Goal: Information Seeking & Learning: Learn about a topic

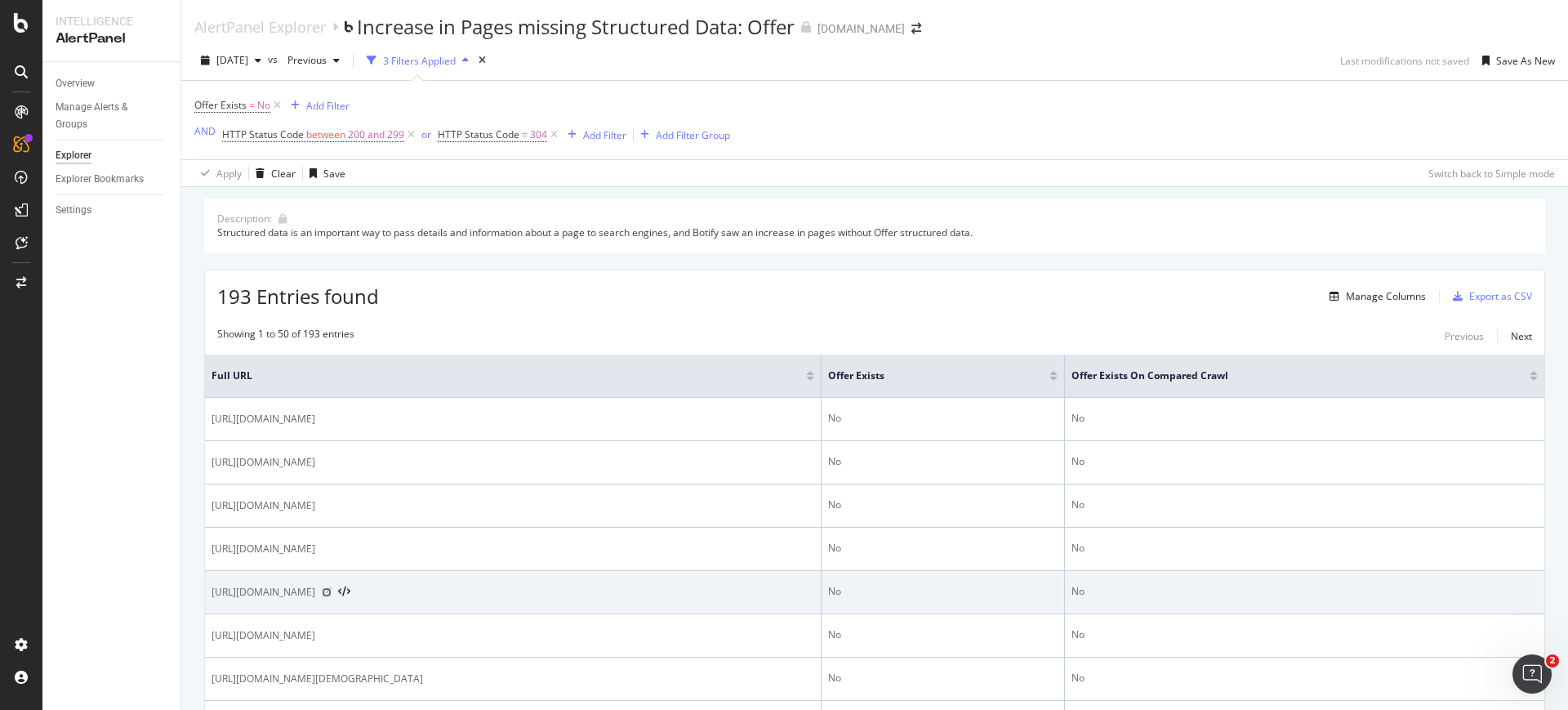
click at [331, 590] on icon at bounding box center [327, 592] width 10 height 10
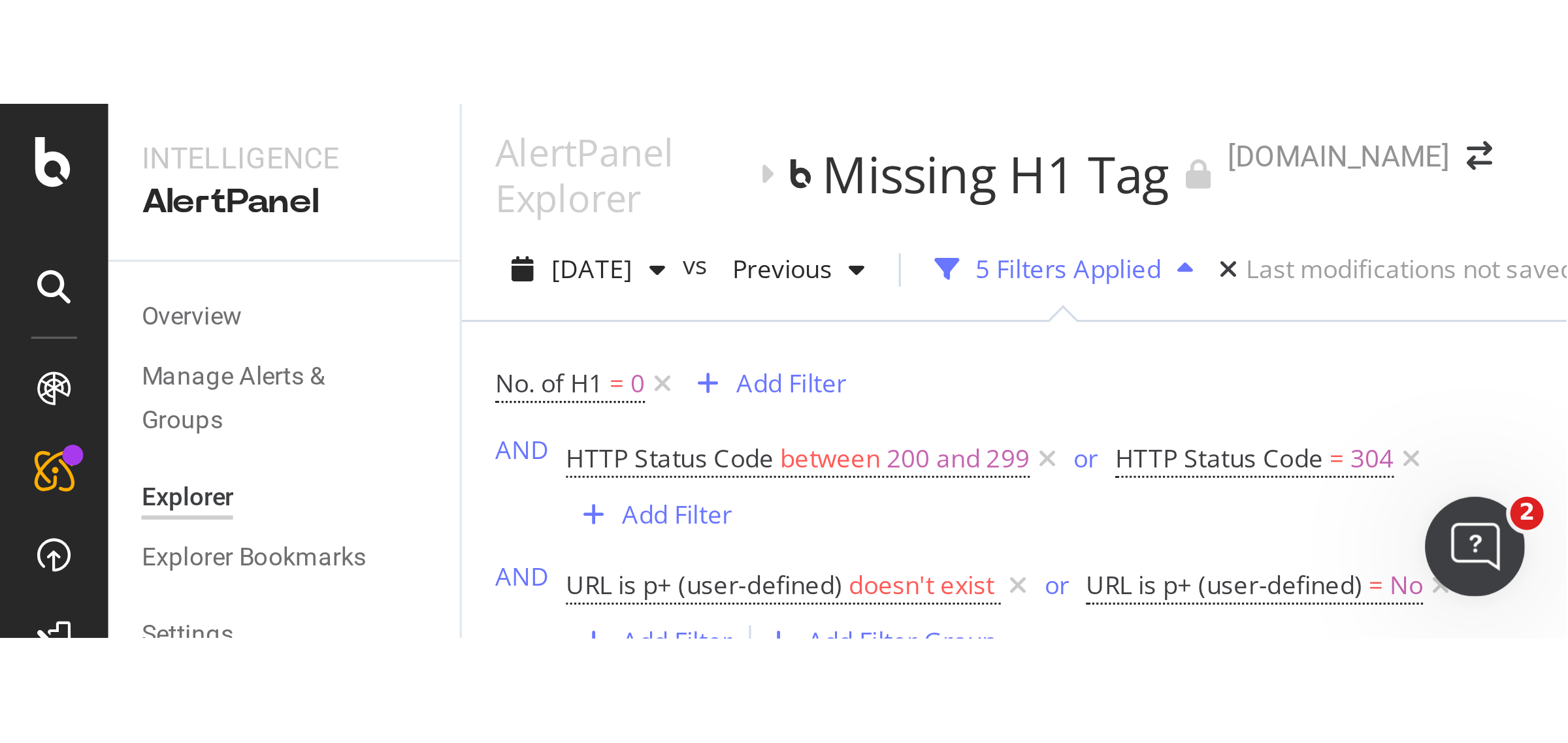
scroll to position [2, 0]
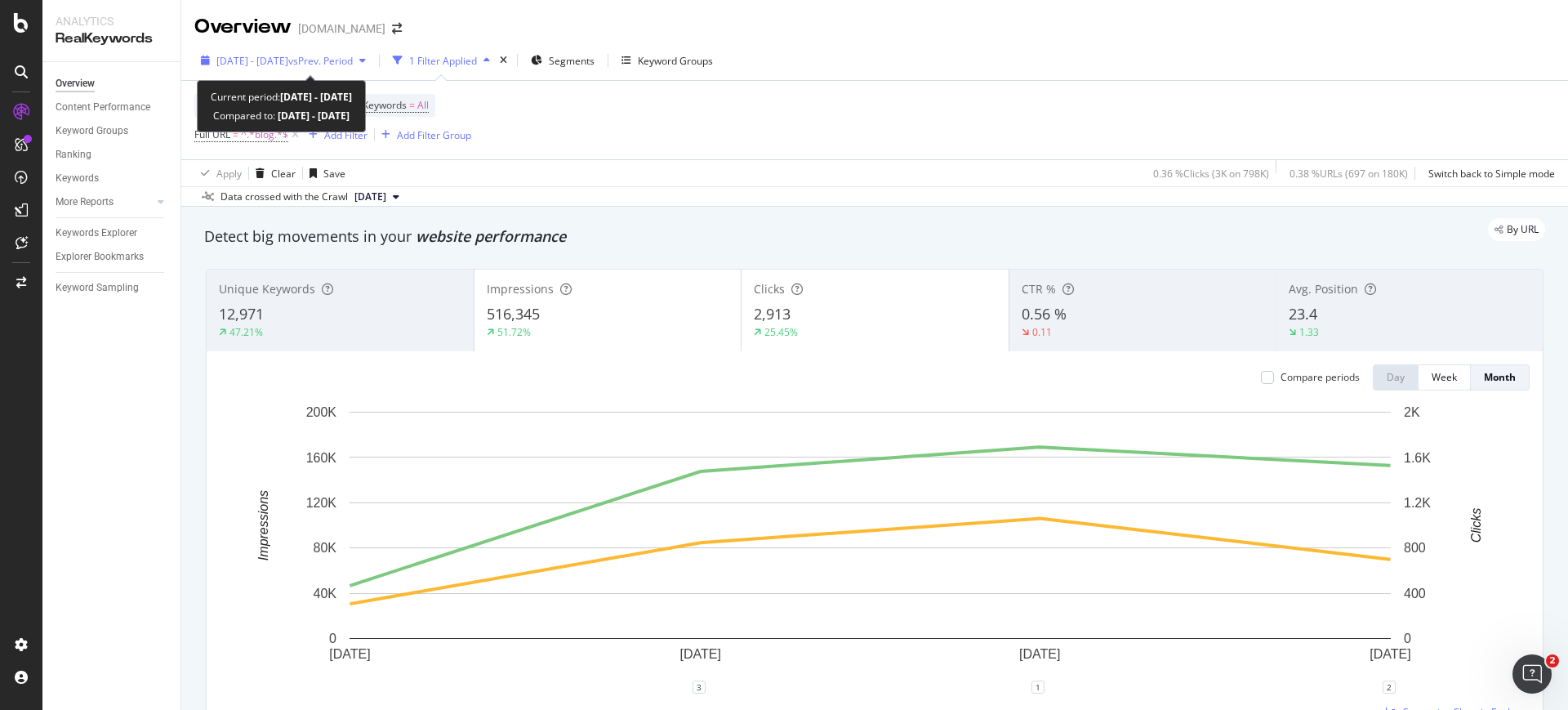
click at [353, 59] on span "vs Prev. Period" at bounding box center [320, 60] width 64 height 14
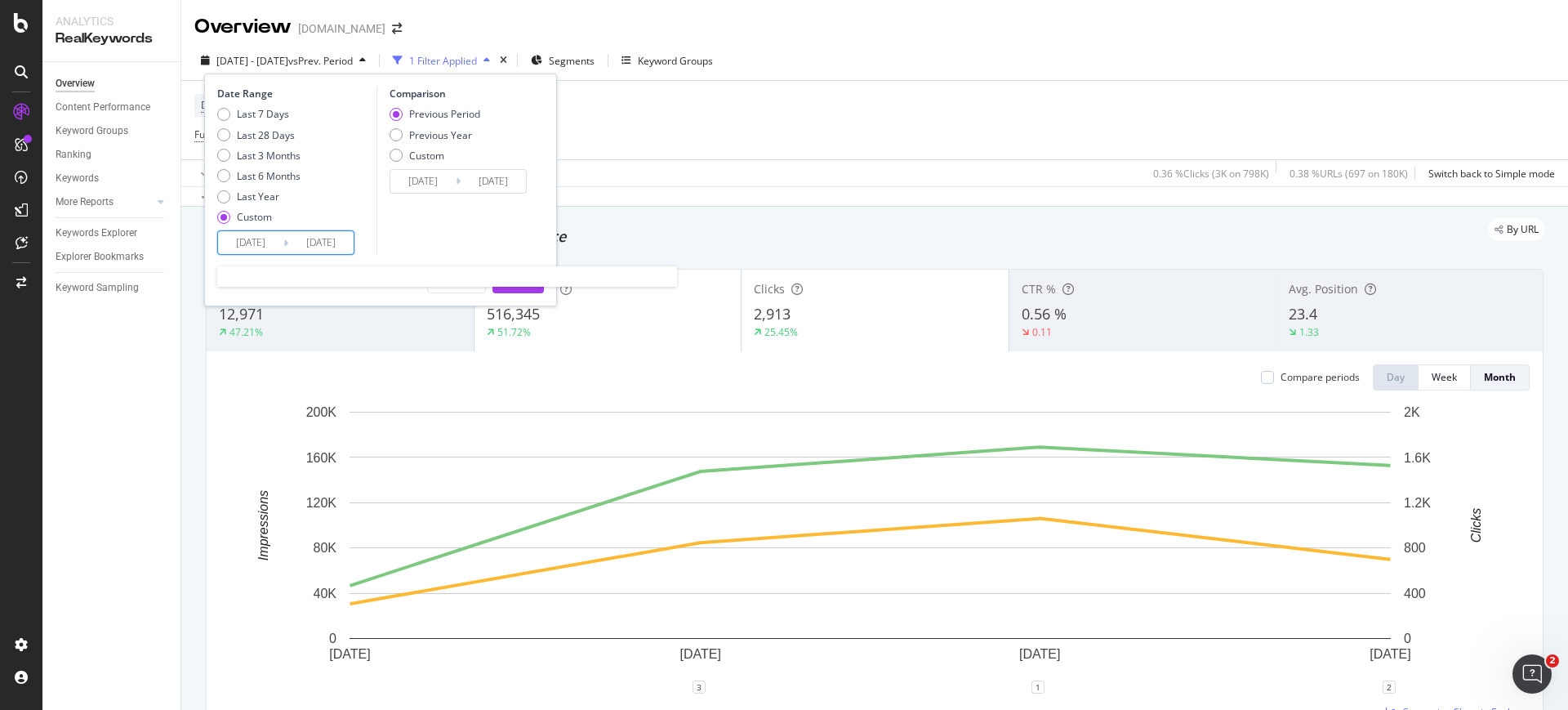
click at [254, 238] on input "2025/05/21" at bounding box center [251, 242] width 65 height 23
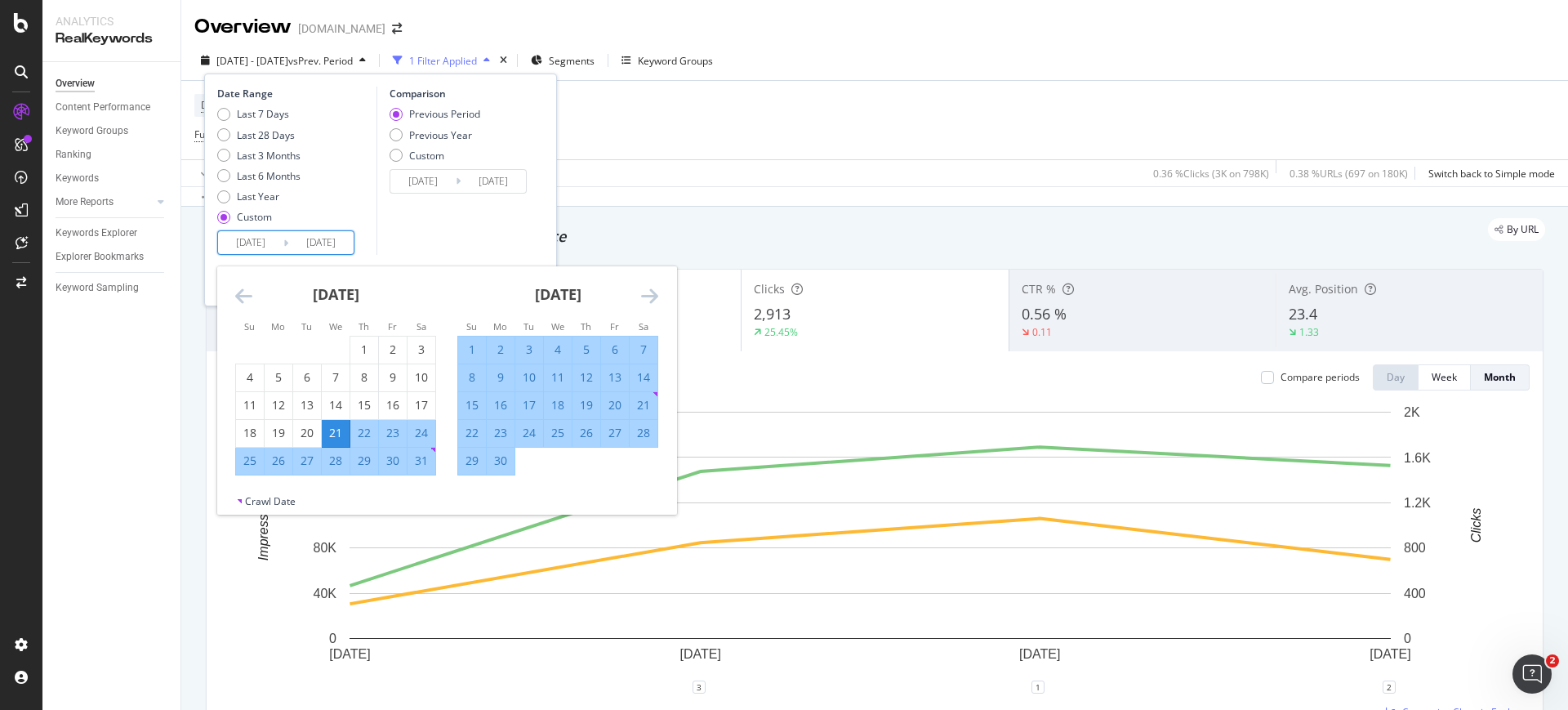
click at [340, 435] on div "21" at bounding box center [335, 433] width 28 height 17
click at [648, 294] on icon "Move forward to switch to the next month." at bounding box center [650, 295] width 18 height 19
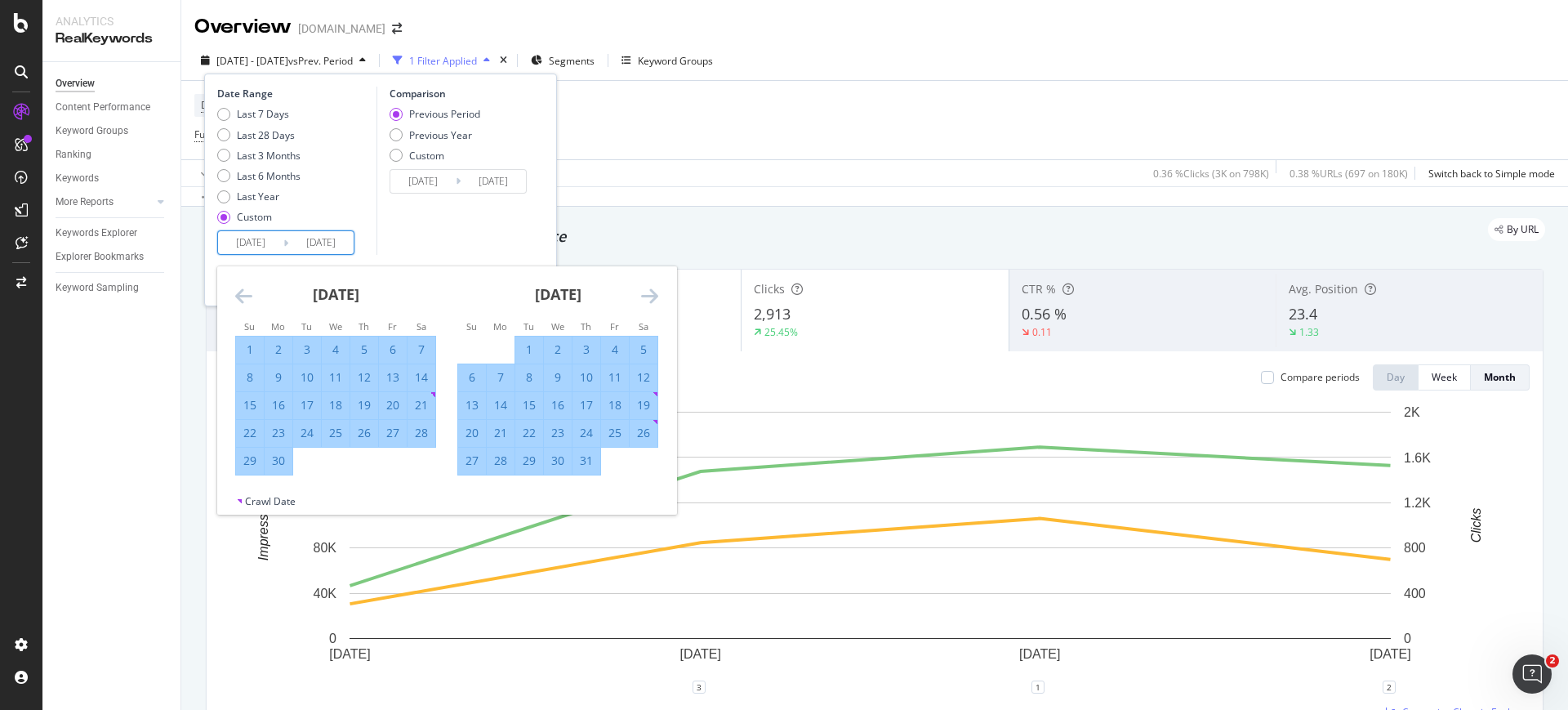
click at [648, 294] on icon "Move forward to switch to the next month." at bounding box center [650, 295] width 18 height 19
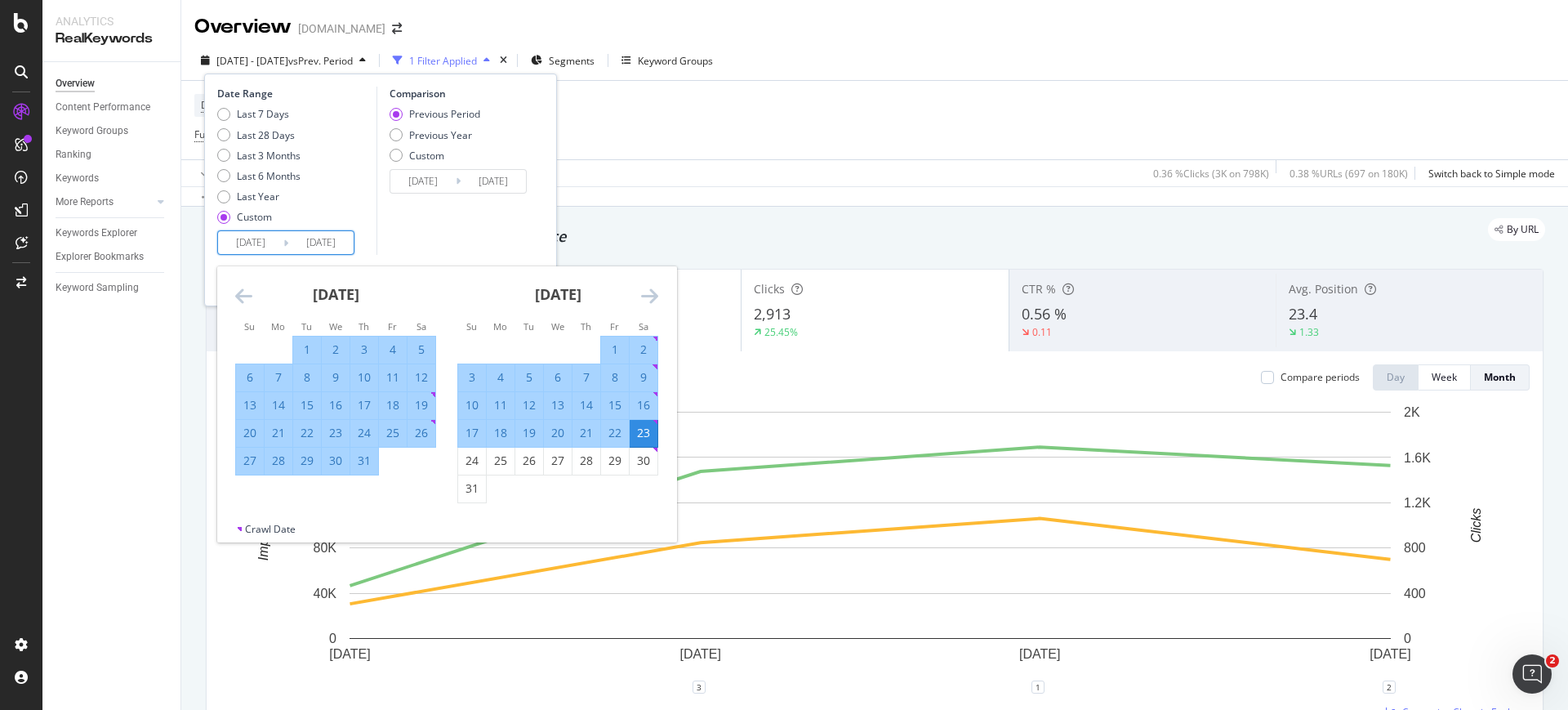
click at [648, 294] on icon "Move forward to switch to the next month." at bounding box center [650, 295] width 18 height 19
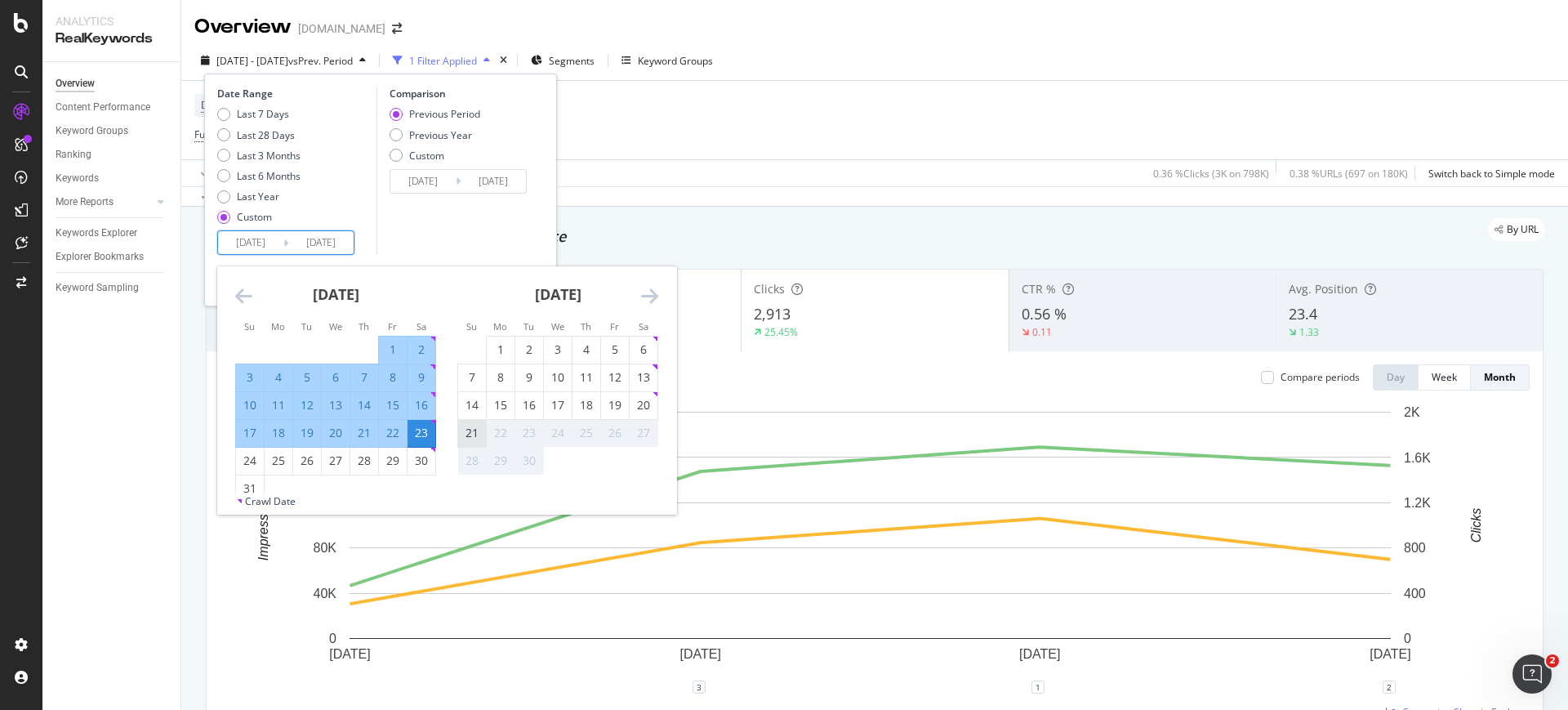
click at [477, 427] on div "21" at bounding box center [472, 433] width 28 height 17
type input "2025/09/21"
type input "2025/01/17"
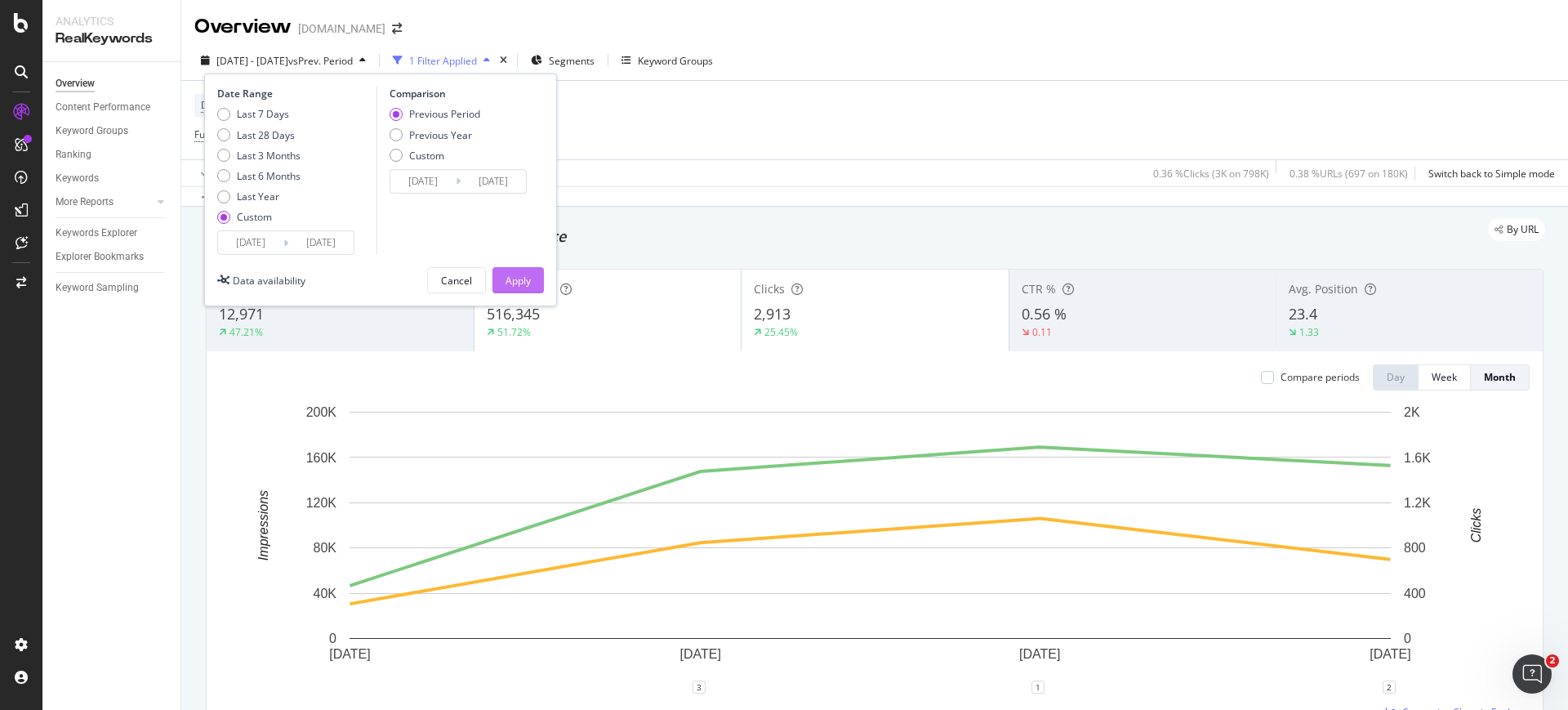
click at [513, 280] on div "Apply" at bounding box center [518, 280] width 25 height 14
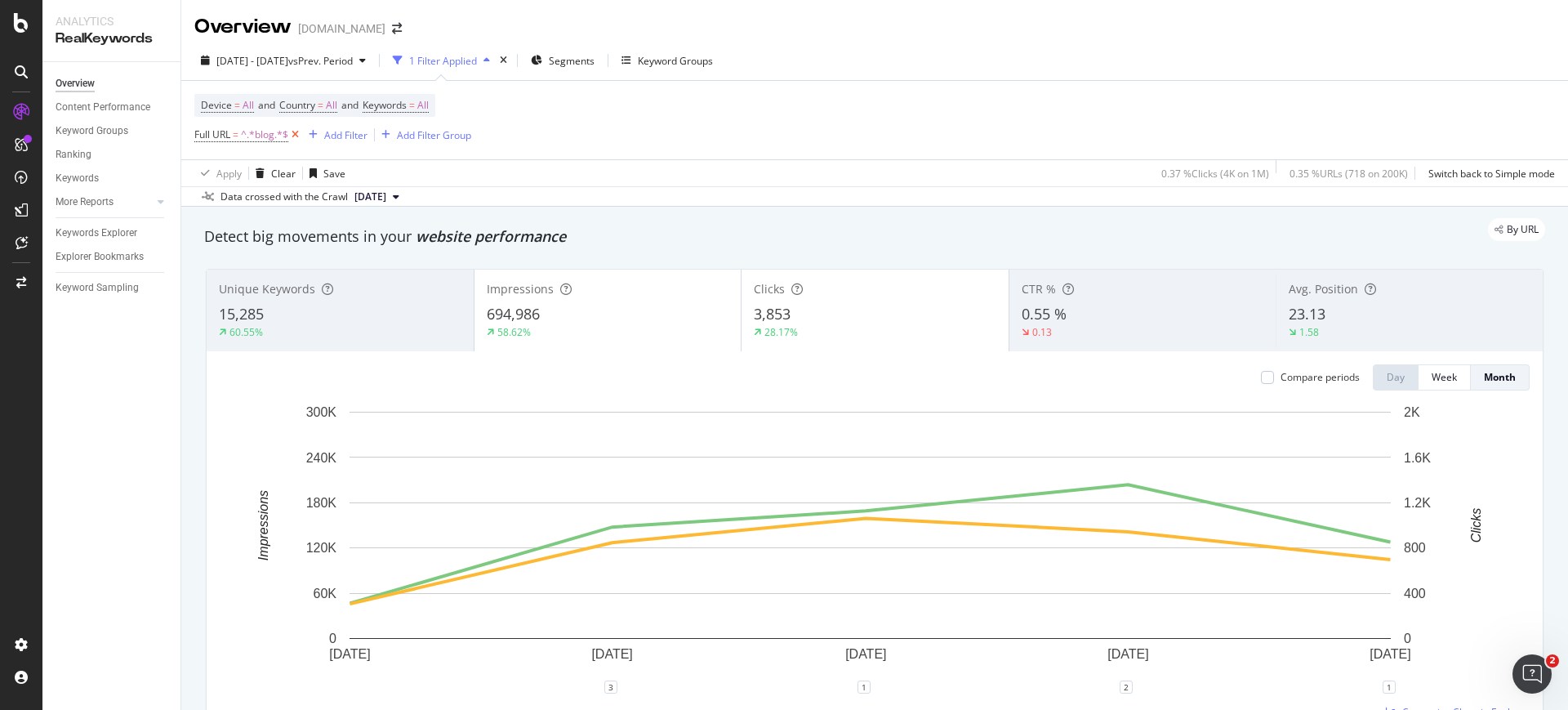
click at [296, 138] on icon at bounding box center [295, 135] width 14 height 17
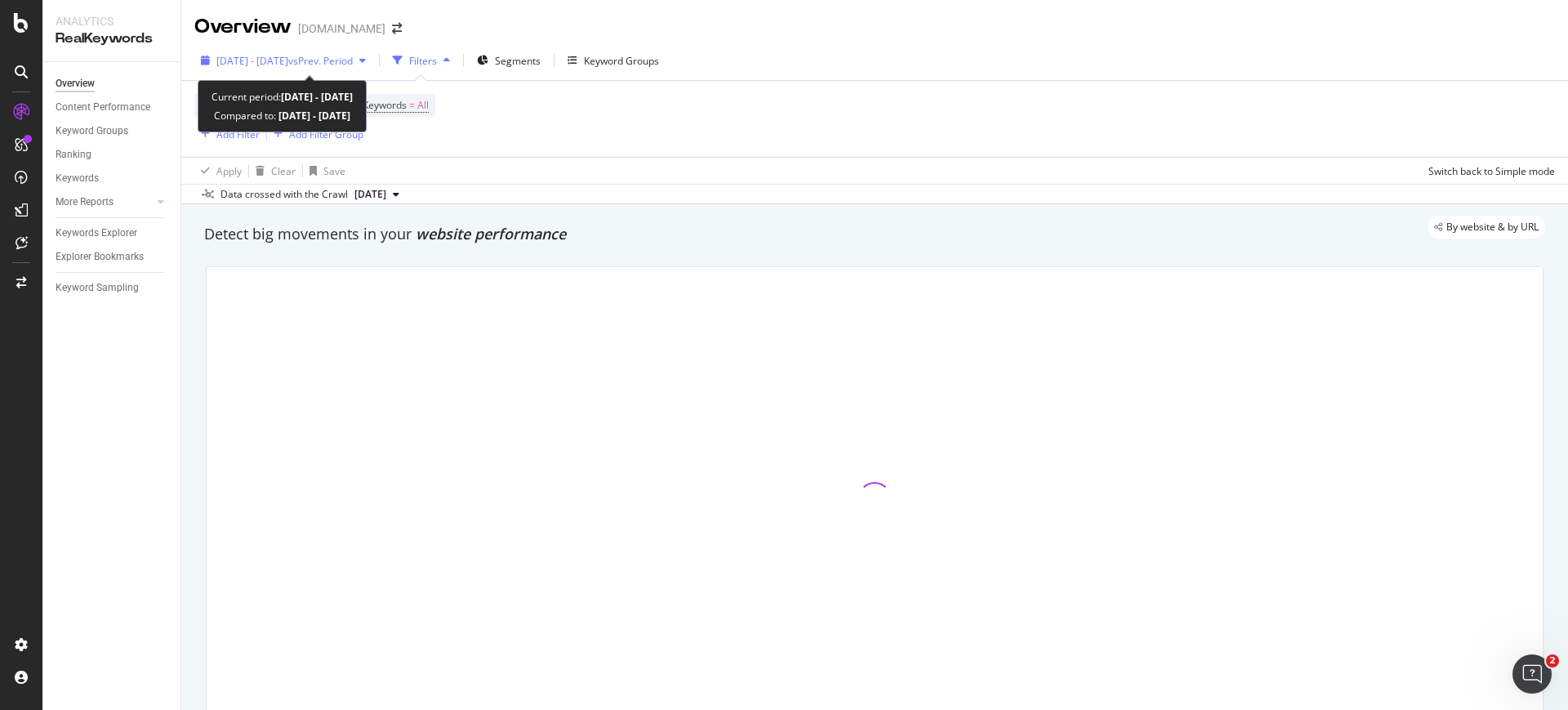
click at [269, 52] on div "2025 May. 21st - Sep. 21st vs Prev. Period" at bounding box center [283, 60] width 178 height 24
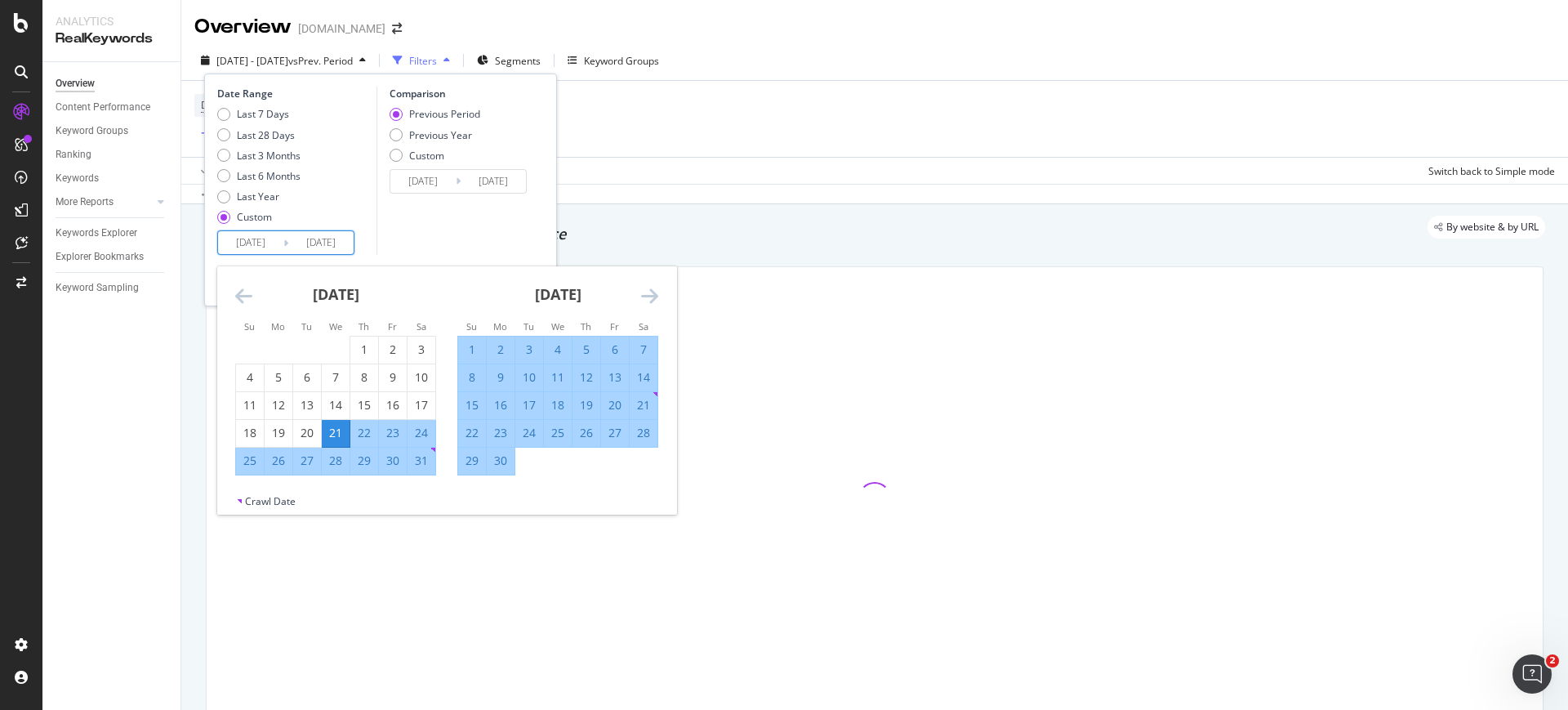
click at [253, 252] on input "2025/05/21" at bounding box center [251, 242] width 65 height 23
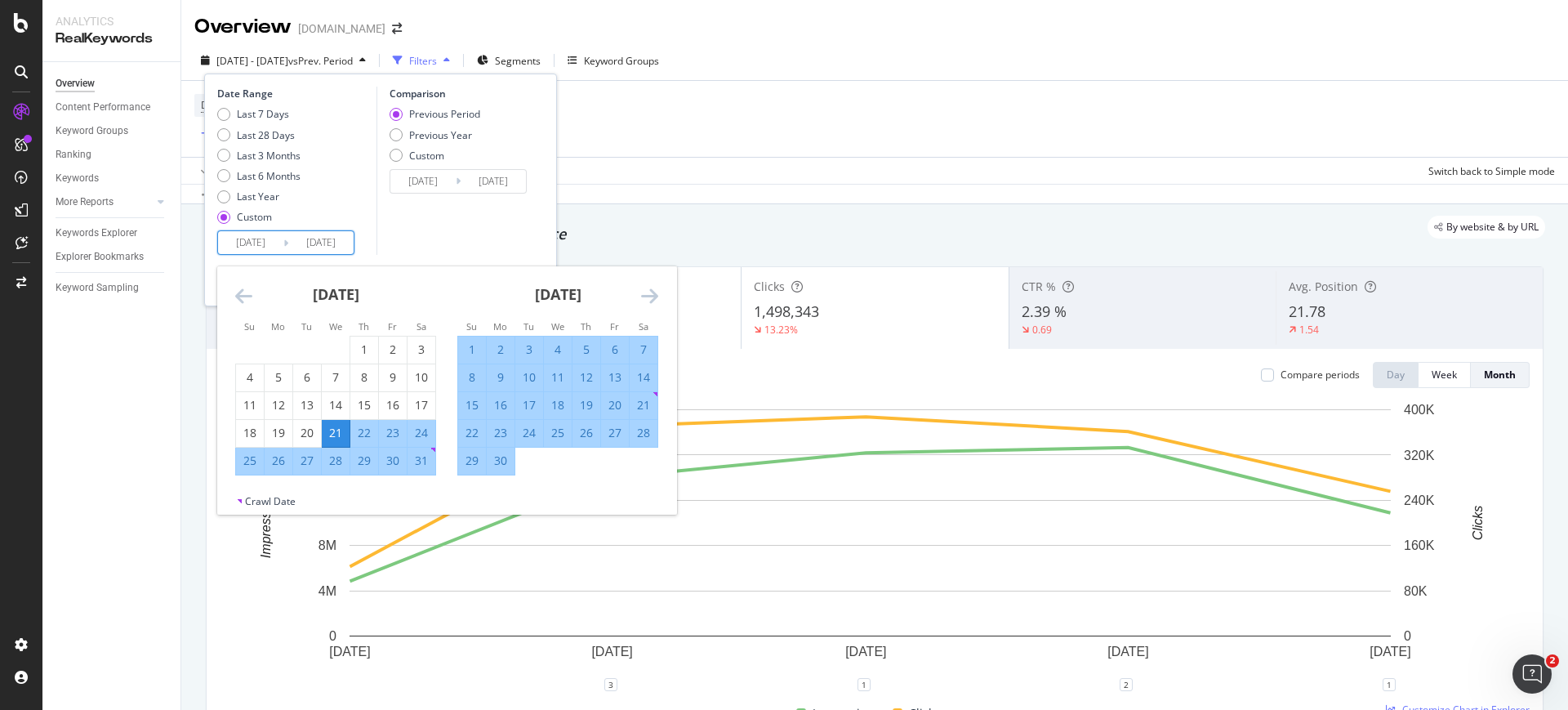
click at [647, 297] on icon "Move forward to switch to the next month." at bounding box center [650, 295] width 18 height 19
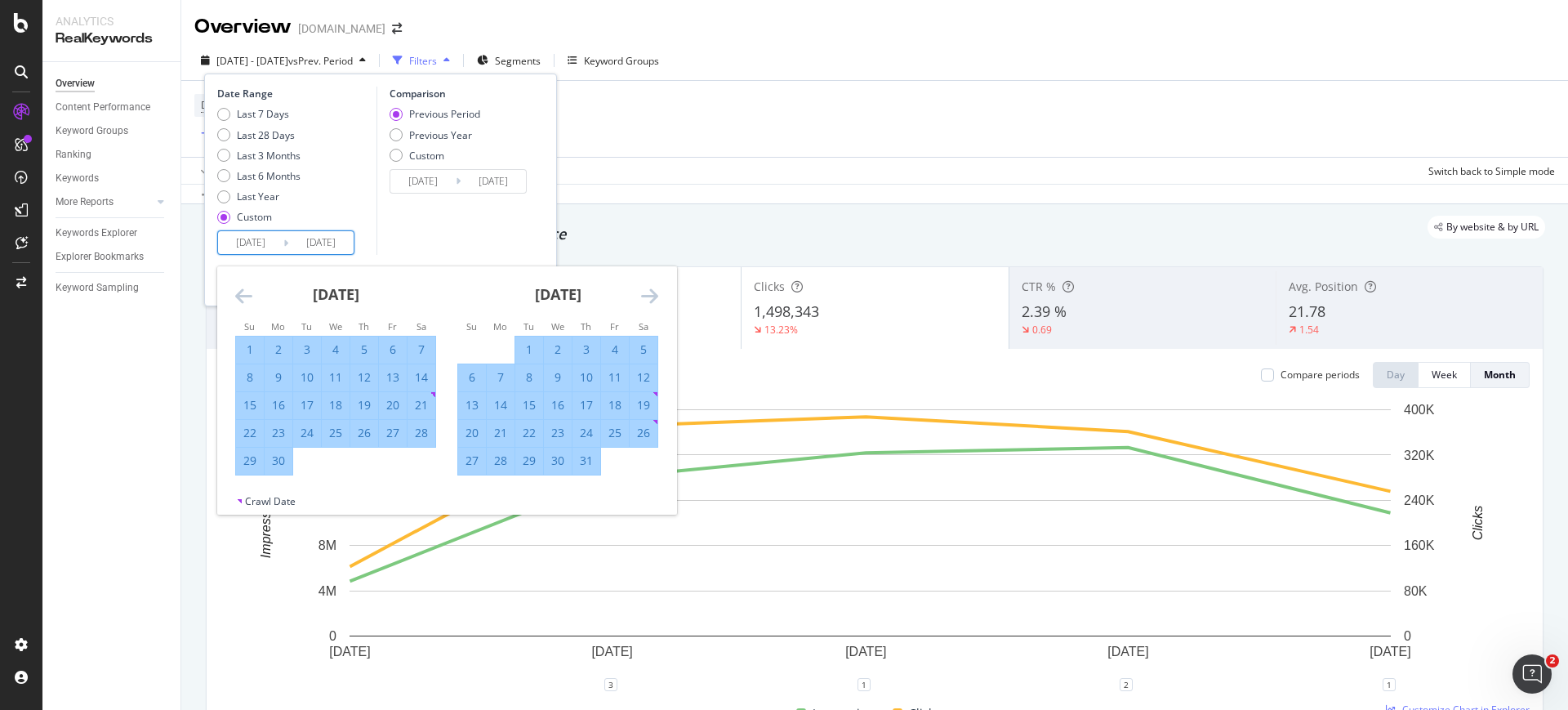
click at [521, 350] on div "1" at bounding box center [529, 350] width 28 height 17
type input "2025/07/01"
type input "2025/04/09"
type input "2025/06/30"
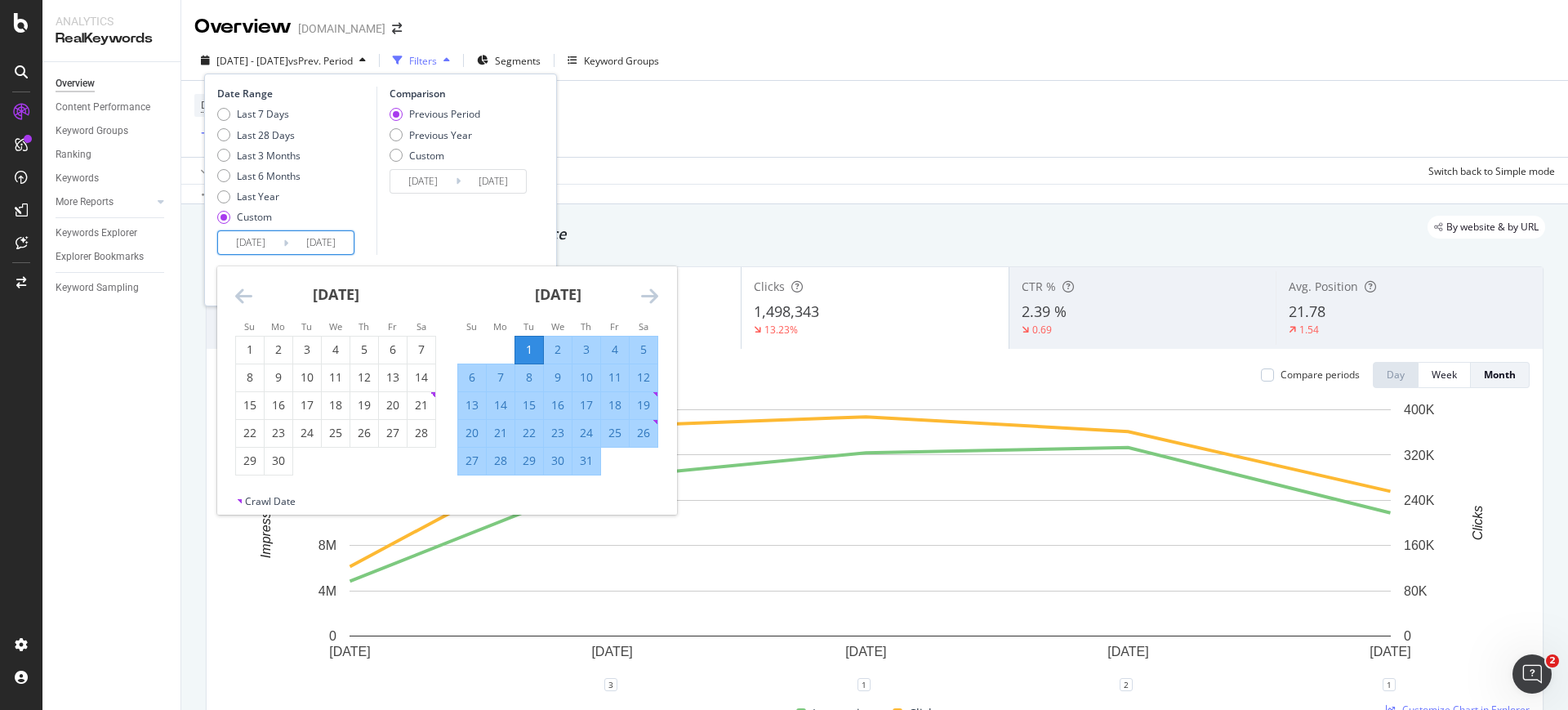
click at [588, 457] on div "31" at bounding box center [586, 461] width 28 height 17
type input "2025/07/31"
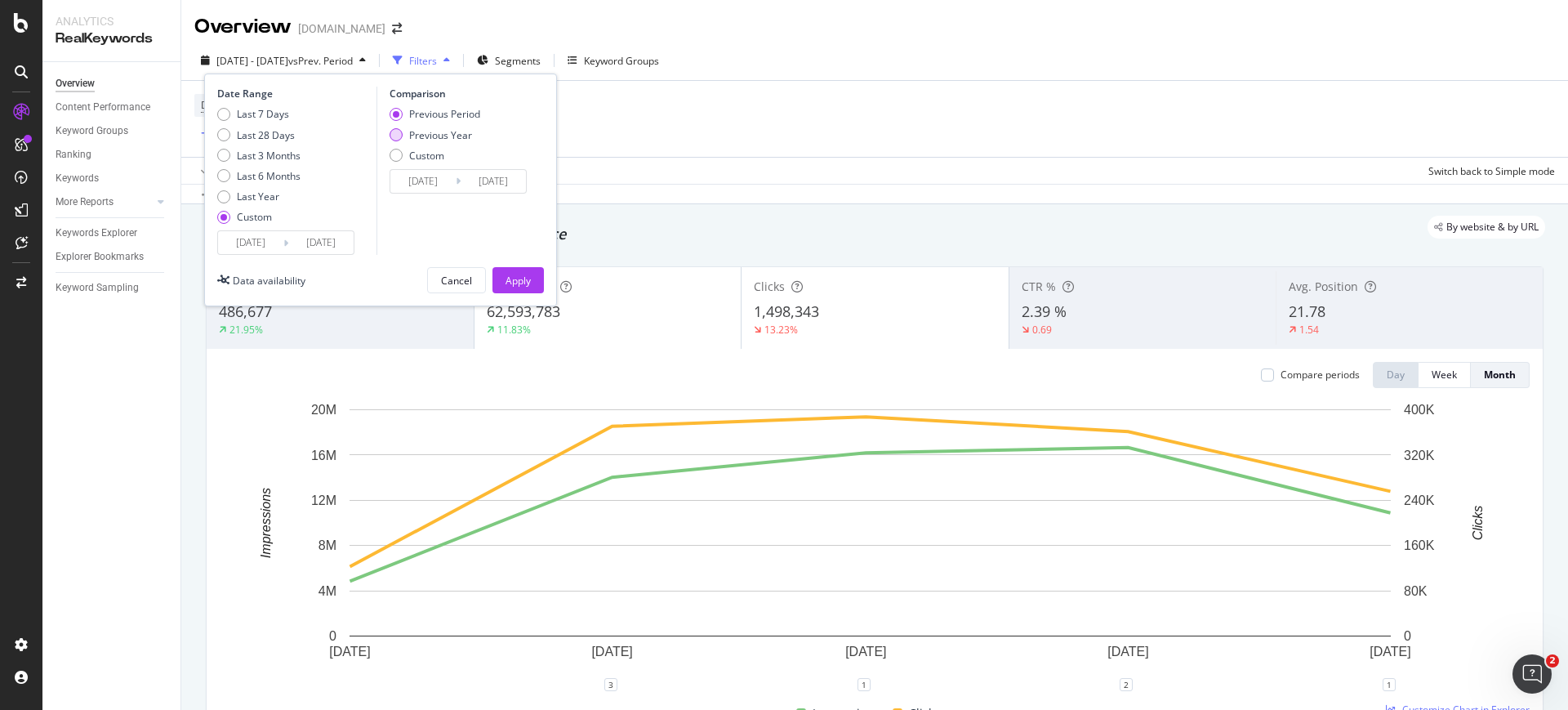
click at [459, 137] on div "Previous Year" at bounding box center [440, 135] width 63 height 14
type input "2024/07/02"
type input "2024/08/01"
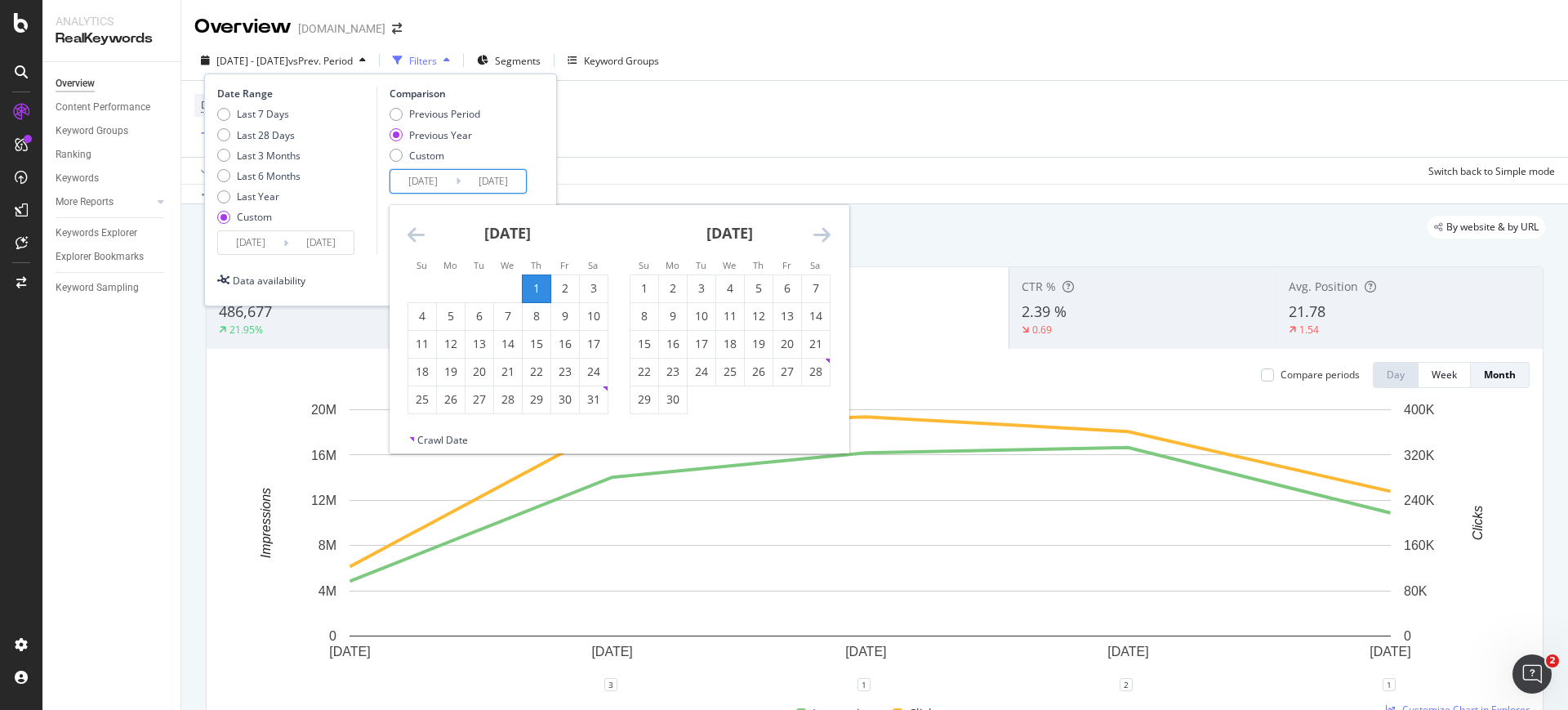
click at [411, 190] on input "2024/07/02" at bounding box center [423, 181] width 65 height 23
click at [409, 233] on icon "Move backward to switch to the previous month." at bounding box center [416, 234] width 18 height 19
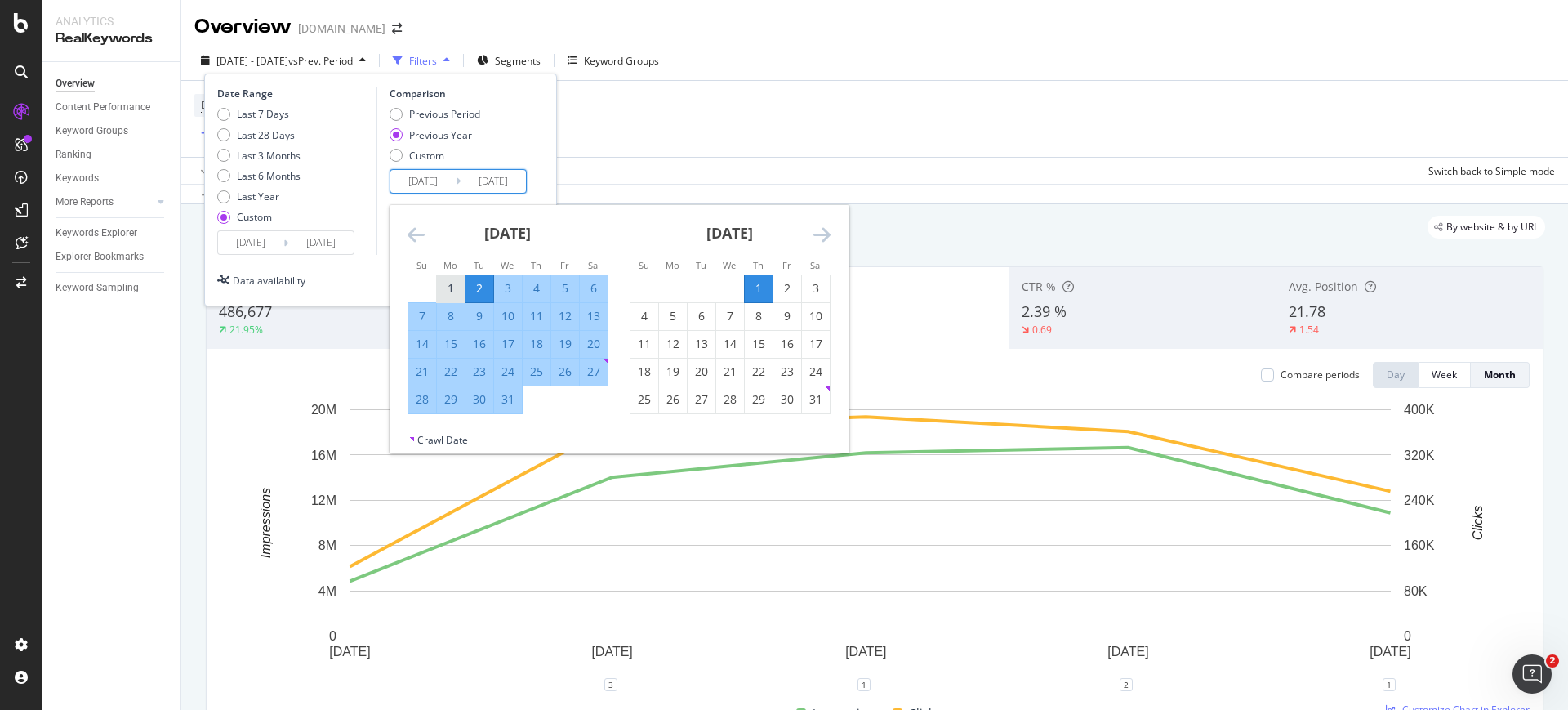
click at [444, 285] on div "1" at bounding box center [450, 289] width 28 height 17
type input "2024/07/01"
click at [507, 397] on div "31" at bounding box center [508, 400] width 28 height 17
type input "2024/07/31"
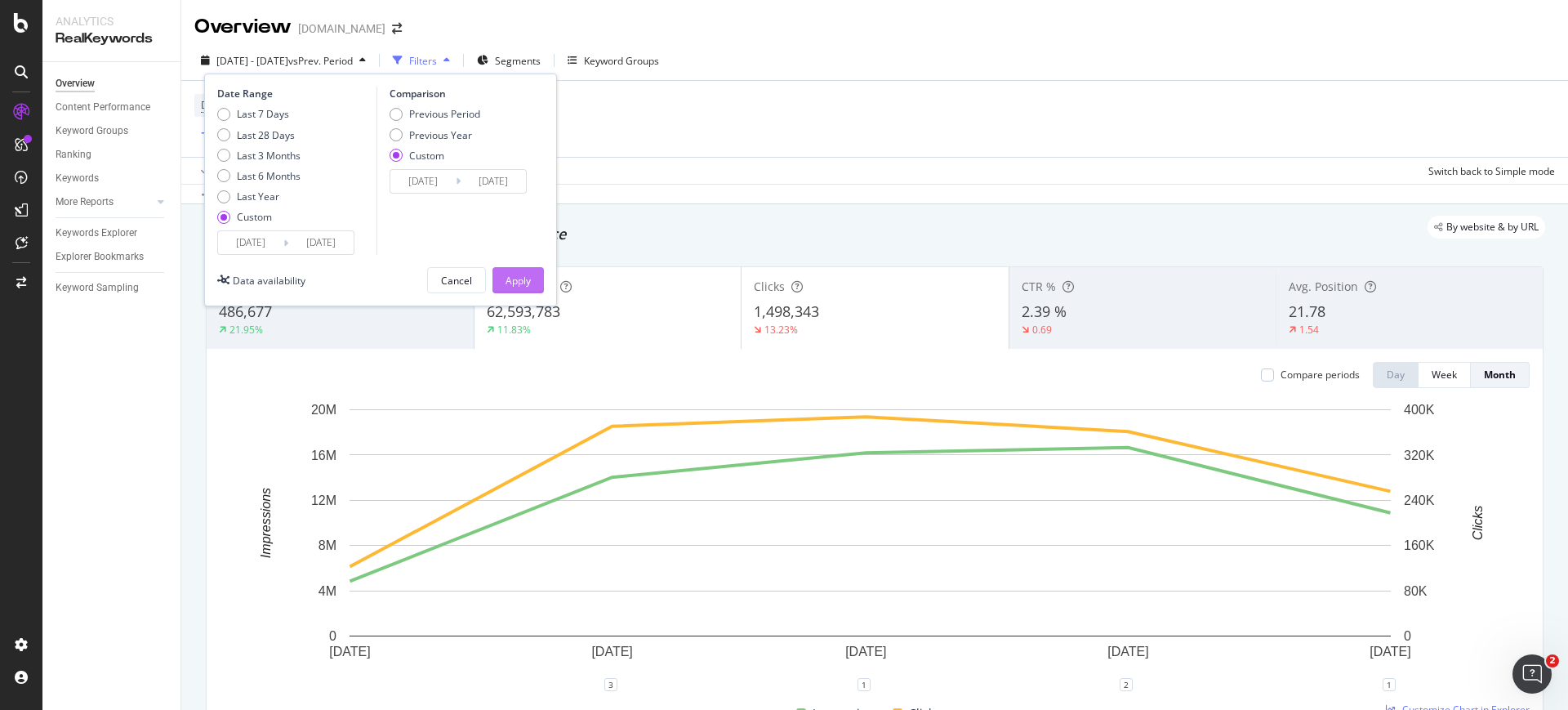
click at [514, 289] on div "Apply" at bounding box center [518, 279] width 25 height 24
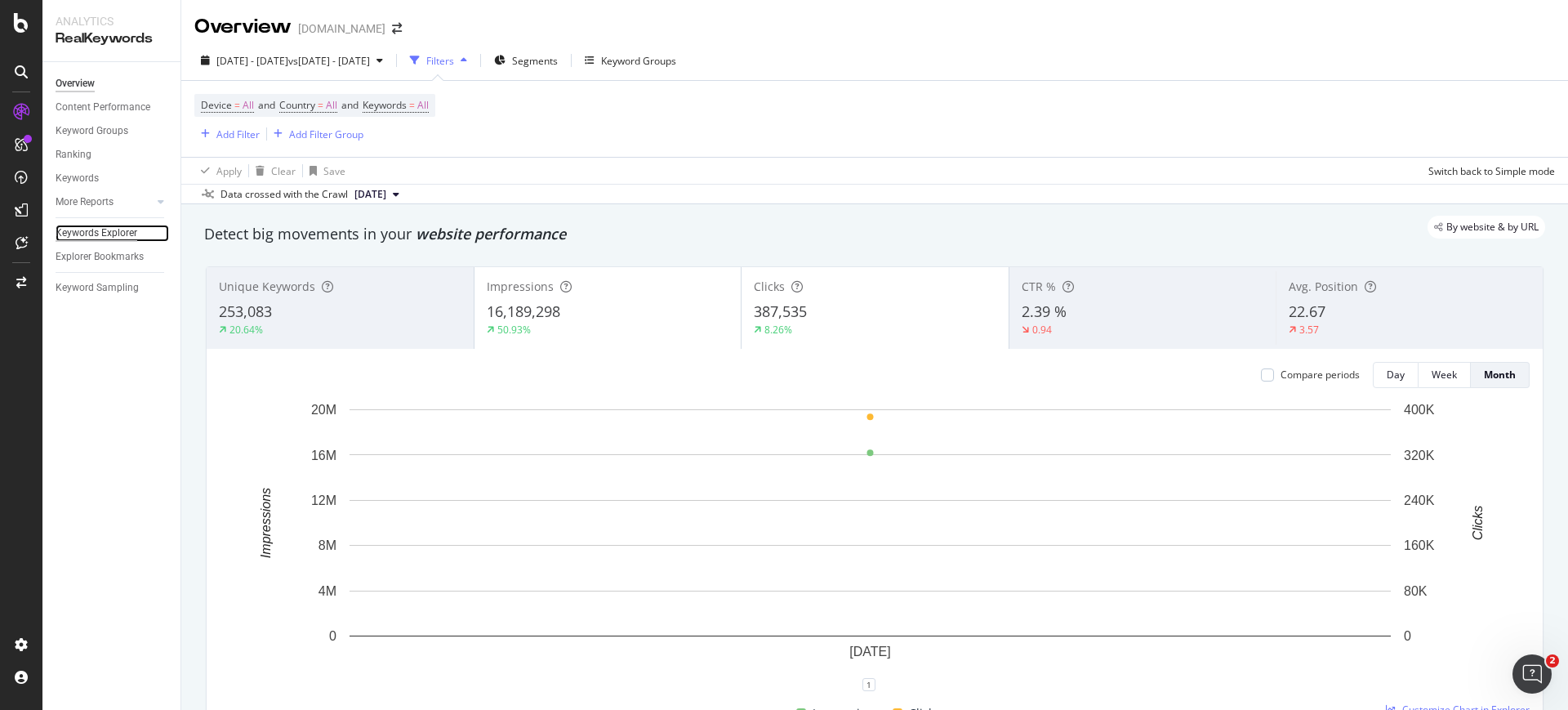
click at [106, 227] on div "Keywords Explorer" at bounding box center [96, 233] width 82 height 18
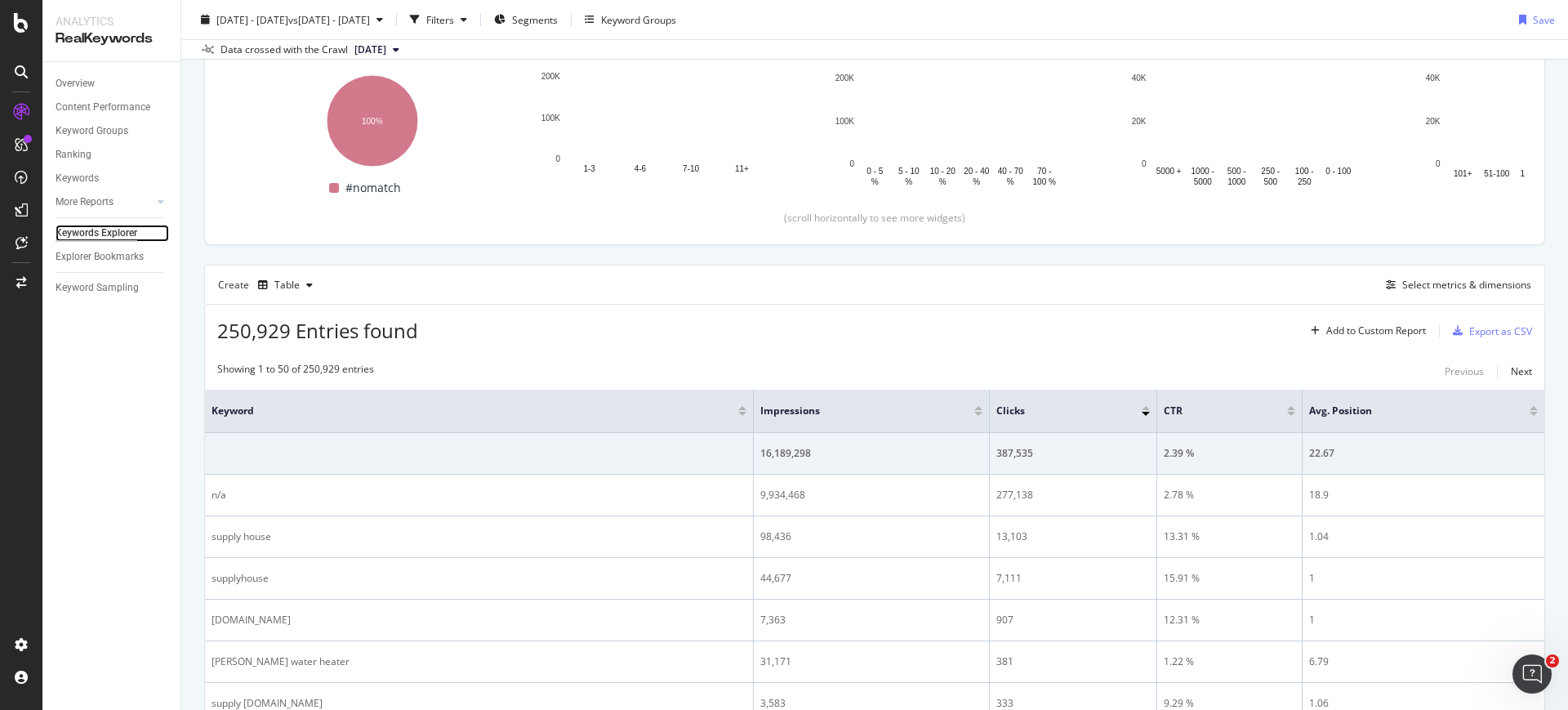
scroll to position [244, 0]
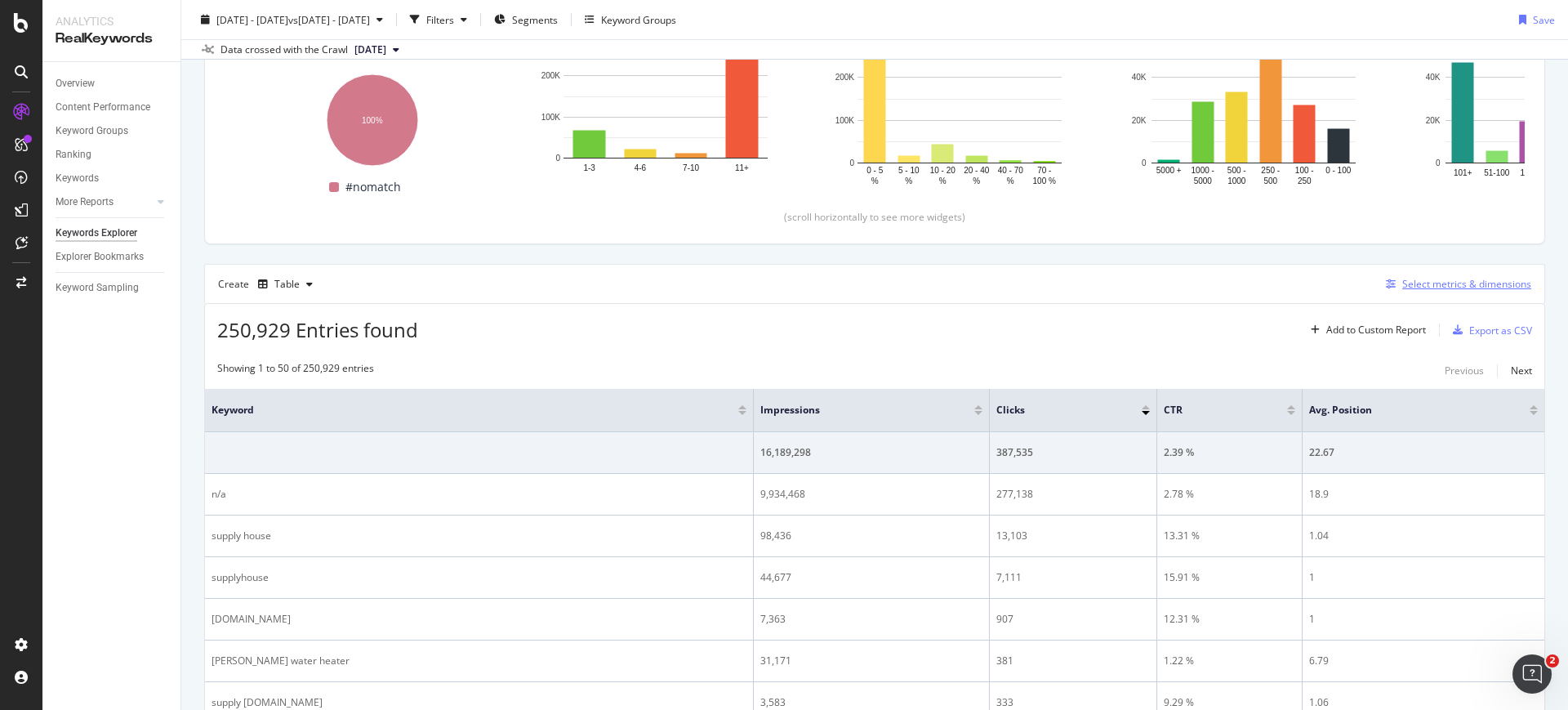
click at [1379, 290] on div "Select metrics & dimensions" at bounding box center [1455, 283] width 152 height 18
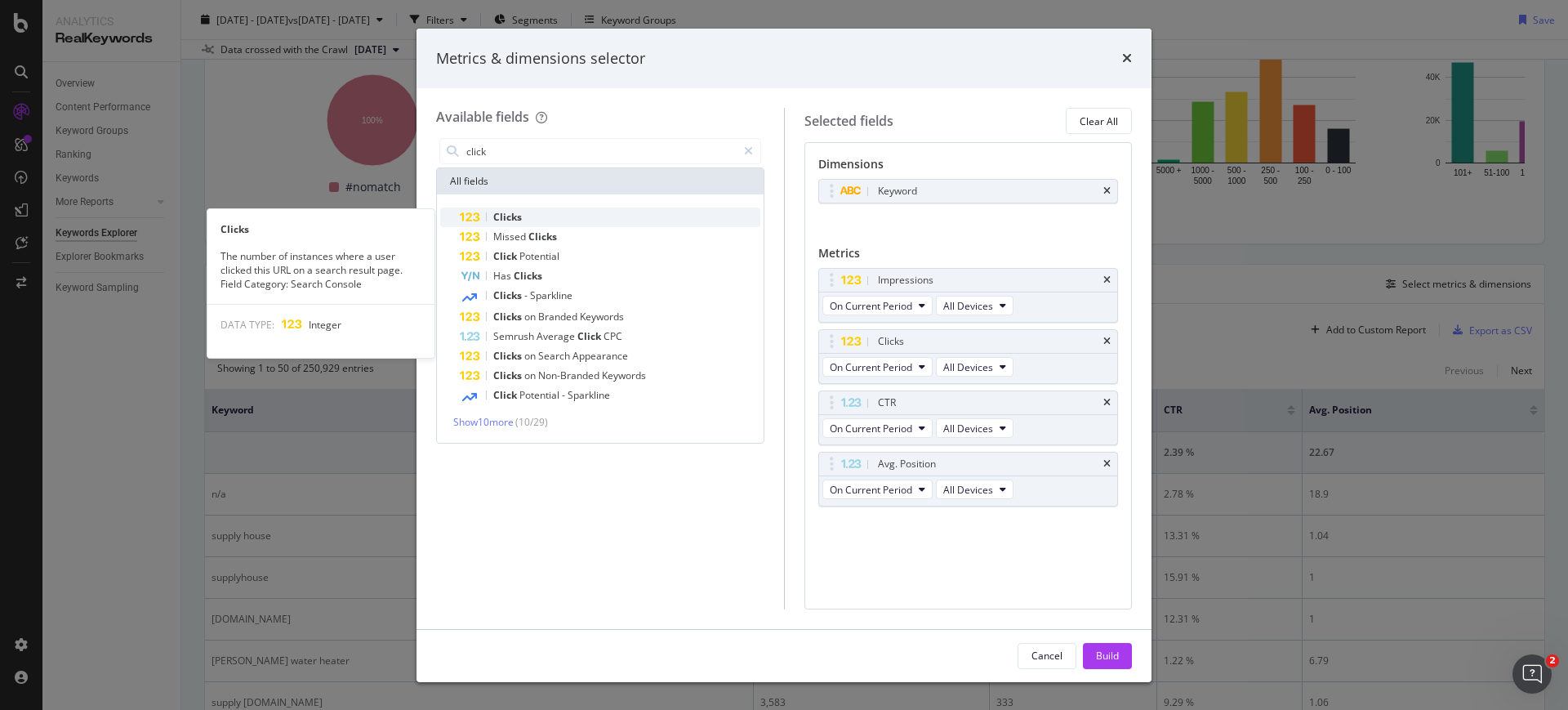
click at [555, 222] on div "Clicks" at bounding box center [610, 217] width 300 height 19
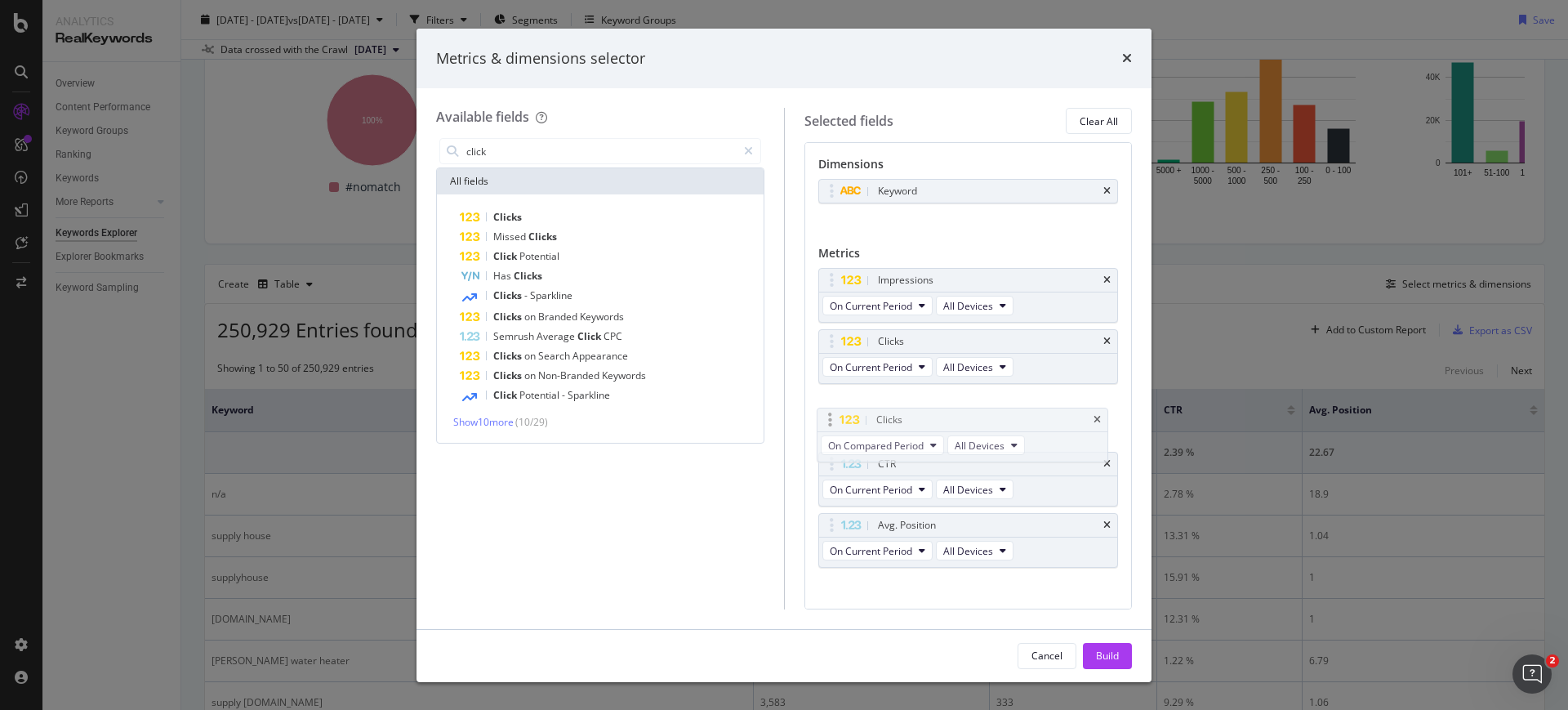
drag, startPoint x: 839, startPoint y: 521, endPoint x: 836, endPoint y: 413, distance: 108.0
click at [836, 413] on body "Analytics RealKeywords Overview Content Performance Keyword Groups Ranking Keyw…" at bounding box center [784, 355] width 1568 height 710
click at [472, 161] on input "click" at bounding box center [600, 151] width 272 height 24
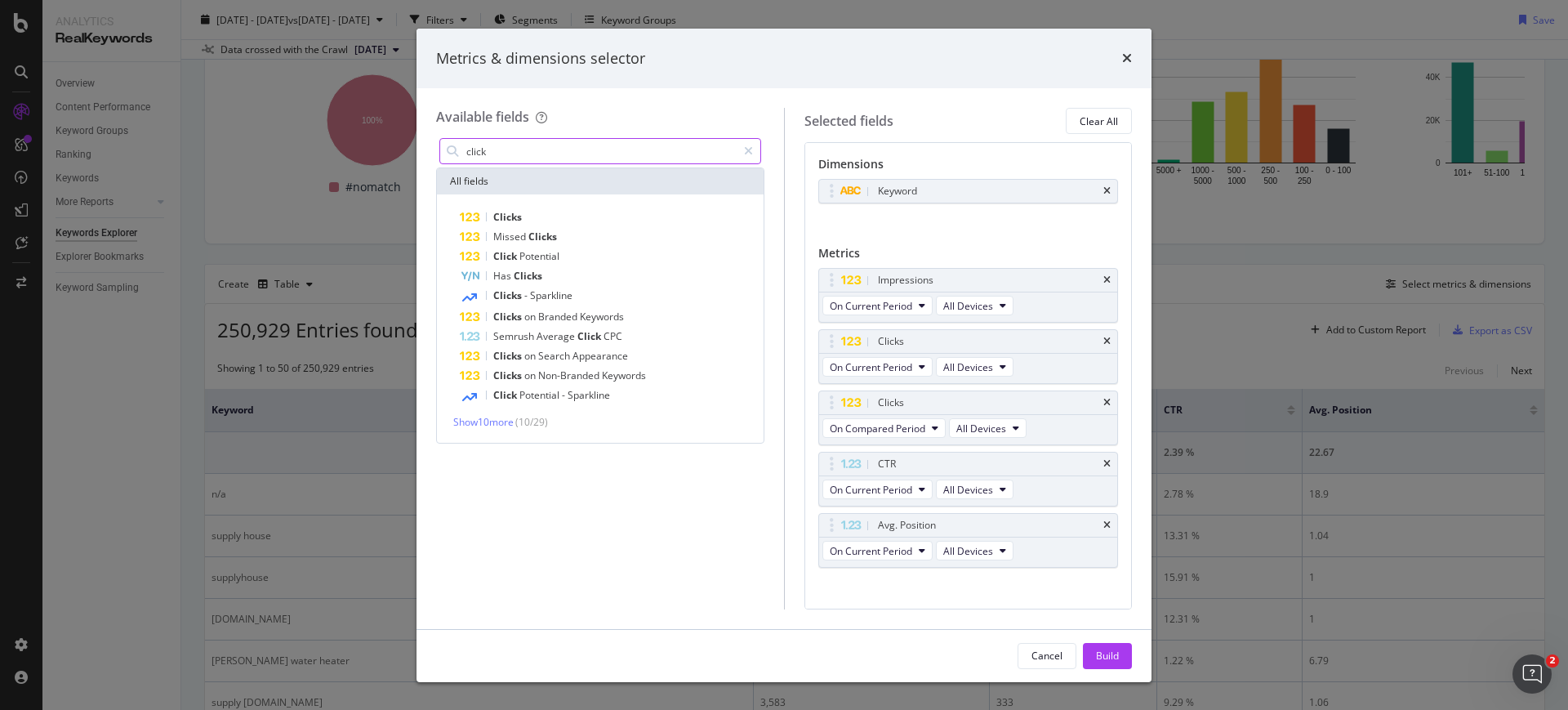
click at [472, 161] on input "click" at bounding box center [600, 151] width 272 height 24
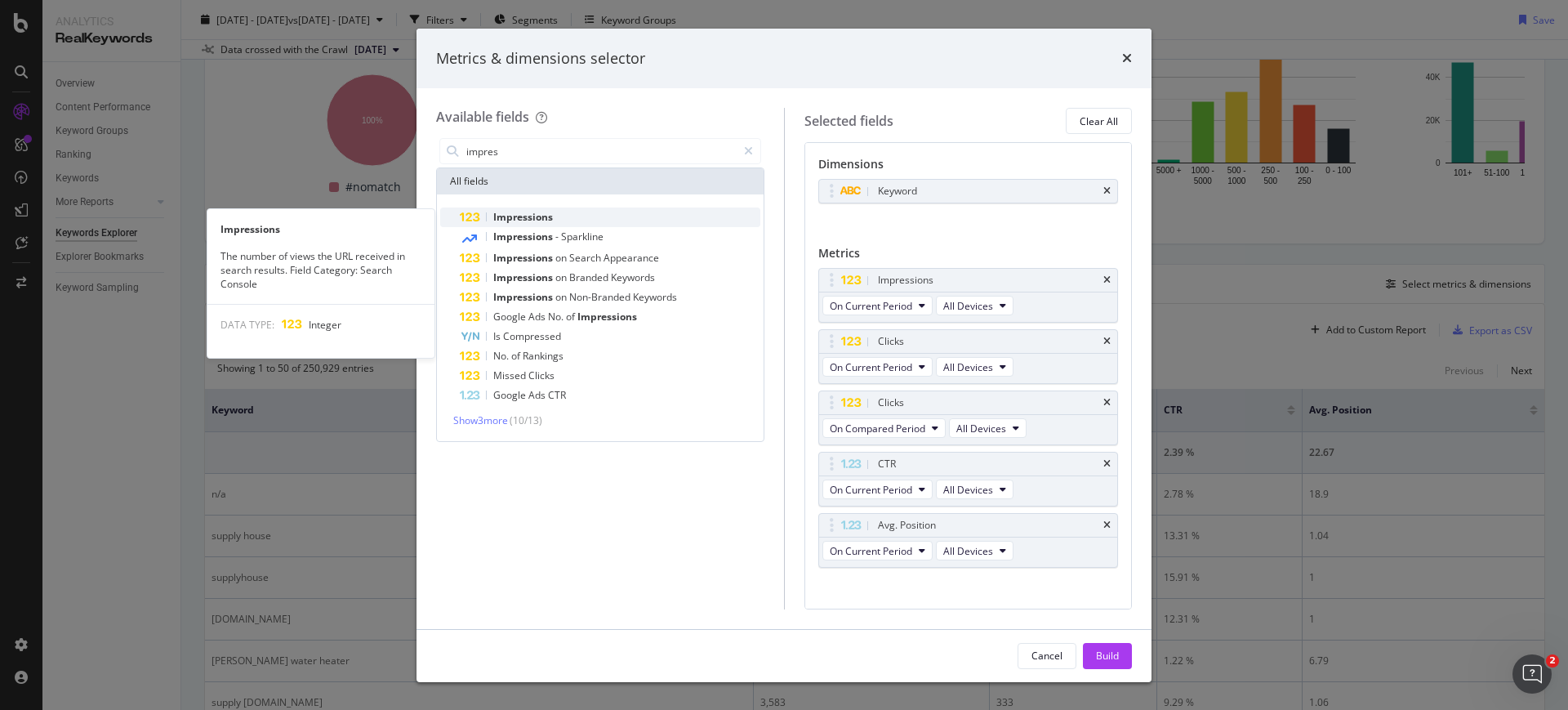
click at [523, 207] on div "Impressions" at bounding box center [610, 217] width 300 height 19
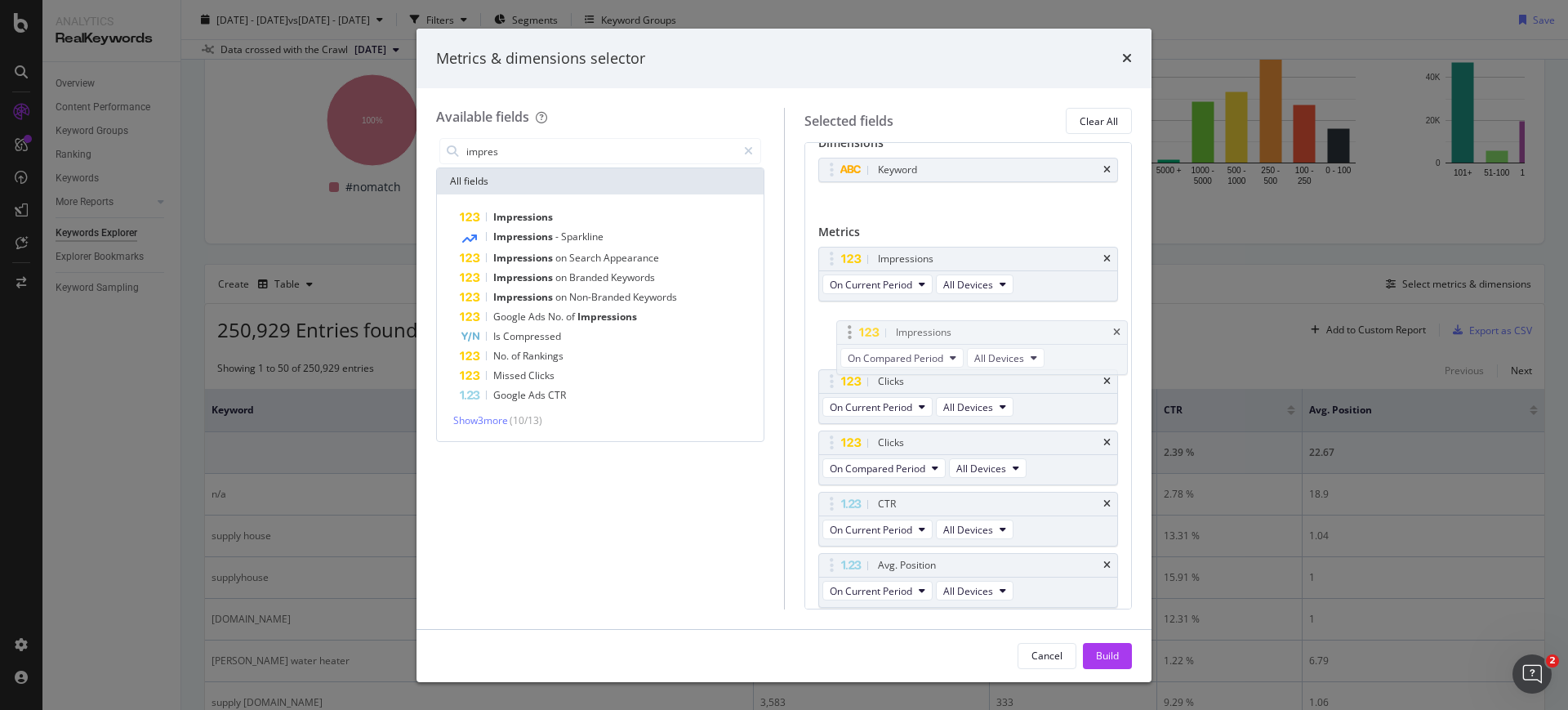
drag, startPoint x: 858, startPoint y: 562, endPoint x: 874, endPoint y: 329, distance: 233.5
click at [874, 329] on body "Analytics RealKeywords Overview Content Performance Keyword Groups Ranking Keyw…" at bounding box center [784, 355] width 1568 height 710
click at [893, 345] on span "On Compared Period" at bounding box center [877, 345] width 95 height 14
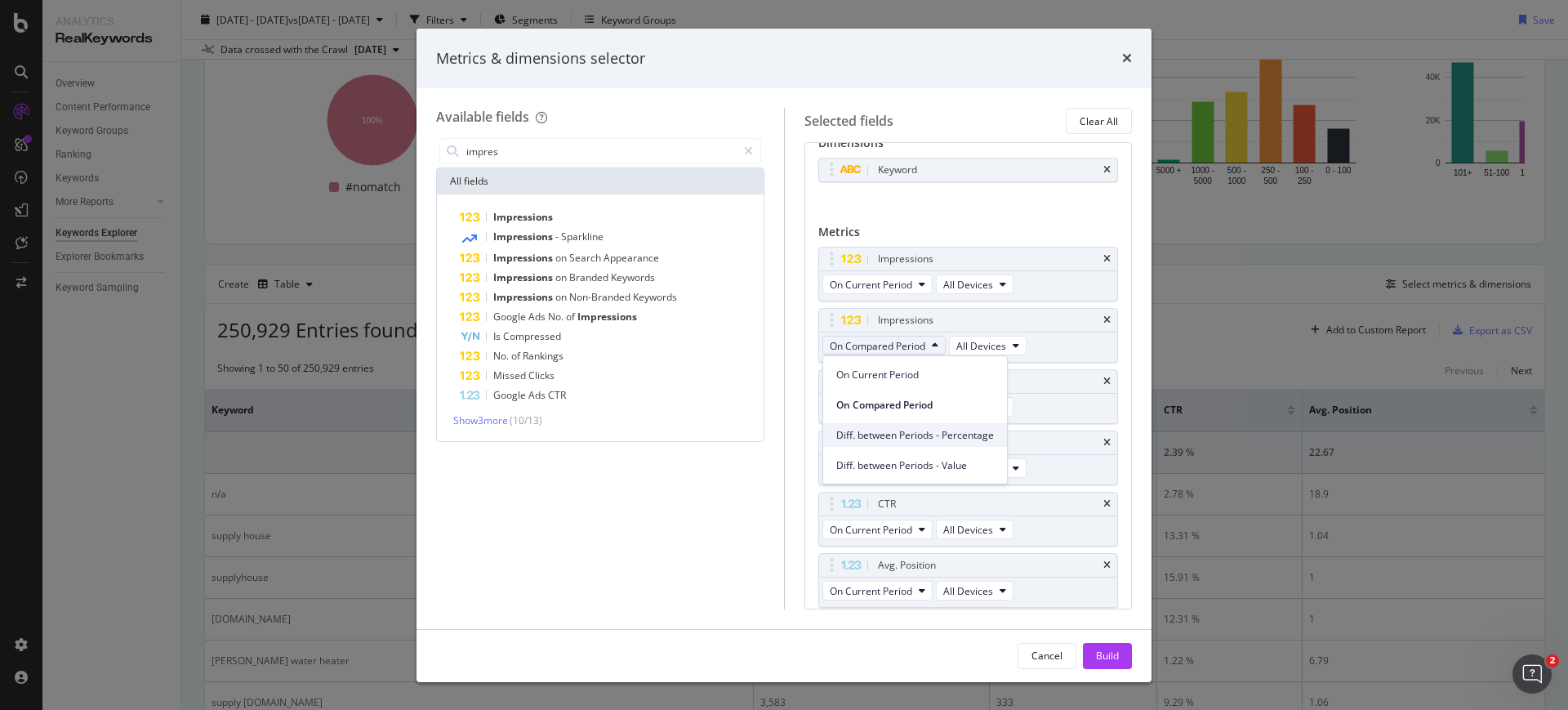
click at [912, 428] on span "Diff. between Periods - Percentage" at bounding box center [915, 436] width 157 height 15
click at [915, 468] on span "On Compared Period" at bounding box center [877, 468] width 95 height 14
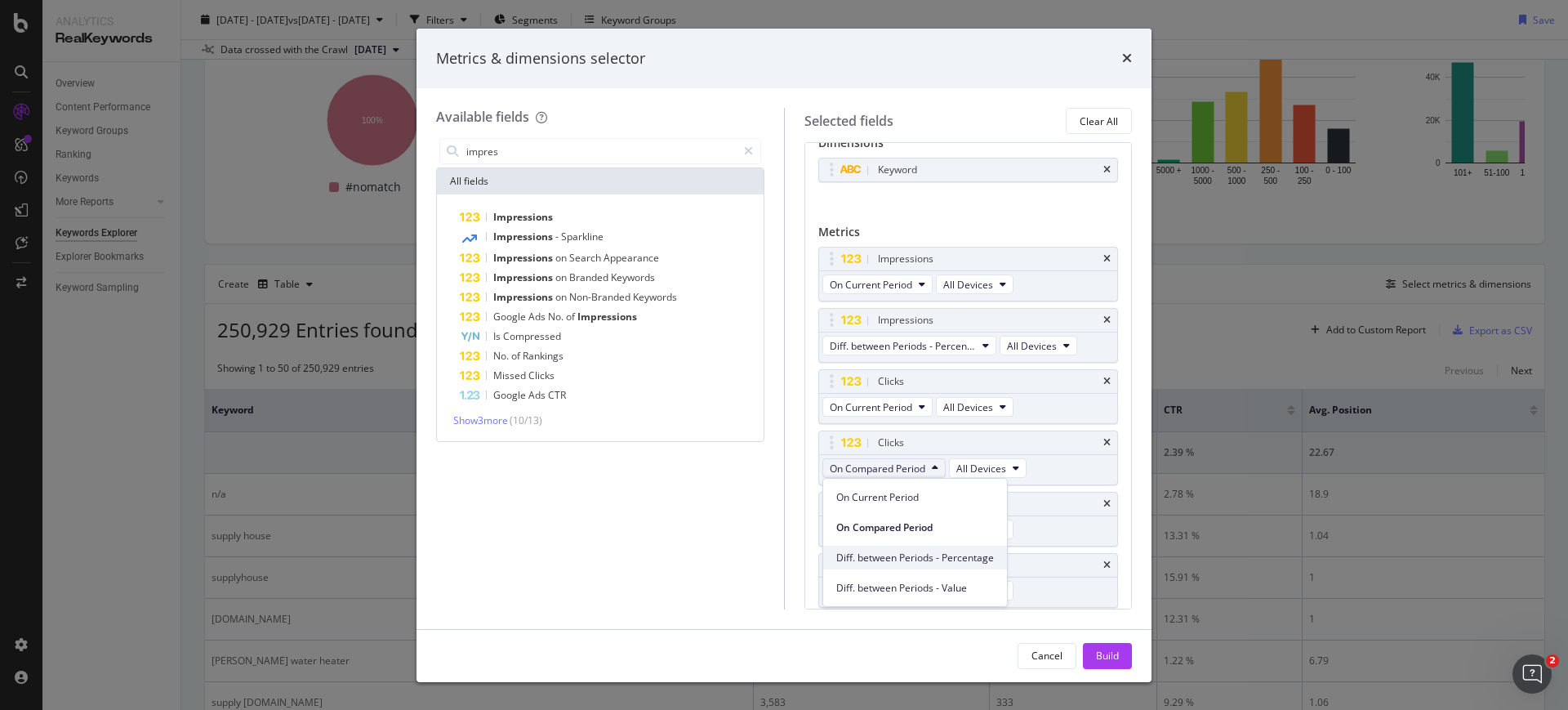
click at [925, 565] on div "Diff. between Periods - Percentage" at bounding box center [915, 557] width 184 height 23
click at [925, 565] on div "Avg. Position" at bounding box center [907, 565] width 58 height 17
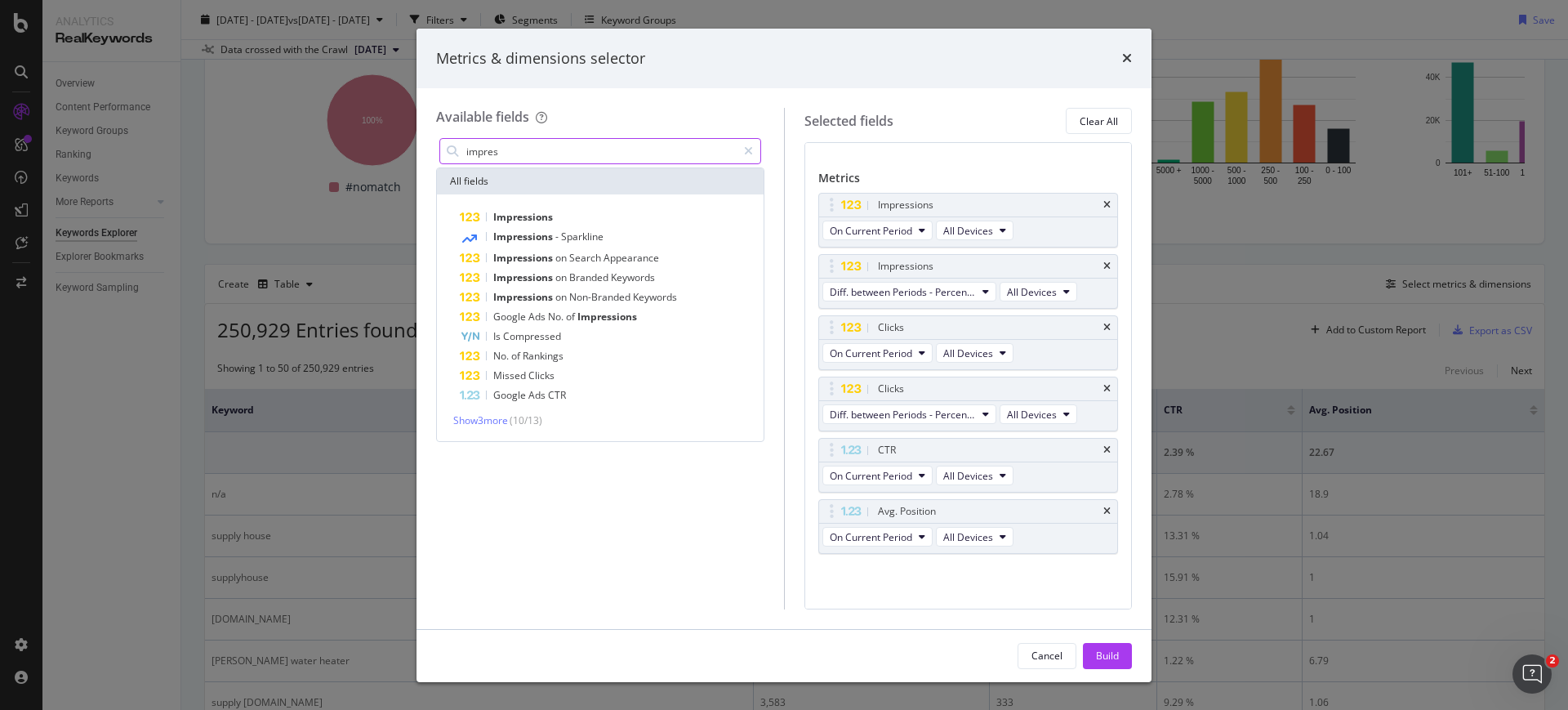
click at [564, 148] on input "impres" at bounding box center [600, 151] width 272 height 24
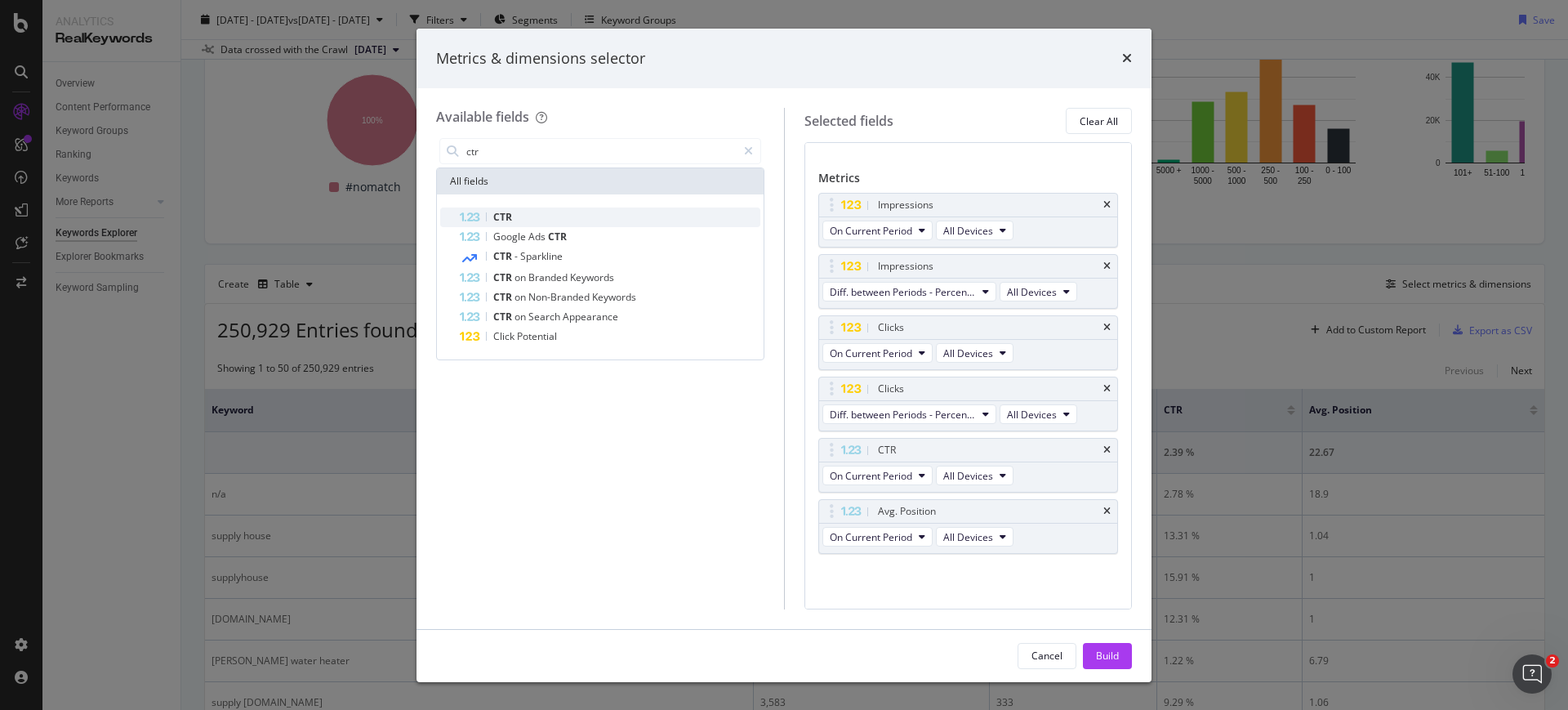
click at [562, 214] on div "CTR" at bounding box center [610, 217] width 300 height 19
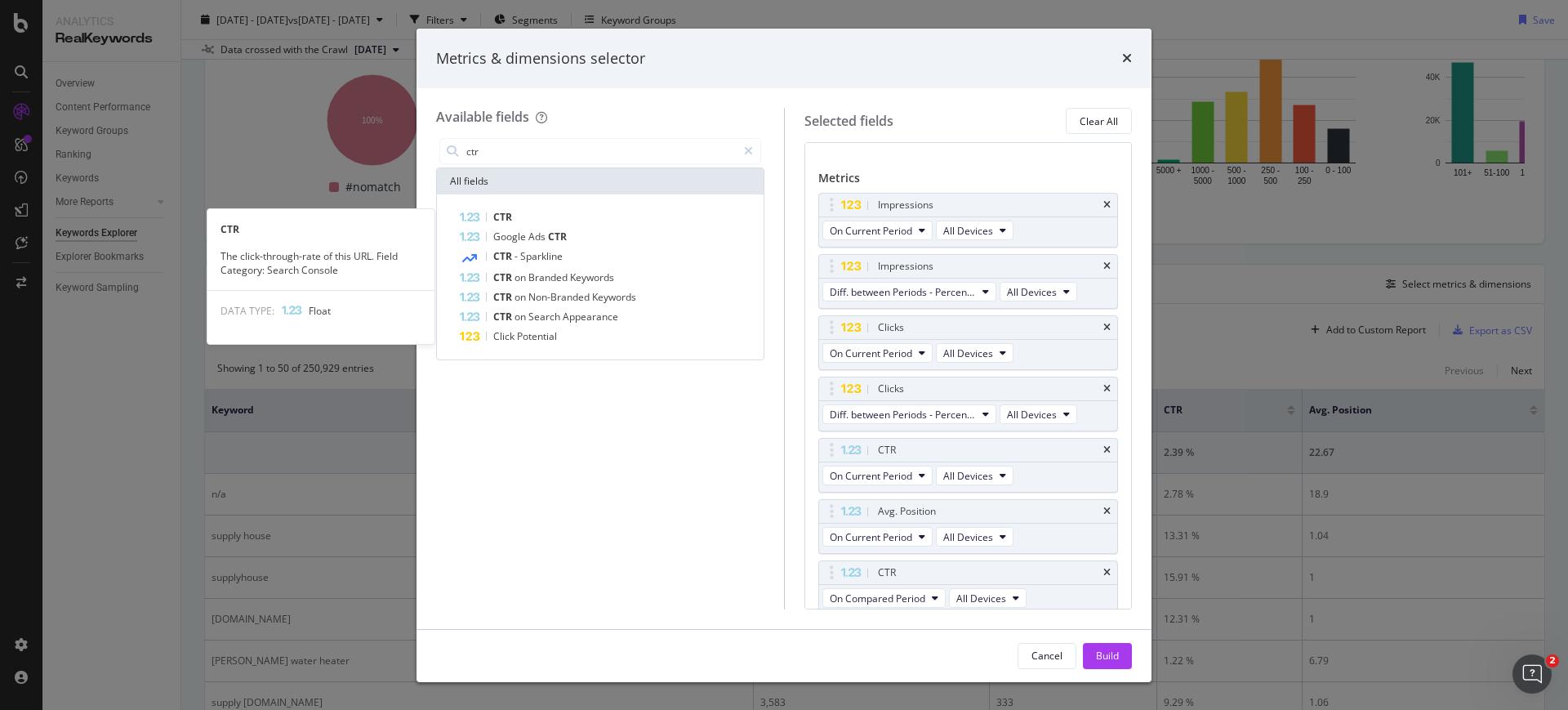
scroll to position [83, 0]
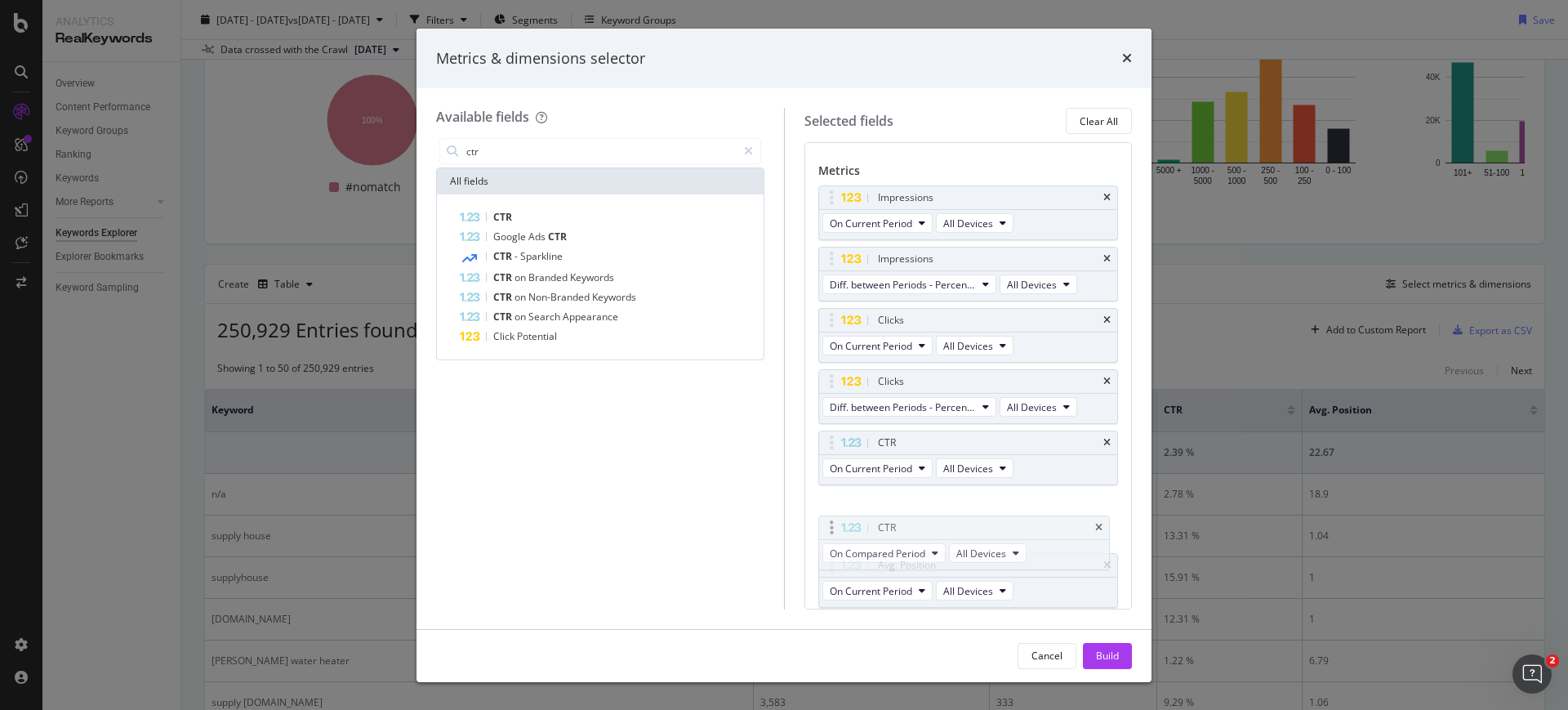
drag, startPoint x: 866, startPoint y: 558, endPoint x: 865, endPoint y: 519, distance: 39.0
click at [865, 519] on body "Analytics RealKeywords Overview Content Performance Keyword Groups Ranking Keyw…" at bounding box center [784, 355] width 1568 height 710
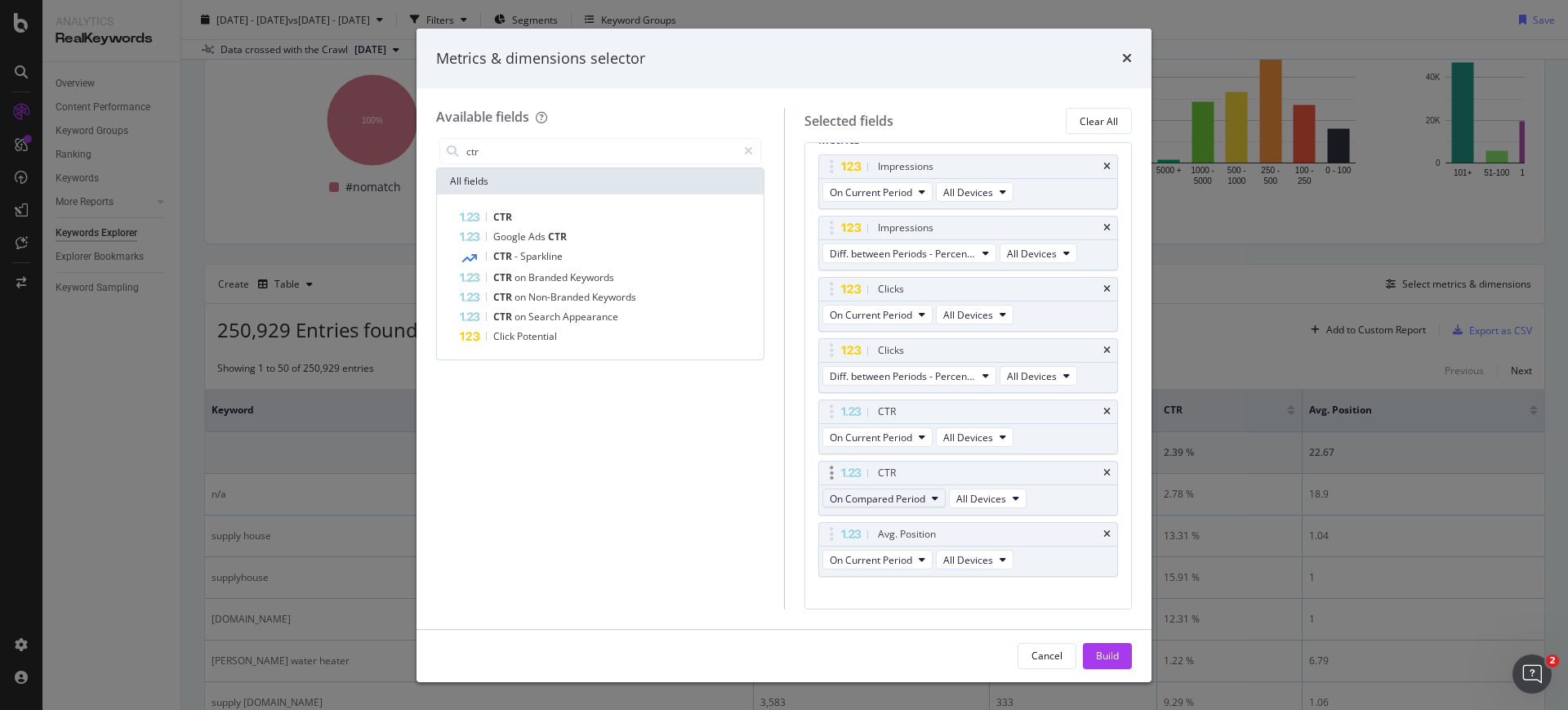
click at [912, 504] on span "On Compared Period" at bounding box center [877, 498] width 95 height 14
click at [929, 590] on span "Diff. between Periods - Percentage" at bounding box center [915, 588] width 157 height 15
click at [530, 147] on input "ctr" at bounding box center [600, 151] width 272 height 24
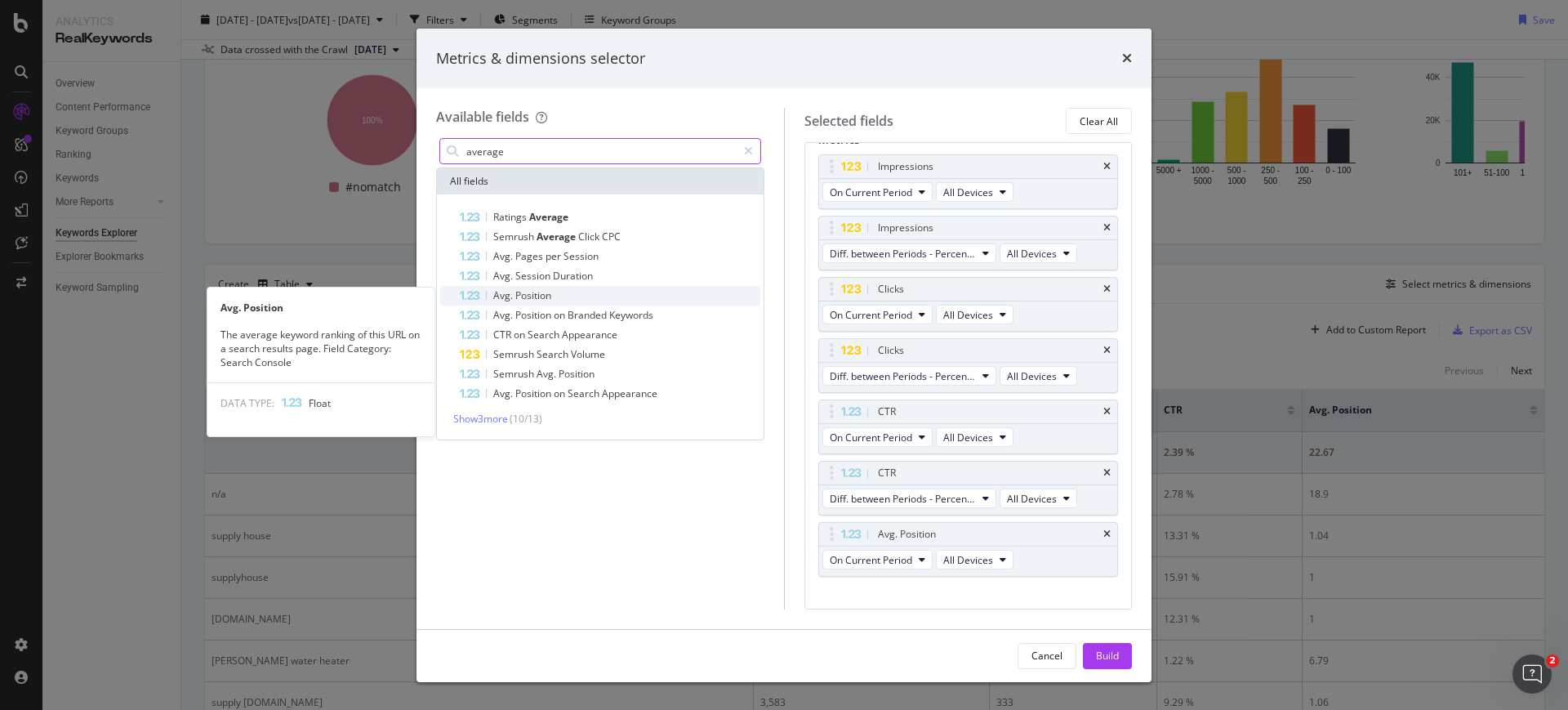
type input "average"
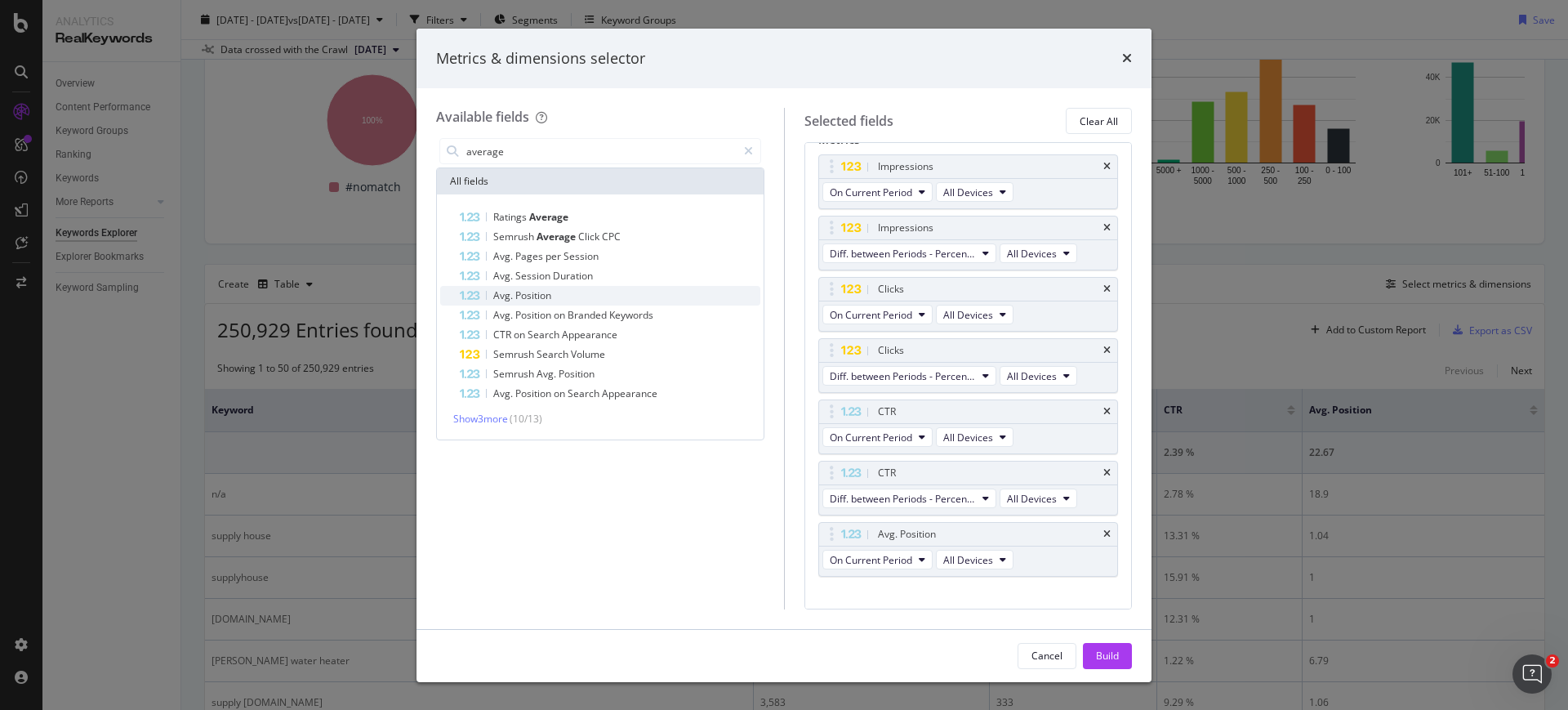
click at [533, 289] on span "Position" at bounding box center [533, 295] width 36 height 14
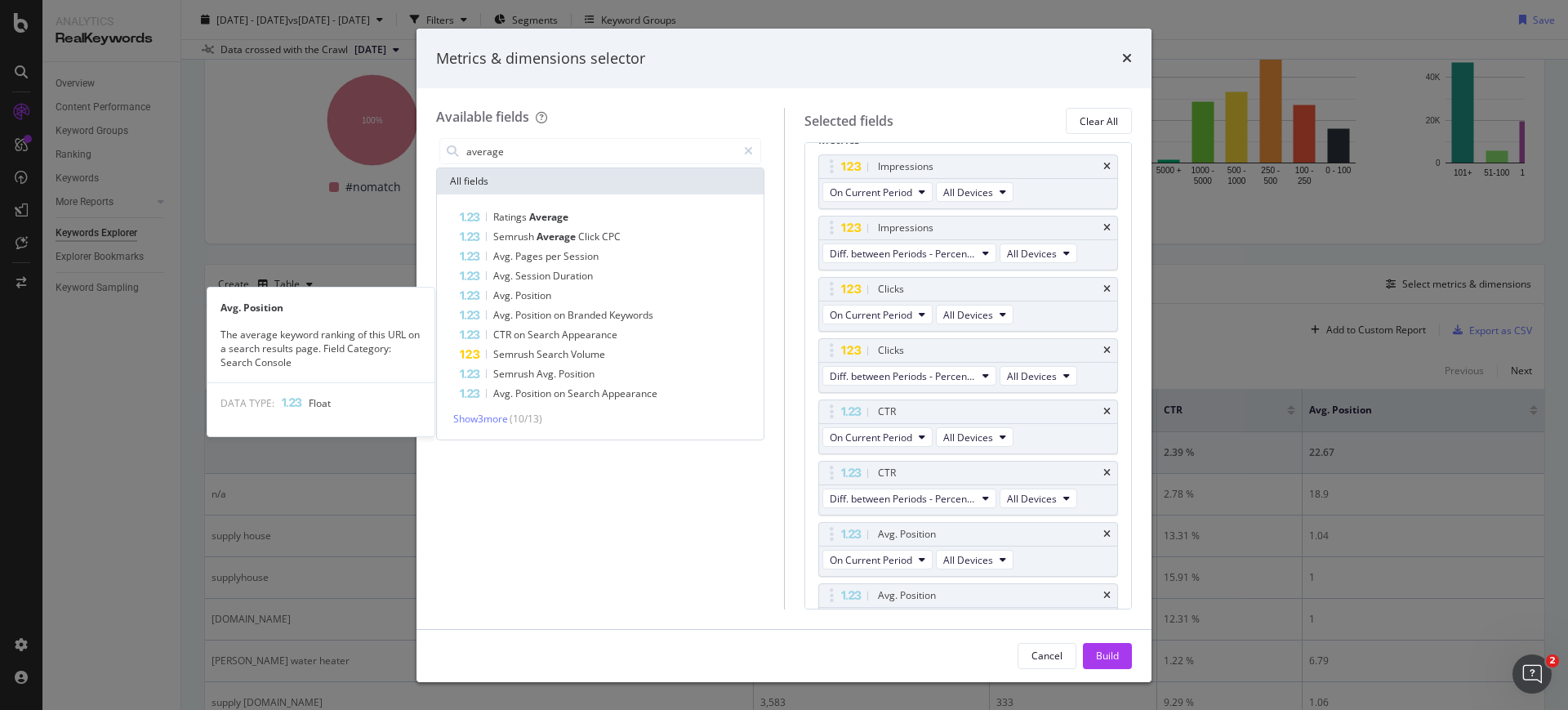
scroll to position [144, 0]
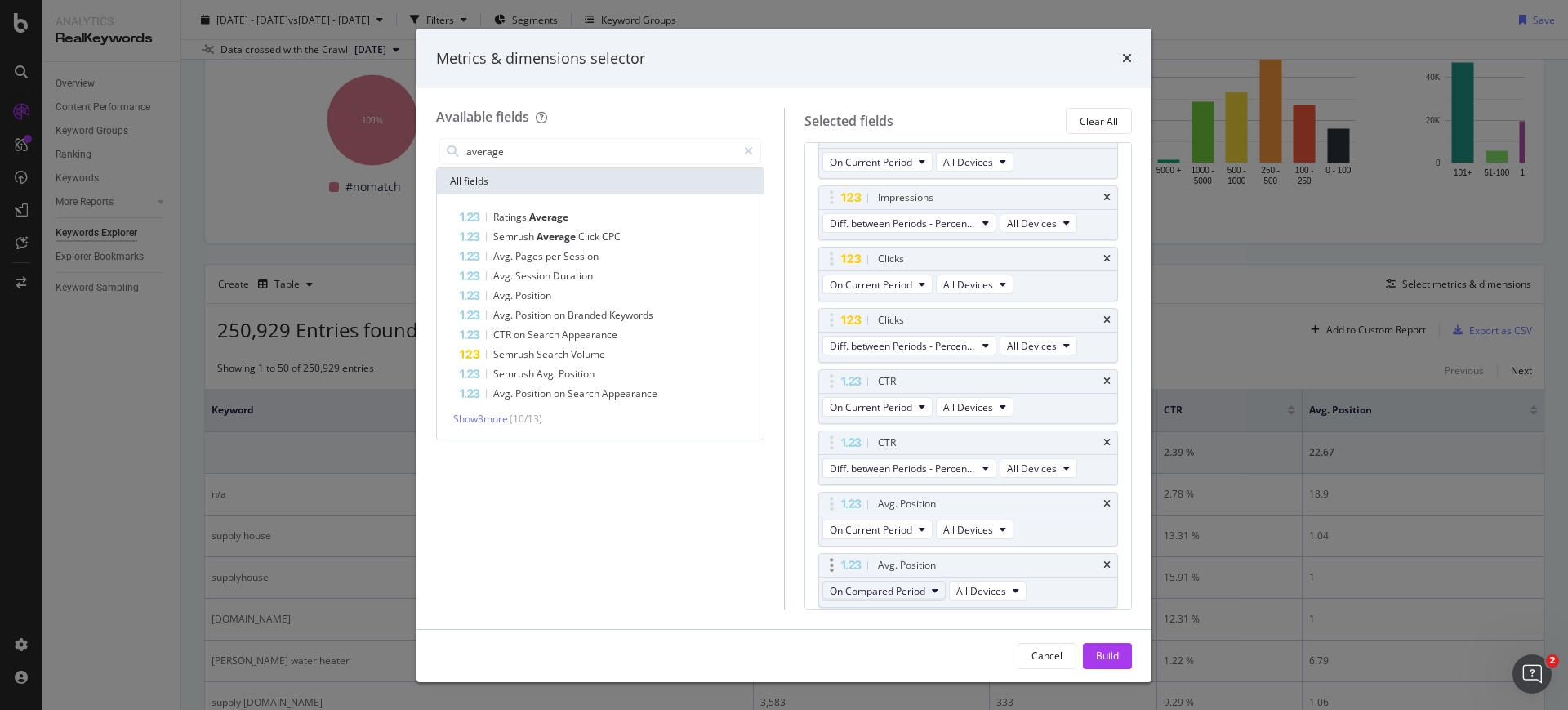
click at [923, 586] on span "On Compared Period" at bounding box center [877, 590] width 95 height 14
click at [921, 564] on span "Diff. between Periods - Value" at bounding box center [915, 562] width 157 height 15
click at [1099, 655] on div "Build" at bounding box center [1106, 655] width 23 height 14
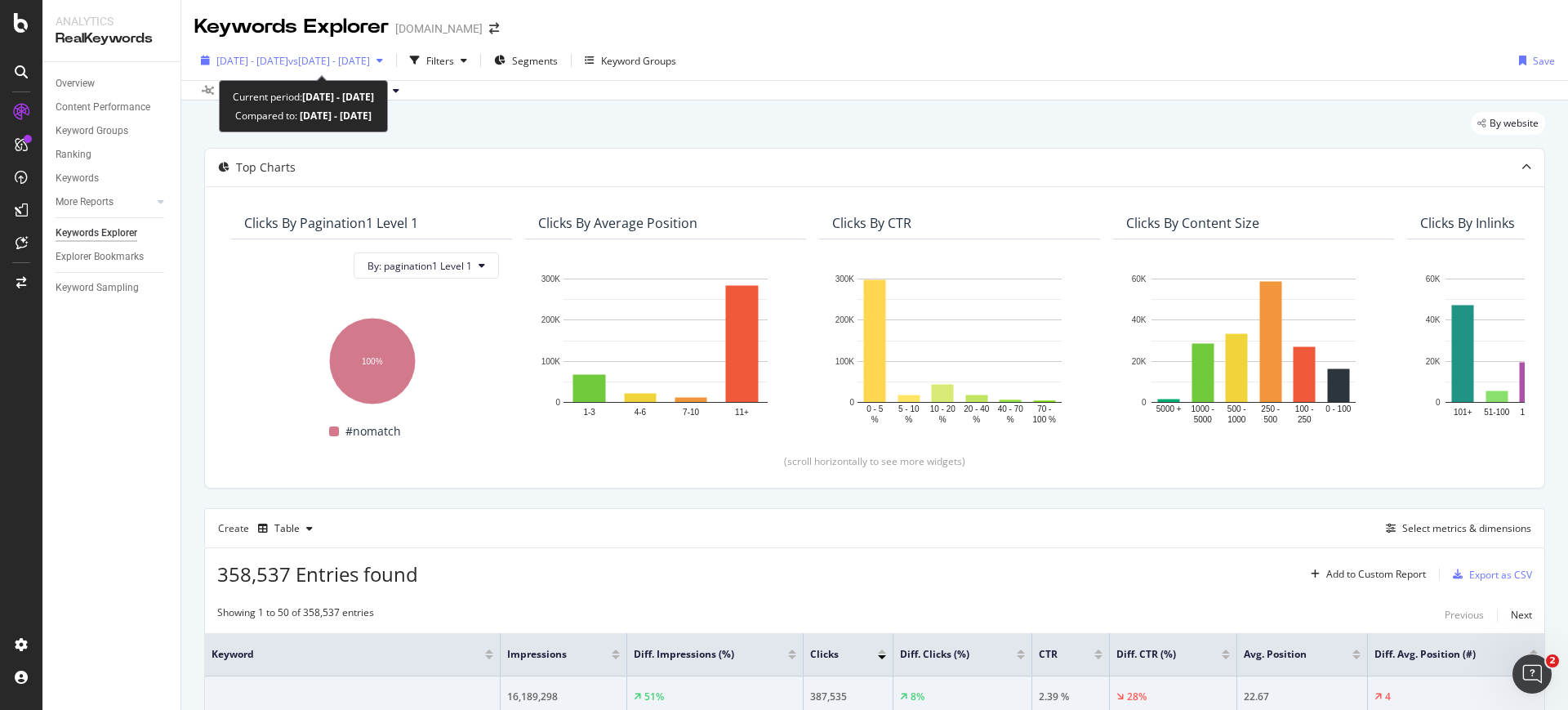
click at [289, 64] on span "2025 Jul. 1st - Jul. 31st" at bounding box center [253, 60] width 72 height 14
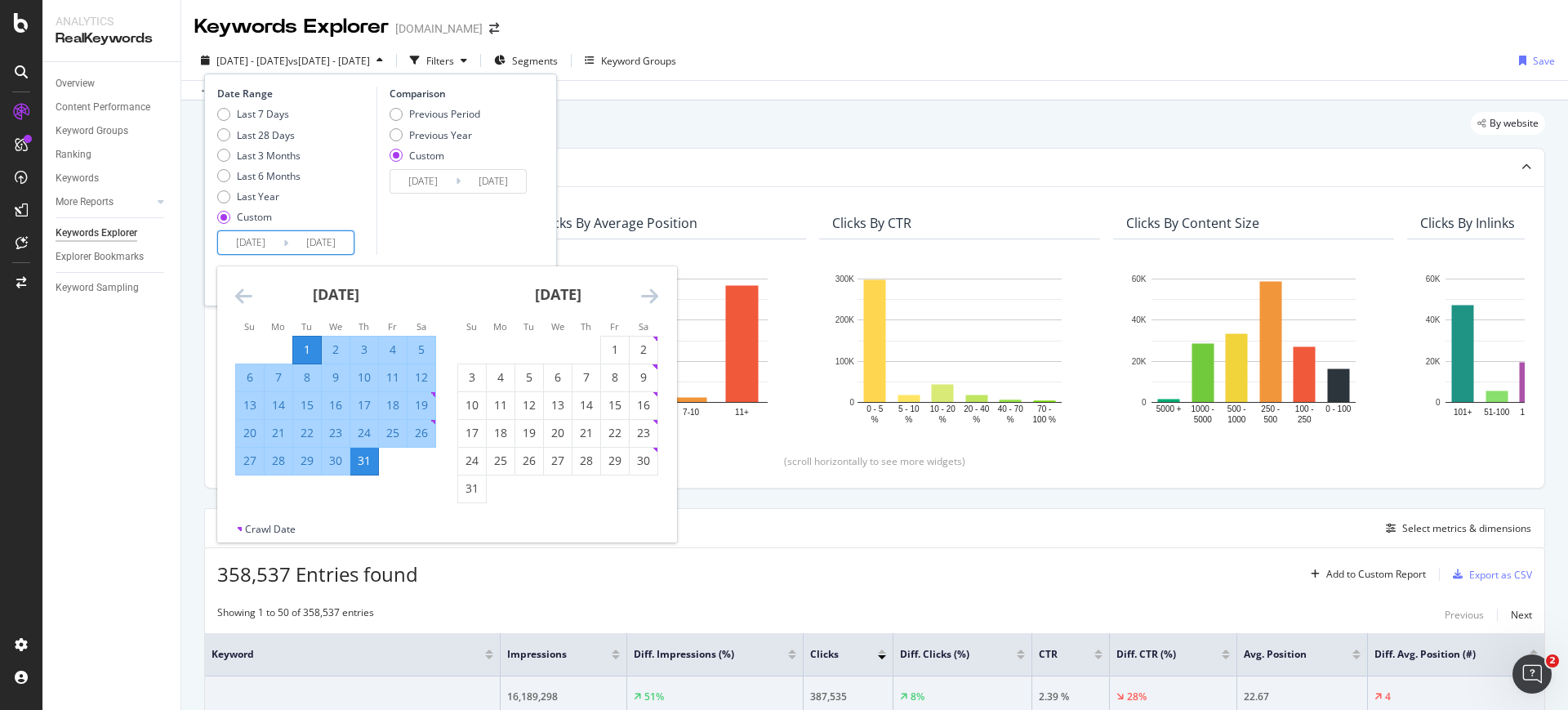
click at [274, 234] on input "2025/07/01" at bounding box center [251, 242] width 65 height 23
click at [615, 355] on div "1" at bounding box center [615, 350] width 28 height 17
type input "[DATE]"
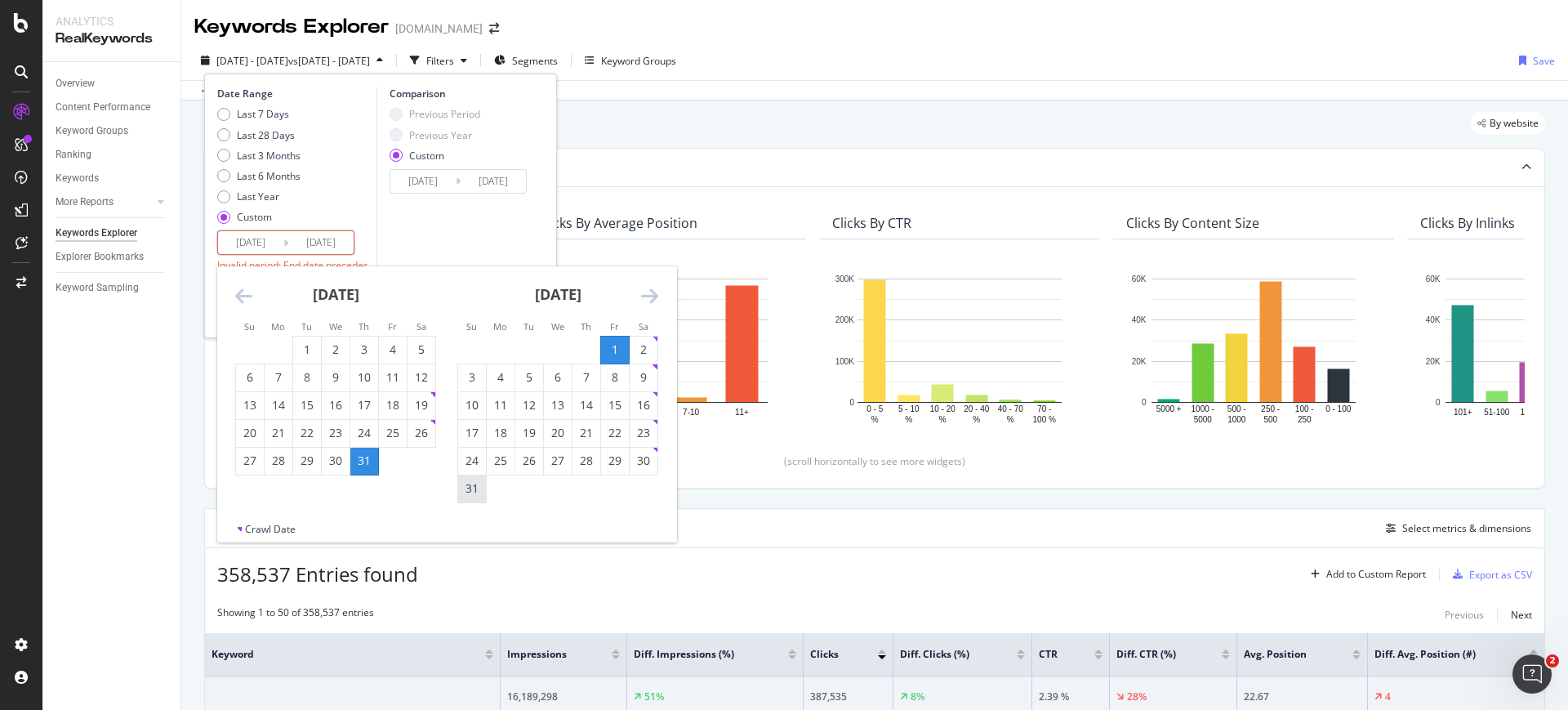
click at [472, 483] on div "31" at bounding box center [472, 488] width 28 height 17
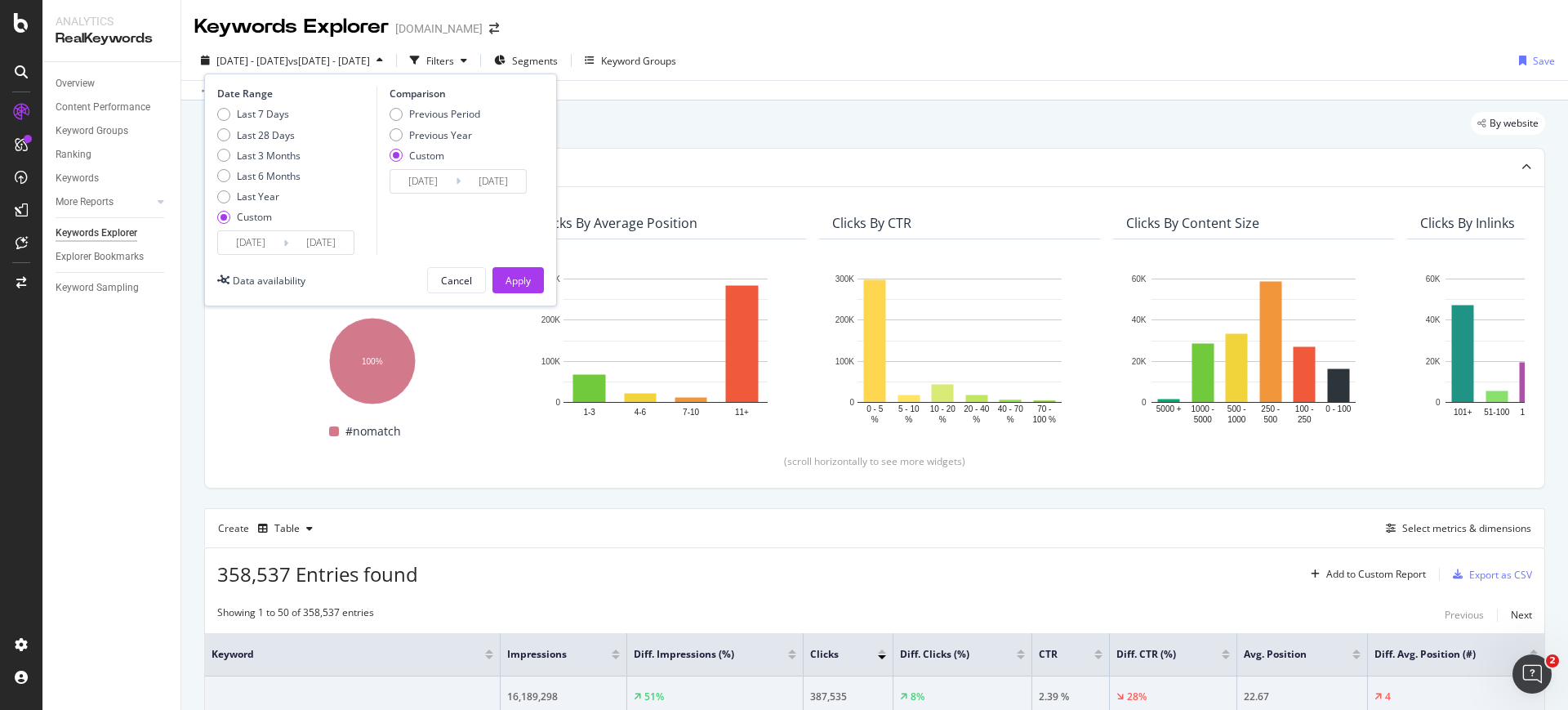
type input "[DATE]"
click at [433, 138] on div "Previous Year" at bounding box center [440, 135] width 63 height 14
type input "2024/08/02"
type input "2024/09/01"
click at [428, 181] on input "2024/08/02" at bounding box center [423, 181] width 65 height 23
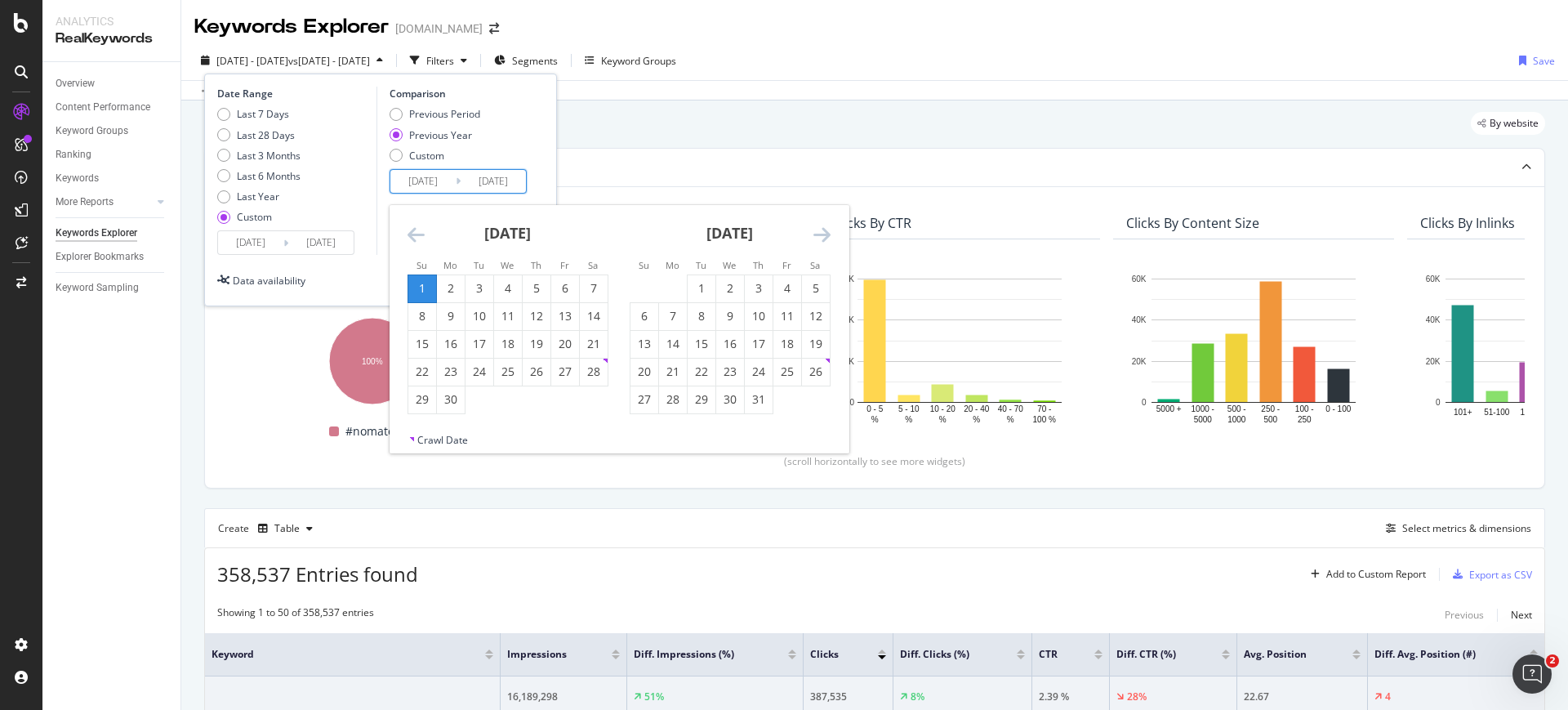
click at [413, 230] on icon "Move backward to switch to the previous month." at bounding box center [416, 234] width 18 height 19
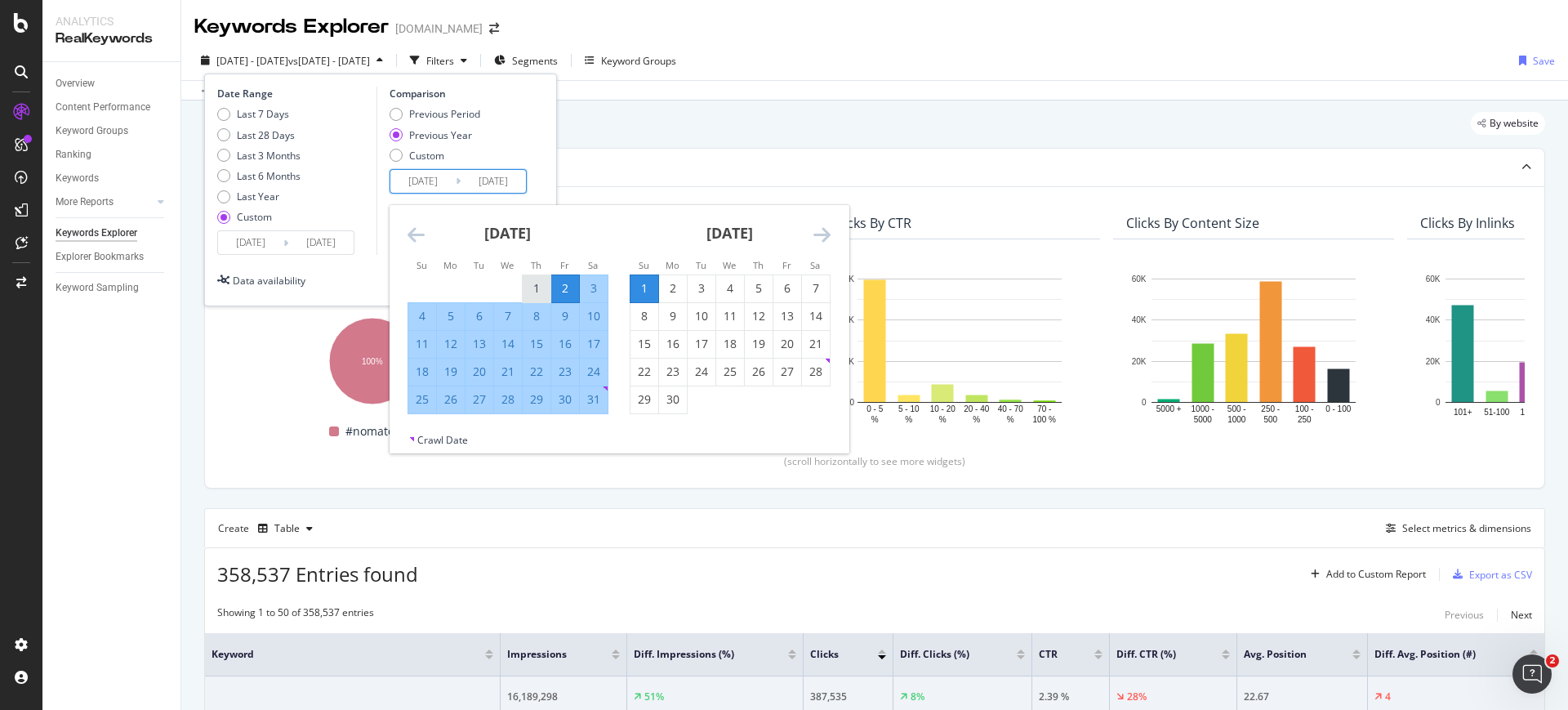
click at [528, 283] on div "1" at bounding box center [536, 289] width 28 height 17
type input "[DATE]"
click at [587, 399] on div "31" at bounding box center [593, 400] width 28 height 17
type input "[DATE]"
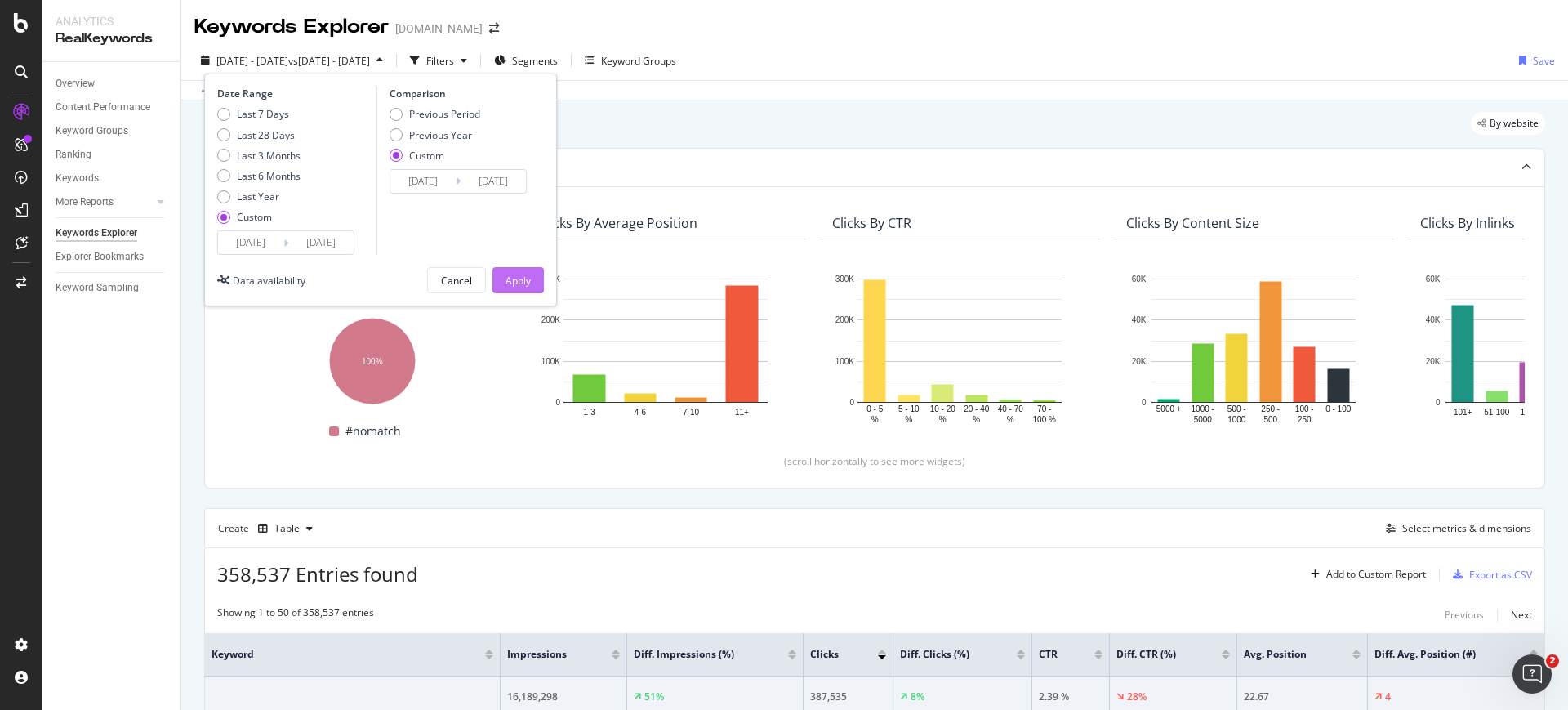
click at [536, 283] on button "Apply" at bounding box center [518, 279] width 52 height 26
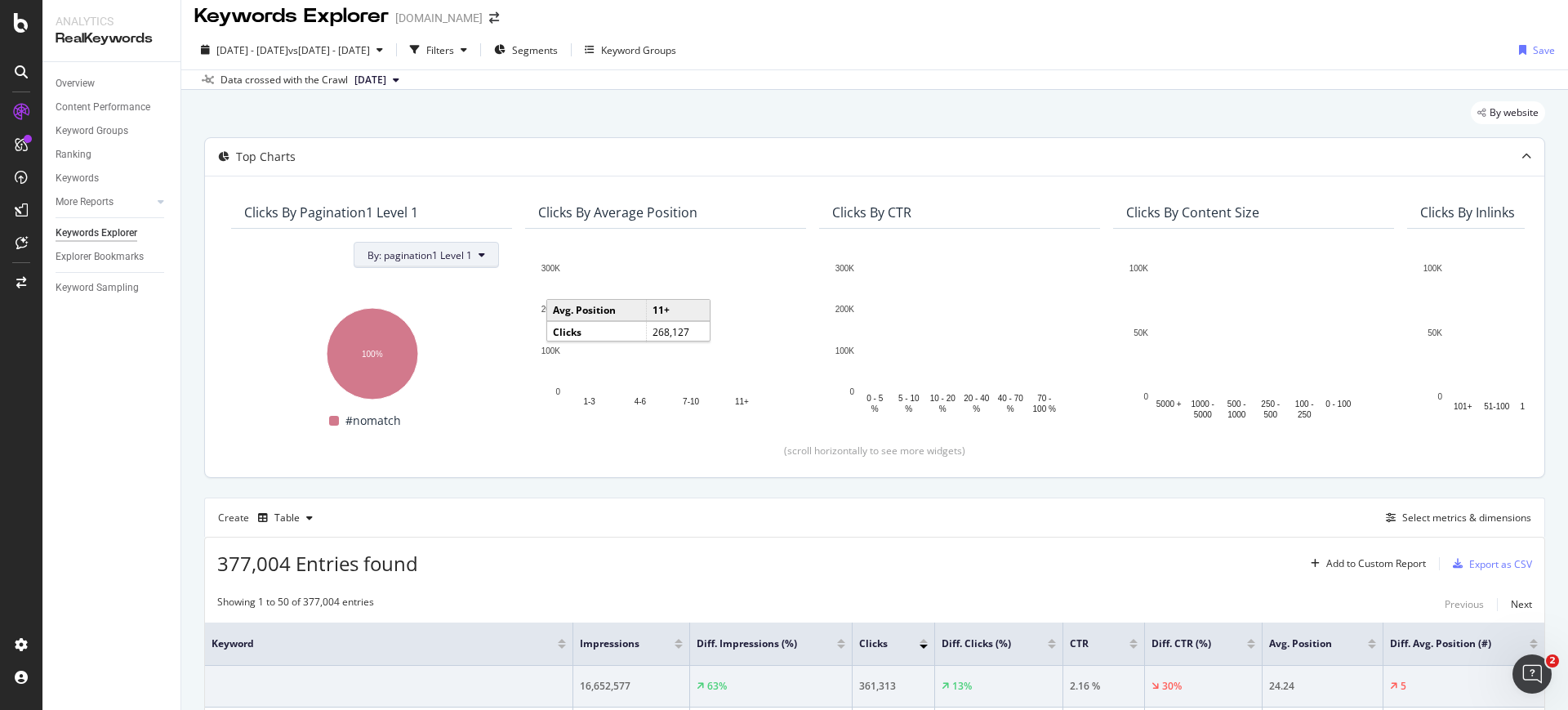
scroll to position [12, 0]
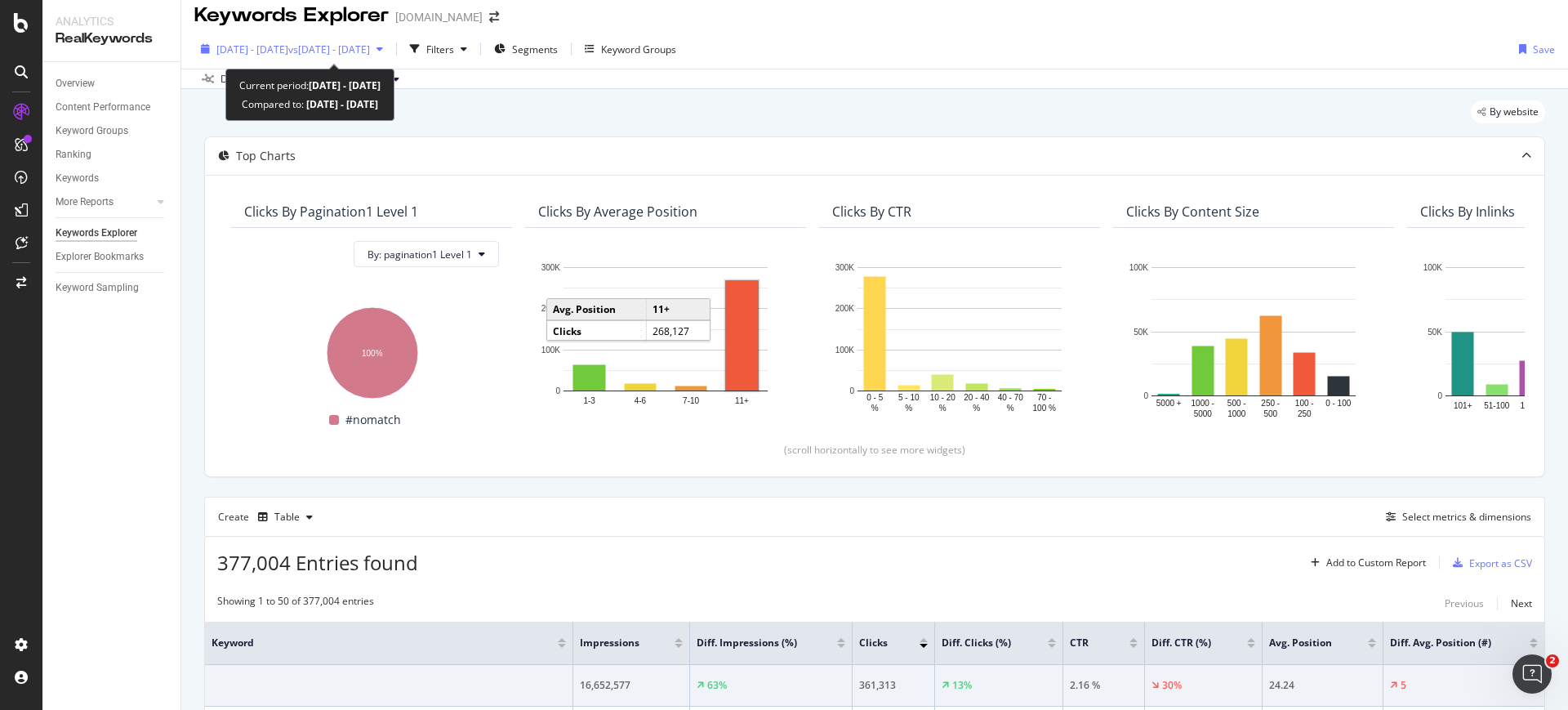
click at [370, 52] on span "vs [DATE] - [DATE]" at bounding box center [329, 49] width 82 height 14
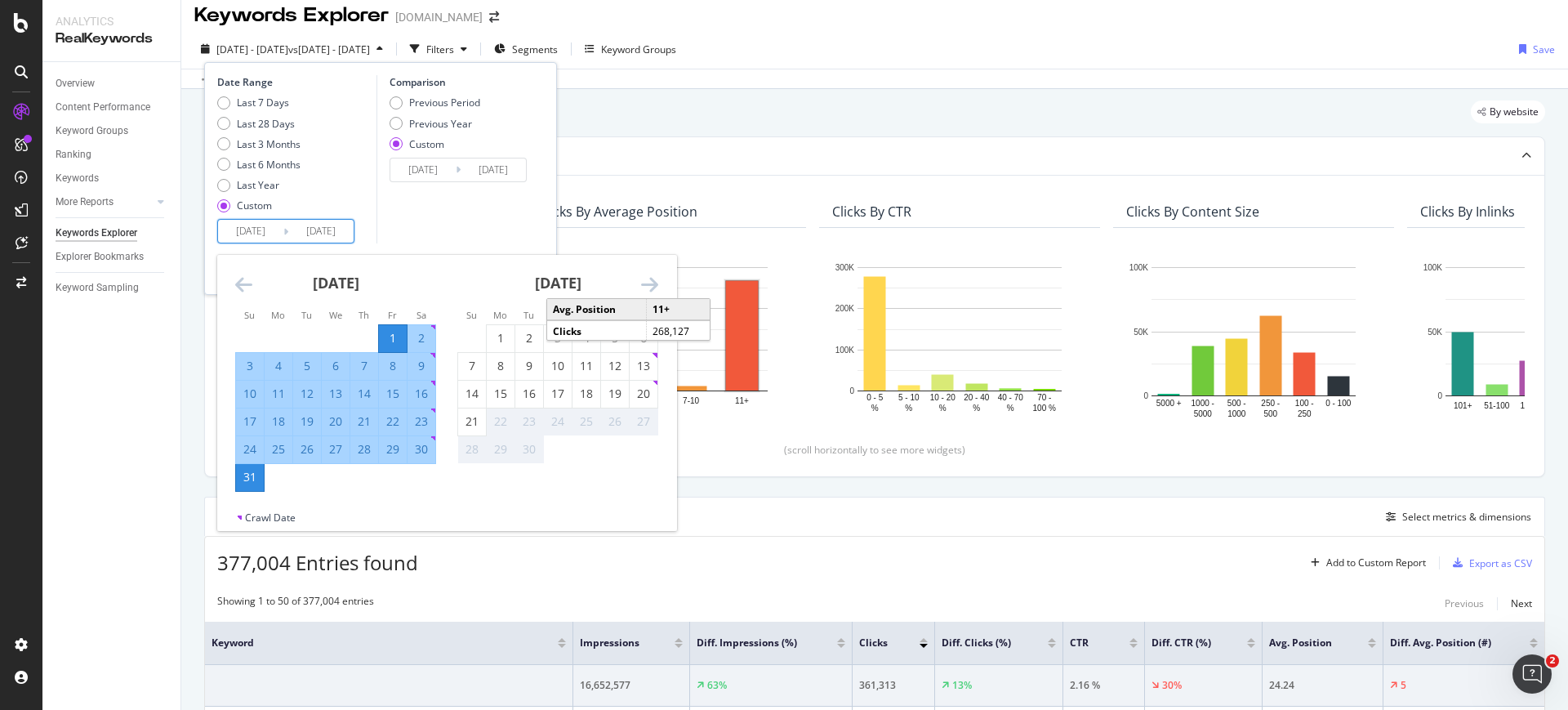
click at [272, 227] on input "[DATE]" at bounding box center [251, 231] width 65 height 23
click at [248, 284] on icon "Move backward to switch to the previous month." at bounding box center [243, 283] width 18 height 19
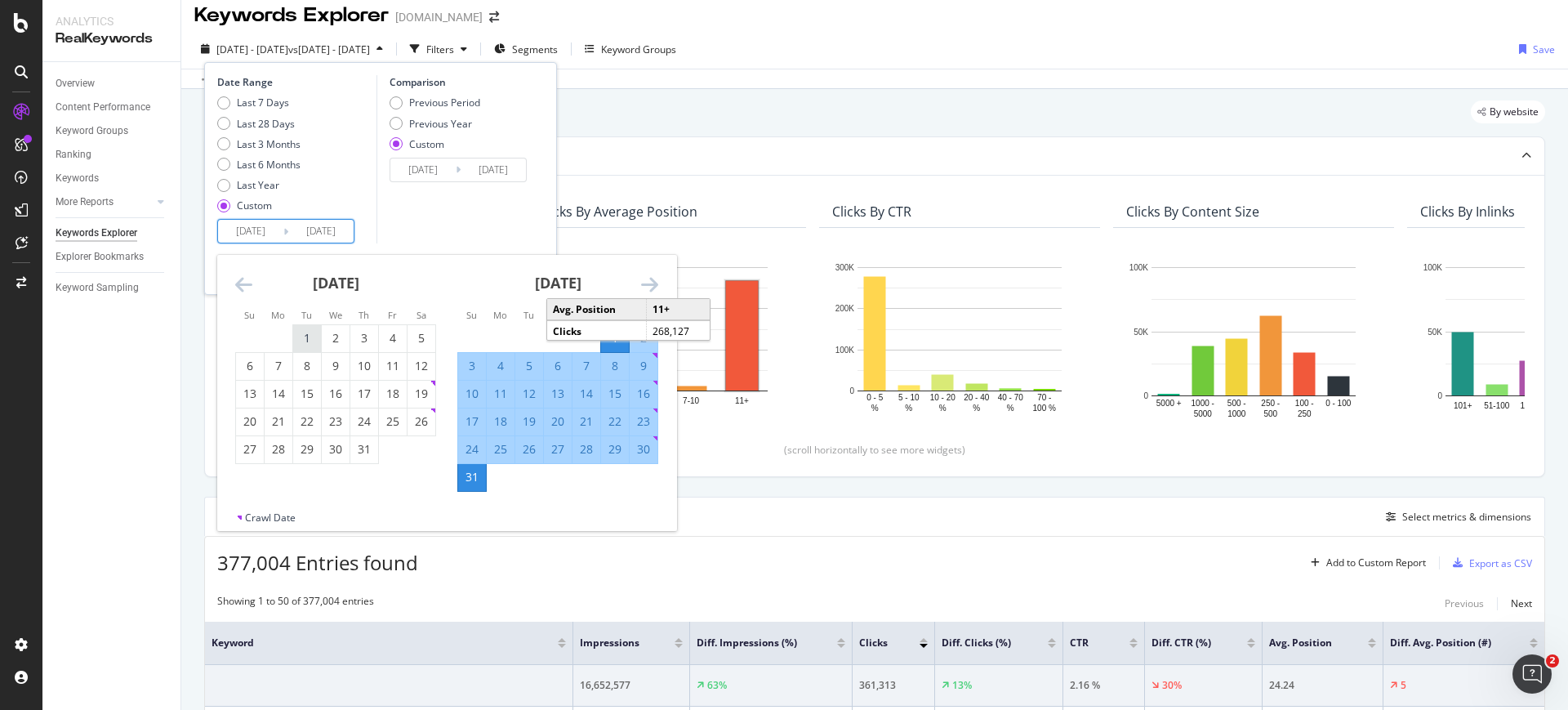
click at [311, 335] on div "1" at bounding box center [307, 339] width 28 height 17
type input "2025/07/01"
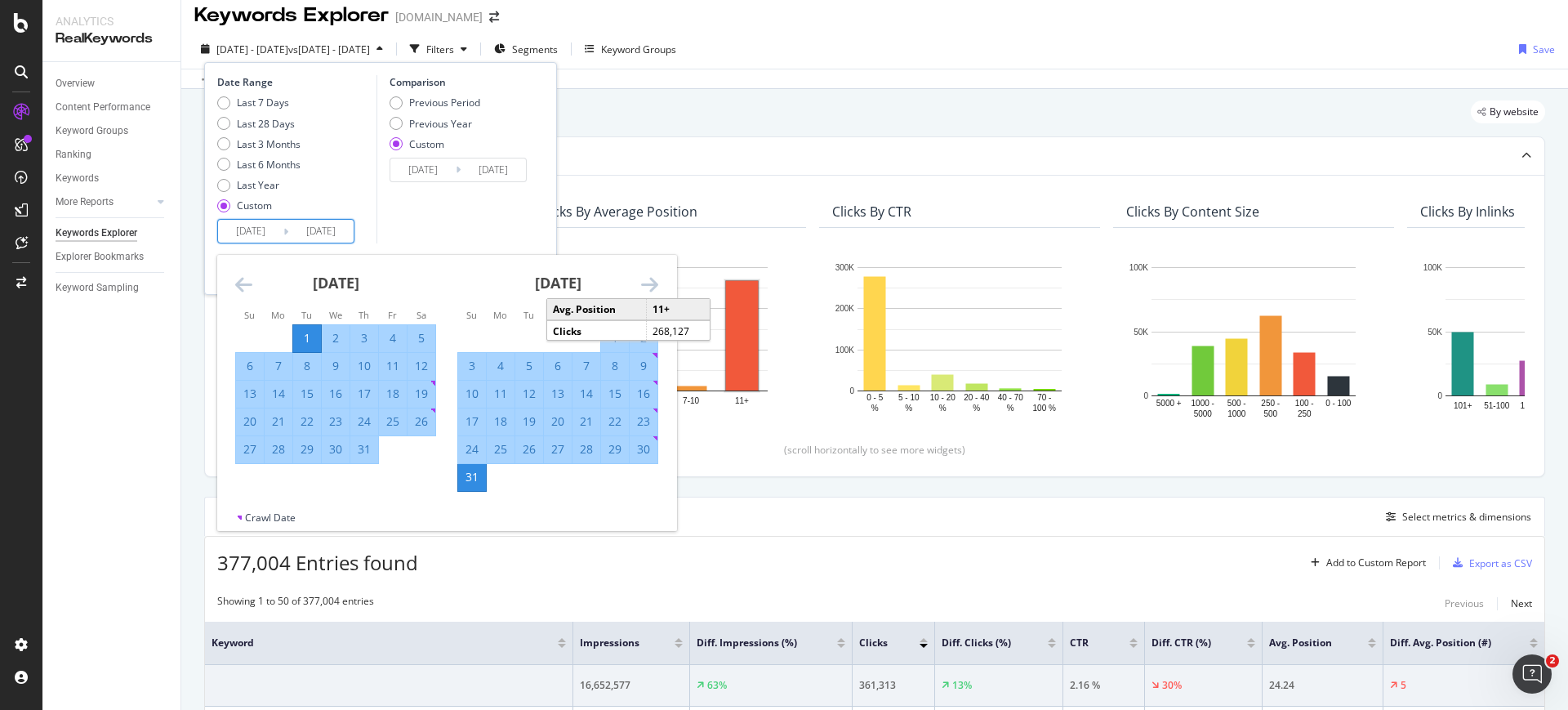
click at [368, 459] on div "31" at bounding box center [364, 449] width 28 height 27
type input "2025/07/31"
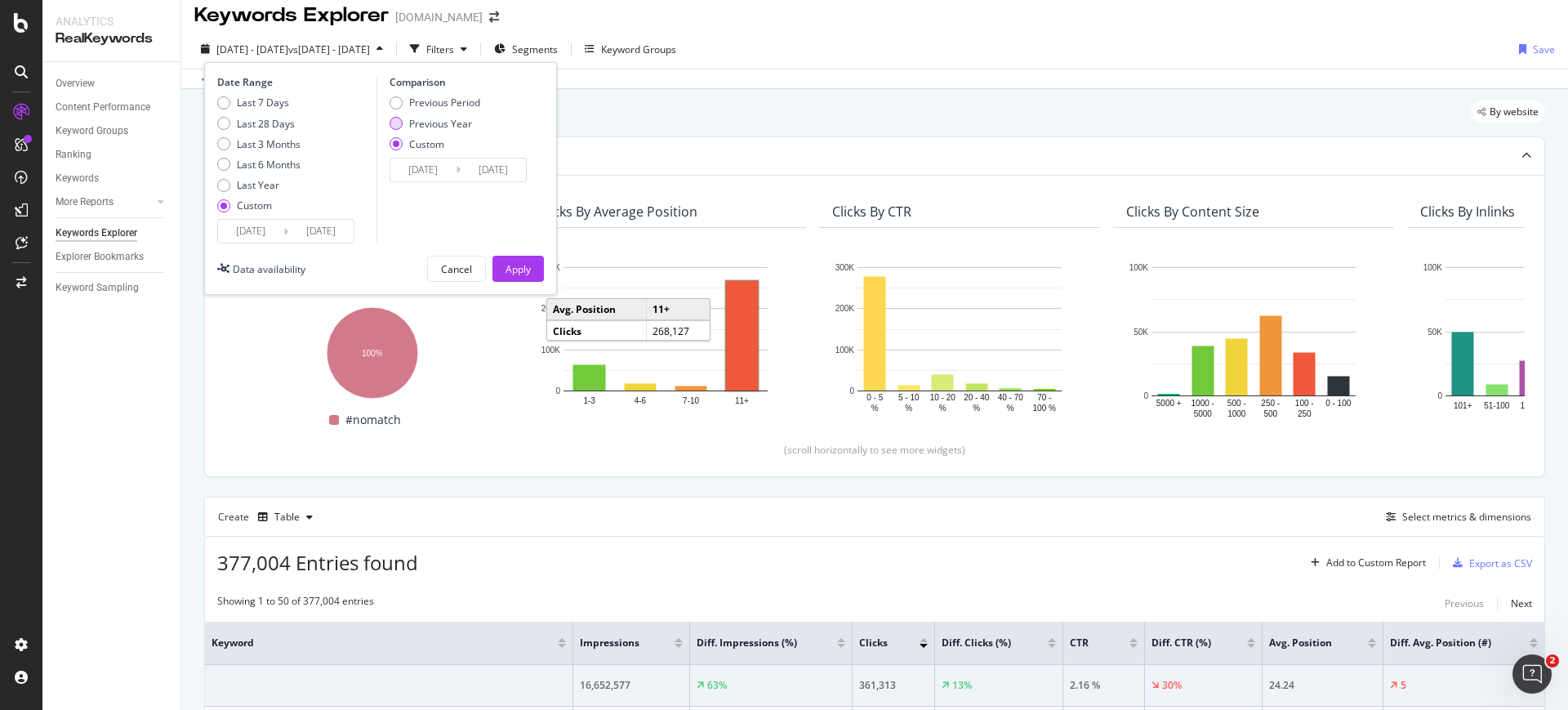
click at [453, 121] on div "Previous Year" at bounding box center [440, 124] width 63 height 14
type input "2024/07/02"
type input "[DATE]"
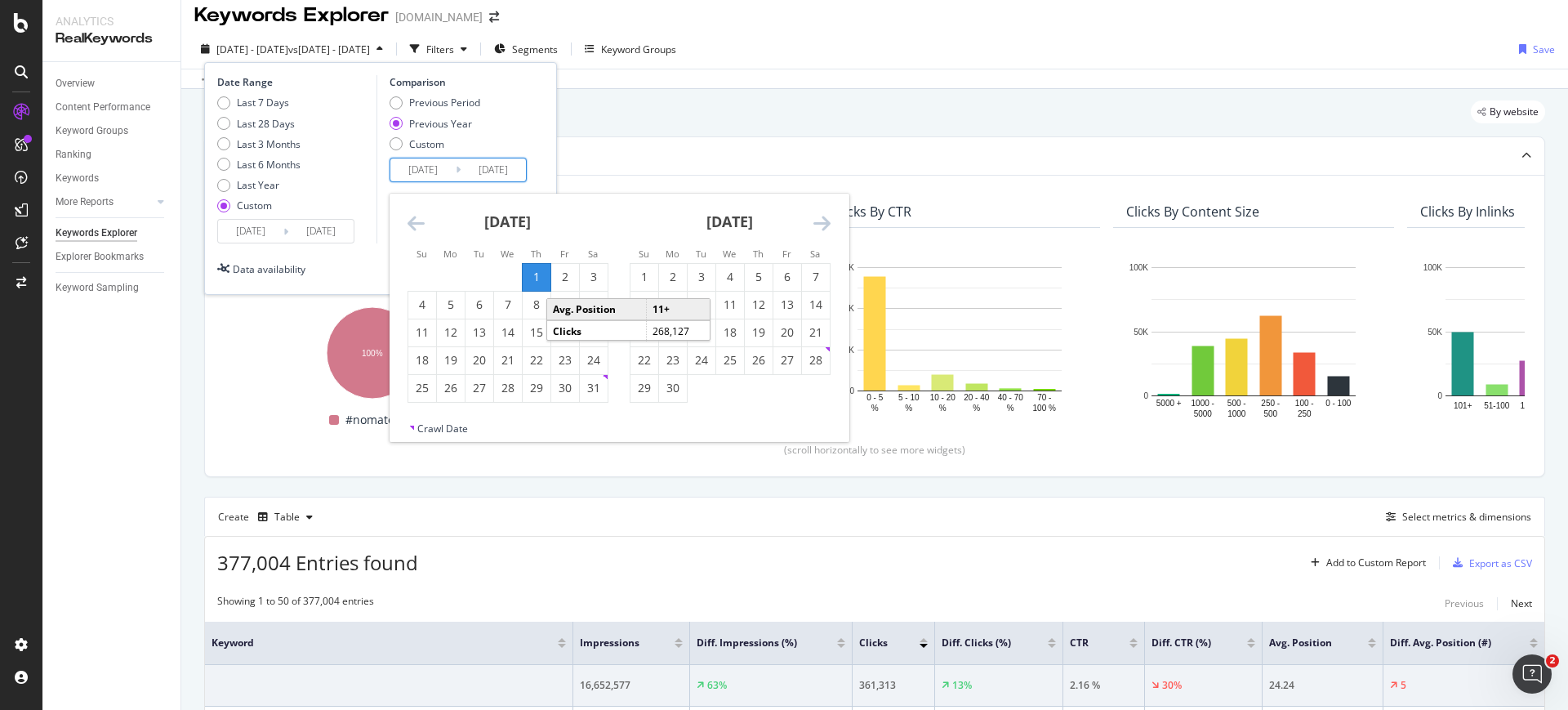
click at [432, 167] on input "2024/07/02" at bounding box center [423, 169] width 65 height 23
click at [411, 227] on icon "Move backward to switch to the previous month." at bounding box center [416, 222] width 18 height 19
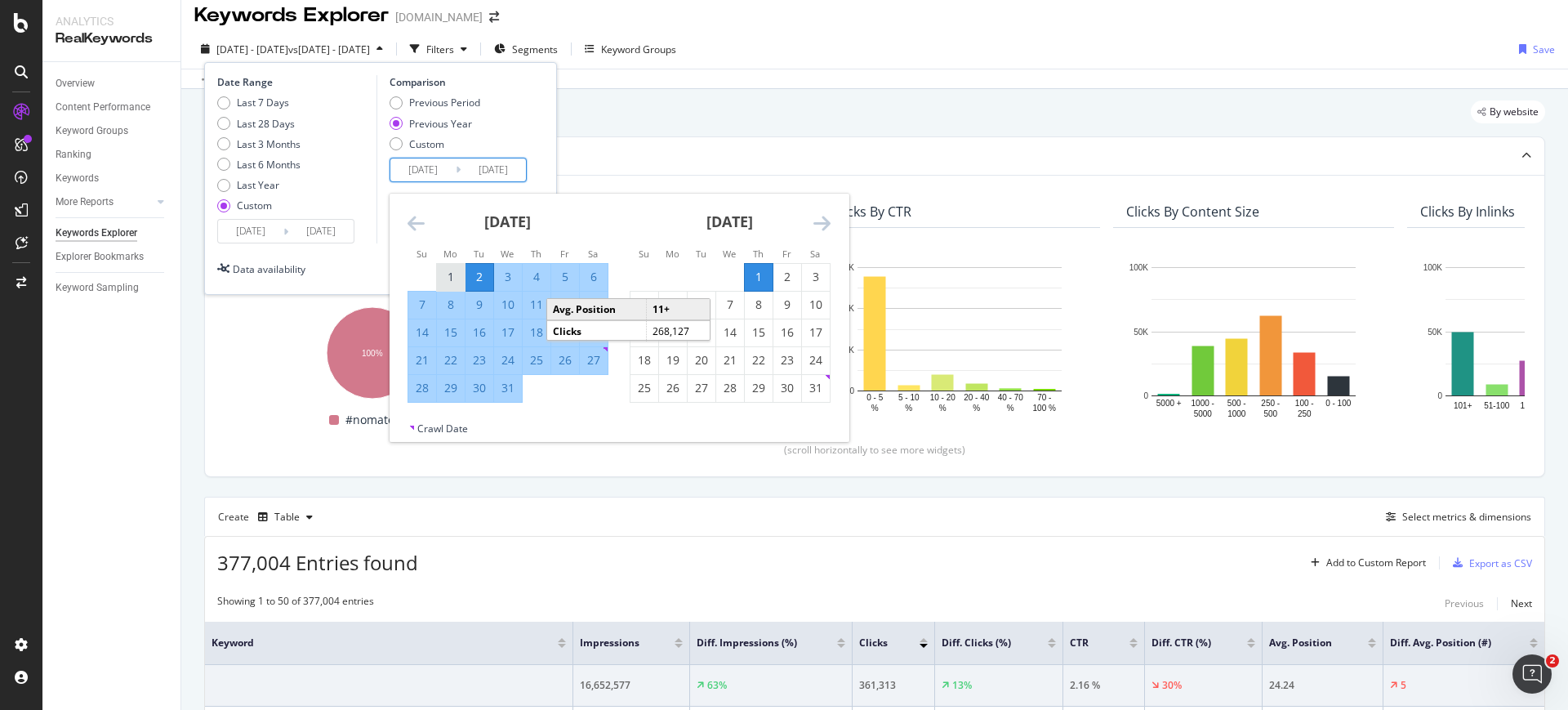
click at [447, 276] on div "1" at bounding box center [450, 277] width 28 height 17
type input "2024/07/01"
click at [504, 389] on div "31" at bounding box center [508, 388] width 28 height 17
type input "2024/07/31"
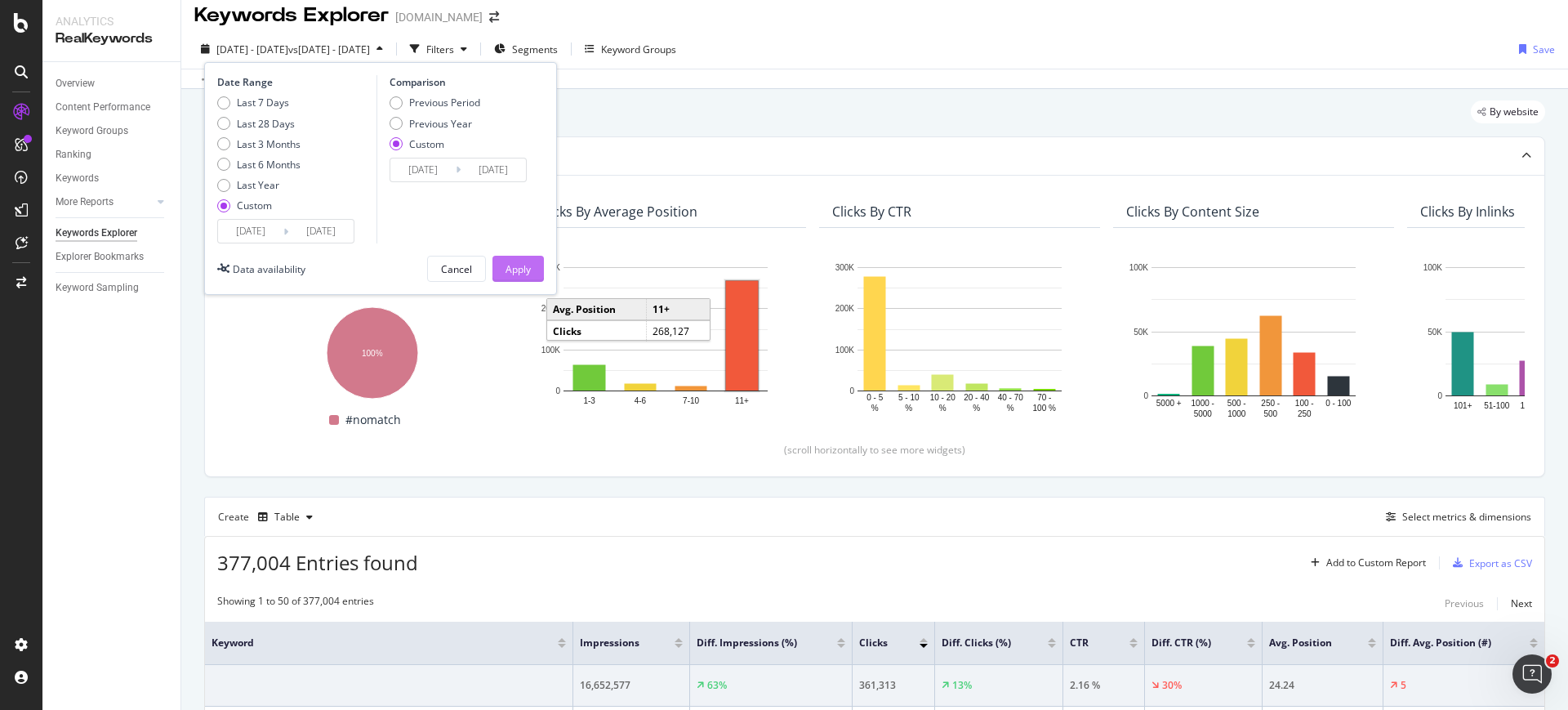
click at [500, 264] on button "Apply" at bounding box center [518, 268] width 52 height 26
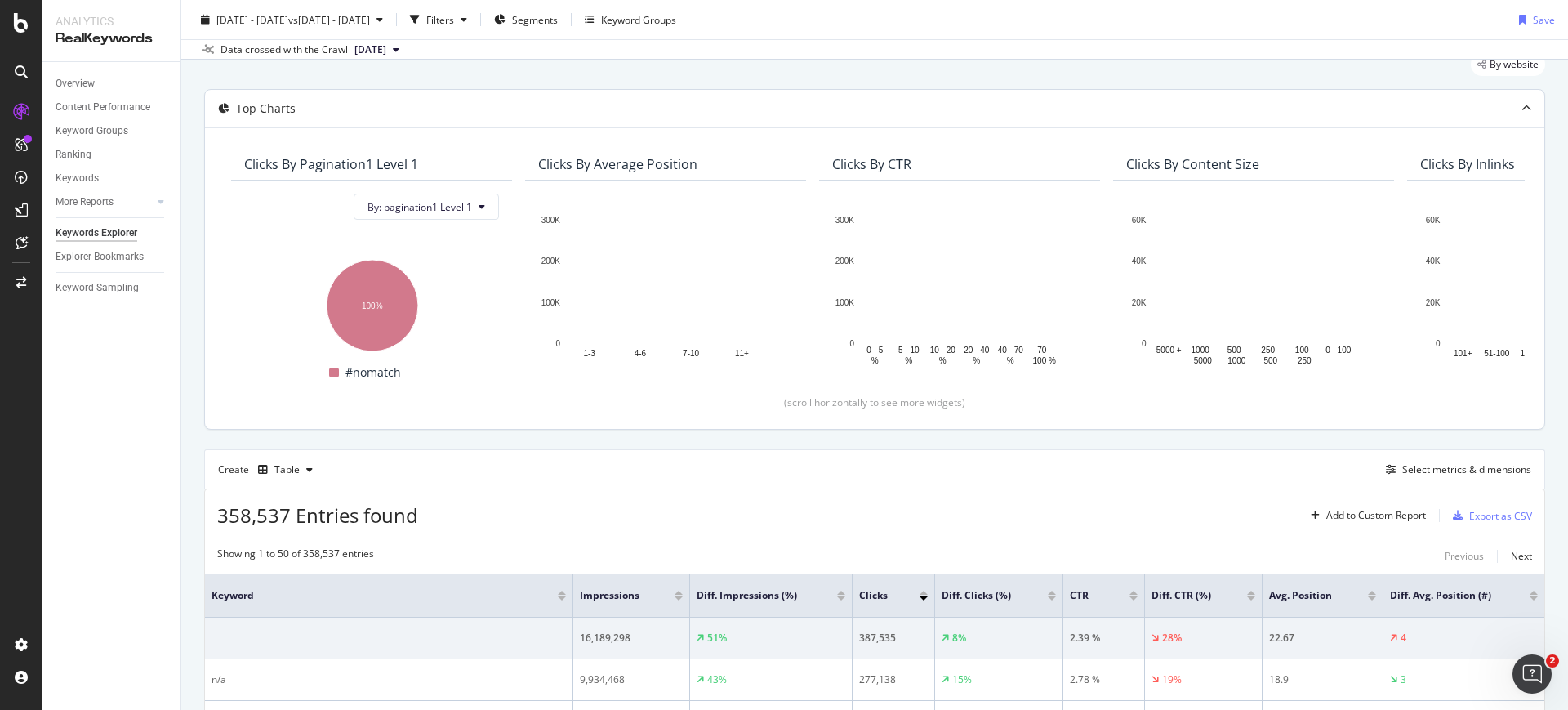
scroll to position [102, 0]
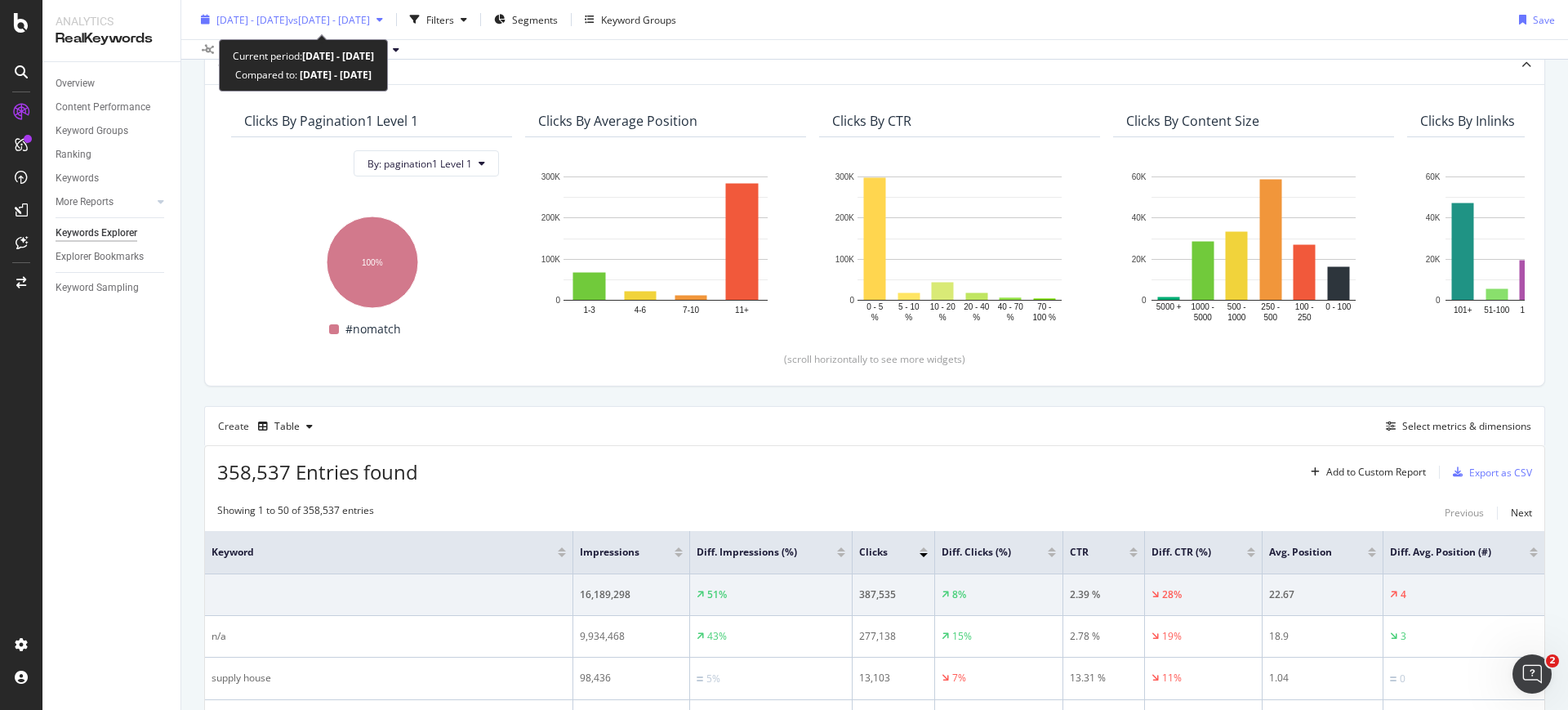
click at [379, 28] on div "2025 Jul. 1st - Jul. 31st vs 2024 Jul. 1st - Jul. 31st" at bounding box center [291, 19] width 195 height 24
click at [497, 406] on div "Create Table Select metrics & dimensions" at bounding box center [874, 425] width 1341 height 39
click at [278, 15] on span "2025 Jul. 1st - Jul. 31st" at bounding box center [253, 19] width 72 height 14
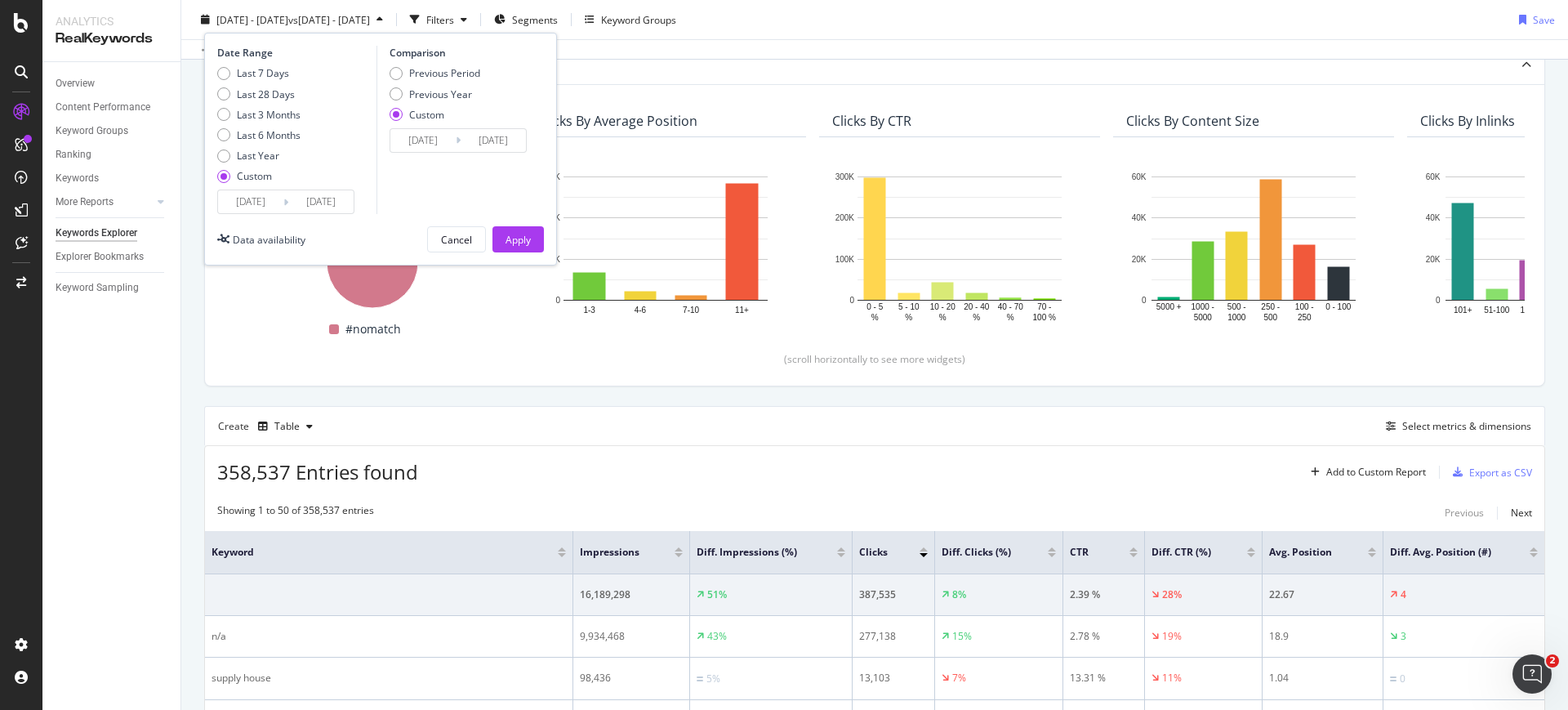
click at [266, 206] on input "2025/07/01" at bounding box center [251, 202] width 65 height 23
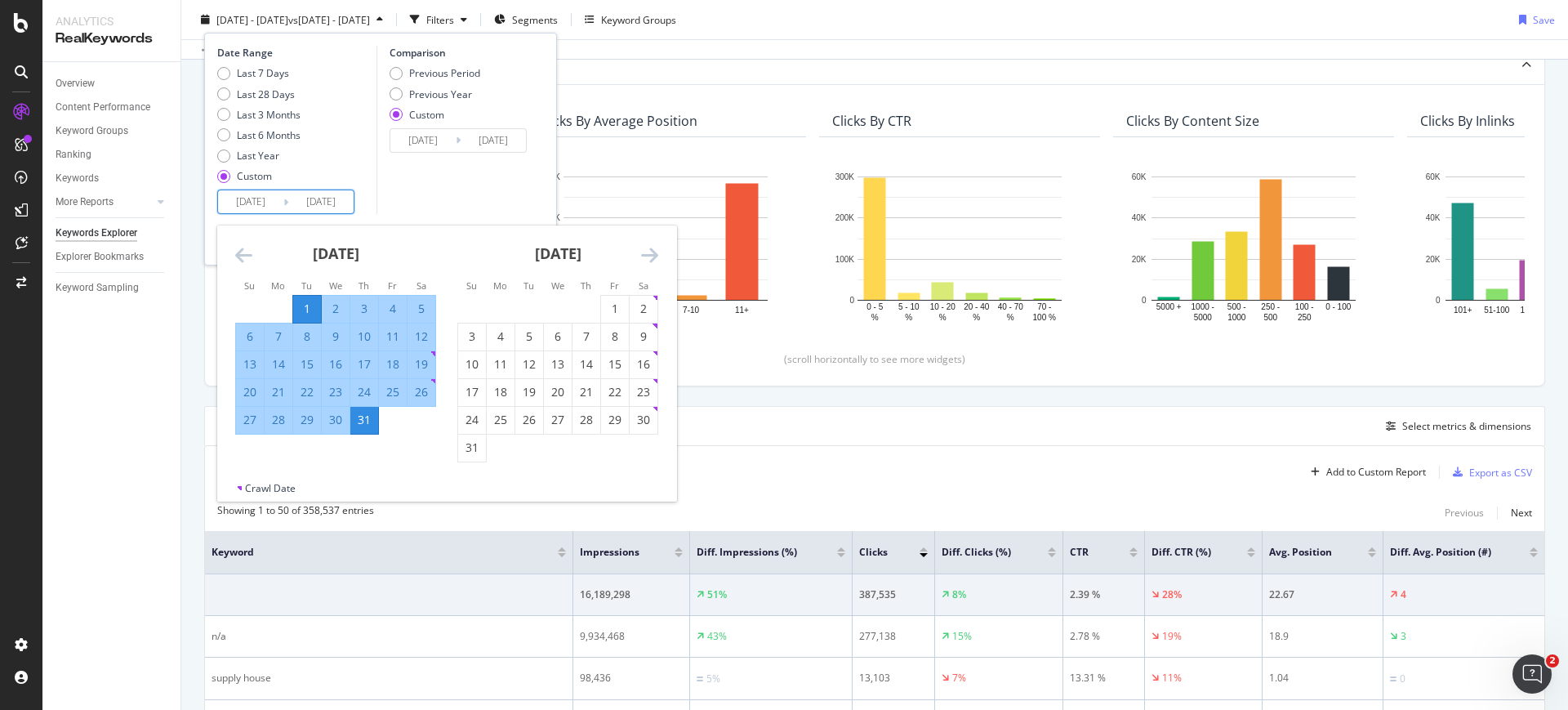
click at [237, 264] on icon "Move backward to switch to the previous month." at bounding box center [243, 254] width 18 height 19
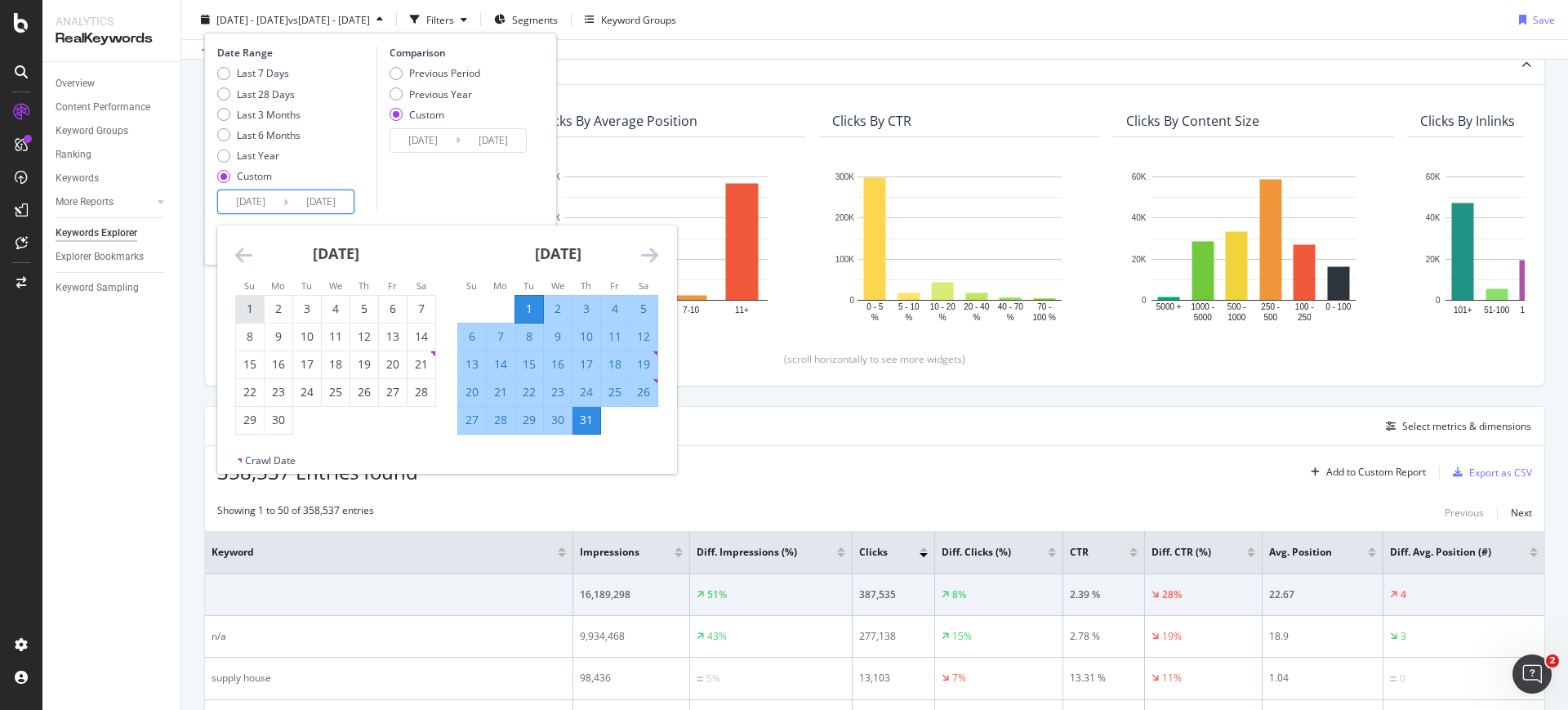
click at [258, 310] on div "1" at bounding box center [249, 309] width 28 height 17
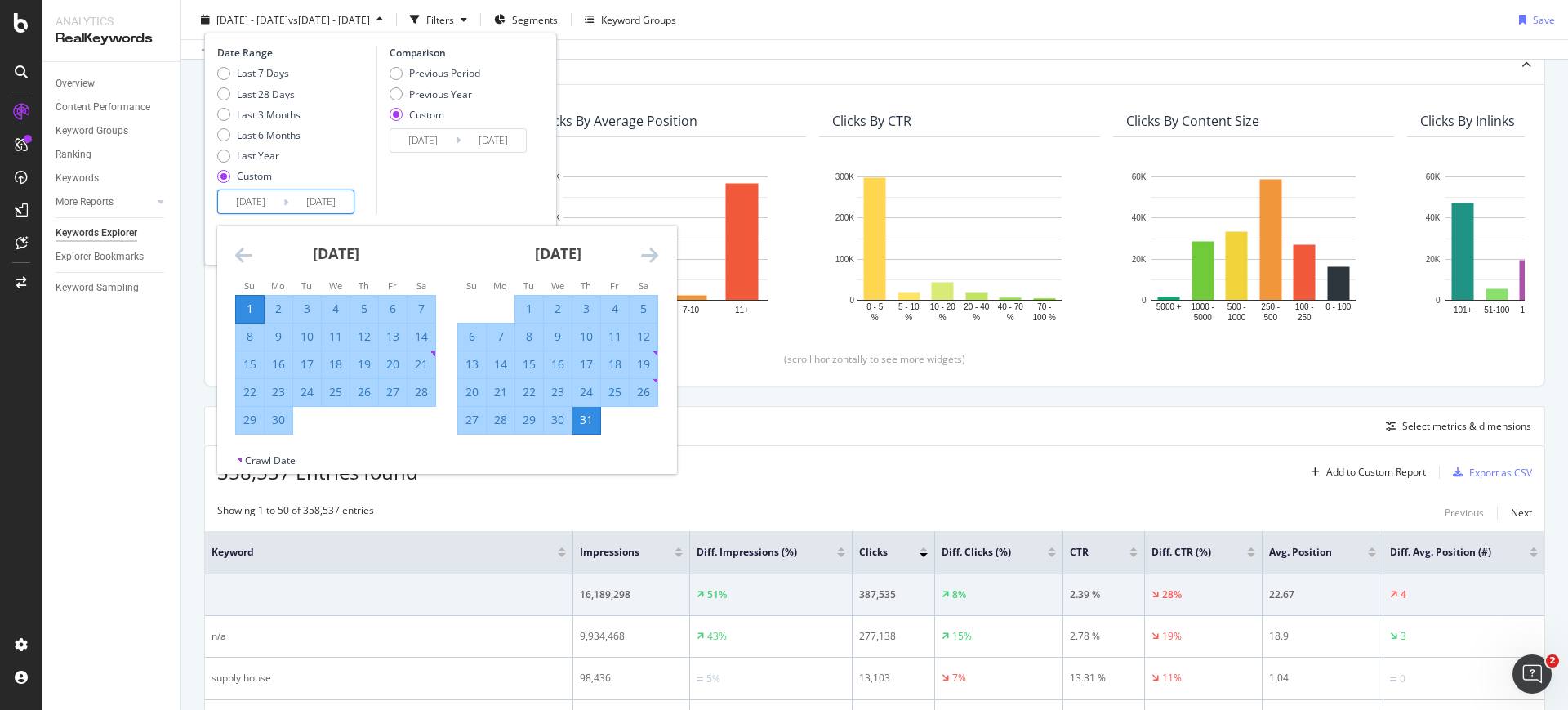
type input "2025/06/01"
click at [277, 427] on div "30" at bounding box center [278, 420] width 28 height 17
type input "2025/06/30"
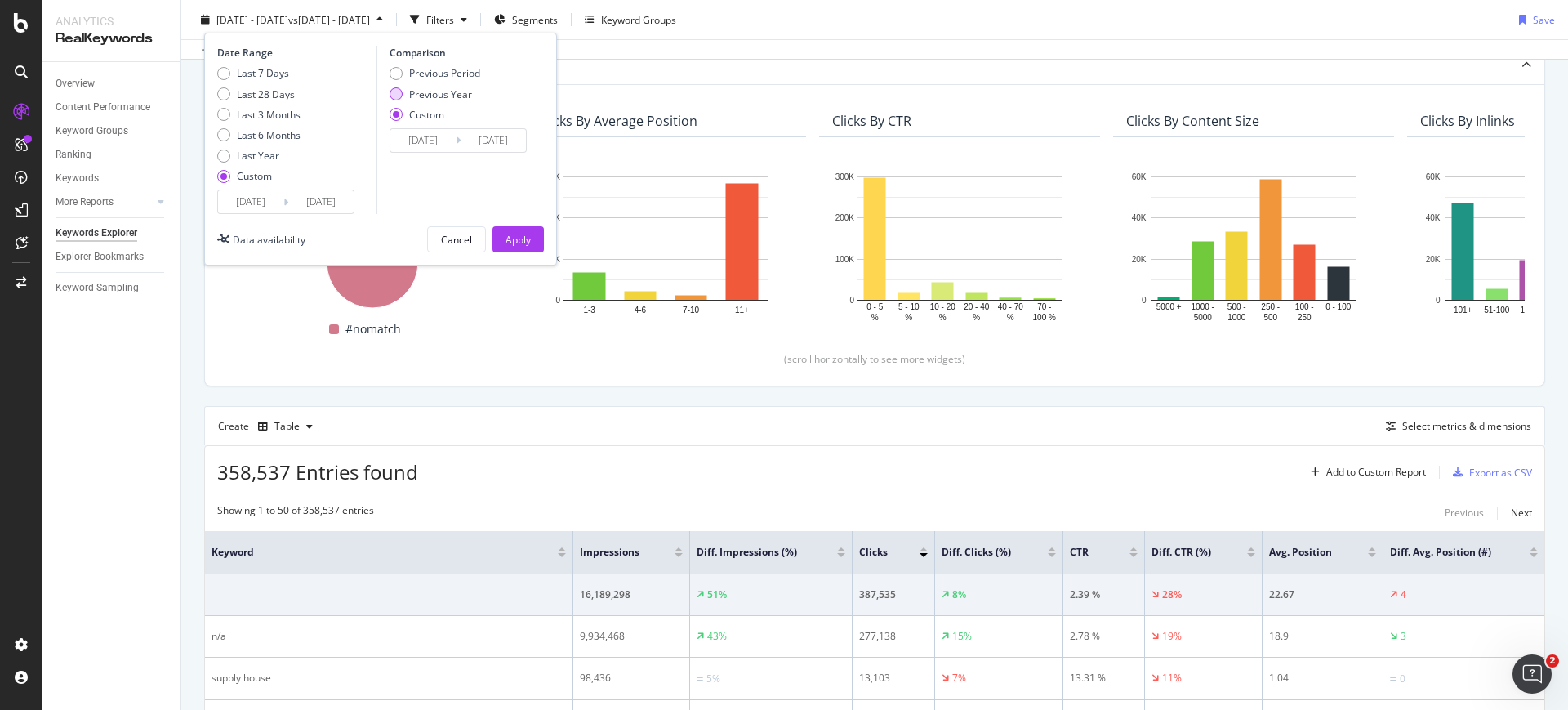
click at [413, 97] on div "Previous Year" at bounding box center [440, 94] width 63 height 14
type input "2024/06/02"
type input "2024/07/01"
click at [425, 143] on input "2024/06/02" at bounding box center [423, 140] width 65 height 23
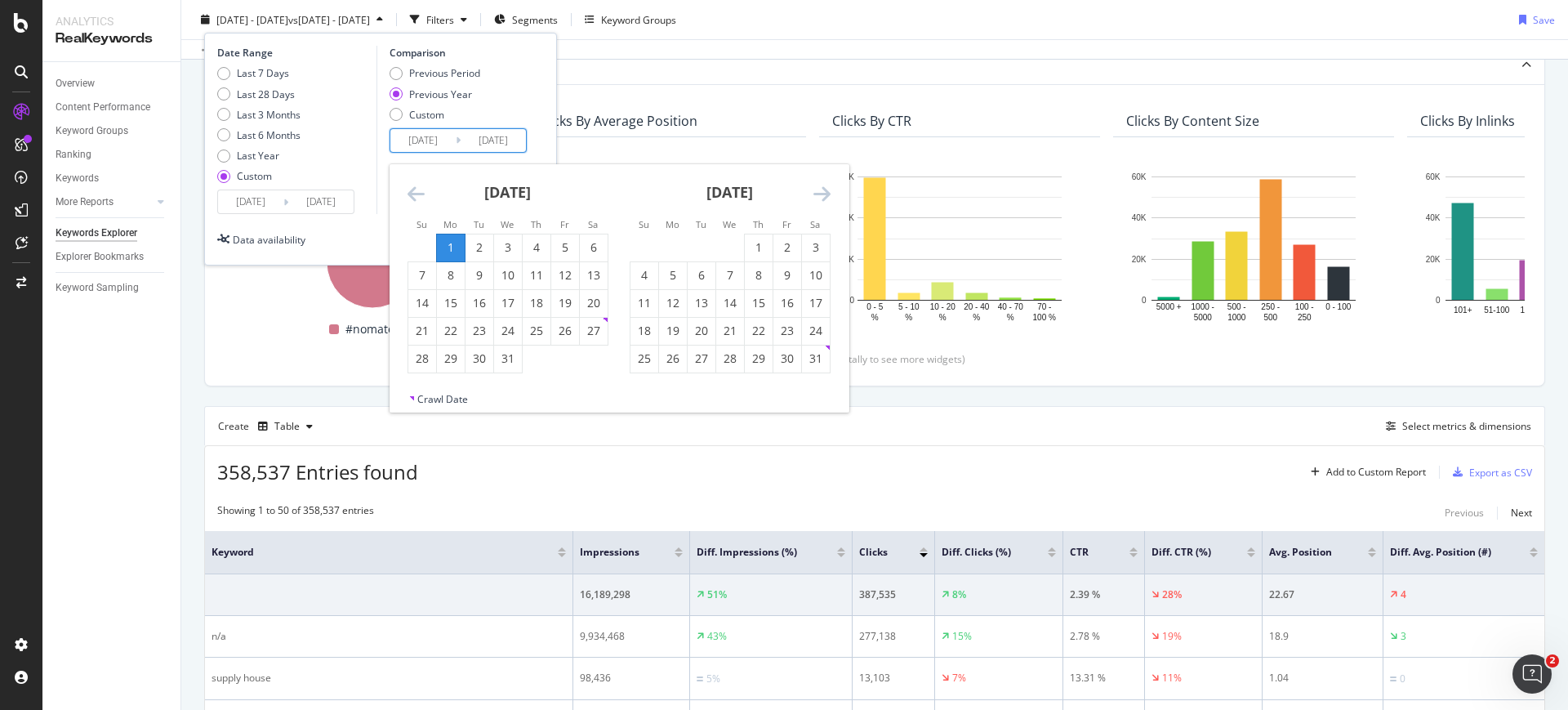
click at [406, 203] on div "July 2024 1 2 3 4 5 6 7 8 9 10 11 12 13 14 15 16 17 18 19 20 21 22 23 24 25 26 …" at bounding box center [508, 268] width 222 height 209
click at [411, 195] on icon "Move backward to switch to the previous month." at bounding box center [416, 193] width 18 height 19
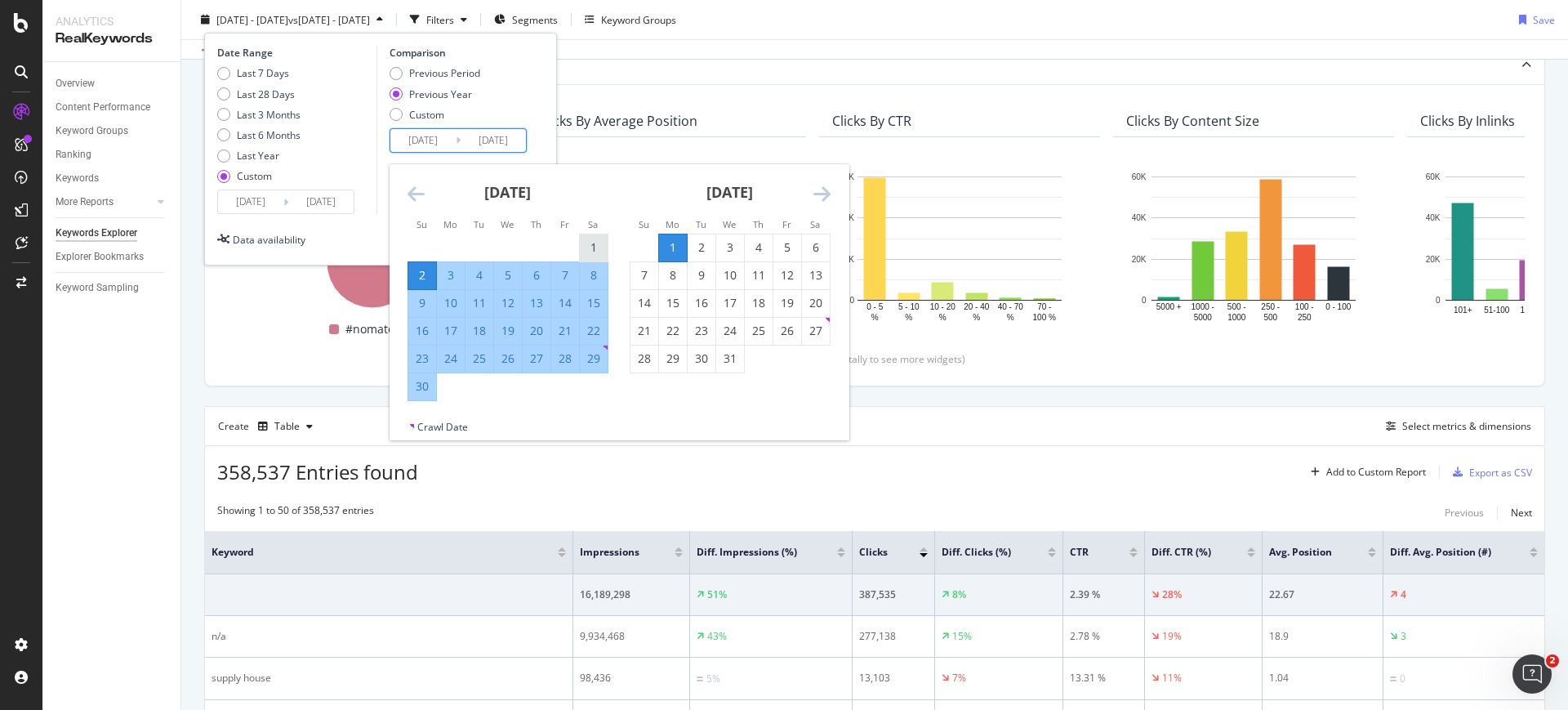
click at [592, 243] on div "1" at bounding box center [593, 248] width 28 height 17
type input "2024/06/01"
click at [414, 391] on div "30" at bounding box center [421, 386] width 28 height 17
type input "2024/06/30"
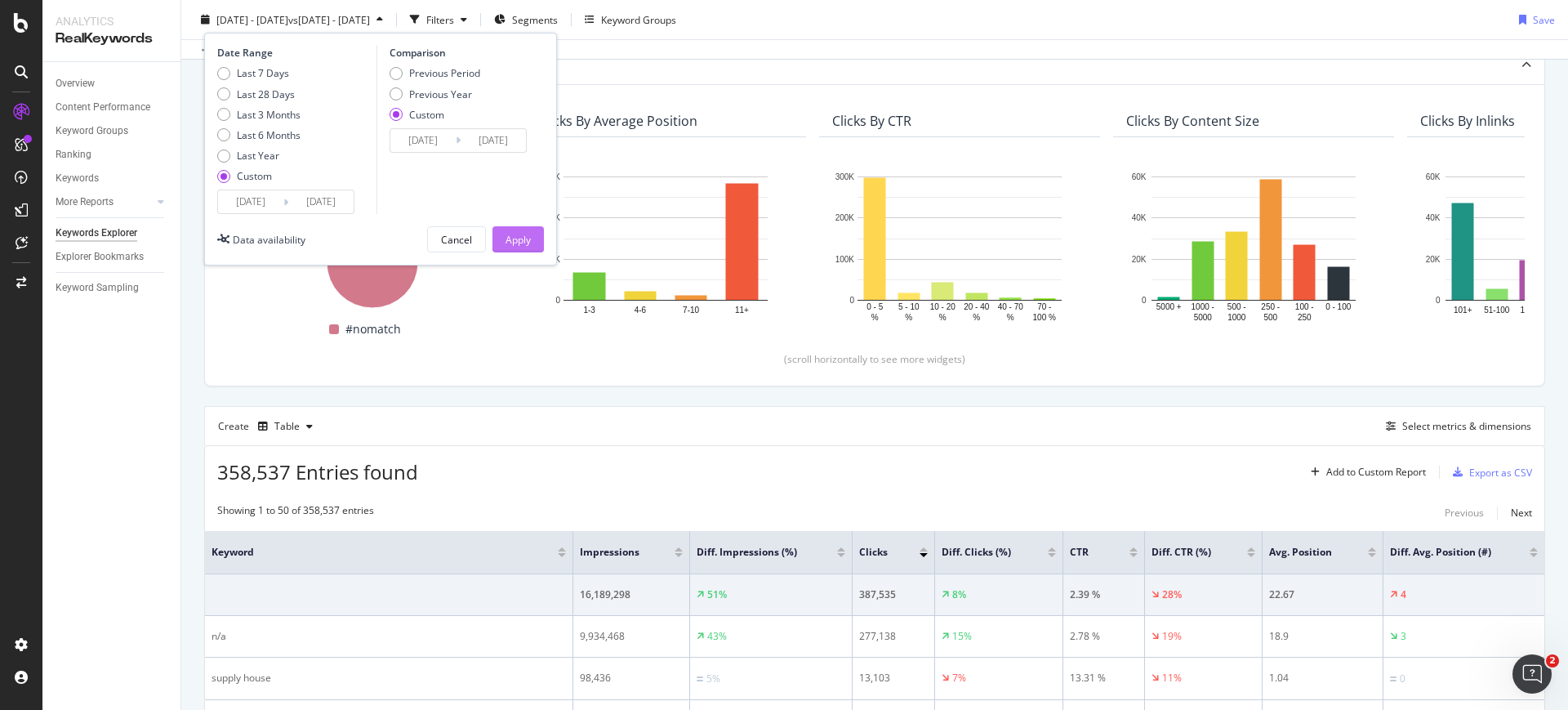
click at [502, 240] on button "Apply" at bounding box center [518, 238] width 52 height 26
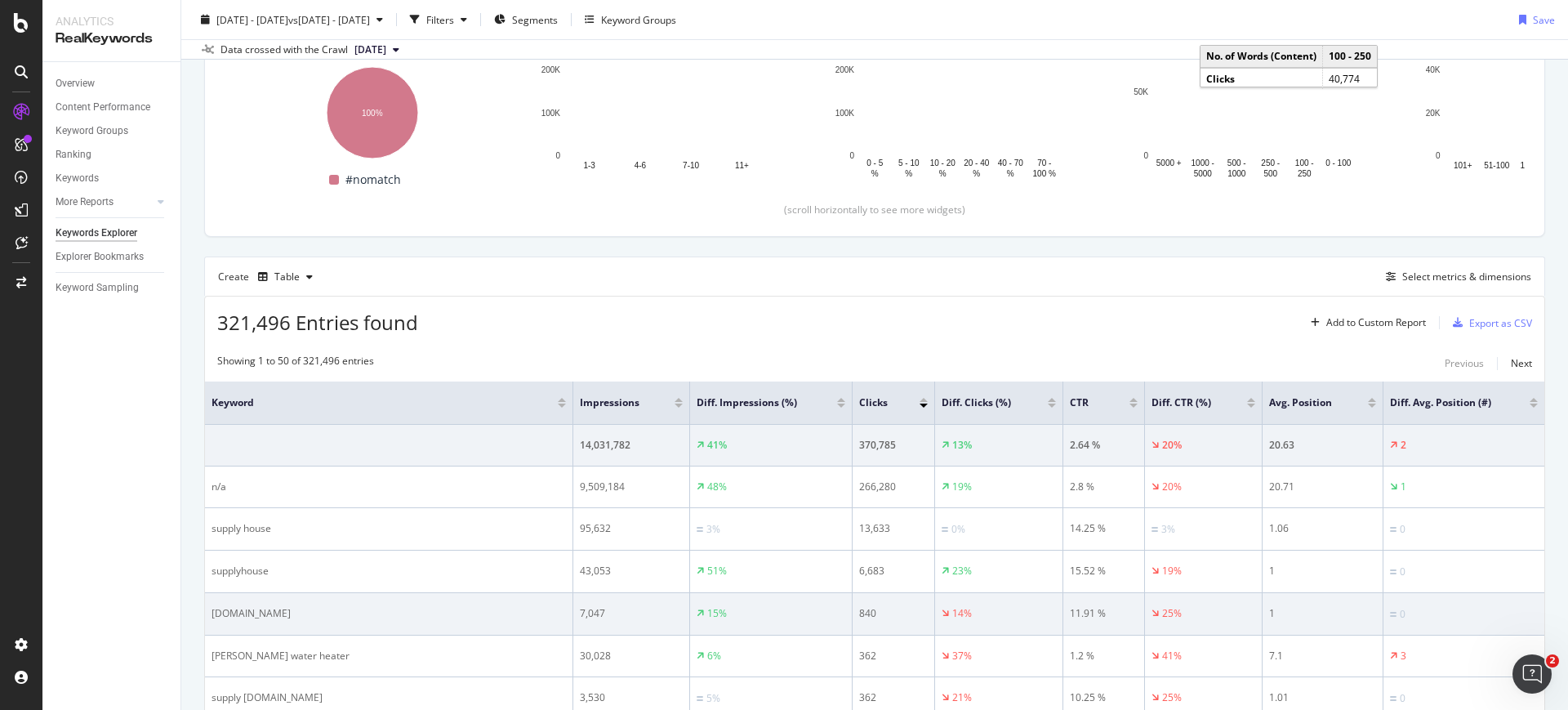
scroll to position [306, 0]
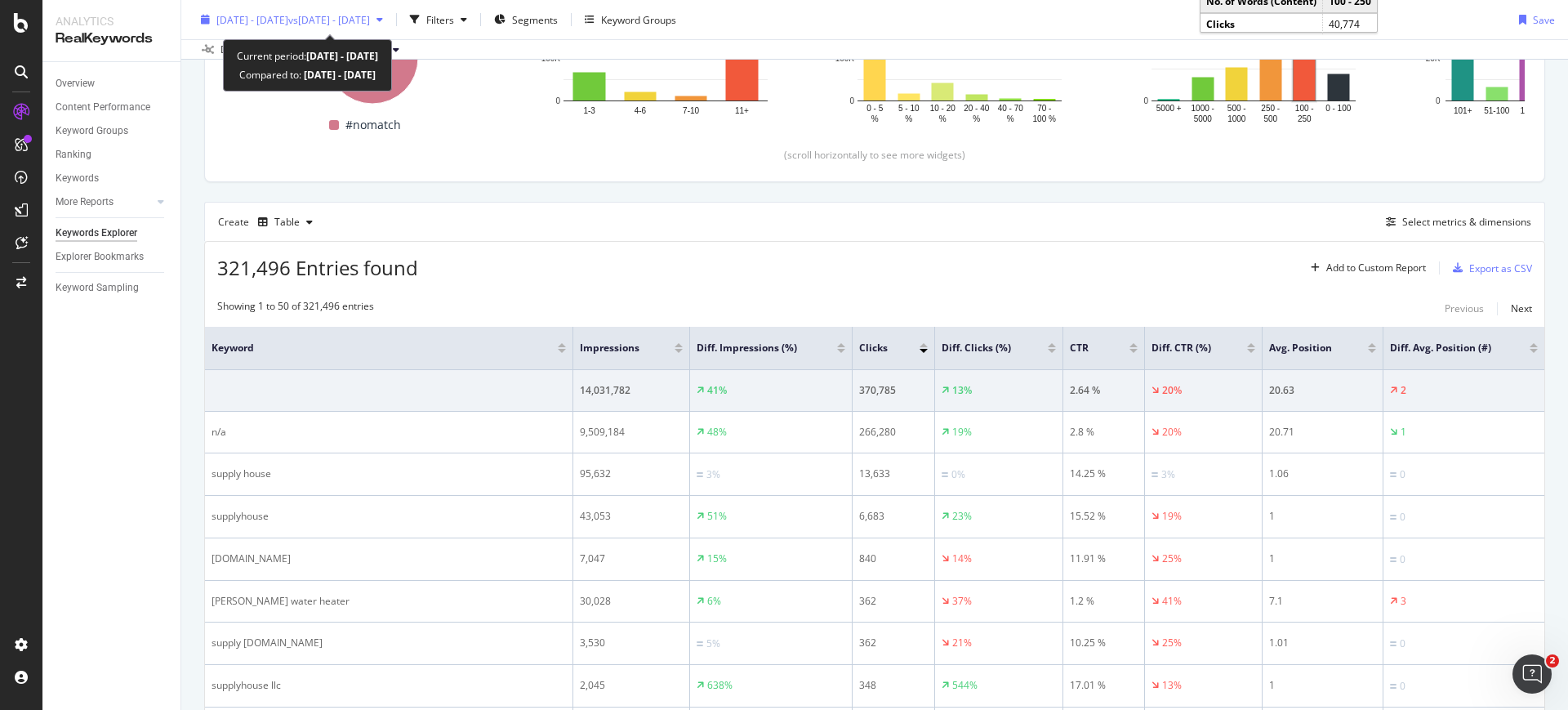
click at [289, 20] on span "2025 Jun. 1st - Jun. 30th" at bounding box center [253, 19] width 72 height 14
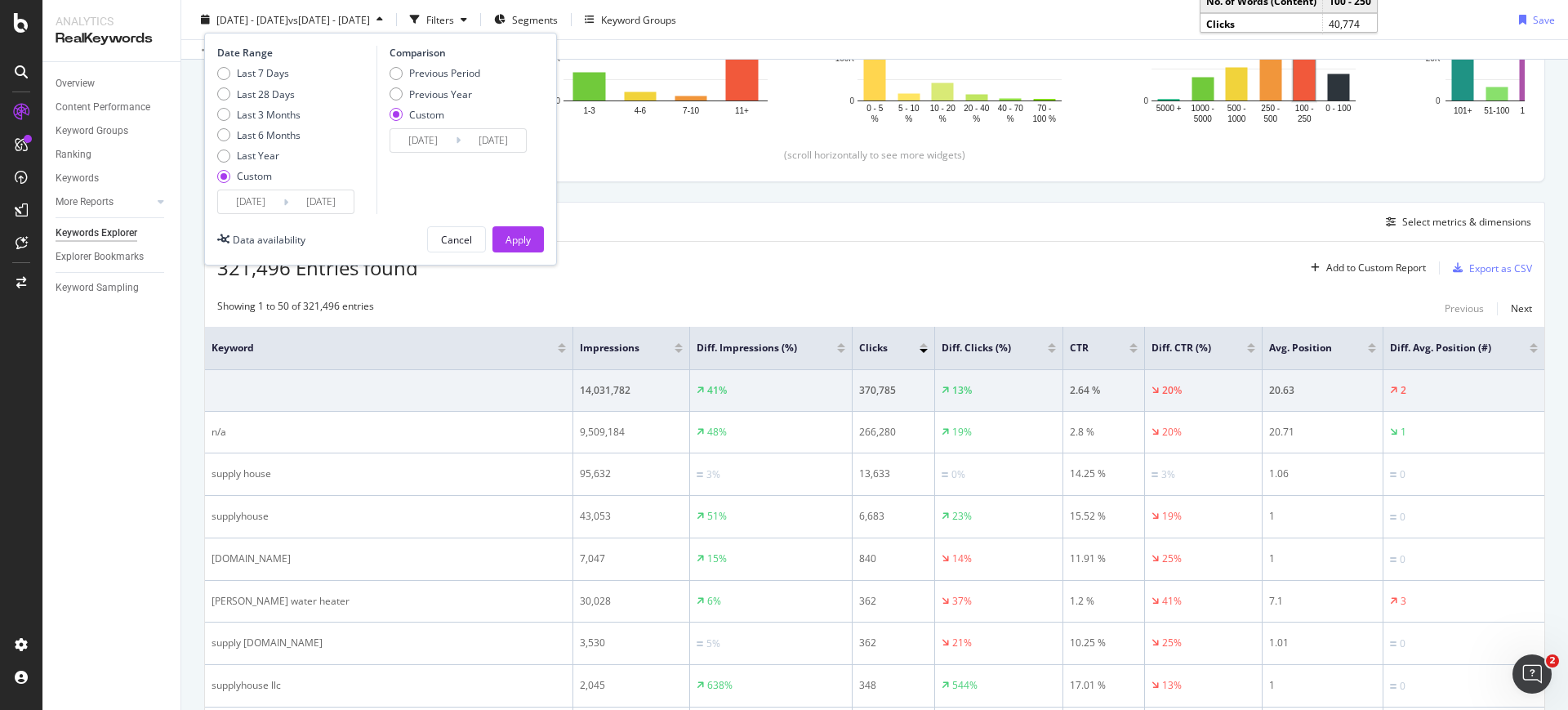
click at [248, 205] on input "2025/06/01" at bounding box center [251, 202] width 65 height 23
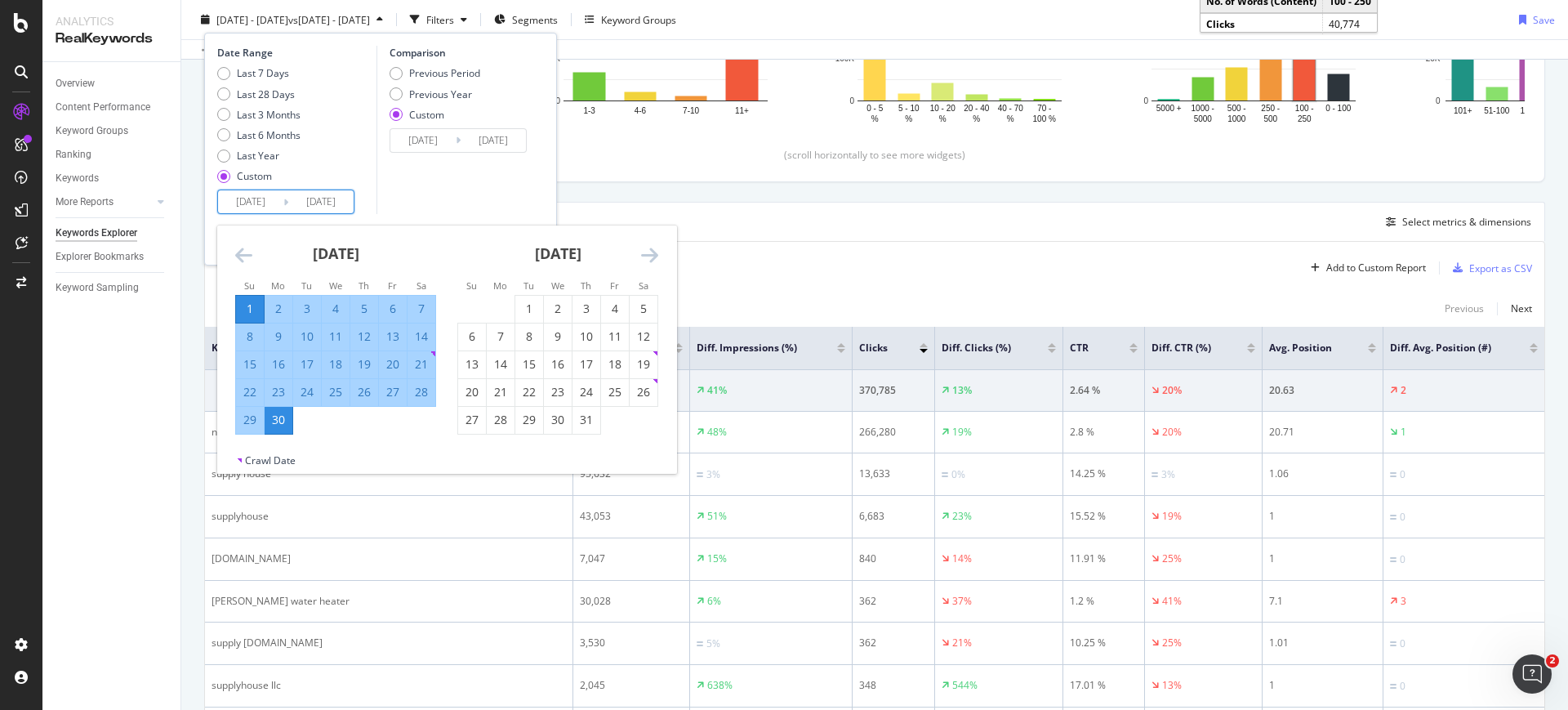
click at [233, 247] on div "June 2025 1 2 3 4 5 6 7 8 9 10 11 12 13 14 15 16 17 18 19 20 21 22 23 24 25 26 …" at bounding box center [336, 330] width 222 height 209
click at [238, 248] on icon "Move backward to switch to the previous month." at bounding box center [243, 254] width 18 height 19
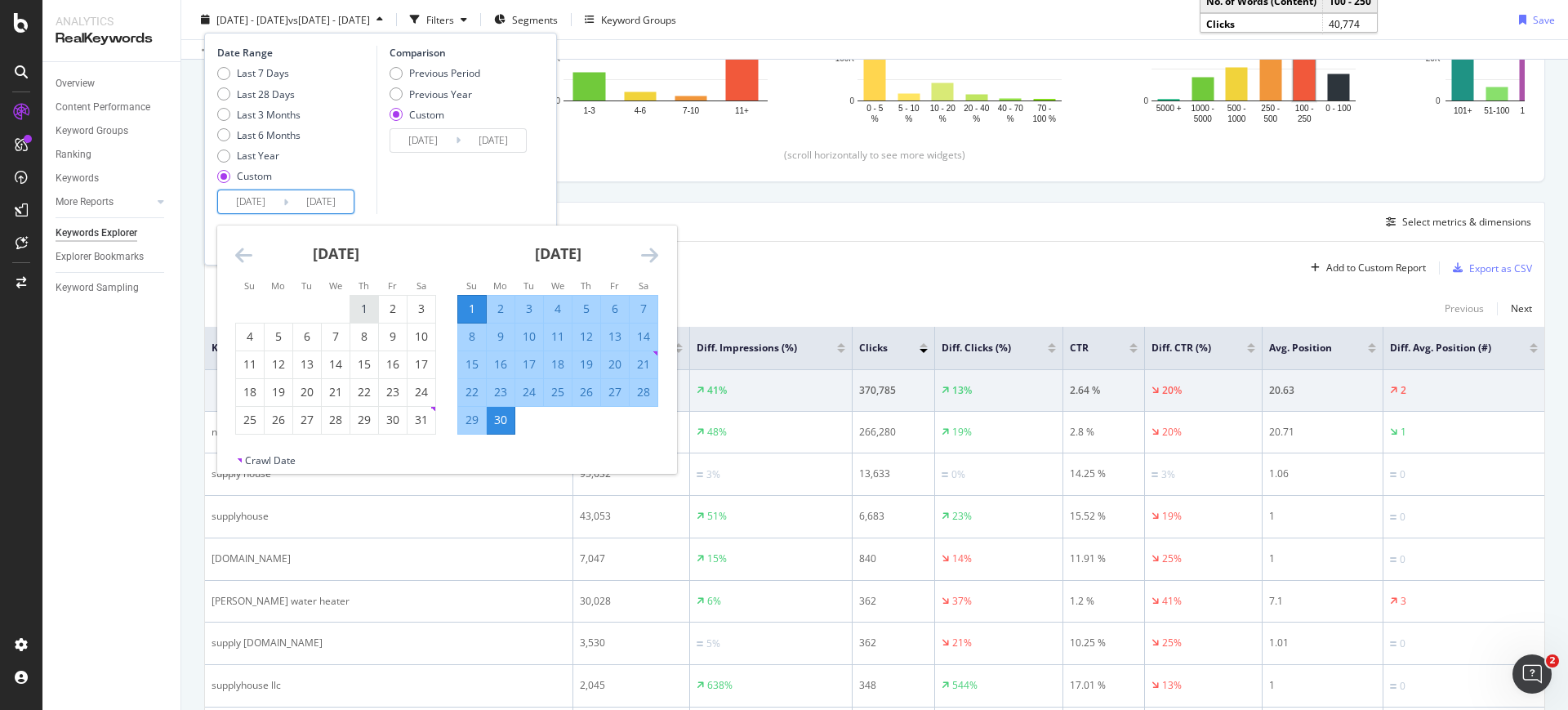
click at [352, 308] on div "1" at bounding box center [364, 309] width 28 height 17
type input "2025/05/01"
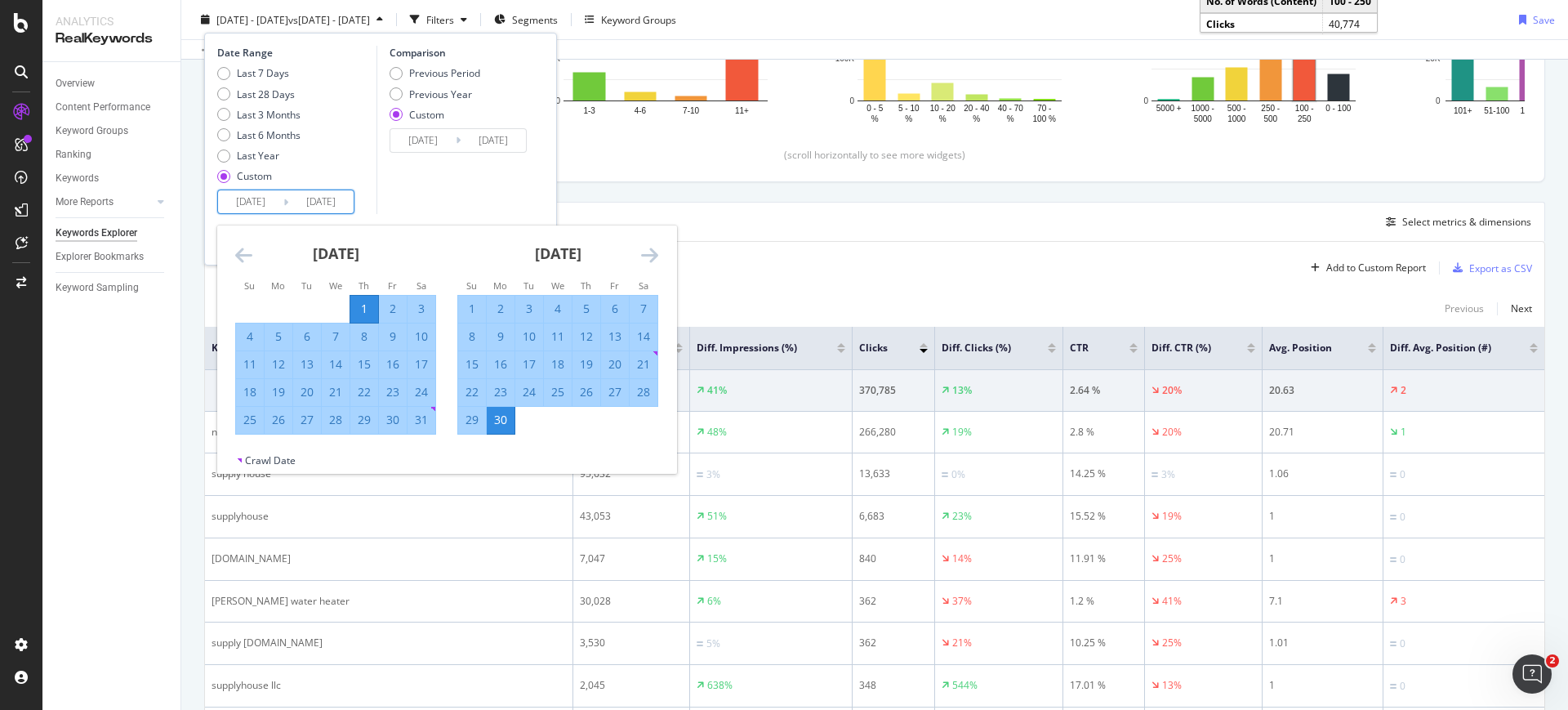
click at [426, 420] on div "31" at bounding box center [421, 420] width 28 height 17
type input "2025/05/31"
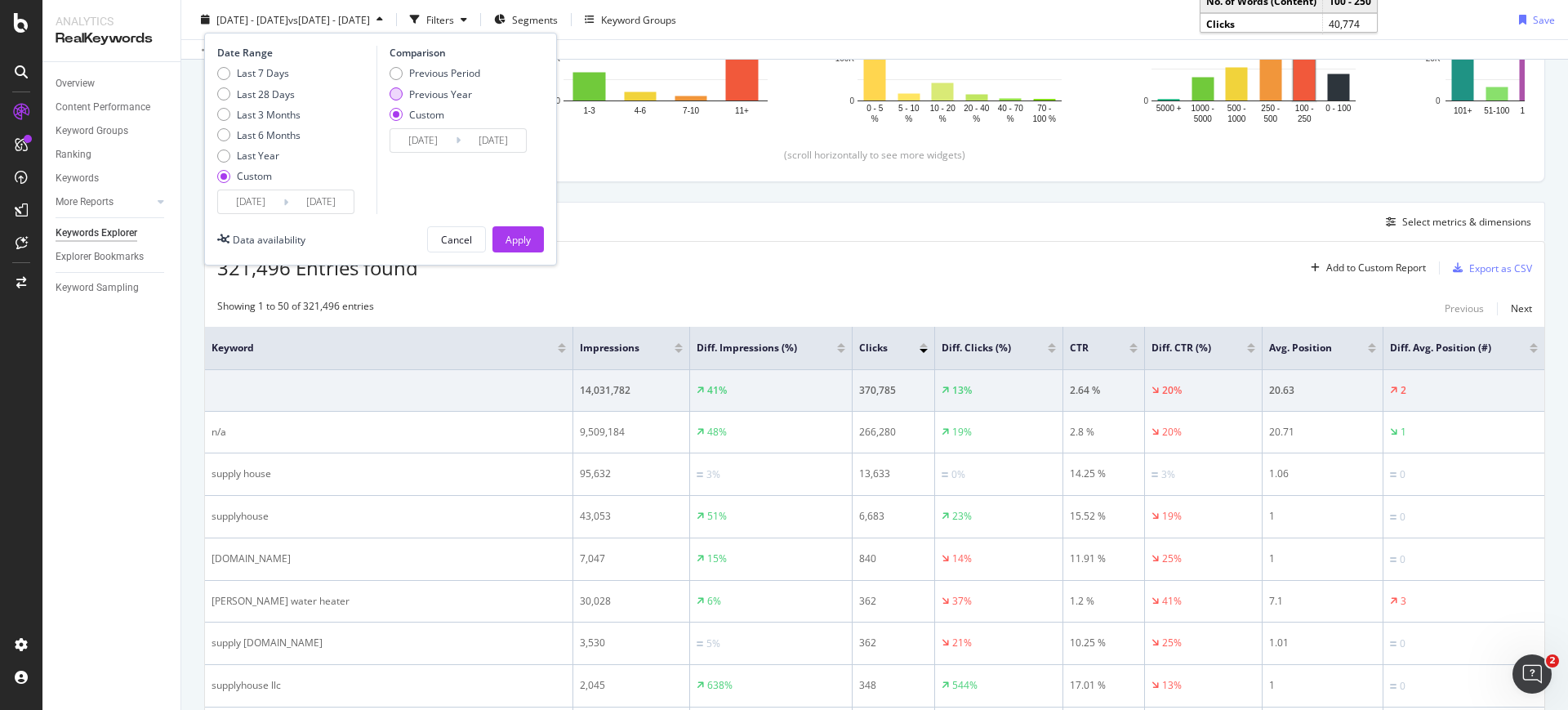
click at [441, 93] on div "Previous Year" at bounding box center [440, 94] width 63 height 14
type input "2024/05/02"
type input "2024/06/01"
click at [442, 138] on input "2024/05/02" at bounding box center [423, 140] width 65 height 23
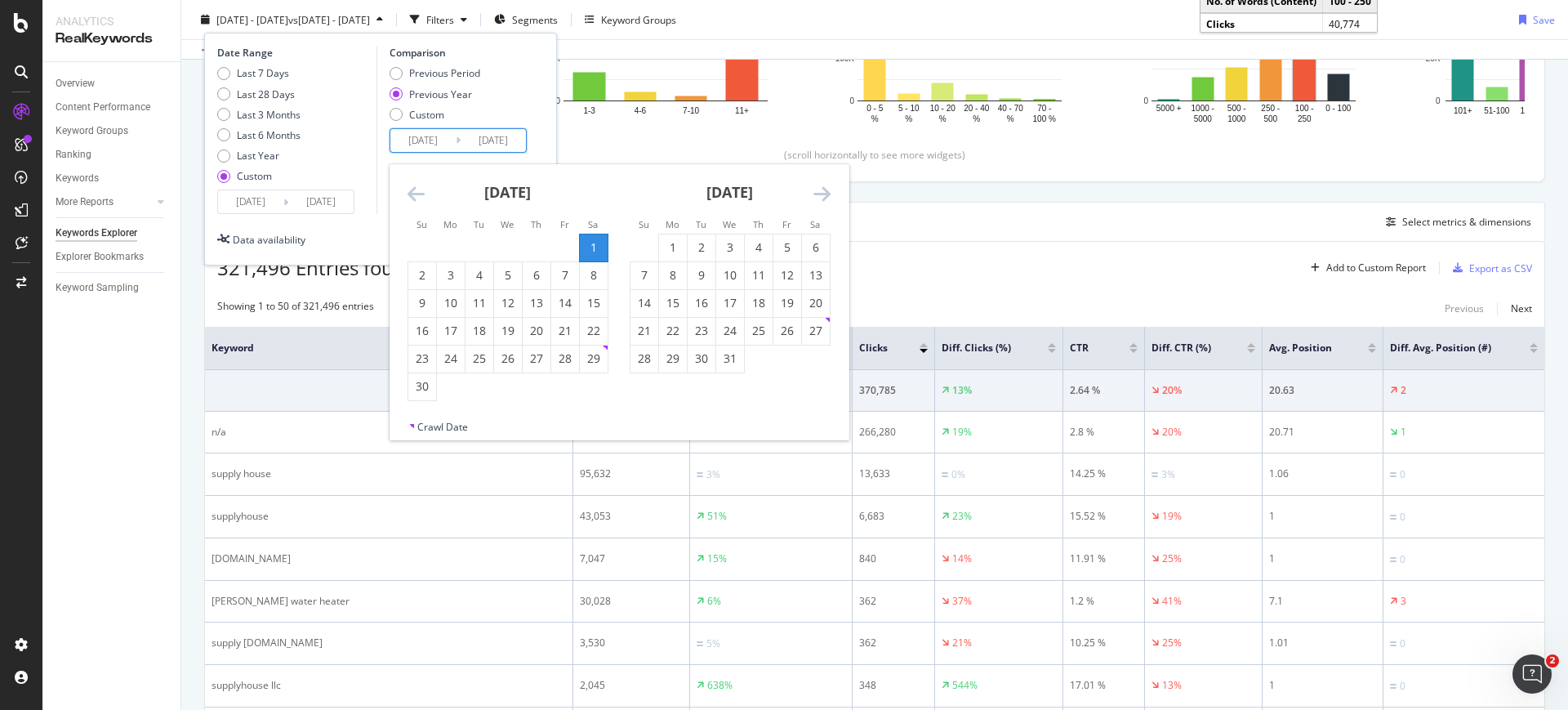
click at [418, 200] on icon "Move backward to switch to the previous month." at bounding box center [416, 193] width 18 height 19
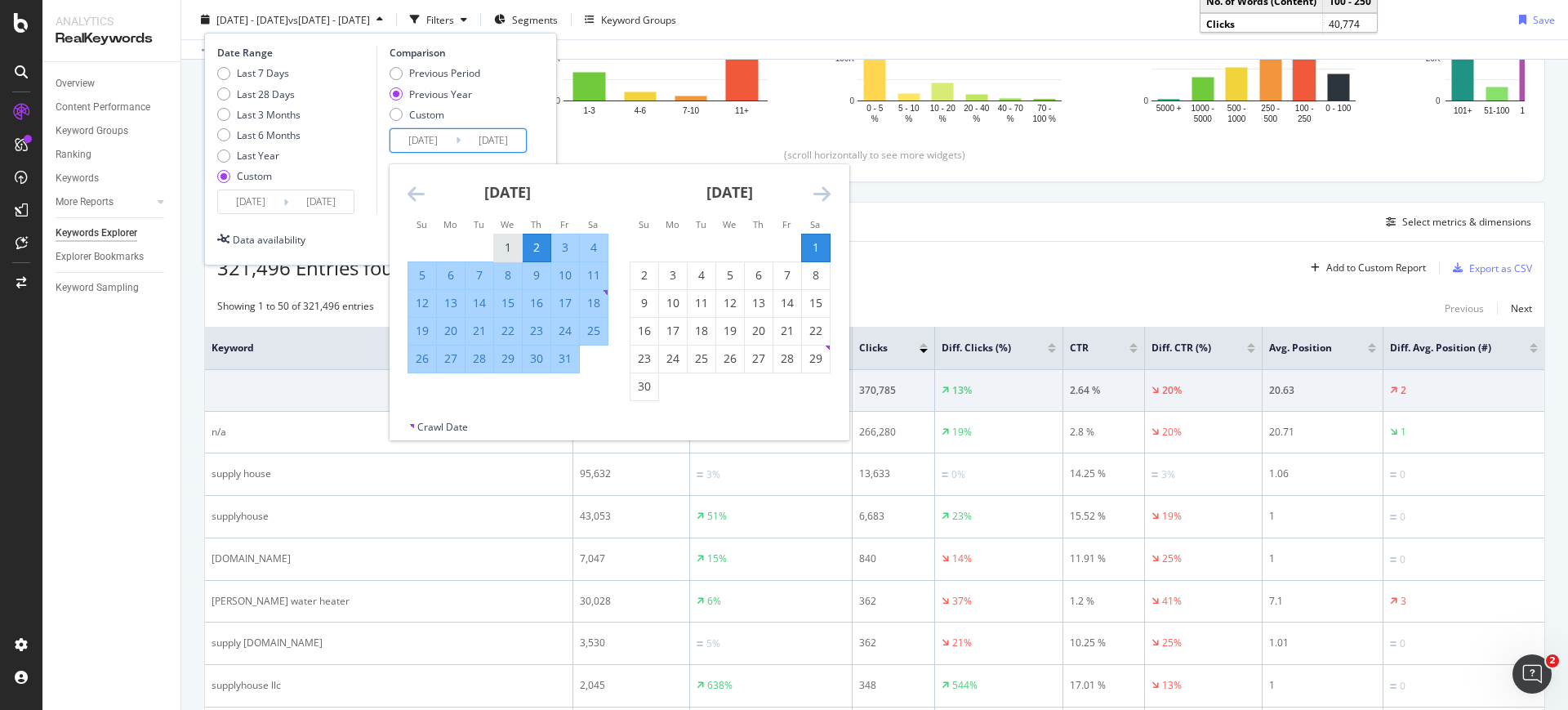
click at [511, 248] on div "1" at bounding box center [508, 248] width 28 height 17
type input "2024/05/01"
click at [573, 359] on div "31" at bounding box center [564, 359] width 28 height 17
type input "2024/05/31"
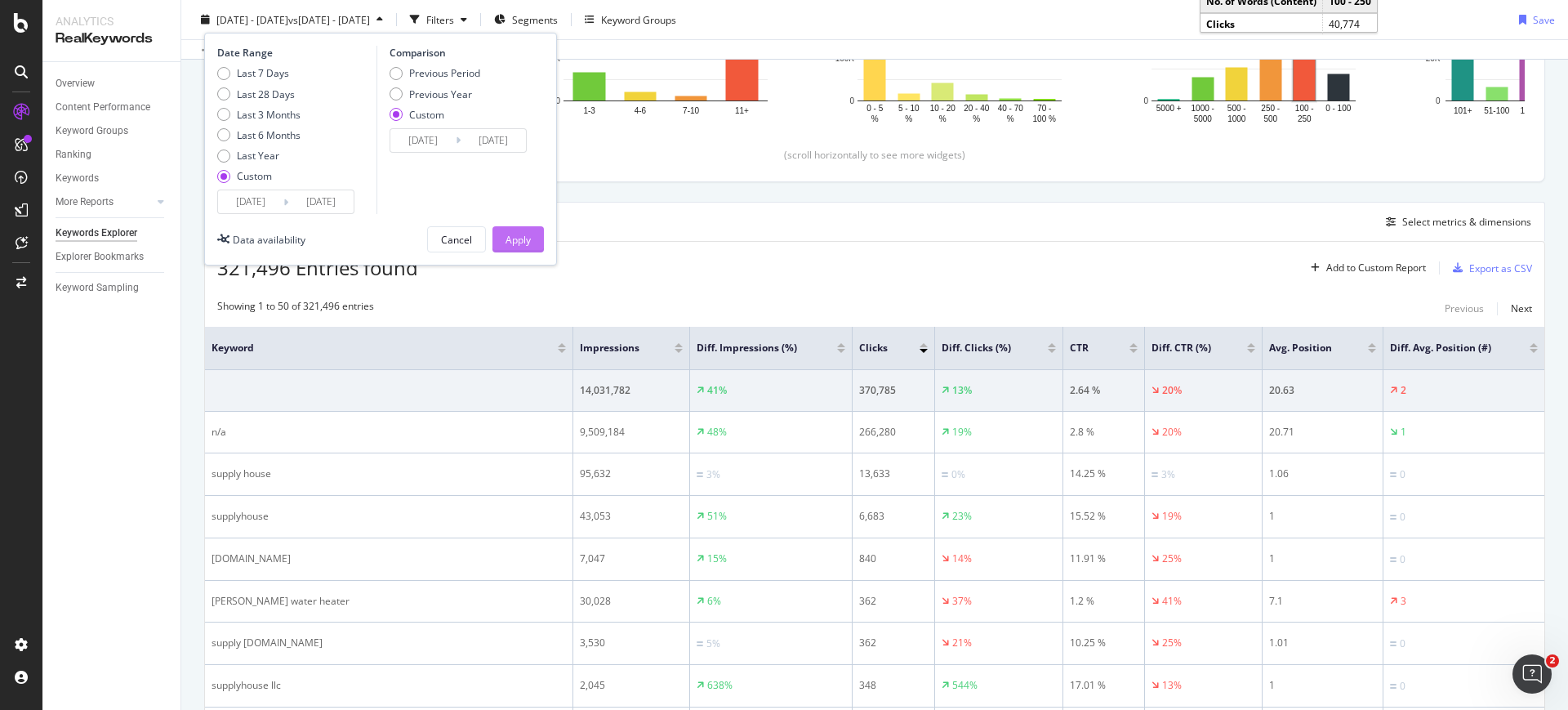
click at [505, 227] on div "Apply" at bounding box center [518, 238] width 25 height 24
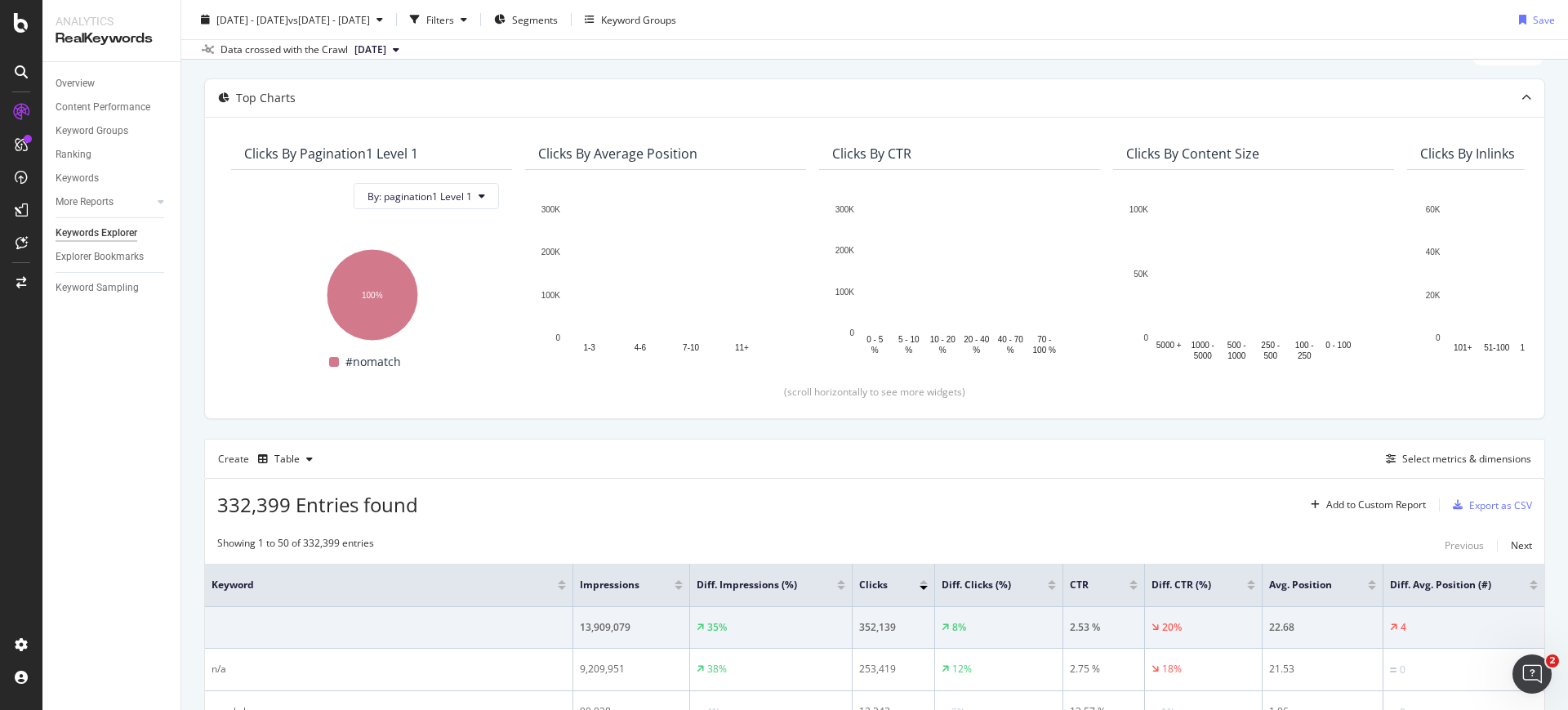
scroll to position [102, 0]
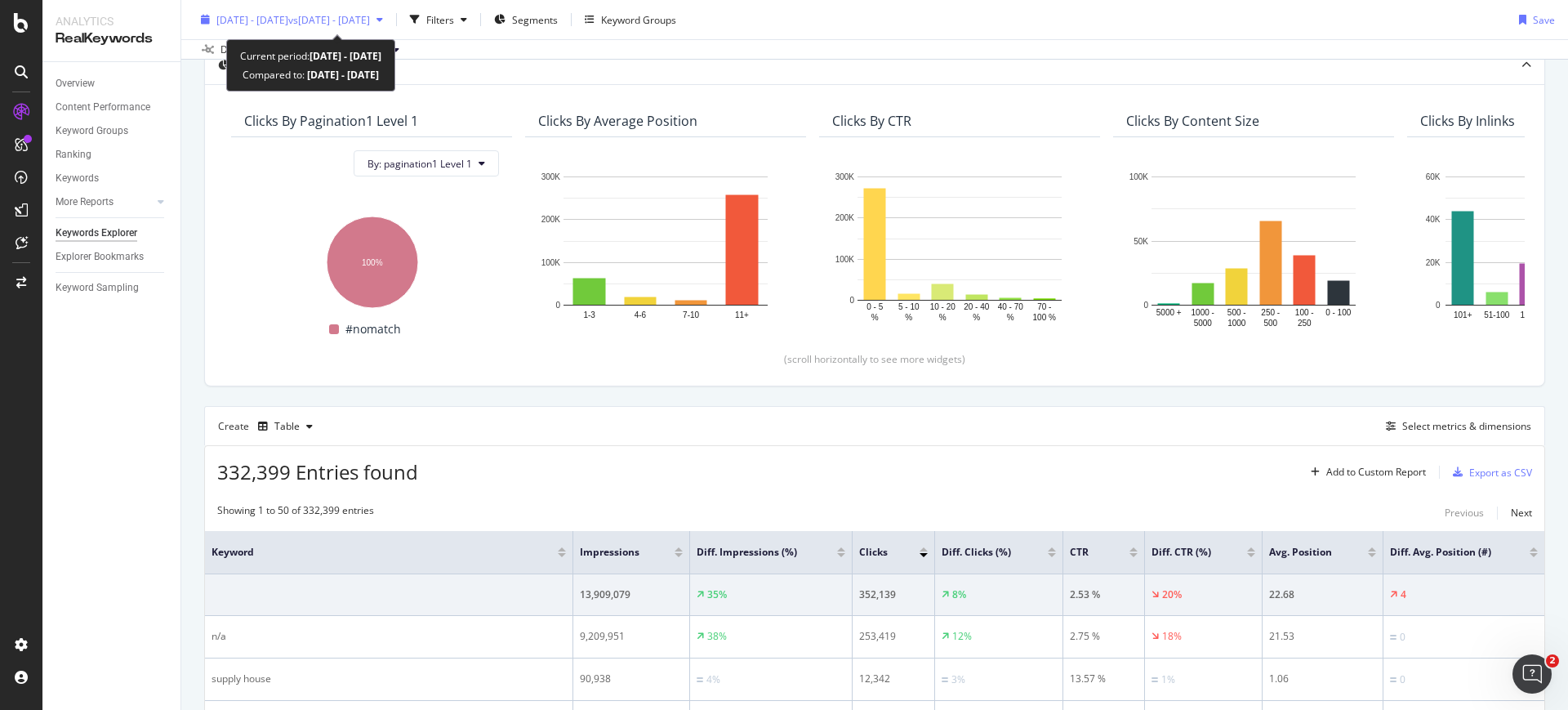
click at [370, 23] on span "vs 2024 May. 1st - May. 31st" at bounding box center [329, 19] width 82 height 14
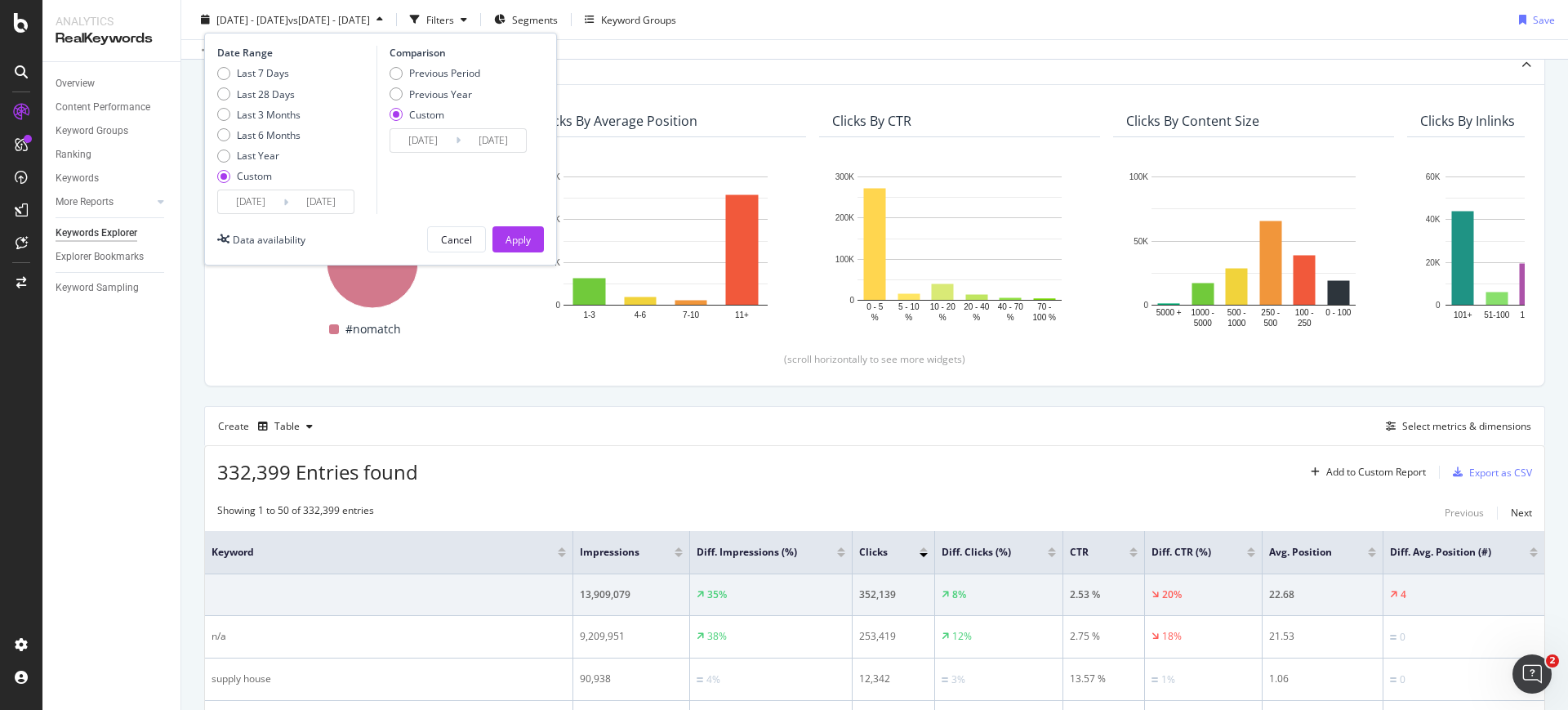
click at [261, 201] on input "2025/05/01" at bounding box center [251, 202] width 65 height 23
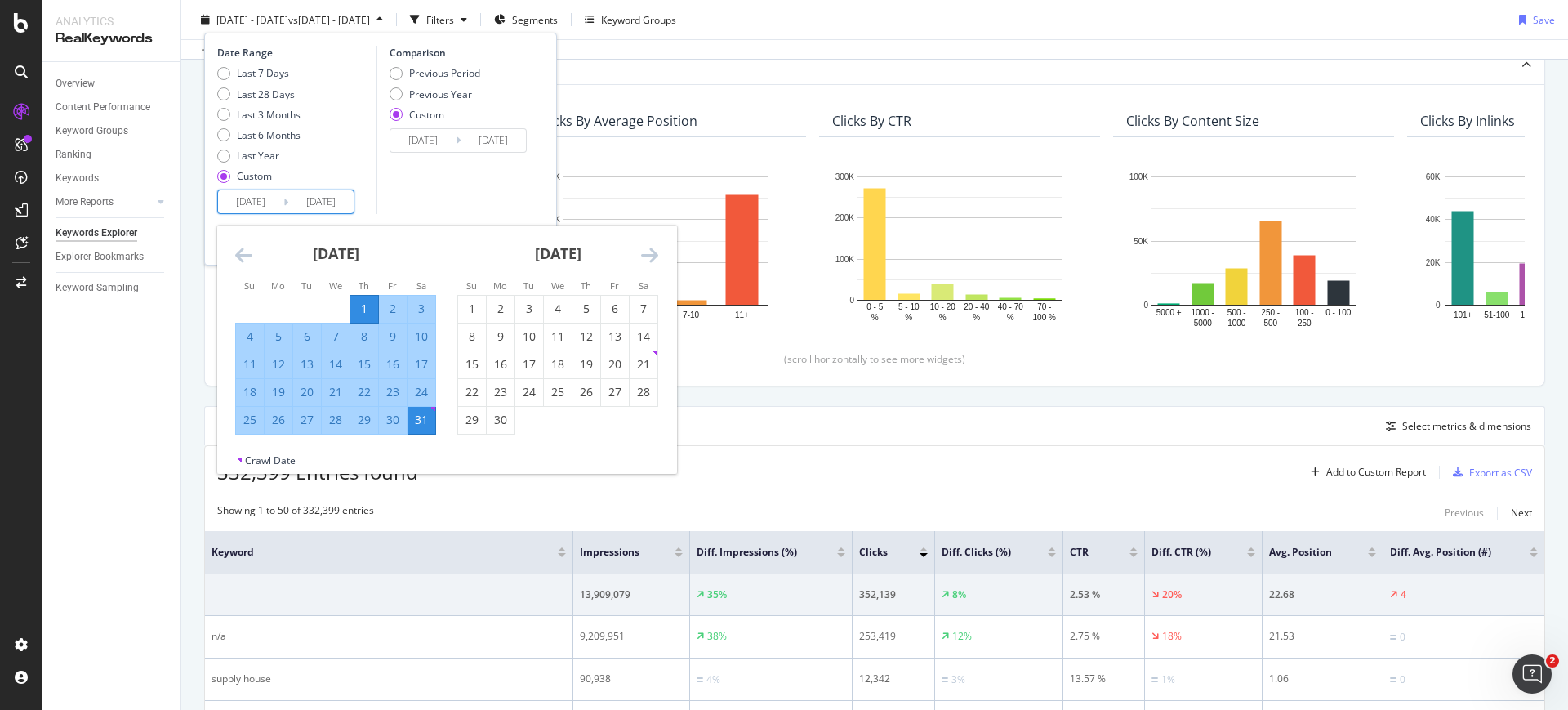
click at [254, 256] on div "[DATE]" at bounding box center [335, 260] width 201 height 69
click at [253, 256] on div "[DATE]" at bounding box center [335, 260] width 201 height 69
click at [251, 256] on icon "Move backward to switch to the previous month." at bounding box center [243, 254] width 18 height 19
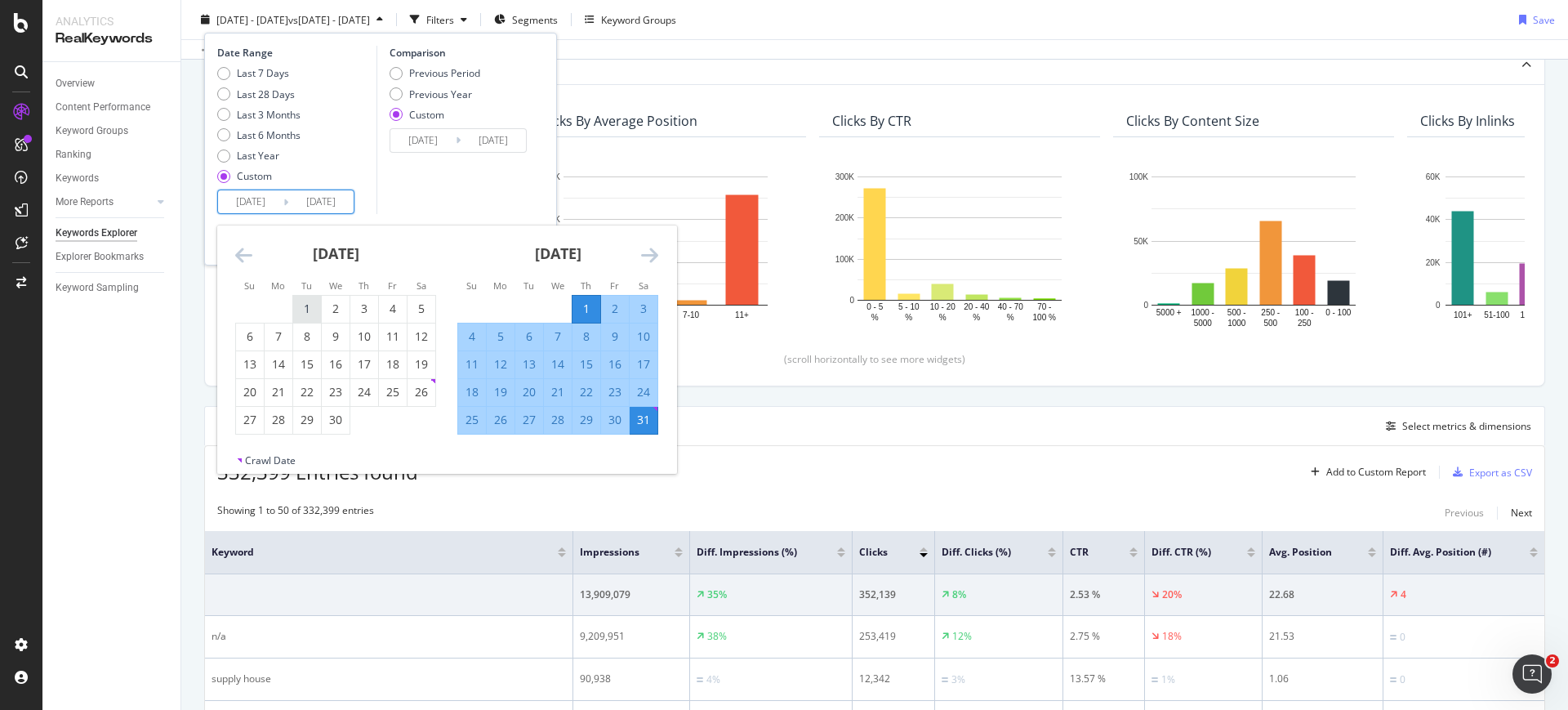
click at [300, 304] on div "1" at bounding box center [307, 309] width 28 height 17
type input "2025/04/01"
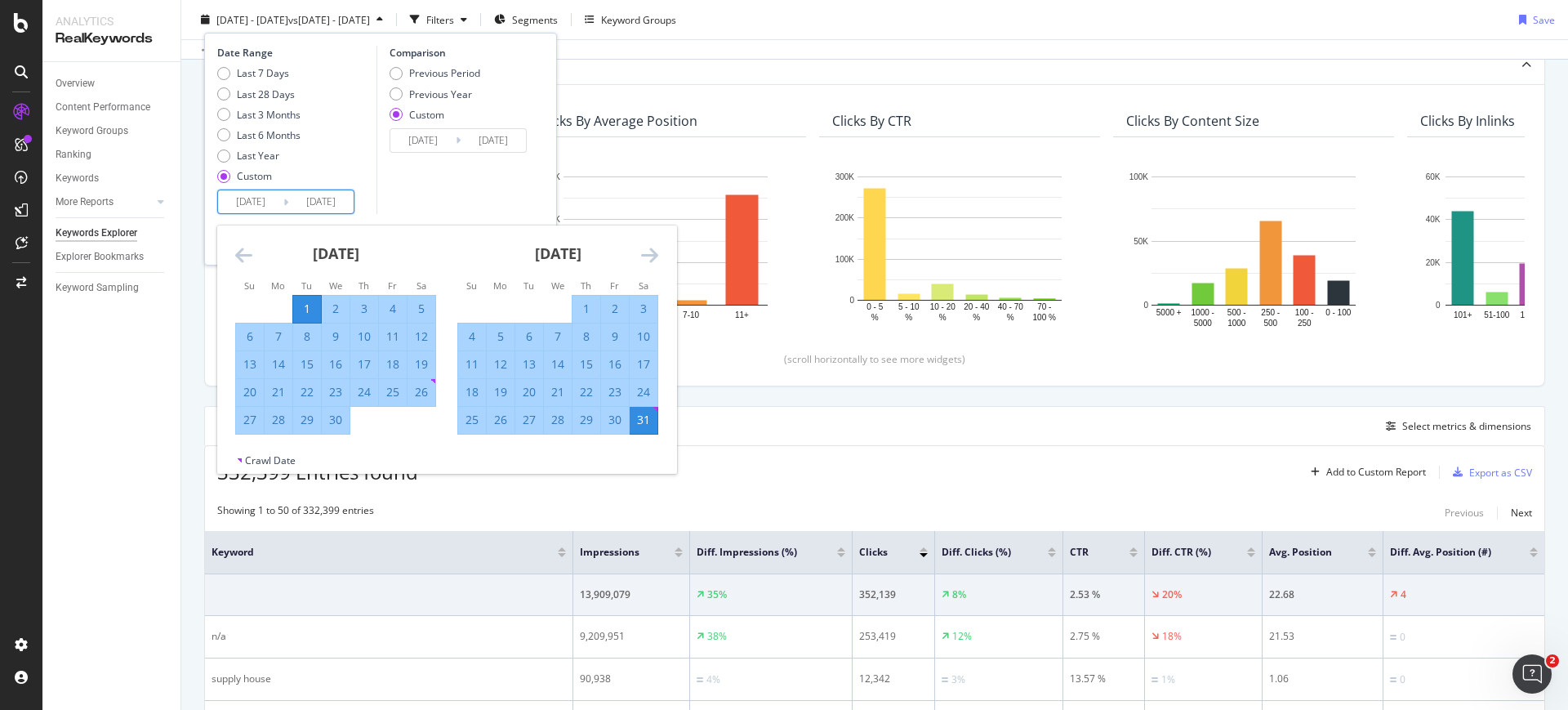
click at [343, 420] on div "30" at bounding box center [335, 420] width 28 height 17
type input "2025/04/30"
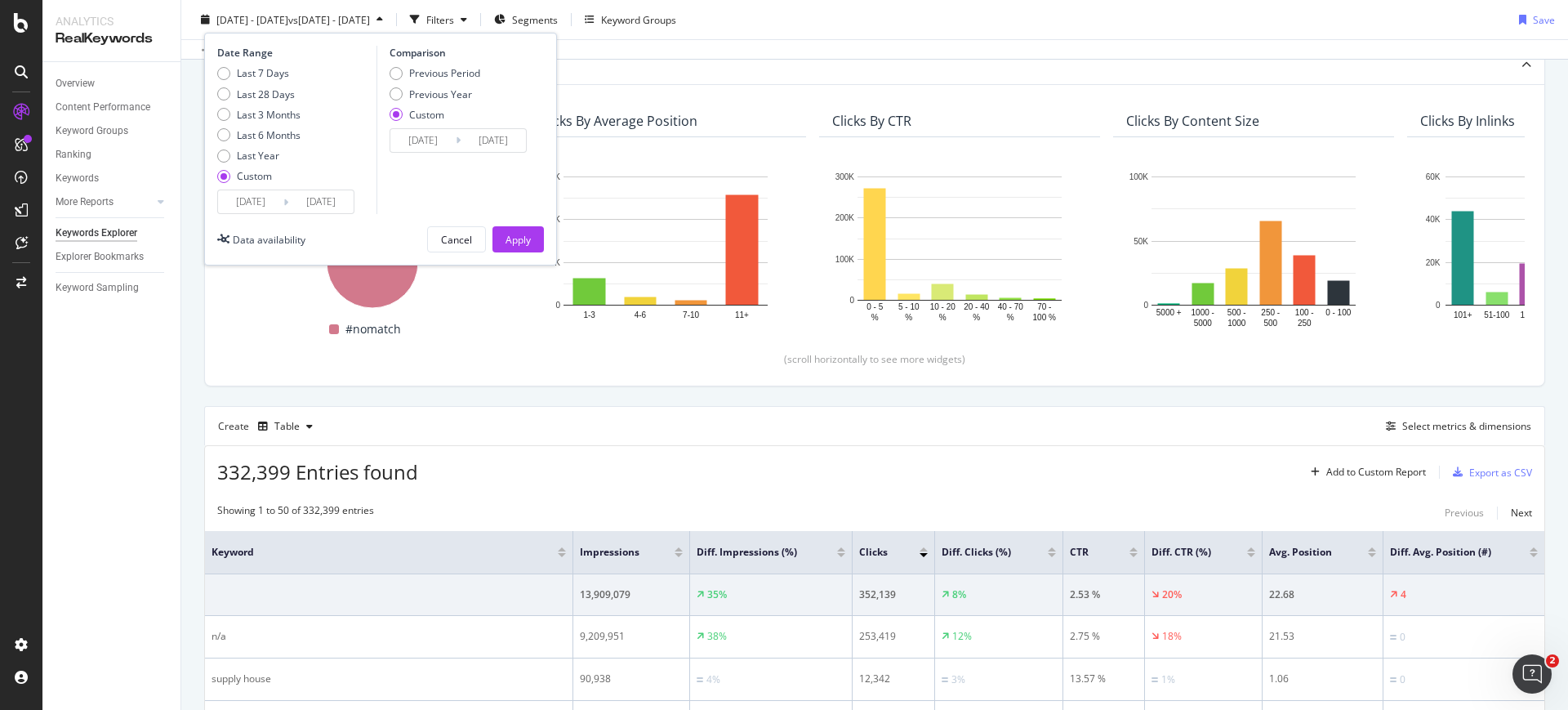
click at [443, 100] on div "Previous Period Previous Year Custom" at bounding box center [435, 96] width 90 height 61
click at [443, 89] on div "Previous Year" at bounding box center [440, 94] width 63 height 14
type input "2024/04/02"
type input "2024/05/01"
click at [432, 153] on div "Comparison Previous Period Previous Year Custom 2024/04/02 Navigate forward to …" at bounding box center [454, 130] width 156 height 168
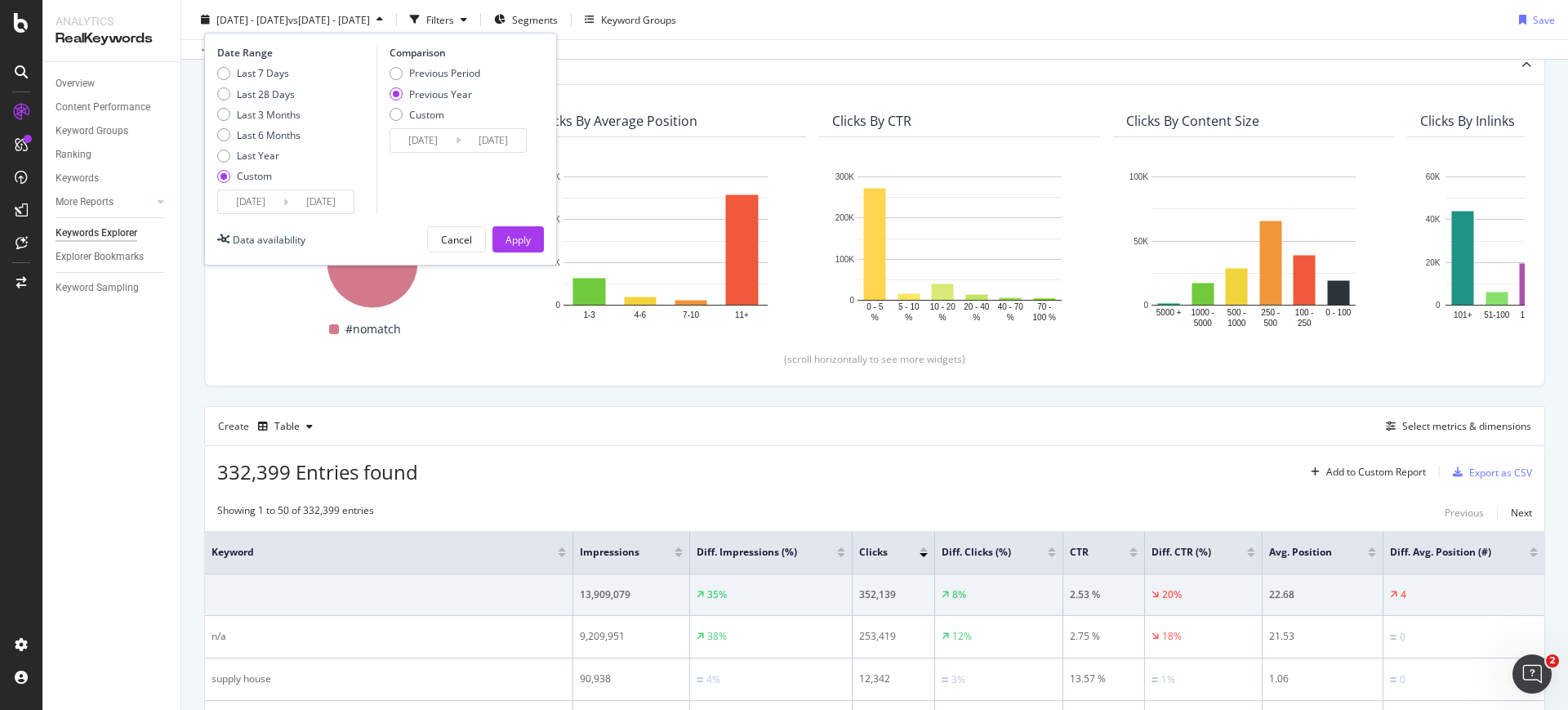
click at [432, 139] on input "2024/04/02" at bounding box center [423, 140] width 65 height 23
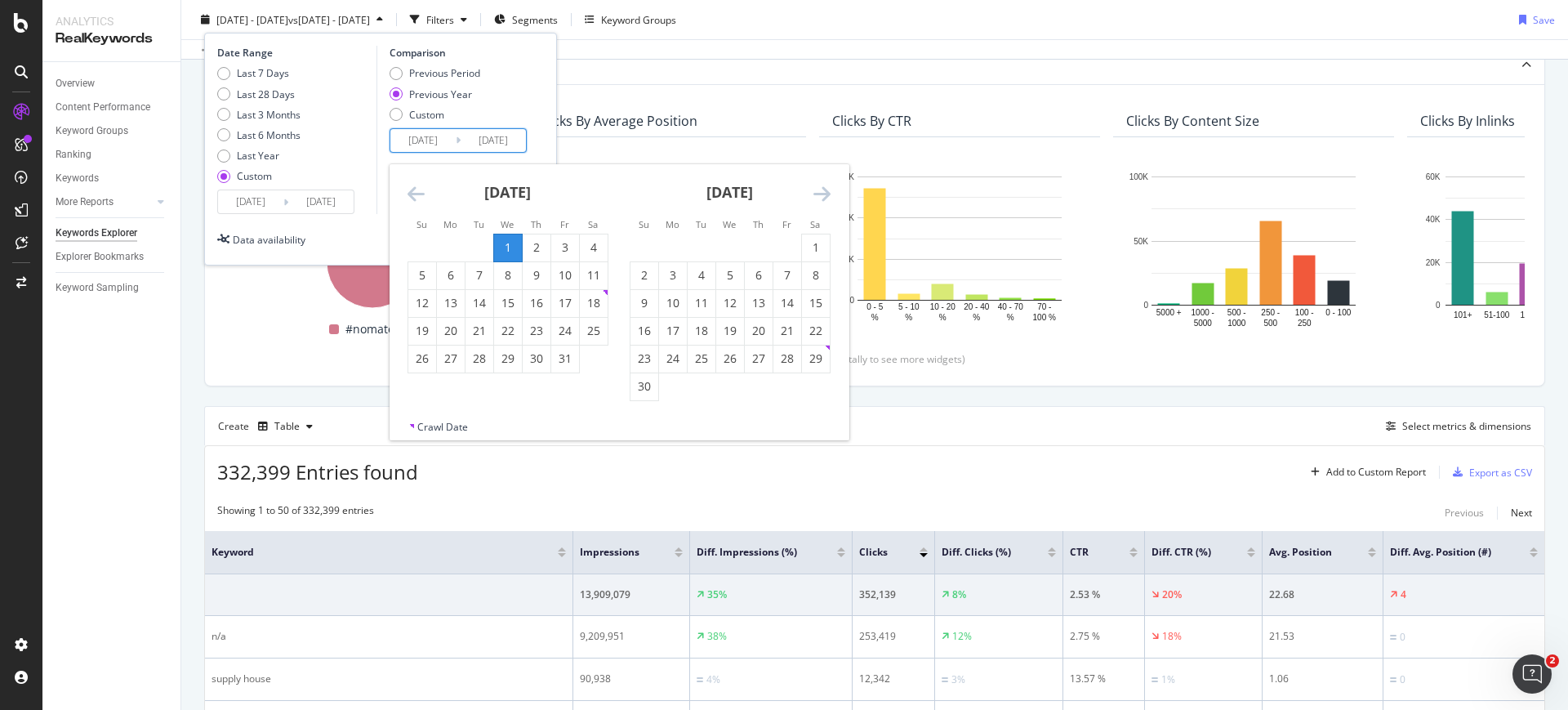
click at [396, 192] on div "April 2024 1 2 3 4 5 6 7 8 9 10 11 12 13 14 15 16 17 18 19 20 21 22 23 24 25 26…" at bounding box center [619, 292] width 459 height 256
click at [410, 189] on icon "Move backward to switch to the previous month." at bounding box center [416, 193] width 18 height 19
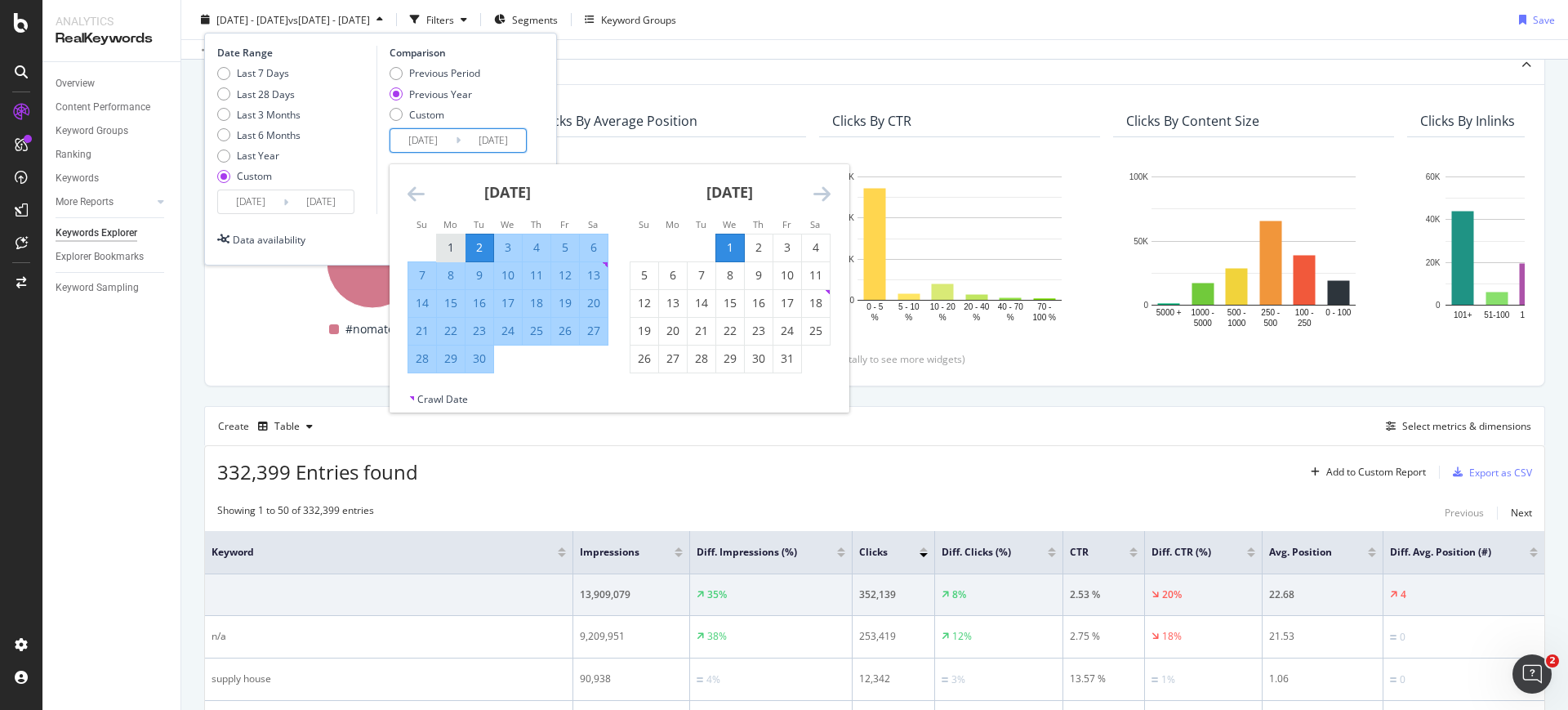
click at [445, 246] on div "1" at bounding box center [450, 248] width 28 height 17
type input "2024/04/01"
click at [483, 357] on div "30" at bounding box center [479, 359] width 28 height 17
type input "2024/04/30"
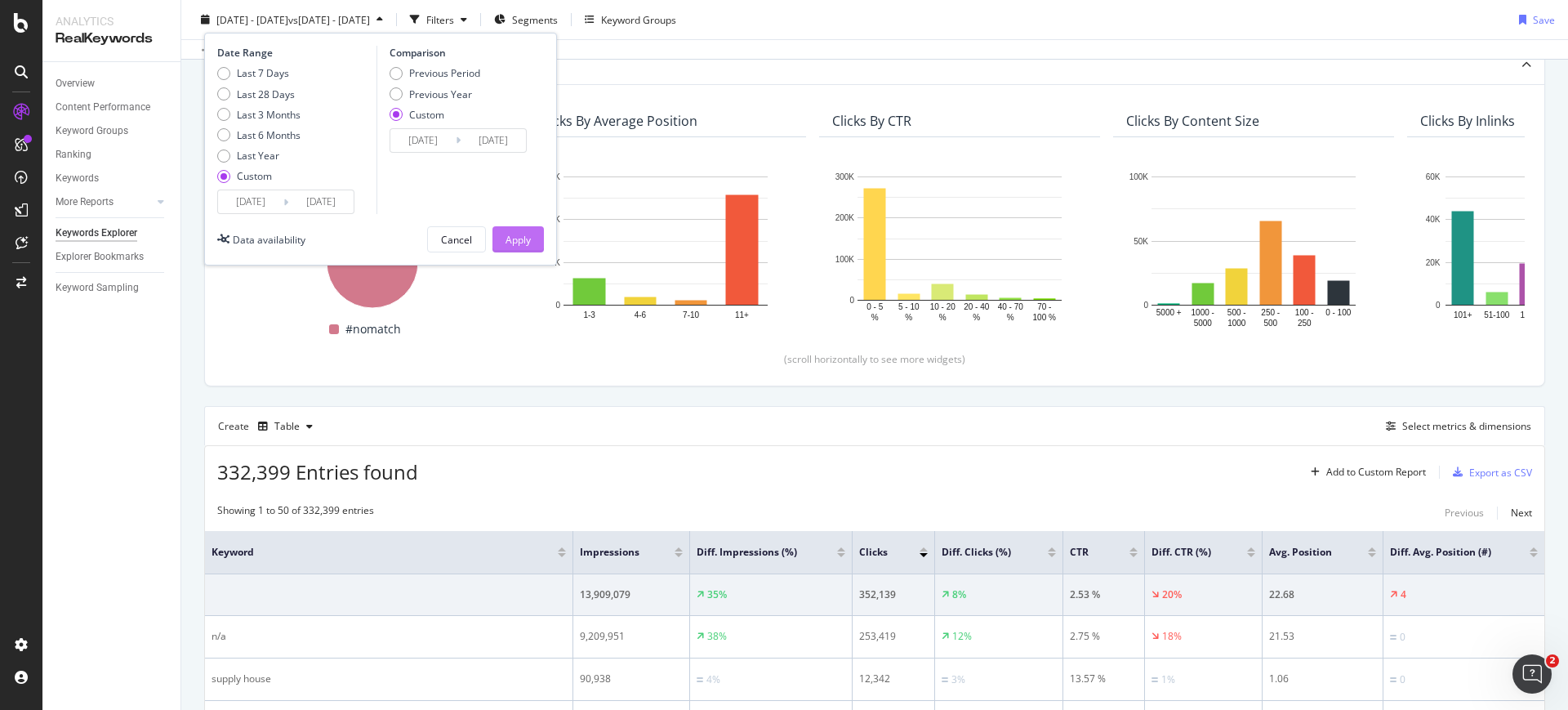
click at [507, 237] on div "Apply" at bounding box center [518, 238] width 25 height 14
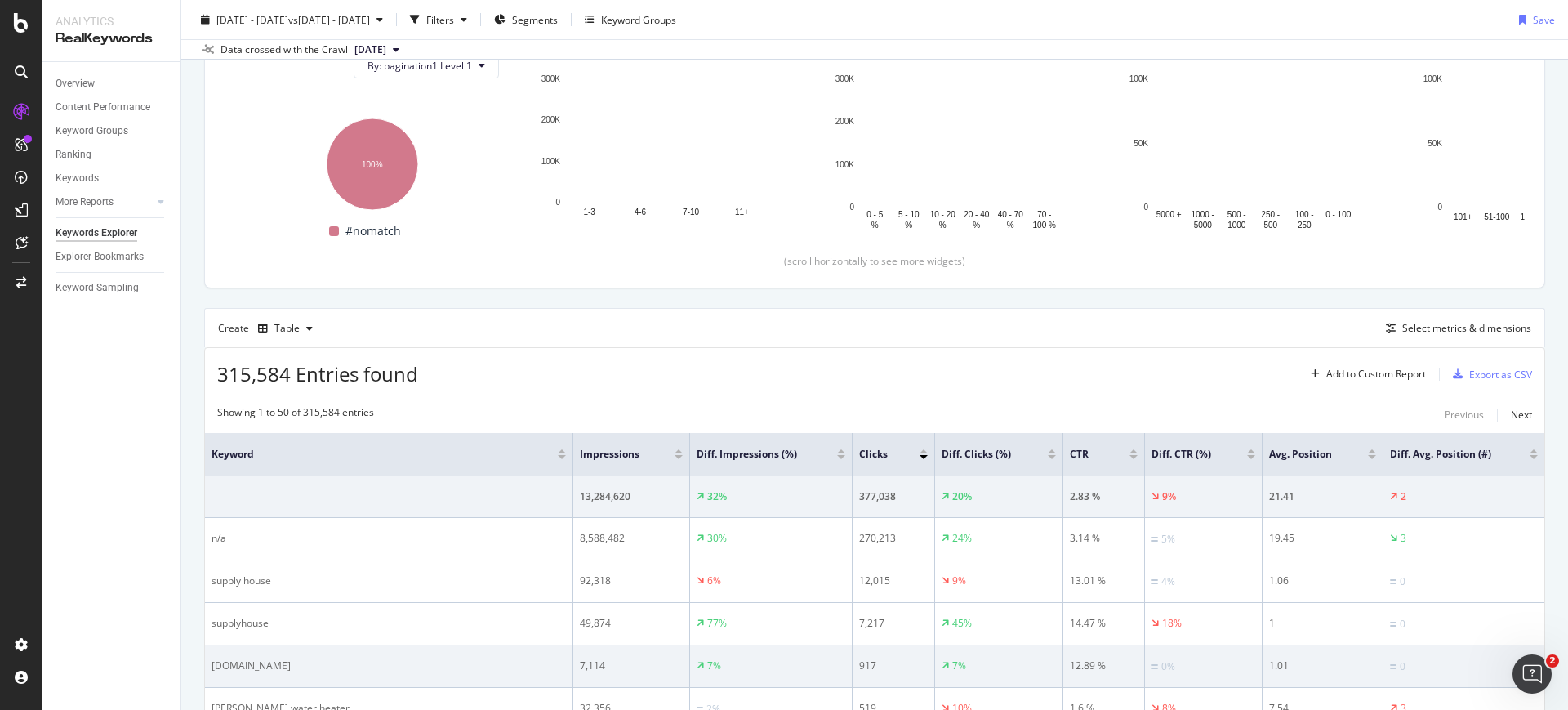
scroll to position [204, 0]
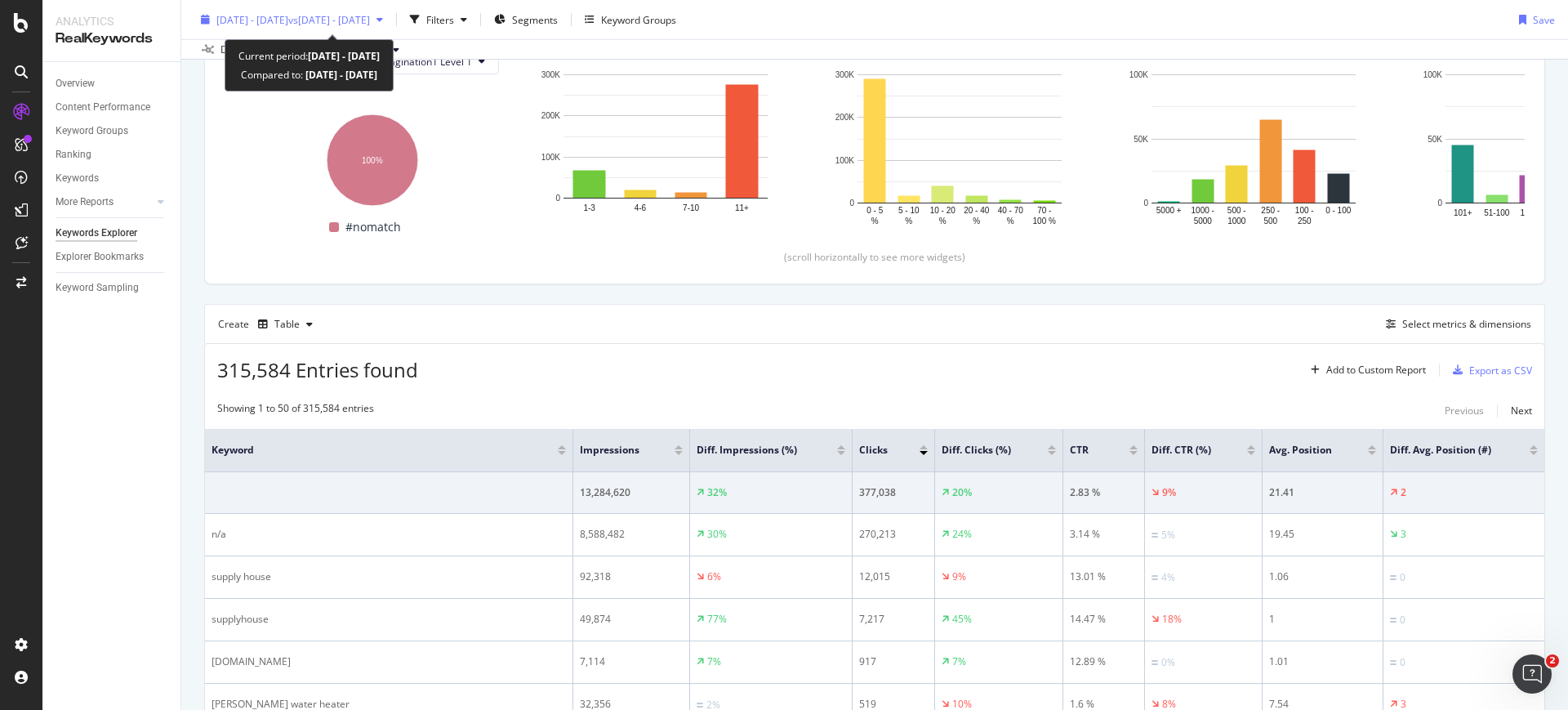
click at [370, 25] on span "vs 2024 Apr. 1st - Apr. 30th" at bounding box center [329, 19] width 82 height 14
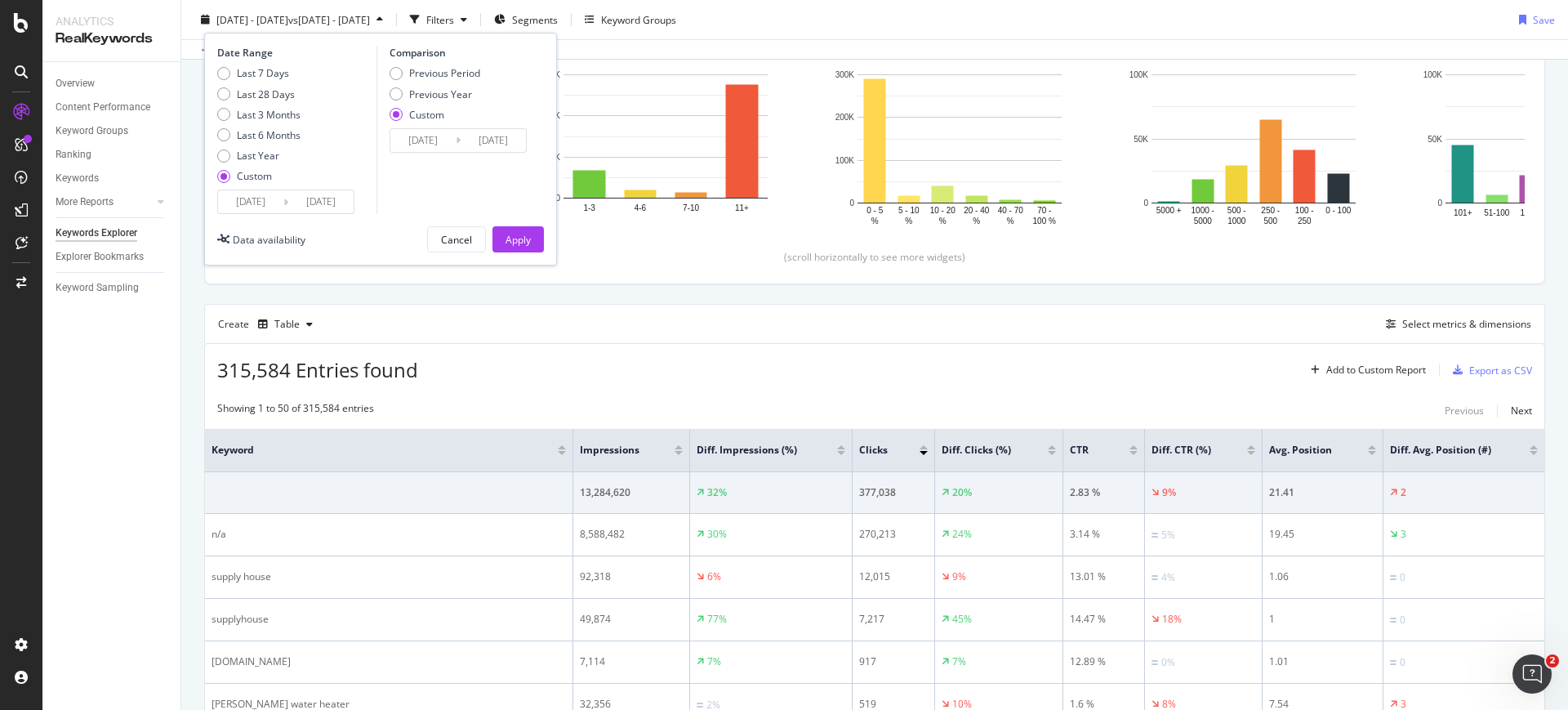
click at [250, 202] on input "2025/04/01" at bounding box center [251, 202] width 65 height 23
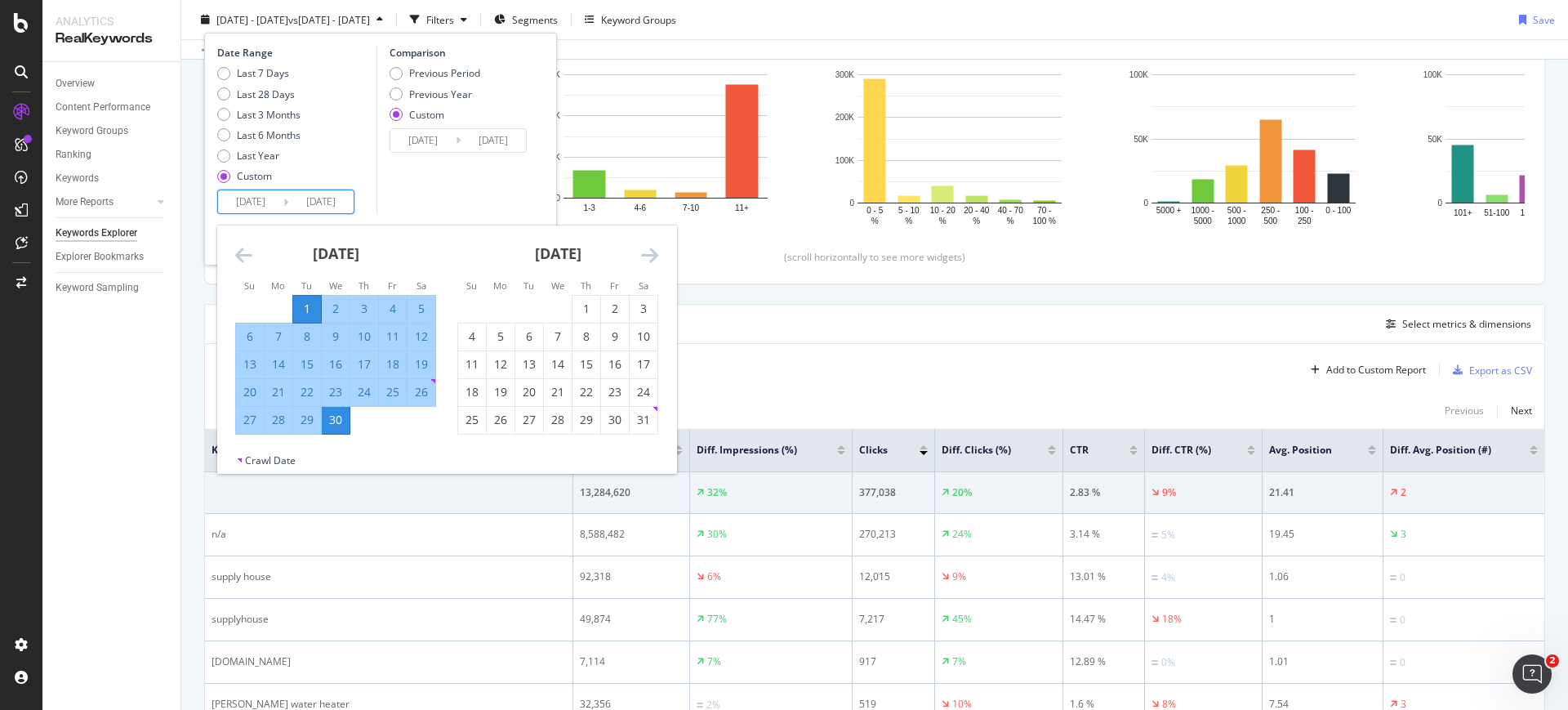
click at [233, 250] on div "April 2025 1 2 3 4 5 6 7 8 9 10 11 12 13 14 15 16 17 18 19 20 21 22 23 24 25 26…" at bounding box center [336, 330] width 222 height 209
click at [248, 253] on icon "Move backward to switch to the previous month." at bounding box center [243, 254] width 18 height 19
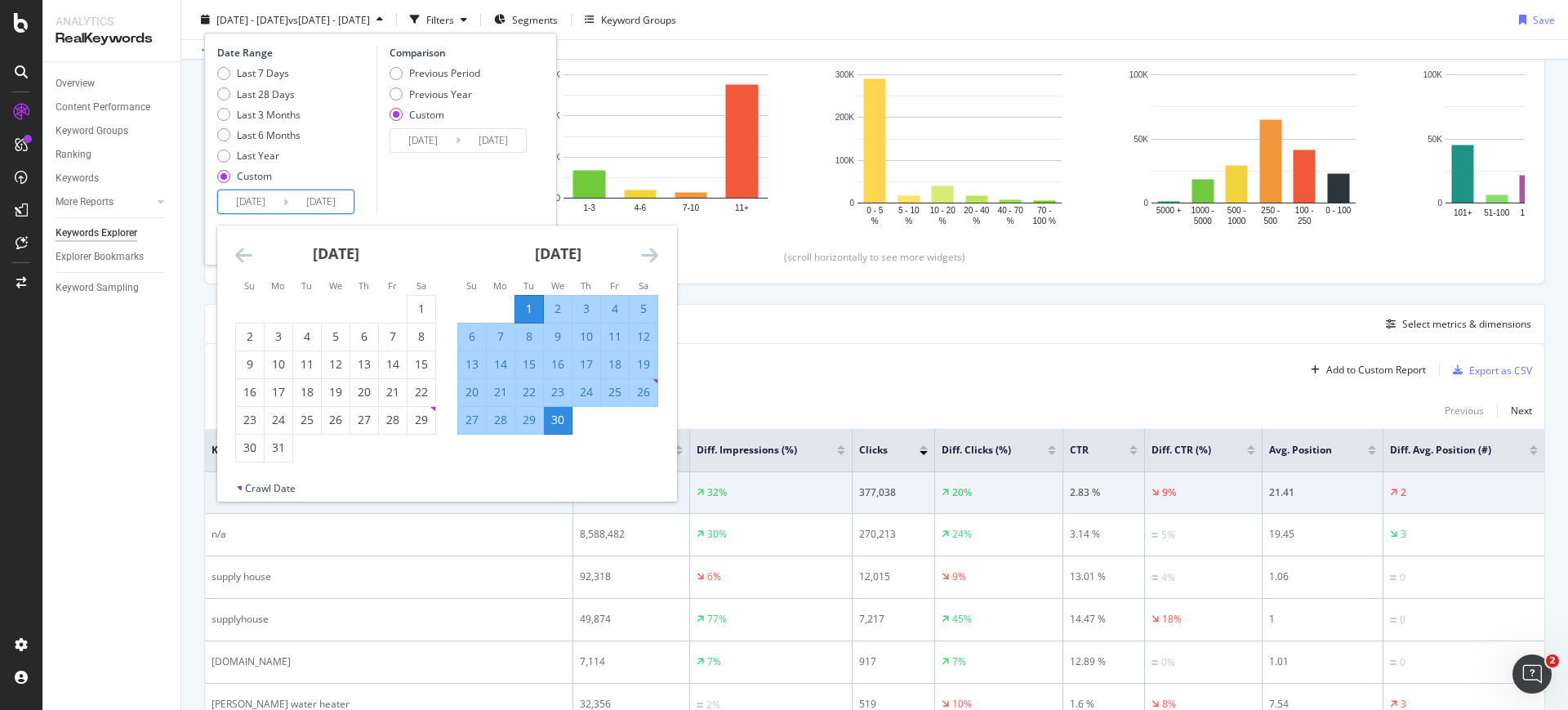
click at [403, 302] on td "Calendar" at bounding box center [393, 309] width 28 height 28
click at [411, 303] on div "1" at bounding box center [421, 309] width 28 height 17
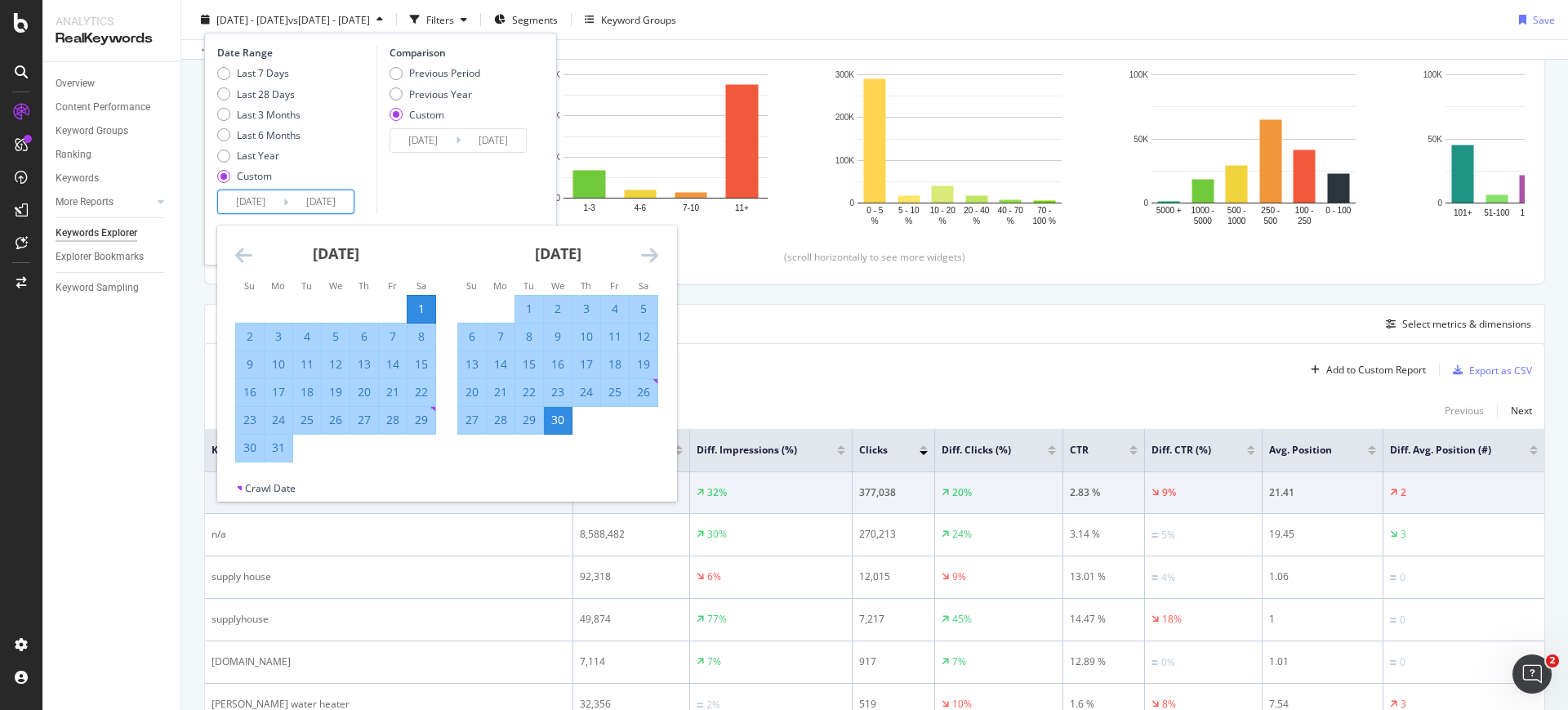
type input "2025/03/01"
click at [290, 448] on div "31" at bounding box center [278, 447] width 28 height 17
type input "2025/03/31"
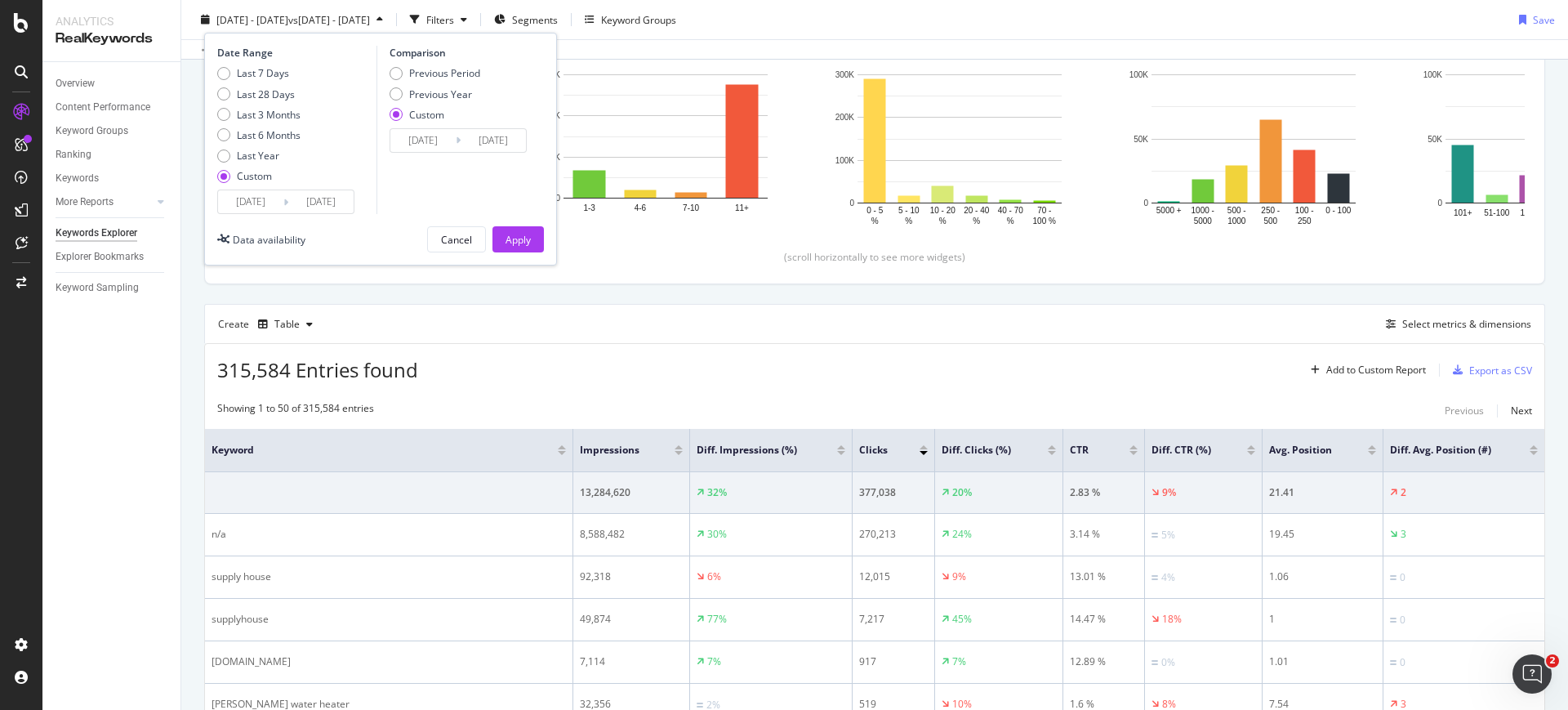
click at [445, 101] on div "Previous Period Previous Year Custom" at bounding box center [435, 96] width 90 height 61
click at [447, 96] on div "Previous Year" at bounding box center [440, 94] width 63 height 14
type input "2024/03/02"
type input "2024/04/01"
click at [444, 140] on input "2024/03/02" at bounding box center [423, 140] width 65 height 23
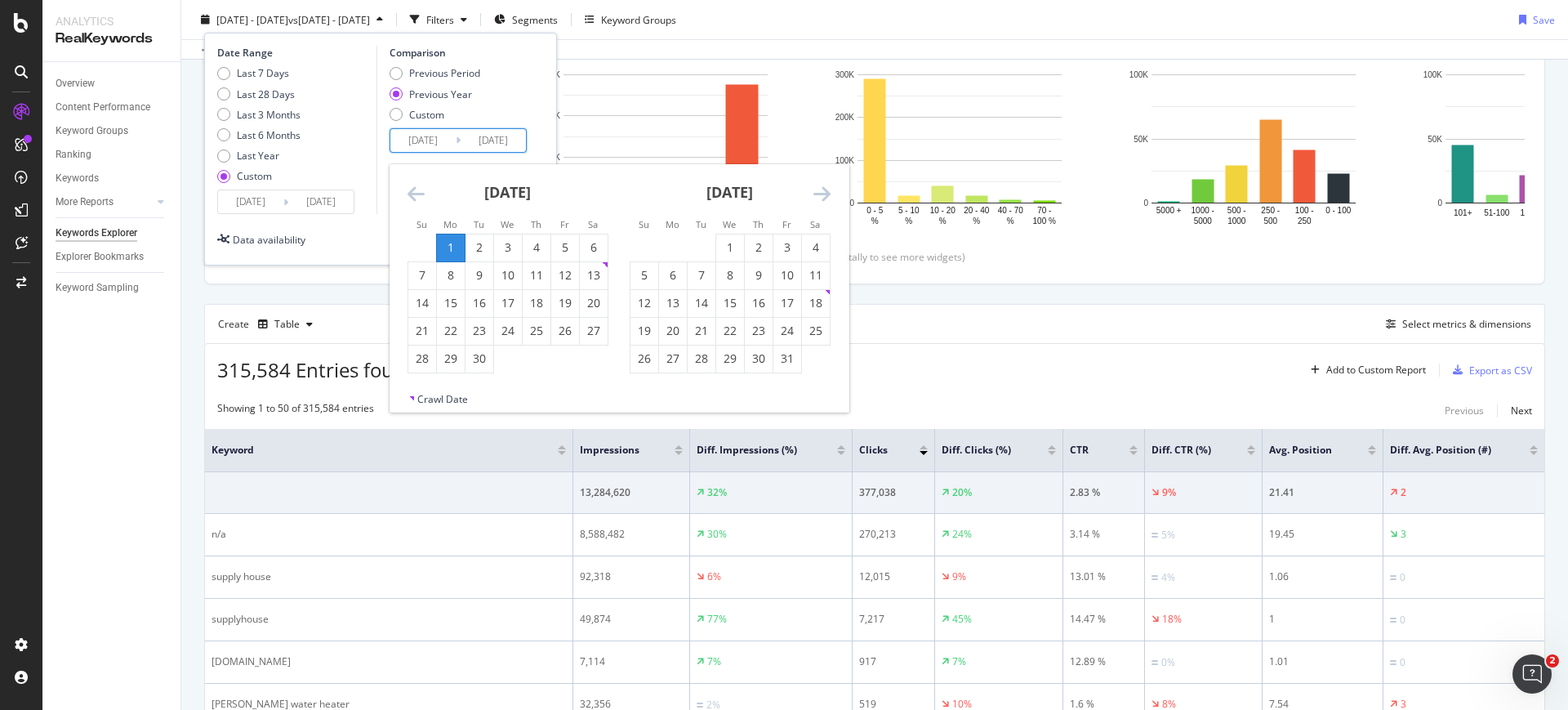
click at [421, 191] on icon "Move backward to switch to the previous month." at bounding box center [416, 193] width 18 height 19
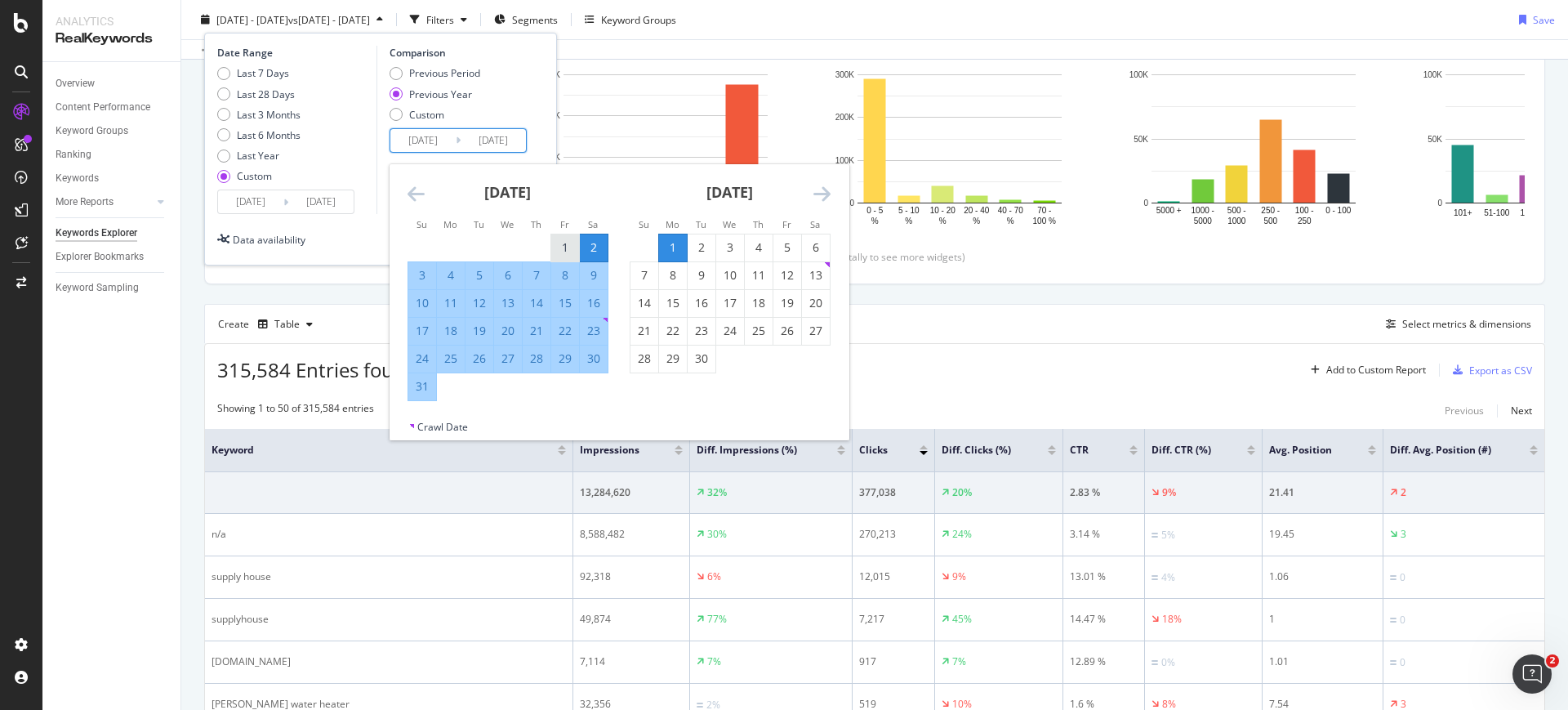
click at [570, 251] on div "1" at bounding box center [564, 248] width 28 height 17
type input "2024/03/01"
click at [417, 386] on div "31" at bounding box center [421, 386] width 28 height 17
type input "2024/03/31"
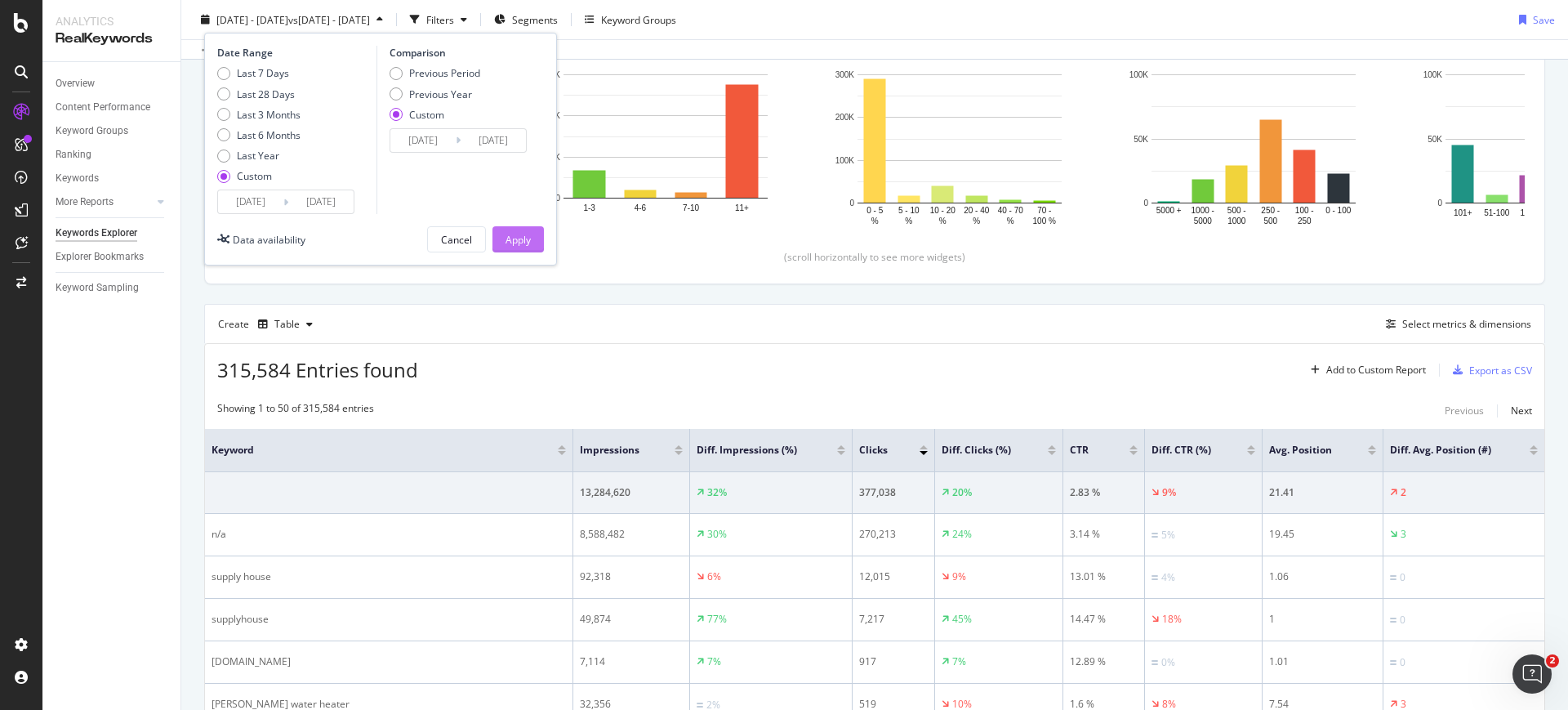
click at [516, 243] on div "Apply" at bounding box center [518, 238] width 25 height 14
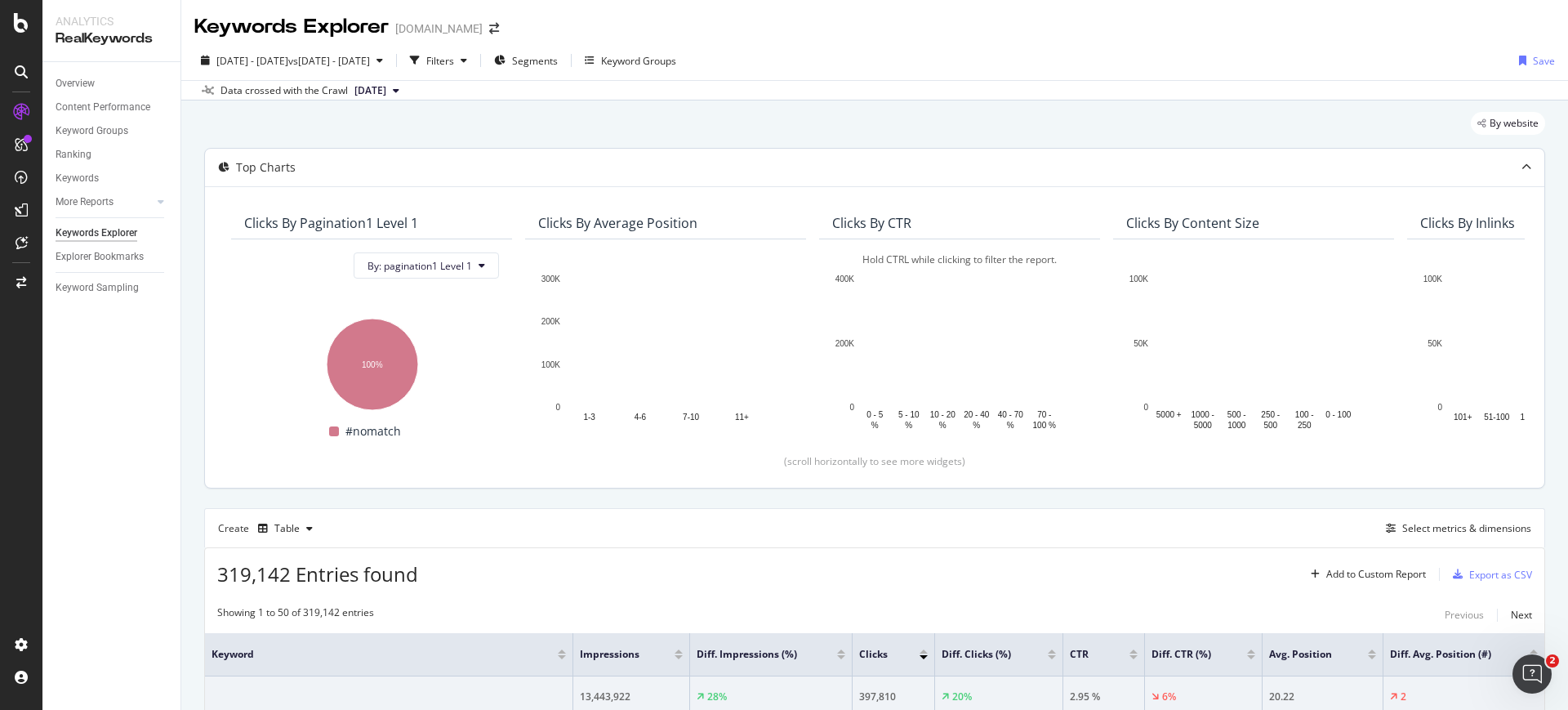
scroll to position [102, 0]
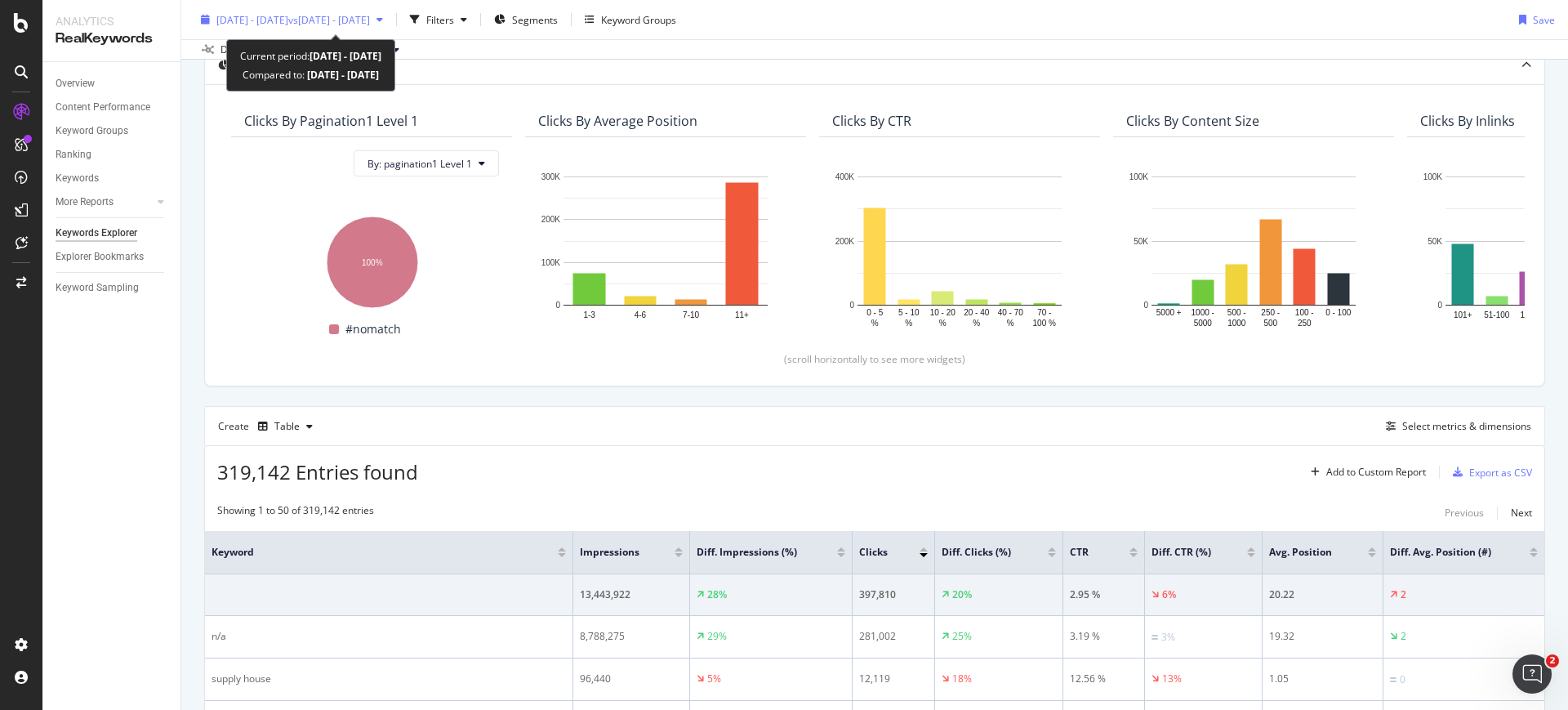
click at [370, 18] on span "vs 2024 Mar. 1st - Mar. 31st" at bounding box center [329, 19] width 82 height 14
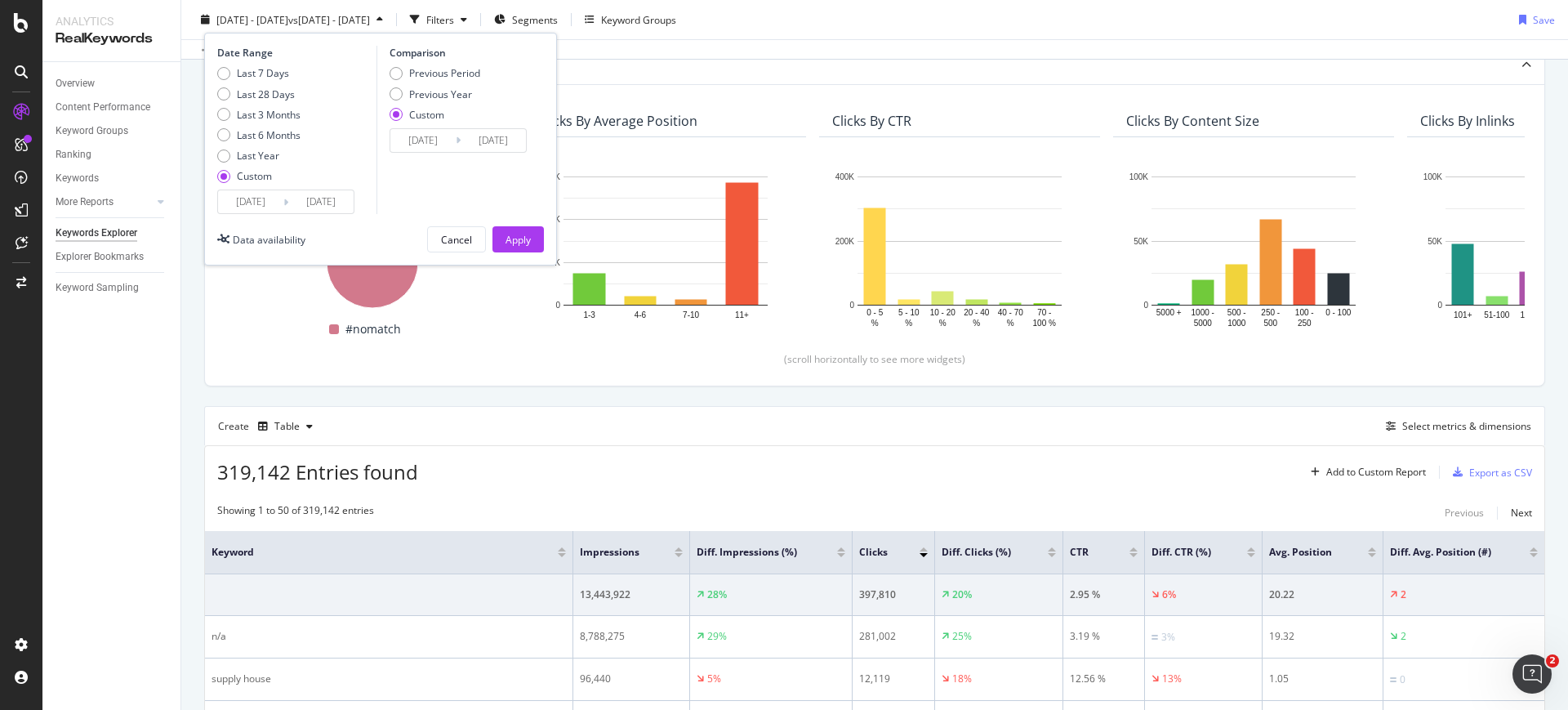
click at [273, 192] on input "2025/03/01" at bounding box center [251, 202] width 65 height 23
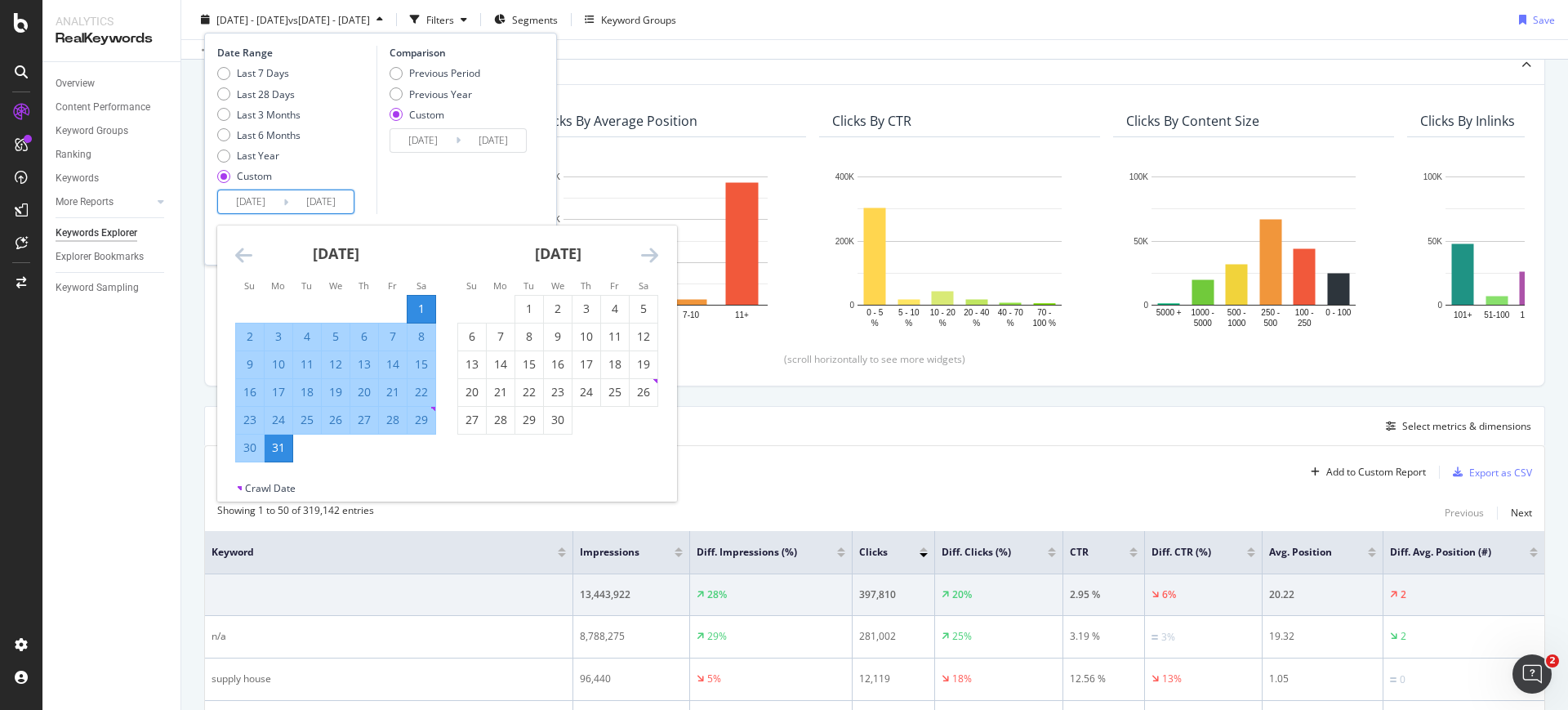
click at [248, 258] on icon "Move backward to switch to the previous month." at bounding box center [243, 254] width 18 height 19
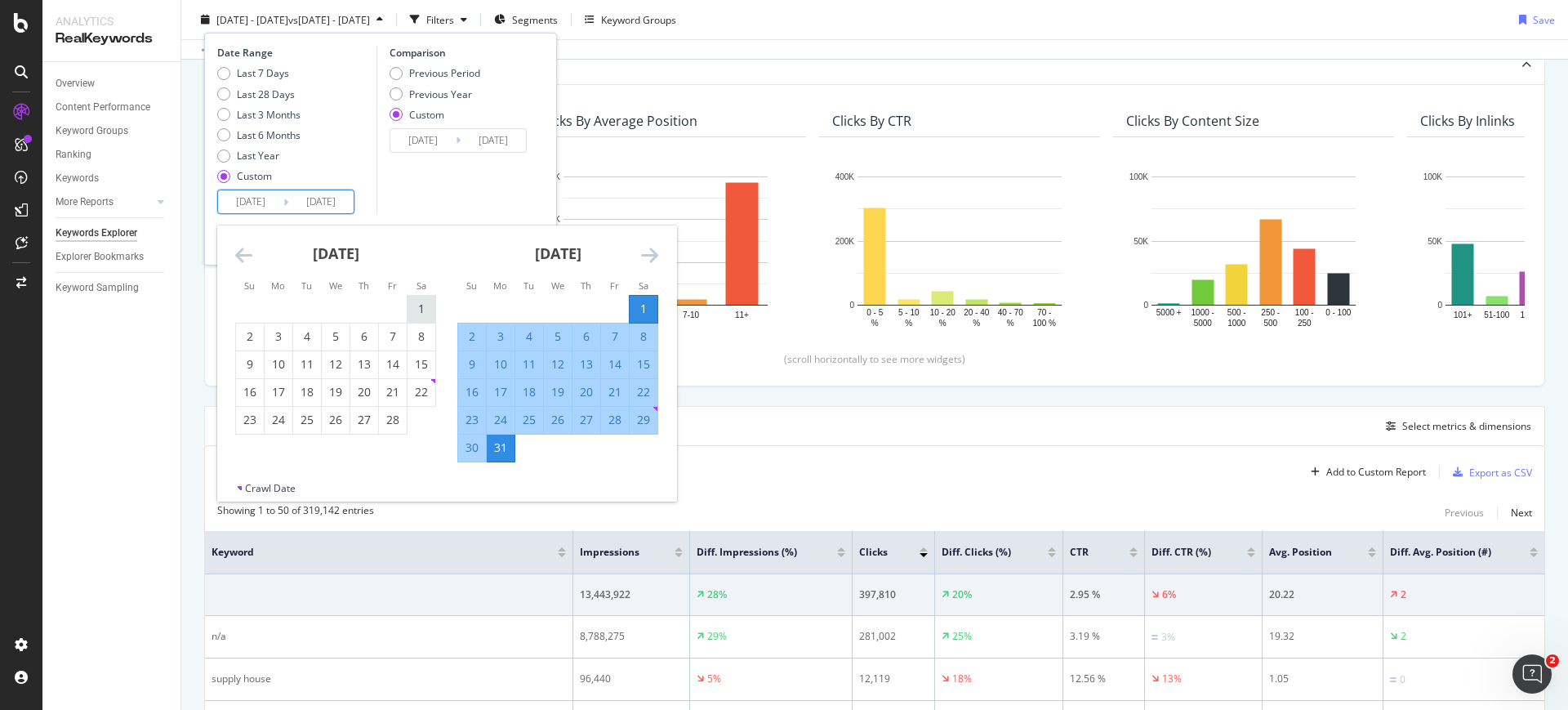
click at [413, 312] on div "1" at bounding box center [421, 309] width 28 height 17
type input "2025/02/01"
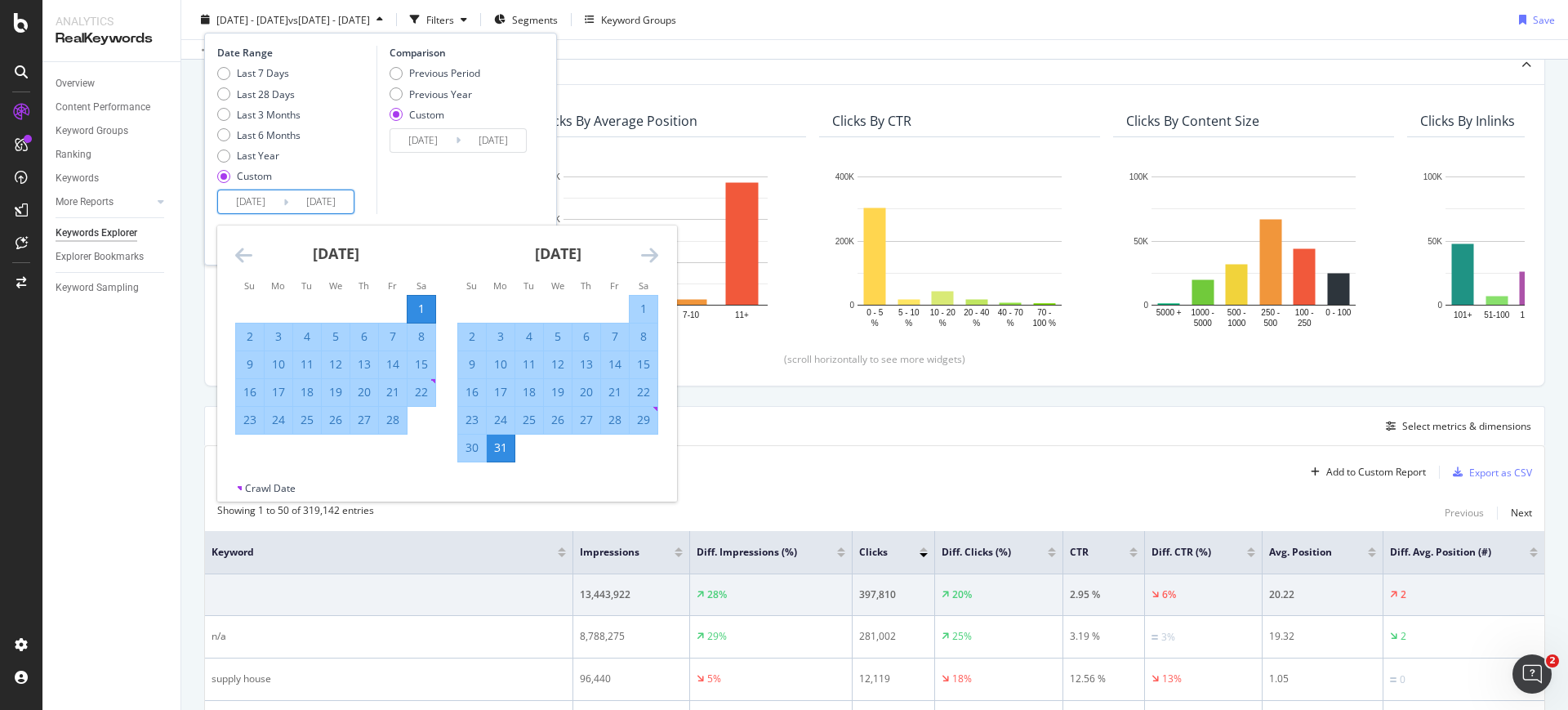
click at [400, 424] on div "28" at bounding box center [392, 420] width 28 height 17
type input "2025/02/28"
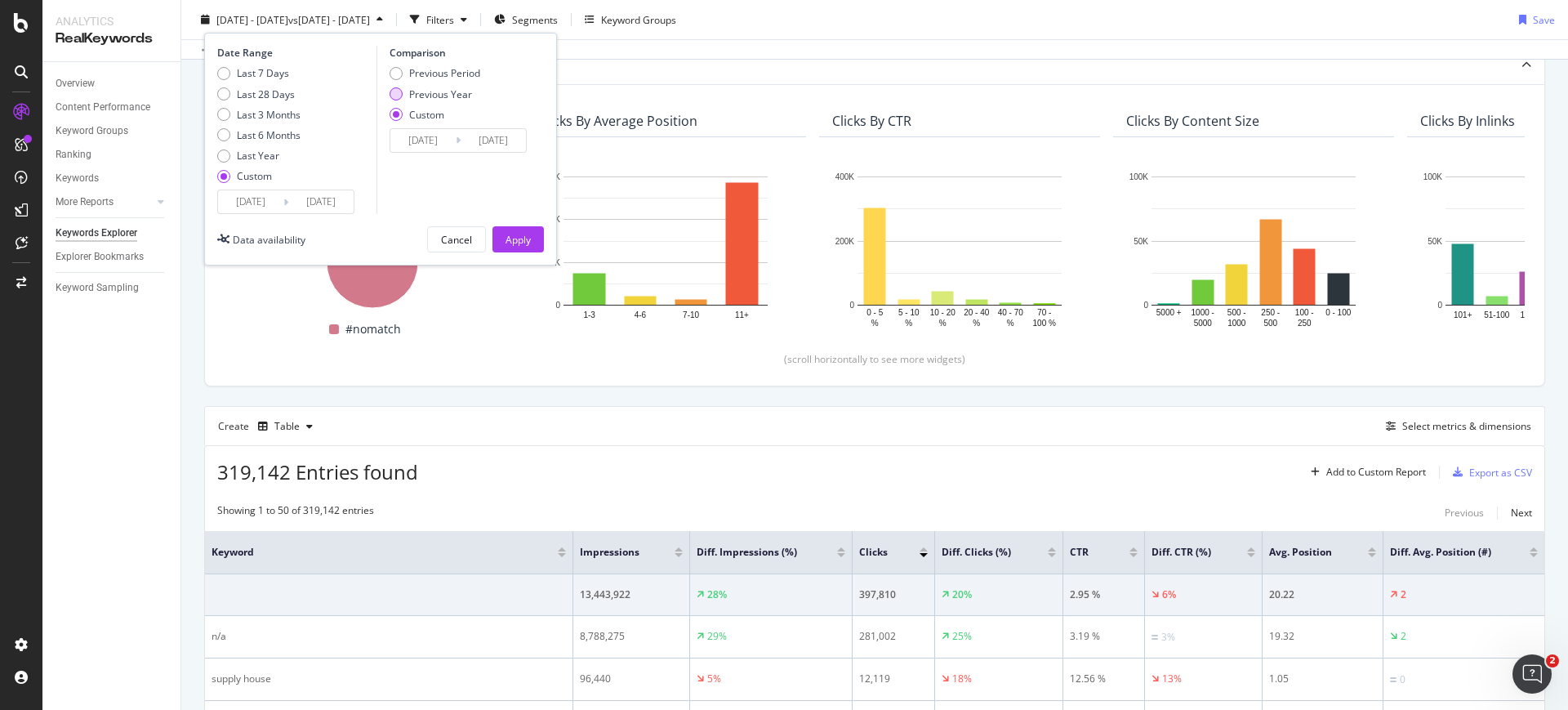
click at [462, 91] on div "Previous Year" at bounding box center [440, 94] width 63 height 14
type input "2024/02/03"
type input "2024/03/01"
click at [442, 136] on input "2024/02/03" at bounding box center [423, 140] width 65 height 23
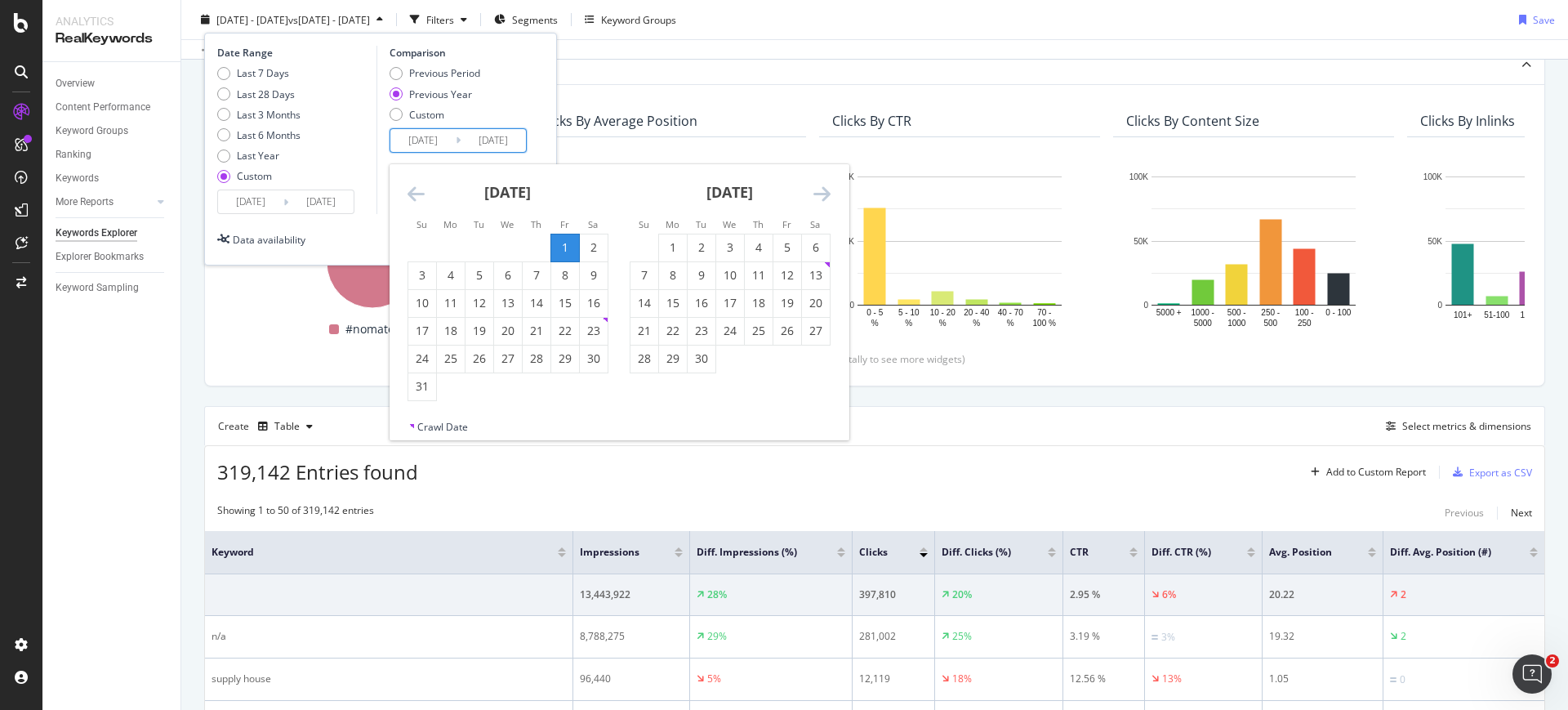
click at [419, 197] on icon "Move backward to switch to the previous month." at bounding box center [416, 193] width 18 height 19
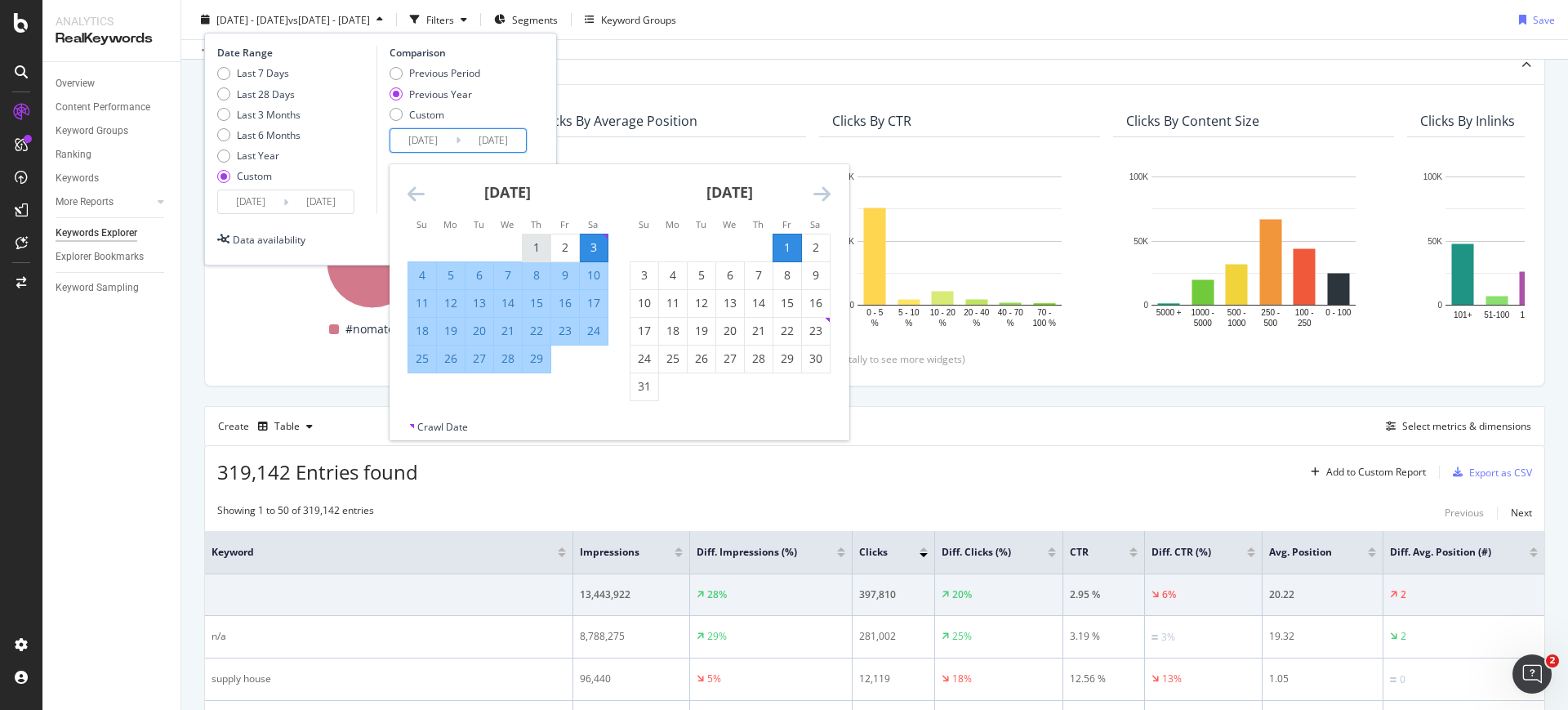
click at [529, 245] on div "1" at bounding box center [536, 248] width 28 height 17
type input "2024/02/01"
click at [539, 360] on div "29" at bounding box center [536, 359] width 28 height 17
type input "2024/02/29"
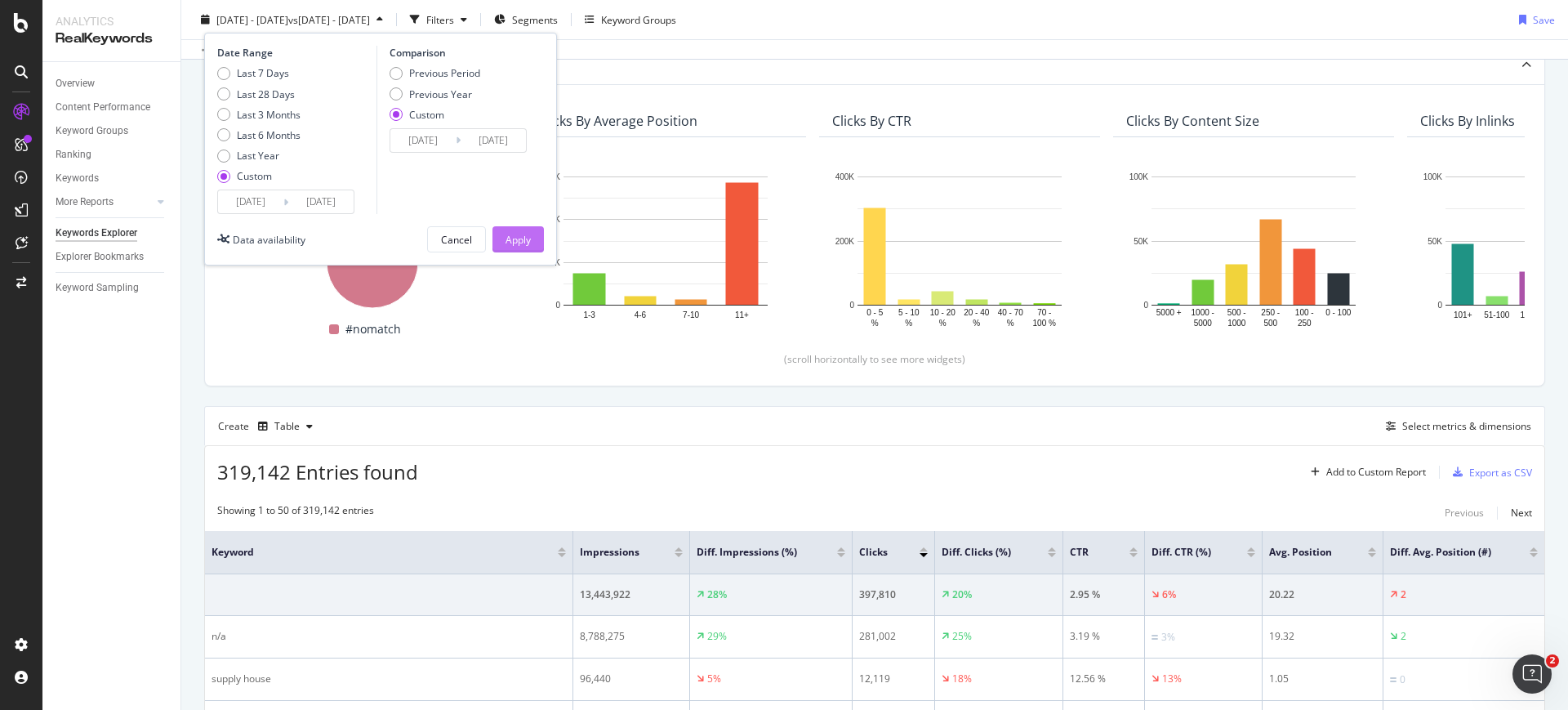
click at [508, 232] on div "Apply" at bounding box center [518, 238] width 25 height 14
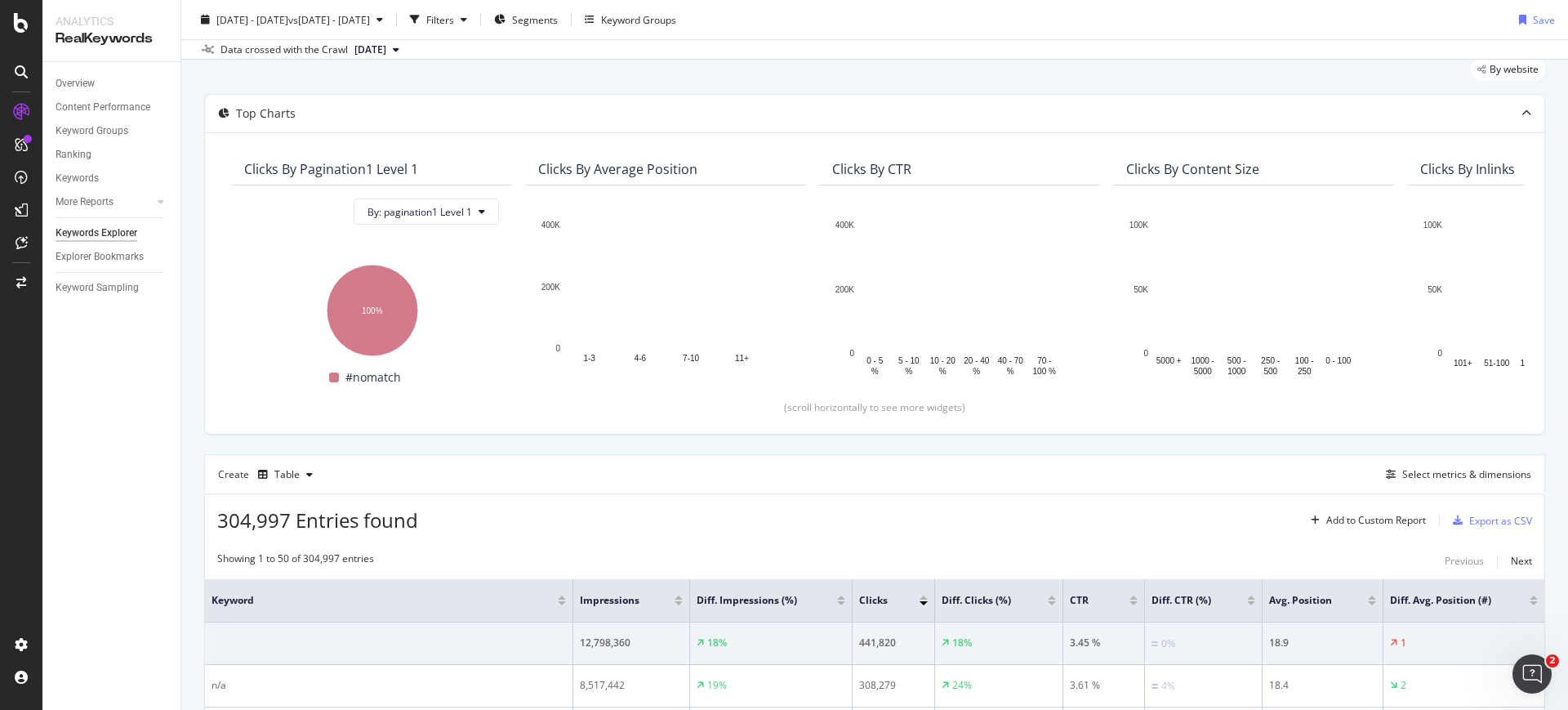
scroll to position [102, 0]
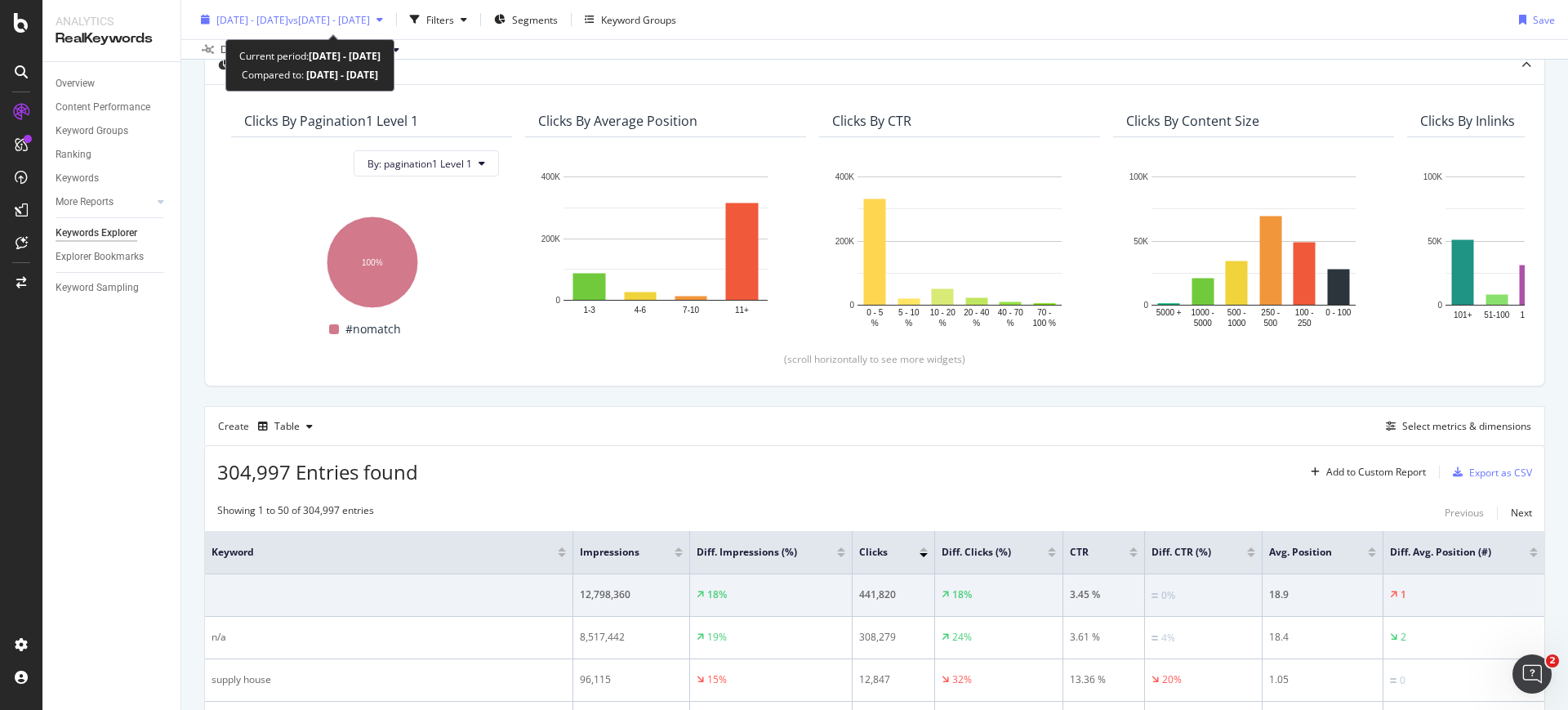
click at [289, 20] on span "2025 Feb. 1st - Feb. 28th" at bounding box center [253, 19] width 72 height 14
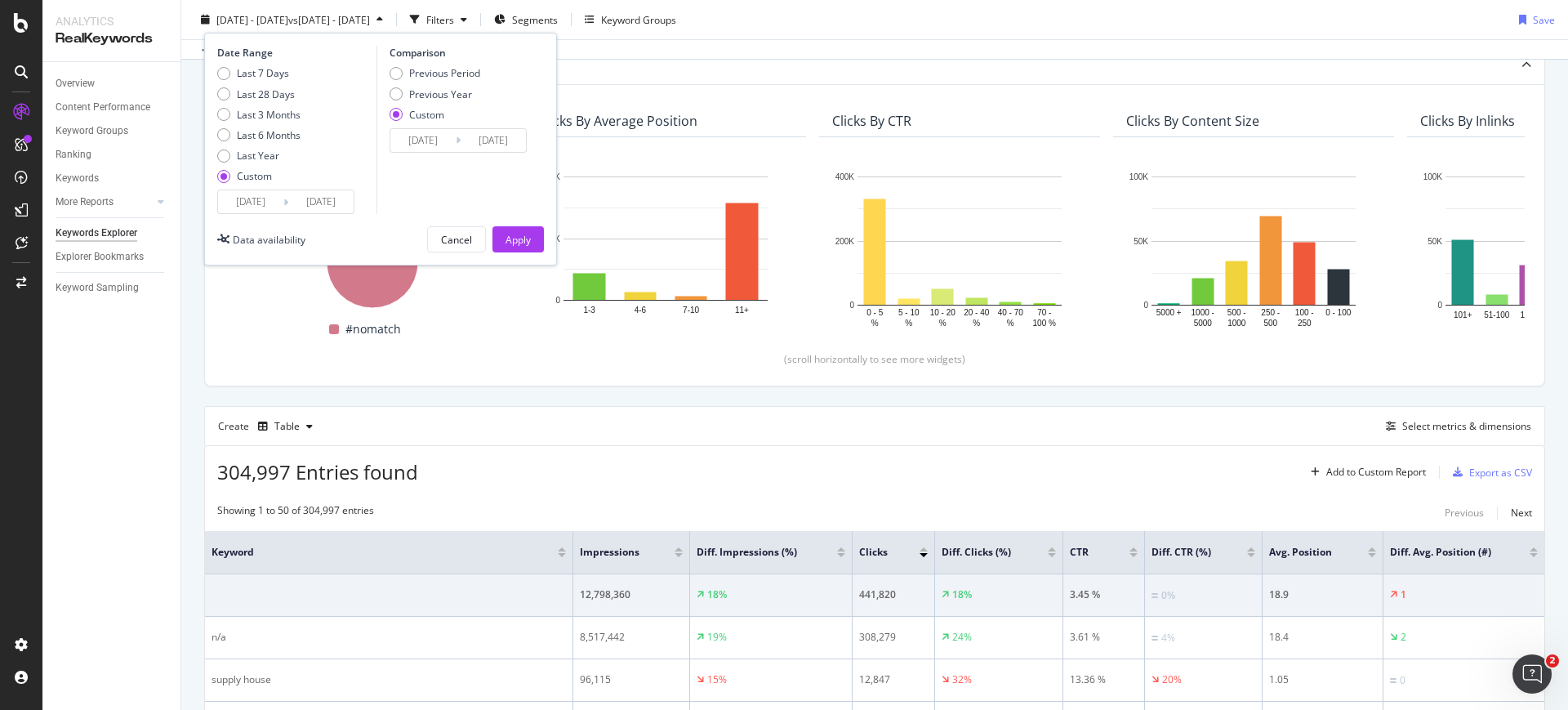
click at [259, 198] on input "2025/02/01" at bounding box center [251, 202] width 65 height 23
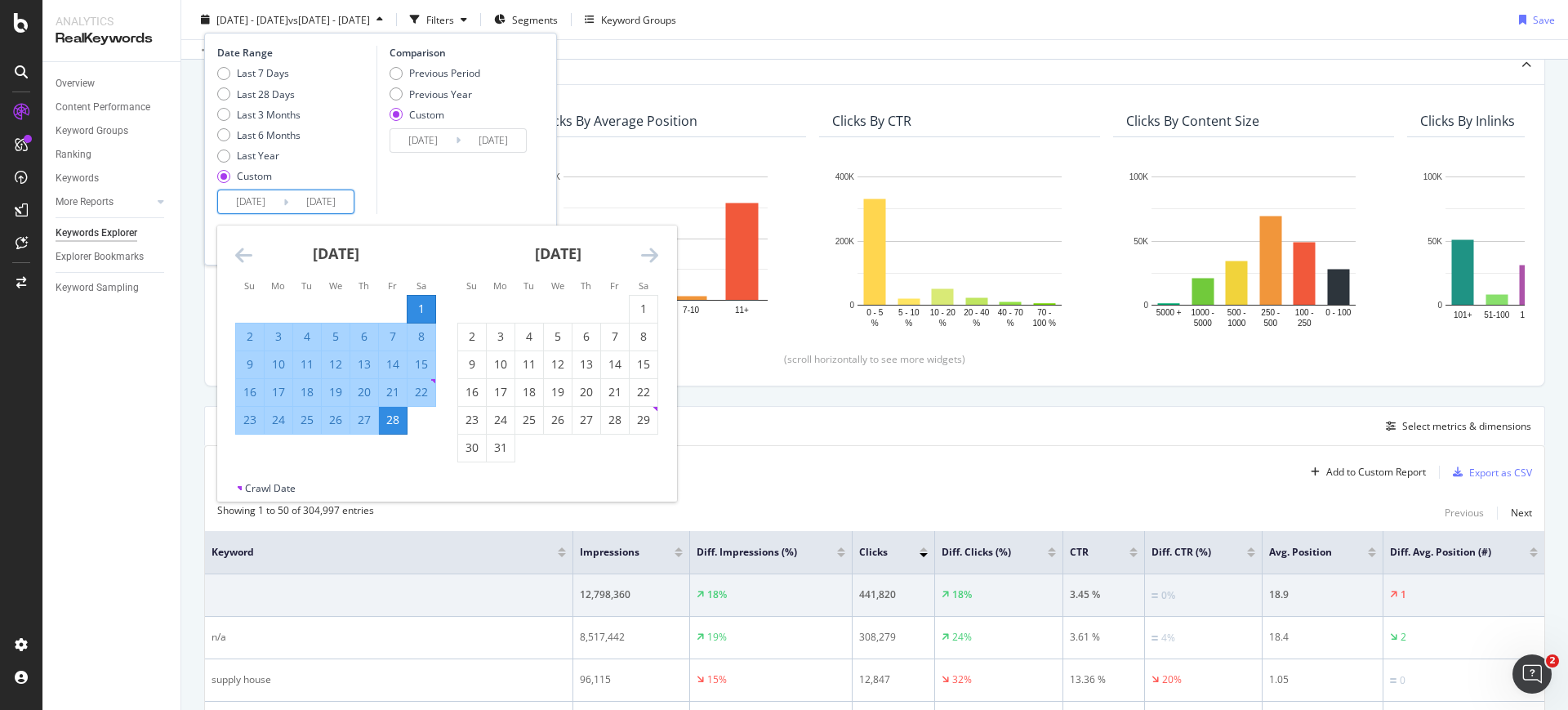
click at [249, 262] on icon "Move backward to switch to the previous month." at bounding box center [243, 254] width 18 height 19
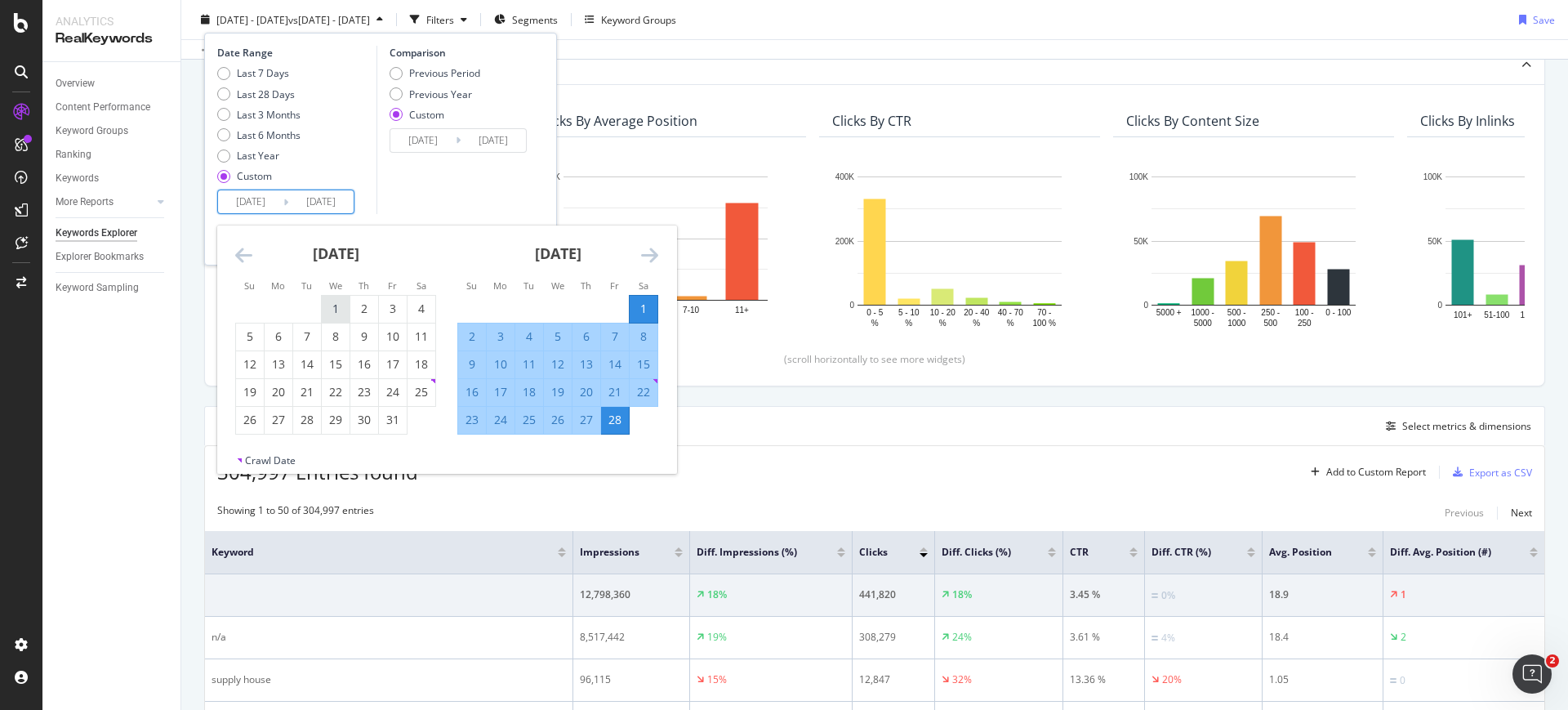
click at [335, 308] on div "1" at bounding box center [335, 309] width 28 height 17
type input "2025/01/01"
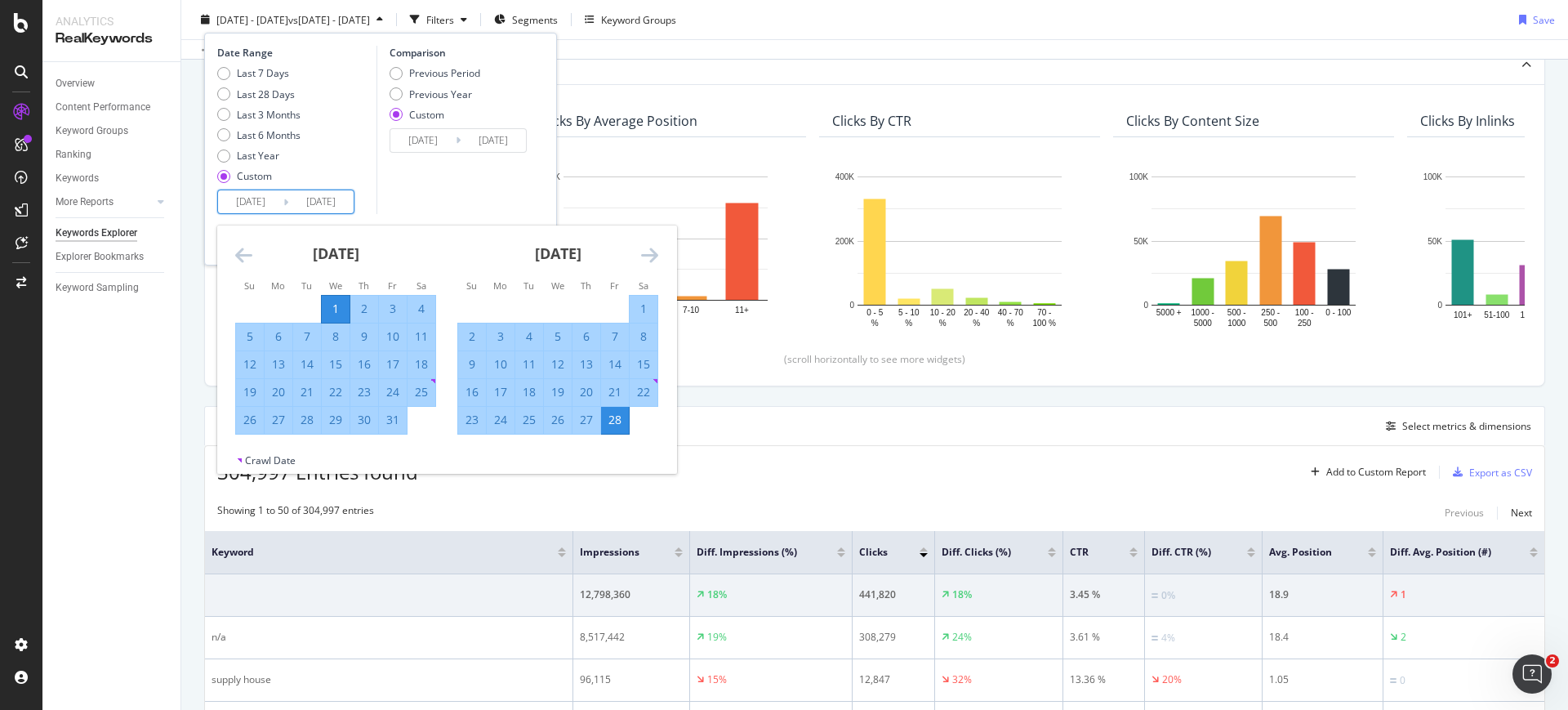
click at [396, 421] on div "31" at bounding box center [392, 420] width 28 height 17
type input "2025/01/31"
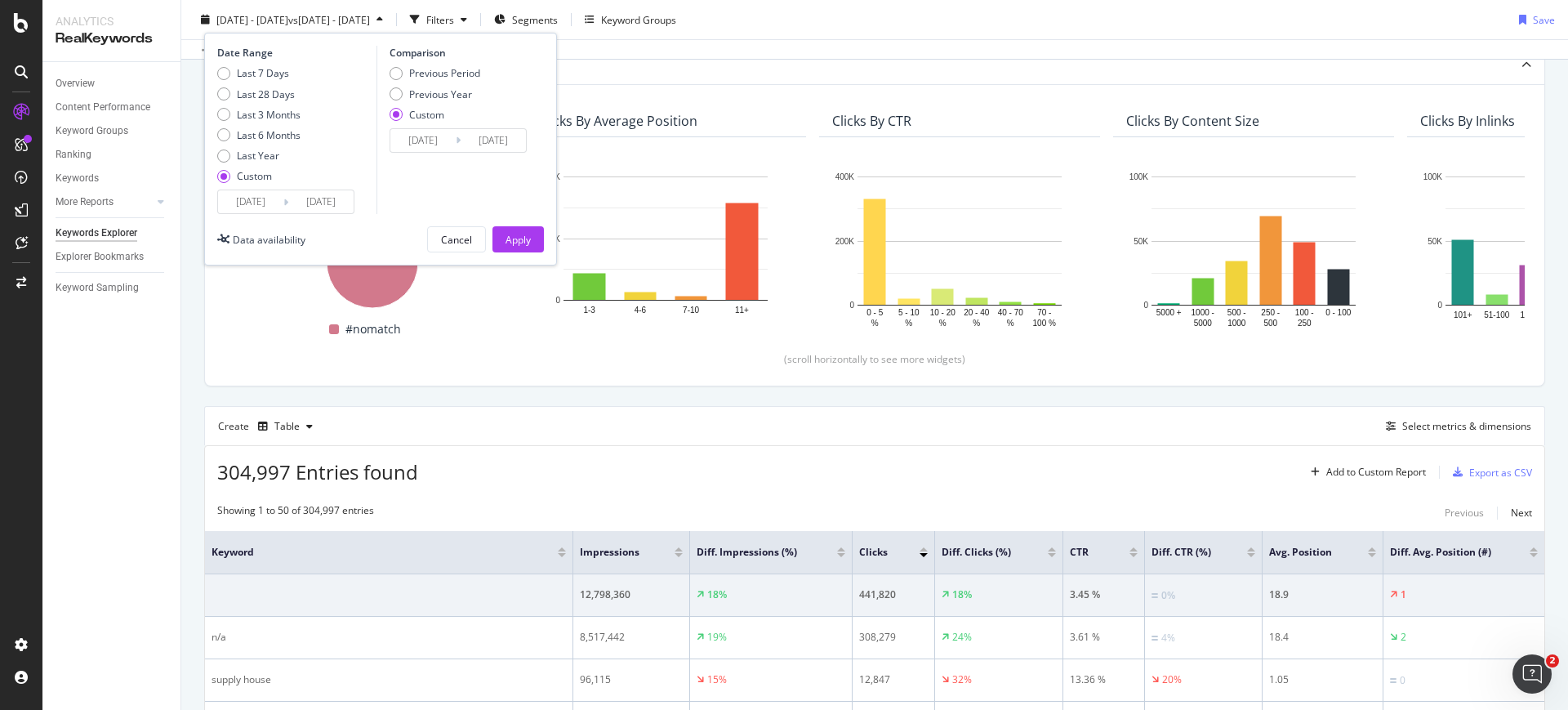
click at [457, 102] on div "Previous Period Previous Year Custom" at bounding box center [435, 96] width 90 height 61
click at [457, 97] on div "Previous Year" at bounding box center [440, 94] width 63 height 14
type input "2024/01/03"
type input "2024/02/02"
click at [437, 136] on input "2024/01/03" at bounding box center [423, 140] width 65 height 23
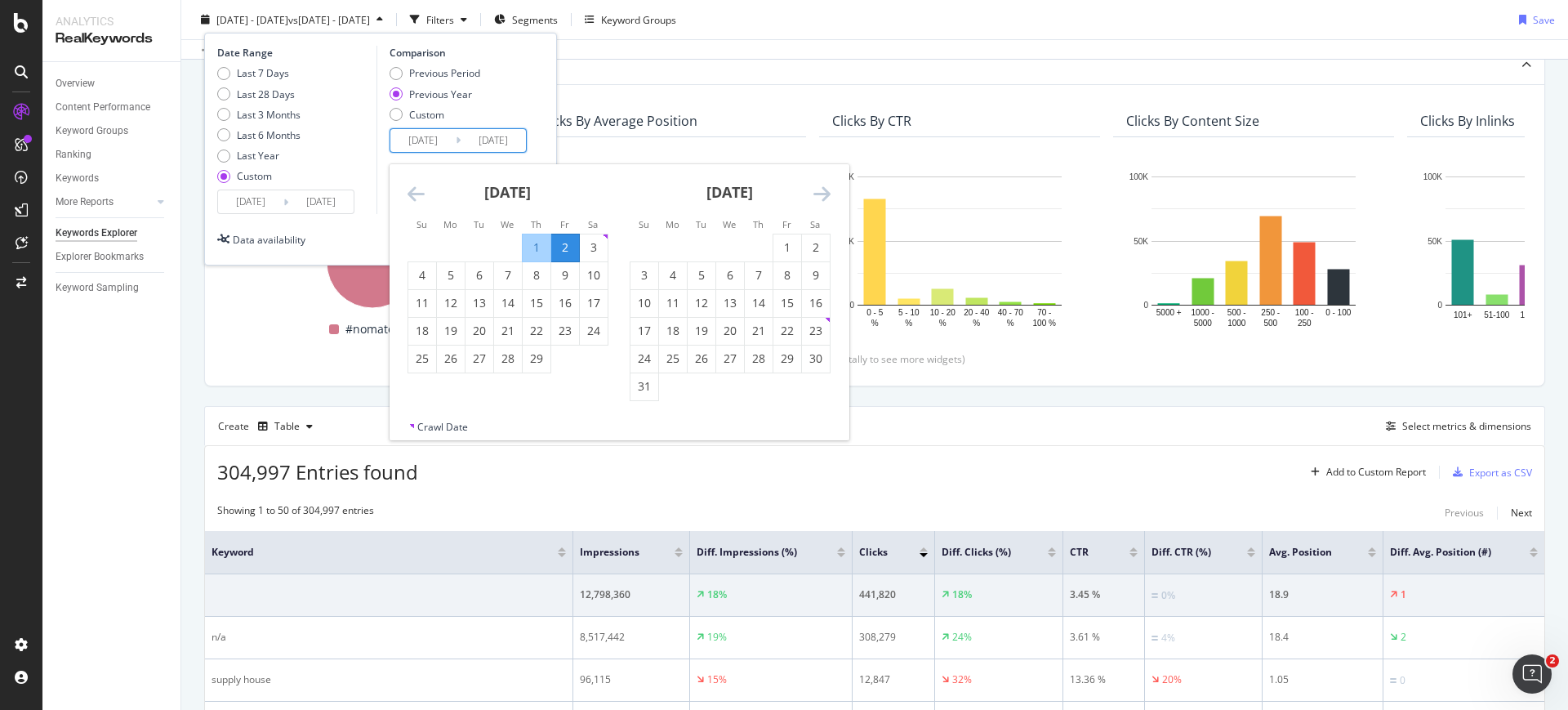
click at [416, 195] on icon "Move backward to switch to the previous month." at bounding box center [416, 193] width 18 height 19
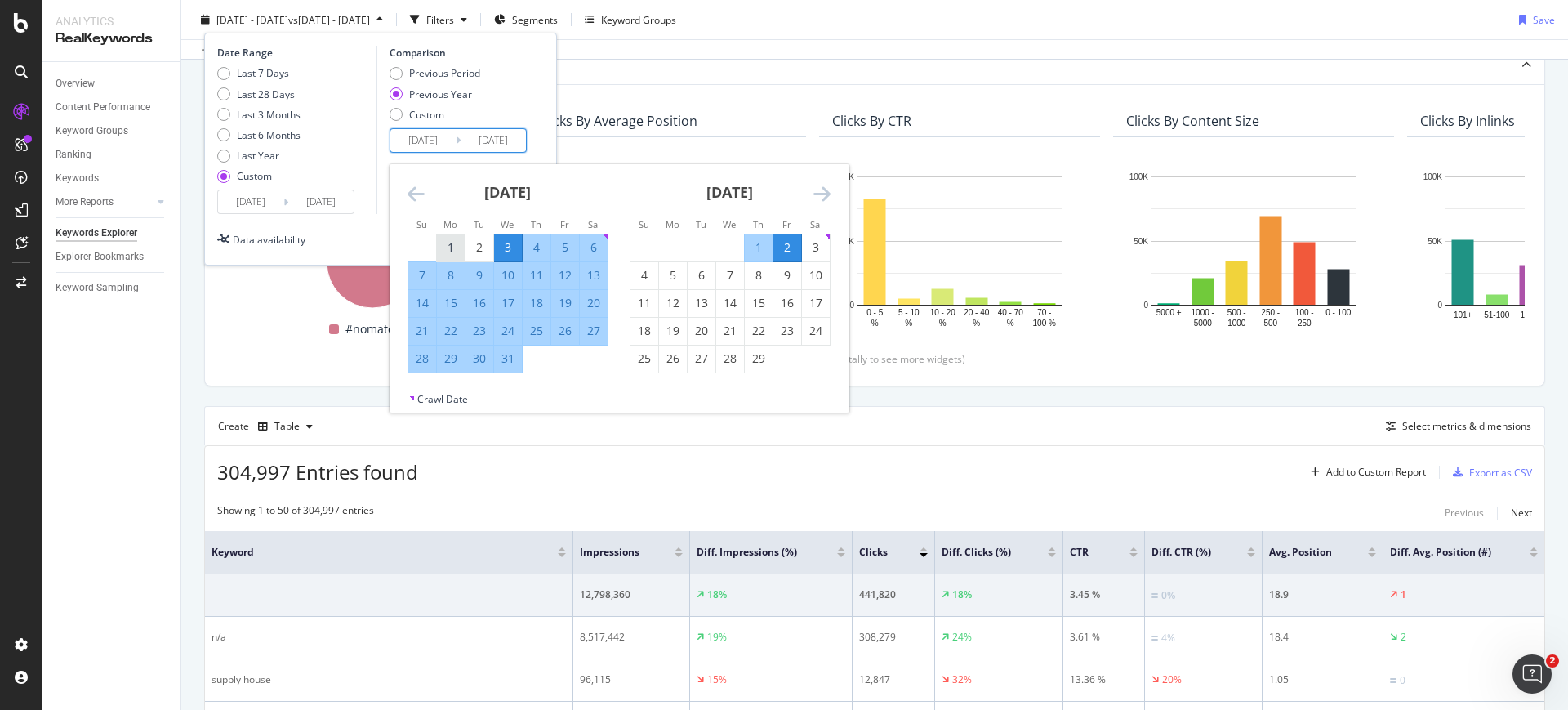
click at [458, 246] on div "1" at bounding box center [450, 248] width 28 height 17
type input "2024/01/01"
click at [508, 365] on div "31" at bounding box center [508, 359] width 28 height 17
type input "2024/01/31"
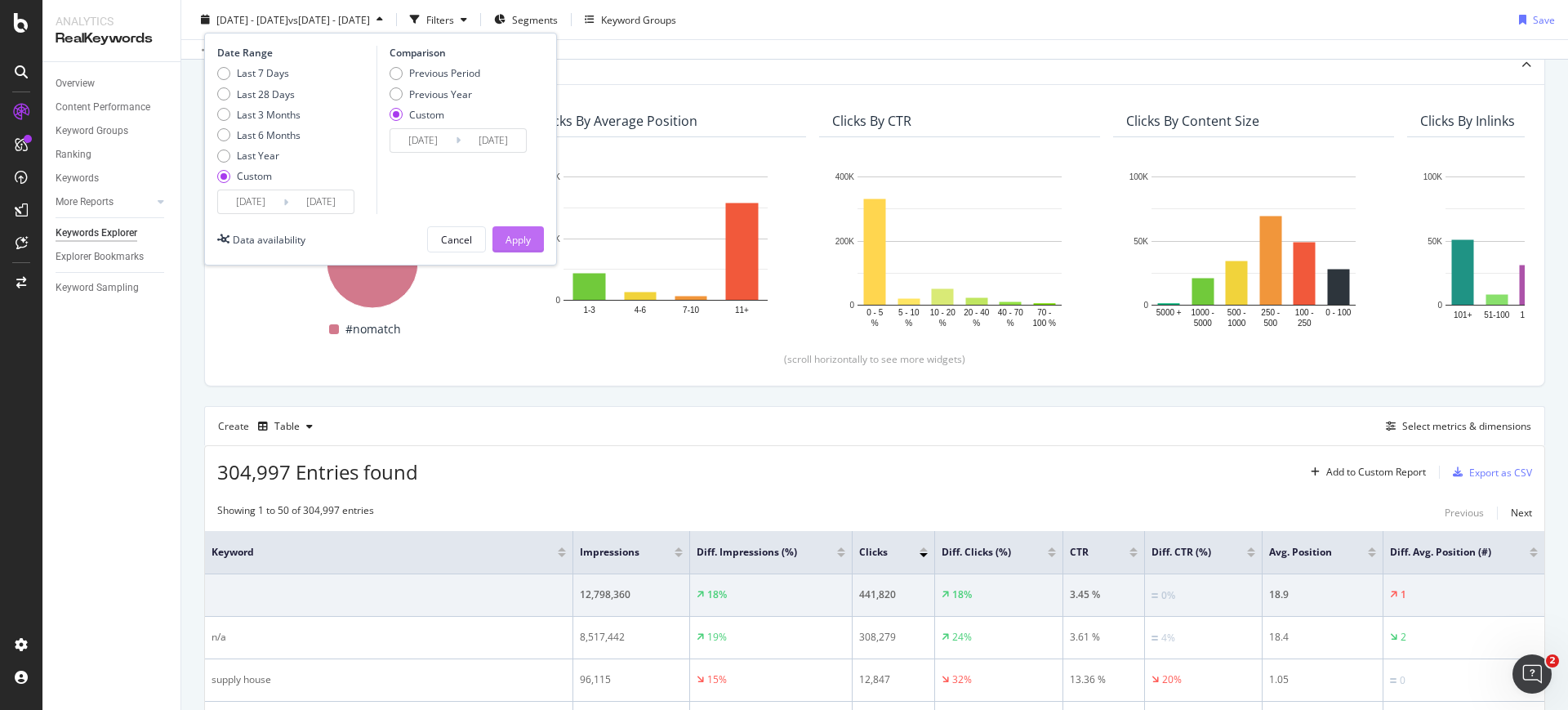
click at [513, 237] on div "Apply" at bounding box center [518, 238] width 25 height 14
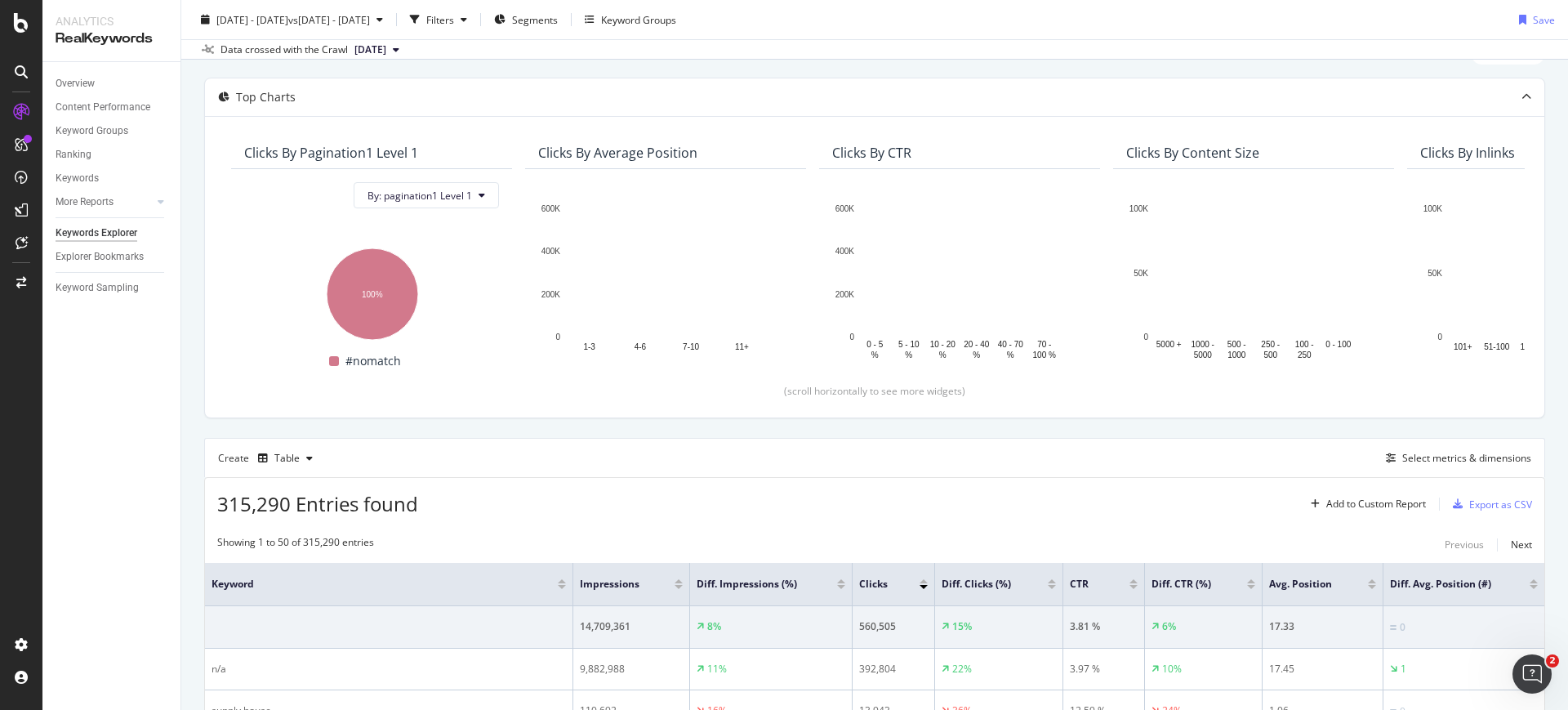
scroll to position [204, 0]
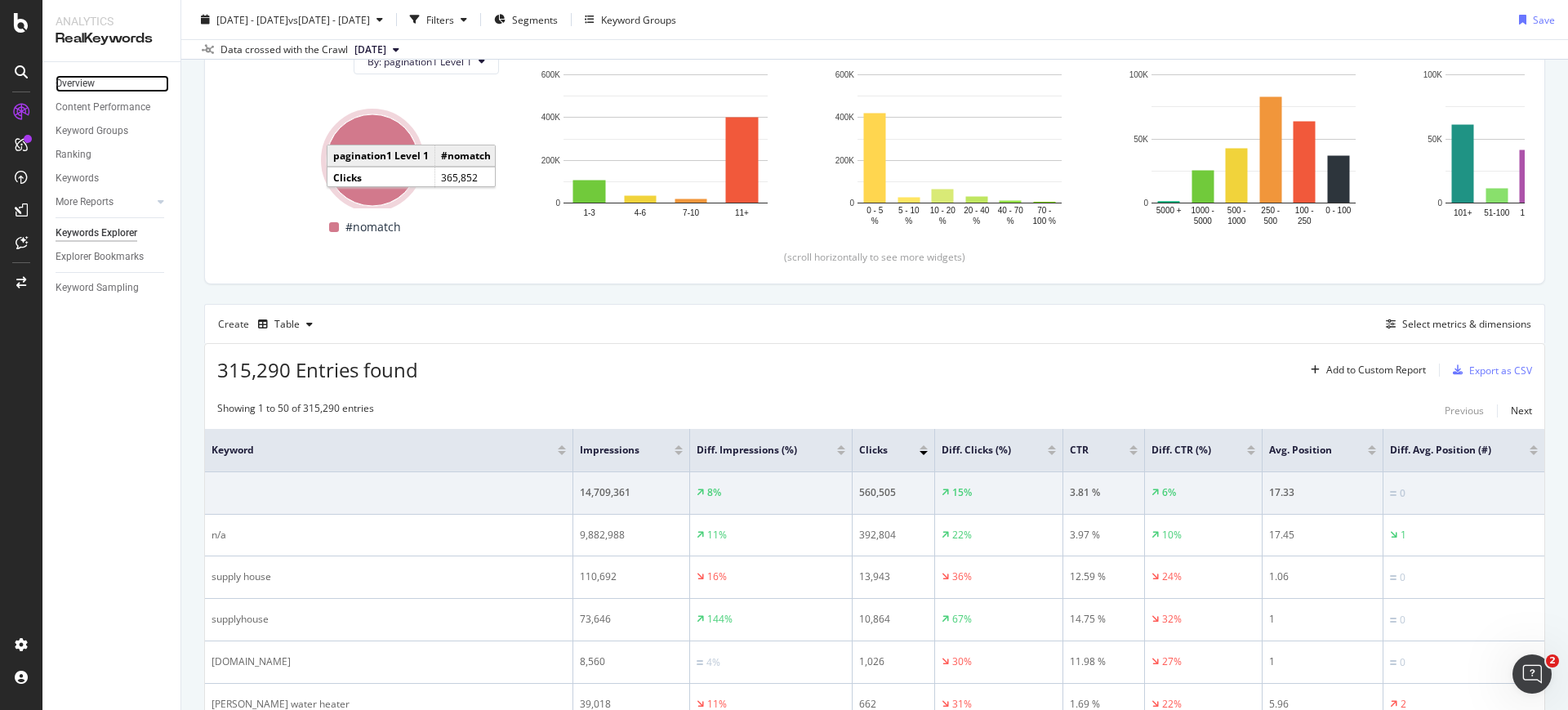
click at [103, 80] on link "Overview" at bounding box center [112, 84] width 114 height 18
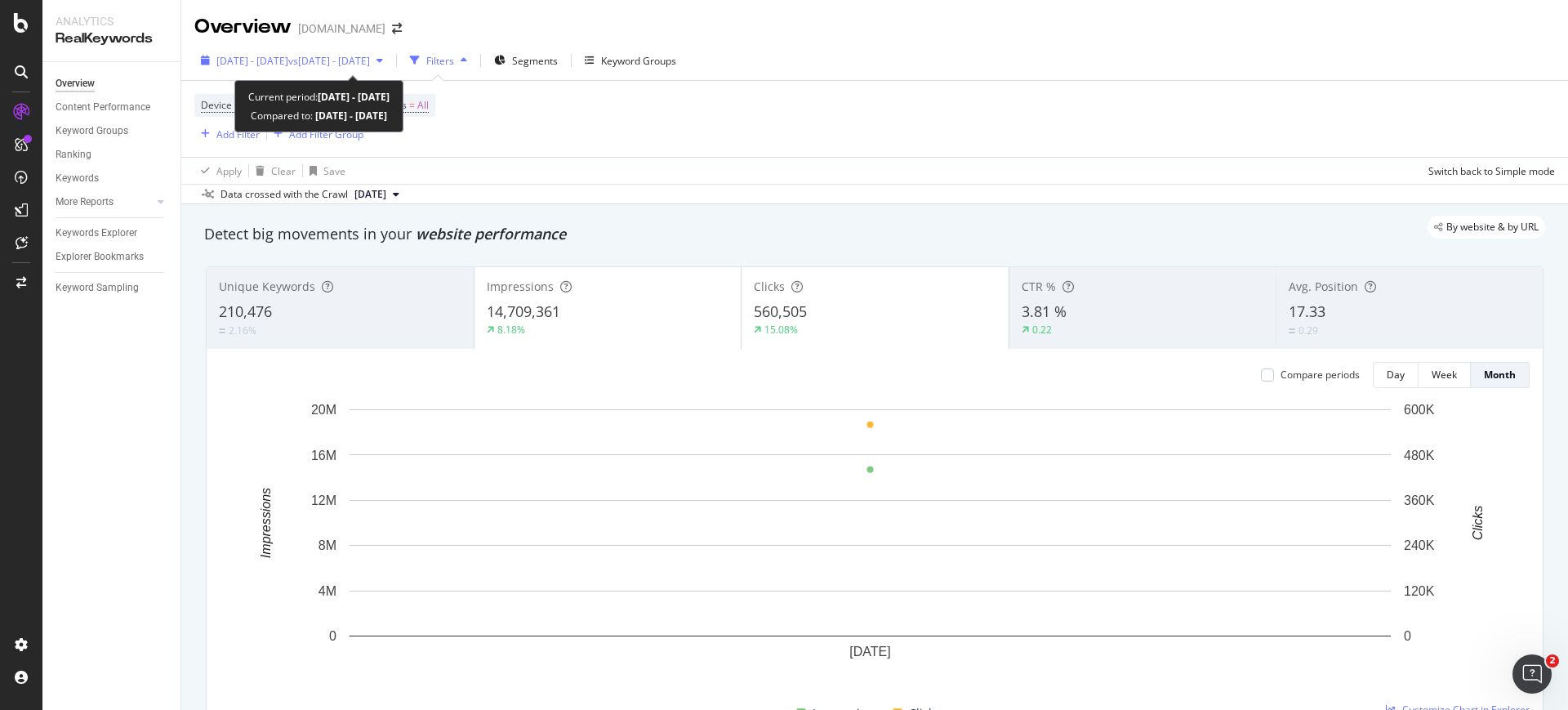
click at [273, 52] on div "2025 Jan. 1st - 2025 Jan. 31st vs 2024 Jan. 1st - 2024 Jan. 31st" at bounding box center [291, 60] width 195 height 24
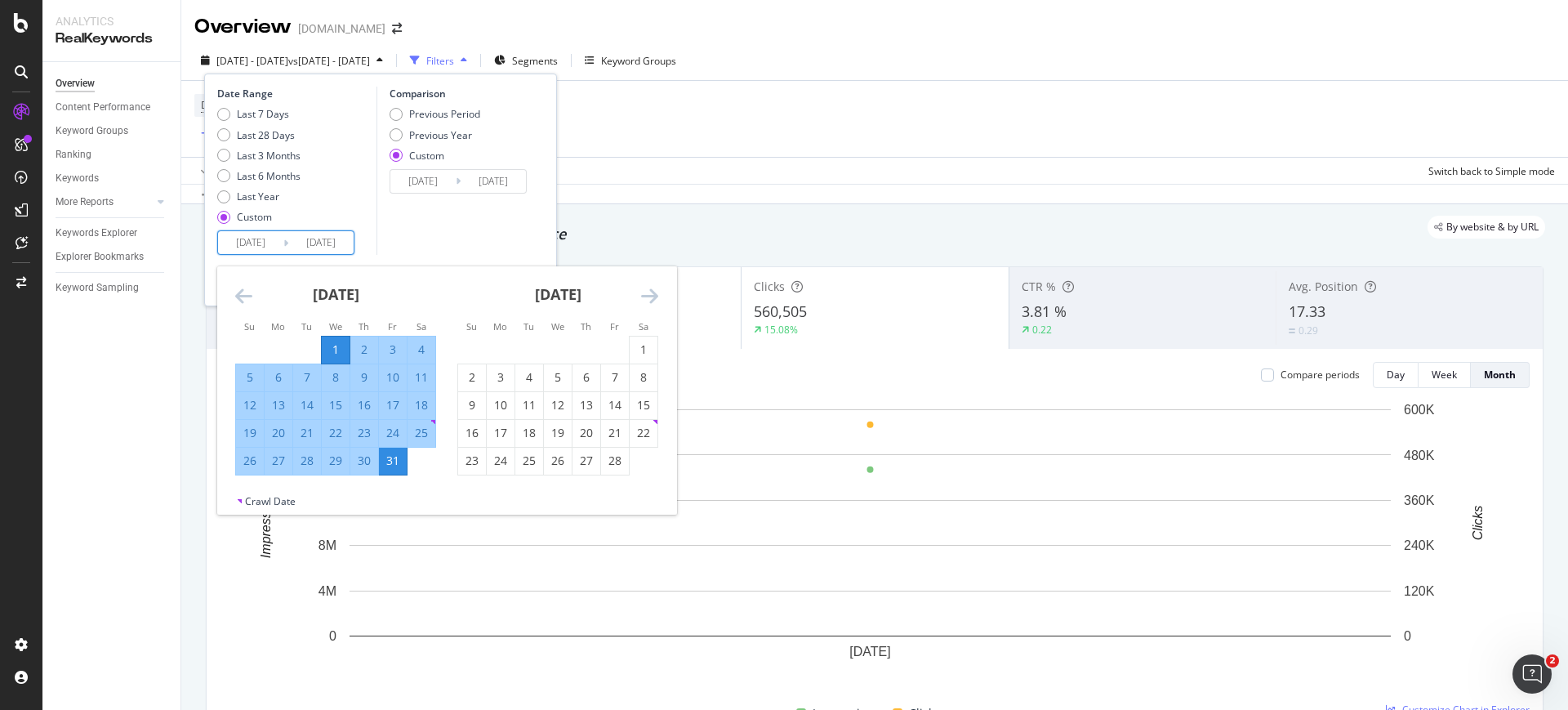
click at [265, 236] on input "2025/01/01" at bounding box center [251, 242] width 65 height 23
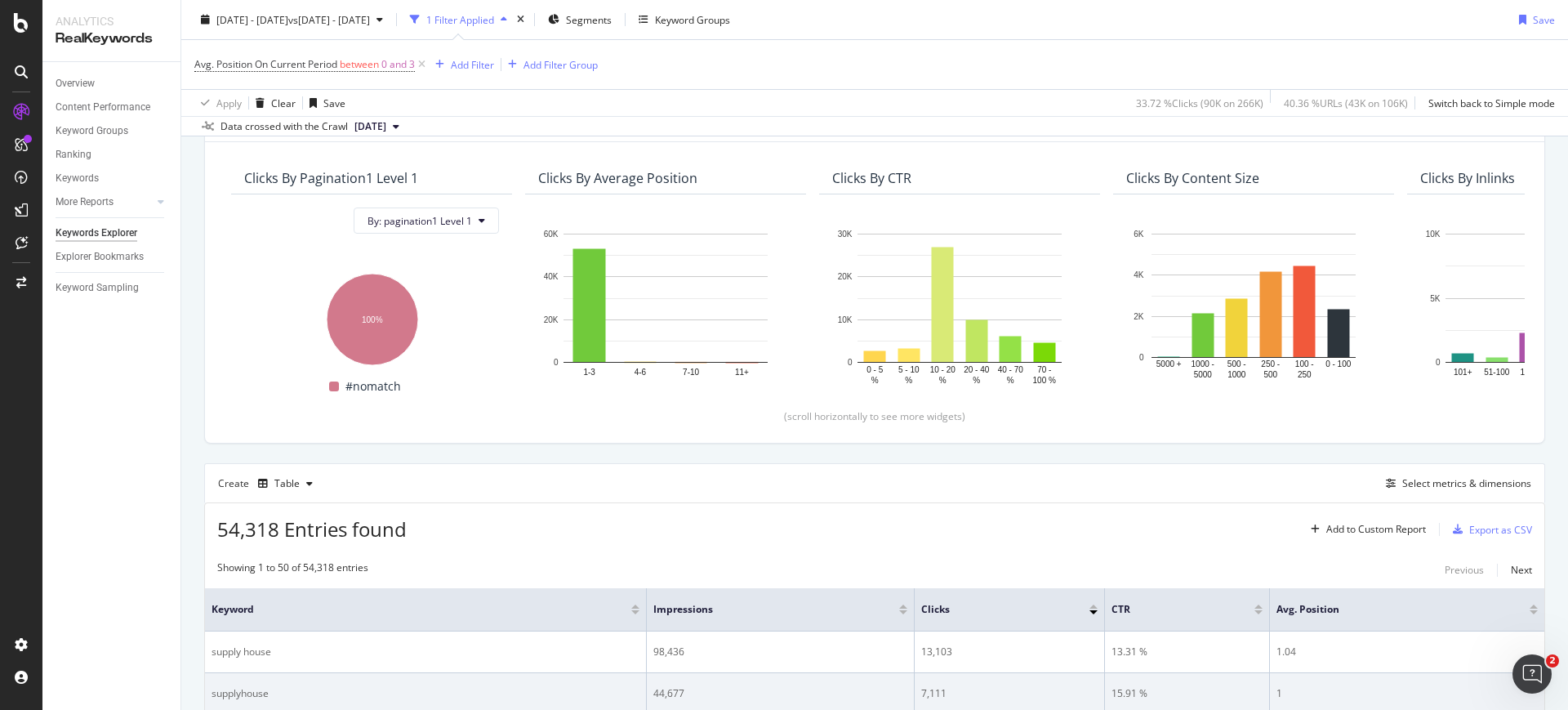
scroll to position [204, 0]
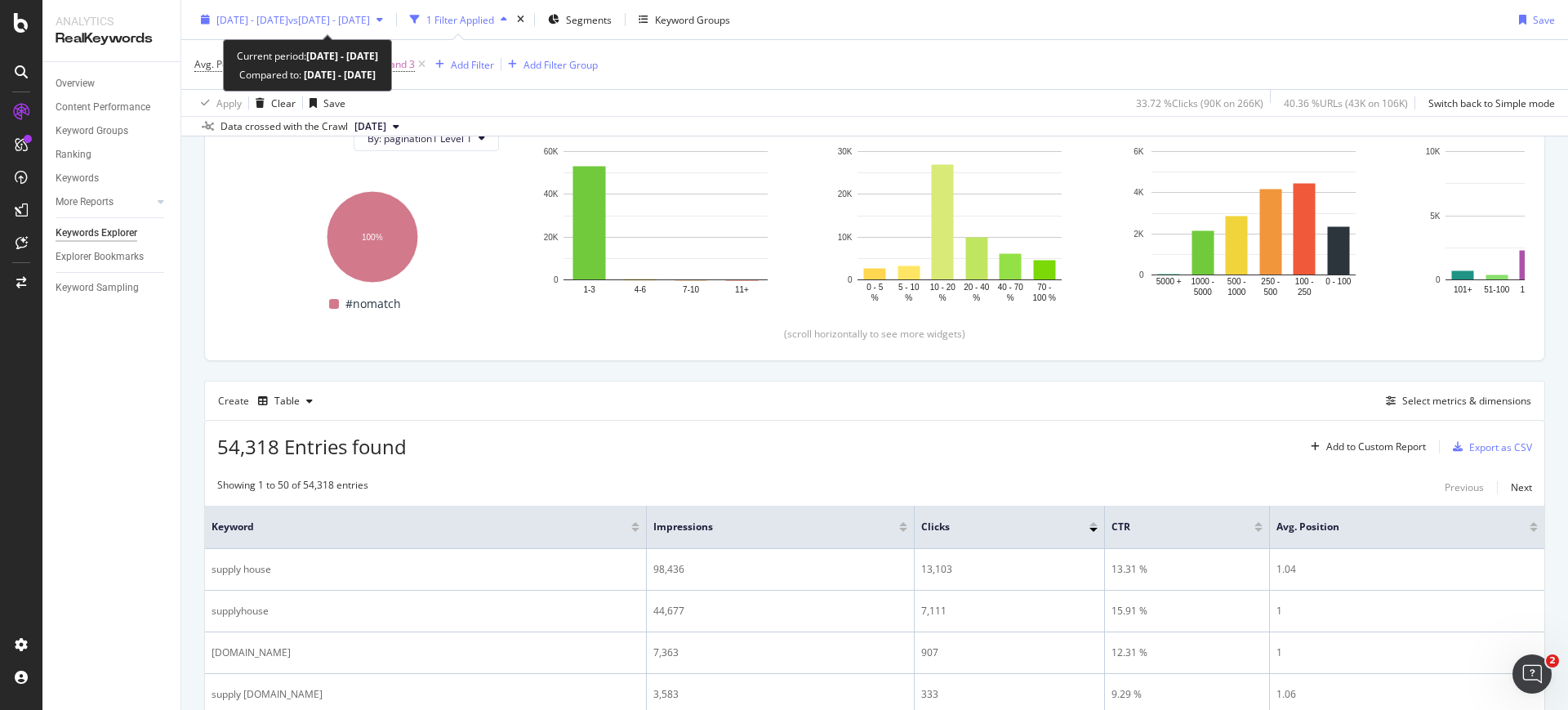
click at [358, 22] on span "vs [DATE] - [DATE]" at bounding box center [329, 19] width 82 height 14
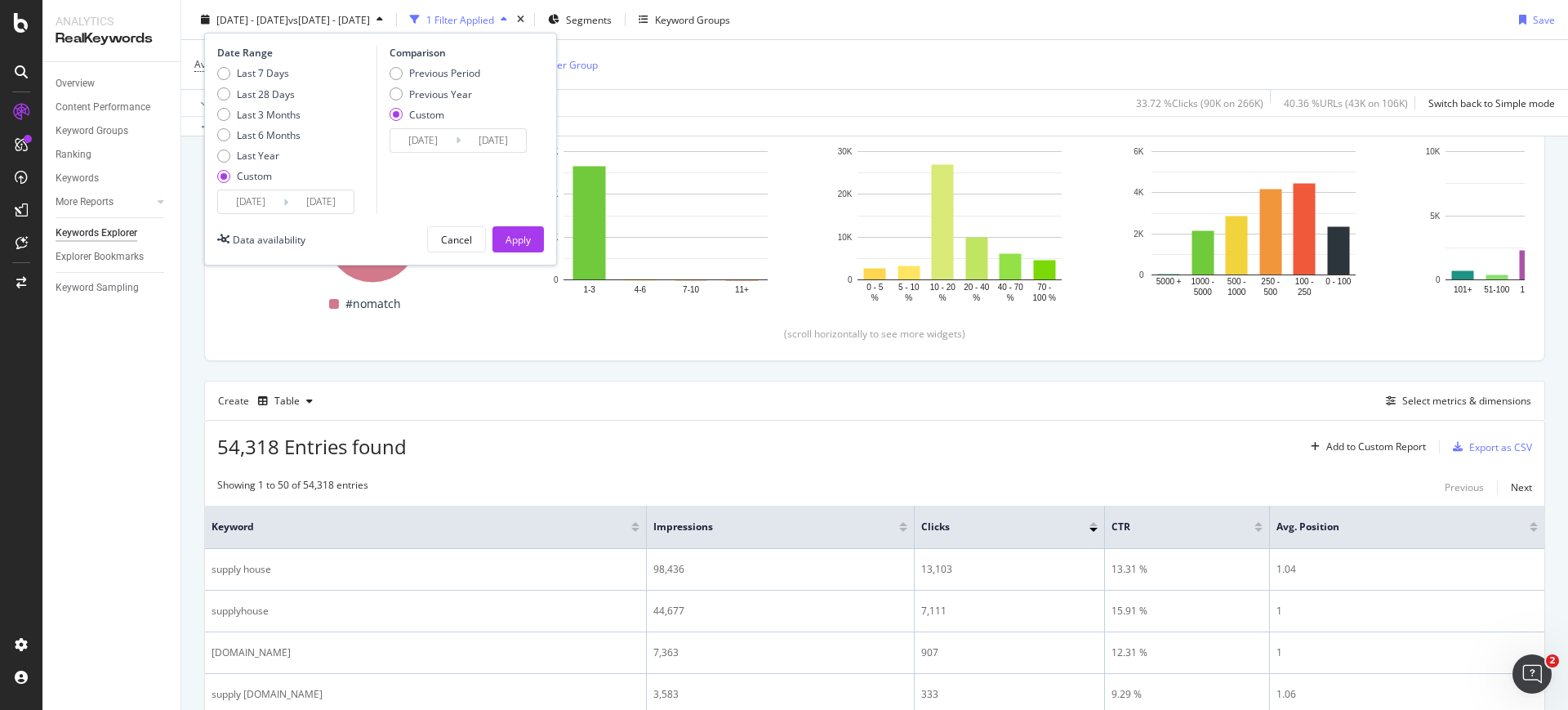
click at [247, 203] on input "[DATE]" at bounding box center [251, 202] width 65 height 23
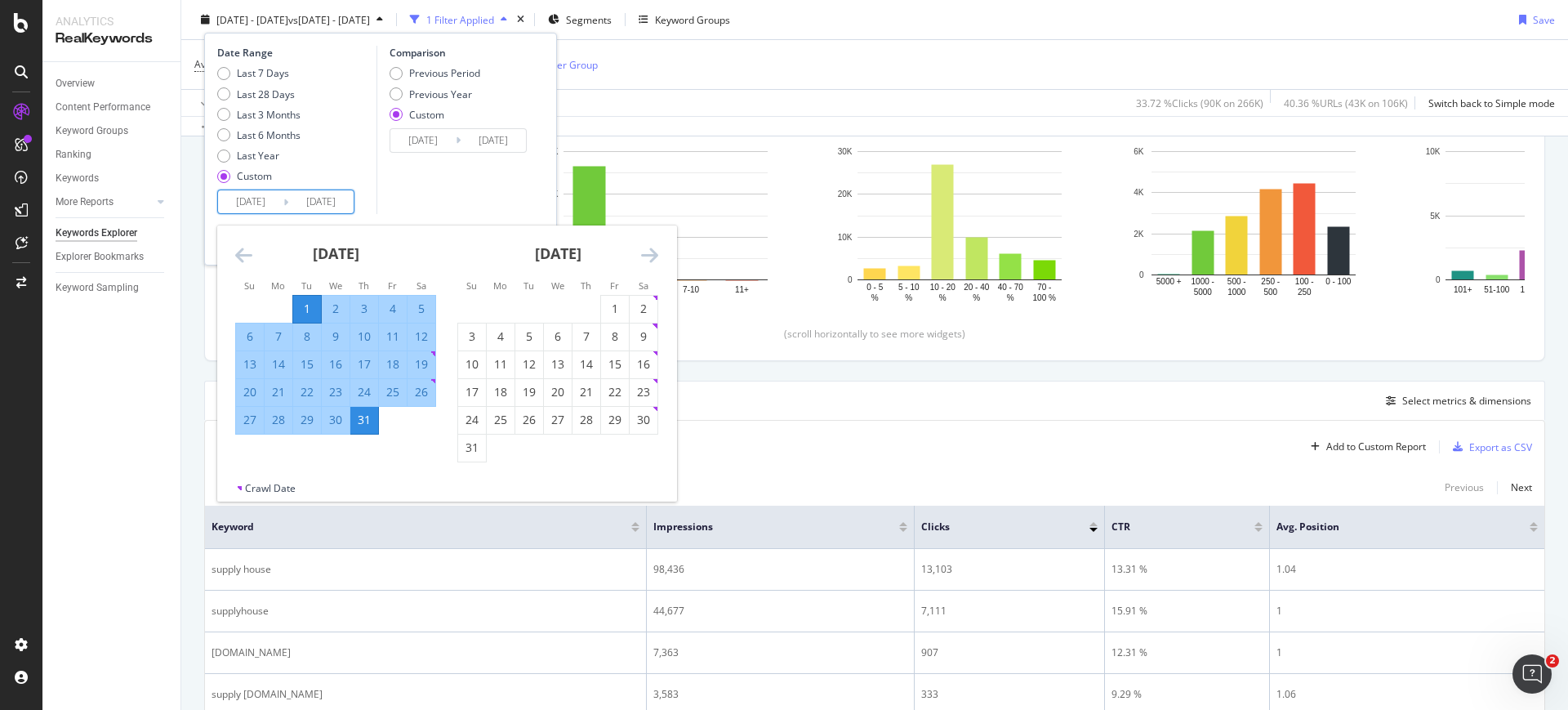
click at [825, 446] on div "54,318 Entries found Add to Custom Report Export as CSV" at bounding box center [874, 441] width 1339 height 40
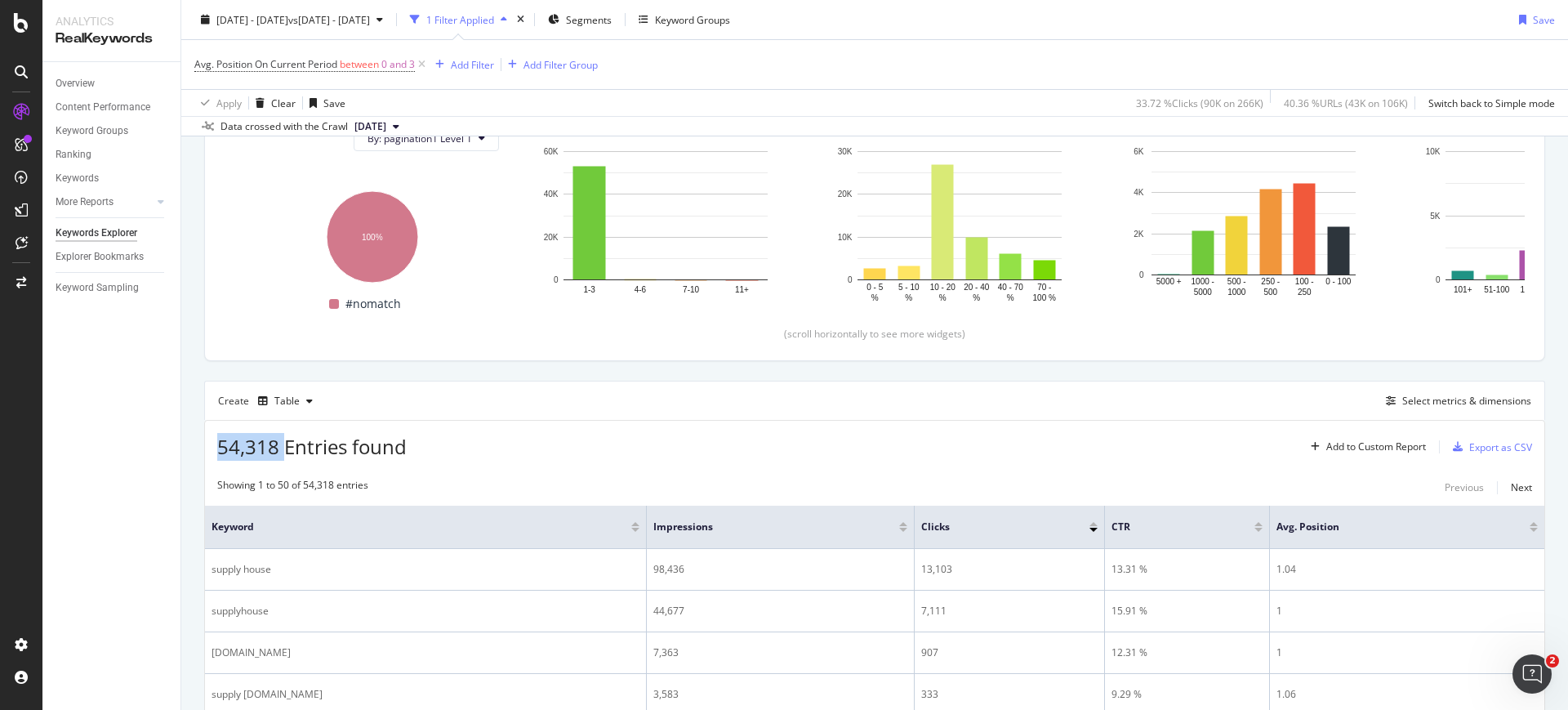
drag, startPoint x: 263, startPoint y: 443, endPoint x: 212, endPoint y: 443, distance: 51.0
click at [212, 443] on div "54,318 Entries found Add to Custom Report Export as CSV" at bounding box center [874, 441] width 1339 height 40
copy span "54,318"
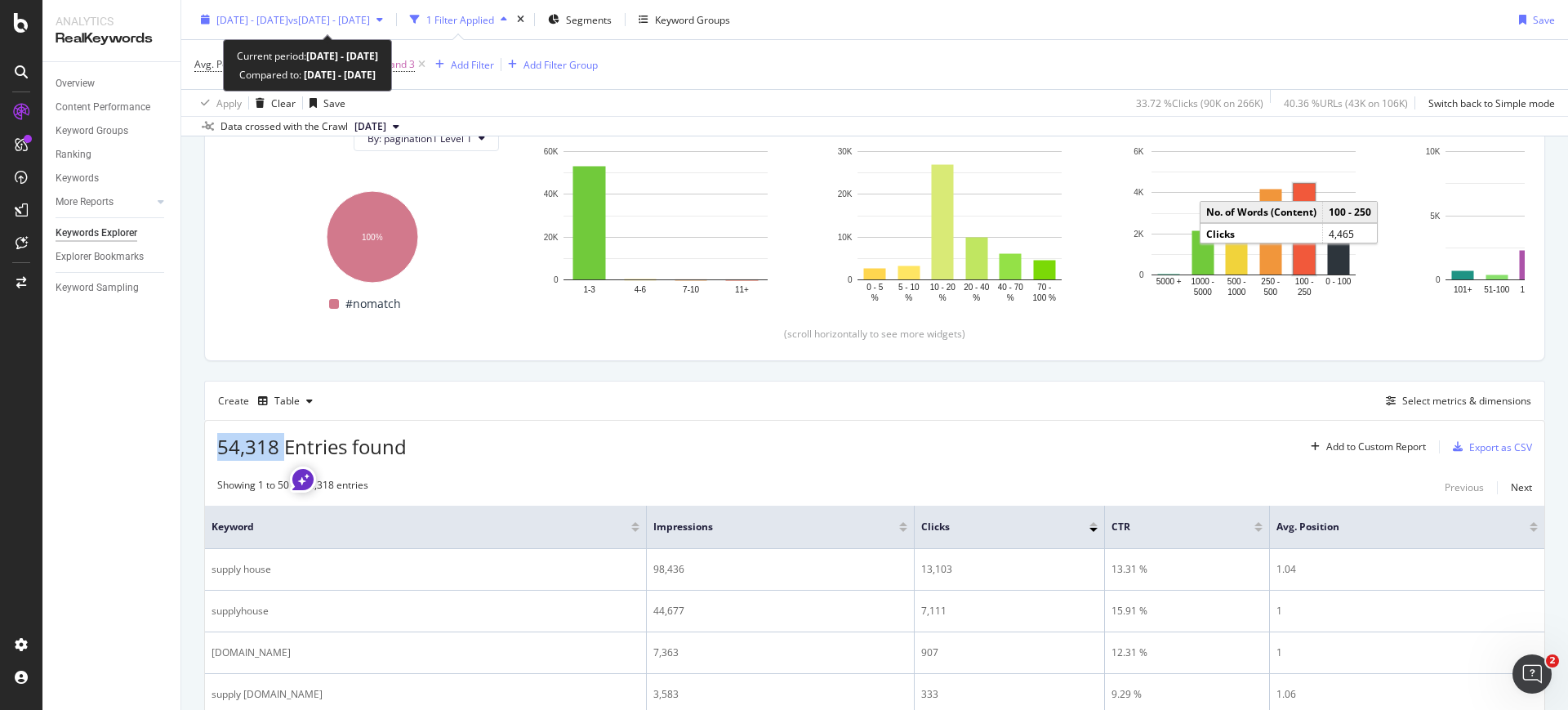
click at [289, 23] on span "[DATE] - [DATE]" at bounding box center [253, 19] width 72 height 14
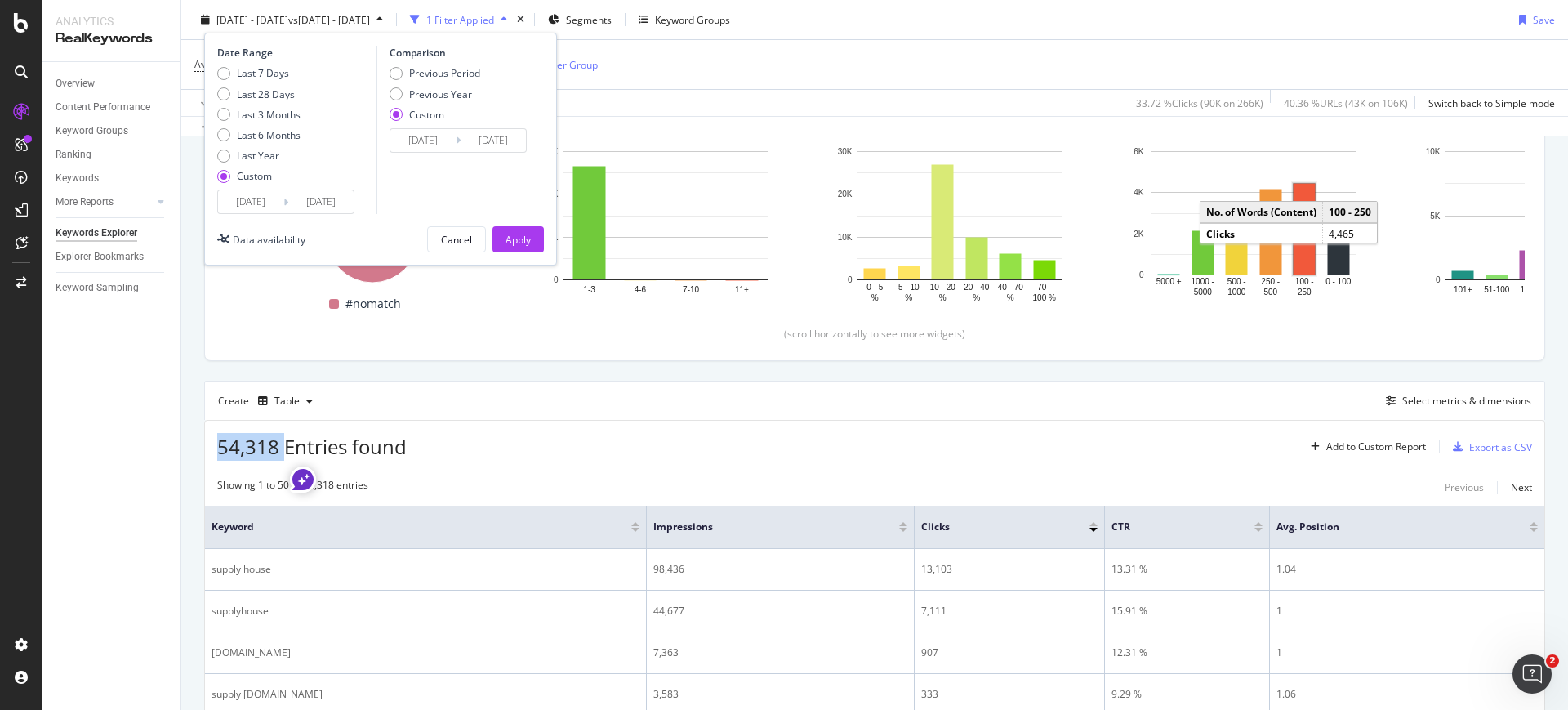
click at [271, 199] on input "[DATE]" at bounding box center [251, 202] width 65 height 23
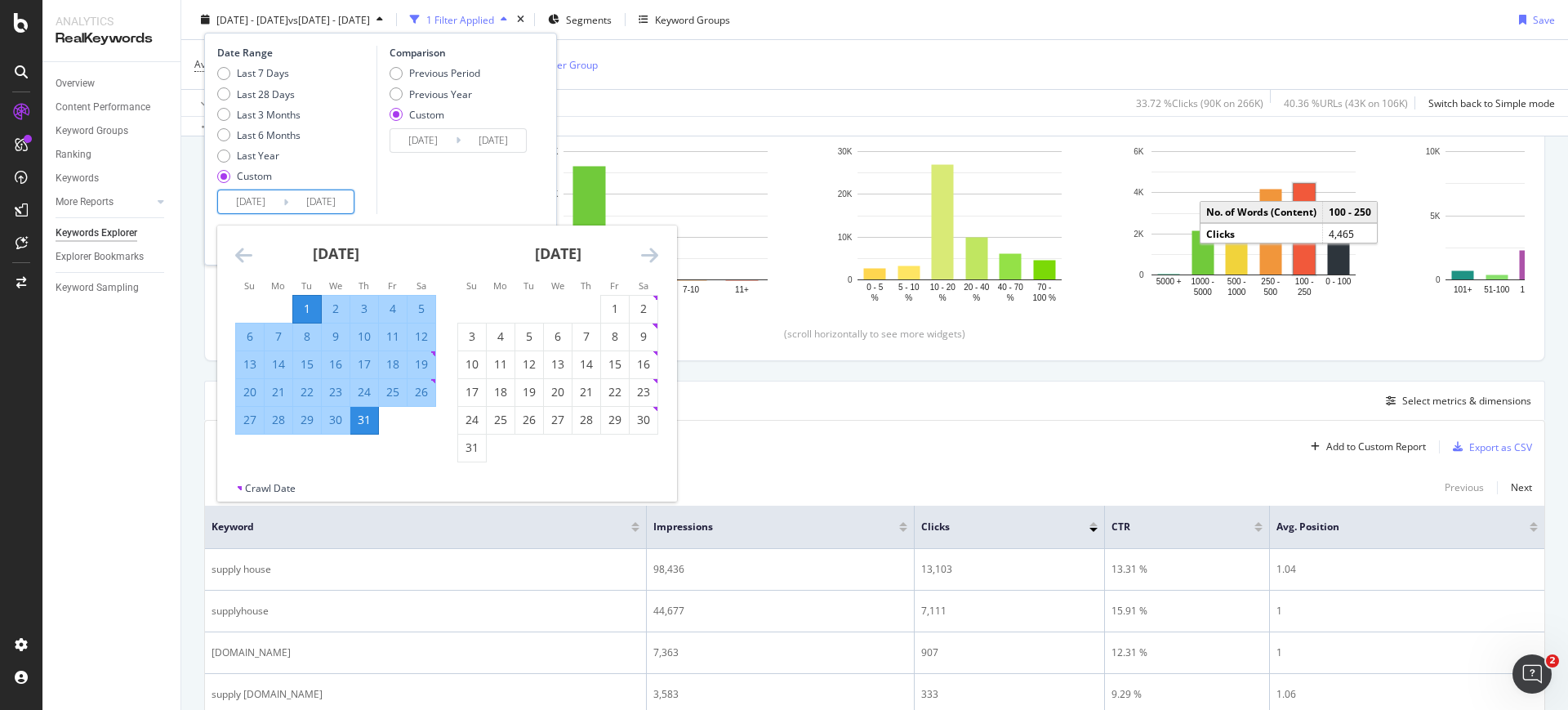
click at [253, 255] on div "[DATE]" at bounding box center [335, 260] width 201 height 69
click at [243, 257] on icon "Move backward to switch to the previous month." at bounding box center [243, 254] width 18 height 19
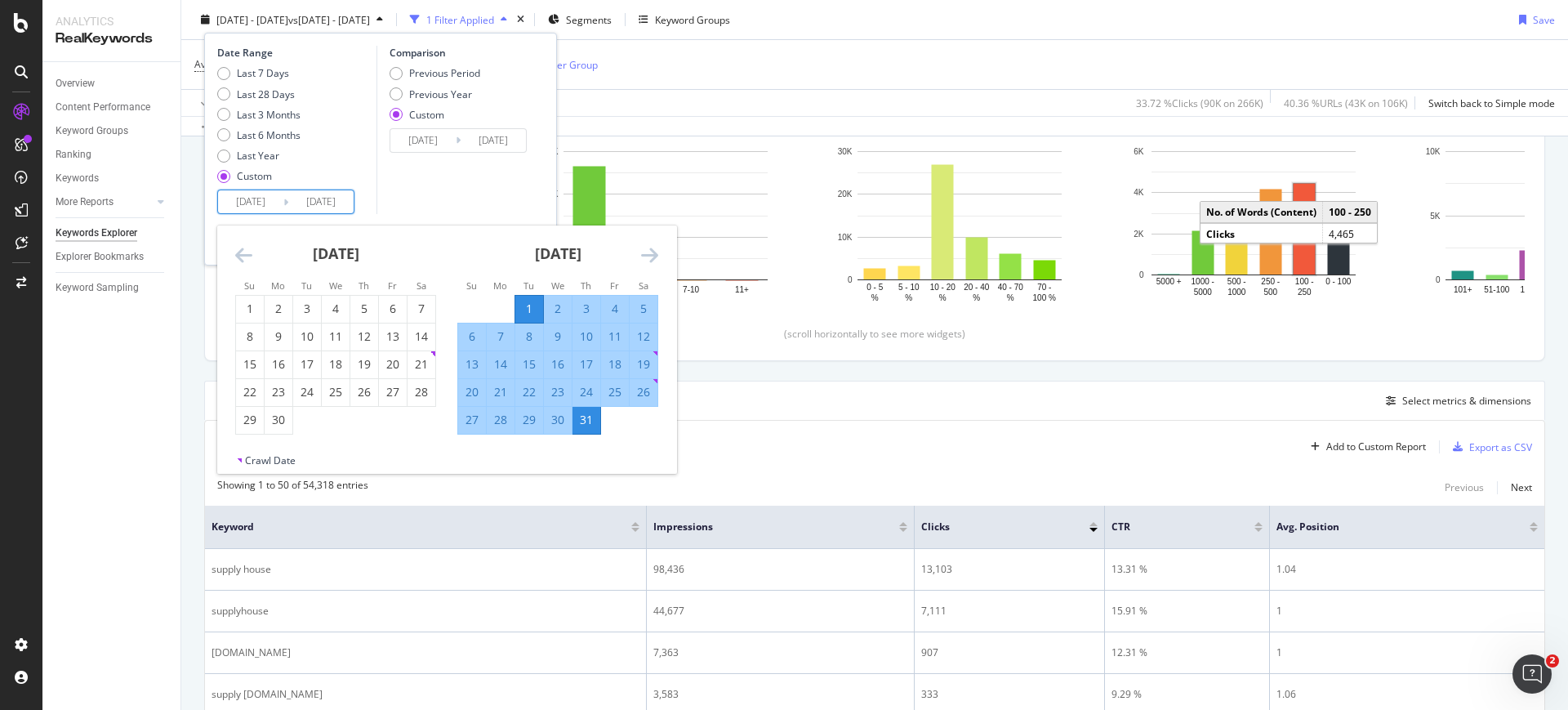
click at [243, 257] on icon "Move backward to switch to the previous month." at bounding box center [243, 254] width 18 height 19
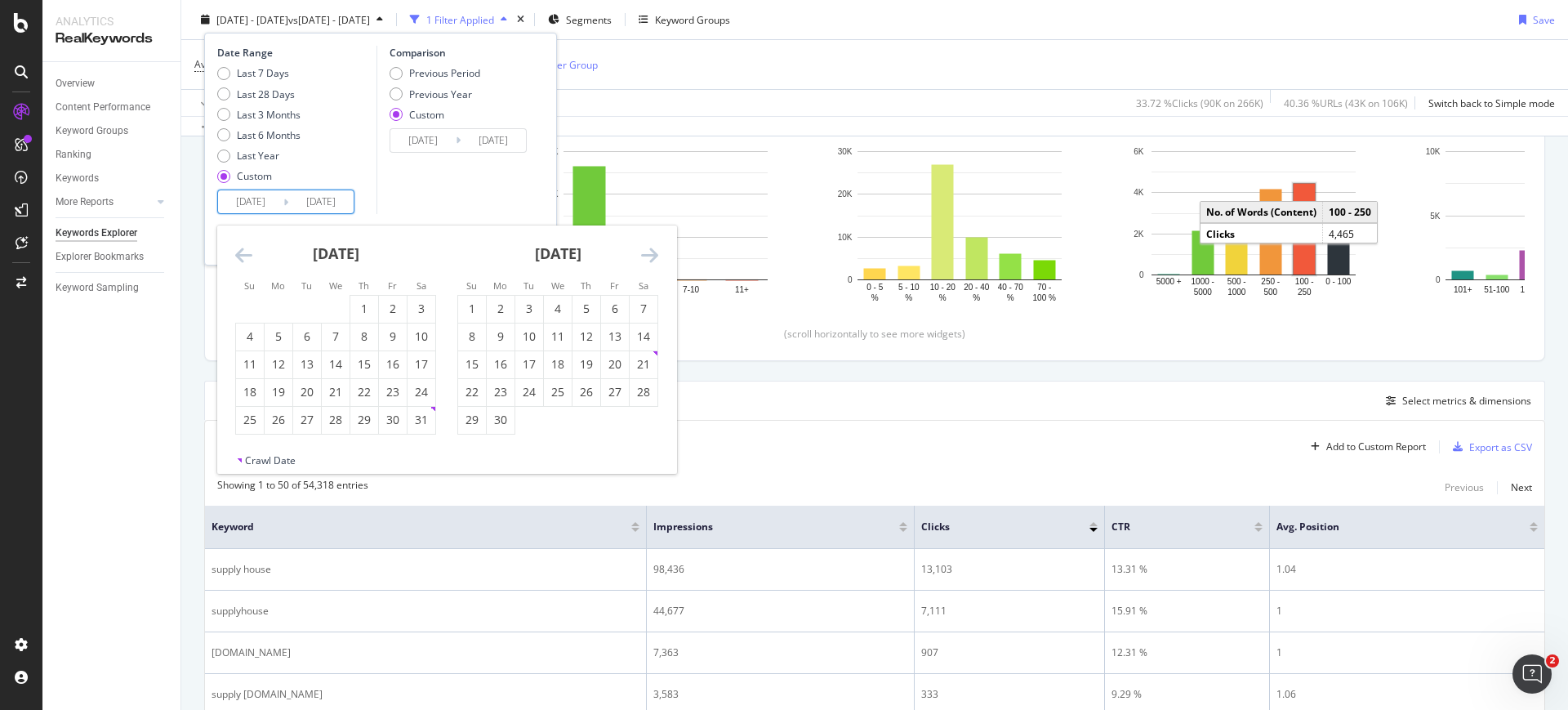
click at [243, 257] on icon "Move backward to switch to the previous month." at bounding box center [243, 254] width 18 height 19
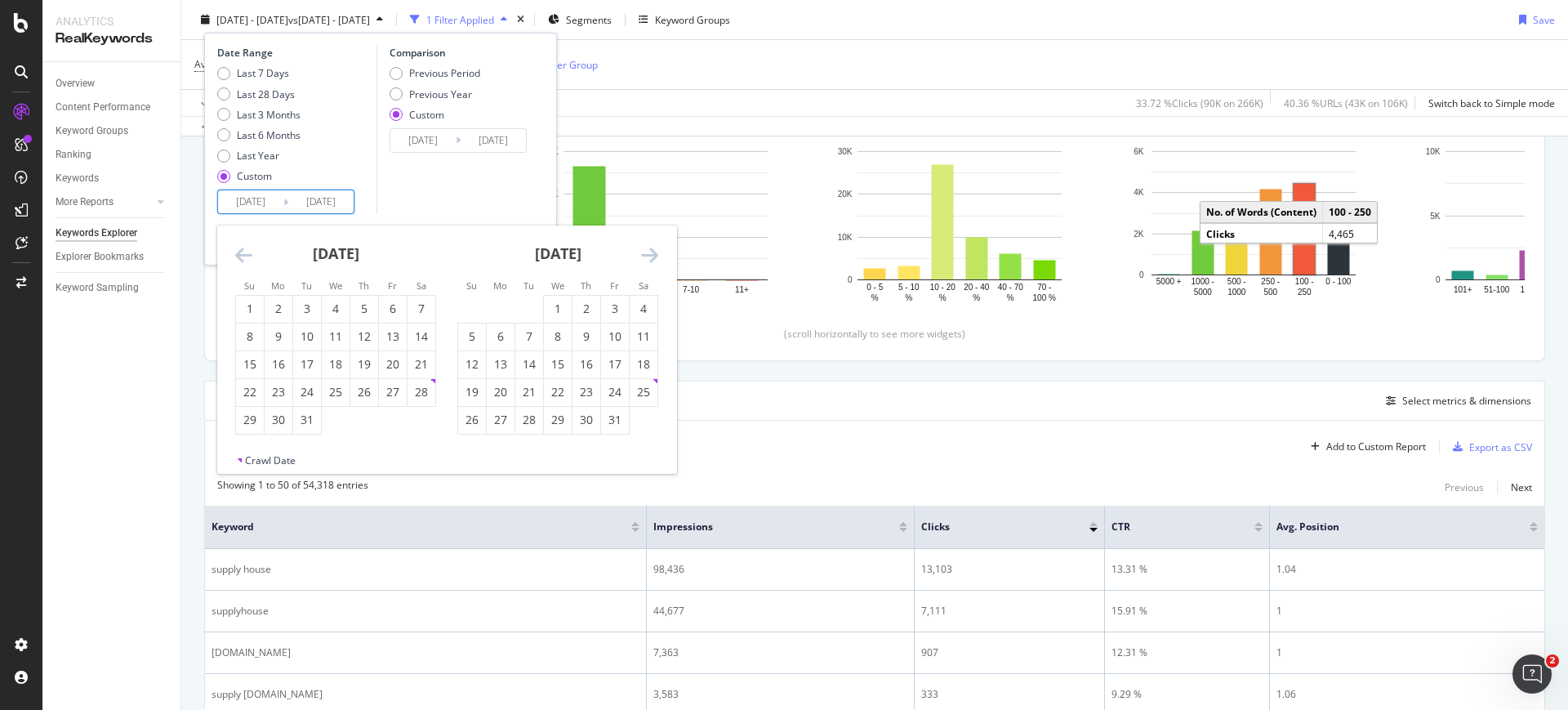
click at [243, 257] on icon "Move backward to switch to the previous month." at bounding box center [243, 254] width 18 height 19
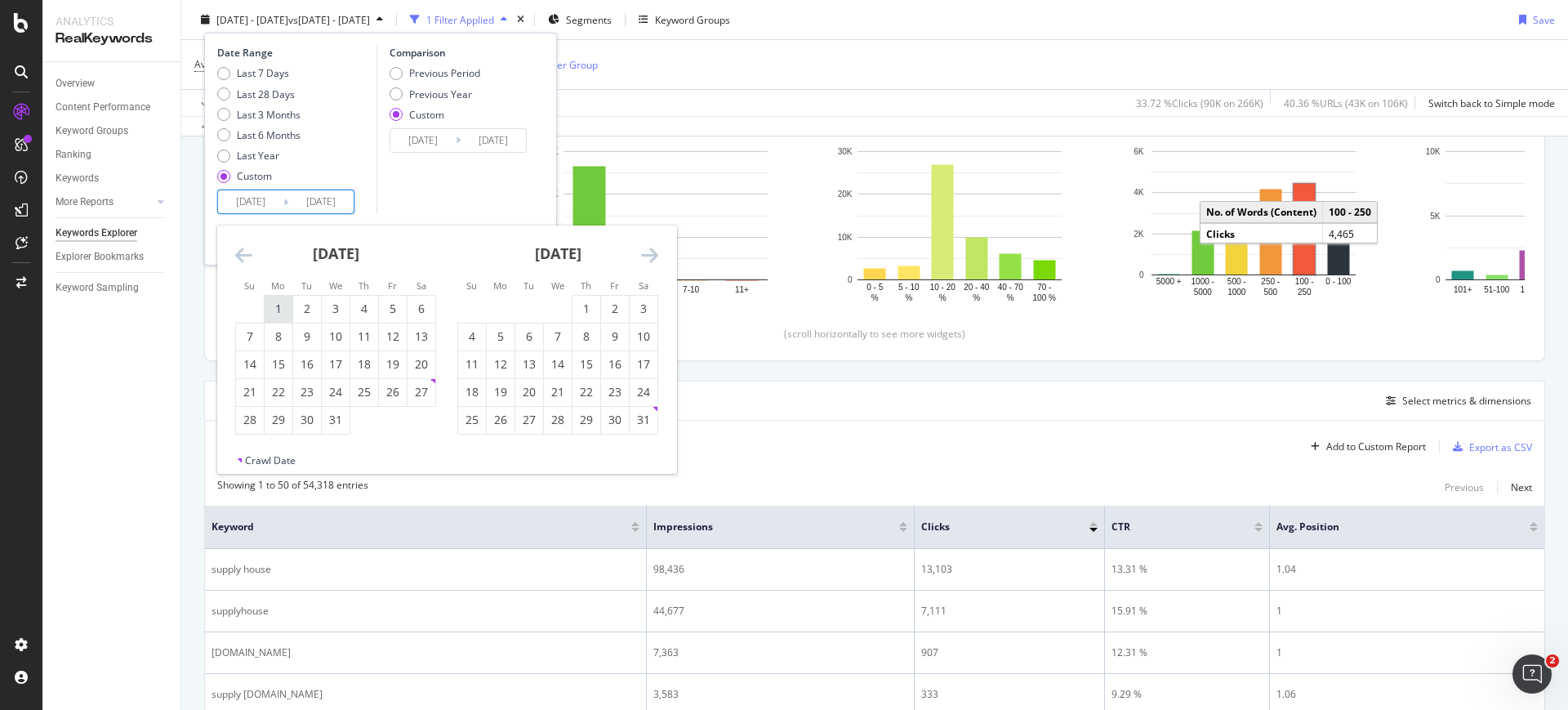
click at [282, 319] on div "1" at bounding box center [278, 309] width 28 height 27
type input "2024/07/01"
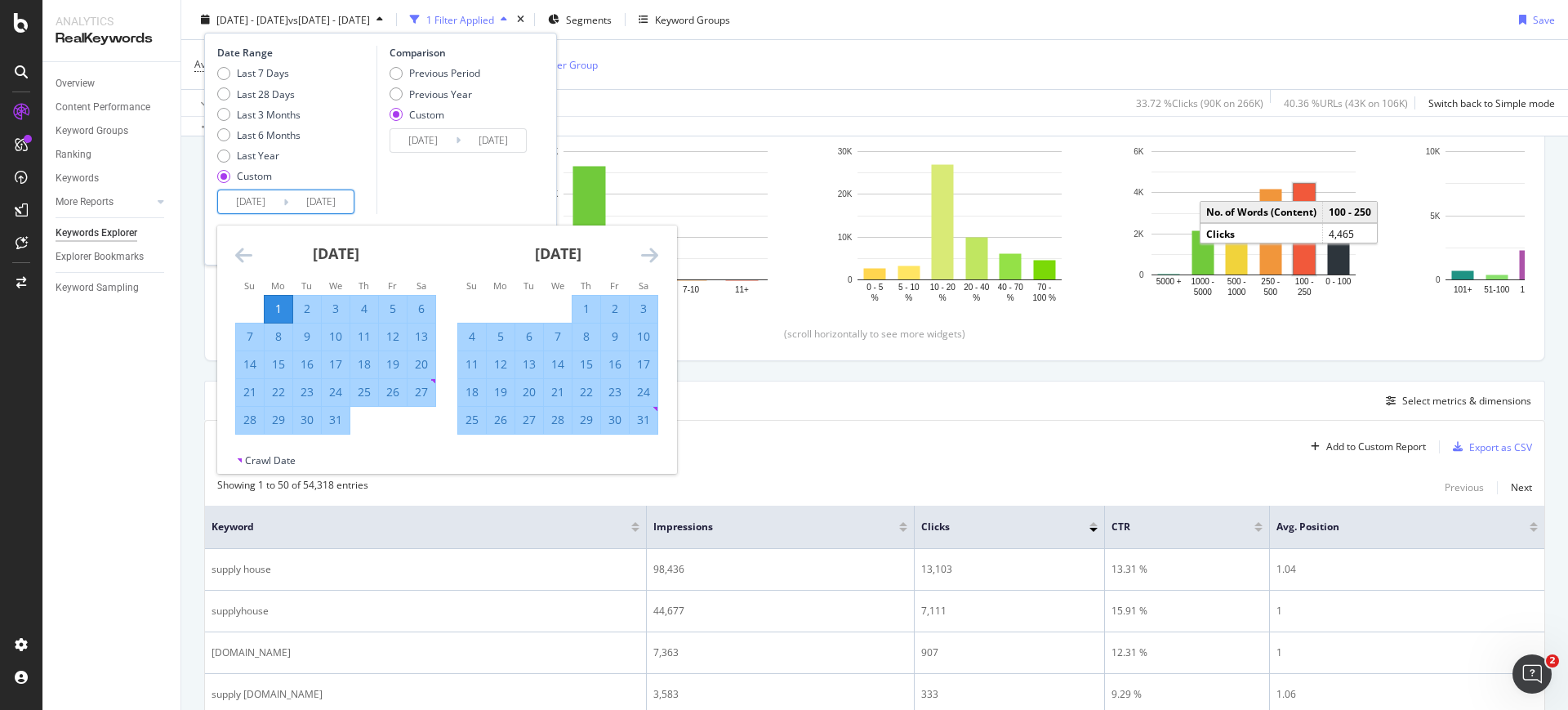
click at [331, 422] on div "31" at bounding box center [335, 420] width 28 height 17
type input "2024/07/31"
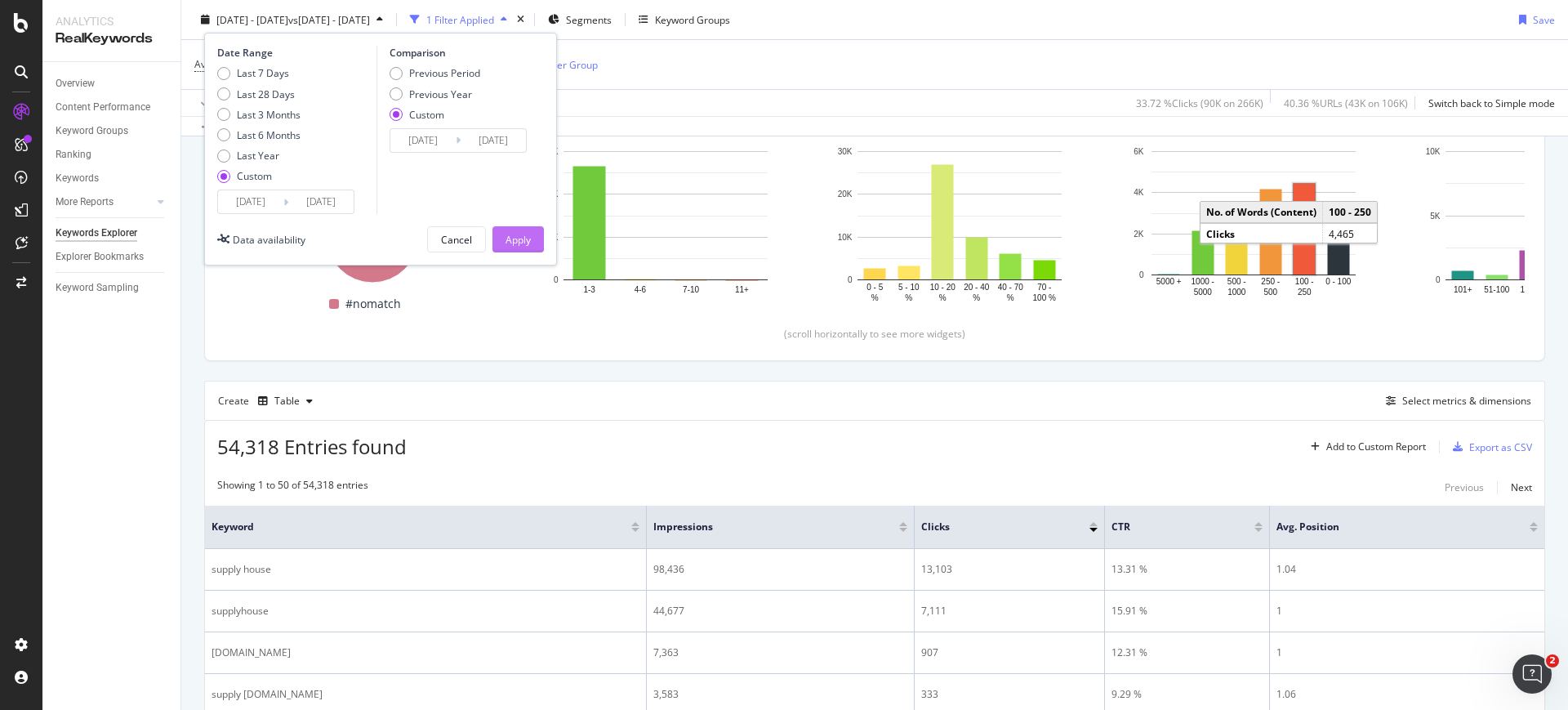
click at [506, 240] on div "Apply" at bounding box center [518, 238] width 25 height 14
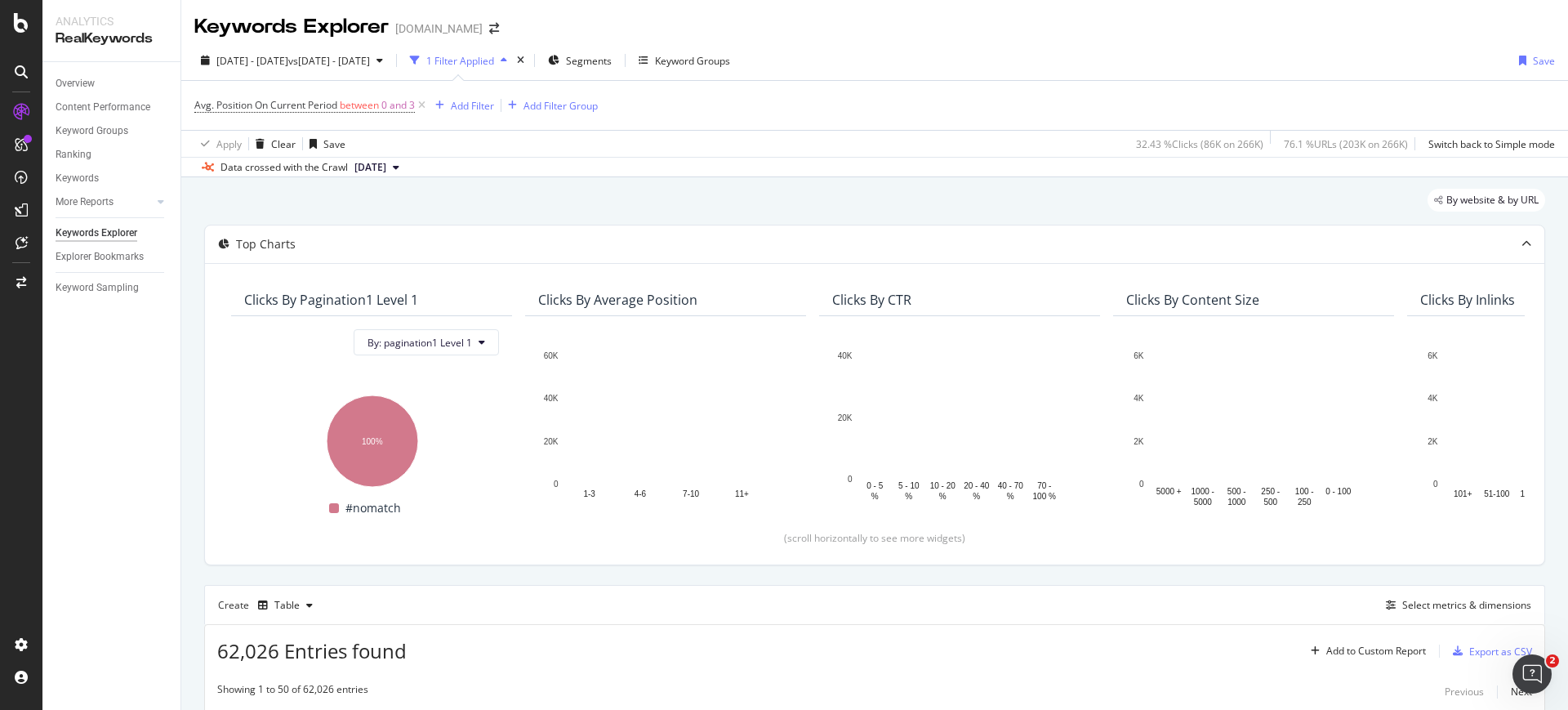
click at [271, 652] on span "62,026 Entries found" at bounding box center [312, 651] width 190 height 27
drag, startPoint x: 275, startPoint y: 651, endPoint x: 210, endPoint y: 649, distance: 65.0
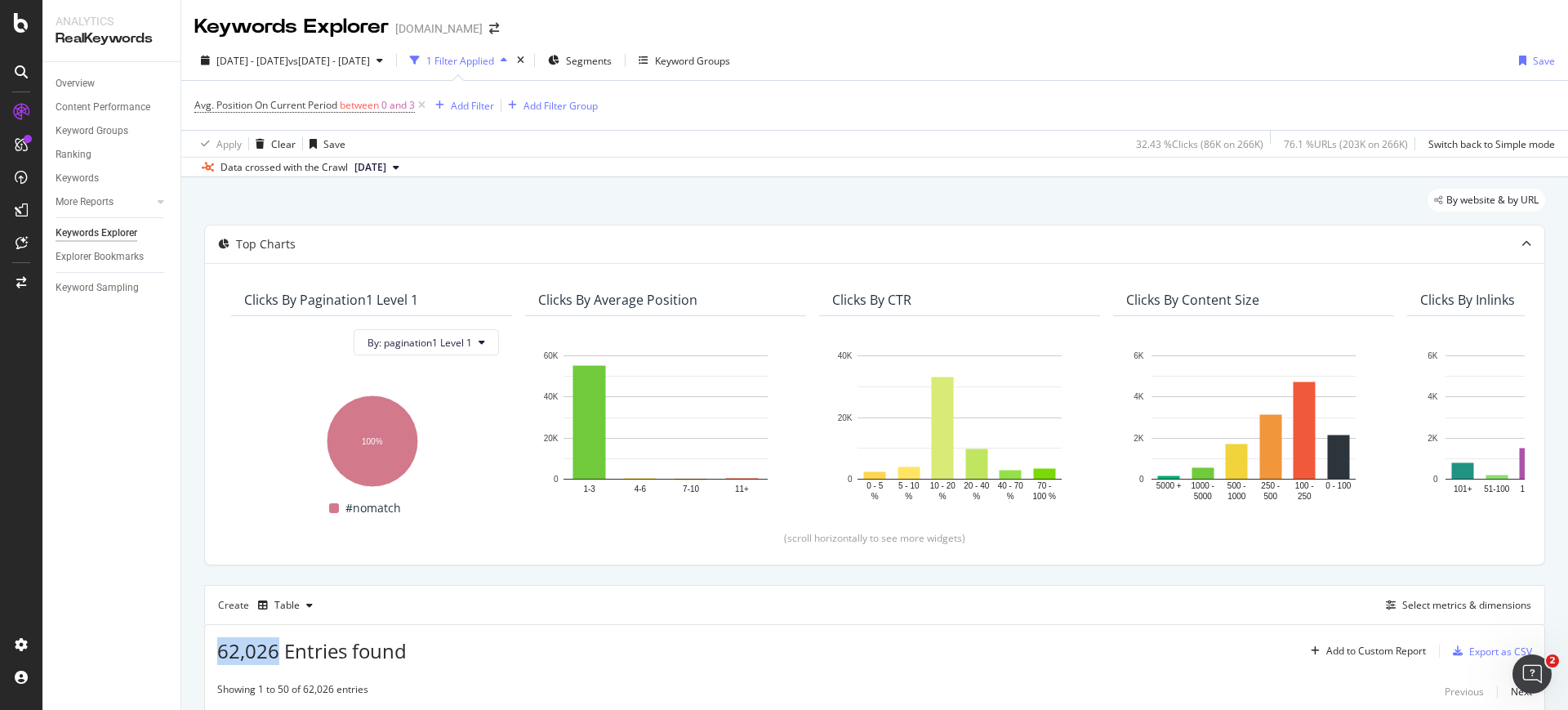
click at [210, 649] on div "62,026 Entries found Add to Custom Report Export as CSV" at bounding box center [874, 645] width 1339 height 40
copy span "62,026"
click at [731, 606] on div "Create Table Select metrics & dimensions" at bounding box center [874, 604] width 1341 height 39
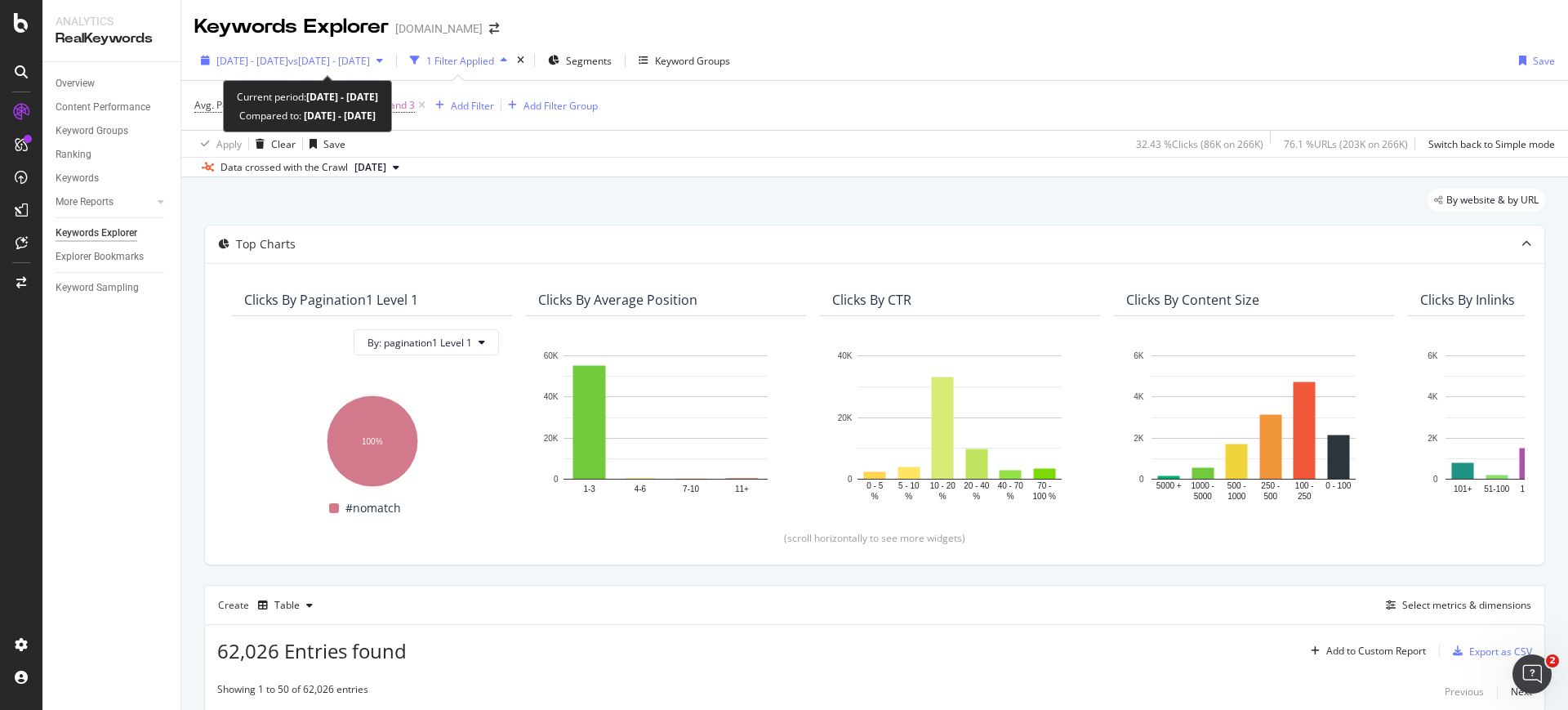
click at [327, 49] on div "2024 Jul. 1st - Jul. 31st vs 2024 Aug. 1st - Aug. 31st" at bounding box center [291, 60] width 195 height 24
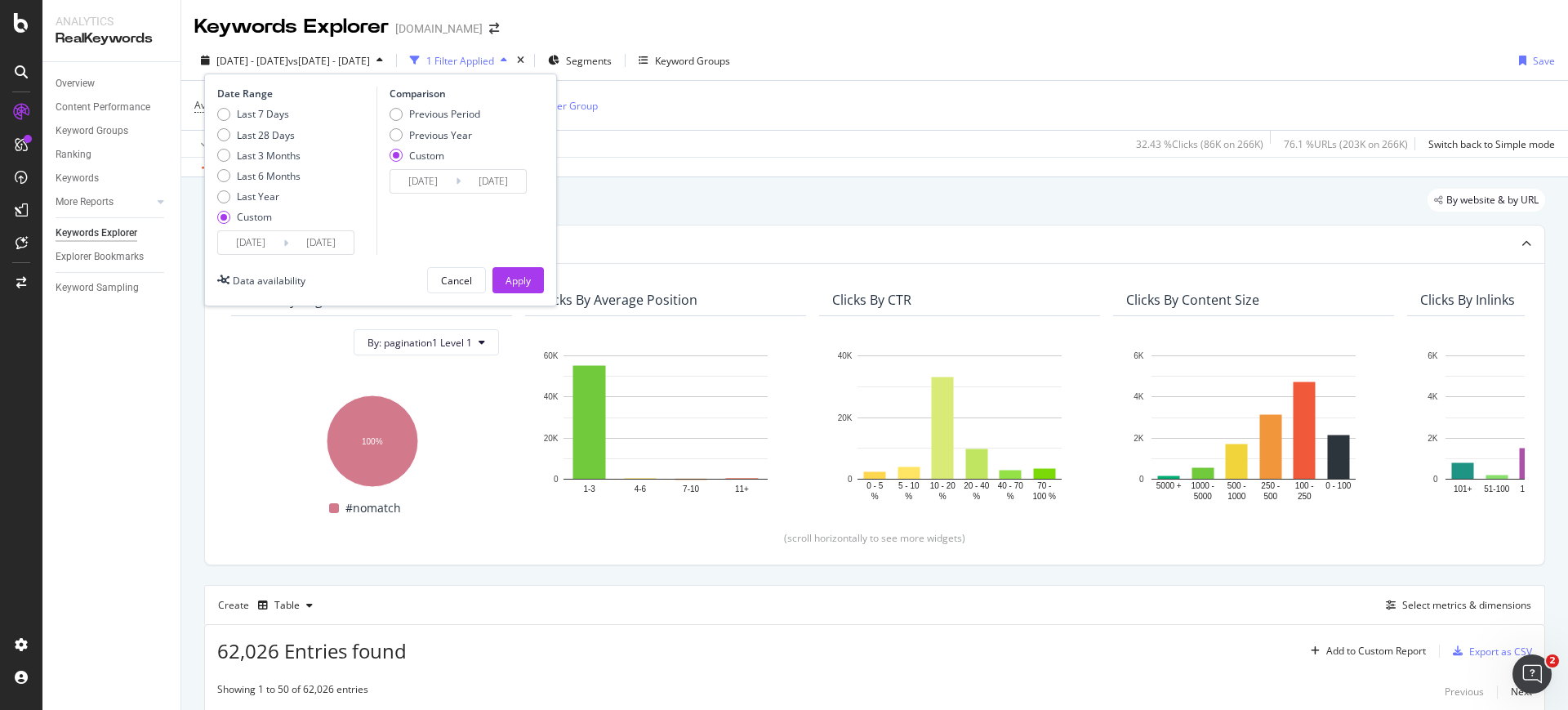
click at [267, 250] on input "2024/07/01" at bounding box center [251, 242] width 65 height 23
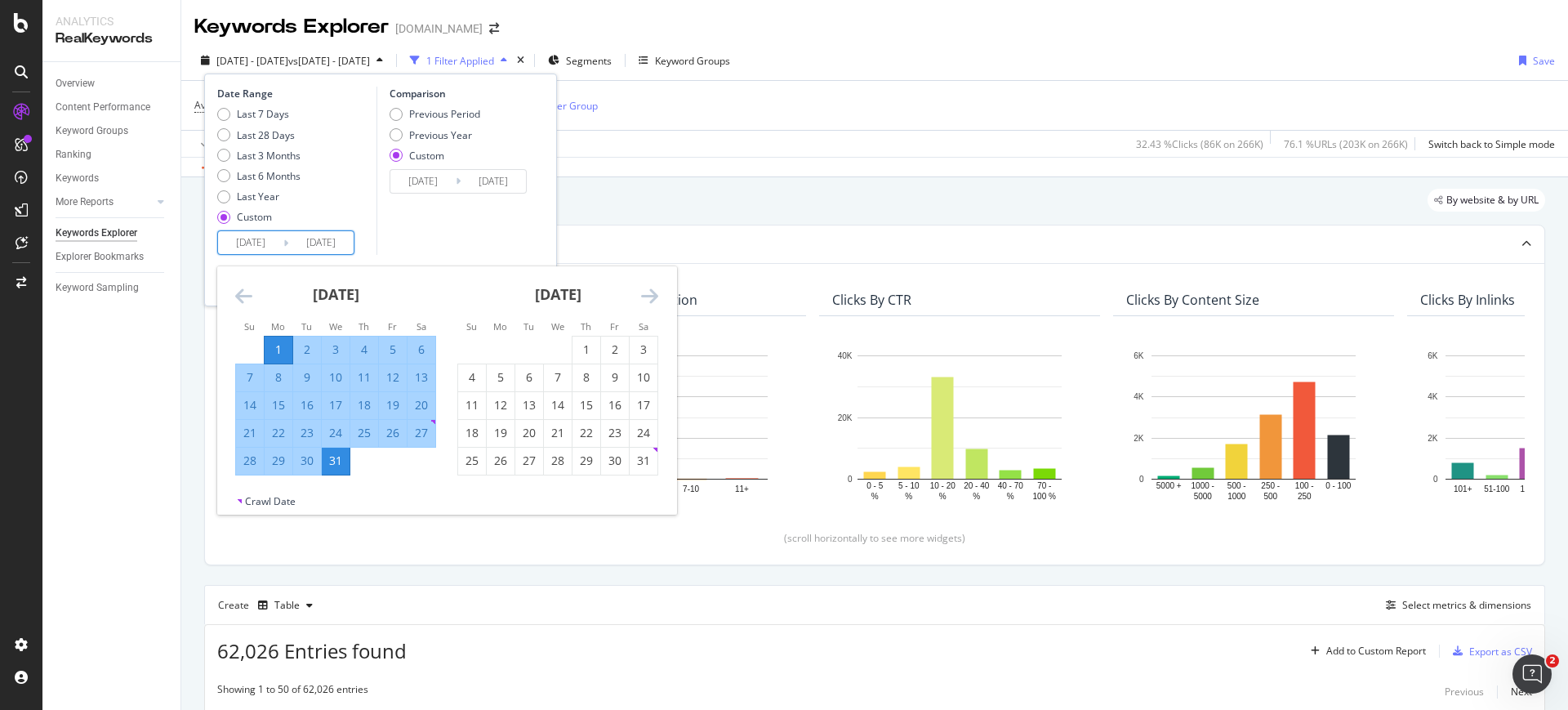
click at [243, 293] on icon "Move backward to switch to the previous month." at bounding box center [243, 295] width 18 height 19
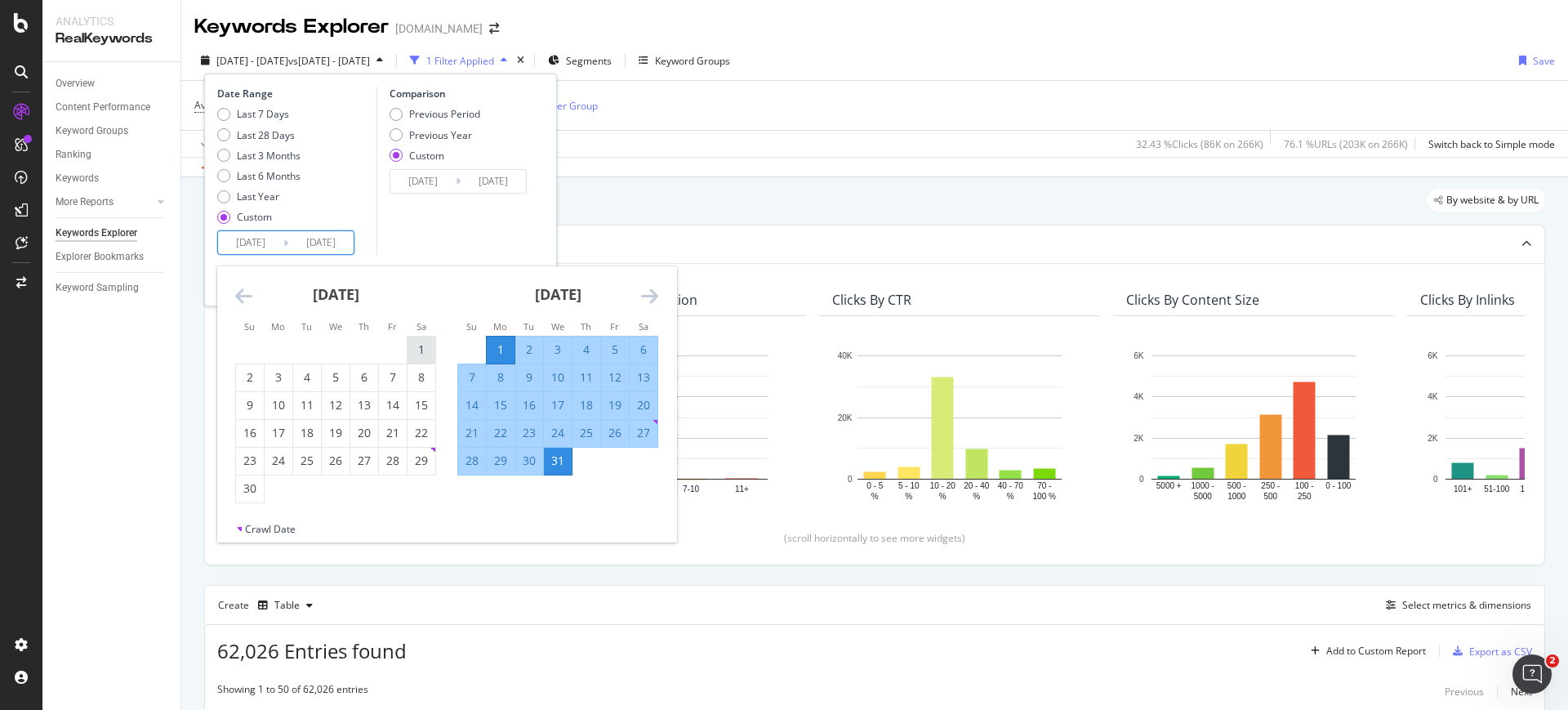
click at [411, 350] on div "1" at bounding box center [421, 350] width 28 height 17
type input "2024/06/01"
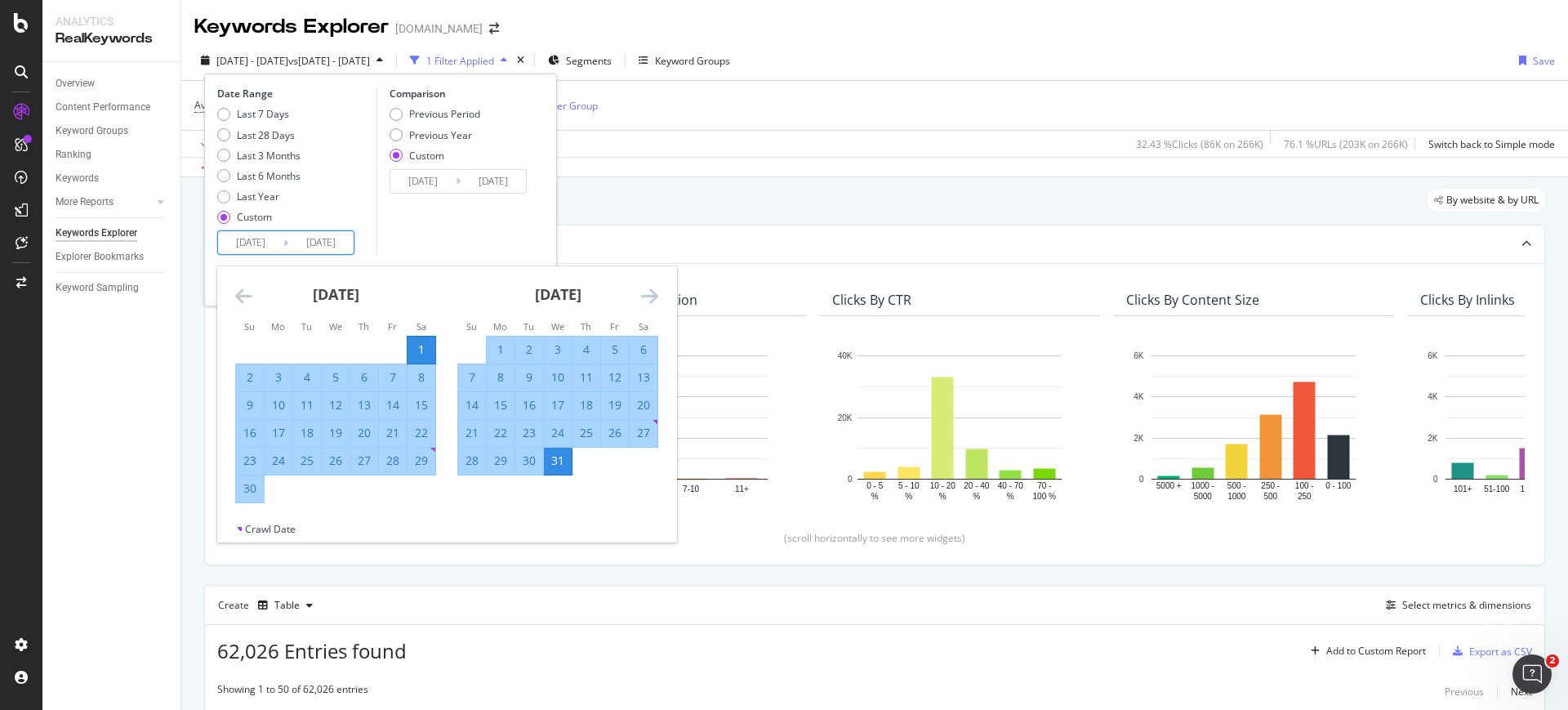
click at [258, 486] on div "30" at bounding box center [249, 488] width 28 height 17
type input "2024/06/30"
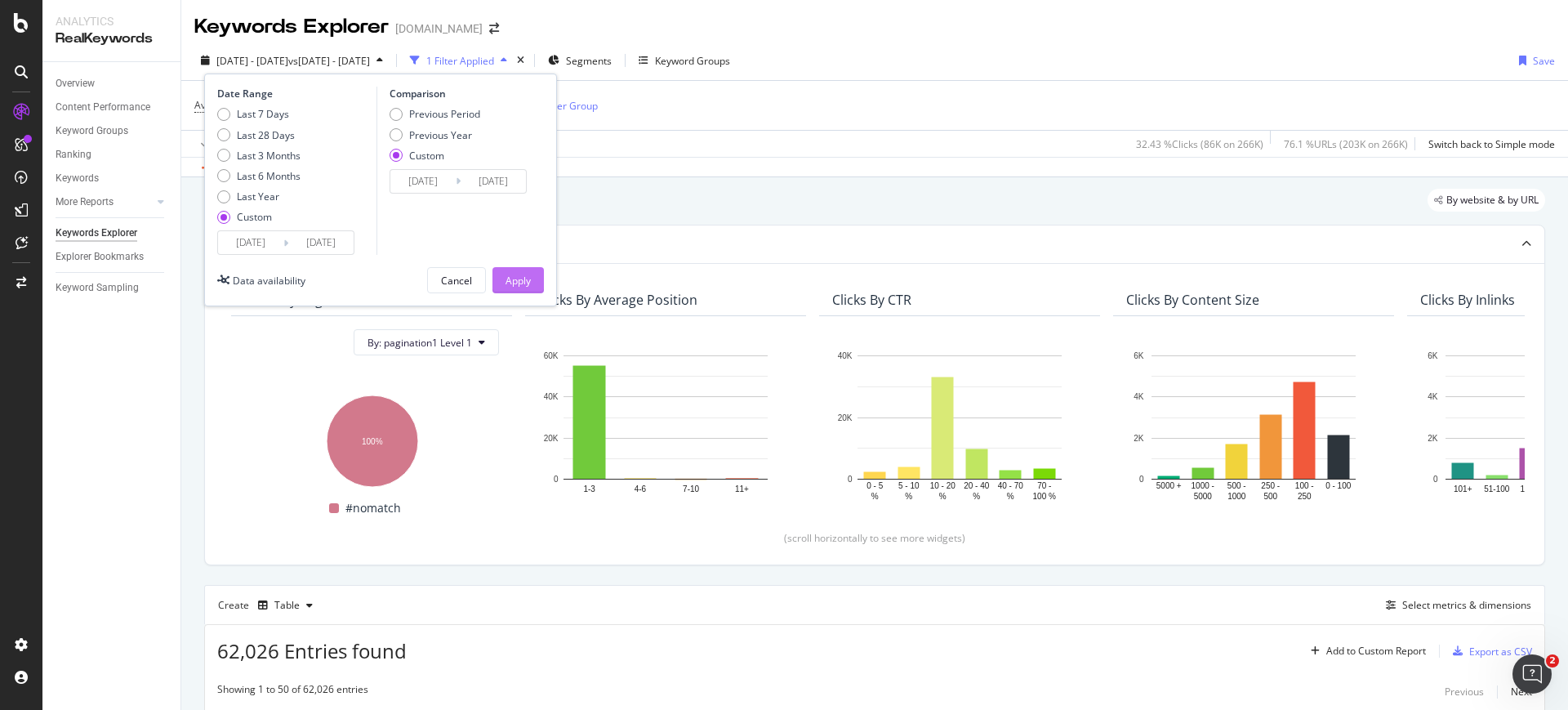
click at [496, 282] on button "Apply" at bounding box center [518, 279] width 52 height 26
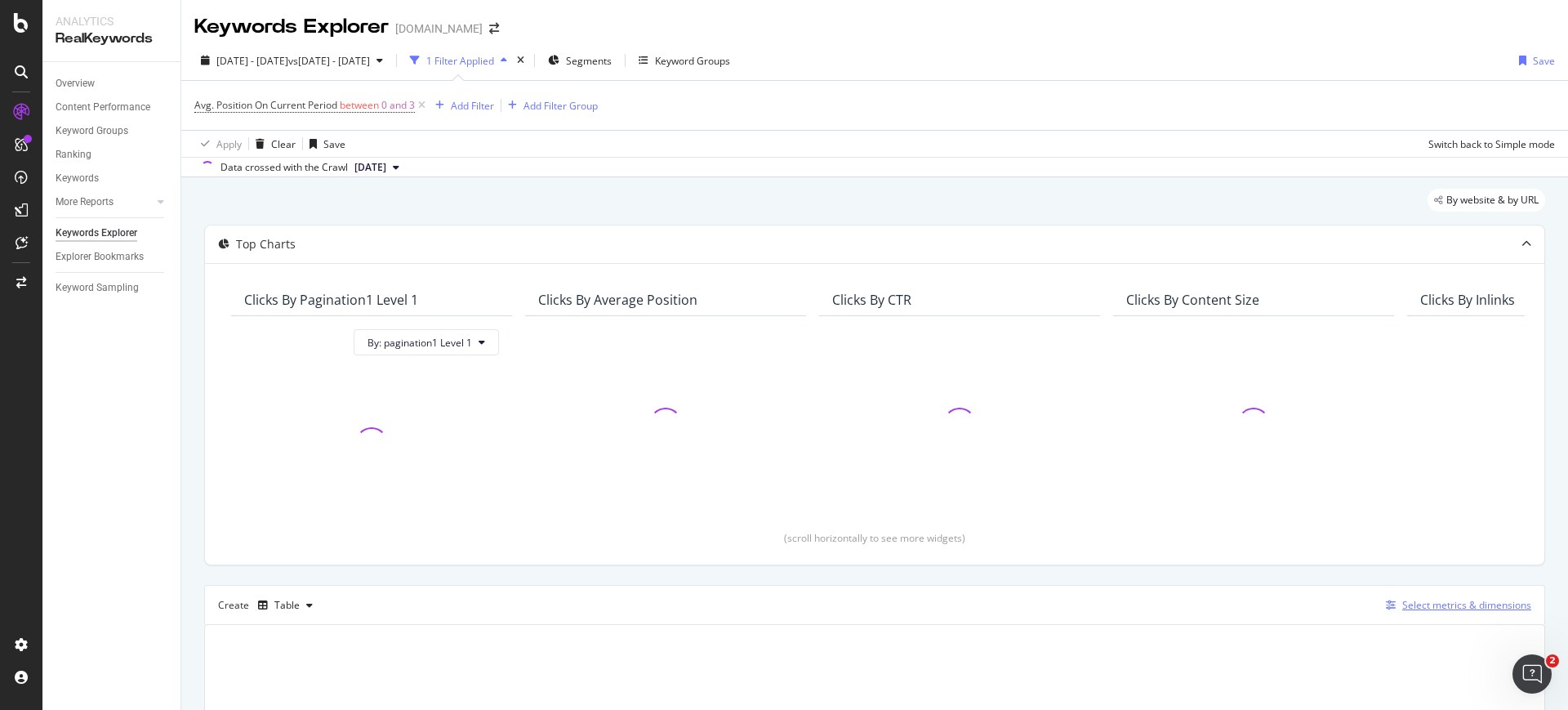
click at [1386, 605] on icon "button" at bounding box center [1391, 605] width 10 height 10
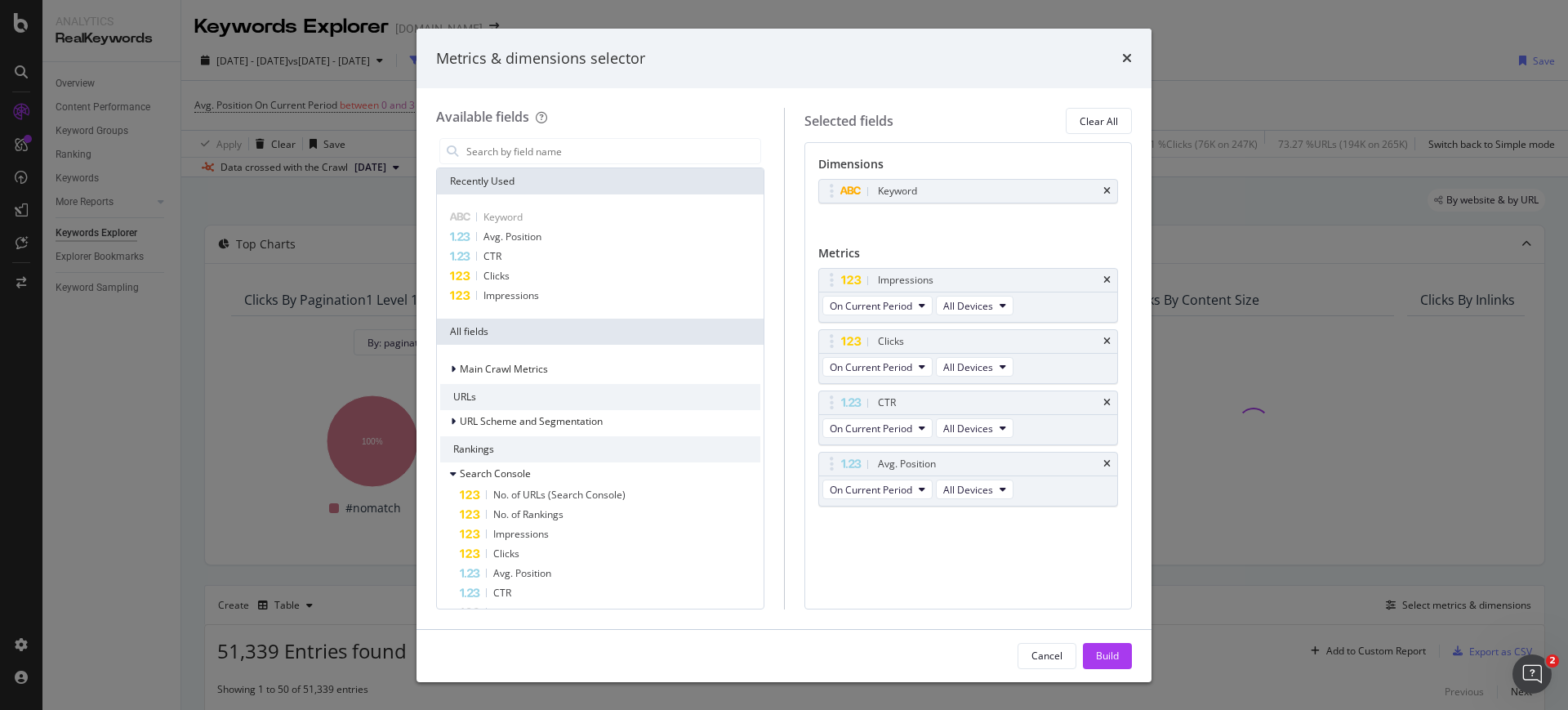
click at [1121, 58] on div "Metrics & dimensions selector" at bounding box center [784, 59] width 696 height 21
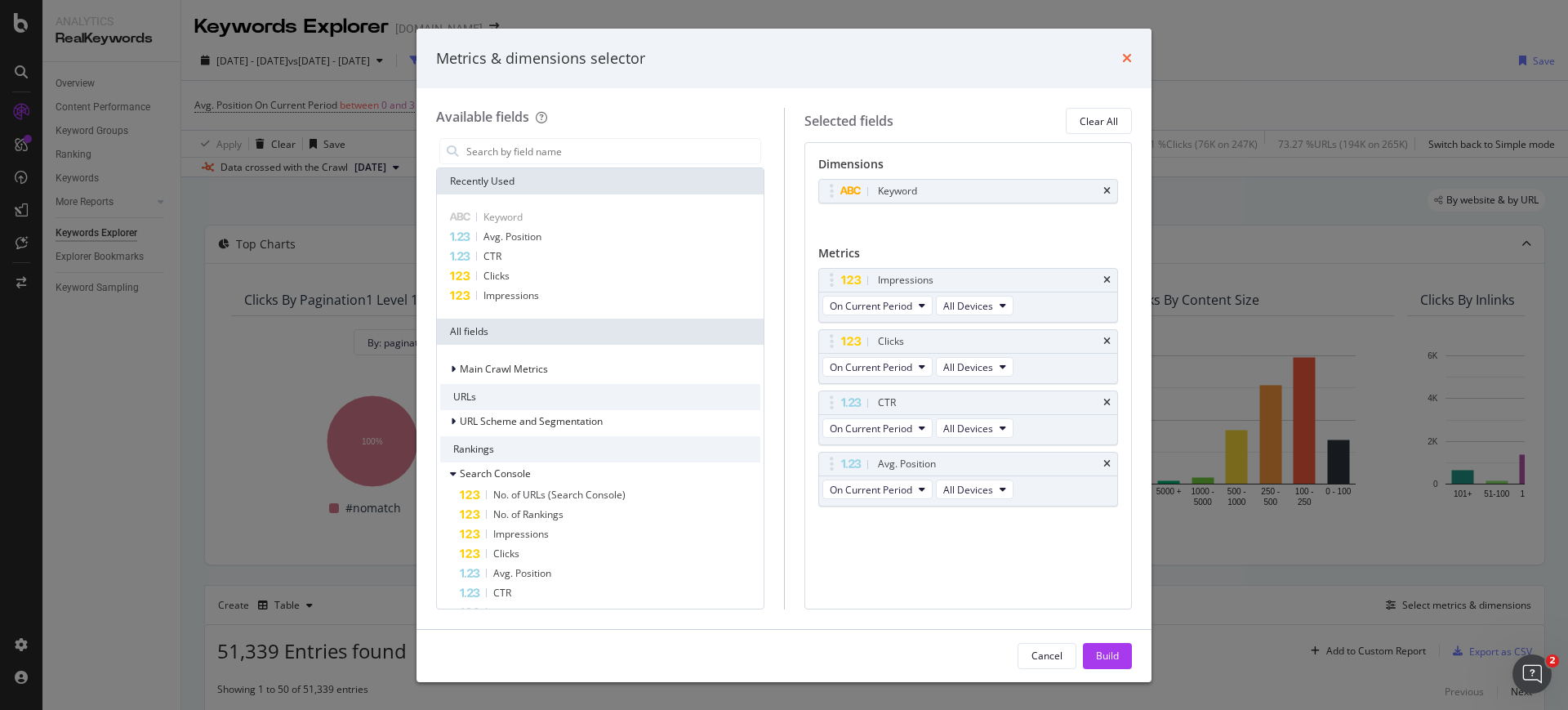
click at [1129, 60] on icon "times" at bounding box center [1127, 59] width 10 height 13
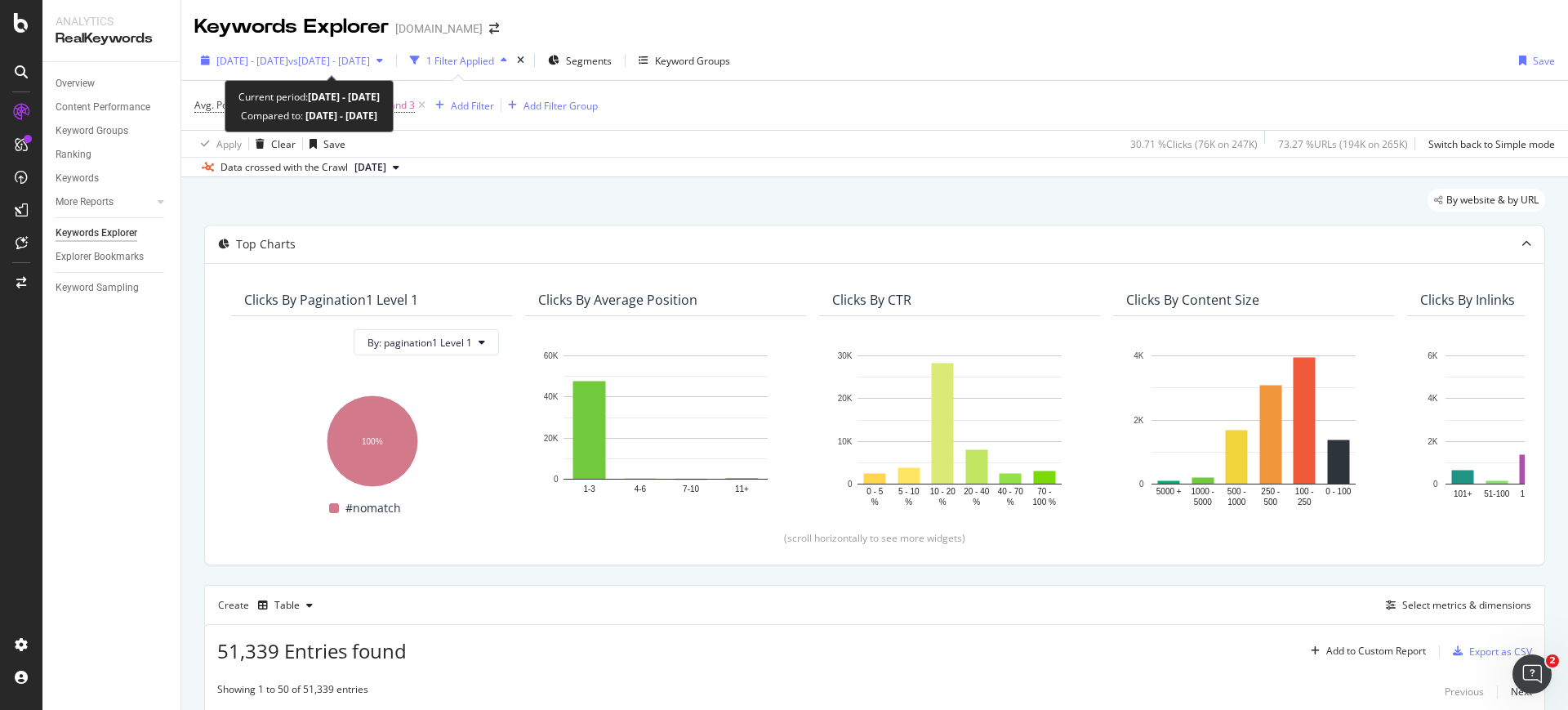
click at [305, 69] on div "2024 Jun. 1st - Jun. 30th vs 2024 Aug. 1st - Aug. 31st" at bounding box center [291, 60] width 195 height 24
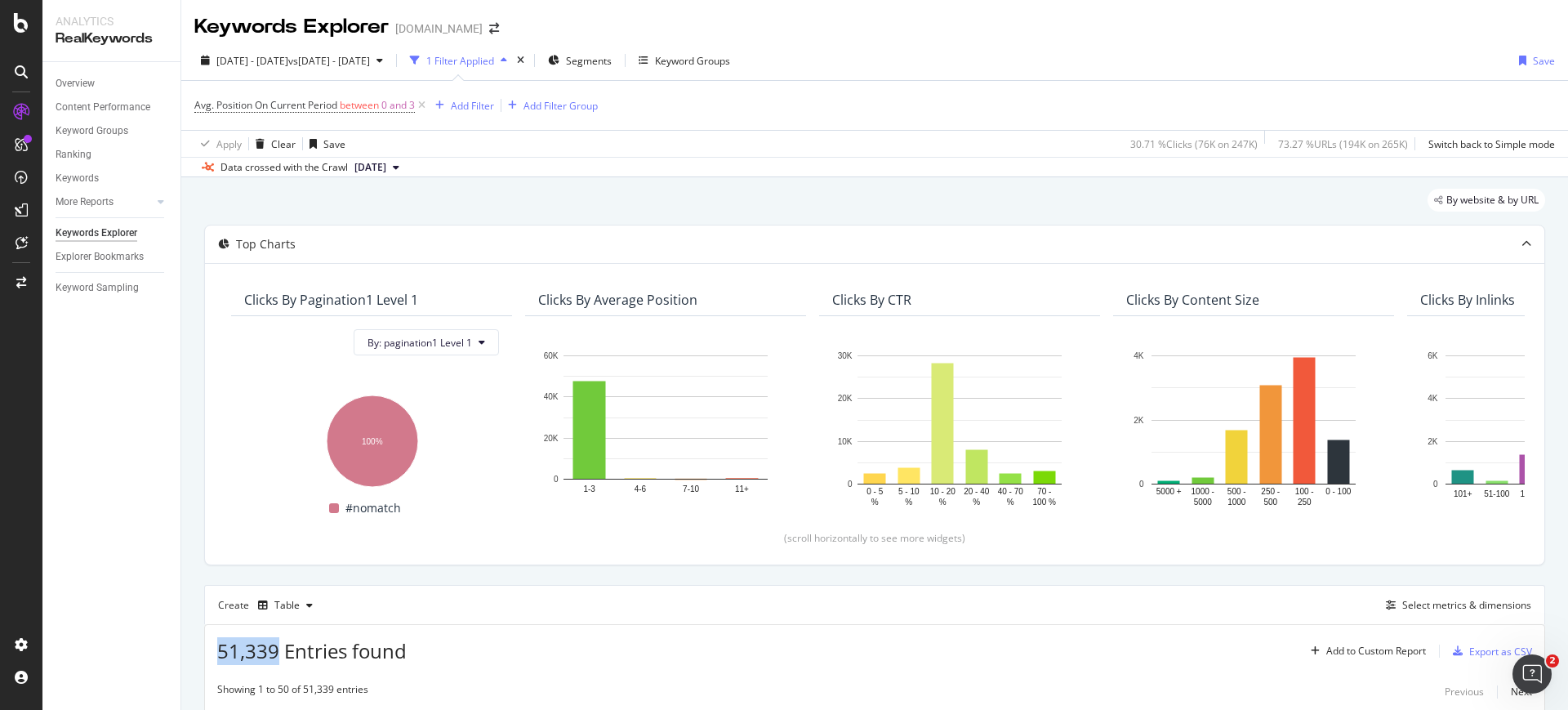
drag, startPoint x: 273, startPoint y: 656, endPoint x: 206, endPoint y: 651, distance: 67.2
click at [206, 651] on div "51,339 Entries found Add to Custom Report Export as CSV" at bounding box center [874, 645] width 1339 height 40
copy span "51,339"
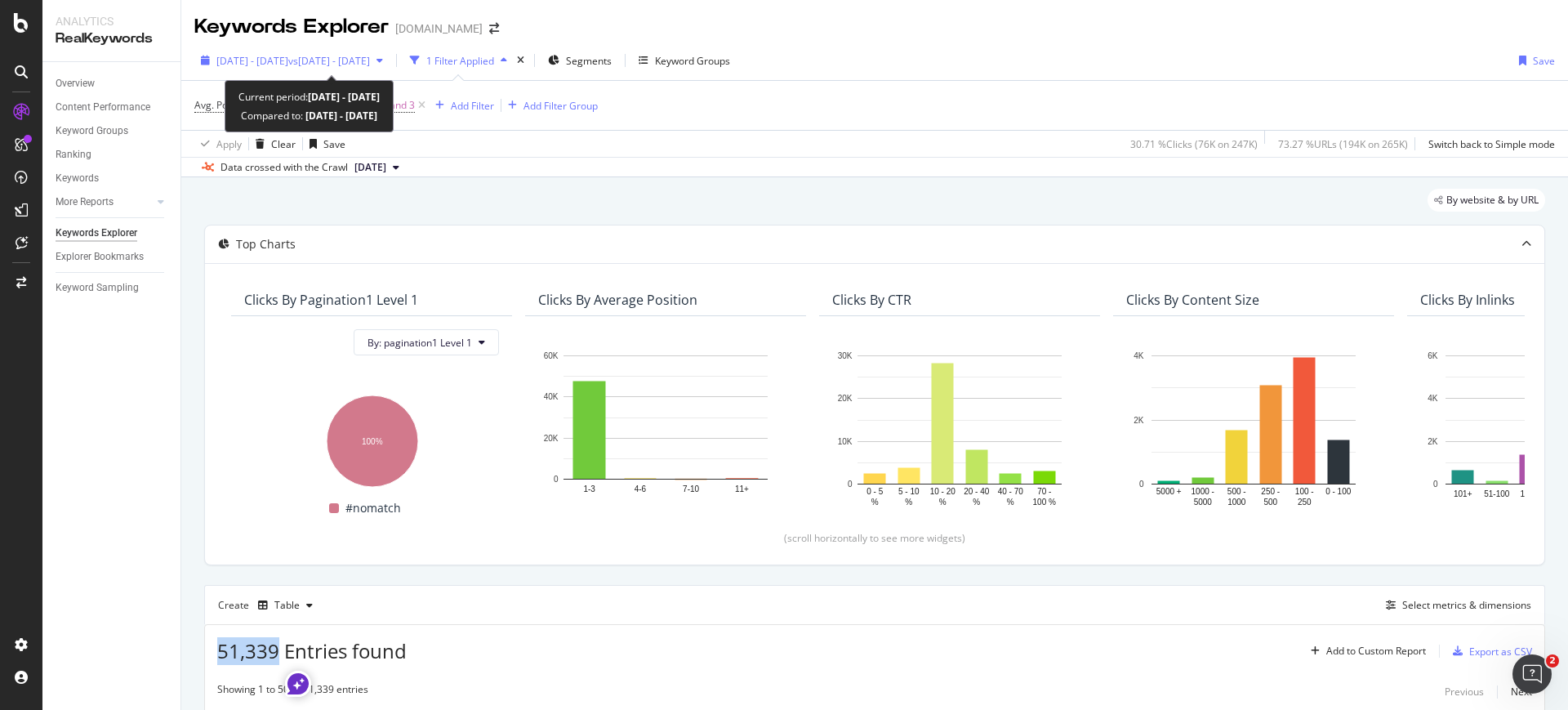
click at [289, 58] on span "2024 Jun. 1st - Jun. 30th" at bounding box center [253, 60] width 72 height 14
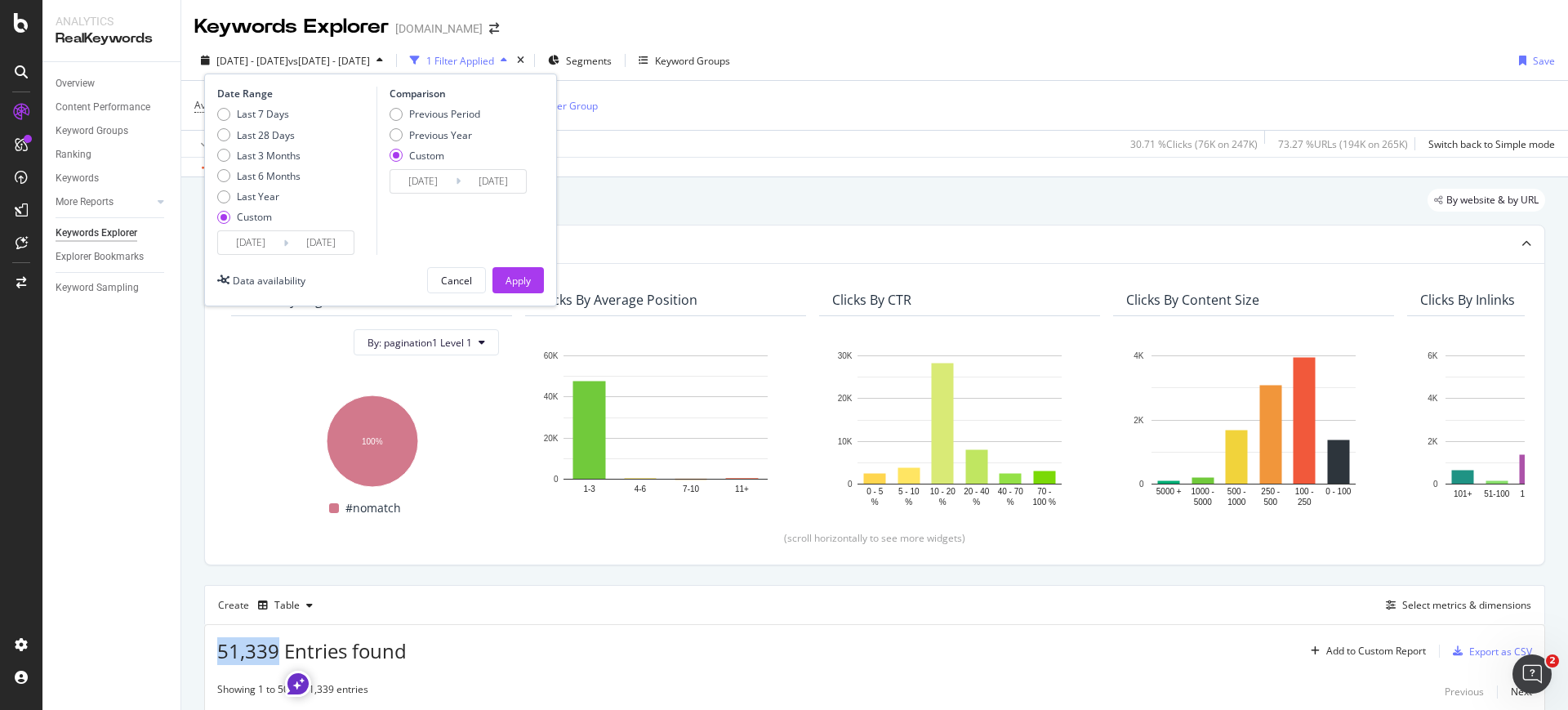
click at [263, 235] on input "2024/06/01" at bounding box center [251, 242] width 65 height 23
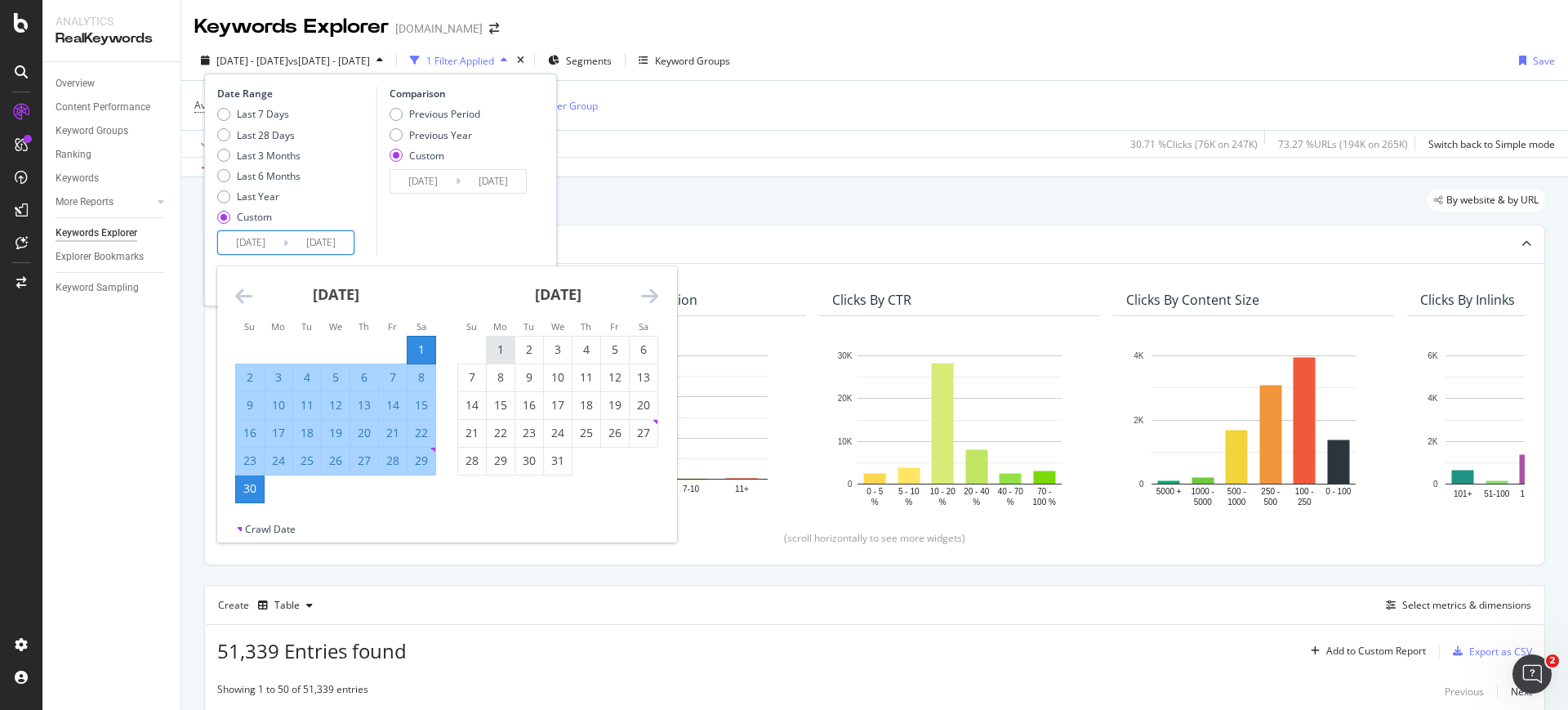
click at [506, 345] on div "1" at bounding box center [500, 350] width 28 height 17
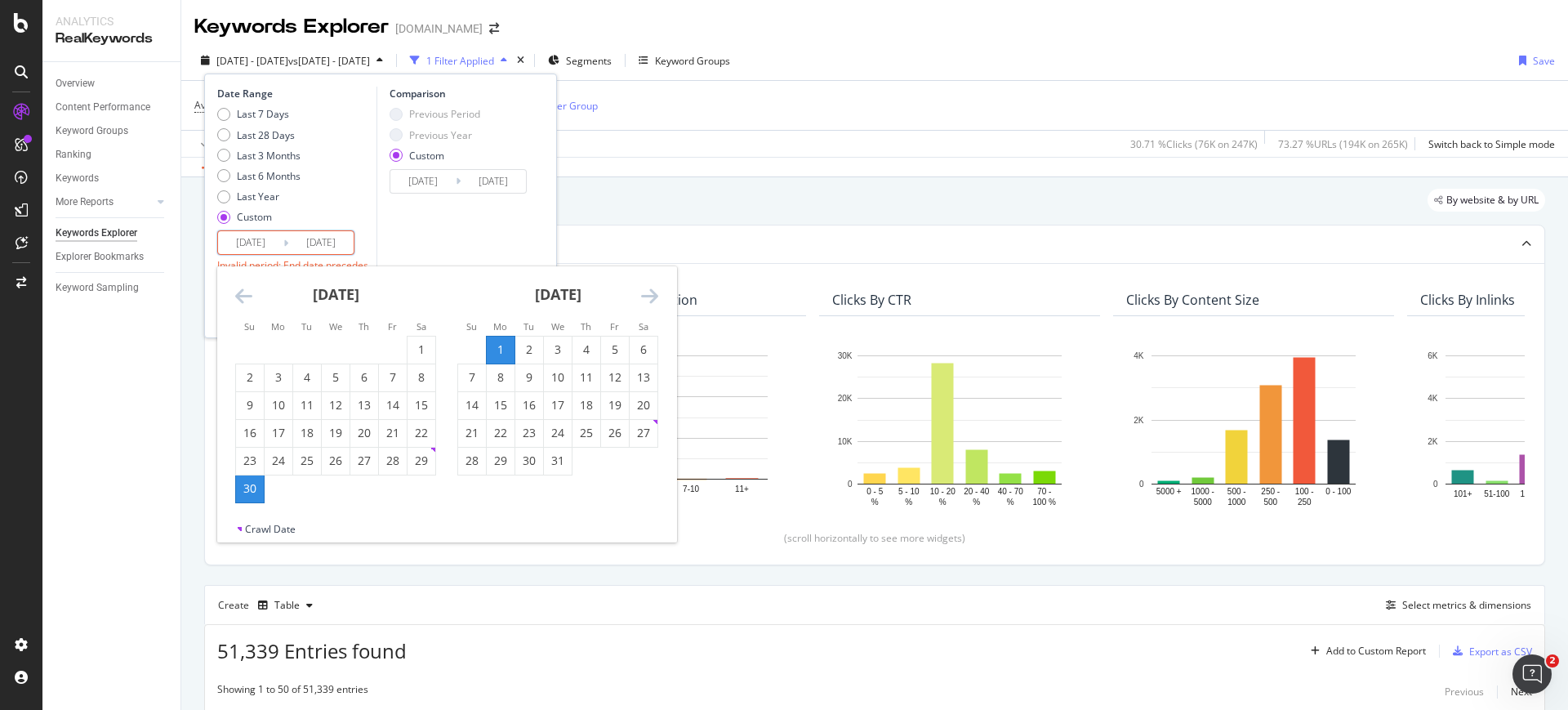
type input "2024/07/01"
click at [561, 457] on div "31" at bounding box center [557, 461] width 28 height 17
type input "2024/07/31"
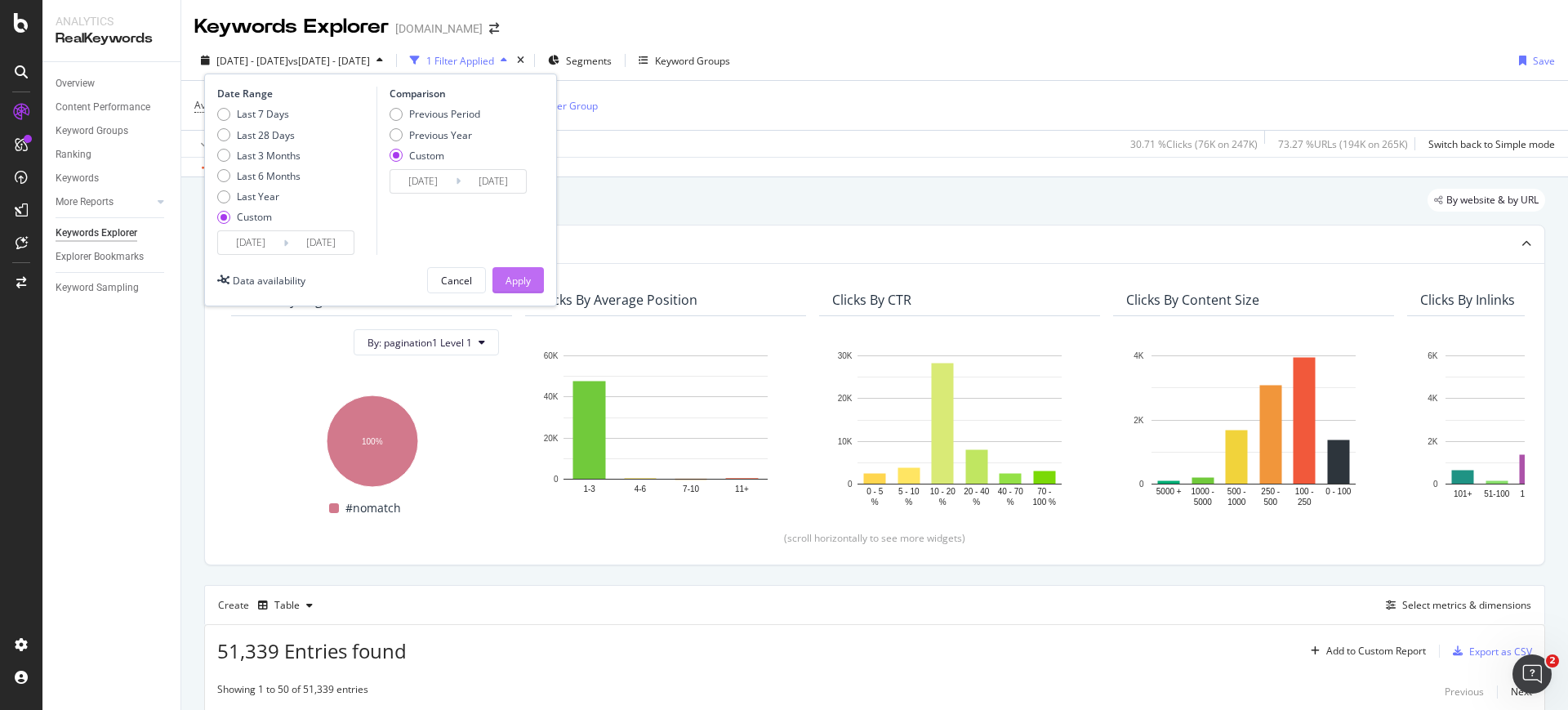
click at [506, 286] on div "Apply" at bounding box center [518, 280] width 25 height 14
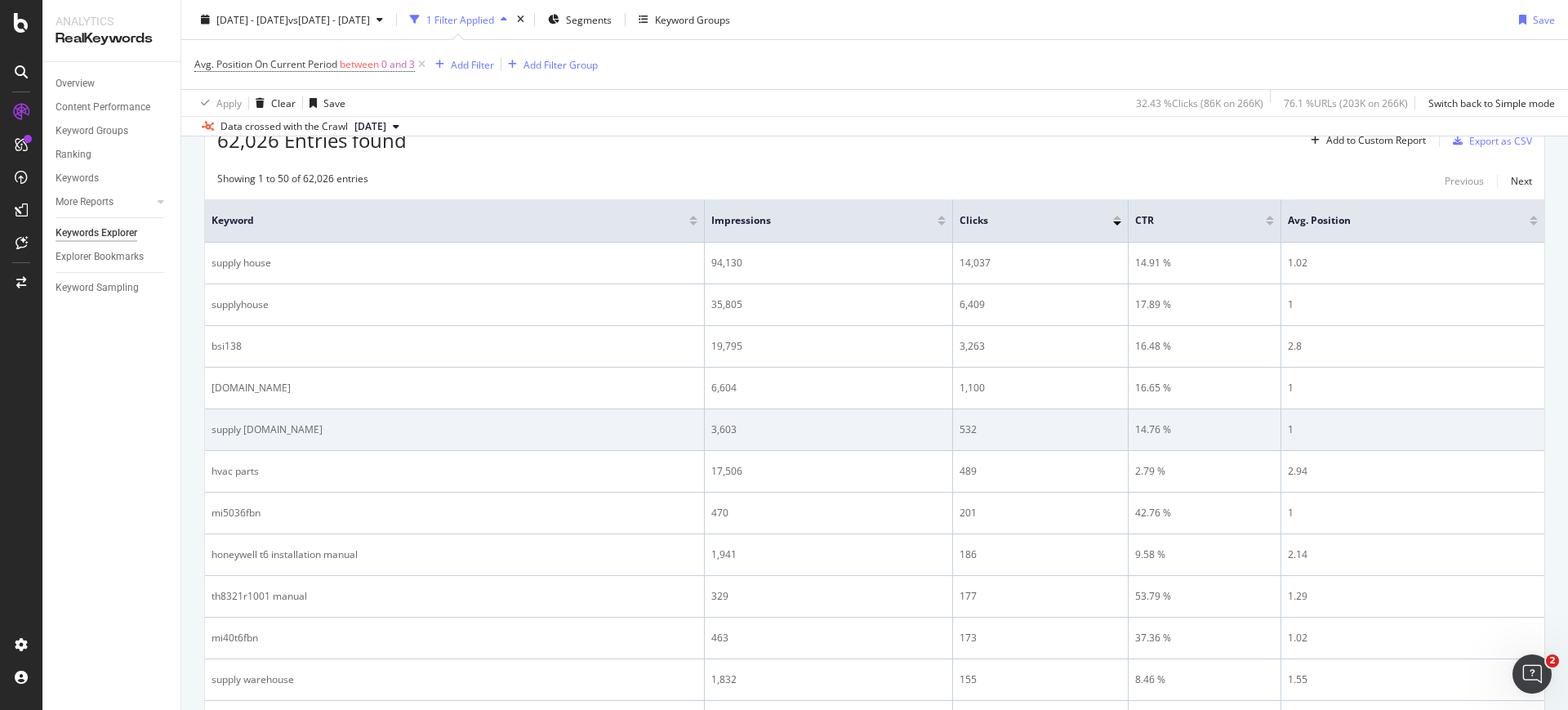
scroll to position [204, 0]
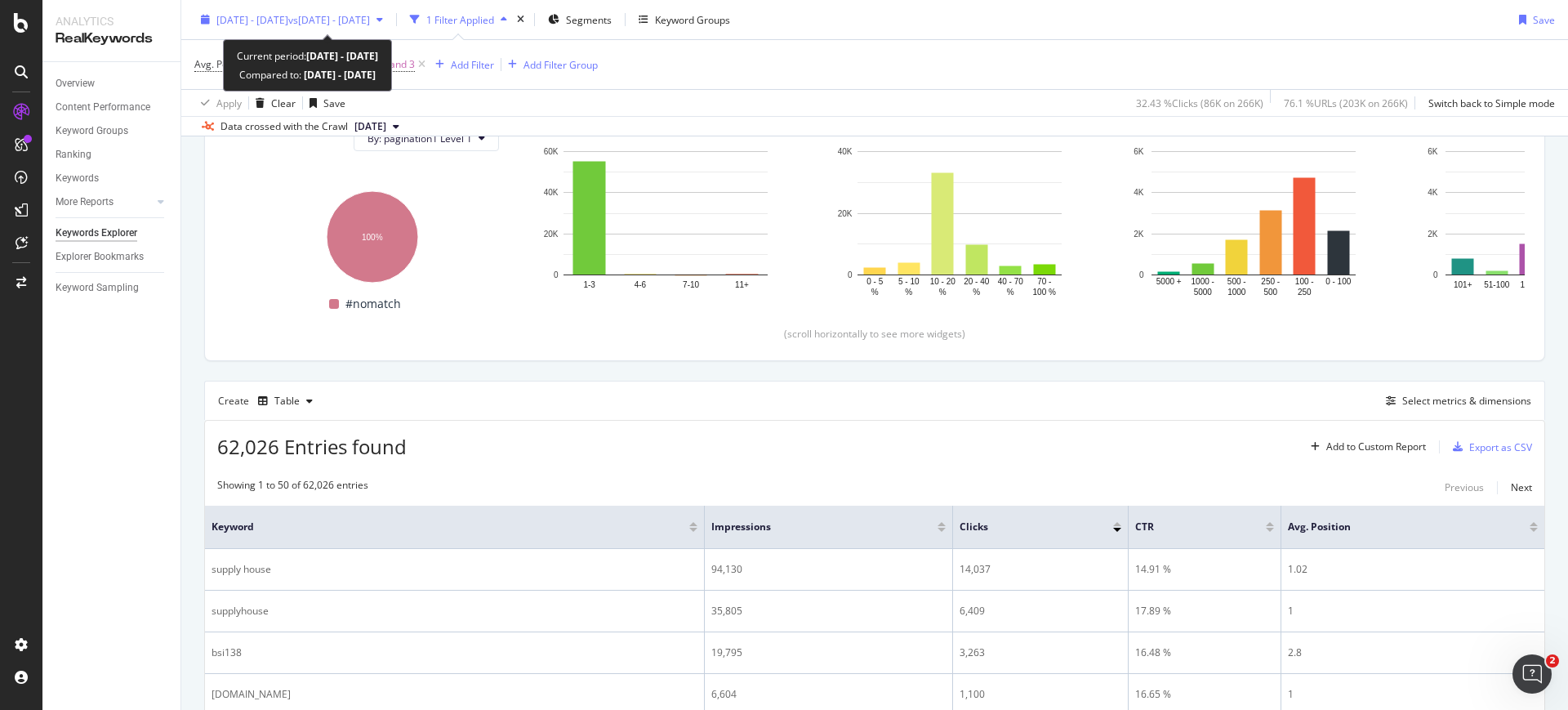
click at [283, 21] on span "2024 Jul. 1st - Jul. 31st" at bounding box center [253, 19] width 72 height 14
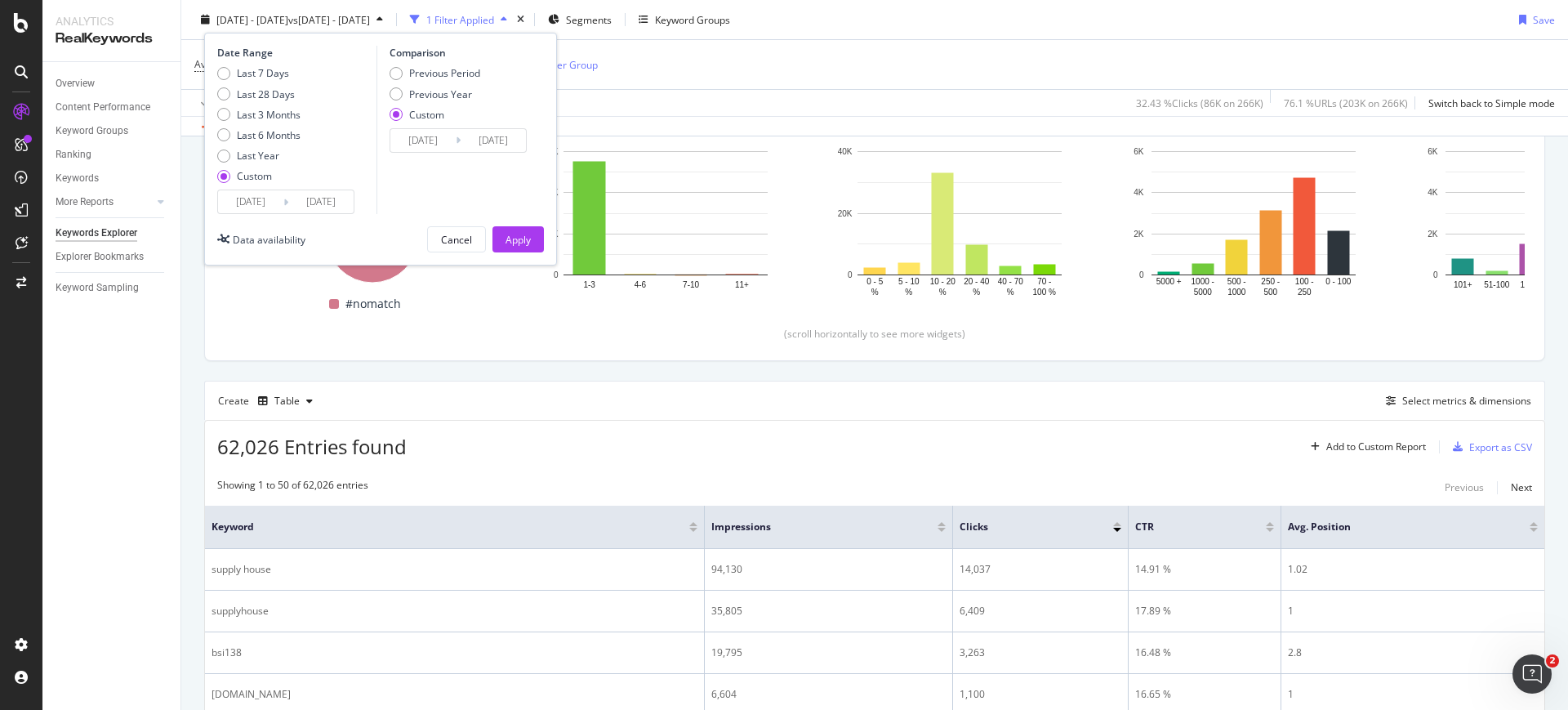
click at [261, 202] on input "2024/07/01" at bounding box center [251, 202] width 65 height 23
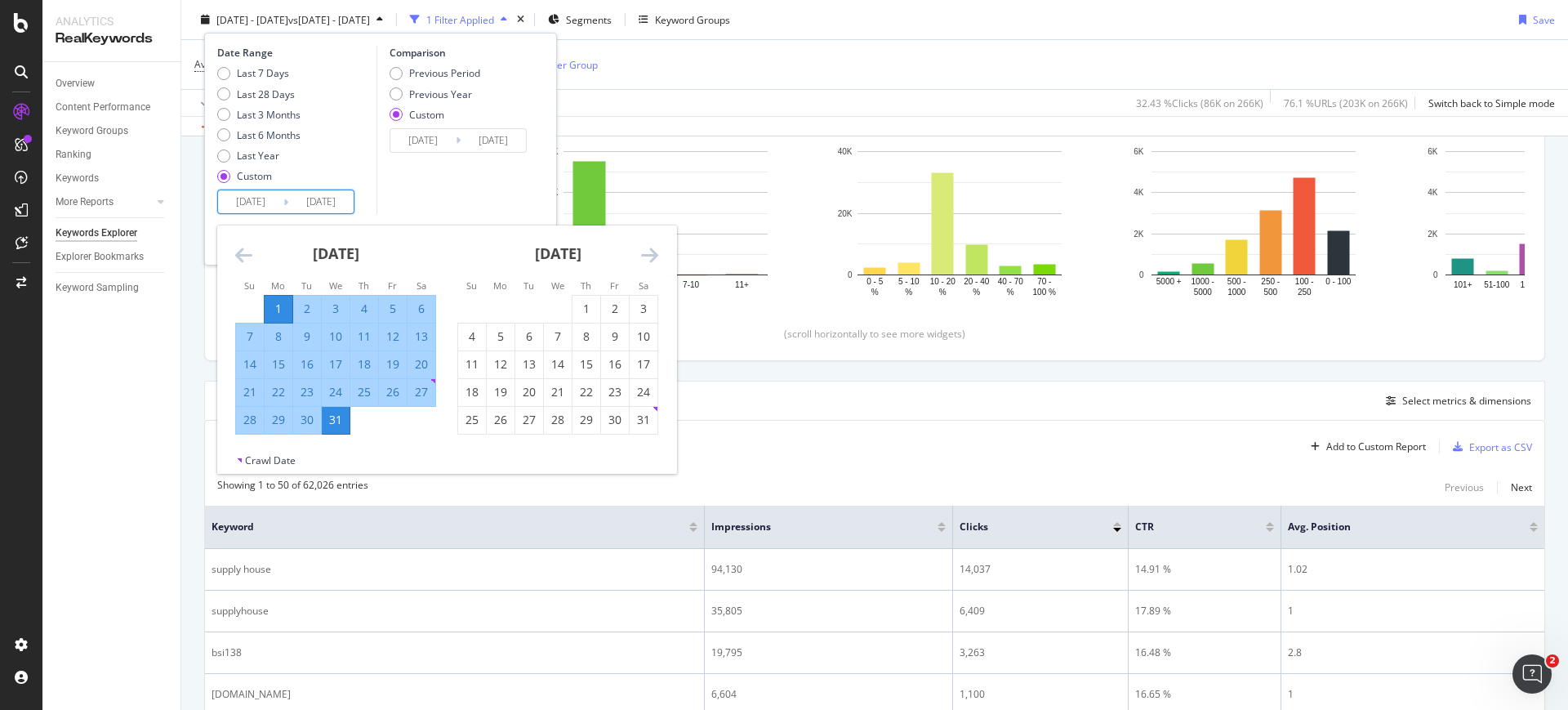
click at [248, 256] on icon "Move backward to switch to the previous month." at bounding box center [243, 254] width 18 height 19
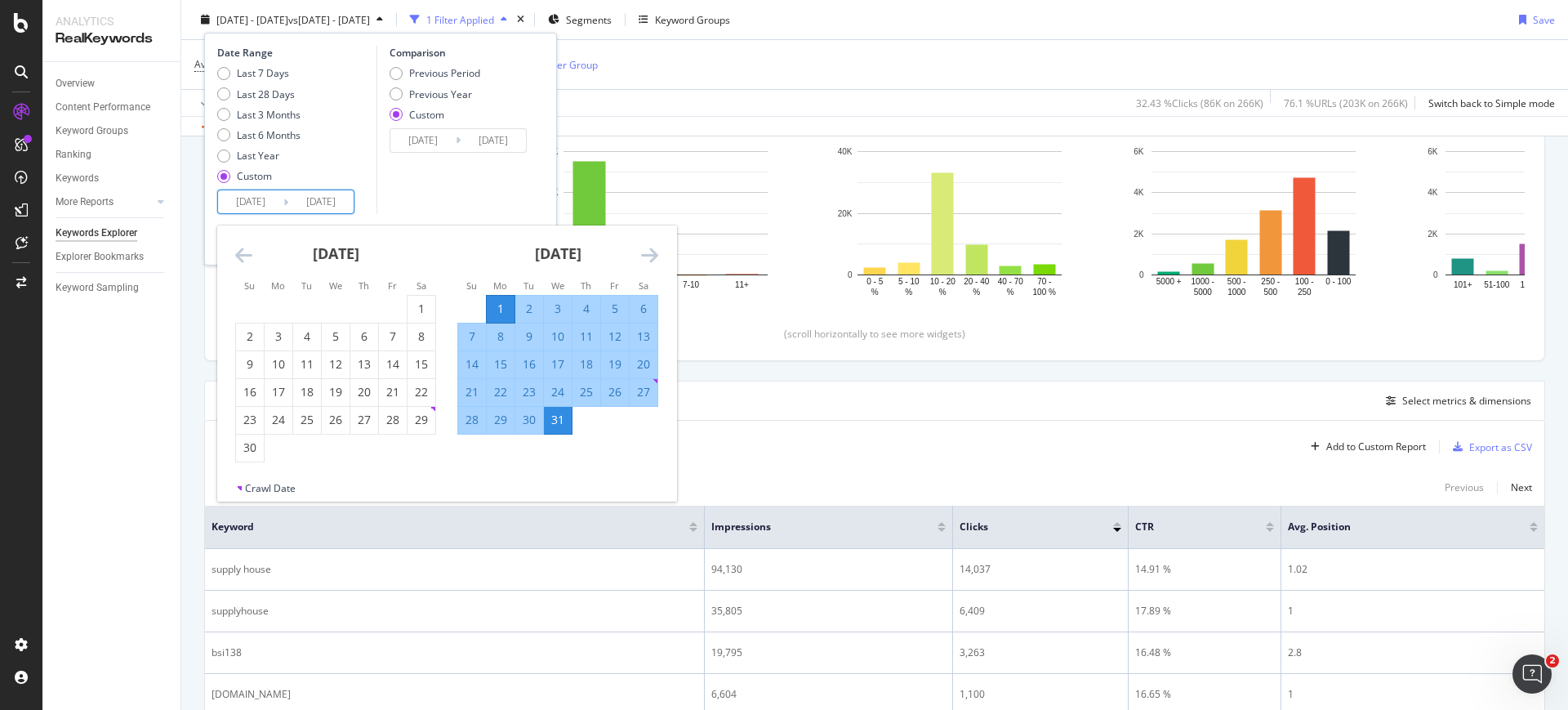
click at [646, 252] on icon "Move forward to switch to the next month." at bounding box center [650, 254] width 18 height 19
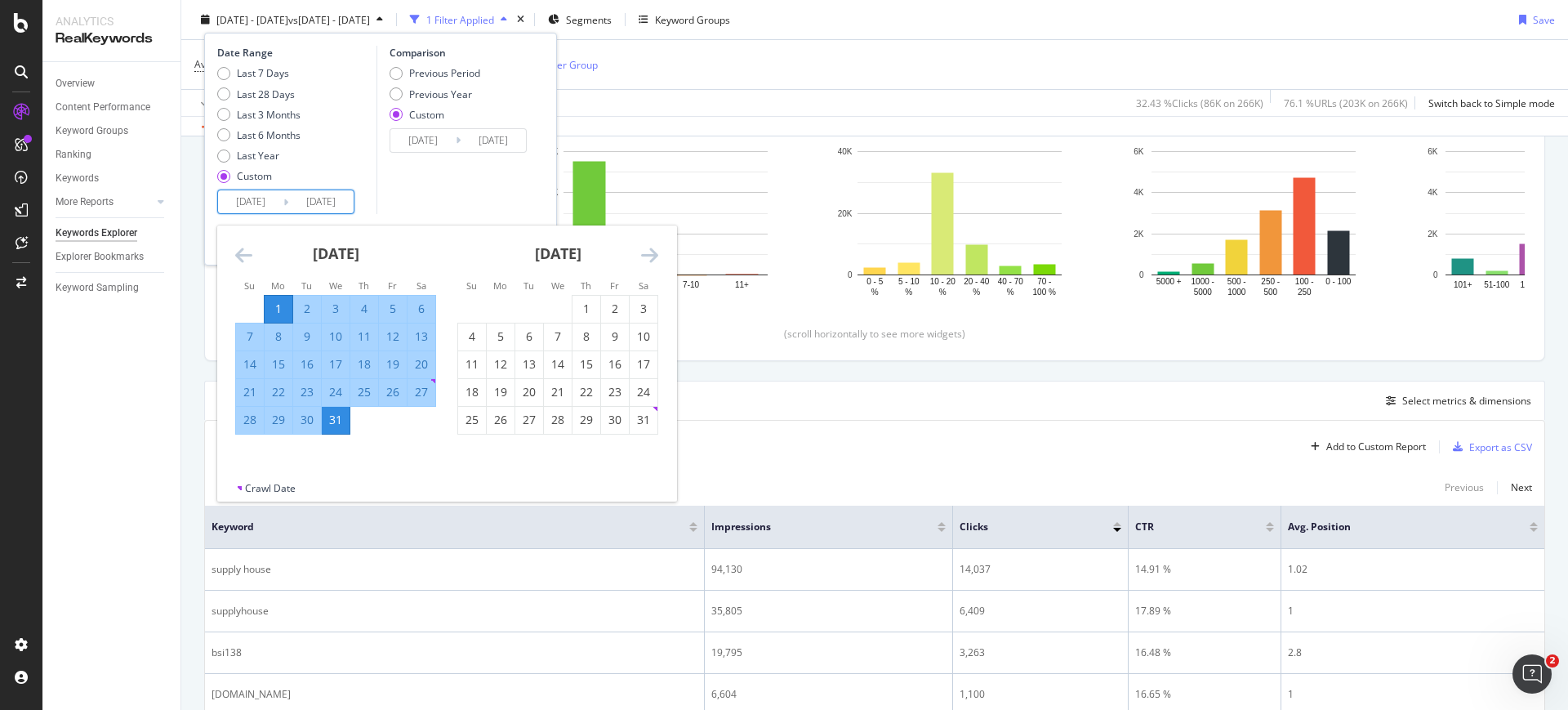
click at [646, 252] on icon "Move forward to switch to the next month." at bounding box center [650, 254] width 18 height 19
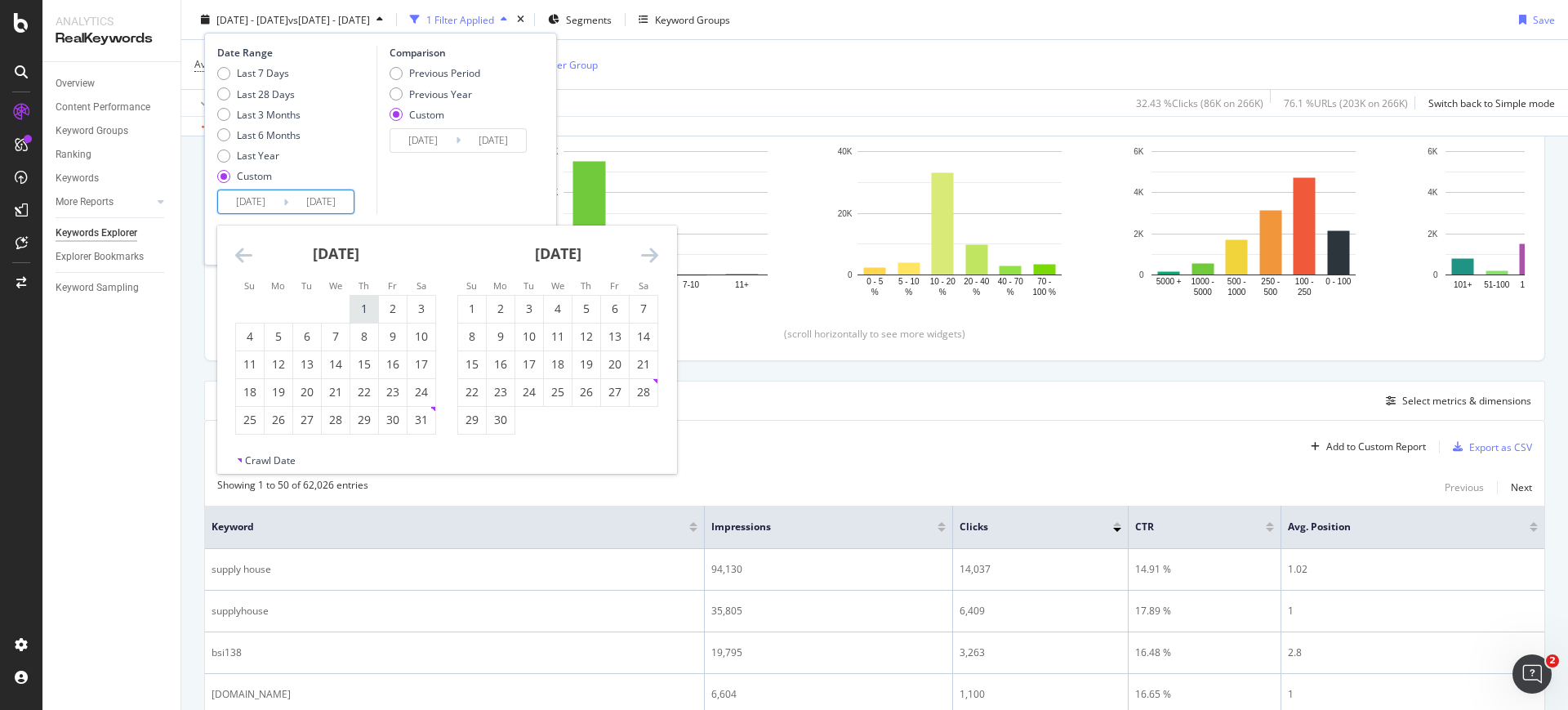
click at [364, 317] on div "1" at bounding box center [364, 309] width 28 height 27
type input "2024/08/01"
click at [436, 418] on div "August 2024 1 2 3 4 5 6 7 8 9 10 11 12 13 14 15 16 17 18 19 20 21 22 23 24 25 2…" at bounding box center [336, 330] width 222 height 209
click at [435, 417] on td "31" at bounding box center [421, 419] width 28 height 28
type input "2024/08/31"
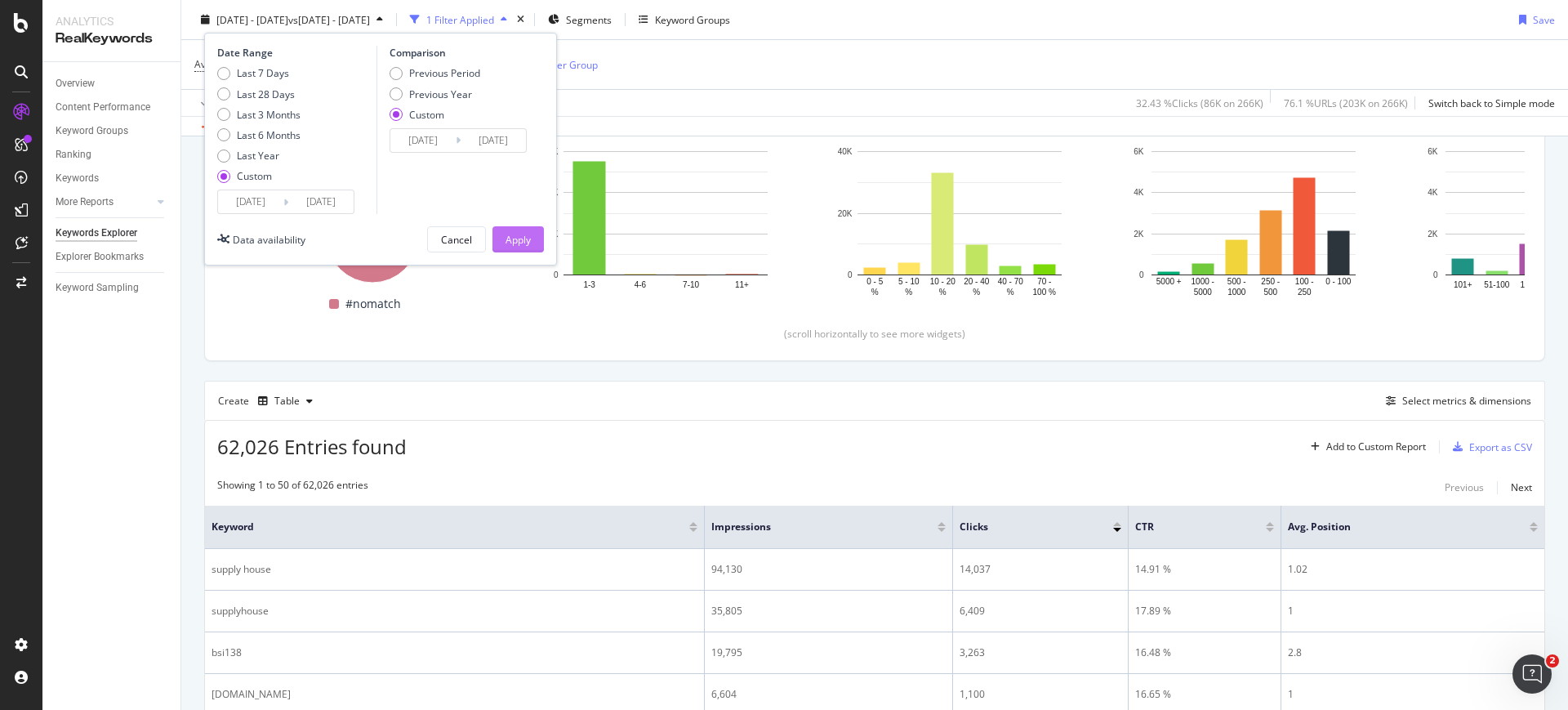
click at [509, 243] on div "Apply" at bounding box center [518, 238] width 25 height 14
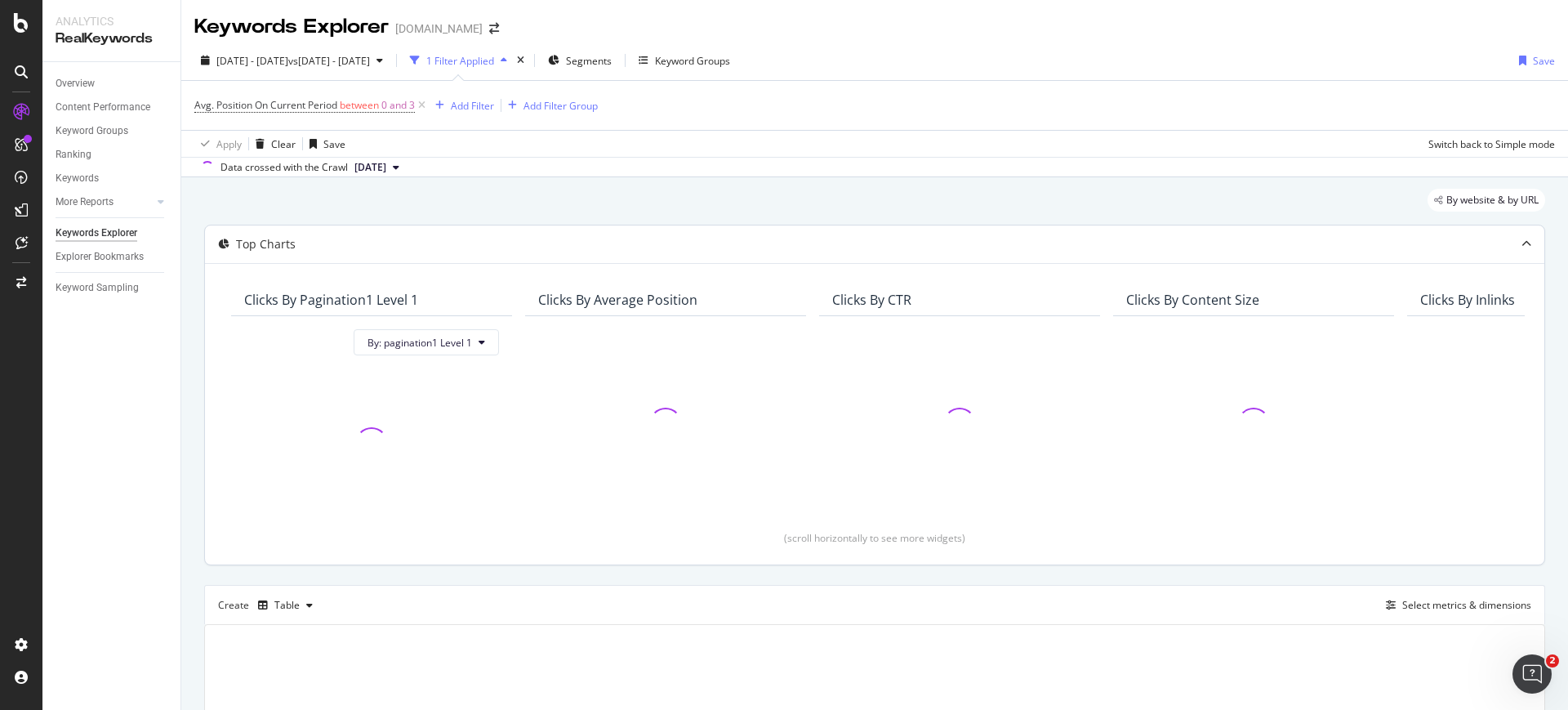
scroll to position [102, 0]
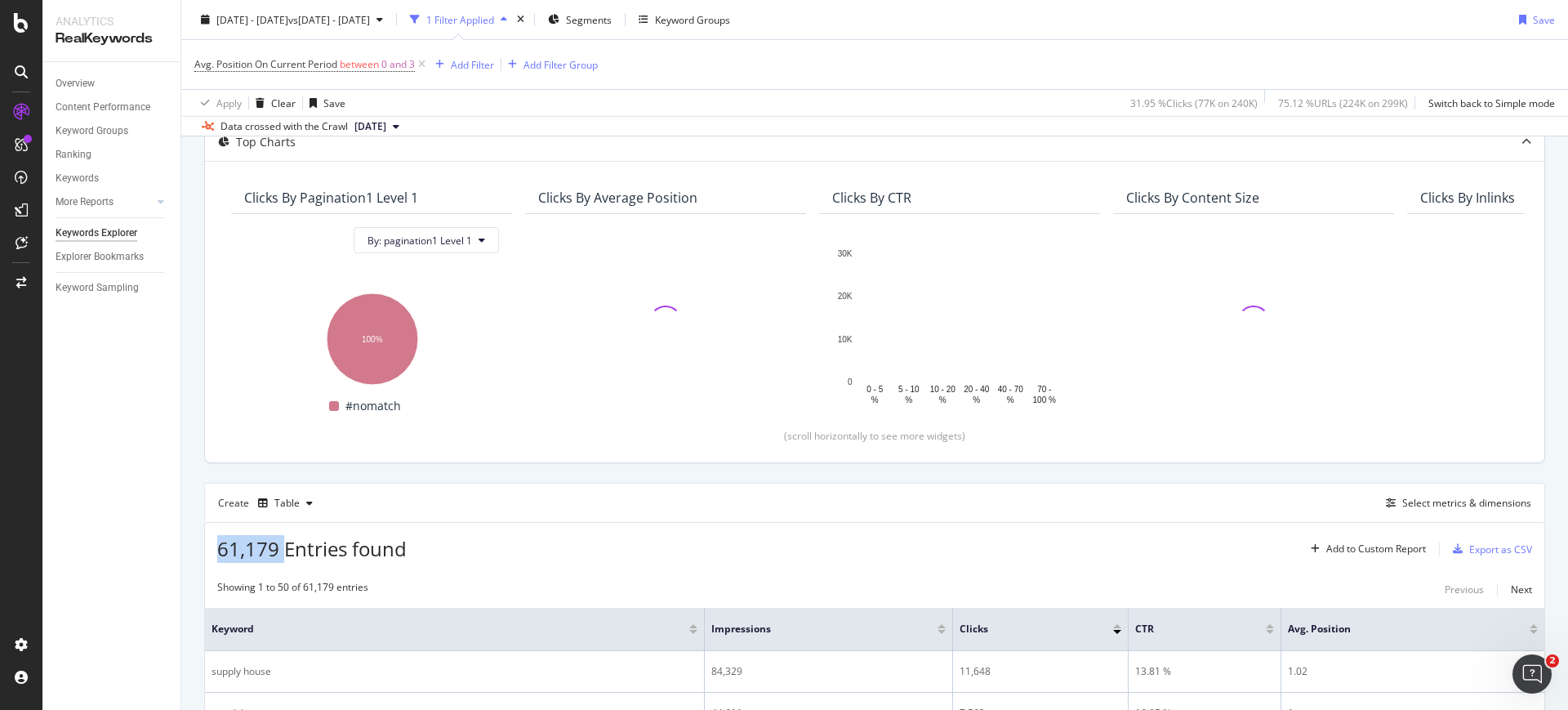
drag, startPoint x: 281, startPoint y: 557, endPoint x: 193, endPoint y: 542, distance: 89.3
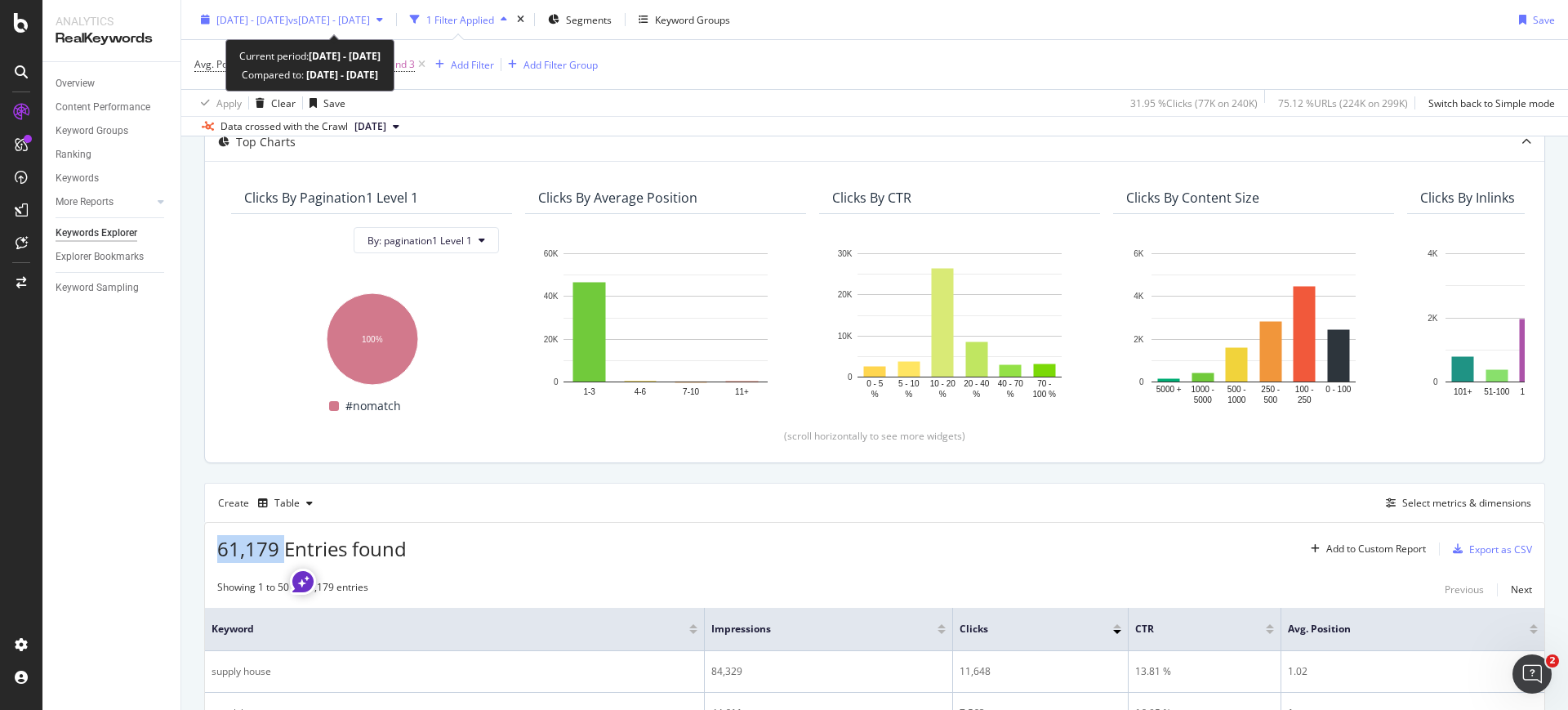
click at [289, 17] on span "[DATE] - [DATE]" at bounding box center [253, 19] width 72 height 14
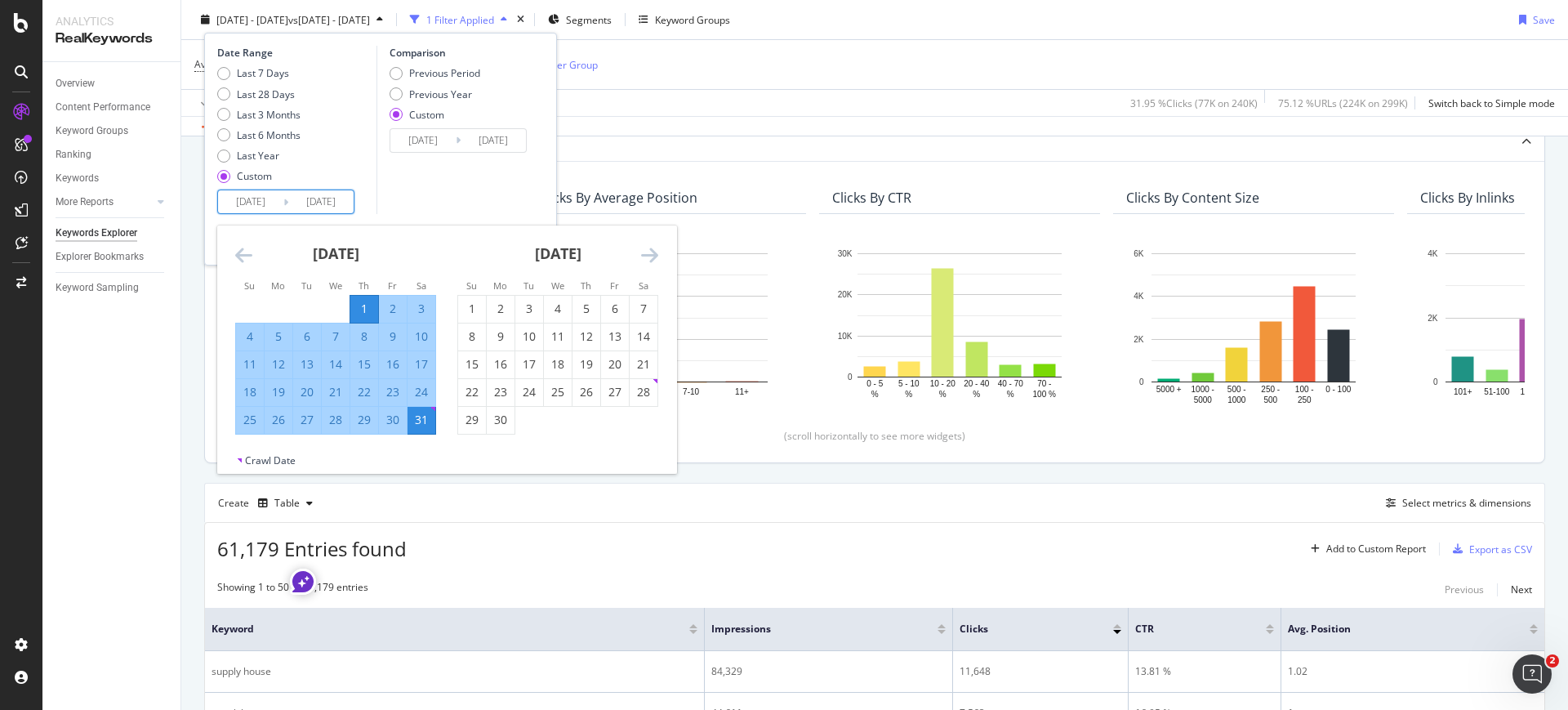
click at [267, 202] on input "[DATE]" at bounding box center [251, 202] width 65 height 23
click at [247, 258] on icon "Move backward to switch to the previous month." at bounding box center [243, 254] width 18 height 19
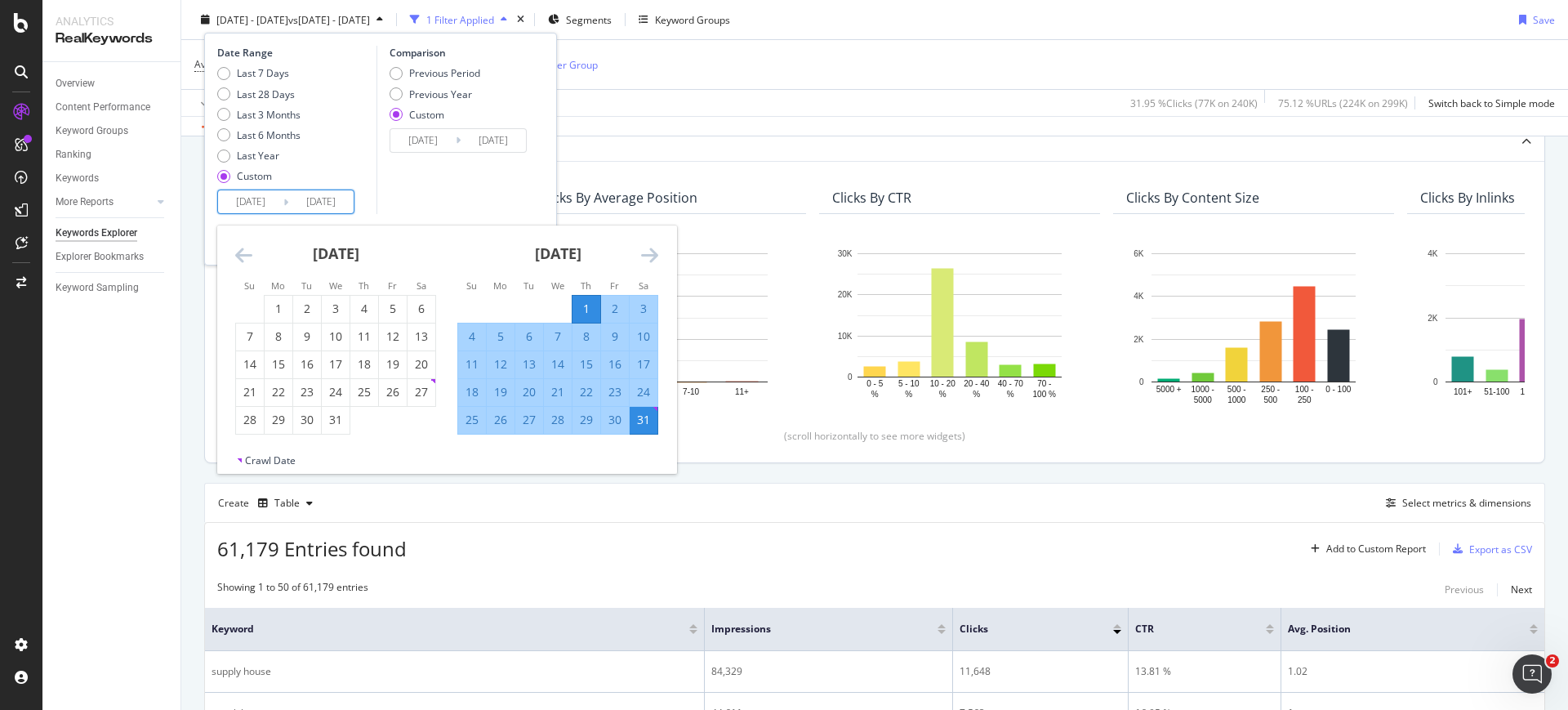
click at [247, 258] on icon "Move backward to switch to the previous month." at bounding box center [243, 254] width 18 height 19
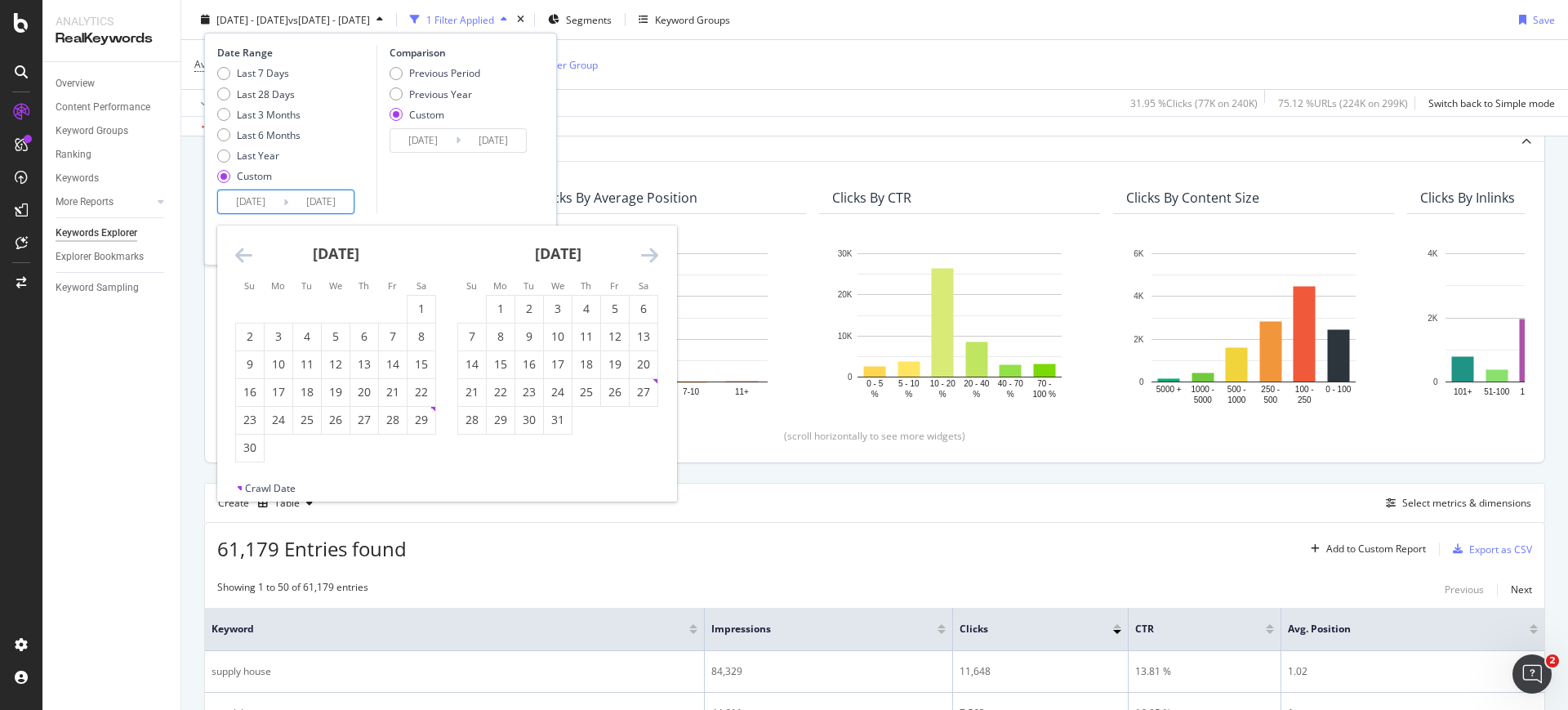
click at [247, 258] on icon "Move backward to switch to the previous month." at bounding box center [243, 254] width 18 height 19
click at [324, 304] on div "1" at bounding box center [335, 309] width 28 height 17
type input "2024/05/01"
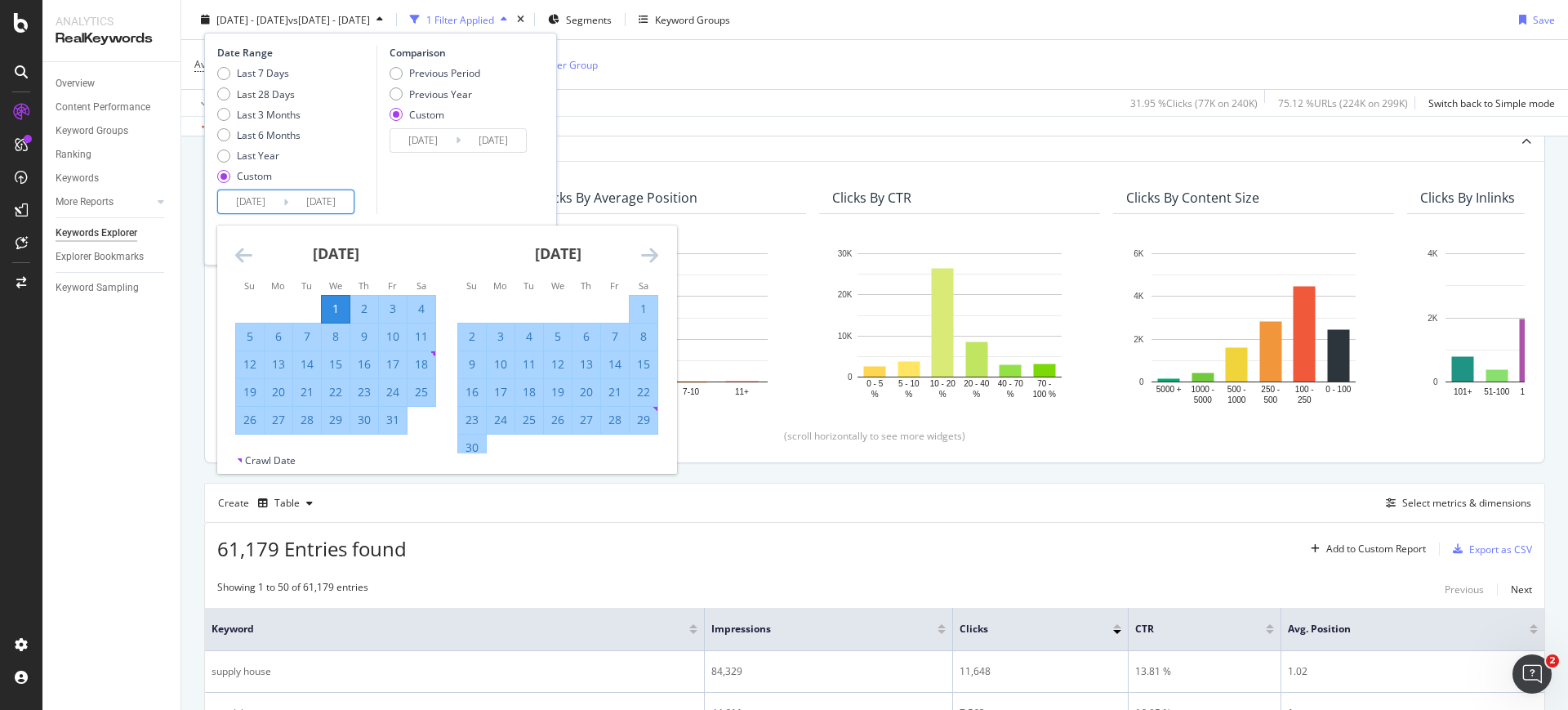
click at [386, 422] on div "31" at bounding box center [392, 420] width 28 height 17
type input "2024/05/31"
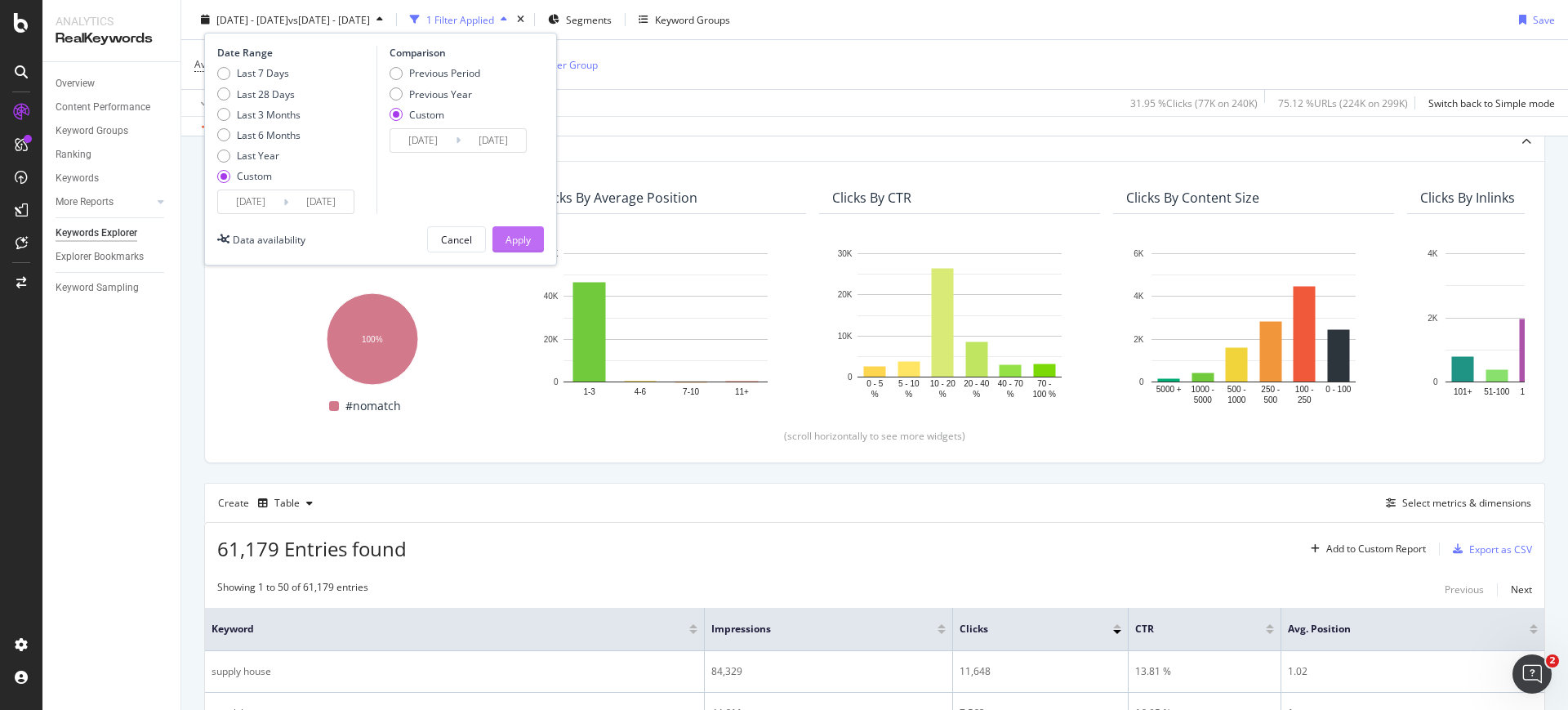
click at [505, 247] on div "Apply" at bounding box center [518, 238] width 25 height 24
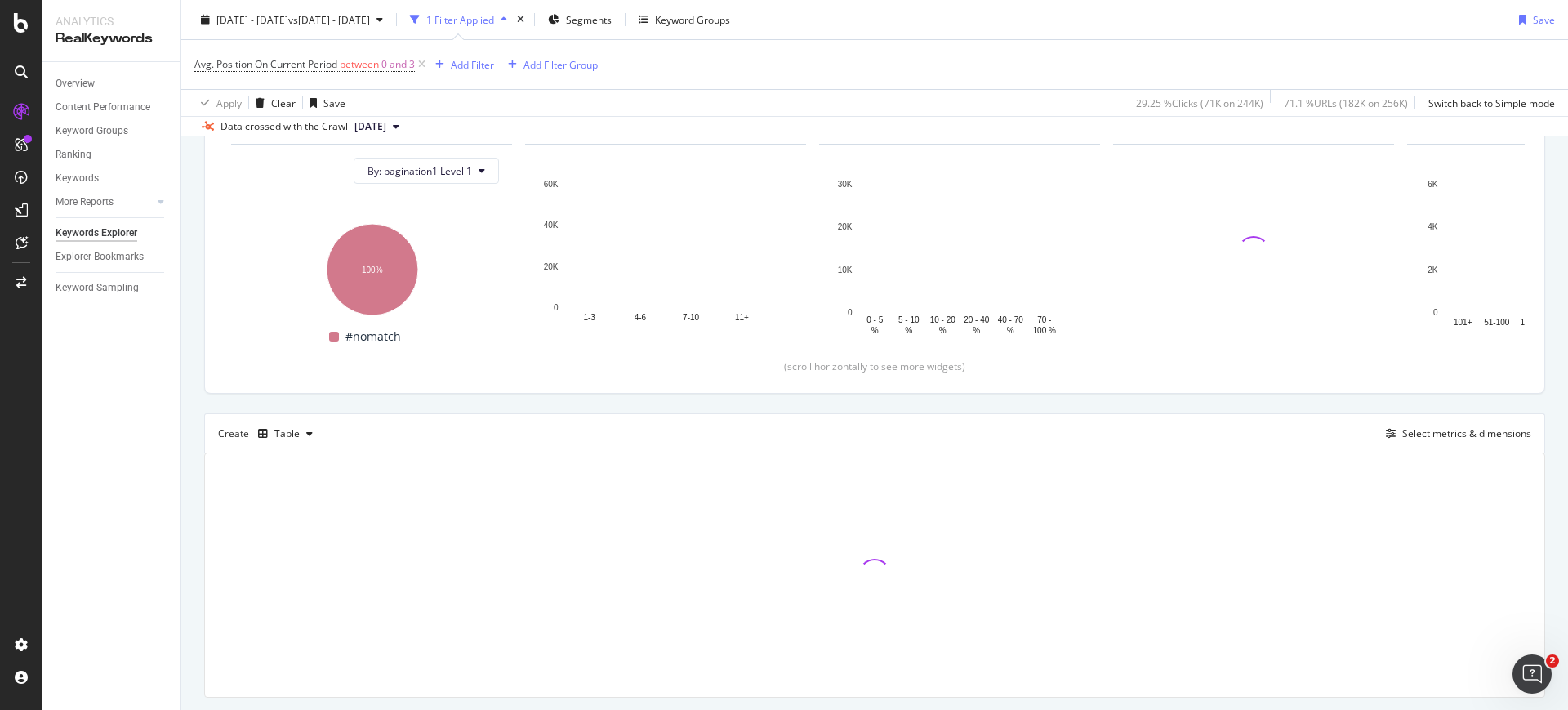
scroll to position [204, 0]
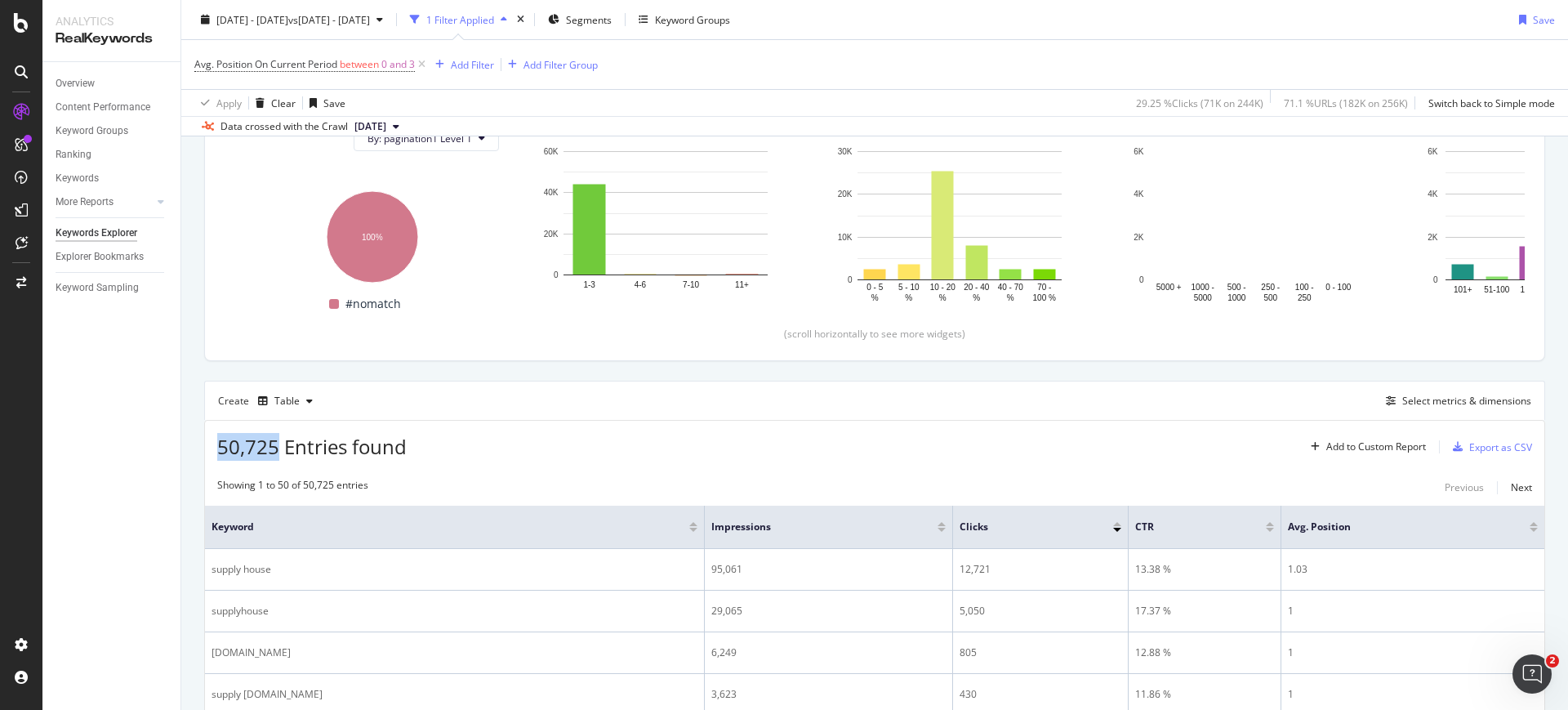
drag, startPoint x: 278, startPoint y: 446, endPoint x: 199, endPoint y: 453, distance: 79.3
copy span "50,725"
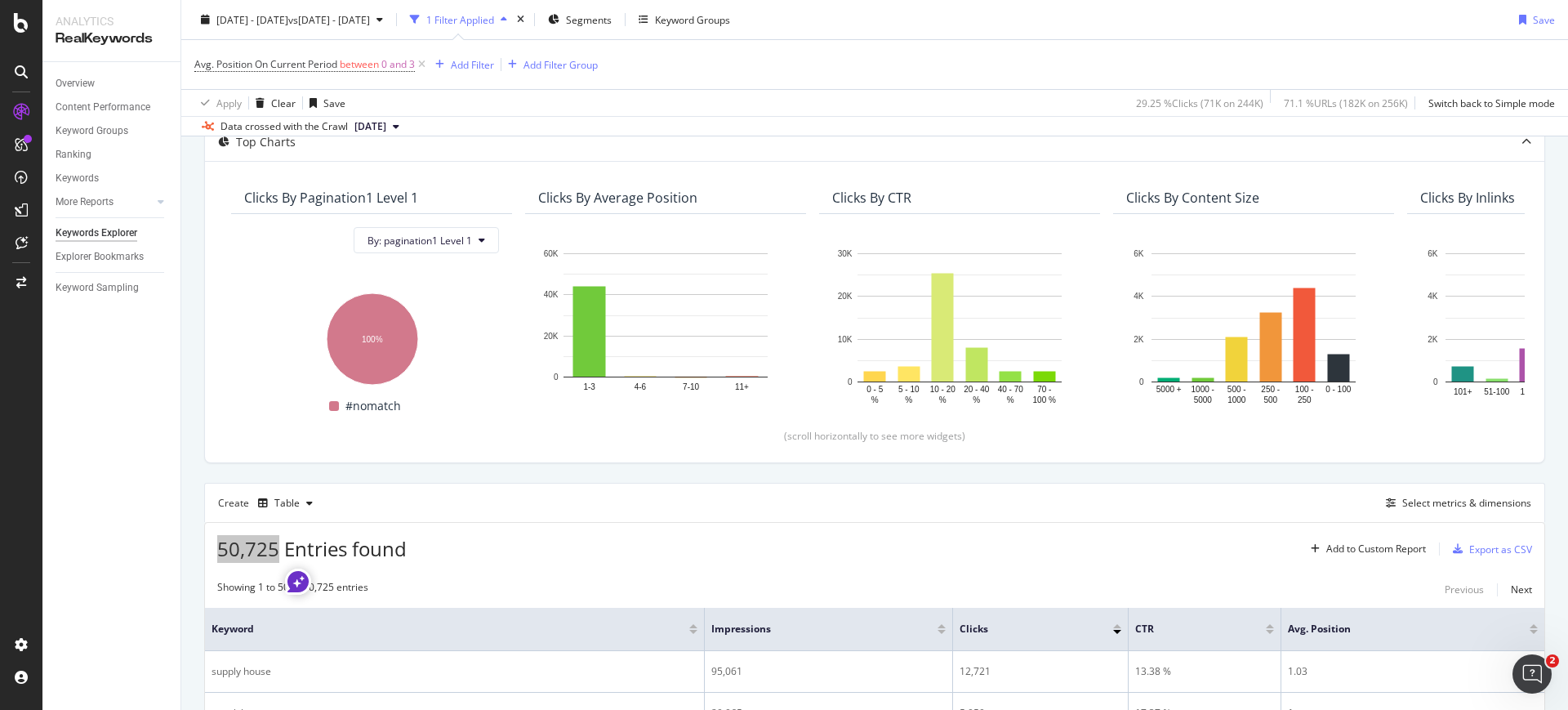
scroll to position [0, 0]
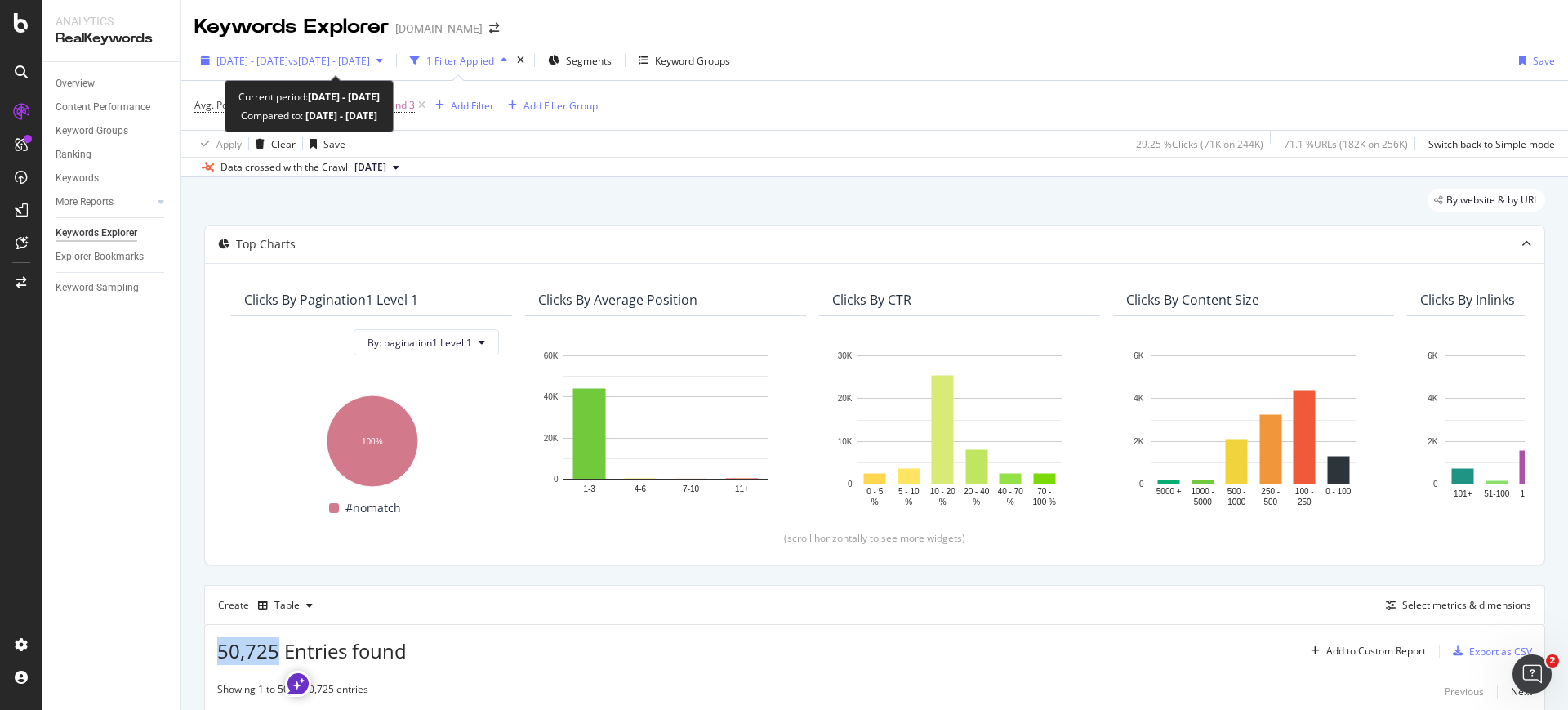
click at [315, 49] on div "2024 May. 1st - May. 31st vs 2024 Aug. 1st - Aug. 31st" at bounding box center [291, 60] width 195 height 24
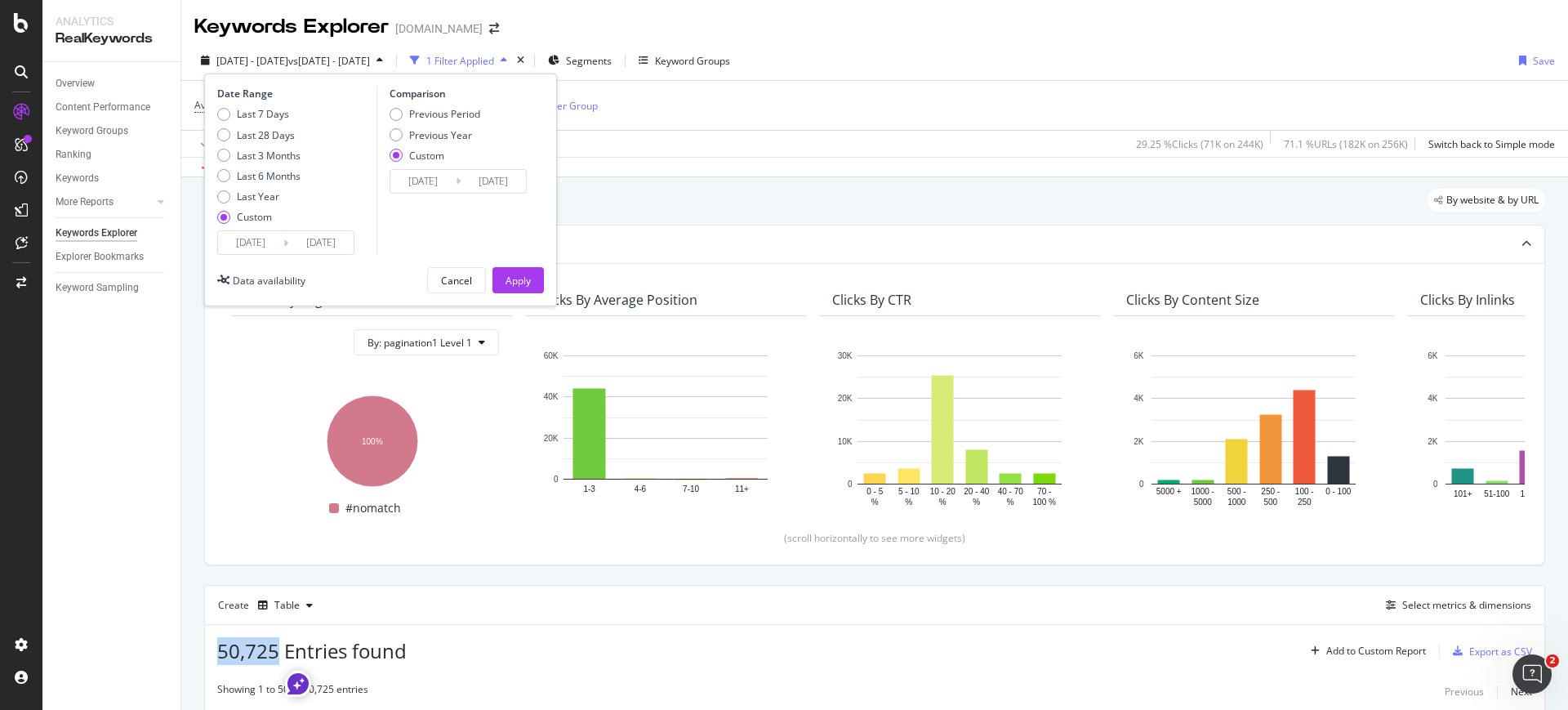
click at [266, 233] on input "2024/05/01" at bounding box center [251, 242] width 65 height 23
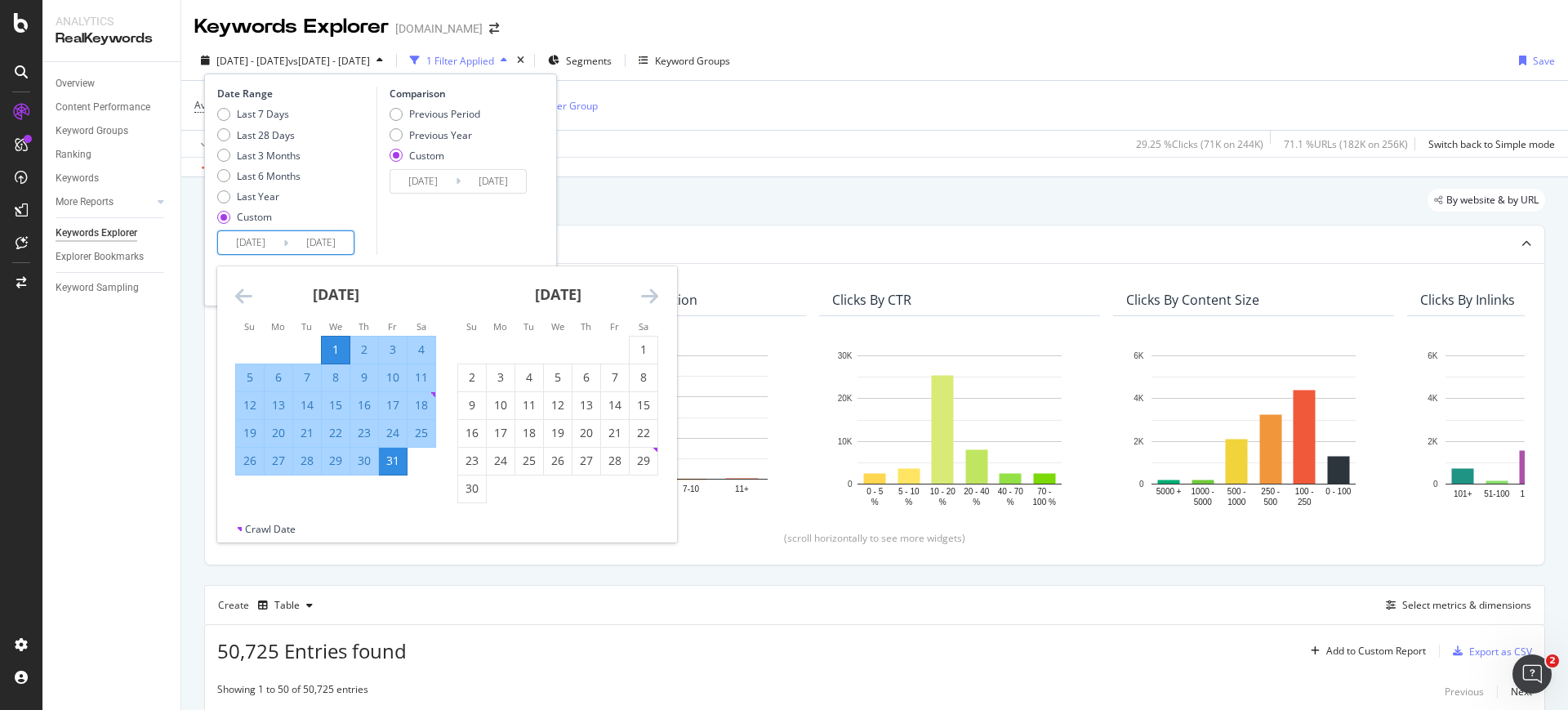
click at [251, 298] on icon "Move backward to switch to the previous month." at bounding box center [243, 295] width 18 height 19
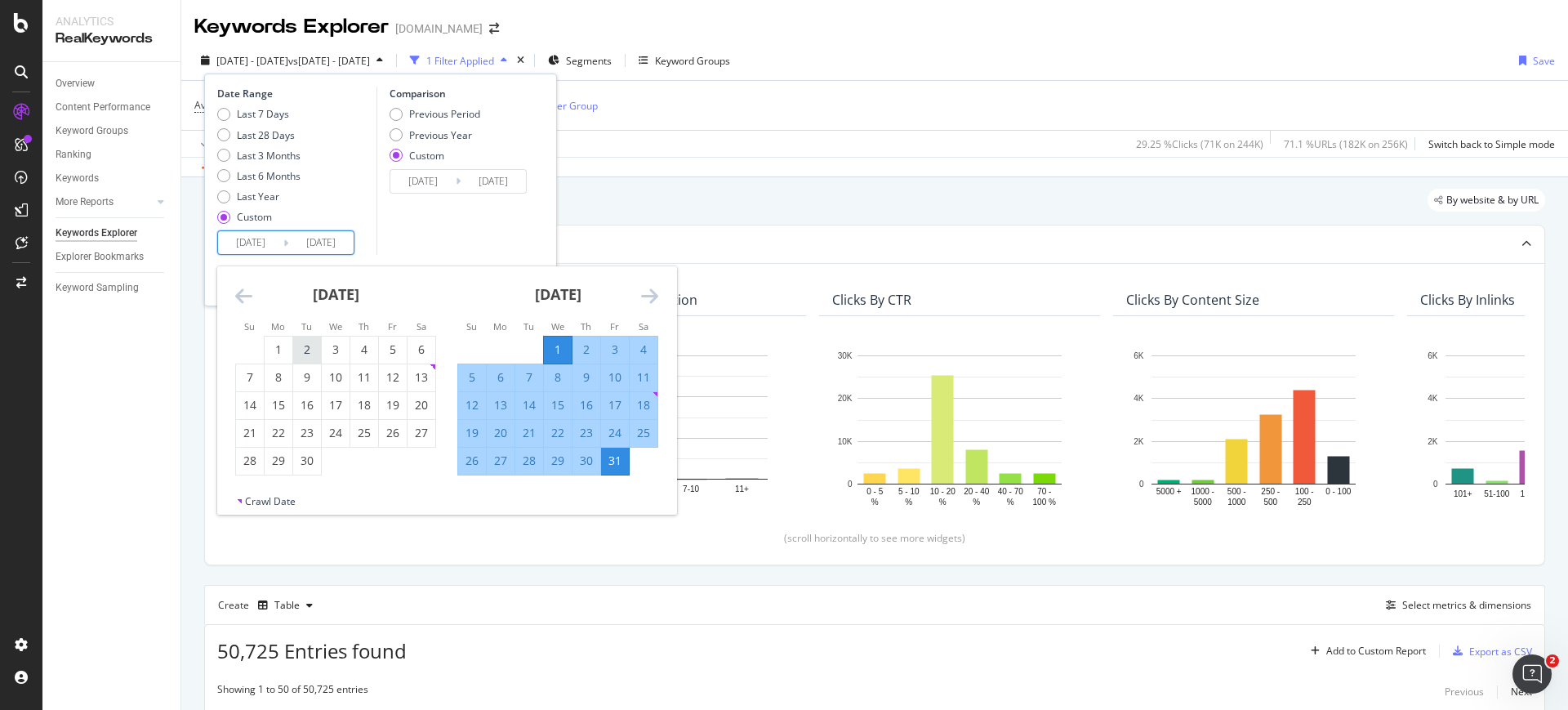
click at [304, 341] on div "2" at bounding box center [307, 350] width 28 height 17
type input "2024/04/02"
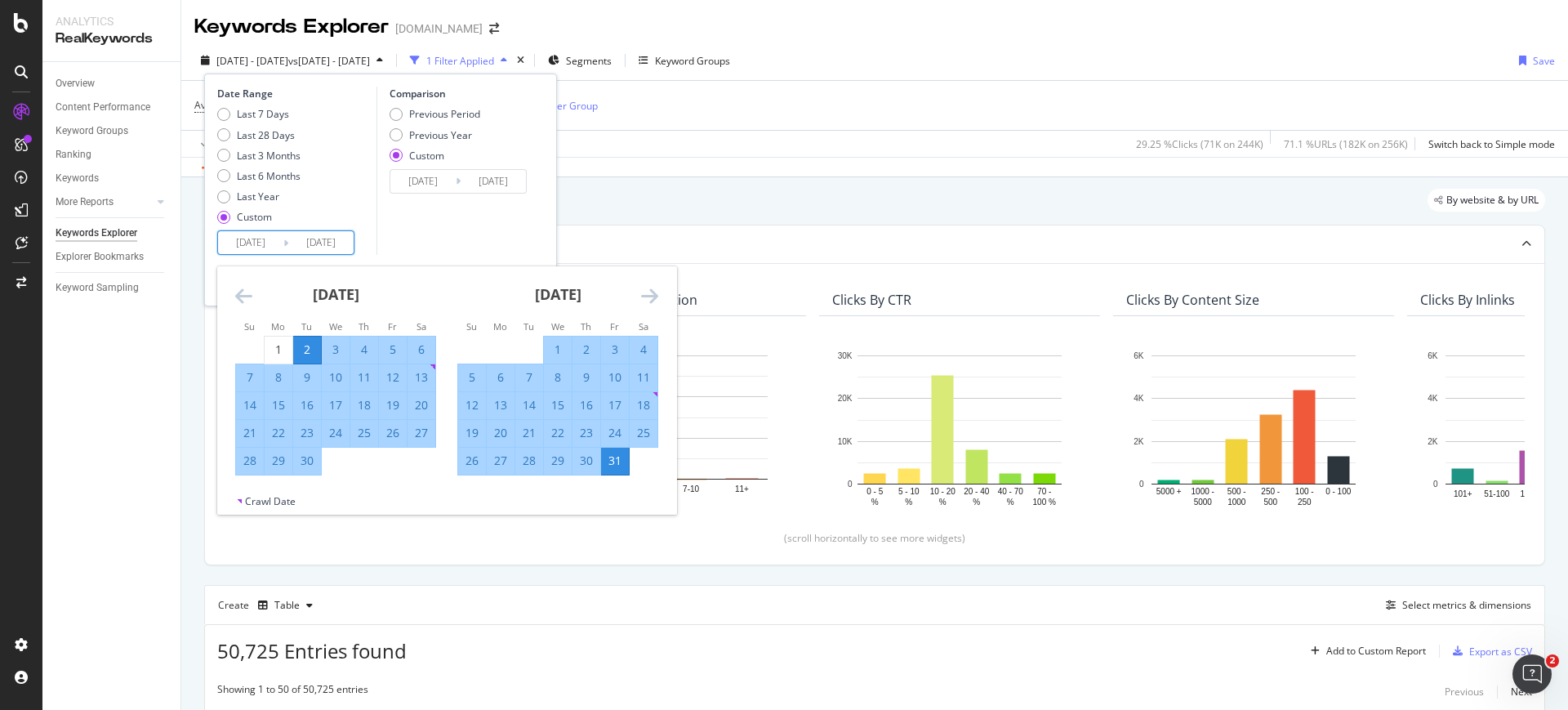
click at [294, 347] on td "2" at bounding box center [308, 349] width 28 height 28
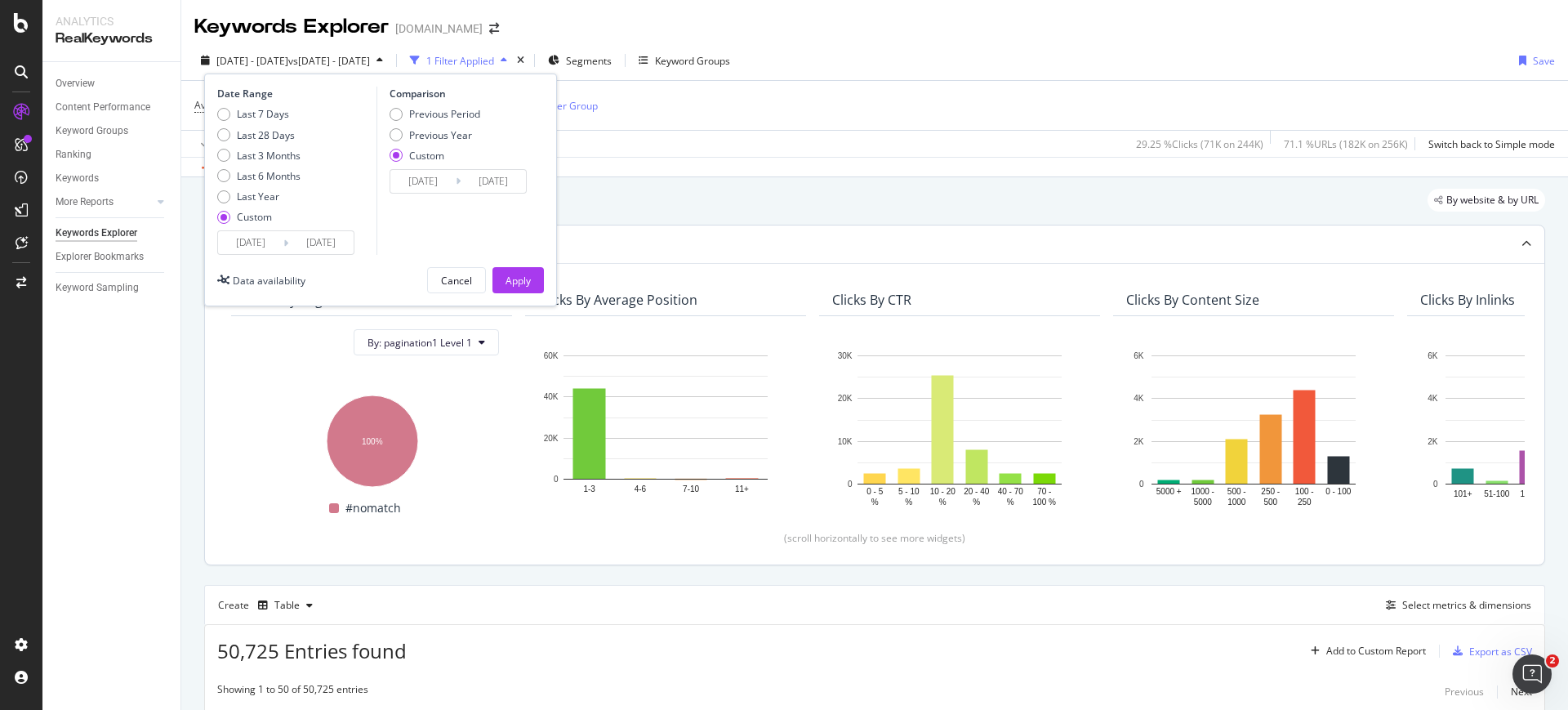
type input "2024/04/02"
click at [261, 243] on input "2024/04/02" at bounding box center [251, 242] width 65 height 23
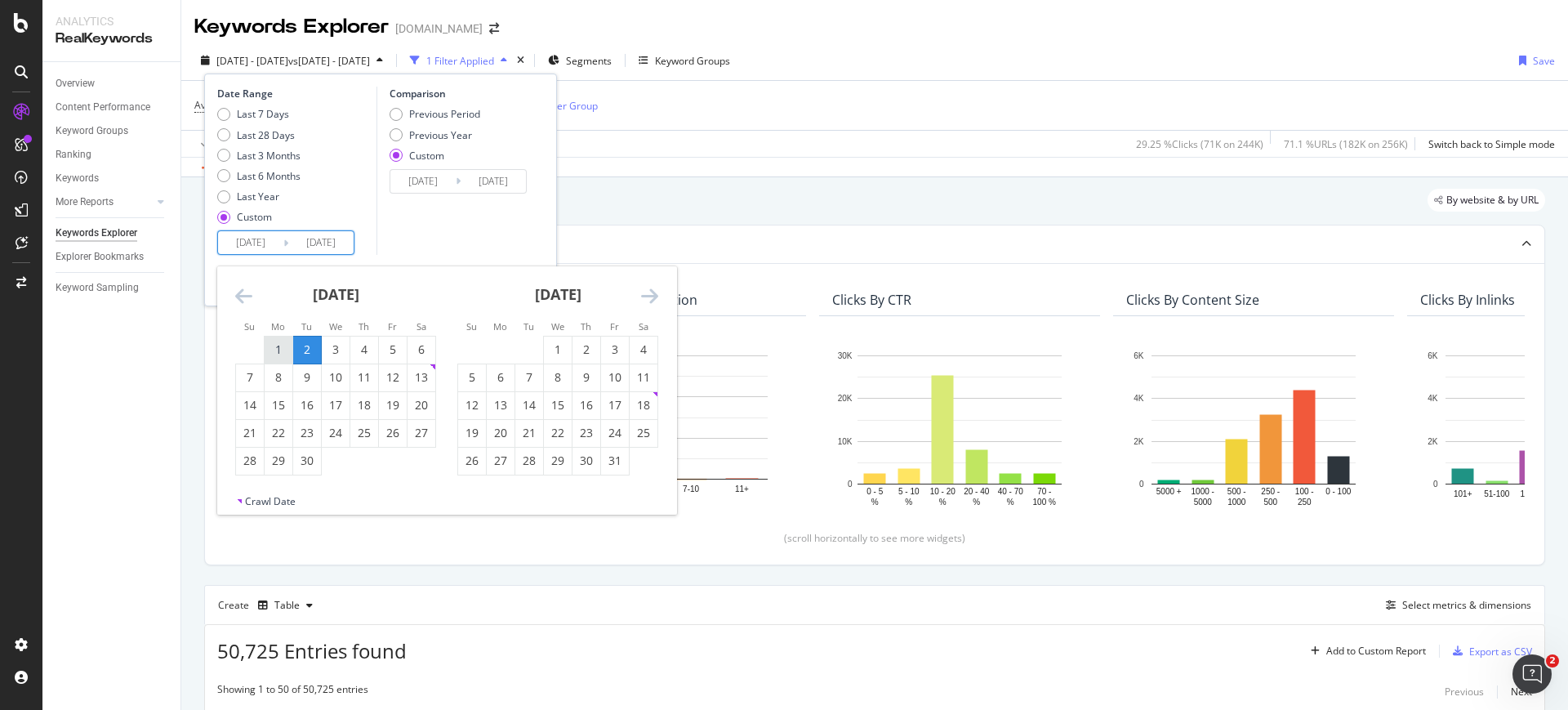
click at [279, 342] on div "1" at bounding box center [278, 350] width 28 height 17
type input "2024/04/01"
click at [313, 462] on div "30" at bounding box center [307, 461] width 28 height 17
type input "2024/04/30"
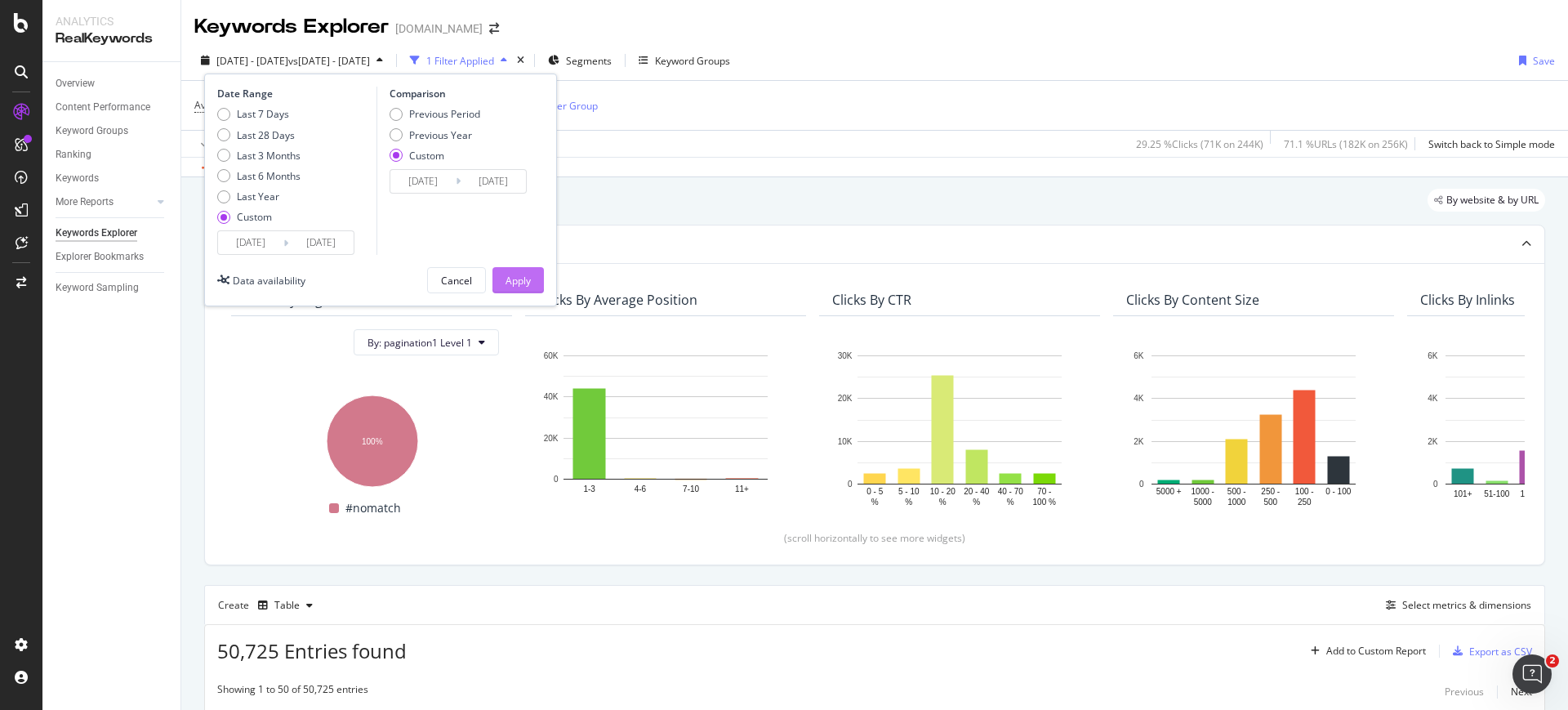
click at [524, 277] on div "Apply" at bounding box center [518, 280] width 25 height 14
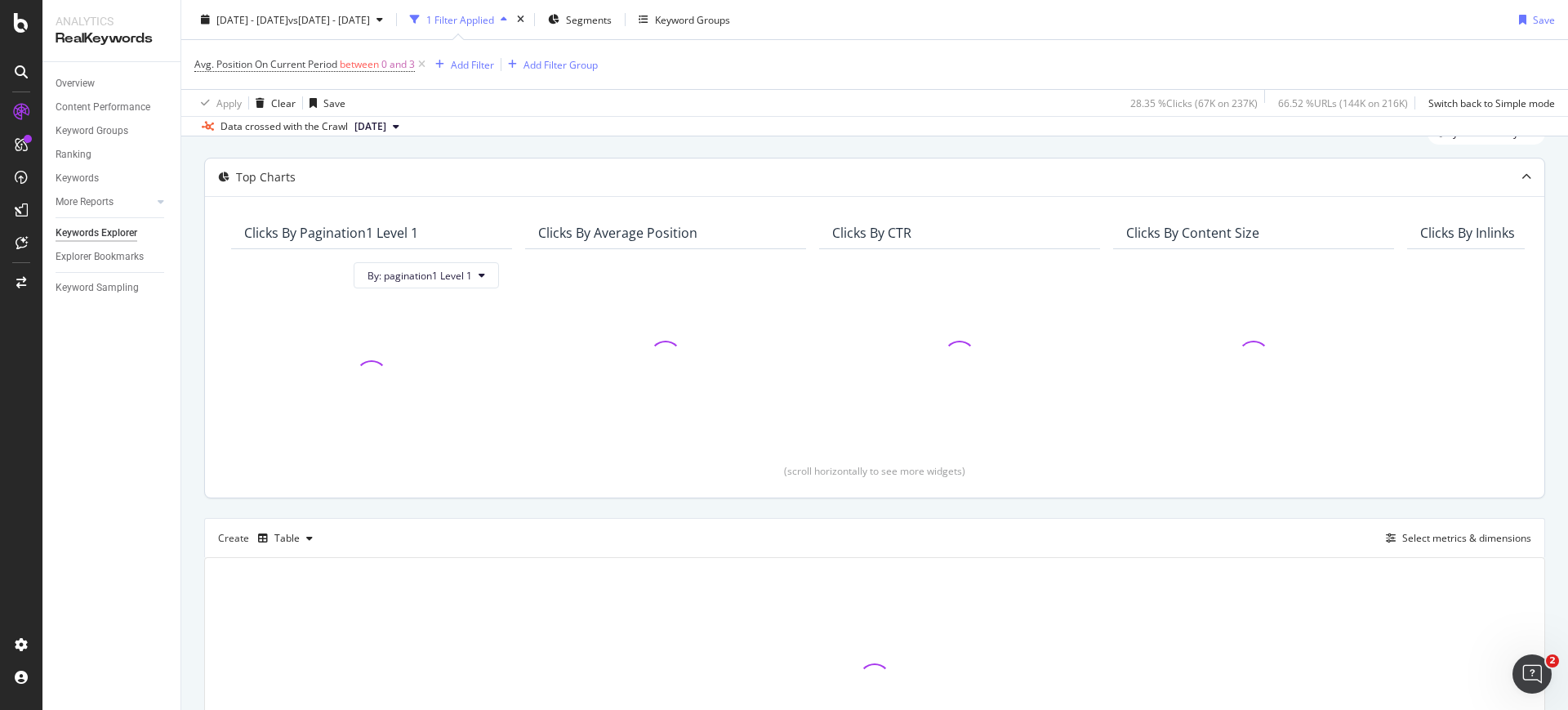
scroll to position [102, 0]
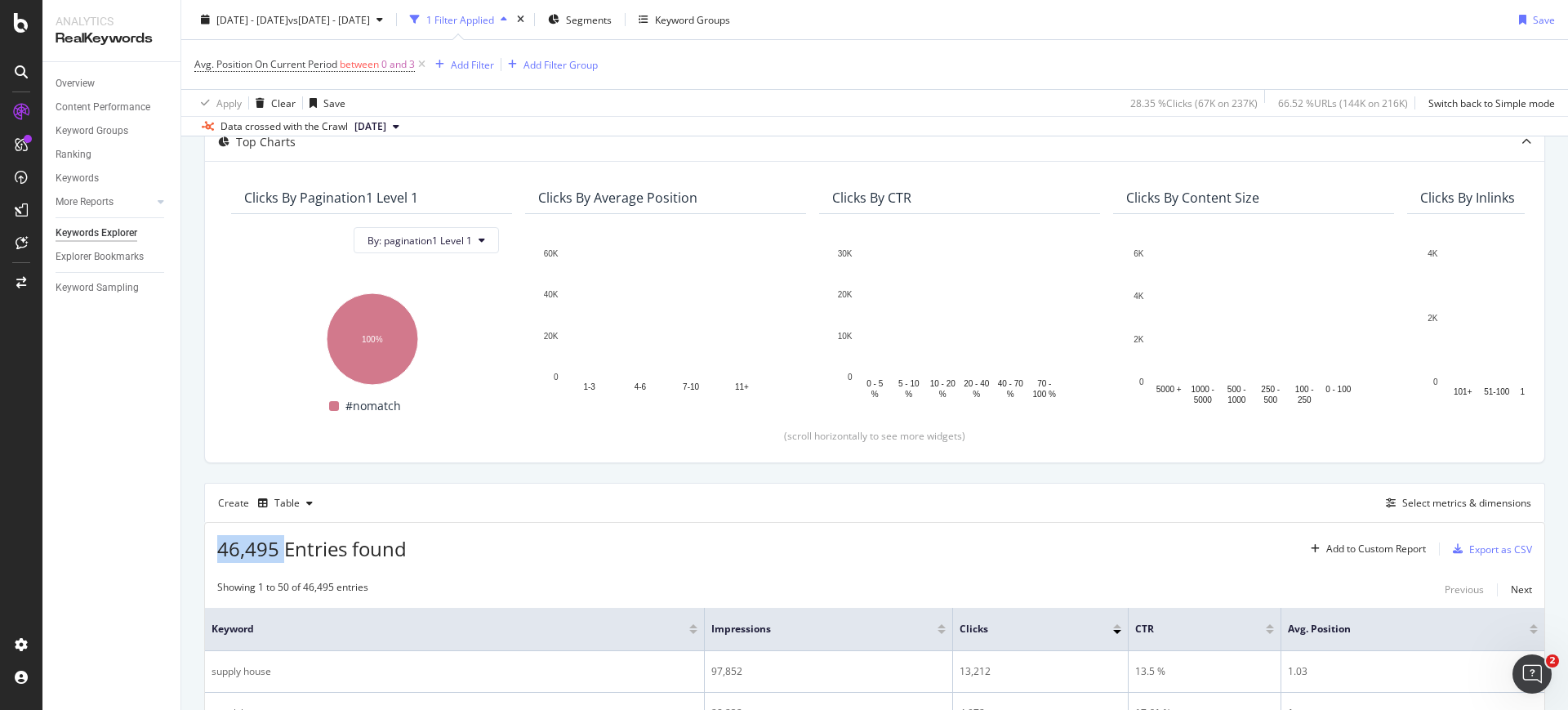
drag, startPoint x: 281, startPoint y: 559, endPoint x: 217, endPoint y: 556, distance: 64.1
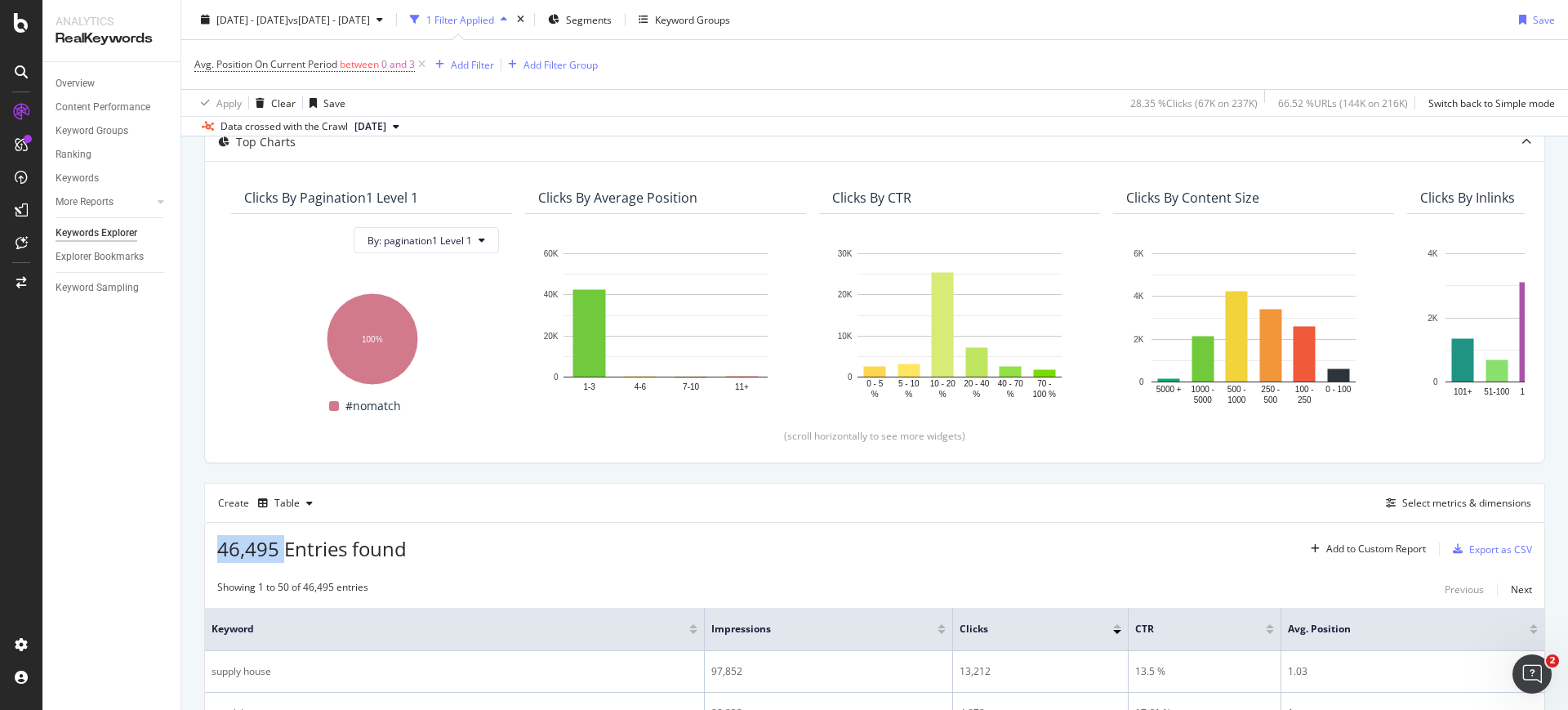
click at [217, 556] on div "46,495 Entries found Add to Custom Report Export as CSV" at bounding box center [874, 543] width 1339 height 40
copy span "46,495"
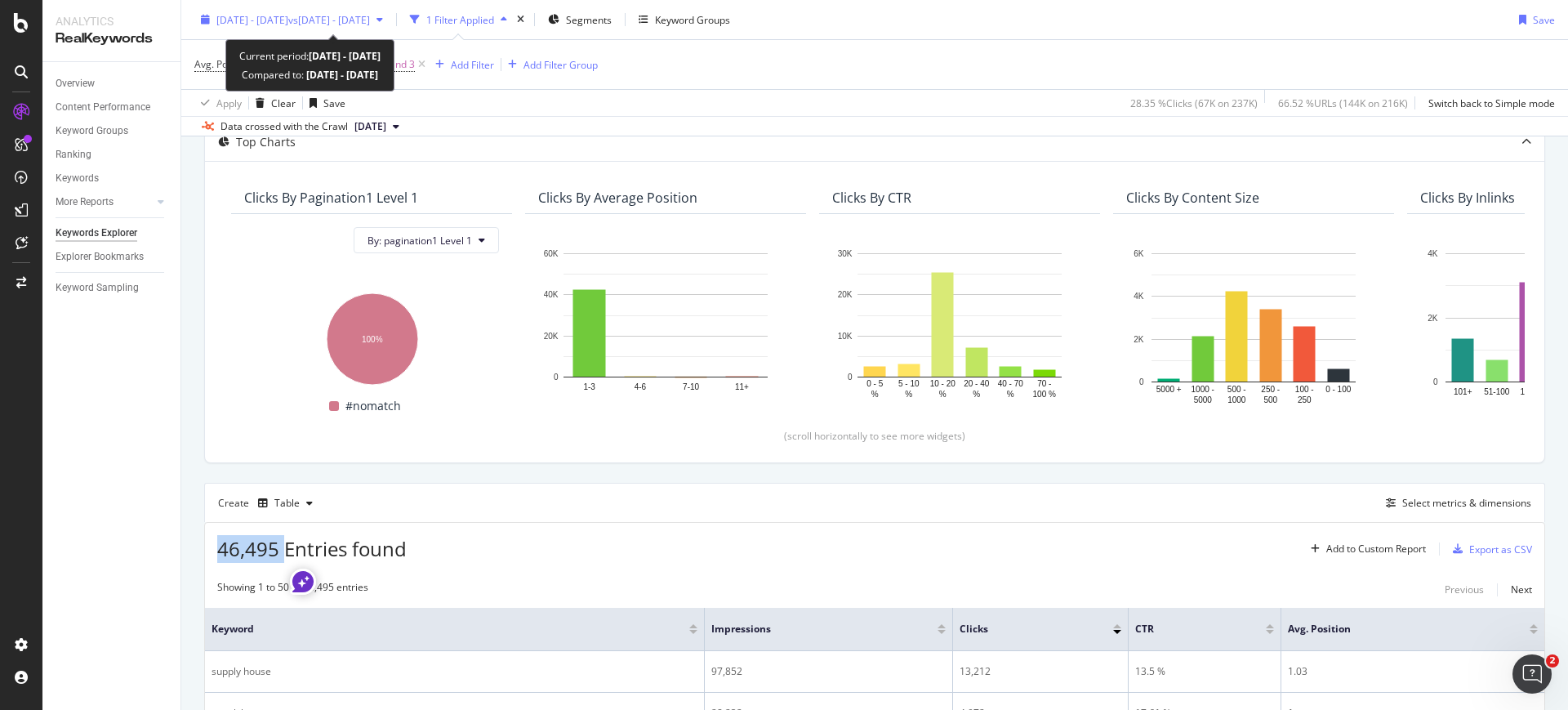
click at [289, 22] on span "2024 Apr. 1st - Apr. 30th" at bounding box center [253, 19] width 72 height 14
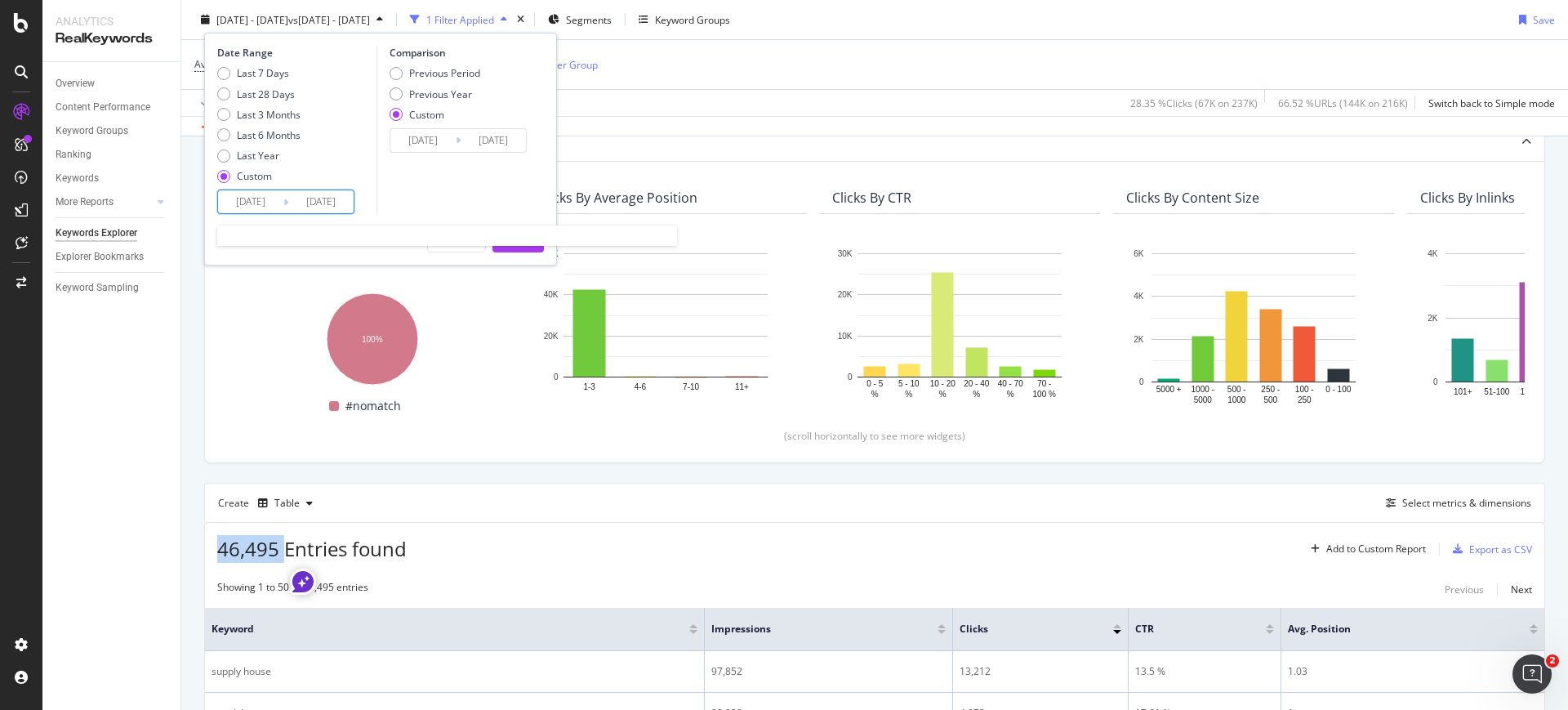
click at [253, 209] on input "2024/04/01" at bounding box center [251, 202] width 65 height 23
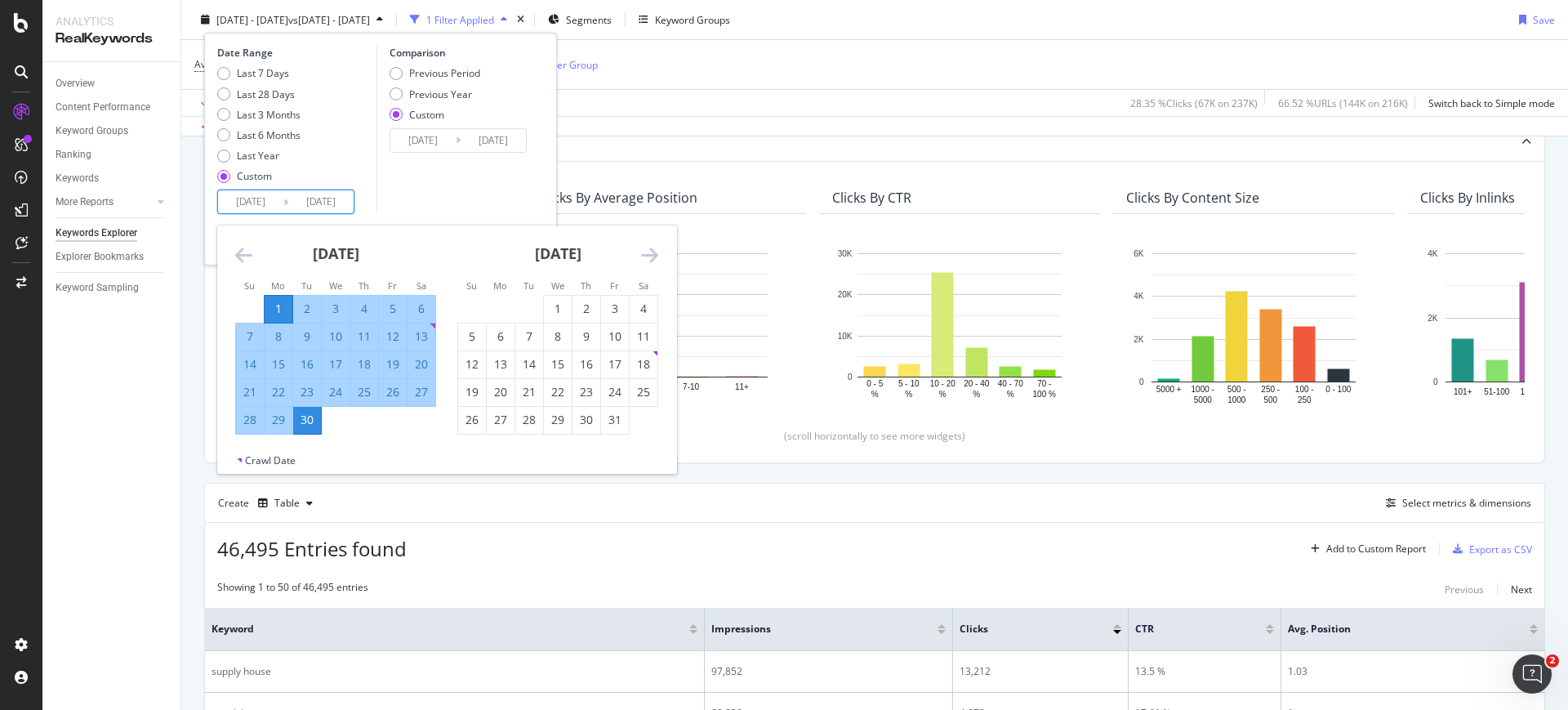
click at [258, 258] on div "April 2024" at bounding box center [335, 260] width 201 height 69
click at [257, 258] on div "April 2024" at bounding box center [335, 260] width 201 height 69
click at [253, 253] on div "April 2024" at bounding box center [335, 260] width 201 height 69
click at [243, 255] on icon "Move backward to switch to the previous month." at bounding box center [243, 254] width 18 height 19
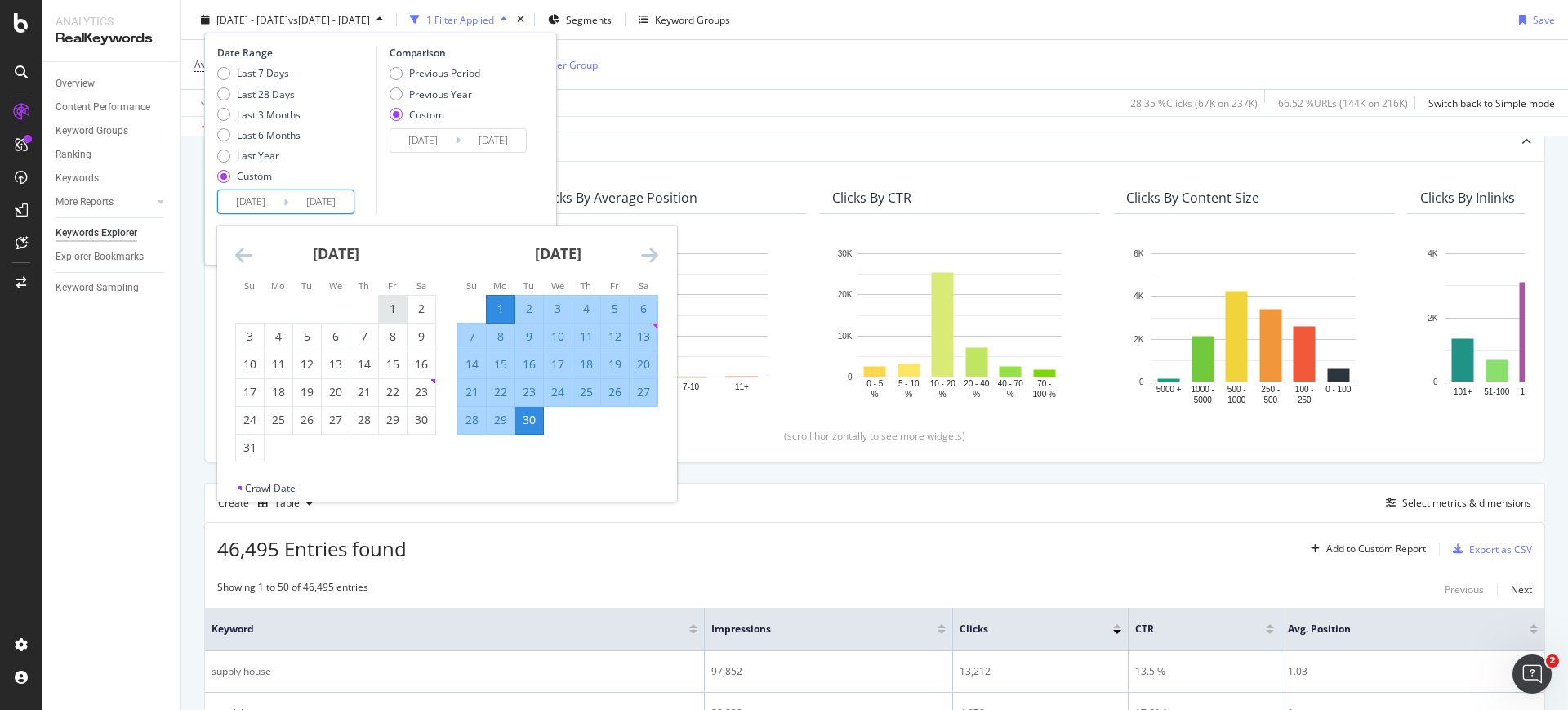
click at [396, 317] on div "1" at bounding box center [392, 309] width 28 height 27
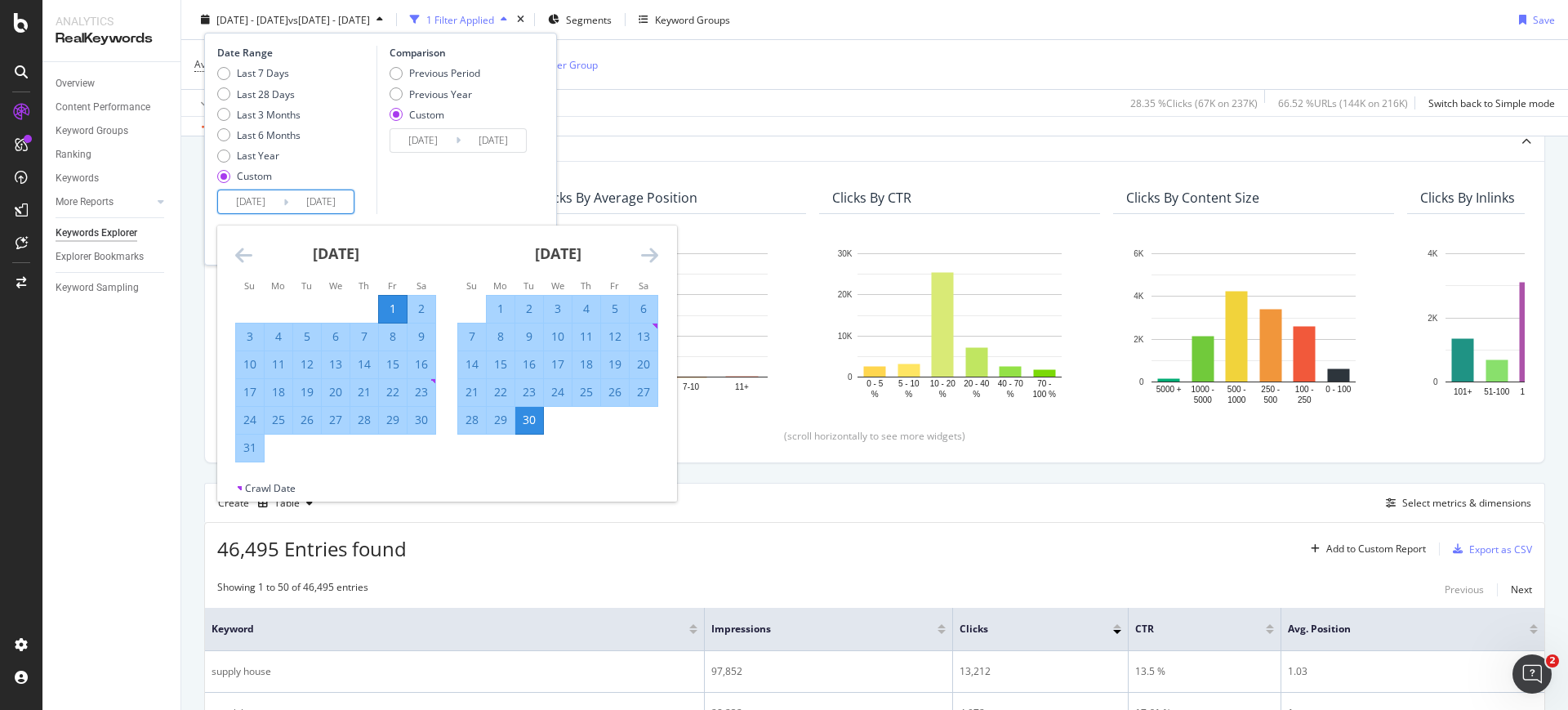
type input "2024/03/01"
click at [261, 447] on div "31" at bounding box center [249, 447] width 28 height 17
type input "2024/03/31"
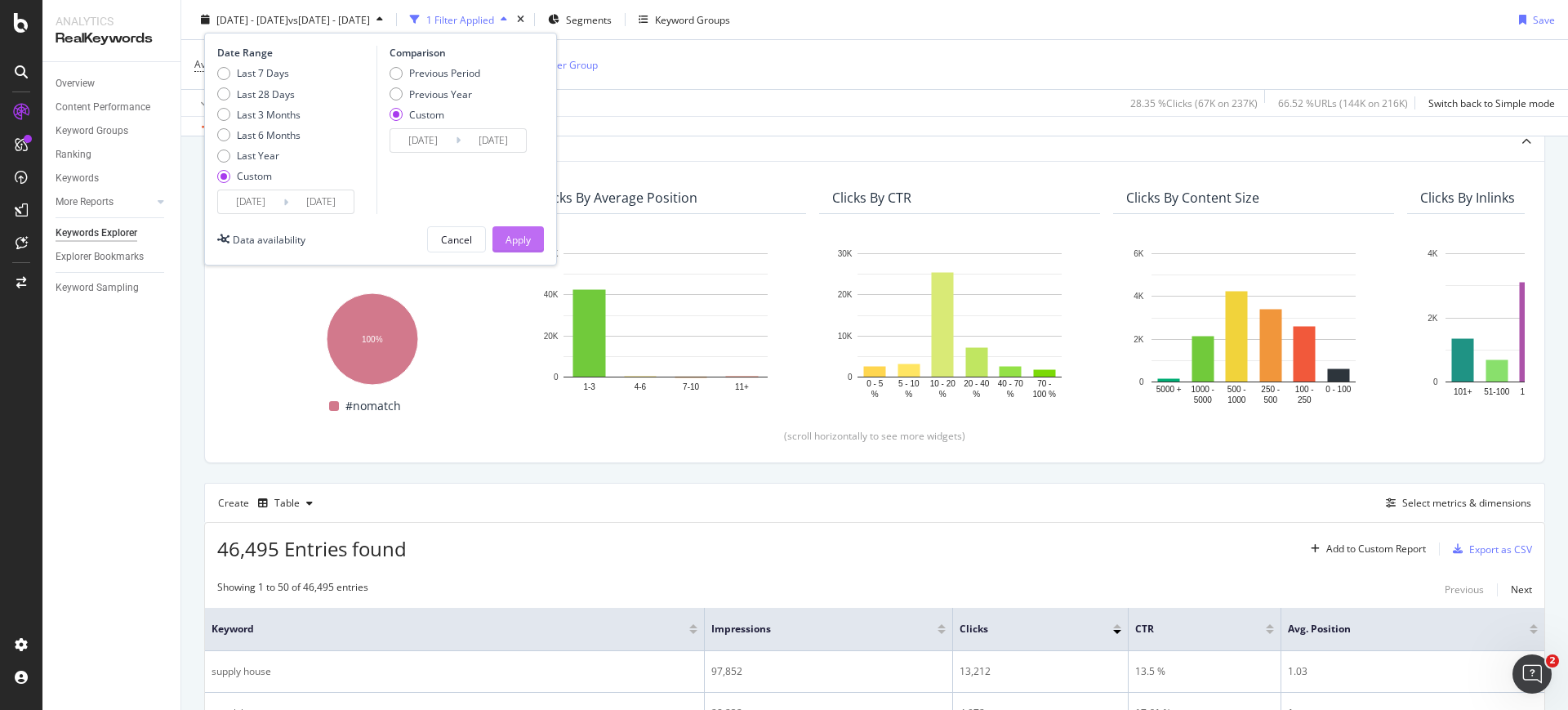
click at [529, 228] on div "Apply" at bounding box center [518, 238] width 25 height 24
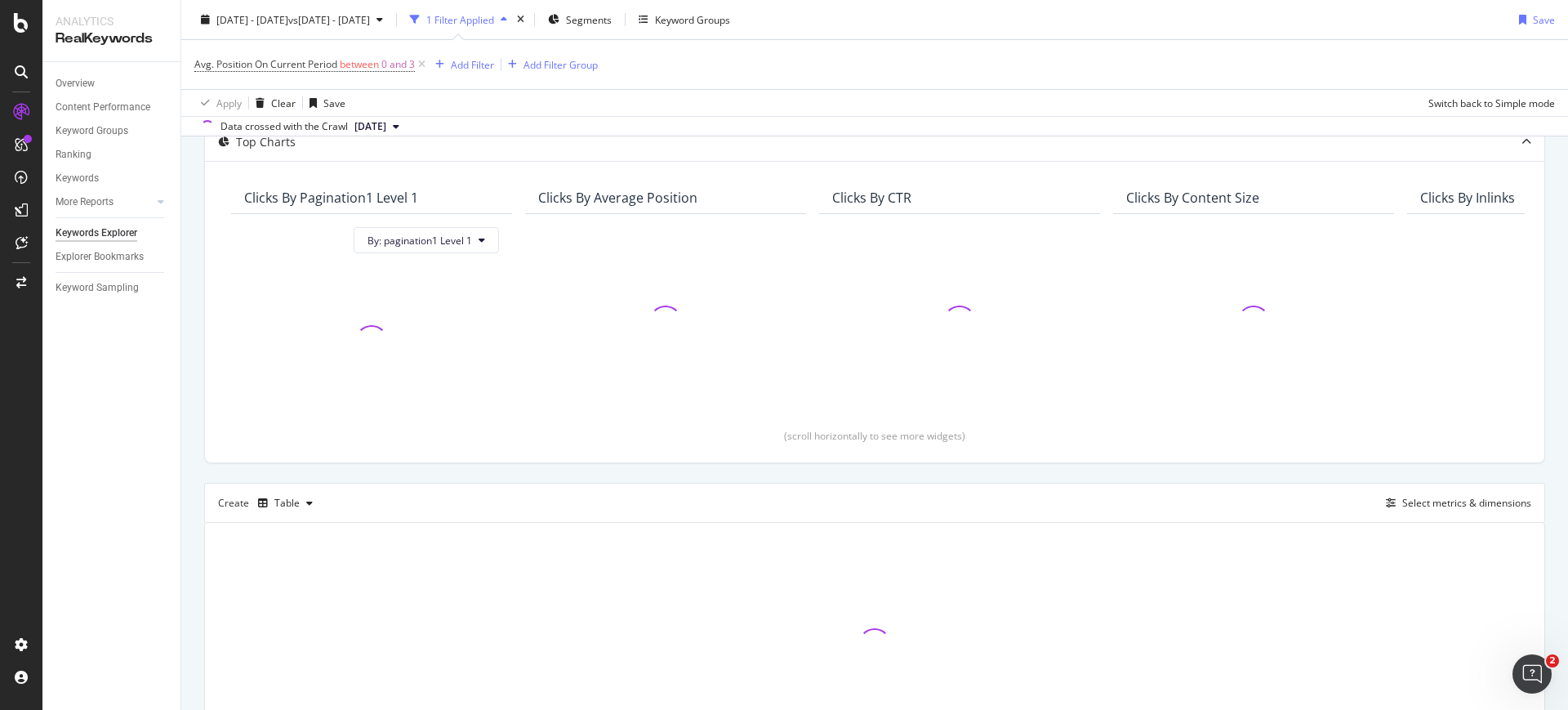
scroll to position [204, 0]
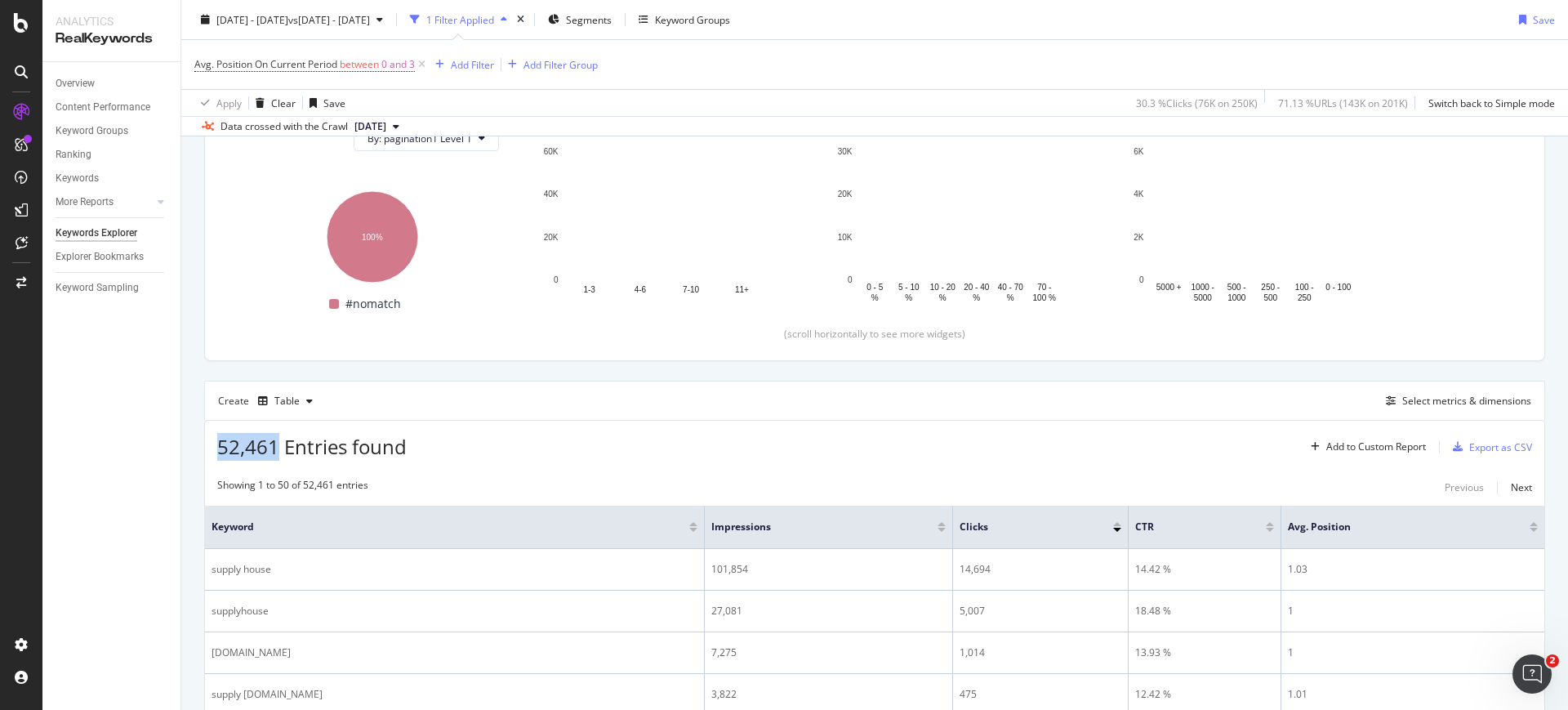
drag, startPoint x: 277, startPoint y: 449, endPoint x: 216, endPoint y: 447, distance: 61.0
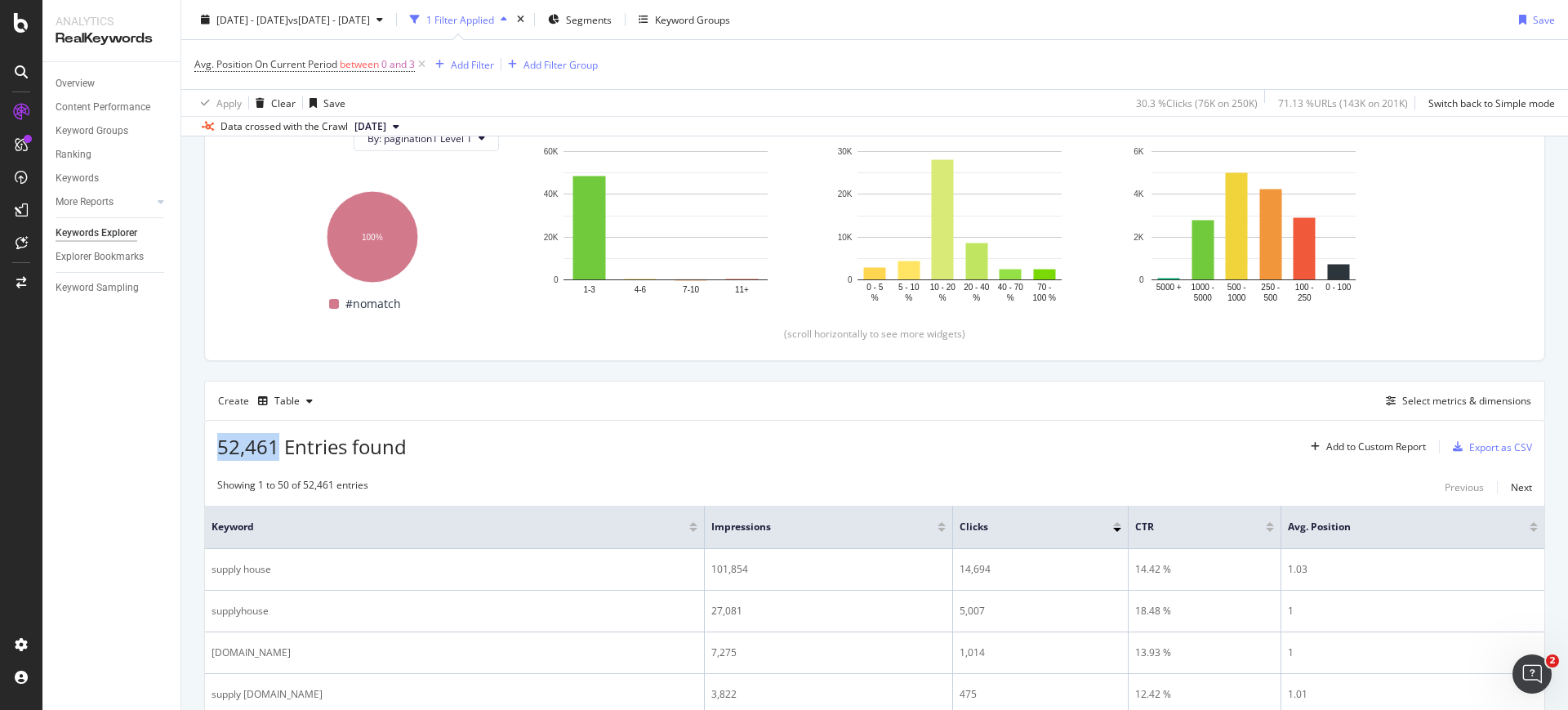
click at [216, 447] on div "52,461 Entries found Add to Custom Report Export as CSV" at bounding box center [874, 441] width 1339 height 40
copy span "52,461"
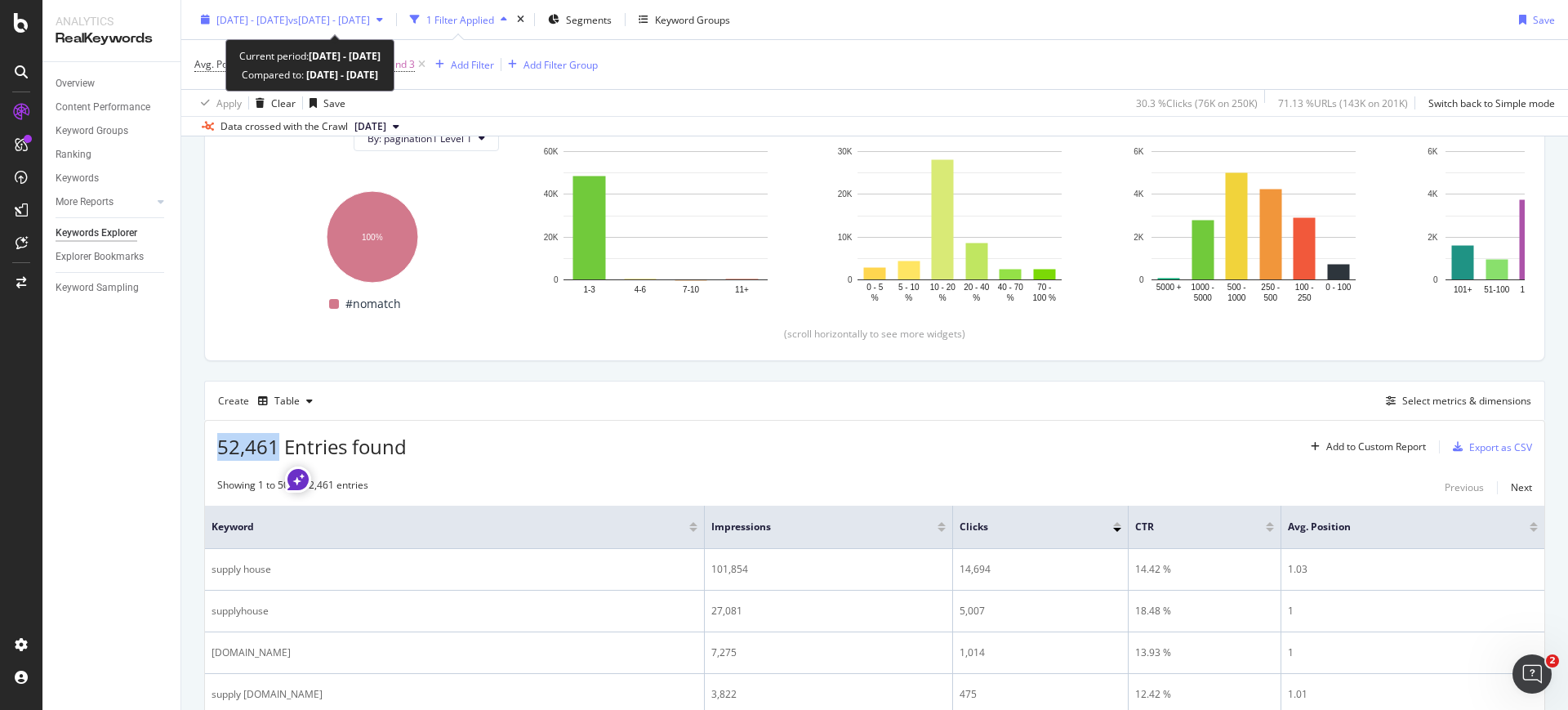
click at [289, 23] on span "2024 Mar. 1st - Mar. 31st" at bounding box center [253, 19] width 72 height 14
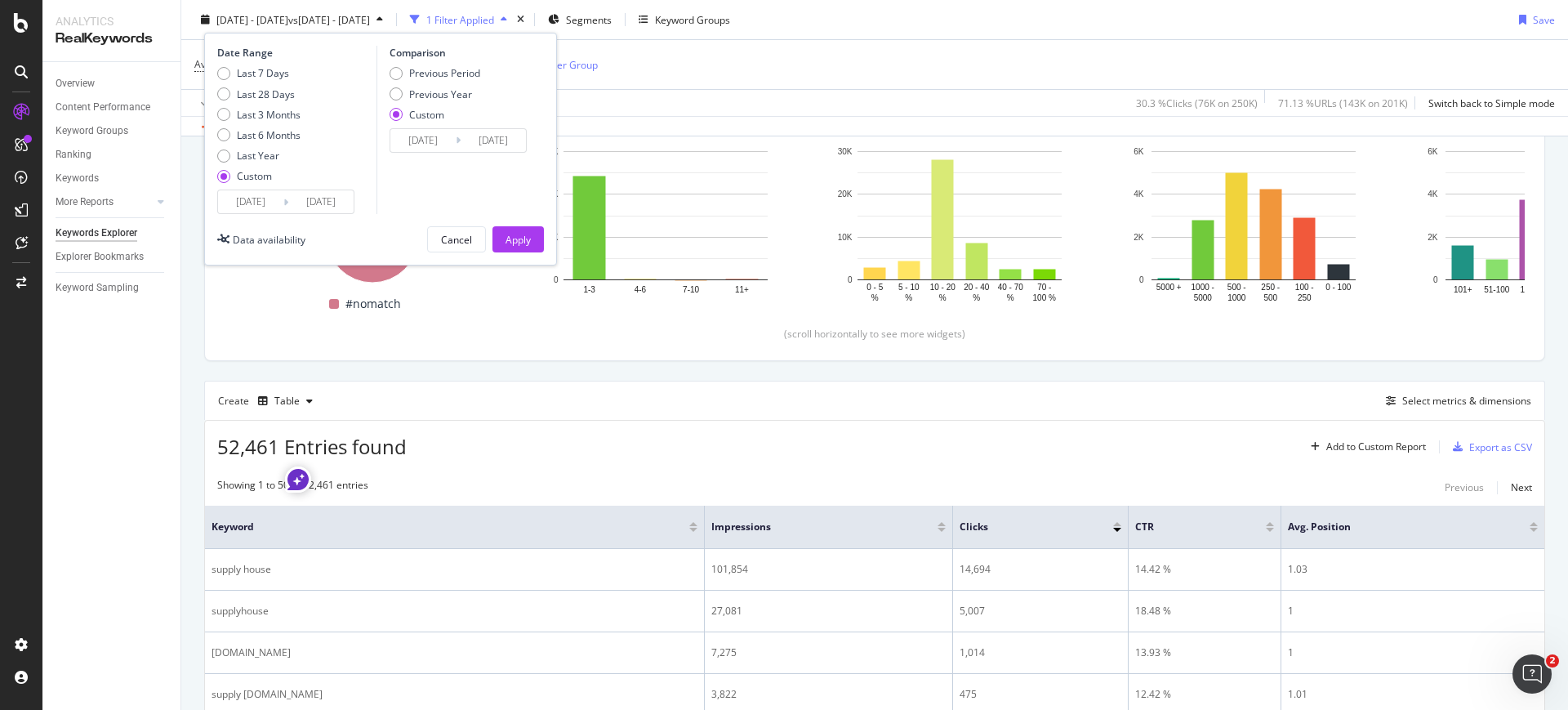
click at [258, 210] on input "2024/03/01" at bounding box center [251, 202] width 65 height 23
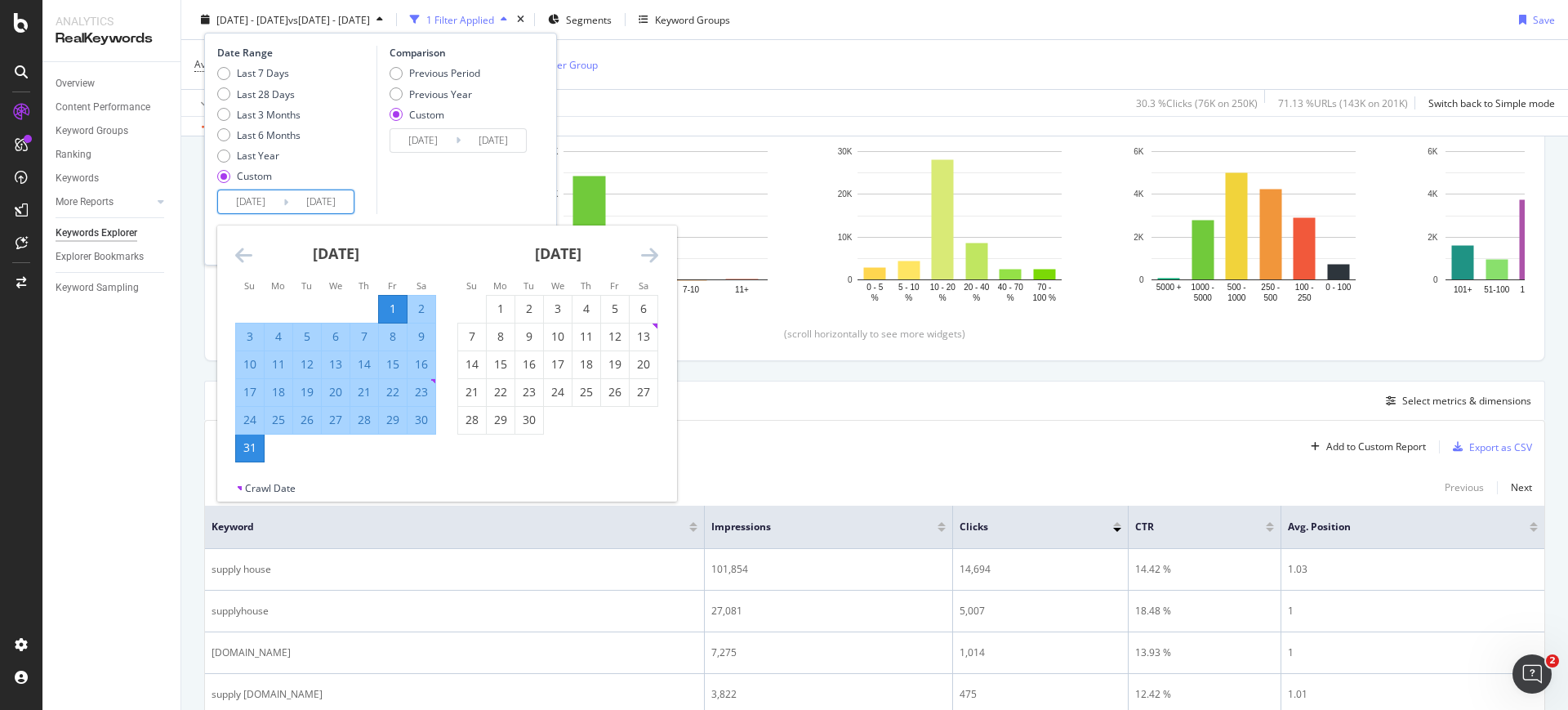
click at [244, 259] on icon "Move backward to switch to the previous month." at bounding box center [243, 254] width 18 height 19
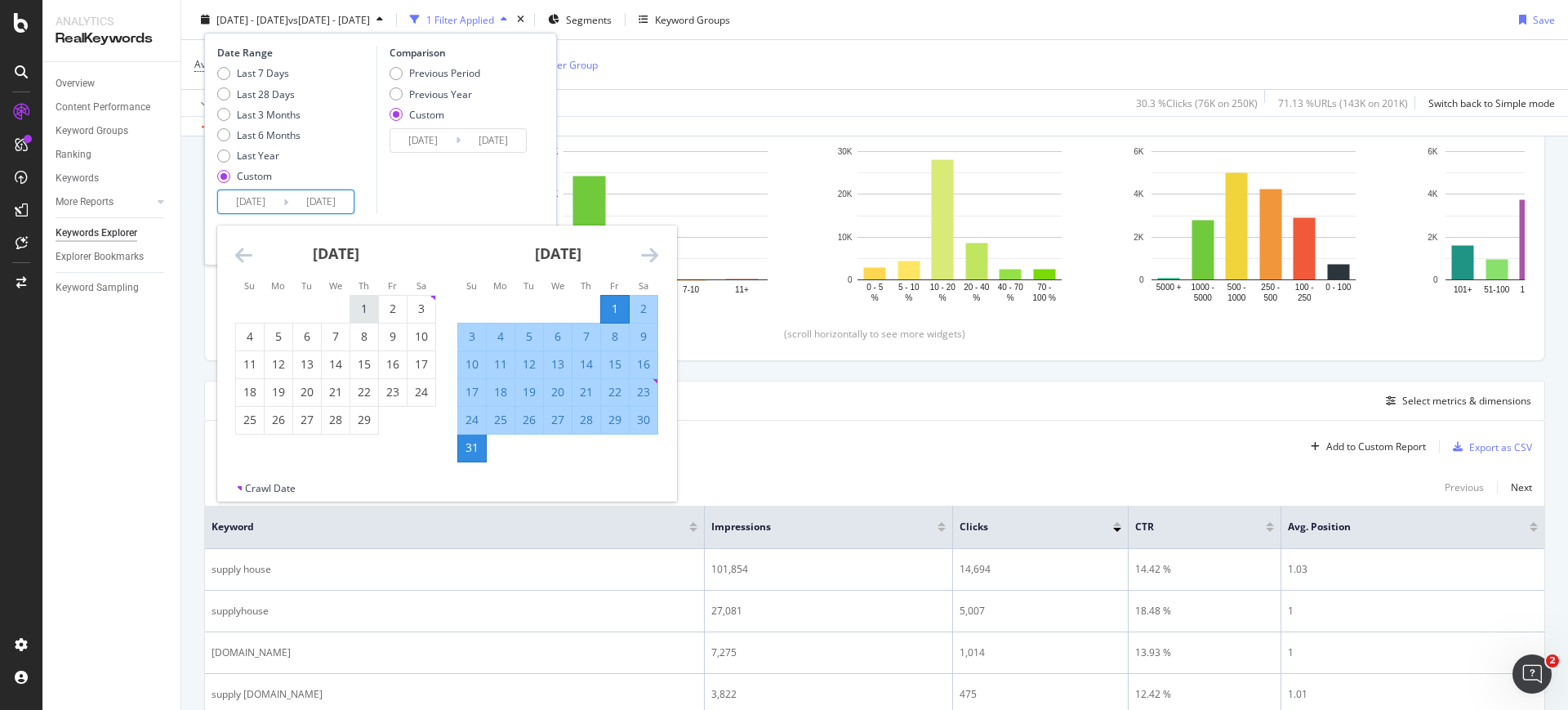
click at [365, 316] on div "1" at bounding box center [364, 309] width 28 height 17
type input "2024/02/01"
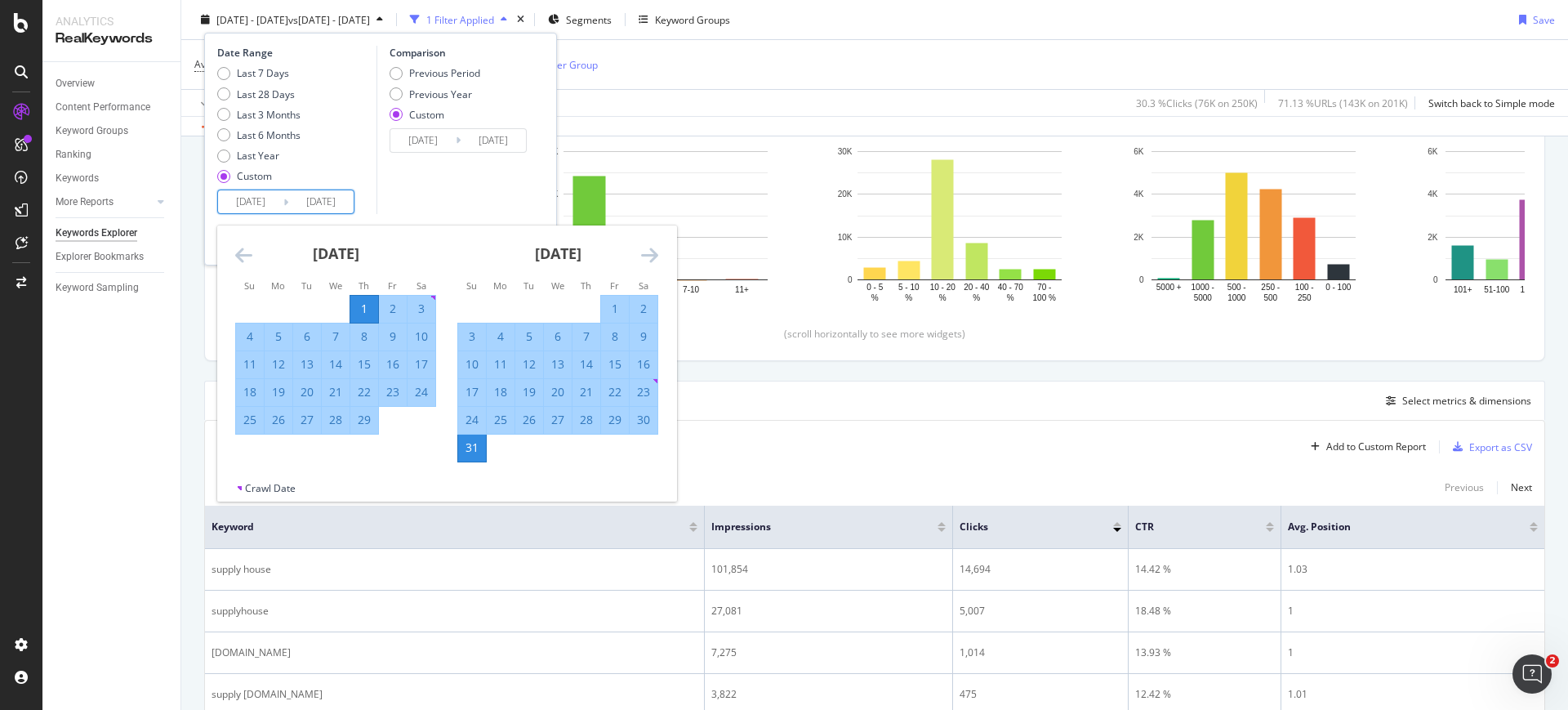
click at [363, 421] on div "29" at bounding box center [364, 420] width 28 height 17
type input "2024/02/29"
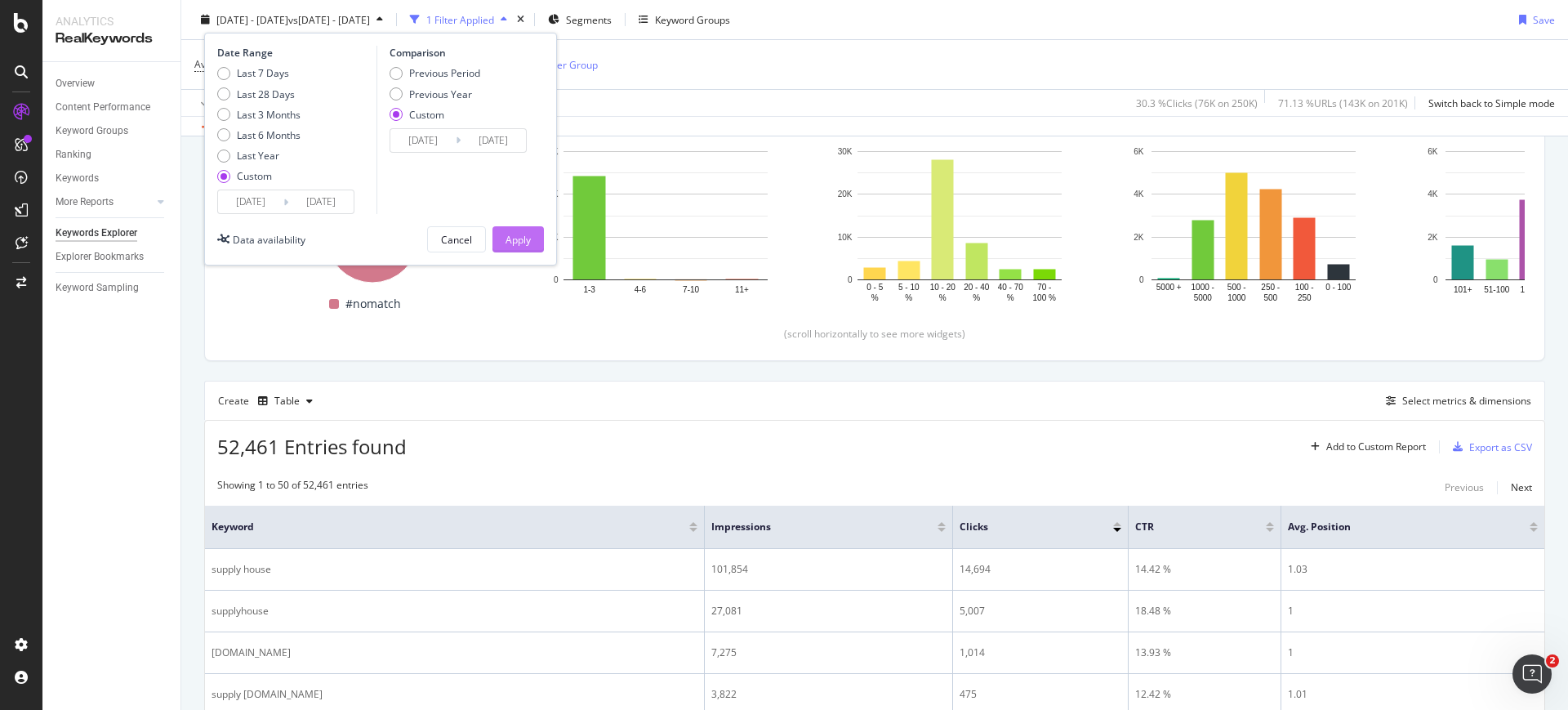
click at [522, 241] on div "Apply" at bounding box center [518, 238] width 25 height 14
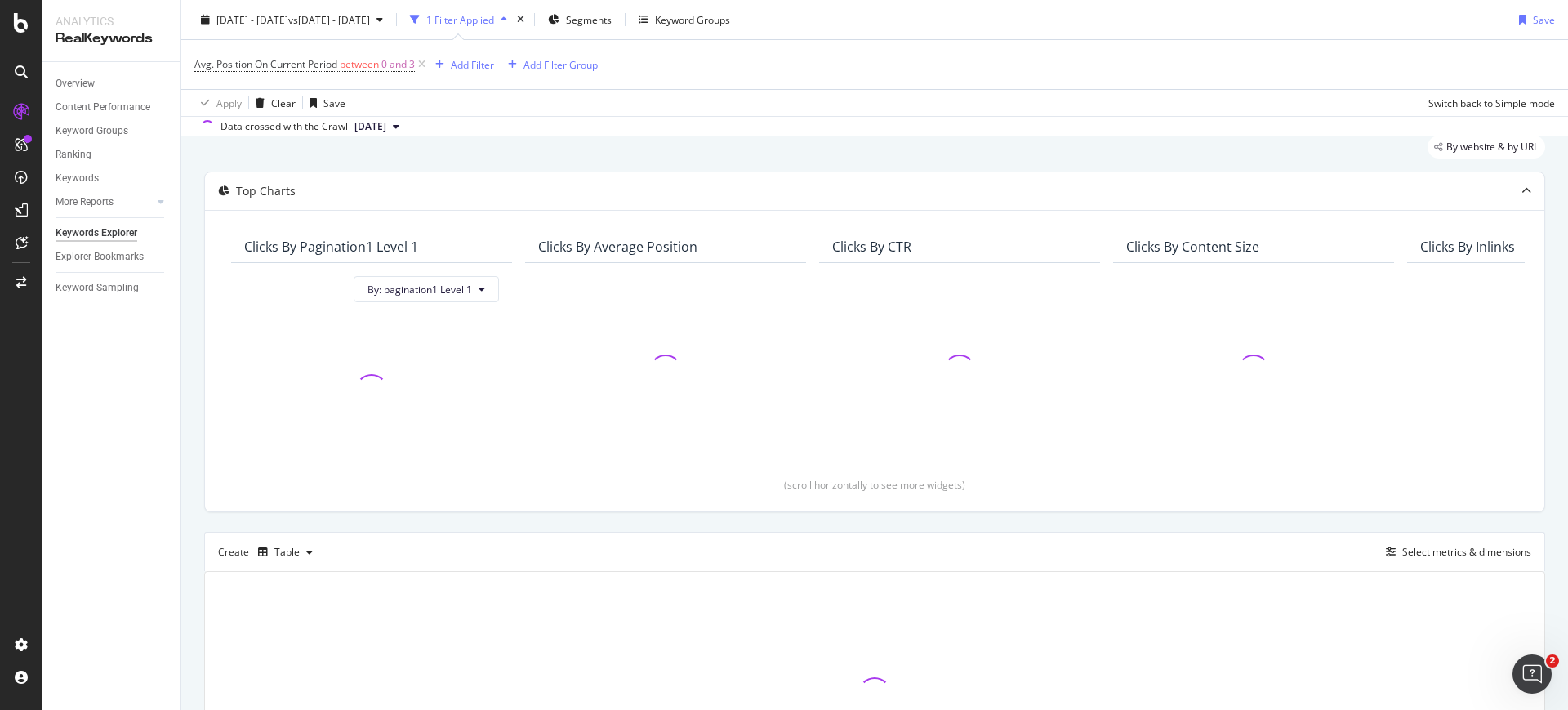
scroll to position [102, 0]
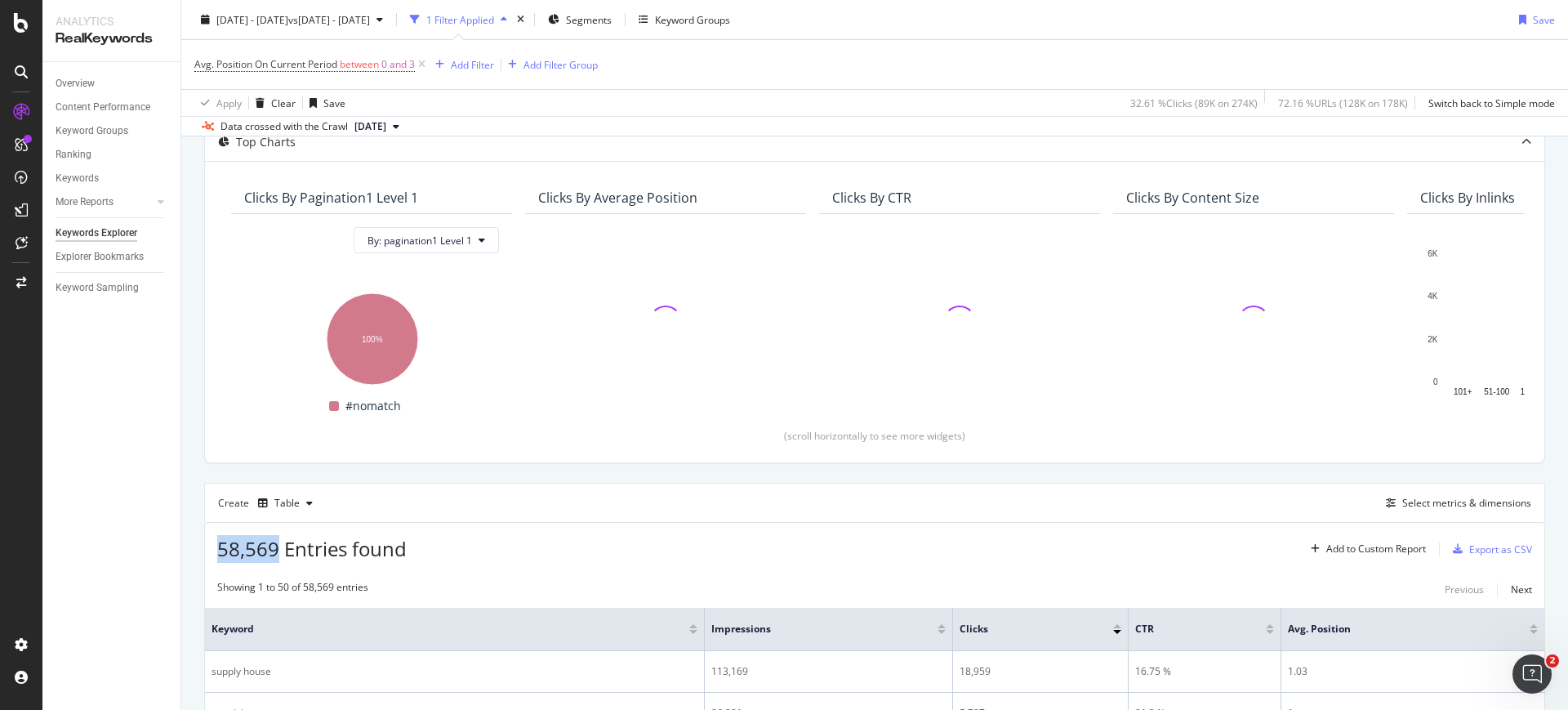
drag, startPoint x: 274, startPoint y: 545, endPoint x: 212, endPoint y: 550, distance: 62.2
click at [212, 550] on div "58,569 Entries found Add to Custom Report Export as CSV" at bounding box center [874, 543] width 1339 height 40
copy span "58,569"
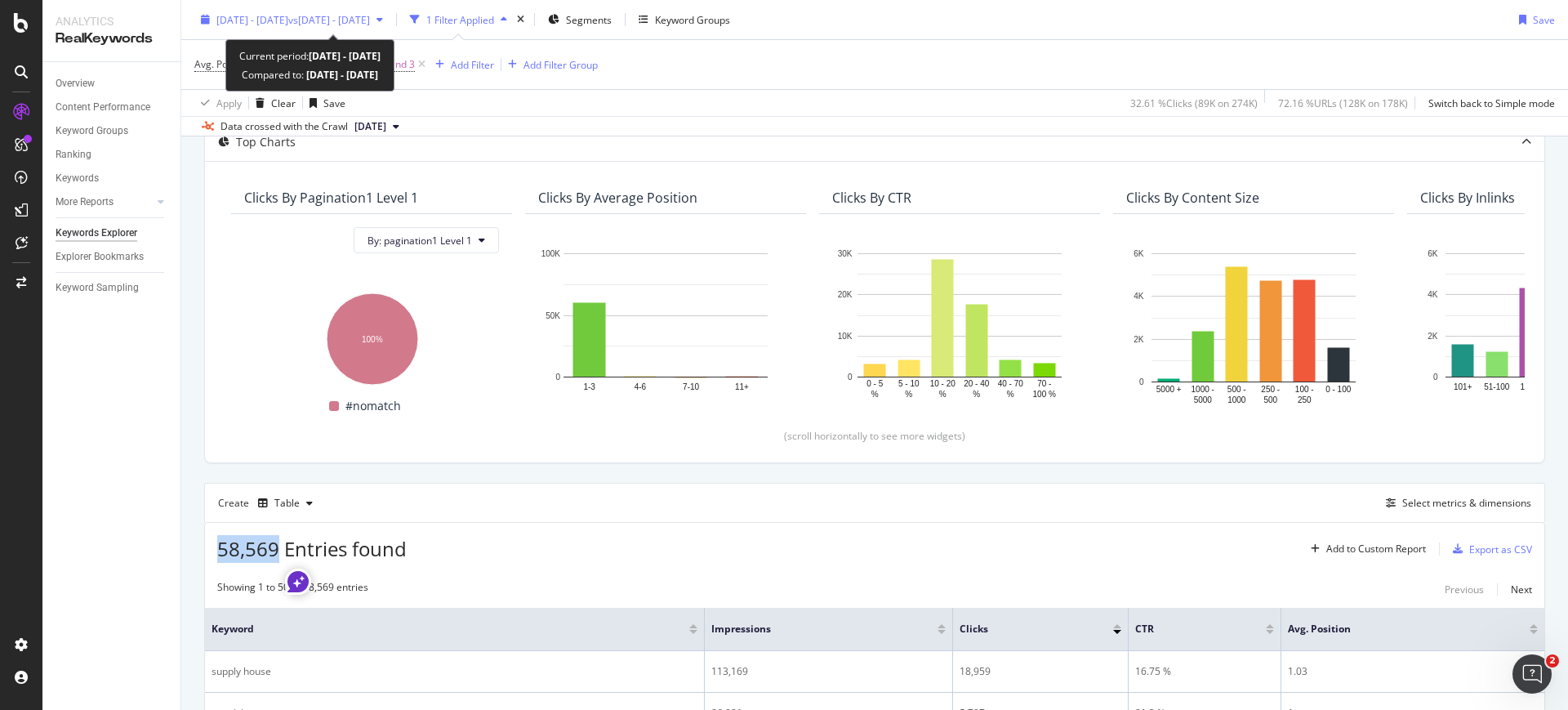
click at [298, 26] on div "2024 Feb. 1st - Feb. 29th vs 2024 Aug. 1st - Aug. 31st" at bounding box center [291, 19] width 195 height 24
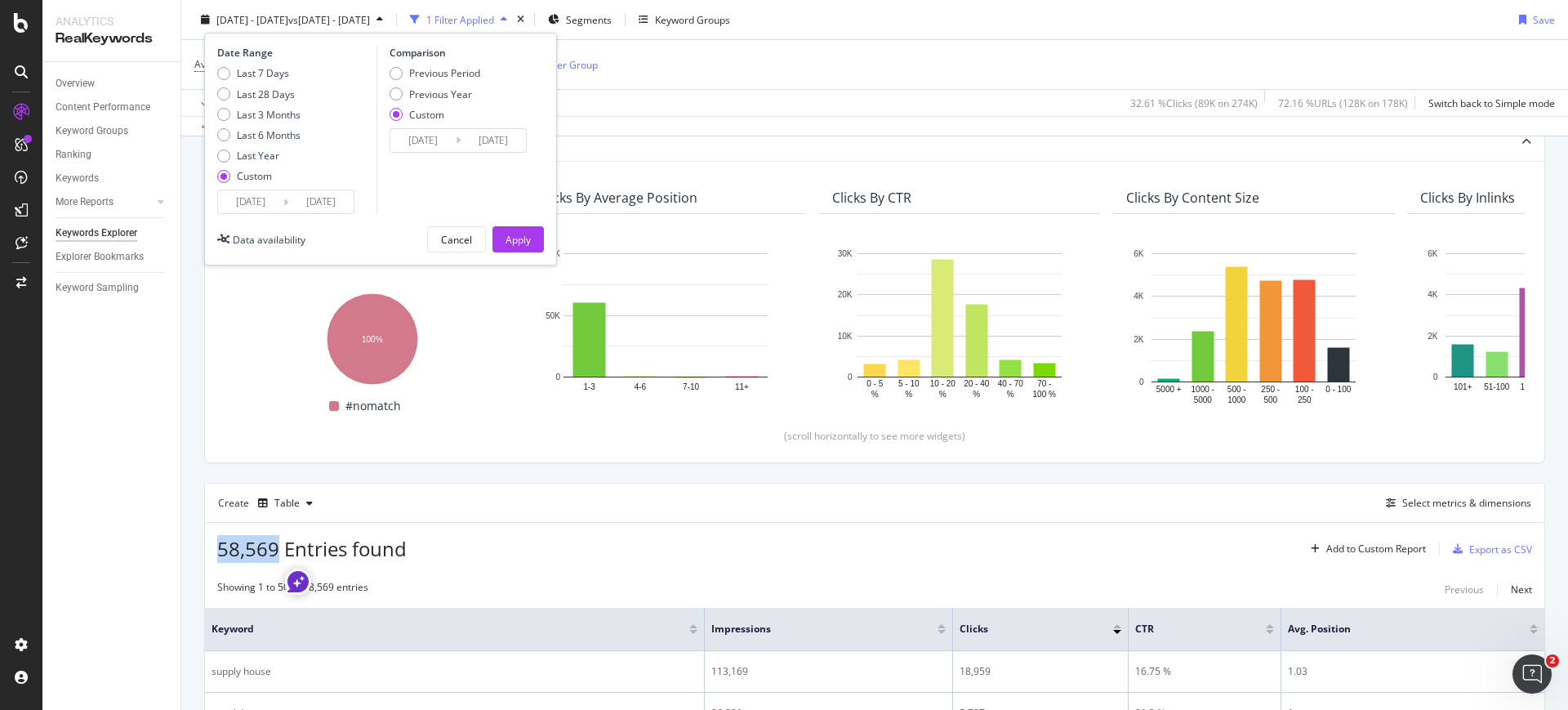
click at [261, 197] on input "2024/02/01" at bounding box center [251, 202] width 65 height 23
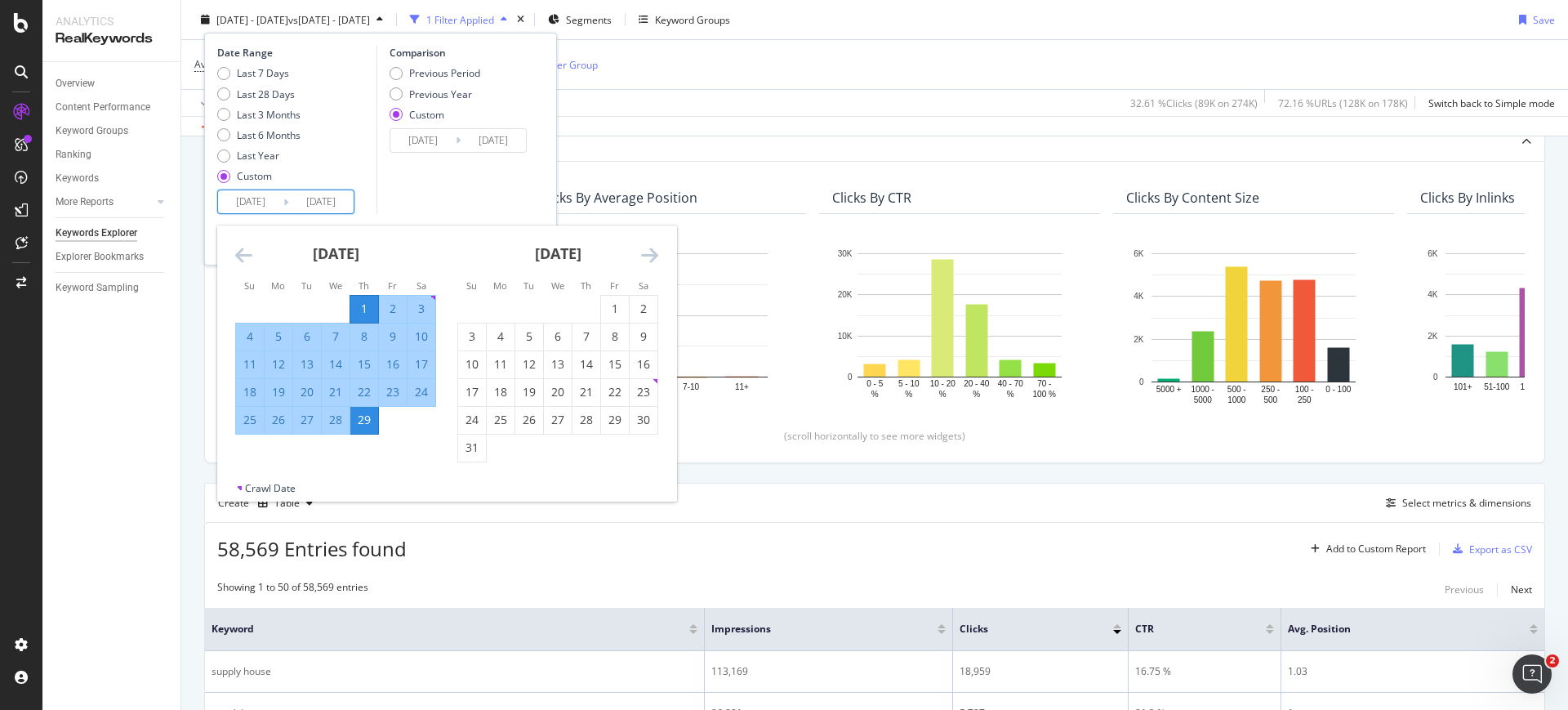
click at [248, 258] on icon "Move backward to switch to the previous month." at bounding box center [243, 254] width 18 height 19
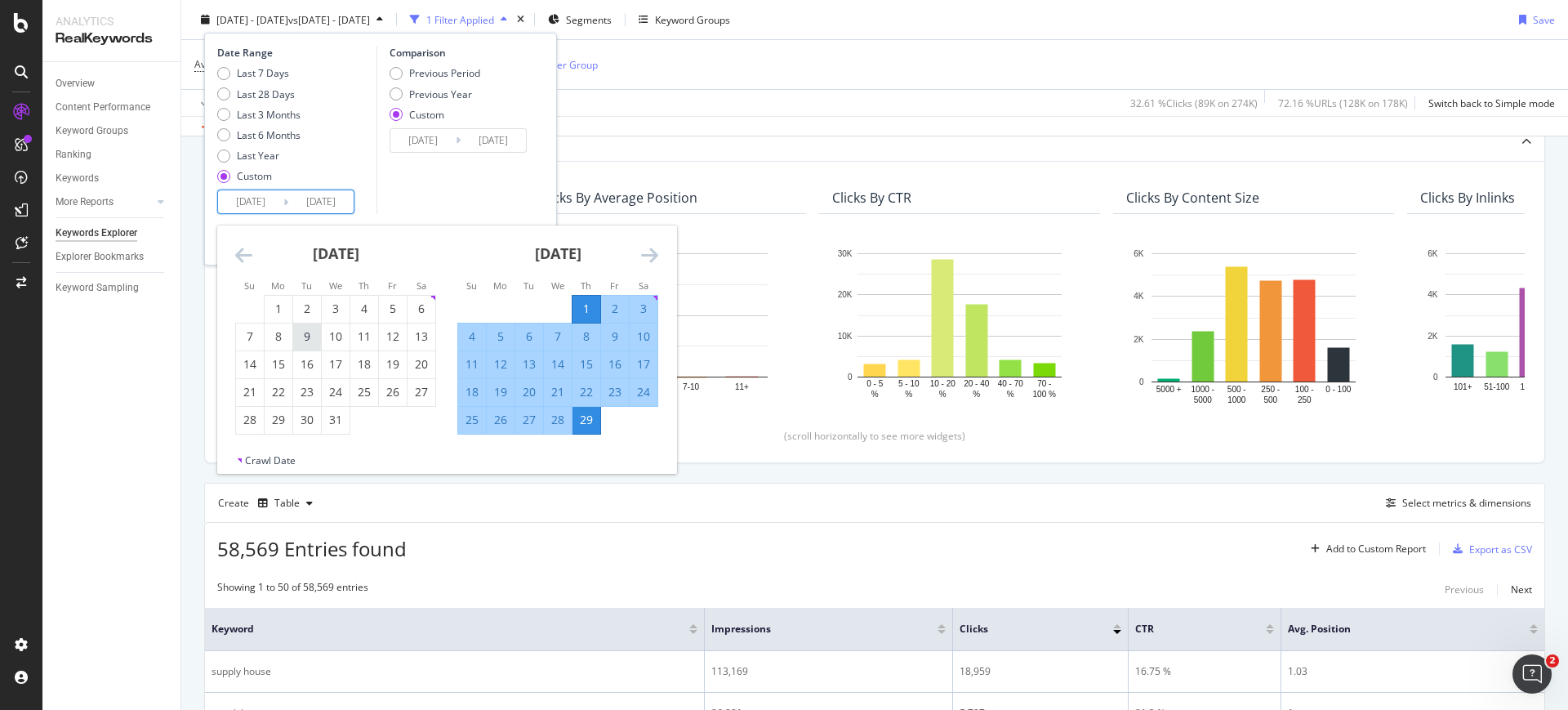
drag, startPoint x: 291, startPoint y: 315, endPoint x: 304, endPoint y: 333, distance: 22.2
click at [290, 315] on div "1" at bounding box center [278, 309] width 28 height 17
type input "2024/01/01"
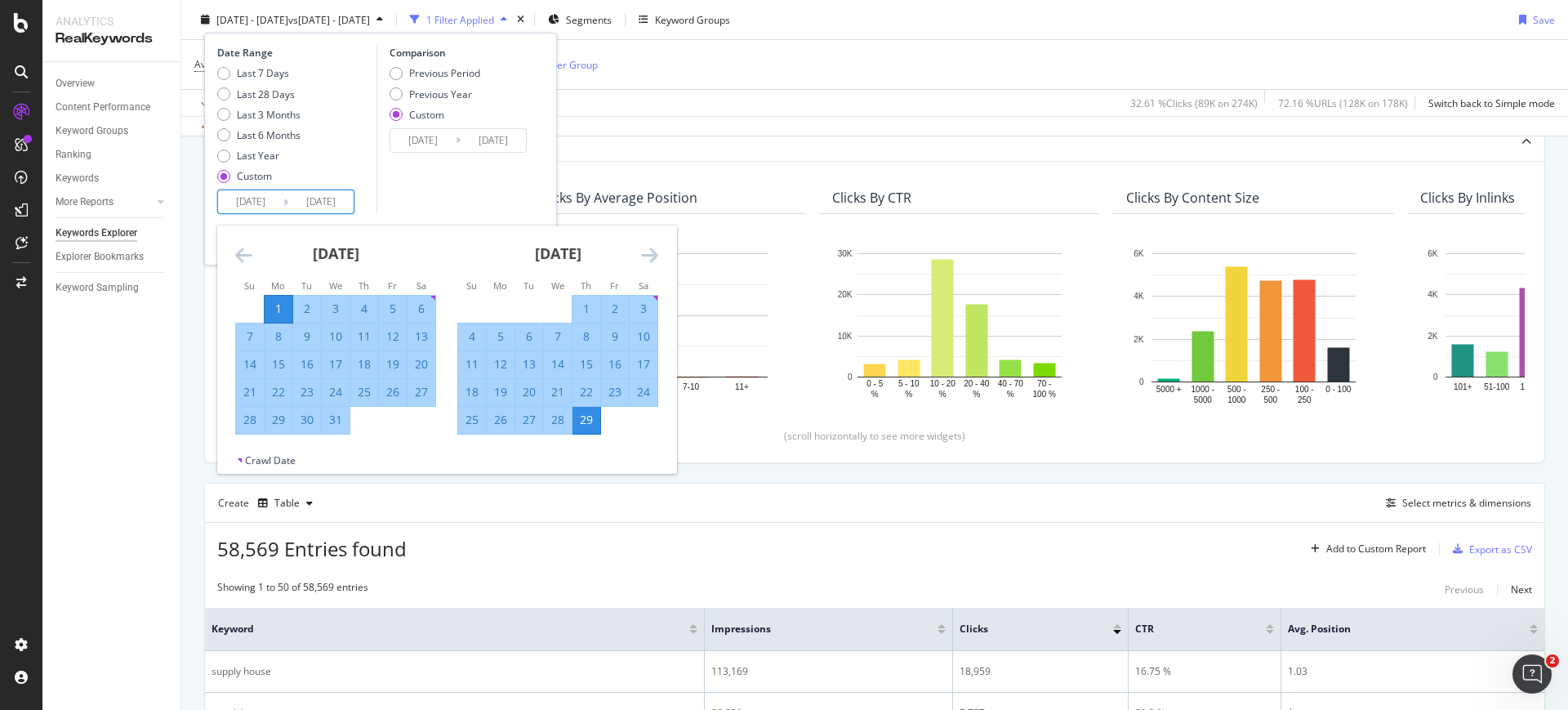
click at [342, 422] on div "31" at bounding box center [335, 420] width 28 height 17
type input "2024/01/31"
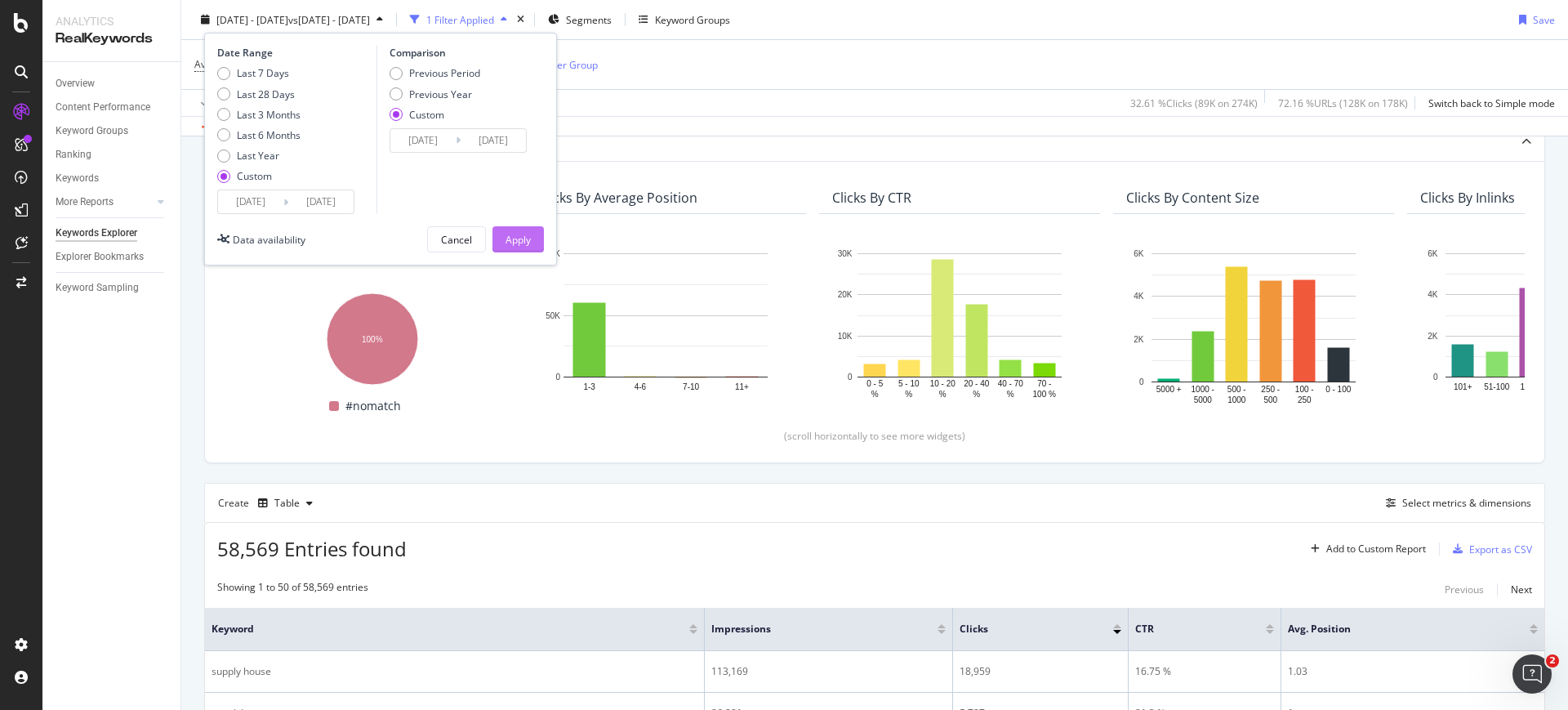
click at [508, 243] on div "Apply" at bounding box center [518, 238] width 25 height 14
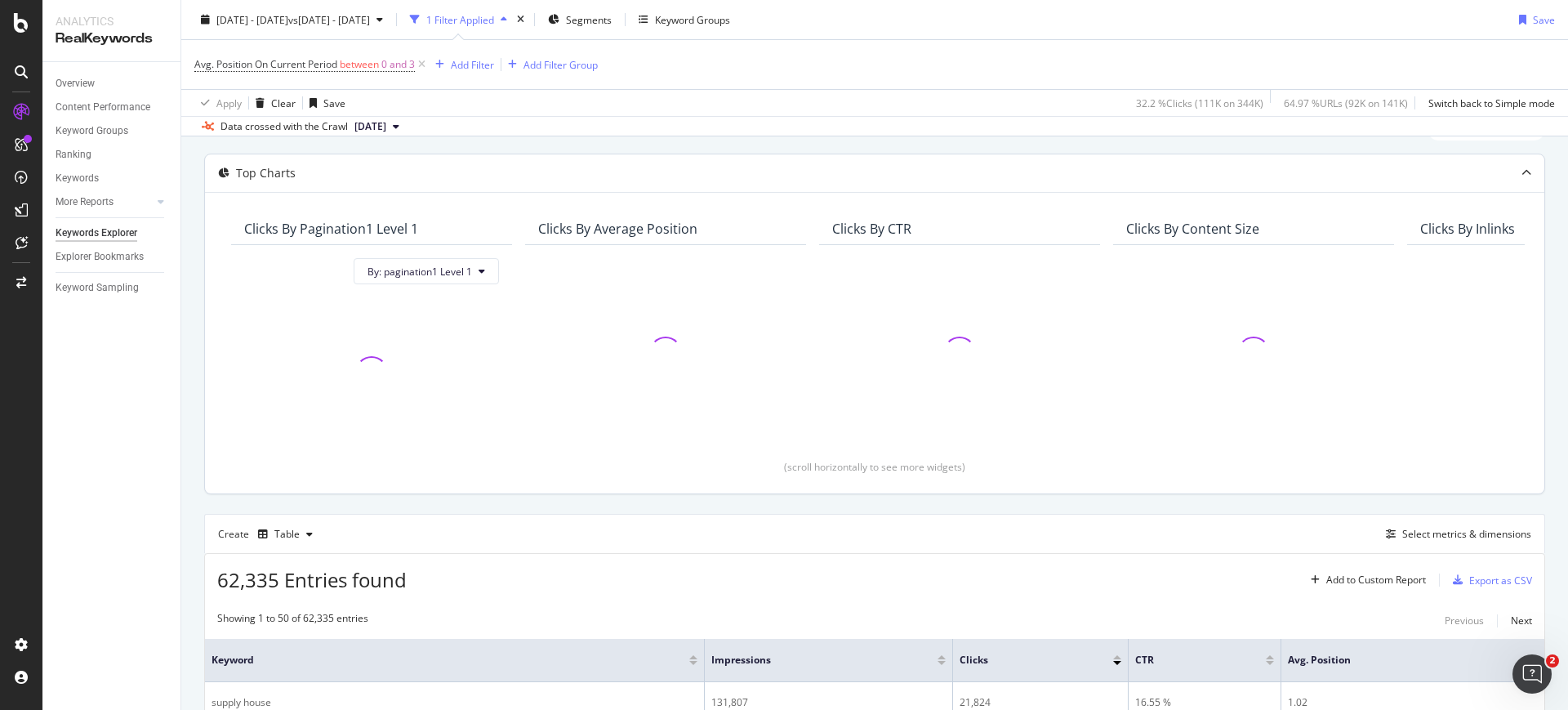
scroll to position [102, 0]
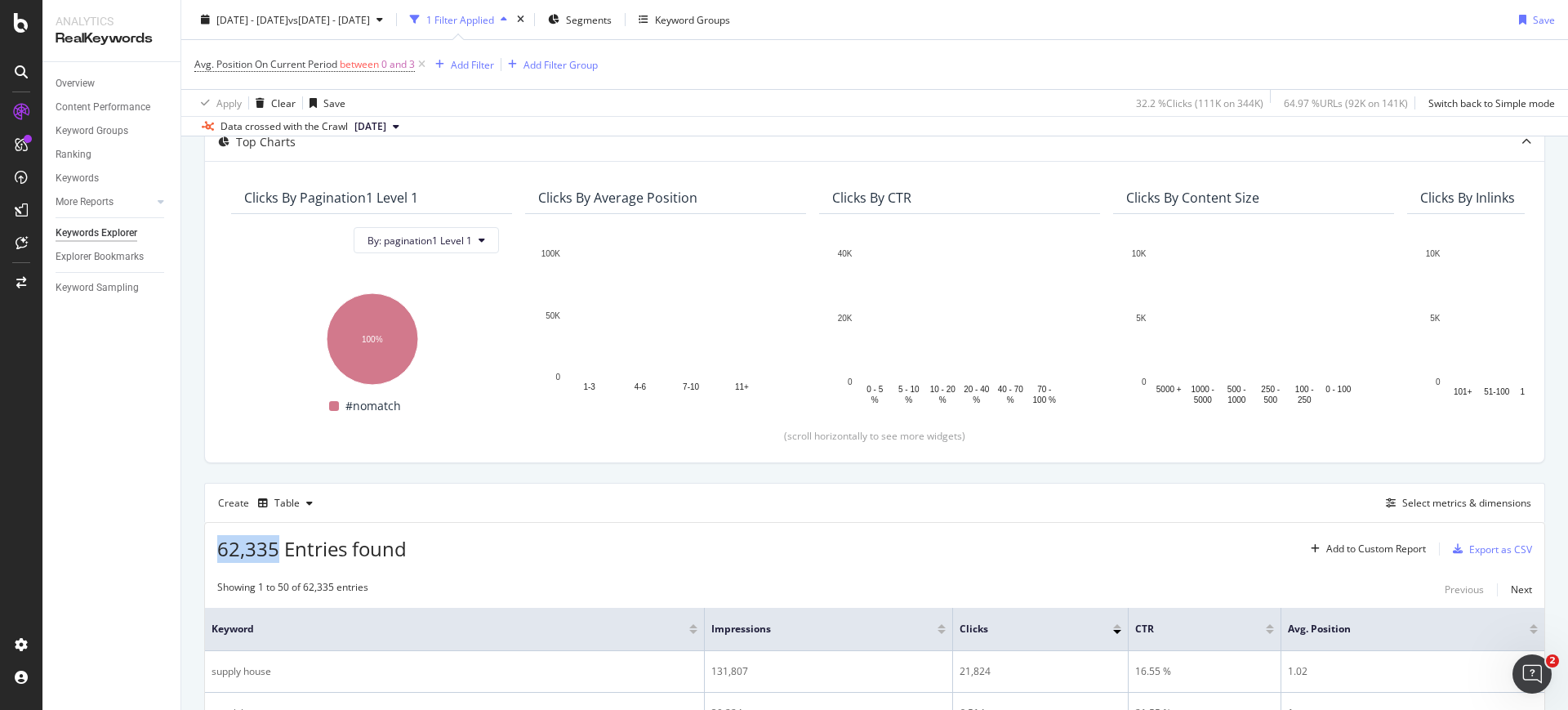
drag, startPoint x: 276, startPoint y: 554, endPoint x: 208, endPoint y: 554, distance: 68.0
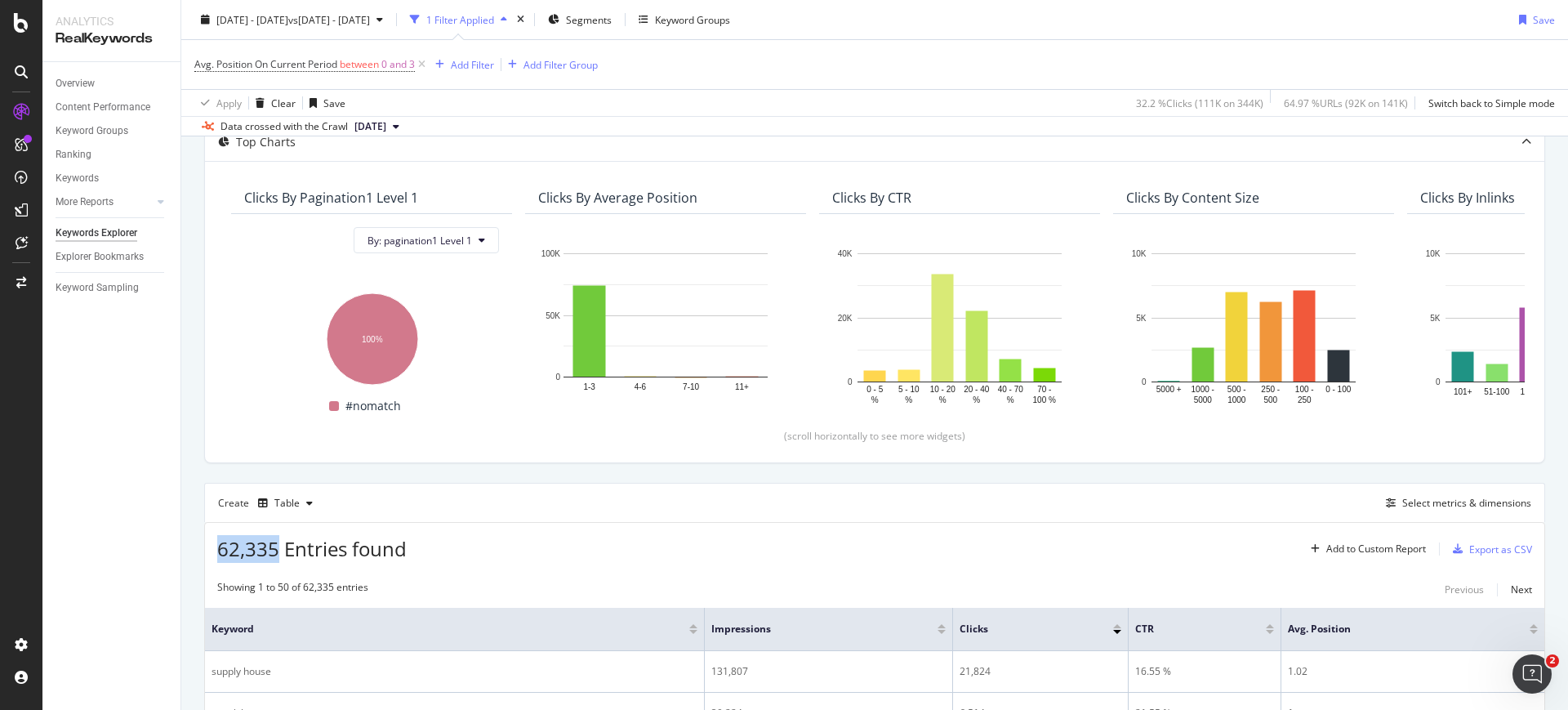
click at [208, 554] on div "62,335 Entries found Add to Custom Report Export as CSV" at bounding box center [874, 543] width 1339 height 40
copy span "62,335"
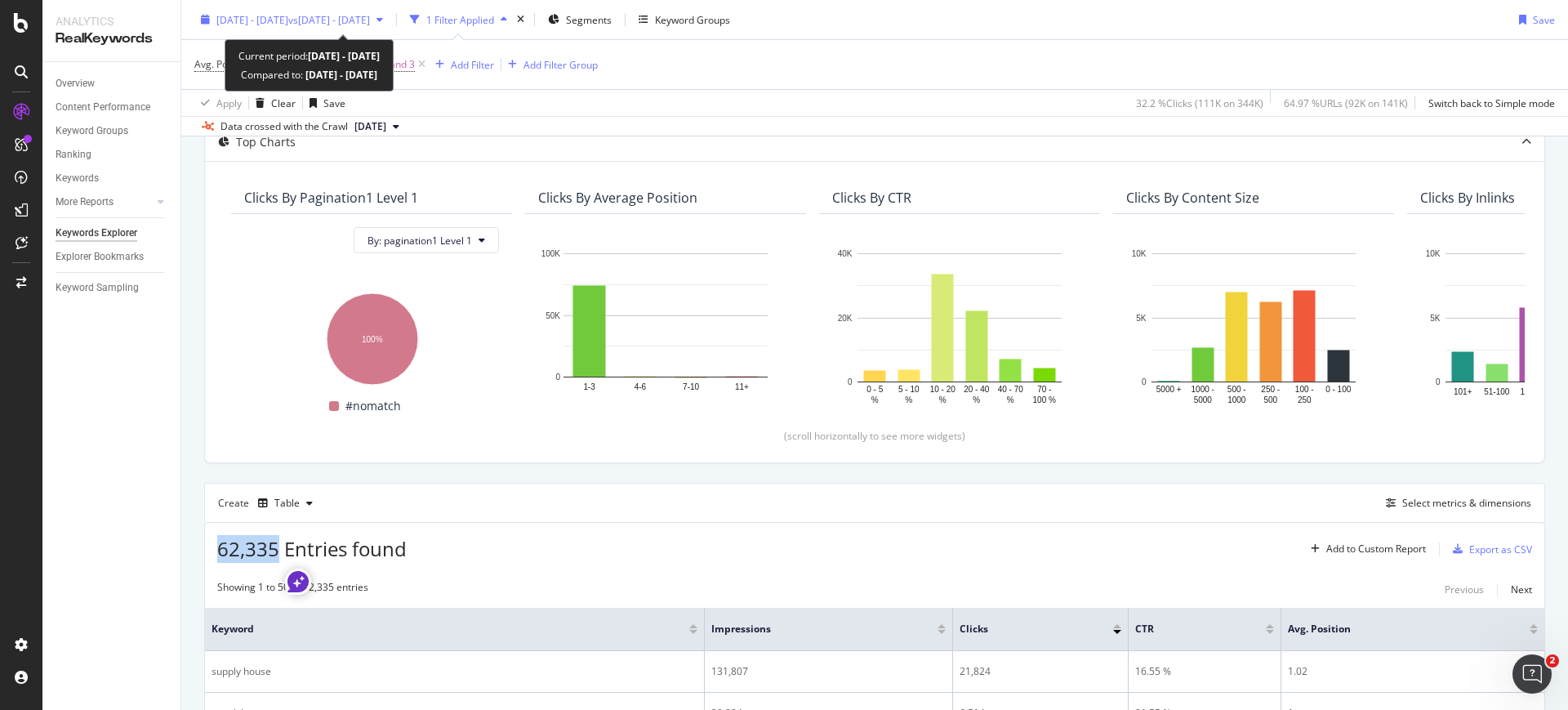
click at [292, 28] on div "2024 Jan. 1st - 2024 Jan. 31st vs 2024 Aug. 1st - Aug. 31st" at bounding box center [291, 19] width 195 height 24
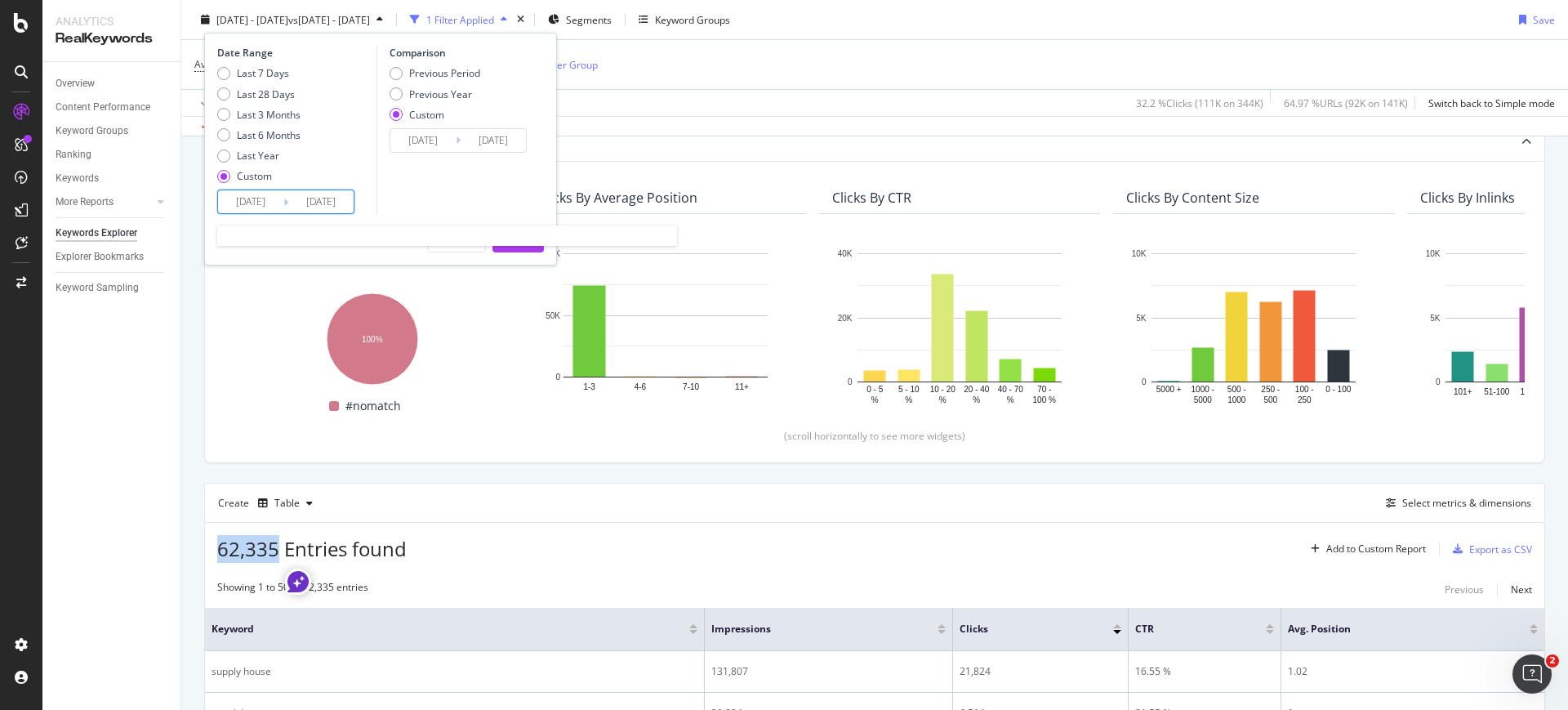
click at [275, 196] on input "2024/01/01" at bounding box center [251, 202] width 65 height 23
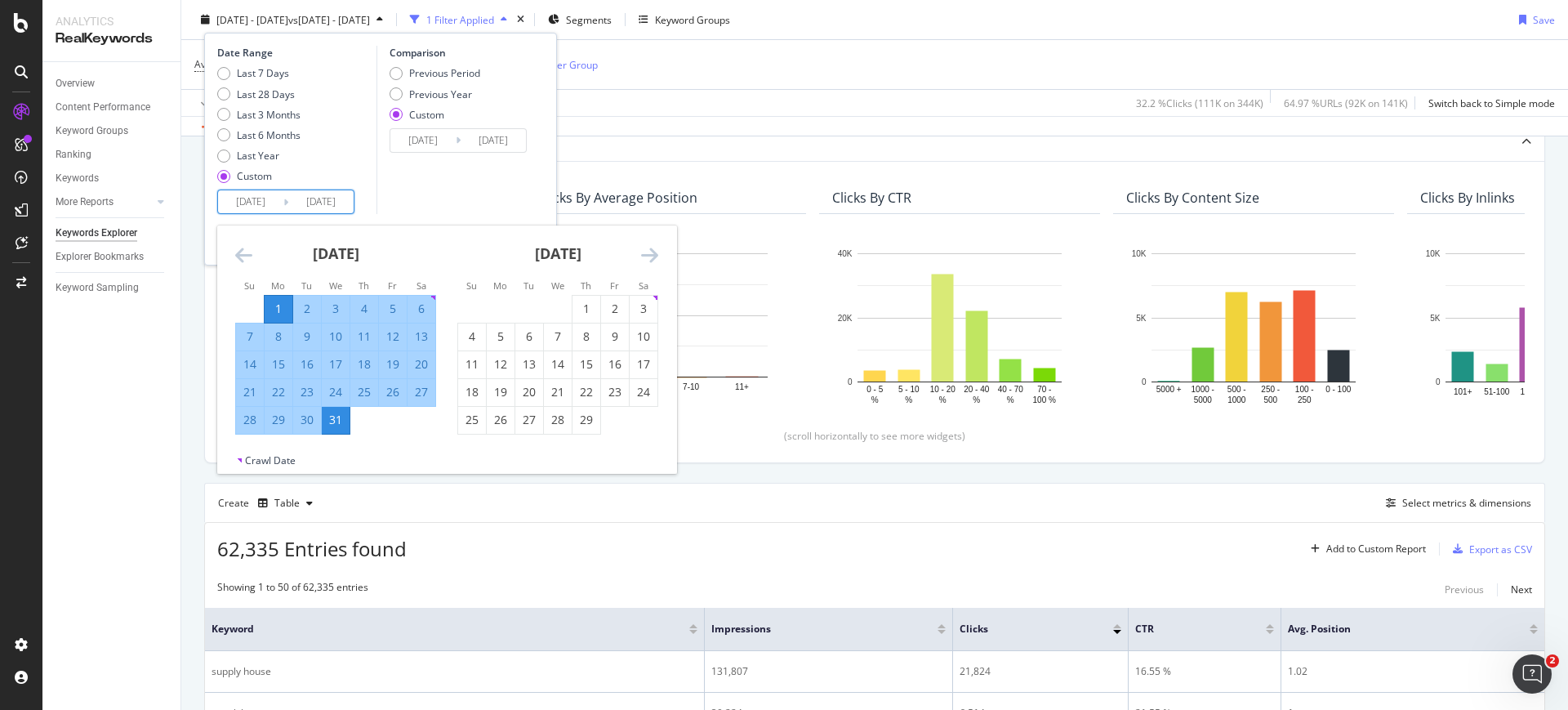
click at [641, 256] on icon "Move forward to switch to the next month." at bounding box center [650, 254] width 18 height 19
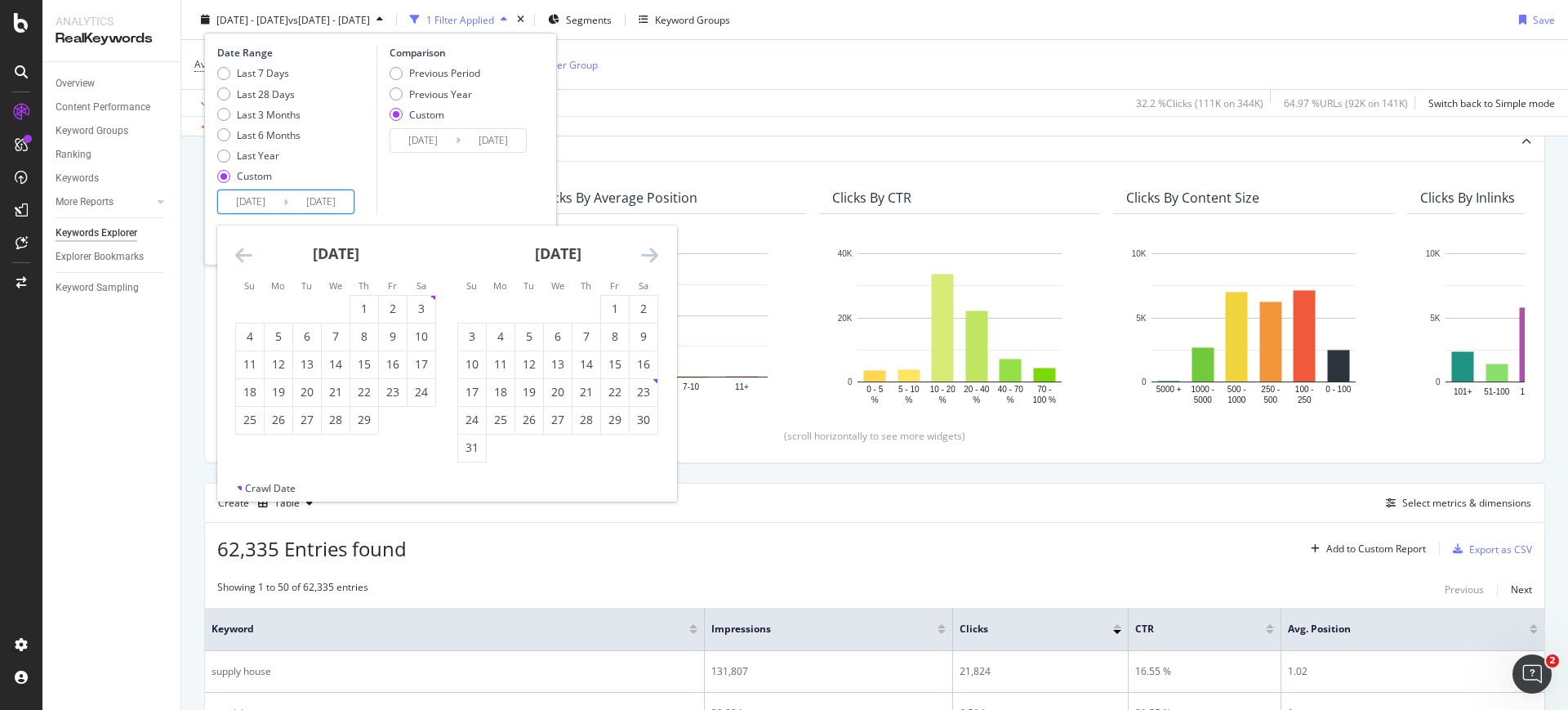
click at [643, 255] on icon "Move forward to switch to the next month." at bounding box center [650, 254] width 18 height 19
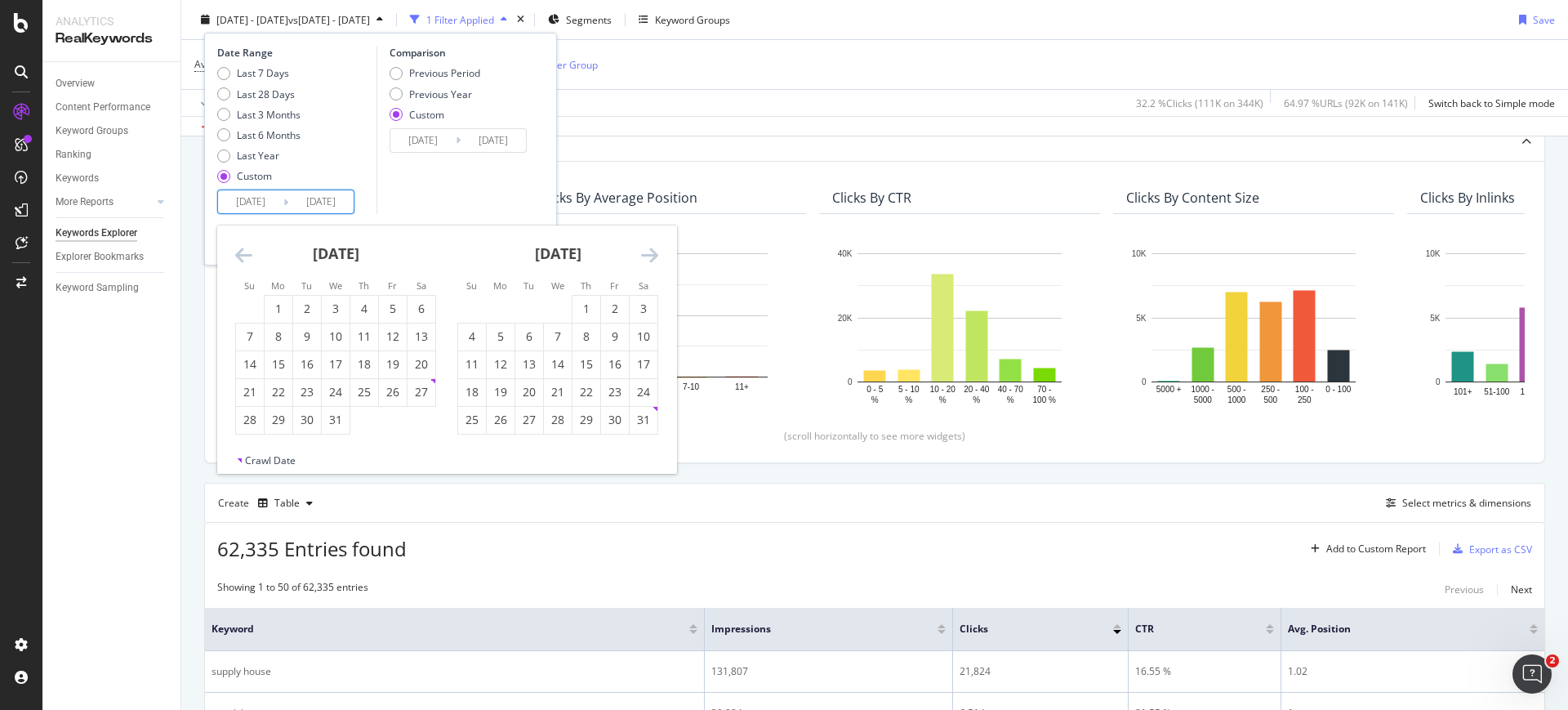
click at [643, 255] on icon "Move forward to switch to the next month." at bounding box center [650, 254] width 18 height 19
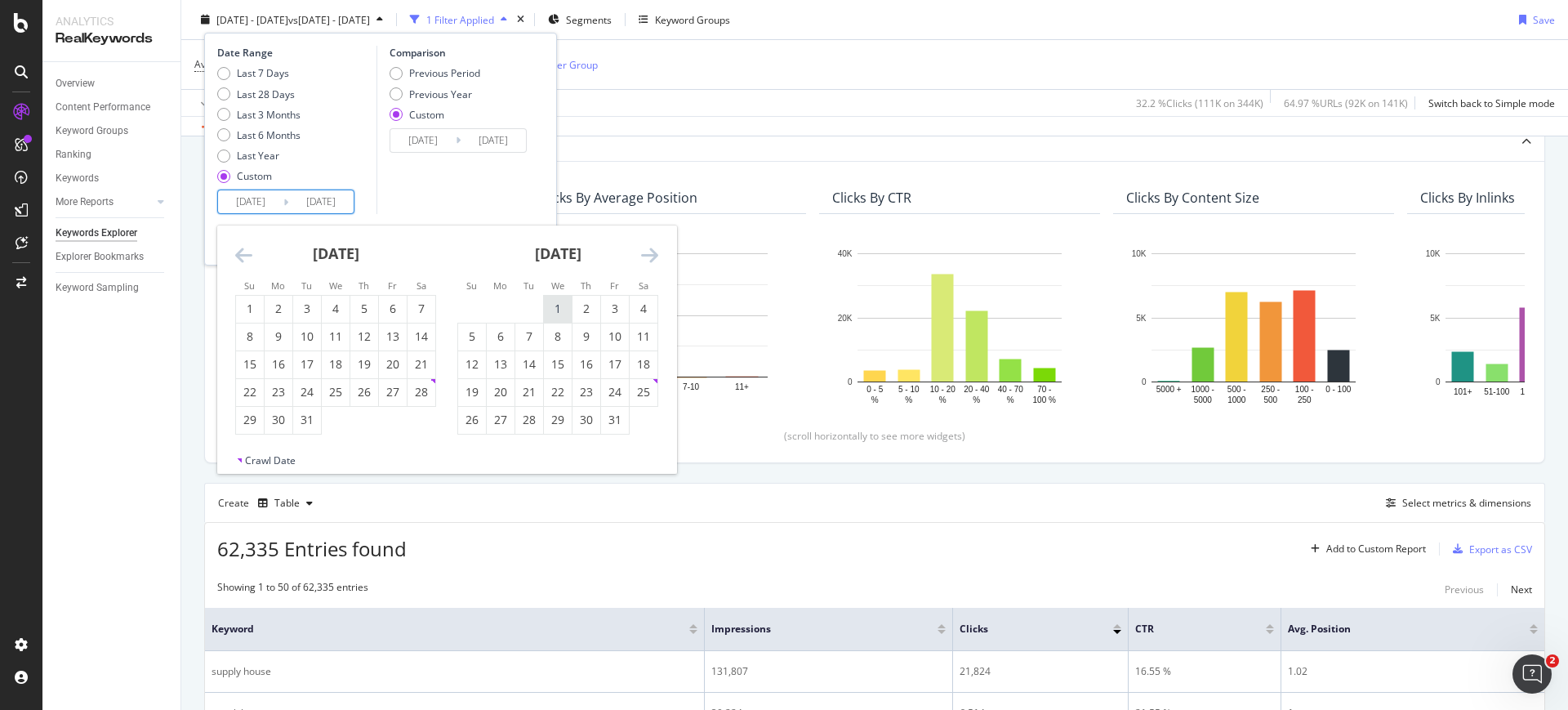
click at [559, 306] on div "1" at bounding box center [557, 309] width 28 height 17
type input "2025/01/01"
click at [609, 425] on div "31" at bounding box center [615, 420] width 28 height 17
type input "2025/01/31"
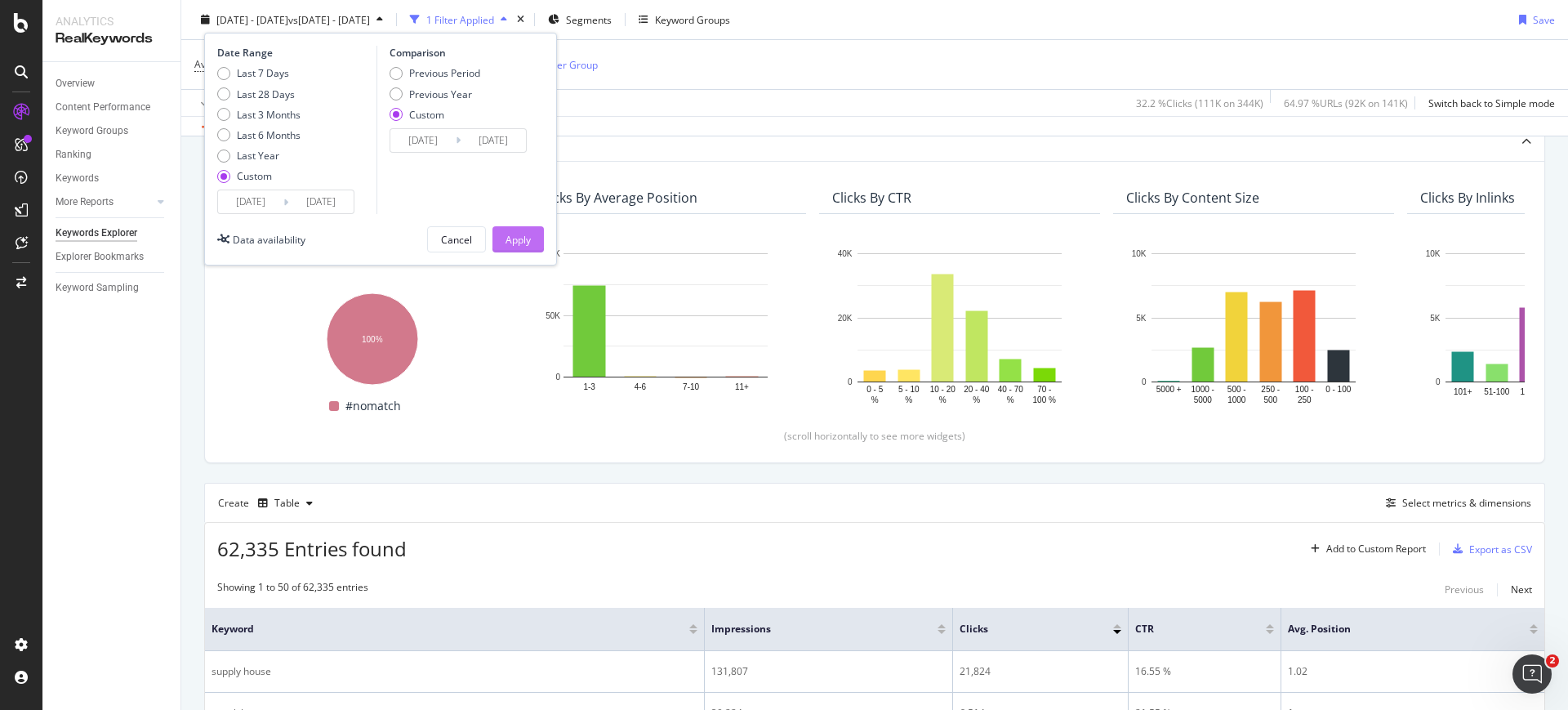
click at [513, 236] on div "Apply" at bounding box center [518, 238] width 25 height 14
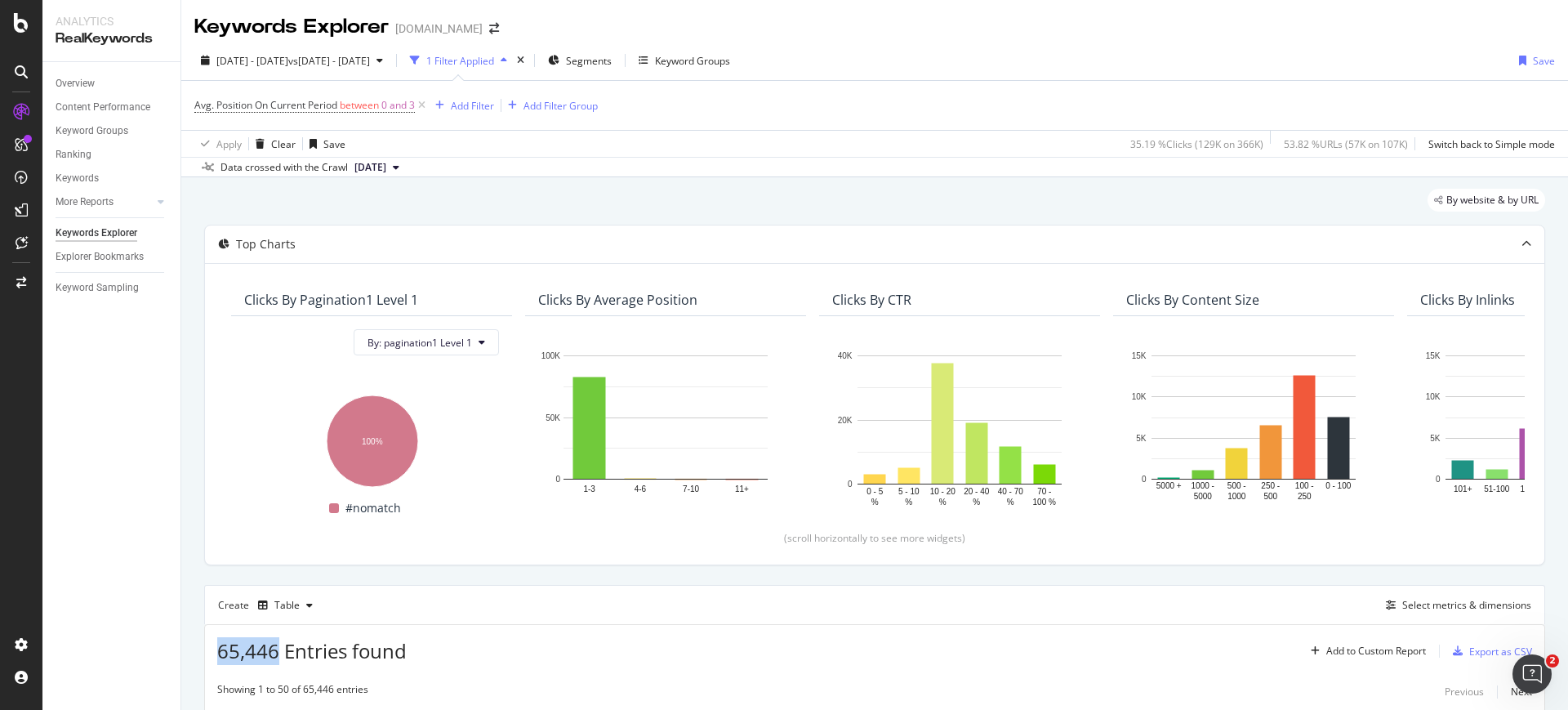
drag, startPoint x: 279, startPoint y: 650, endPoint x: 197, endPoint y: 656, distance: 82.2
copy span "65,446"
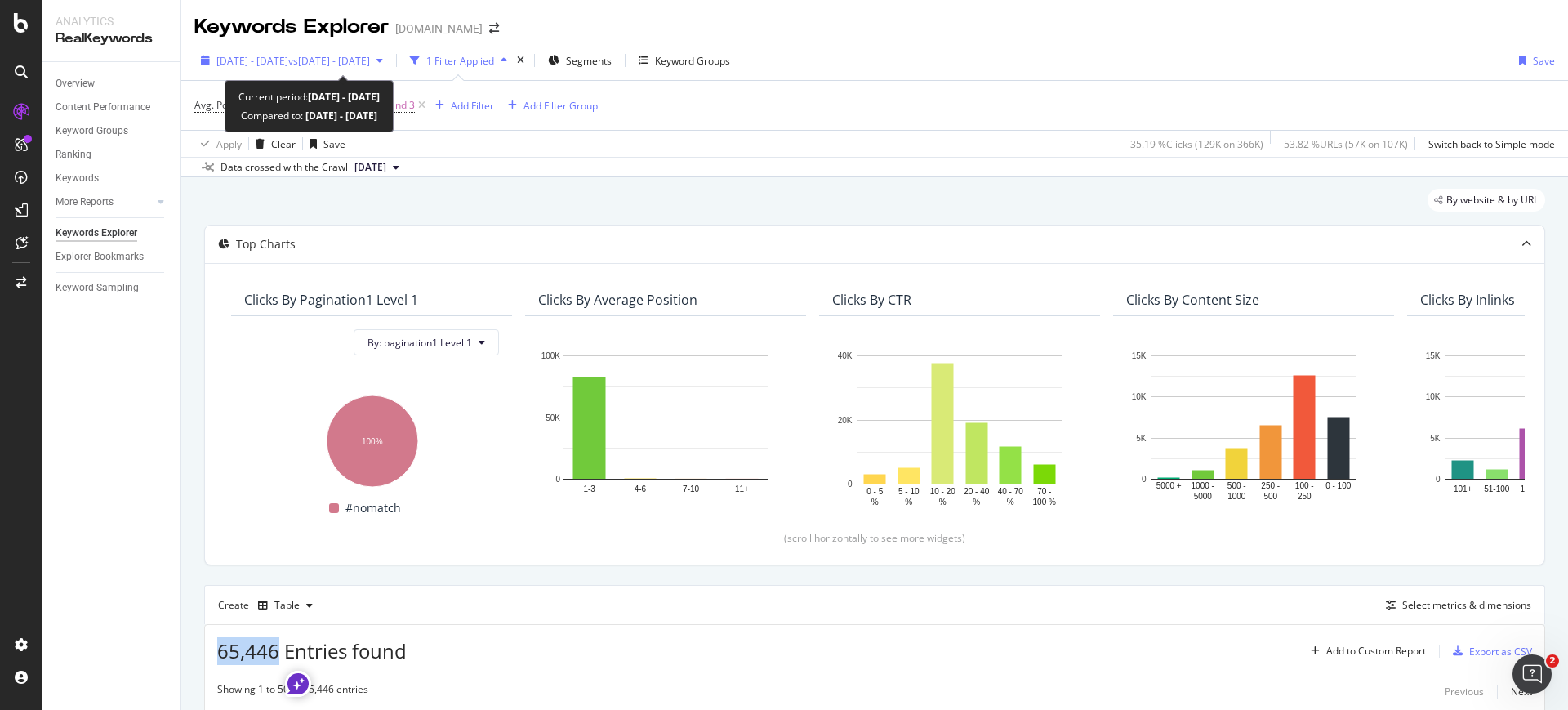
click at [283, 70] on div "2025 Jan. 1st - 2025 Jan. 31st vs 2024 Aug. 1st - Aug. 31st" at bounding box center [291, 60] width 195 height 24
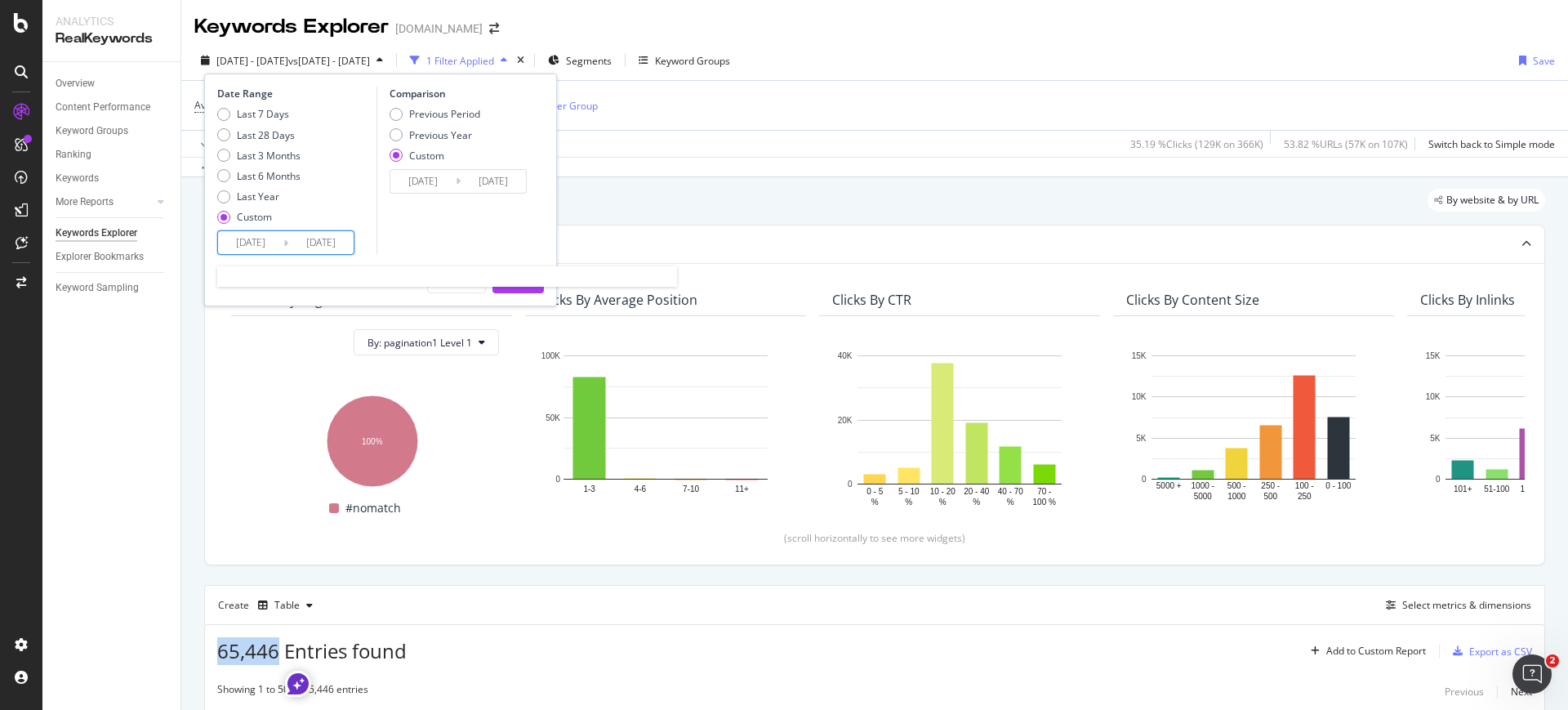
click at [265, 235] on input "2025/01/01" at bounding box center [251, 242] width 65 height 23
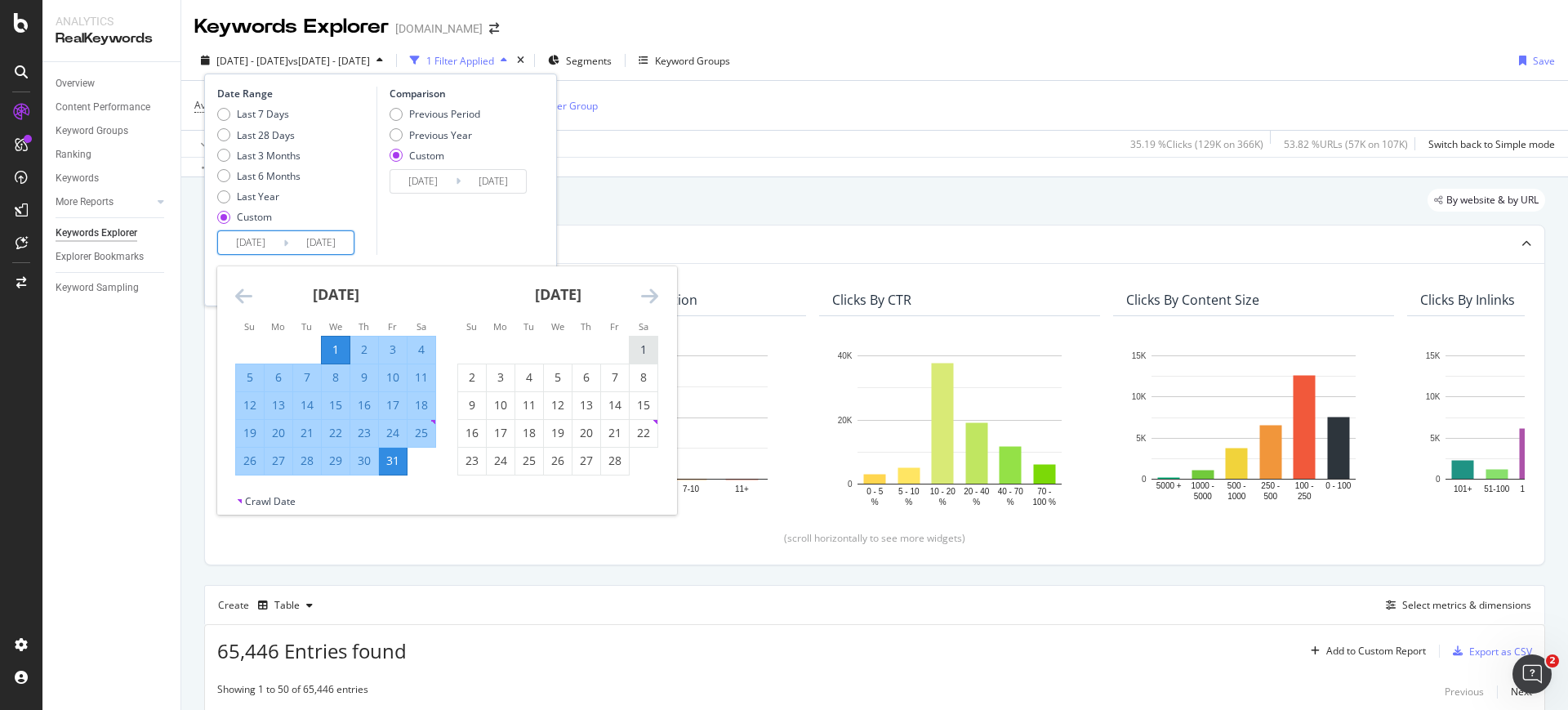
click at [633, 348] on div "1" at bounding box center [643, 350] width 28 height 17
type input "2025/02/01"
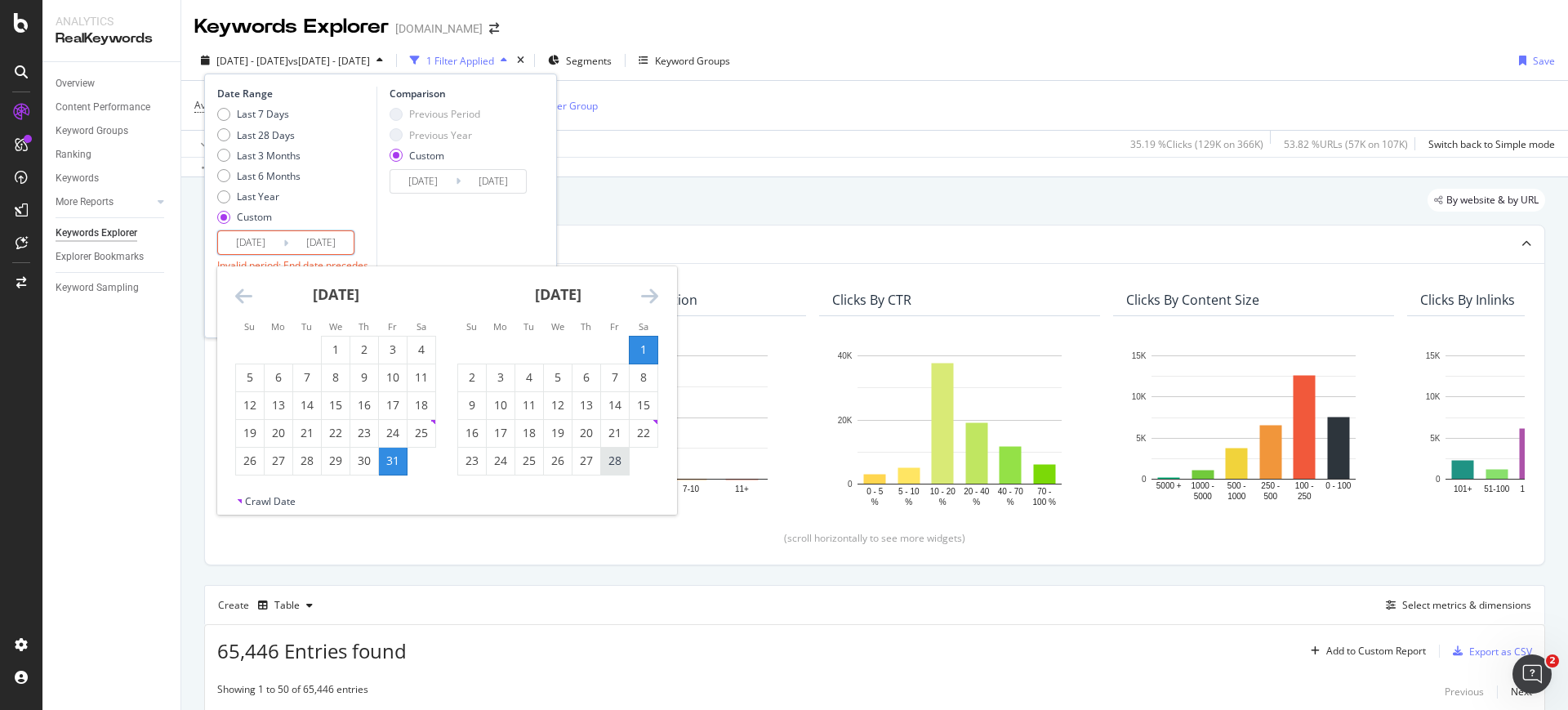
click at [617, 463] on div "28" at bounding box center [615, 461] width 28 height 17
type input "2025/02/28"
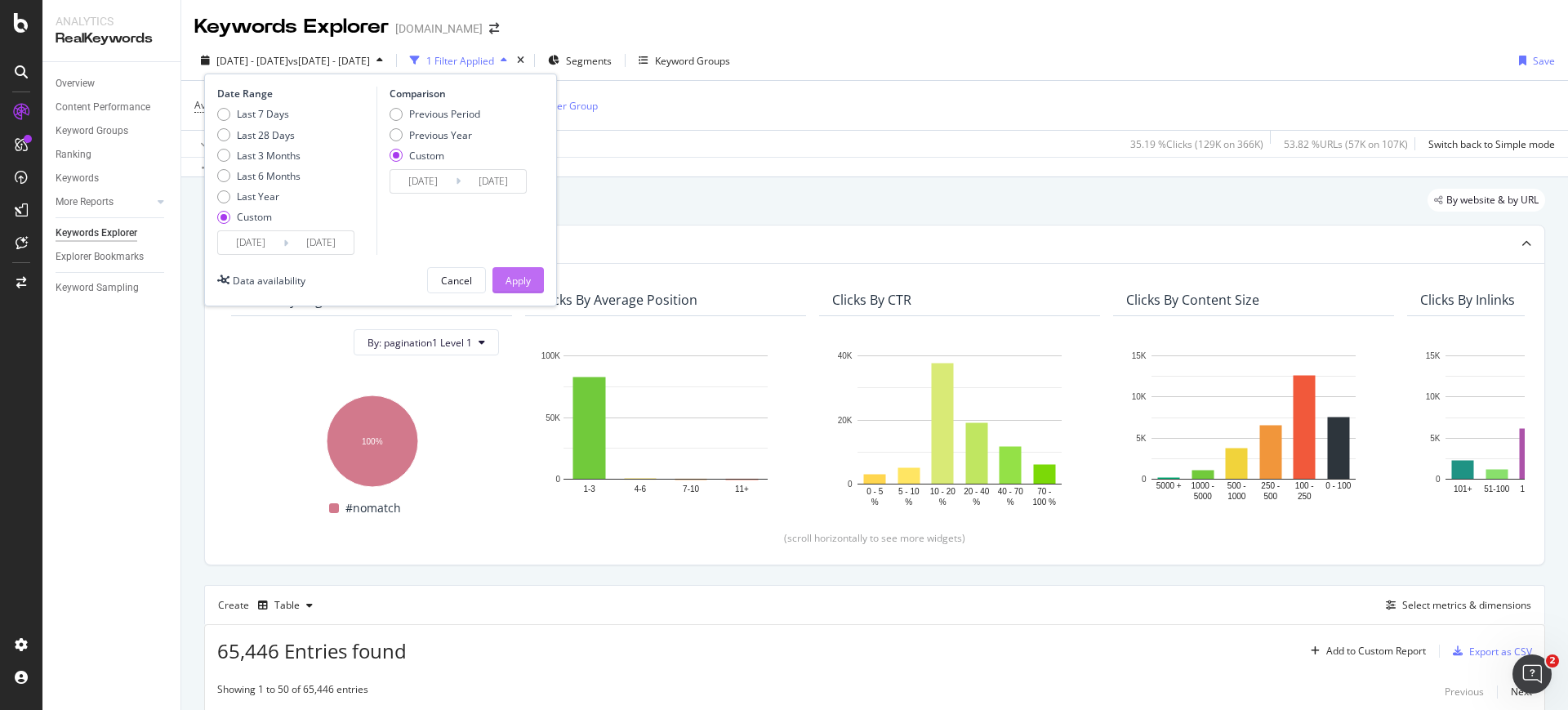
click at [500, 283] on button "Apply" at bounding box center [518, 279] width 52 height 26
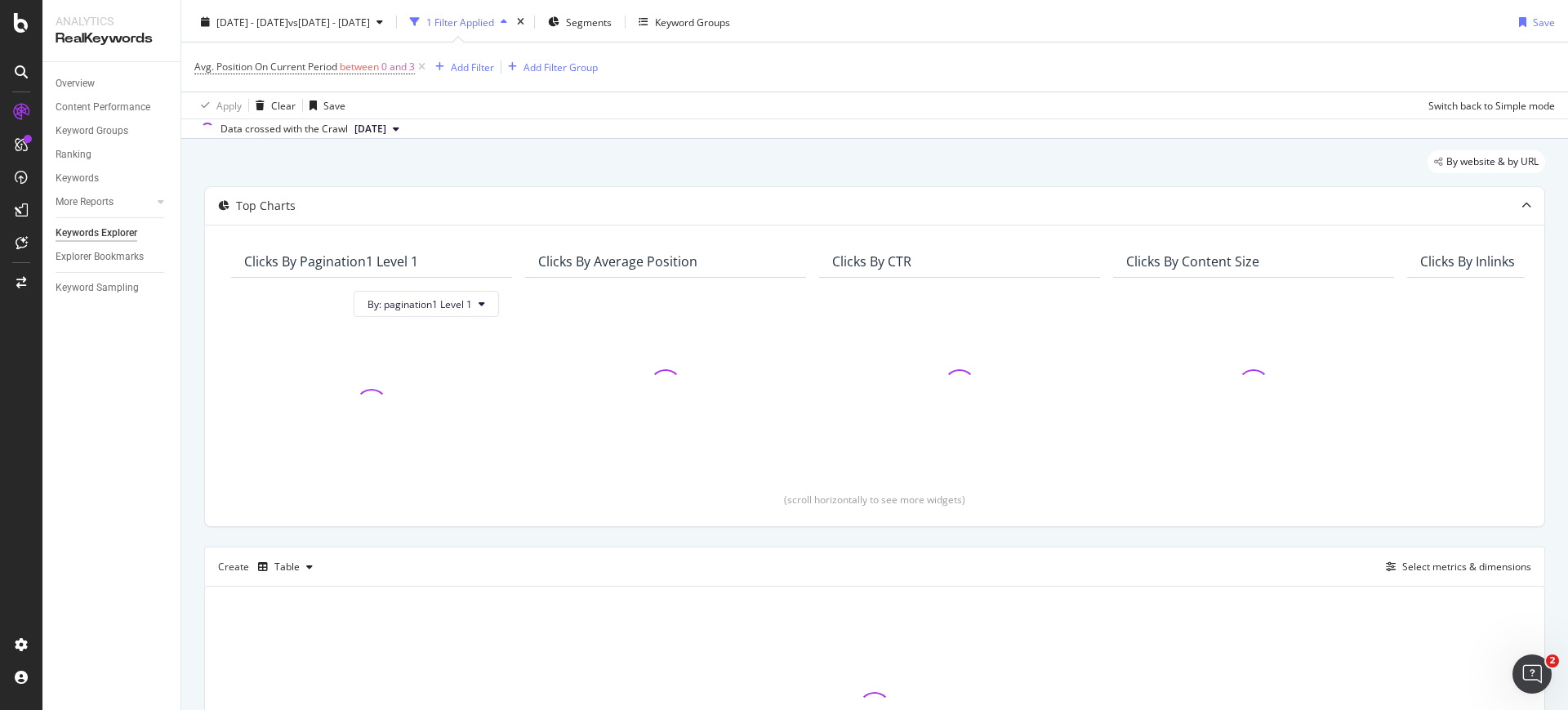
scroll to position [102, 0]
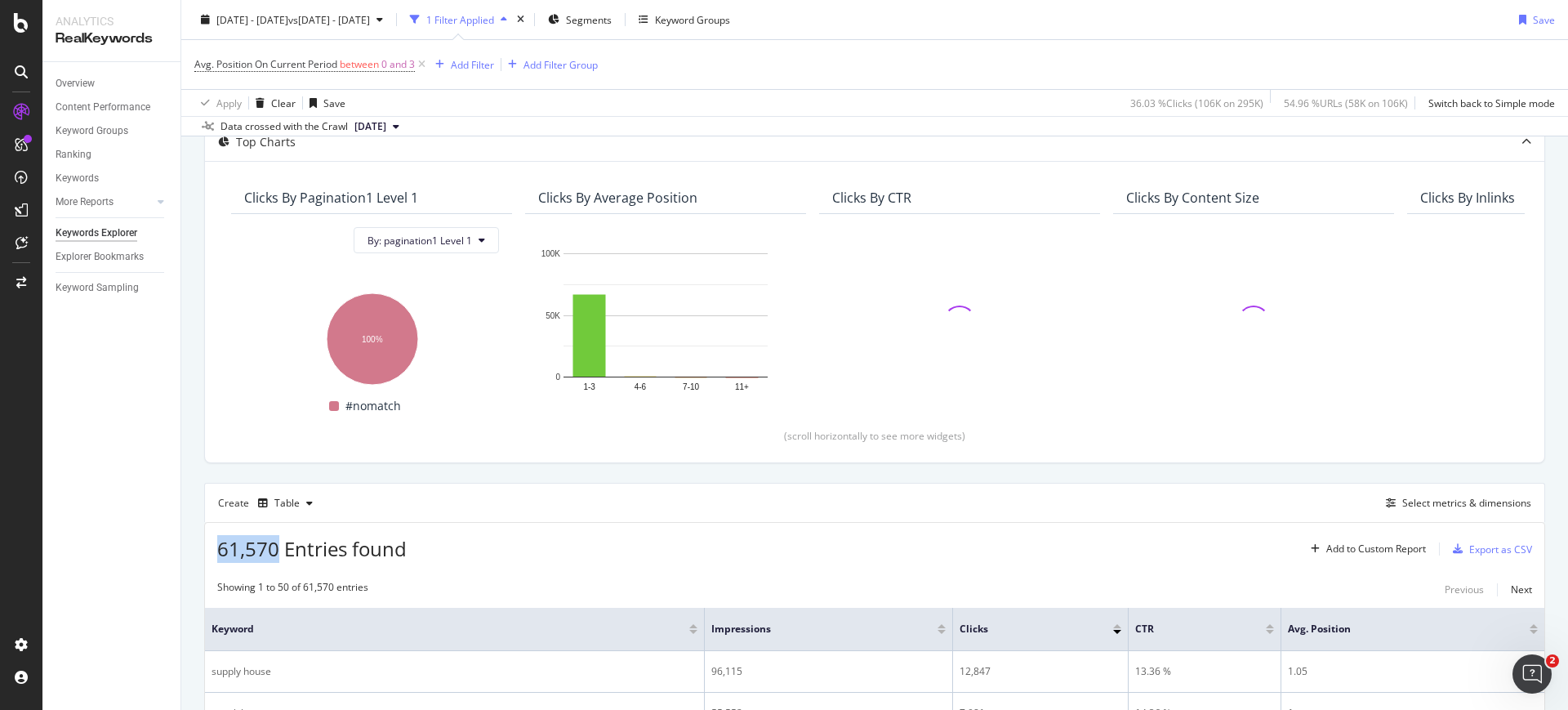
drag, startPoint x: 276, startPoint y: 552, endPoint x: 216, endPoint y: 555, distance: 60.1
click at [216, 555] on div "61,570 Entries found Add to Custom Report Export as CSV" at bounding box center [874, 543] width 1339 height 40
copy span "61,570"
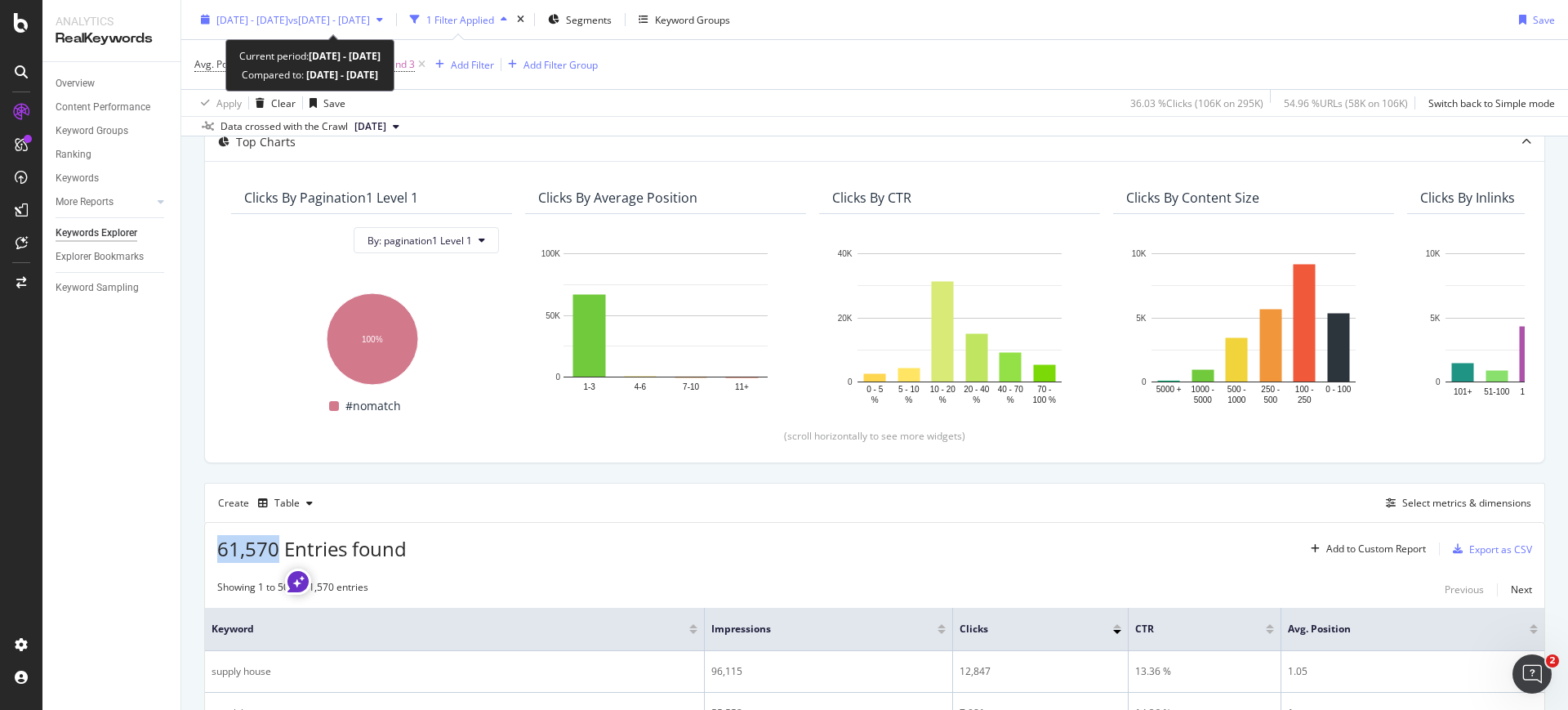
click at [268, 23] on span "2025 Feb. 1st - Feb. 28th" at bounding box center [253, 19] width 72 height 14
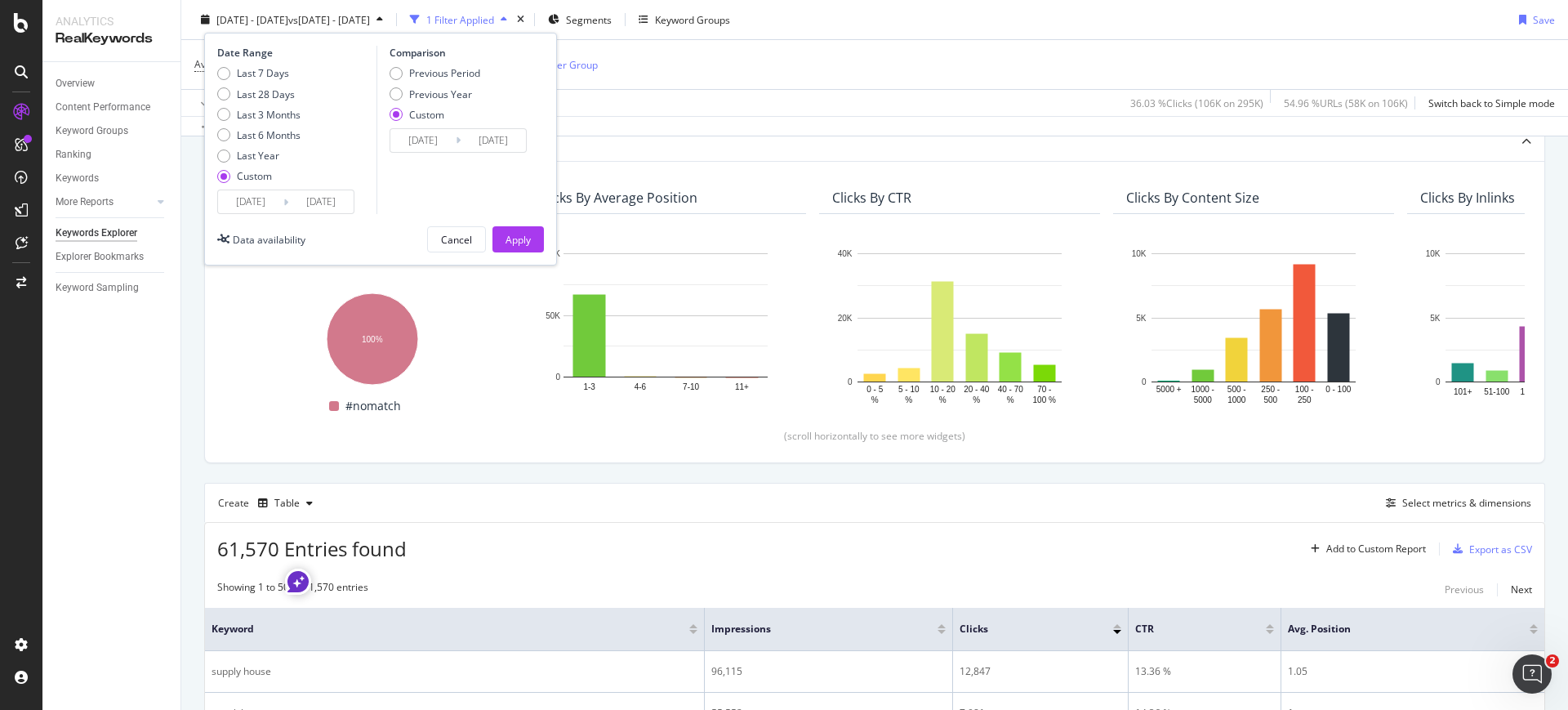
click at [257, 213] on div "2025/02/01 Navigate forward to interact with the calendar and select a date. Pr…" at bounding box center [286, 202] width 137 height 24
click at [256, 201] on input "2025/02/01" at bounding box center [251, 202] width 65 height 23
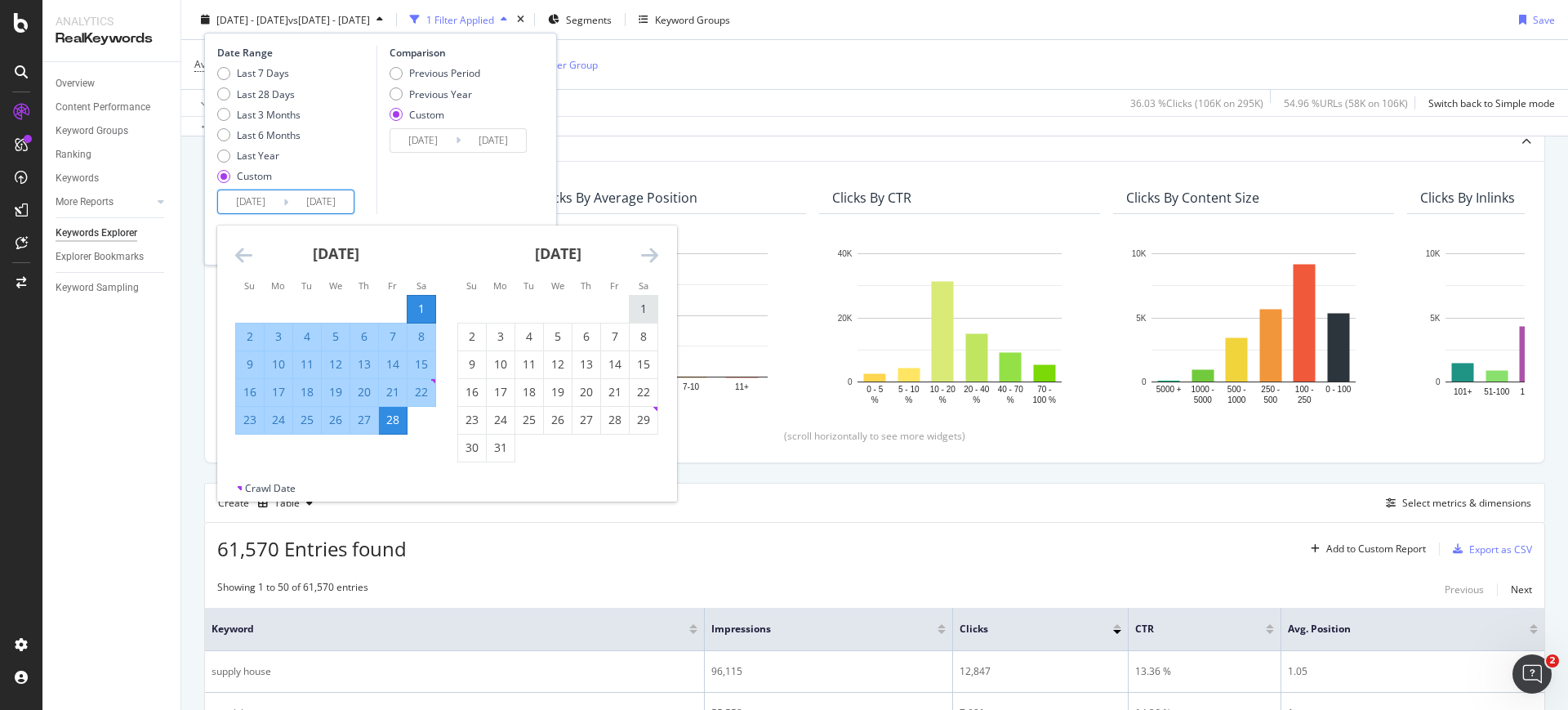
click at [640, 308] on div "1" at bounding box center [643, 309] width 28 height 17
type input "2025/03/01"
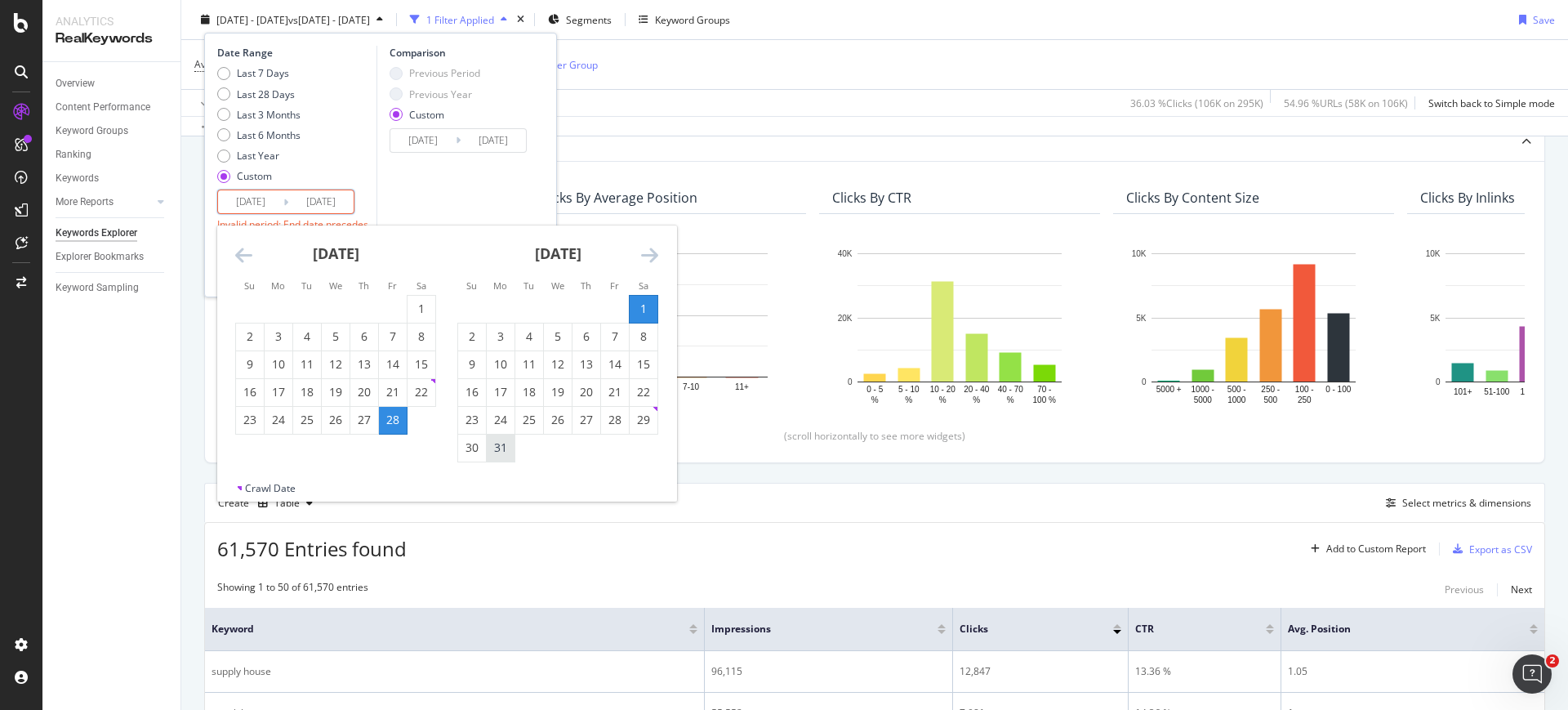
click at [499, 452] on div "31" at bounding box center [500, 447] width 28 height 17
type input "2025/03/31"
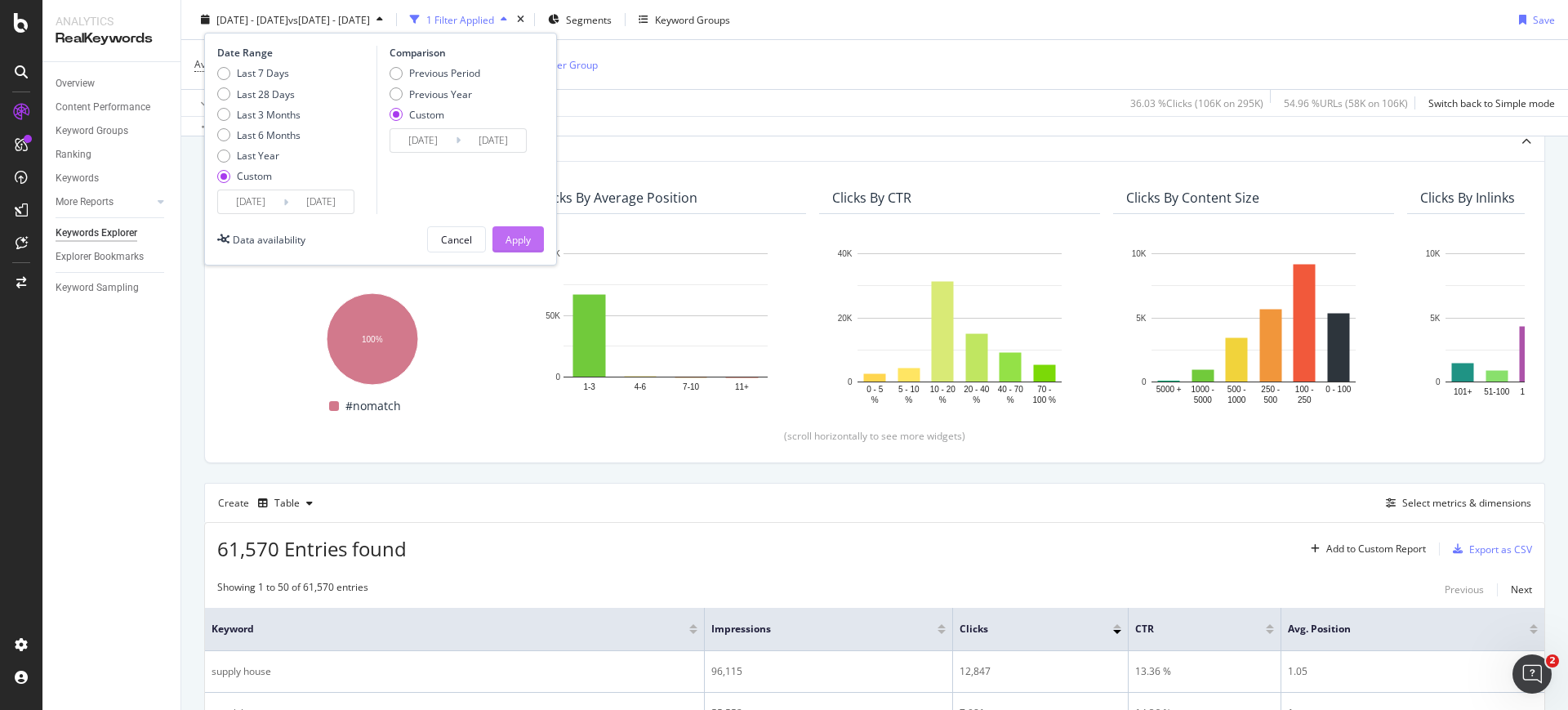
click at [520, 250] on div "Apply" at bounding box center [518, 238] width 25 height 24
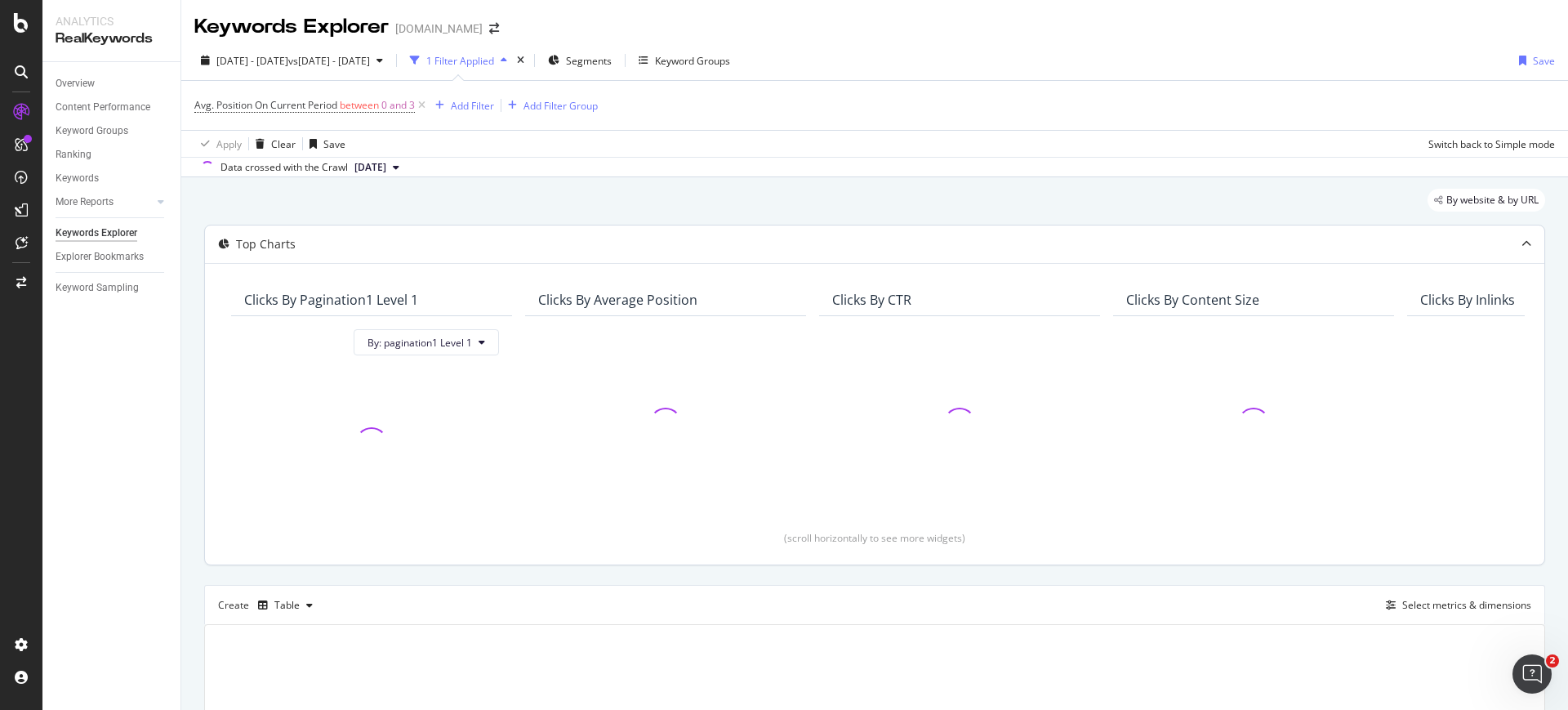
scroll to position [102, 0]
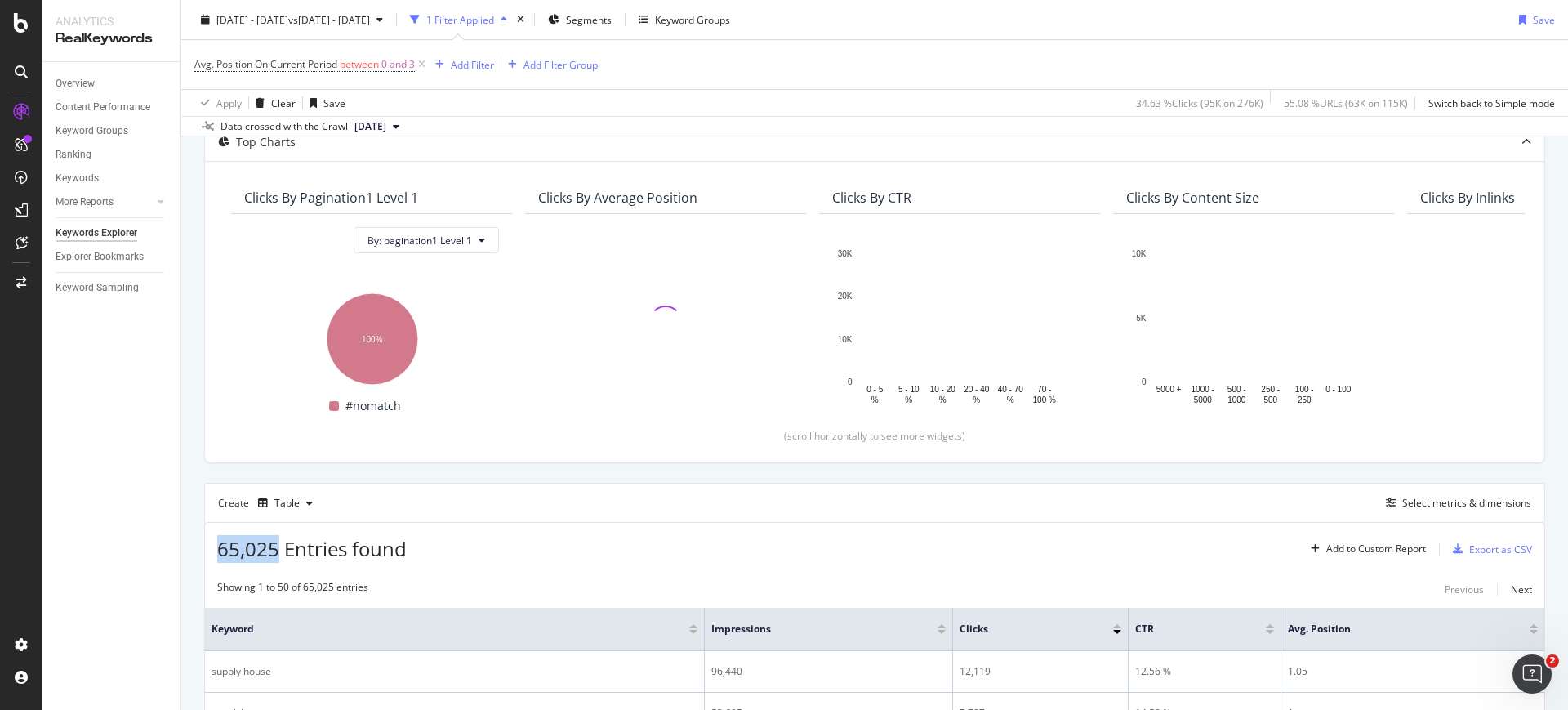
drag, startPoint x: 277, startPoint y: 550, endPoint x: 217, endPoint y: 554, distance: 60.1
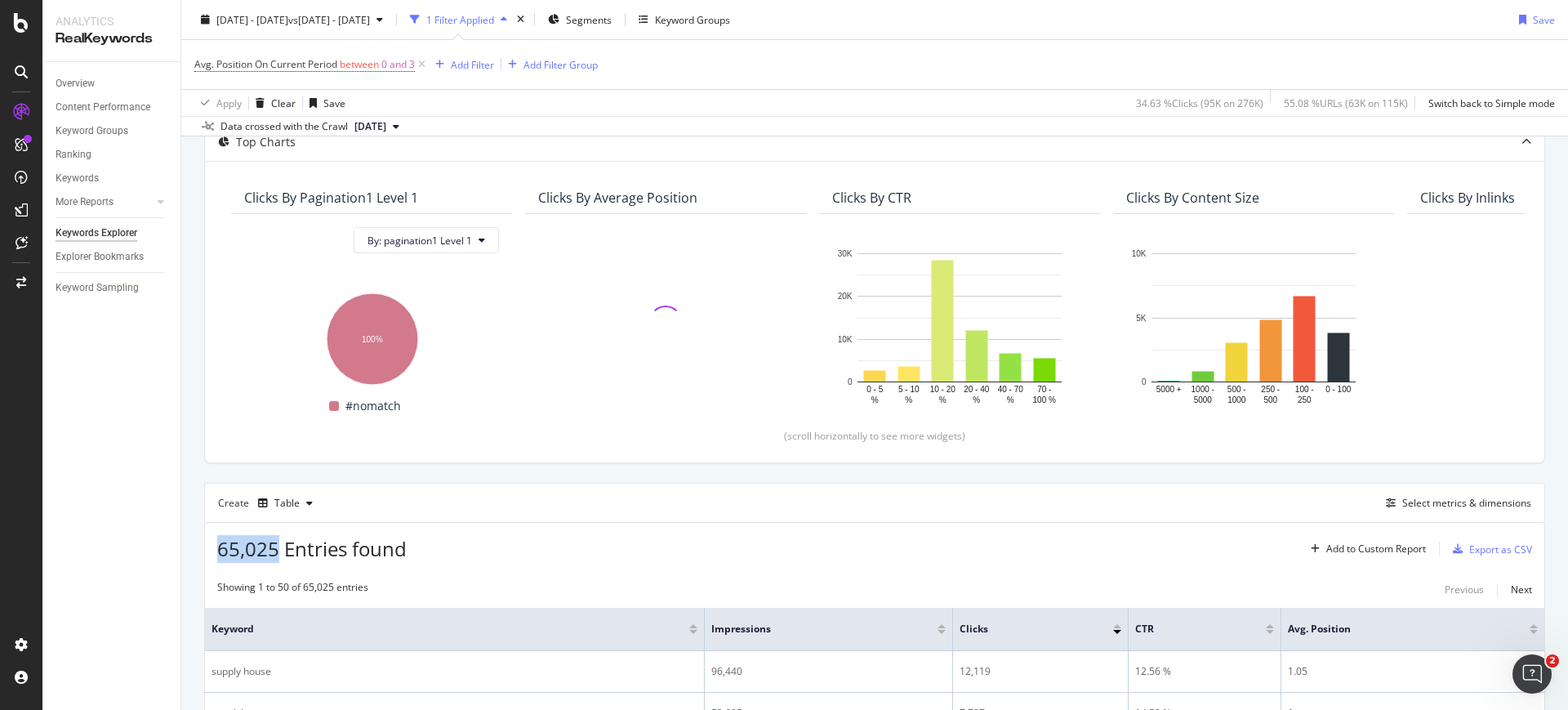
click at [217, 554] on span "65,025 Entries found" at bounding box center [312, 549] width 190 height 27
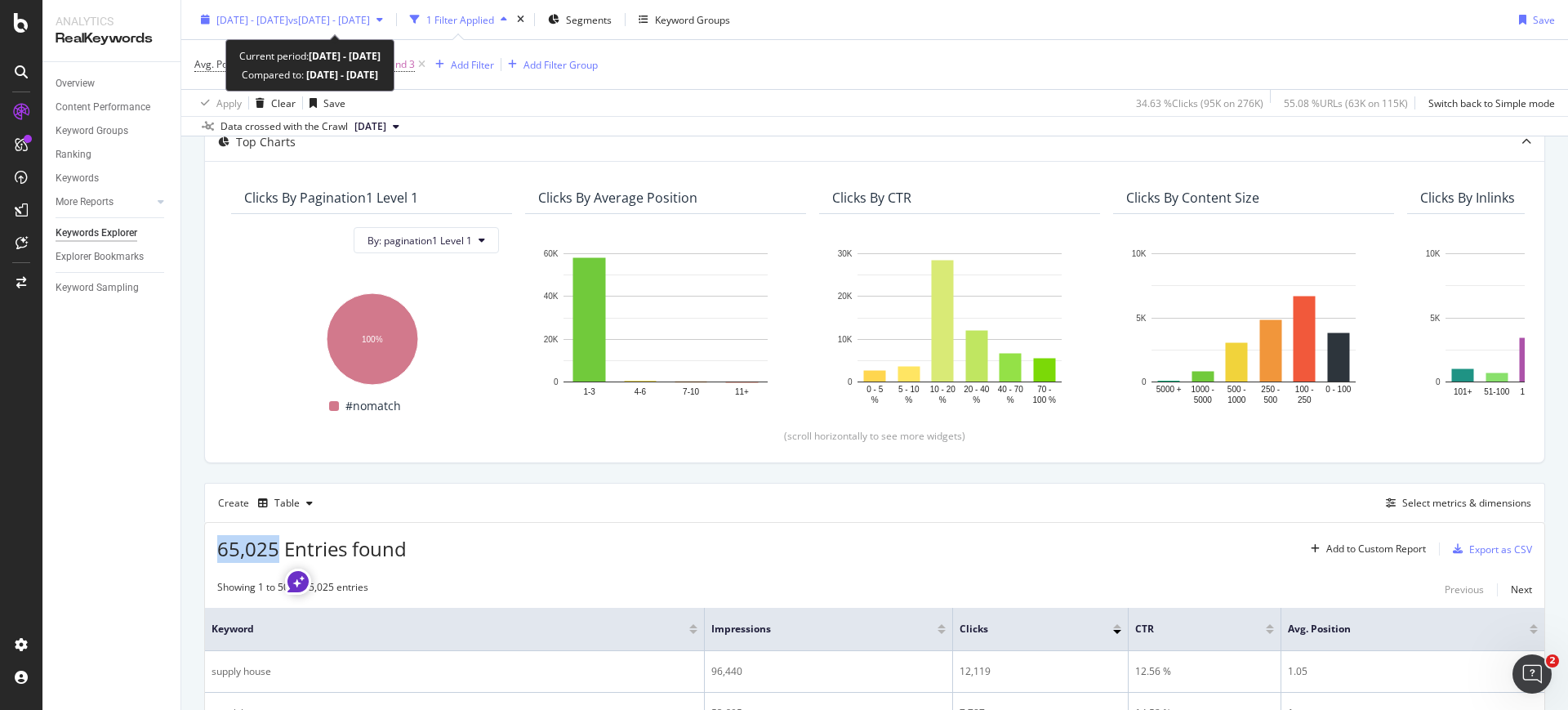
click at [252, 7] on button "2025 Mar. 1st - Mar. 31st vs 2024 Aug. 1st - Aug. 31st" at bounding box center [291, 19] width 195 height 26
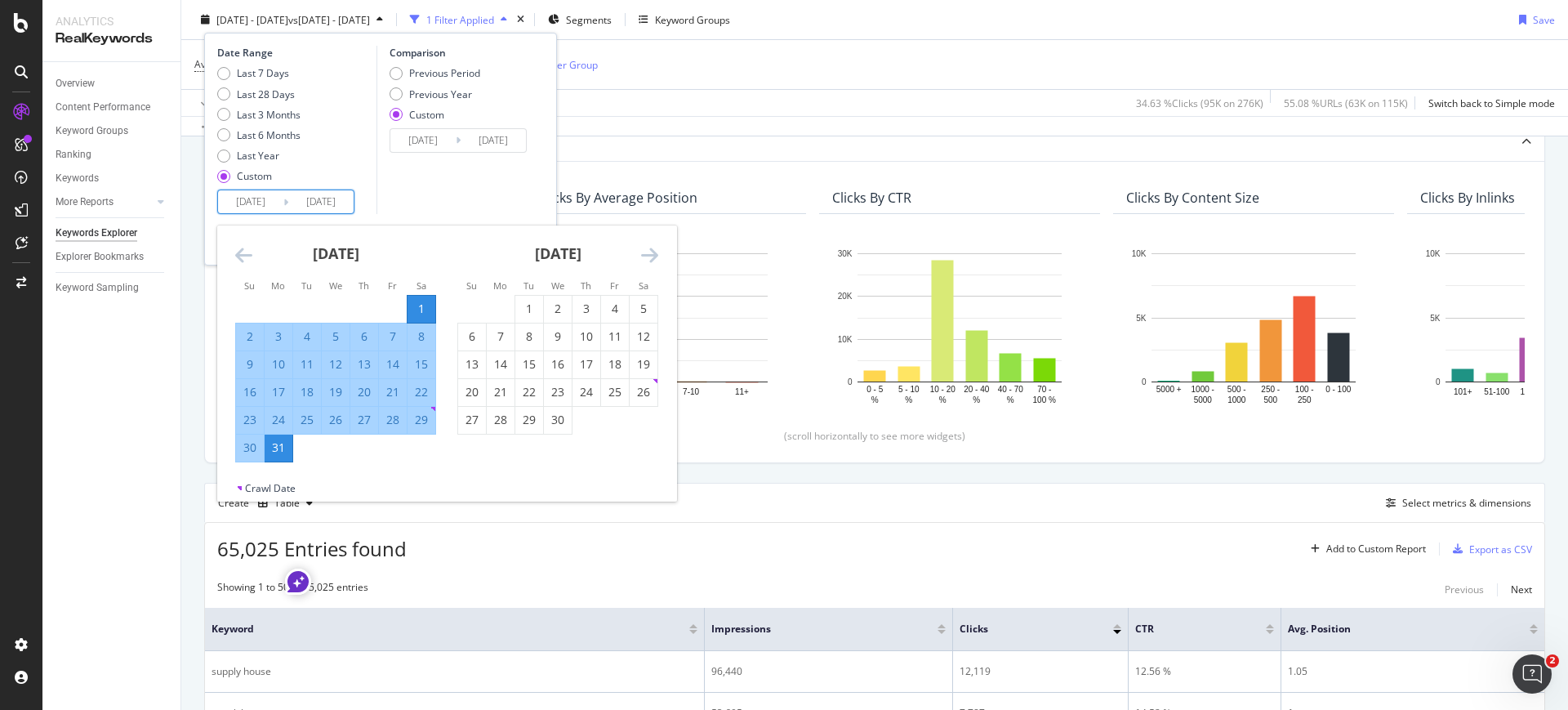
click at [265, 205] on input "2025/03/01" at bounding box center [251, 202] width 65 height 23
click at [539, 307] on div "1" at bounding box center [529, 309] width 28 height 17
type input "2025/04/01"
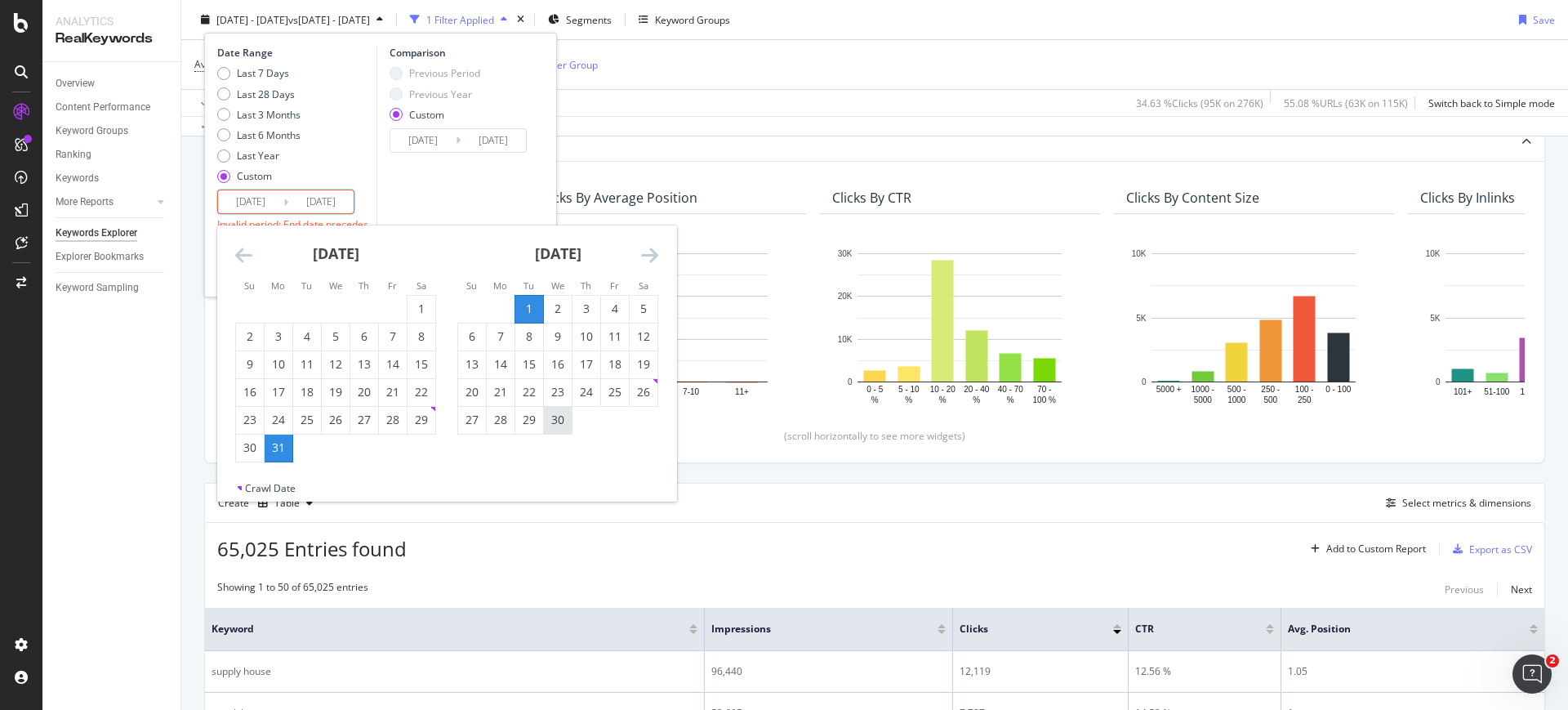
click at [569, 414] on div "30" at bounding box center [557, 420] width 28 height 17
type input "2025/04/30"
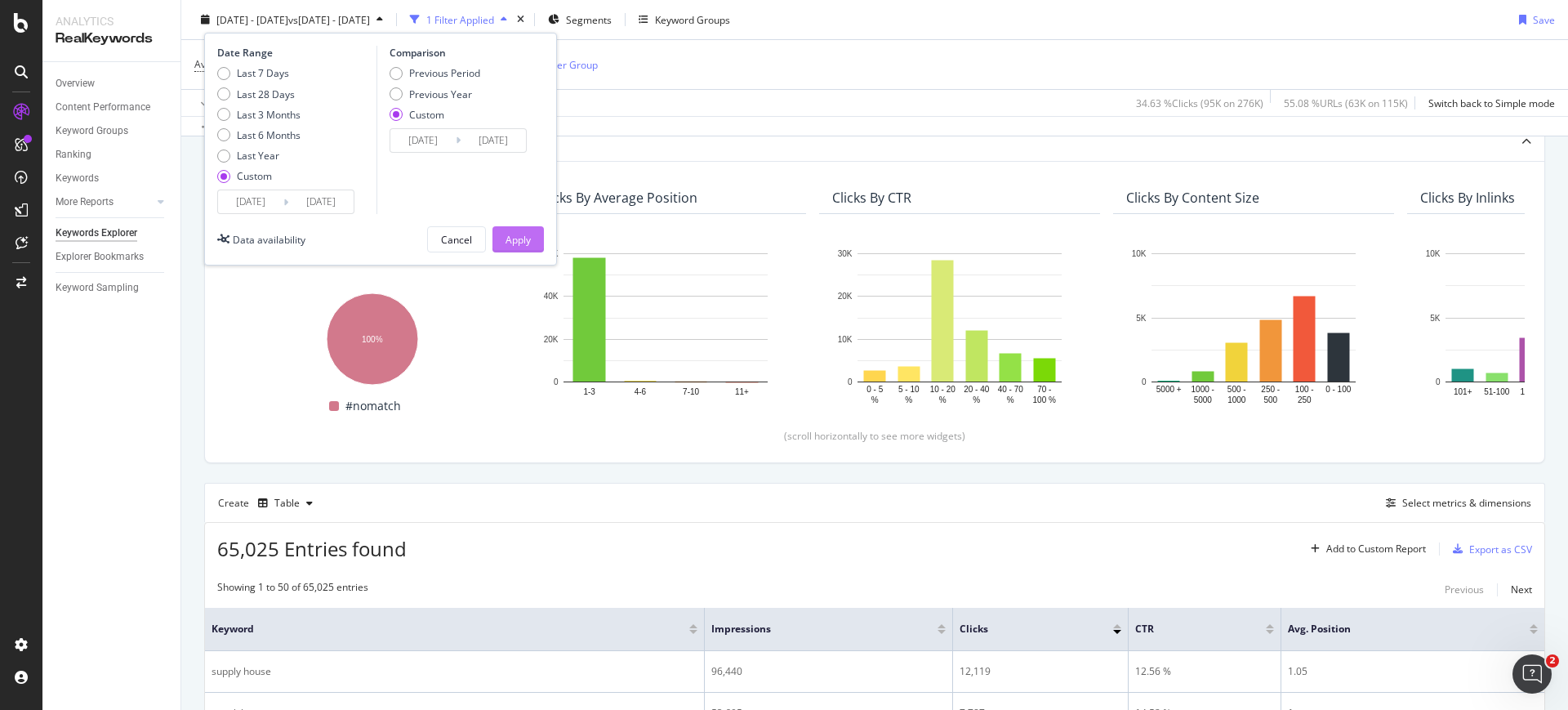
click at [510, 245] on div "Apply" at bounding box center [518, 238] width 25 height 14
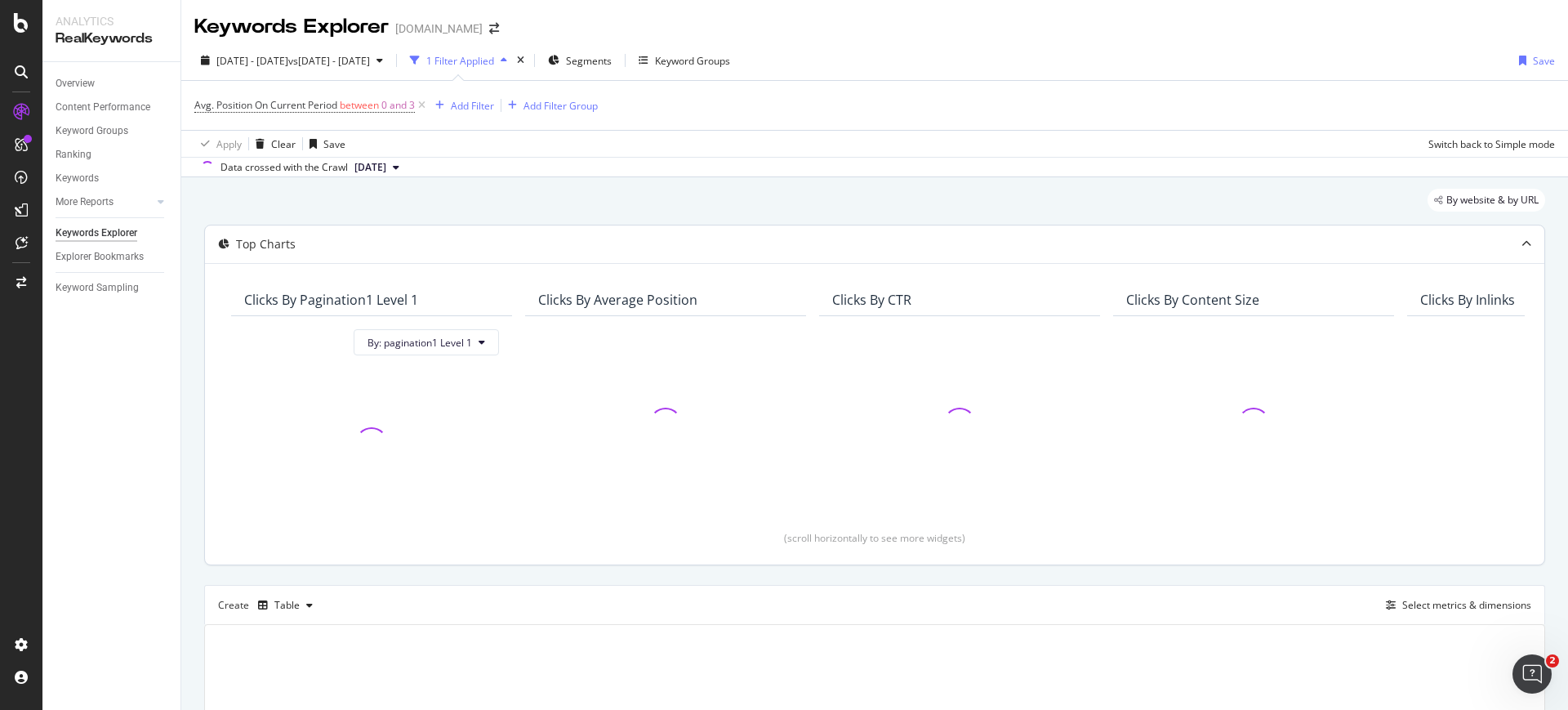
scroll to position [102, 0]
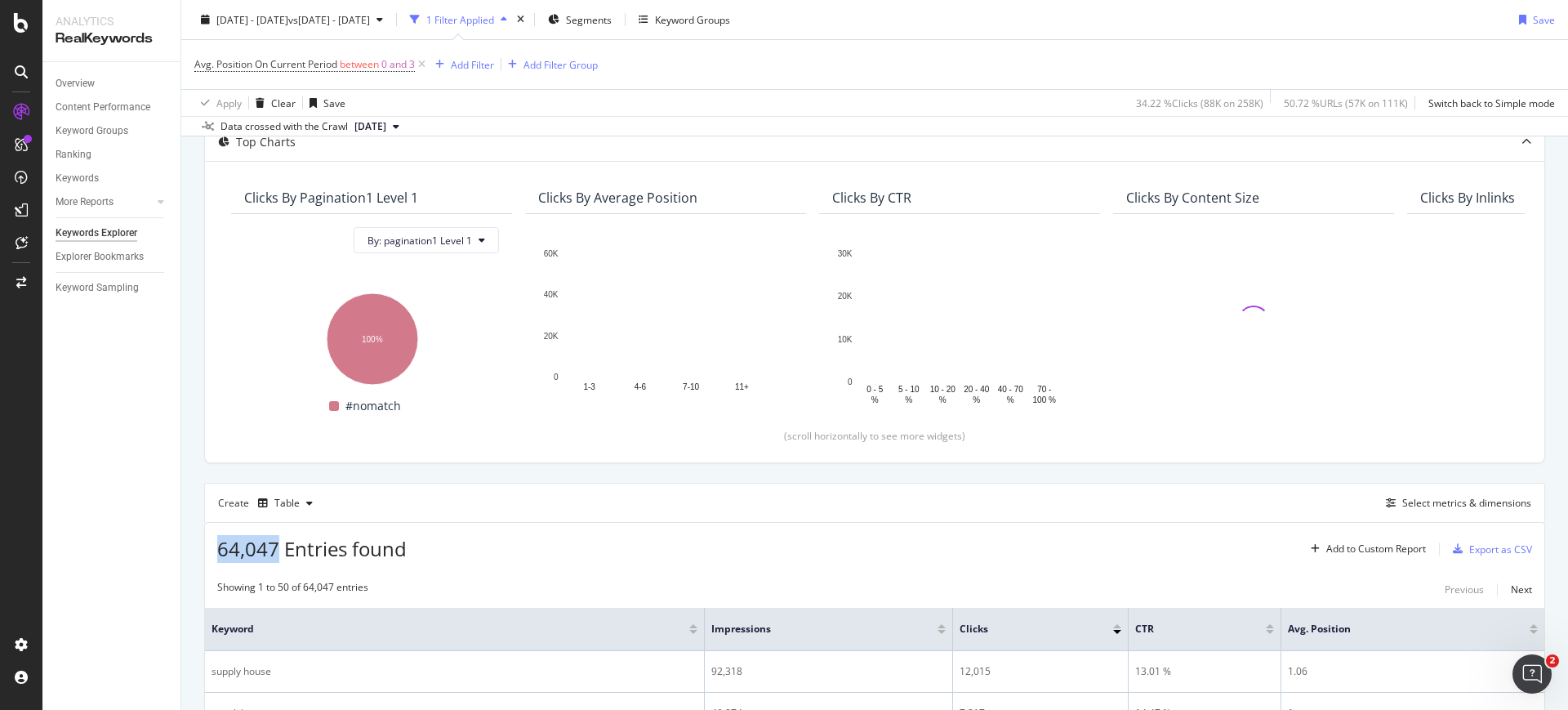
drag, startPoint x: 275, startPoint y: 549, endPoint x: 214, endPoint y: 552, distance: 61.1
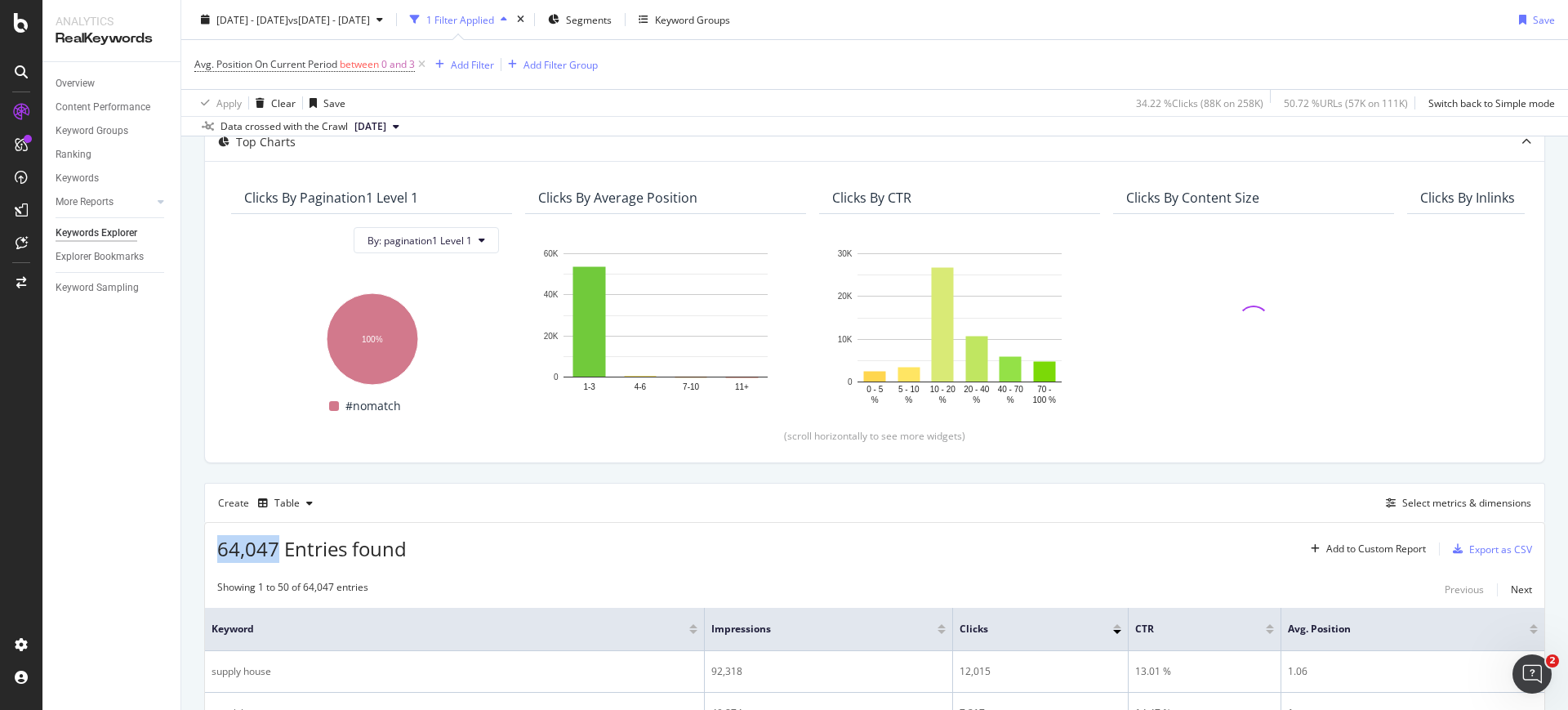
click at [214, 552] on div "64,047 Entries found Add to Custom Report Export as CSV" at bounding box center [874, 543] width 1339 height 40
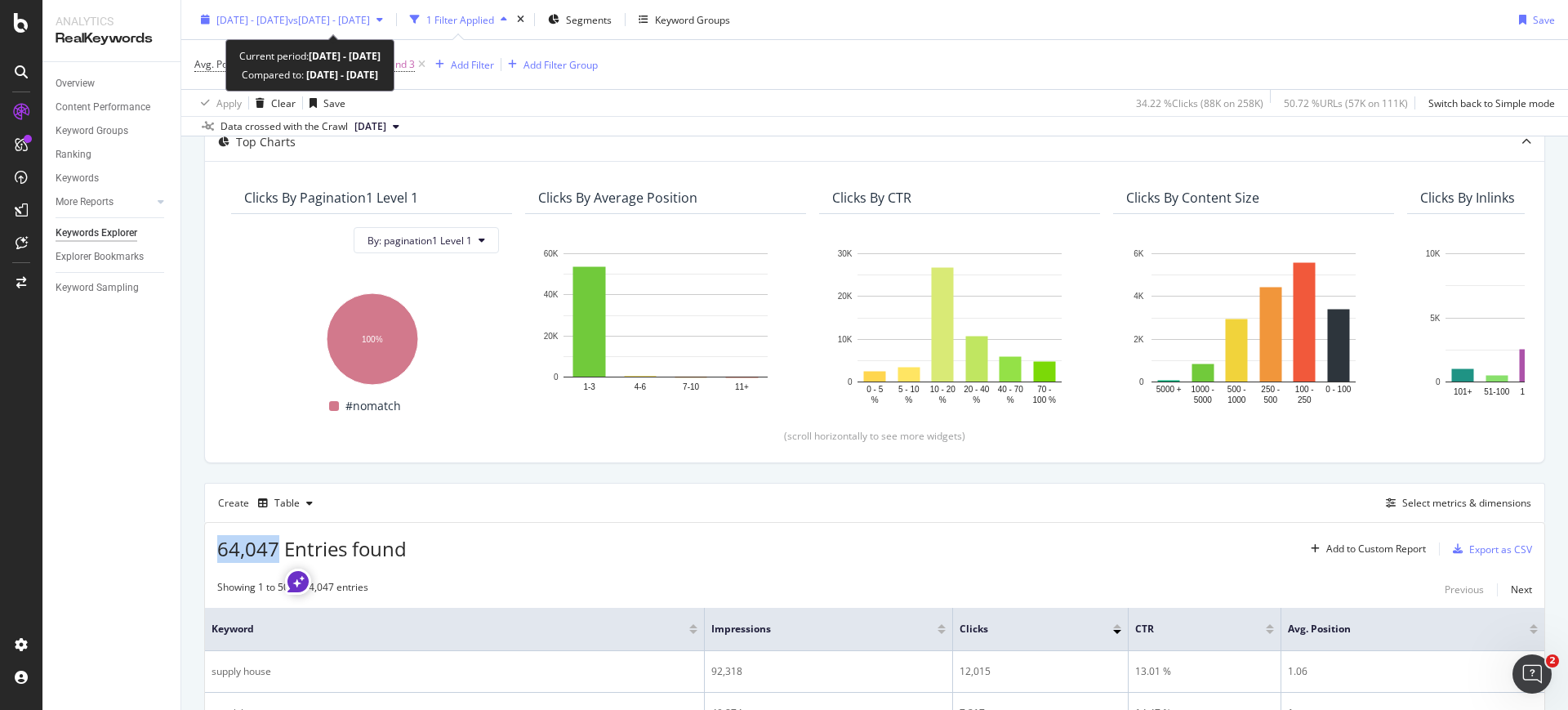
click at [348, 18] on span "vs 2024 Aug. 1st - Aug. 31st" at bounding box center [329, 19] width 82 height 14
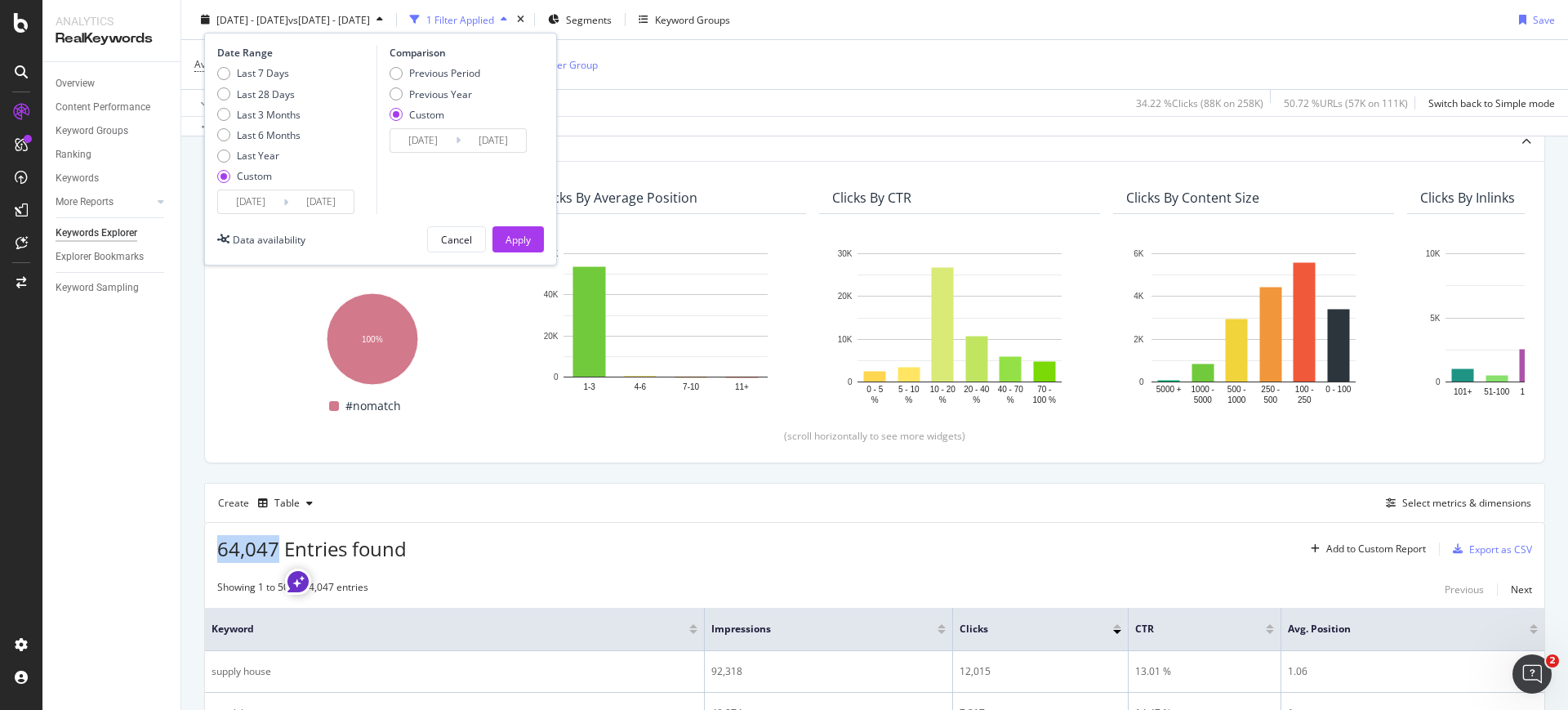
click at [261, 199] on input "2025/04/01" at bounding box center [251, 202] width 65 height 23
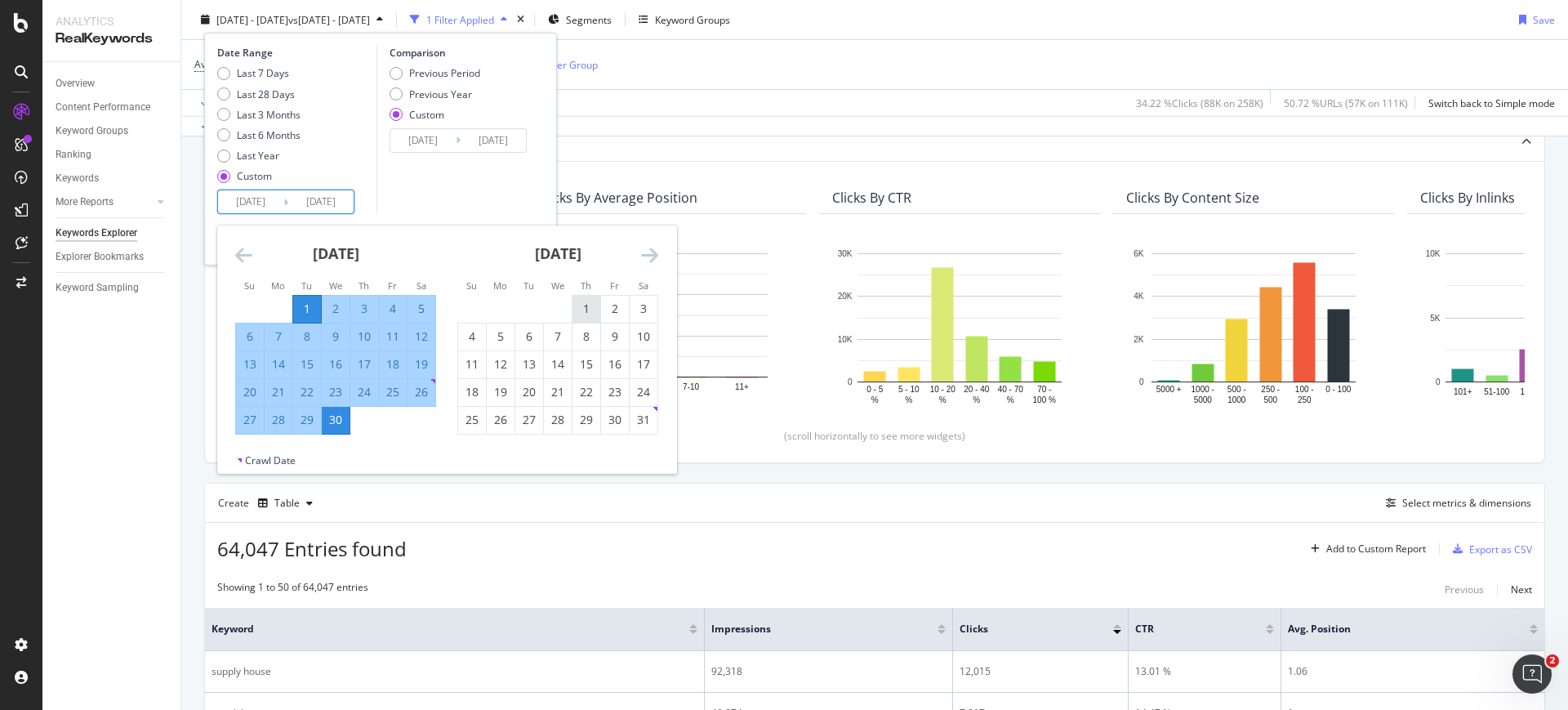
click at [575, 308] on div "1" at bounding box center [586, 309] width 28 height 17
type input "2025/05/01"
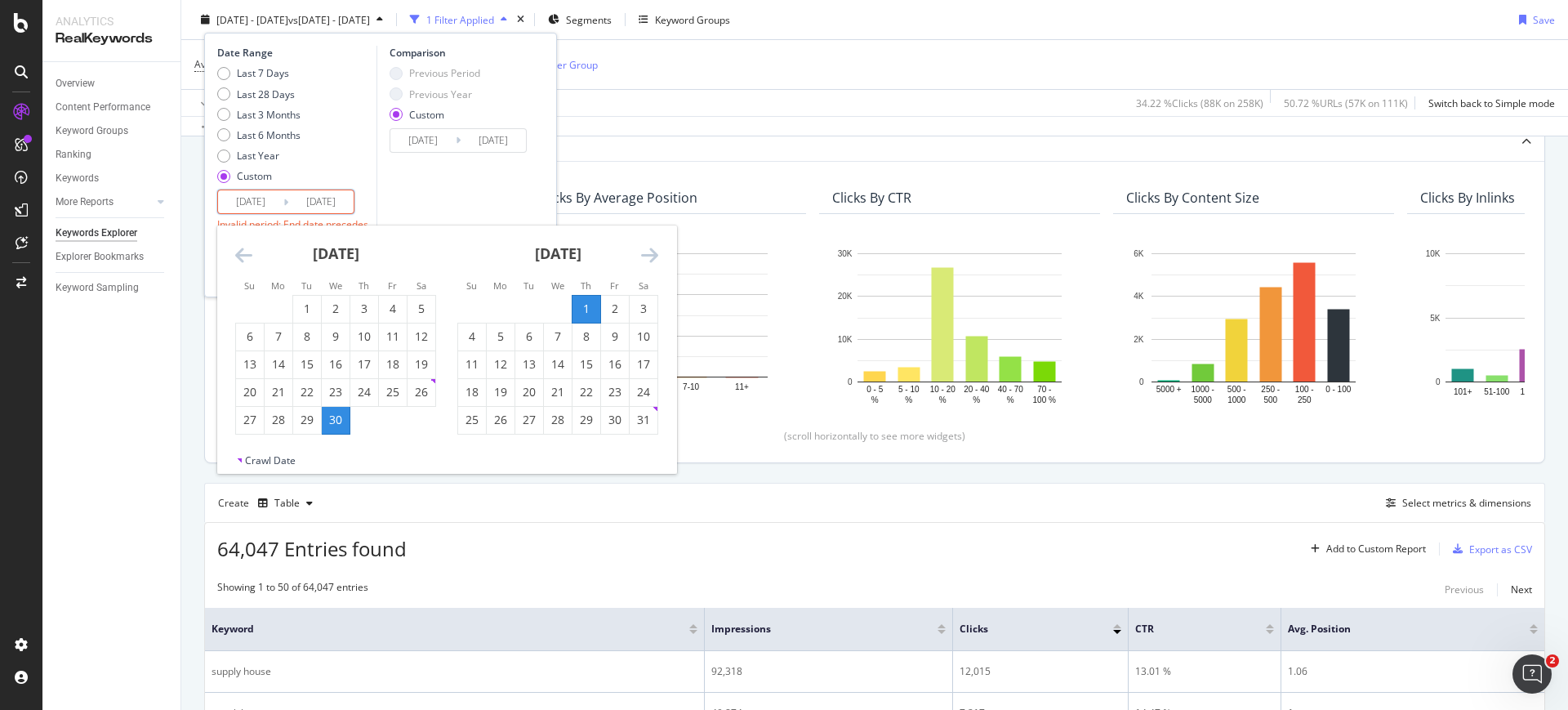
click at [642, 425] on div "31" at bounding box center [643, 420] width 28 height 17
type input "2025/05/31"
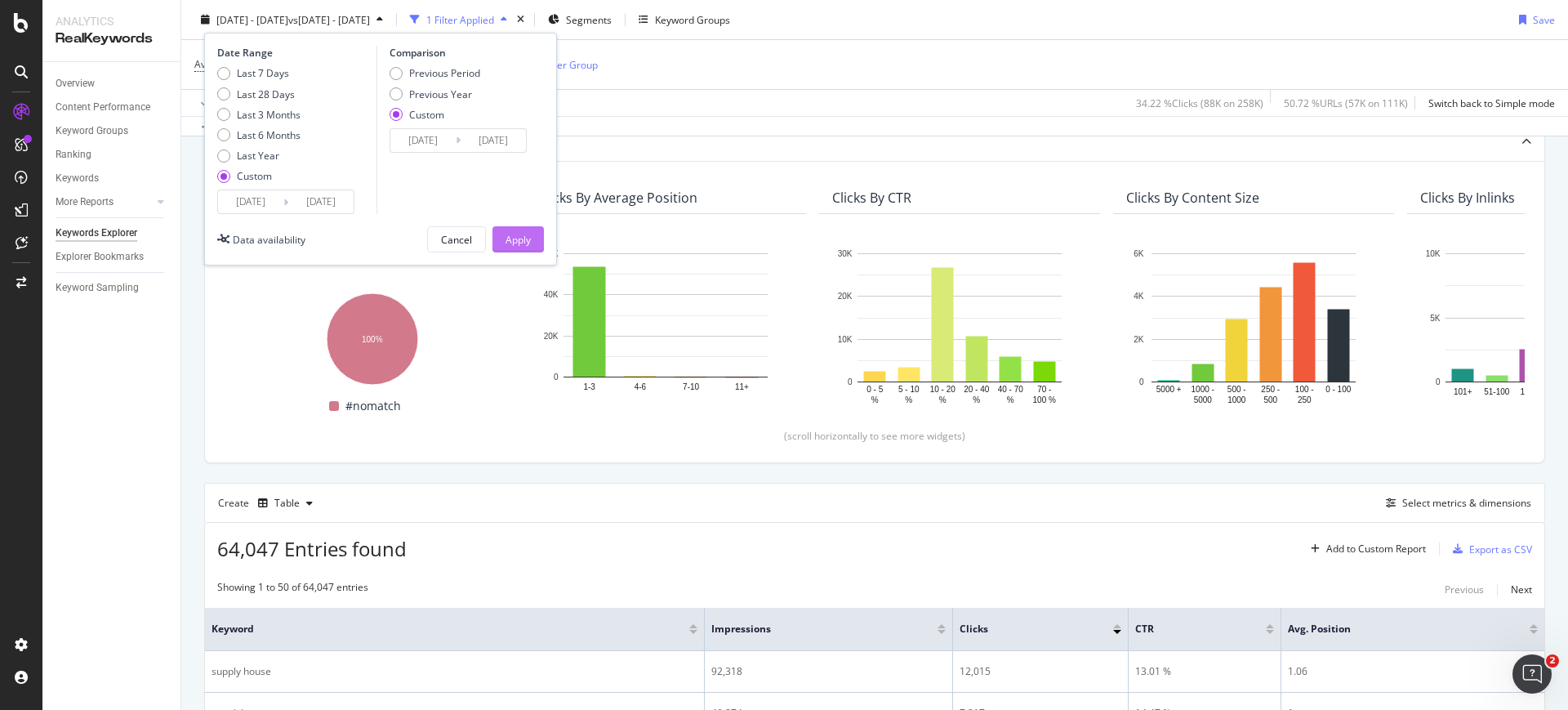
click at [516, 232] on div "Apply" at bounding box center [518, 238] width 25 height 14
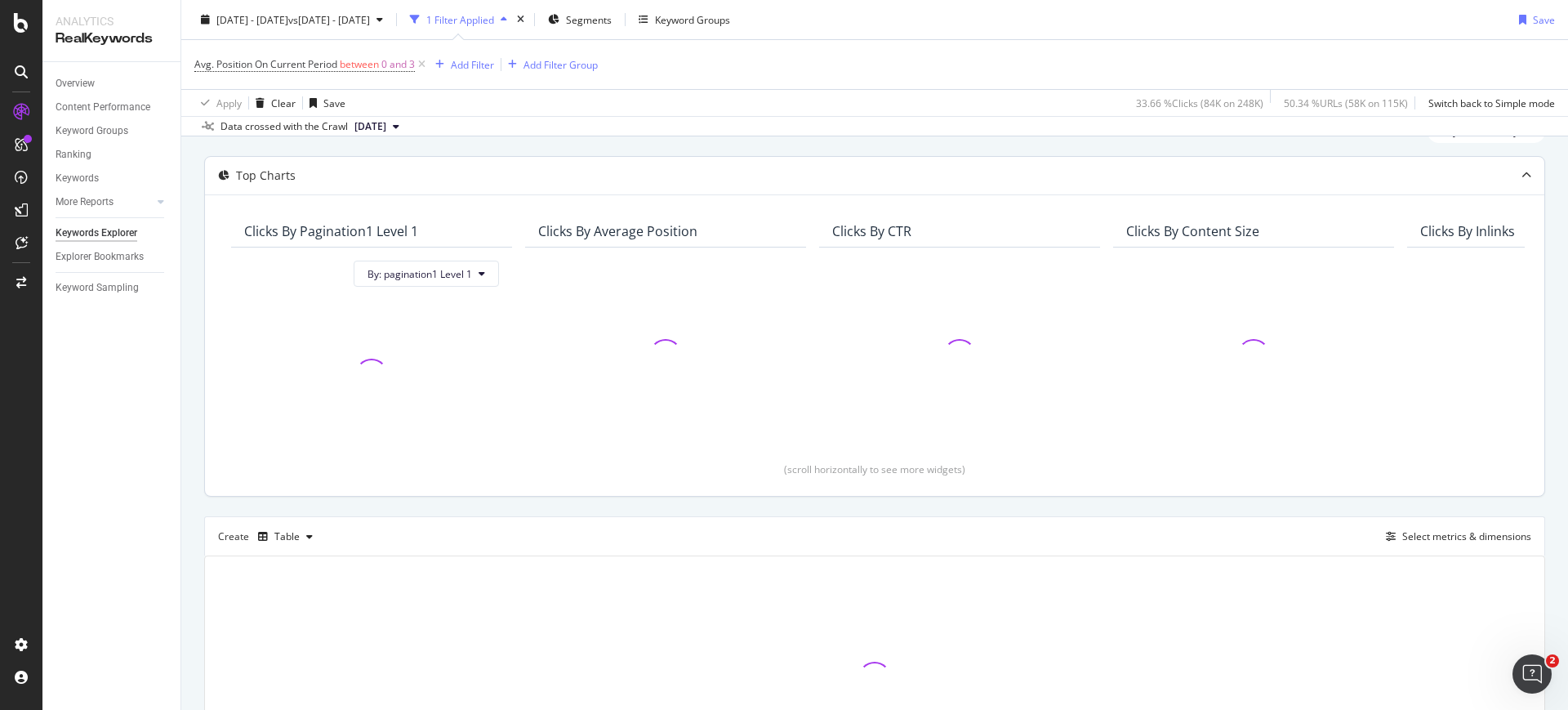
scroll to position [102, 0]
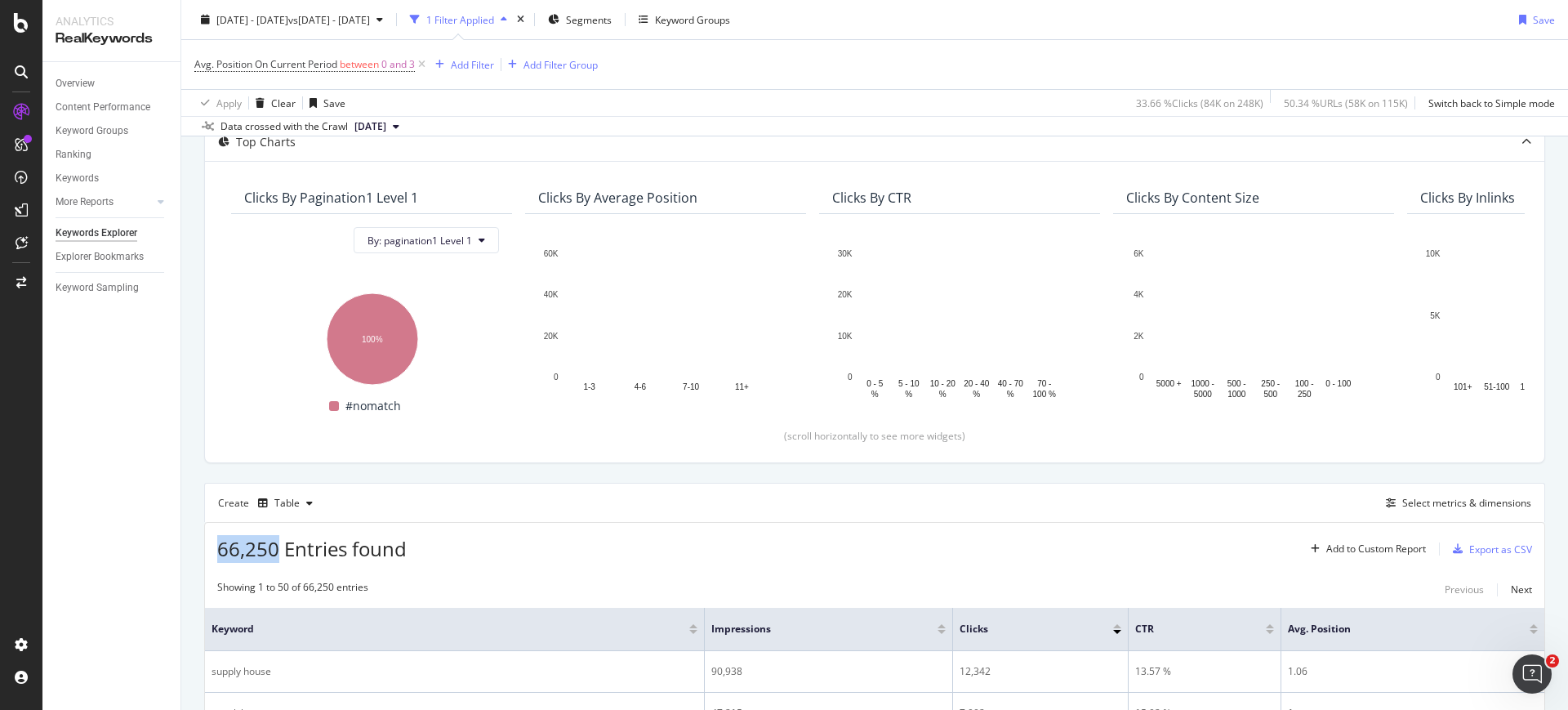
drag, startPoint x: 276, startPoint y: 549, endPoint x: 217, endPoint y: 550, distance: 59.0
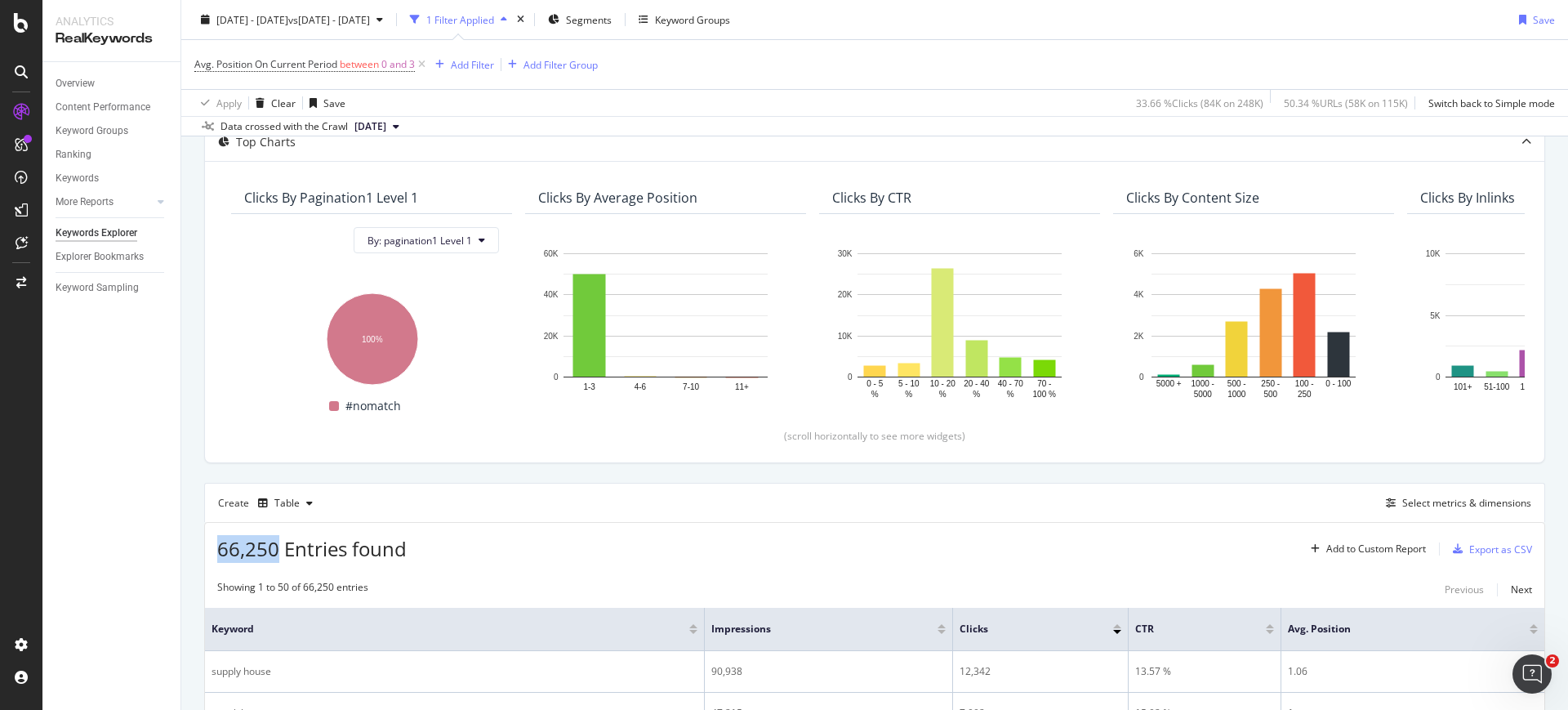
click at [217, 550] on span "66,250 Entries found" at bounding box center [312, 549] width 190 height 27
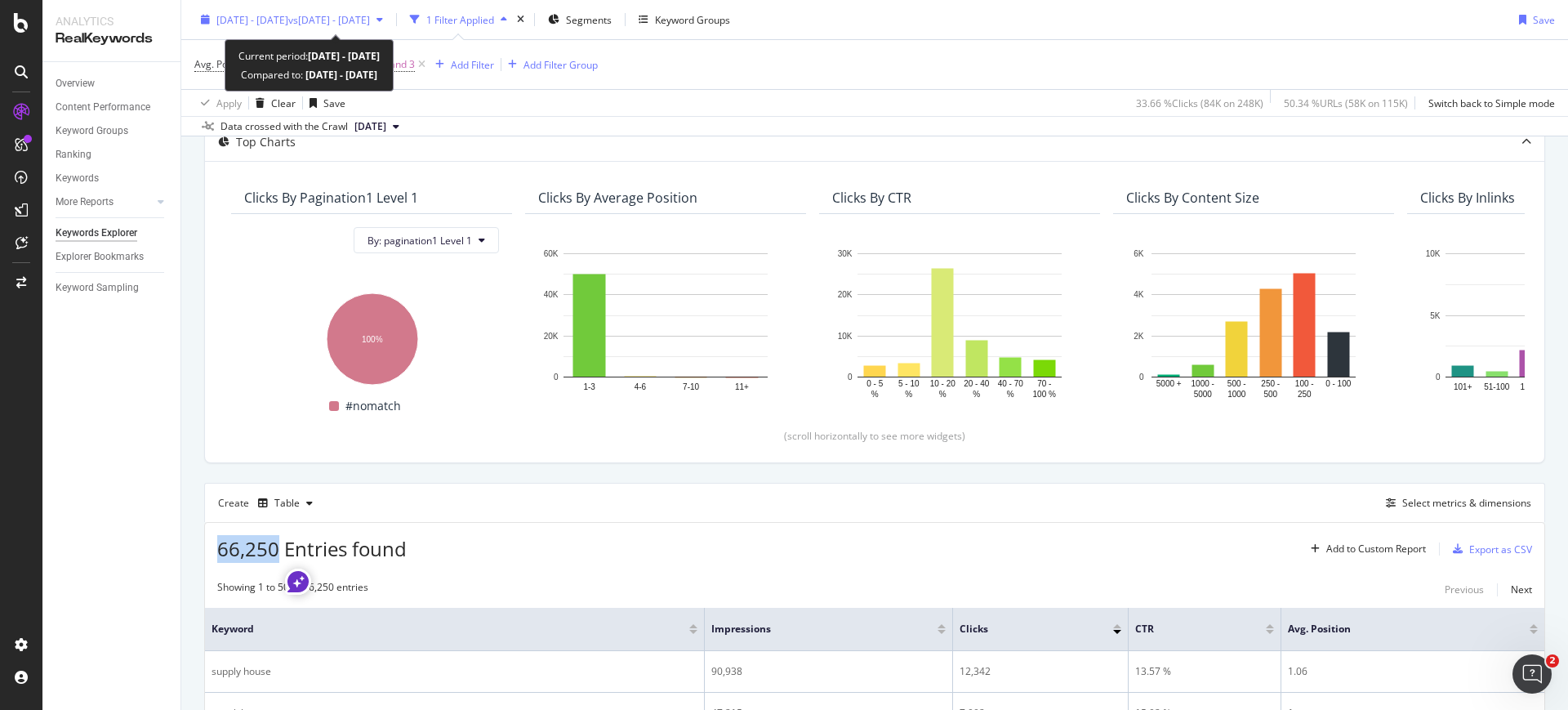
click at [370, 24] on span "vs 2024 Aug. 1st - Aug. 31st" at bounding box center [329, 19] width 82 height 14
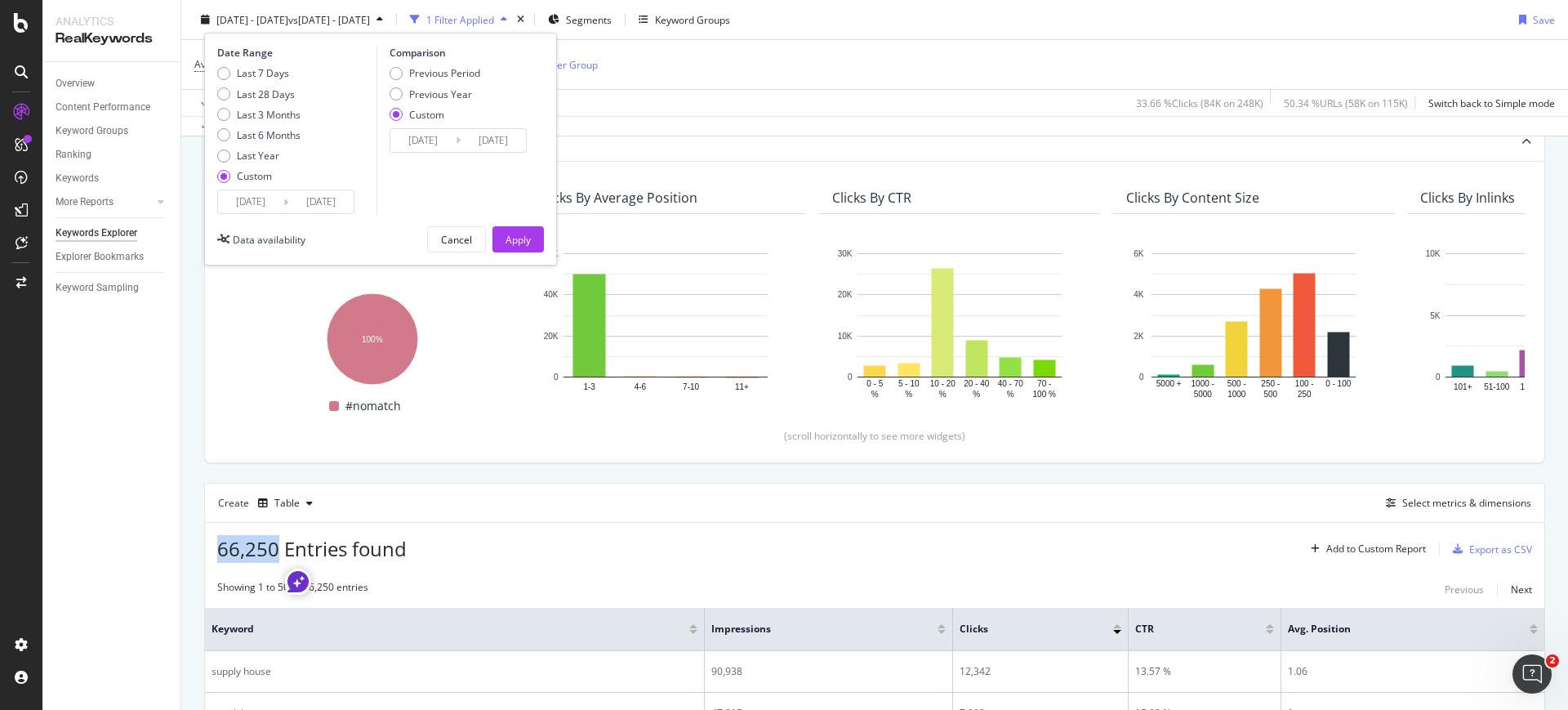
click at [250, 209] on input "2025/05/01" at bounding box center [251, 202] width 65 height 23
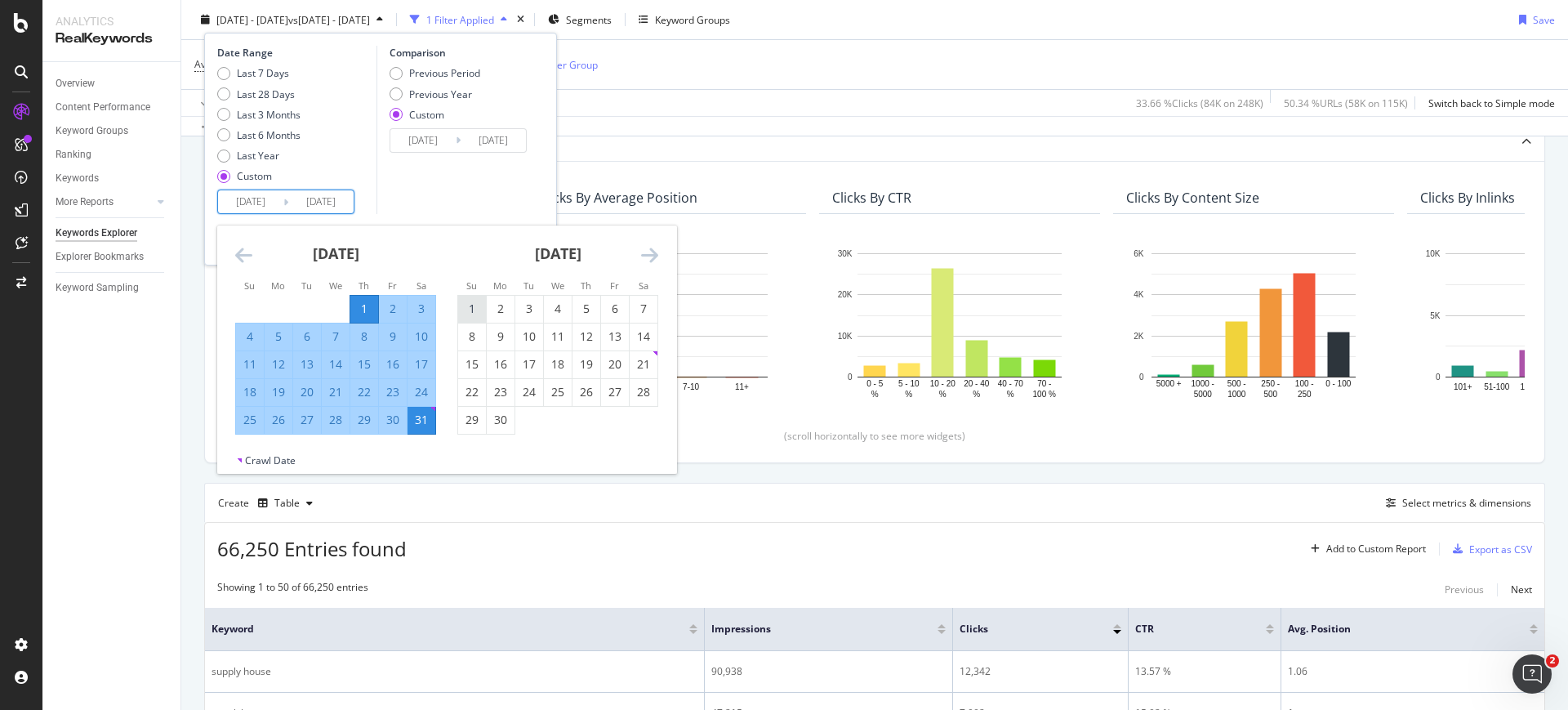
click at [478, 313] on div "1" at bounding box center [472, 309] width 28 height 17
type input "2025/06/01"
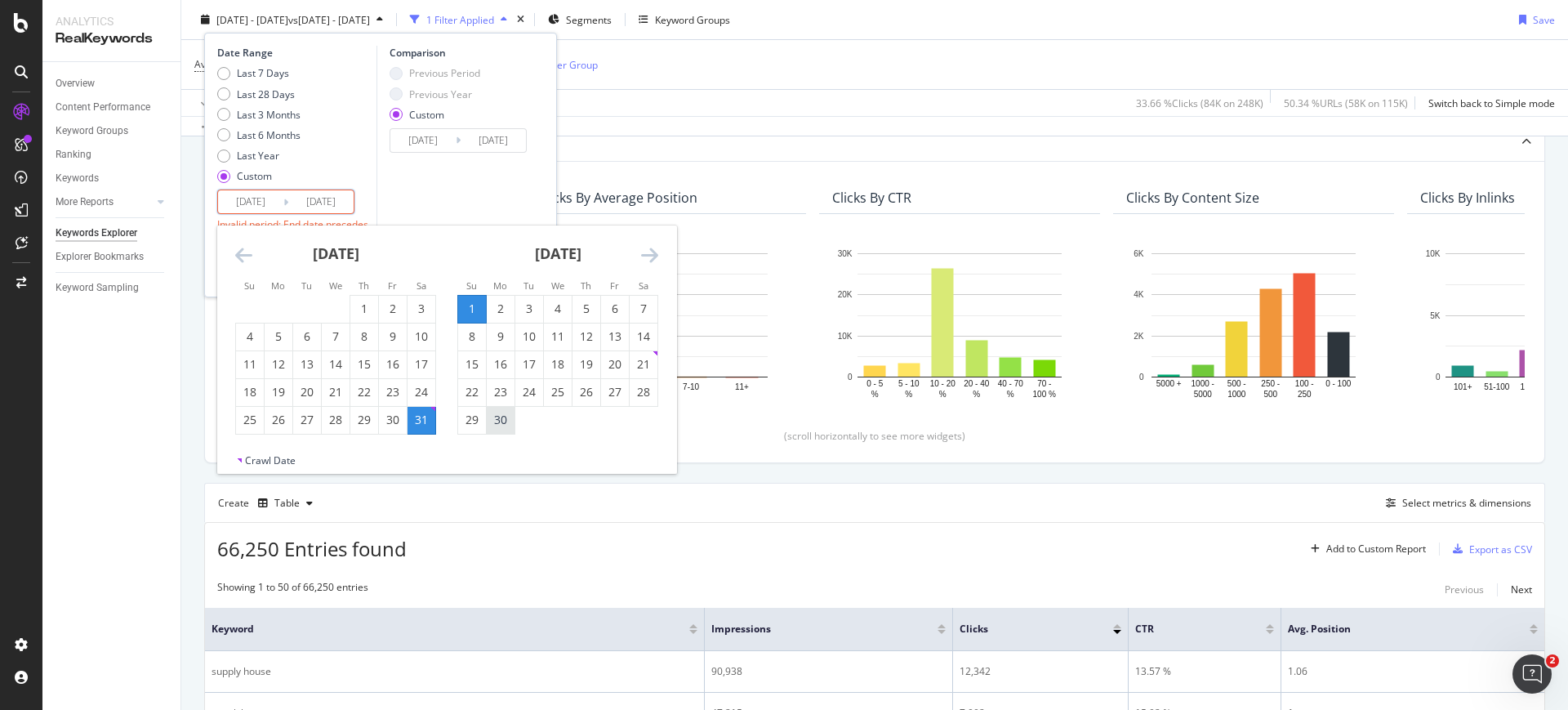
click at [504, 424] on div "30" at bounding box center [500, 420] width 28 height 17
type input "2025/06/30"
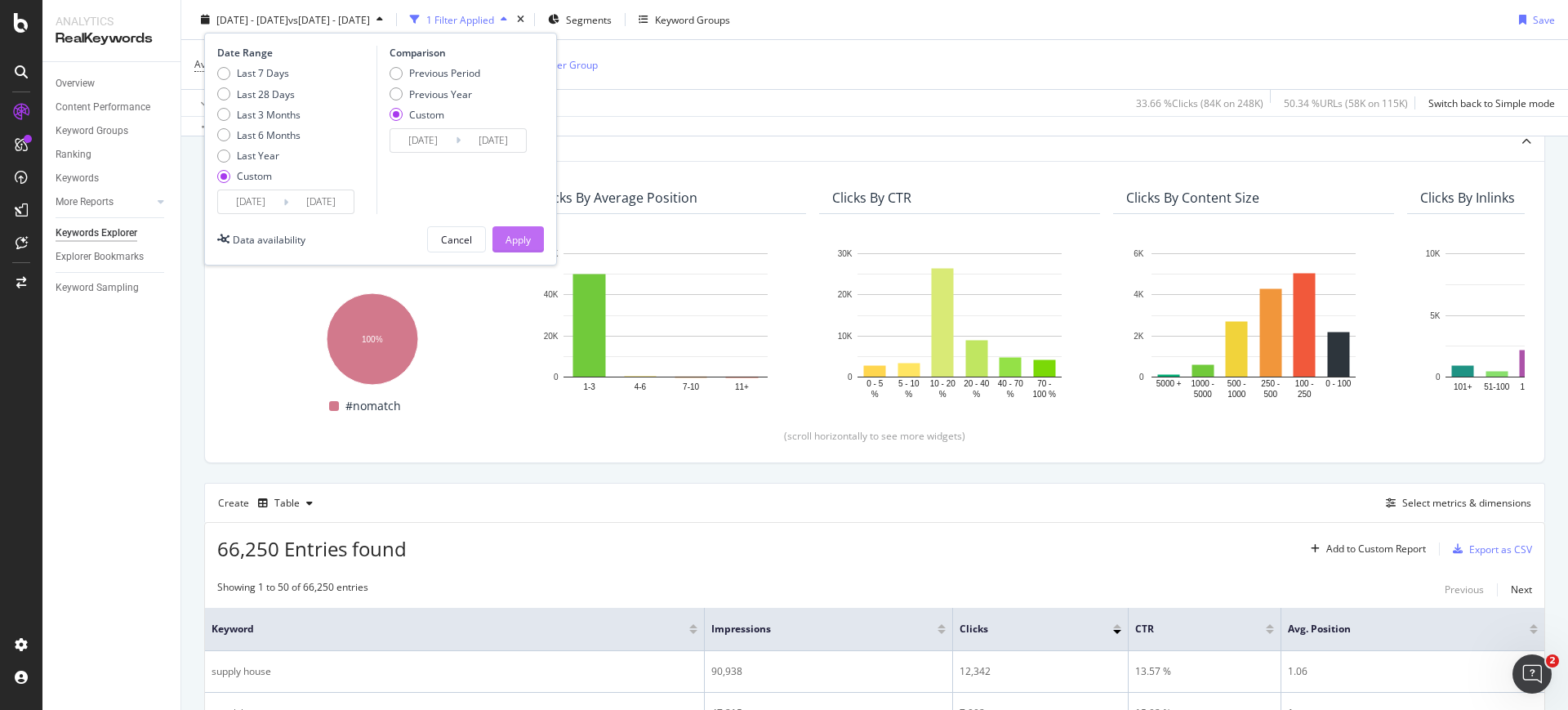
click at [496, 243] on button "Apply" at bounding box center [518, 238] width 52 height 26
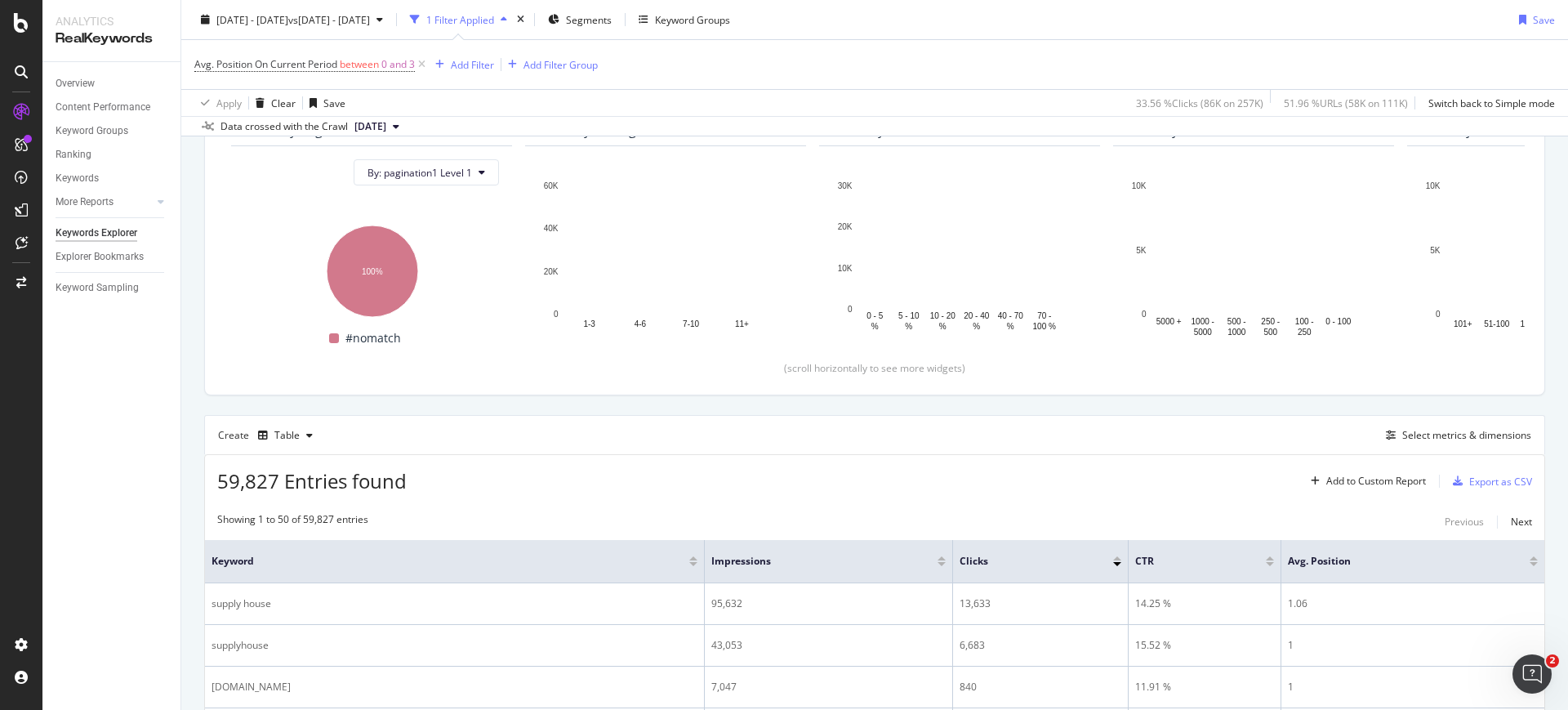
scroll to position [204, 0]
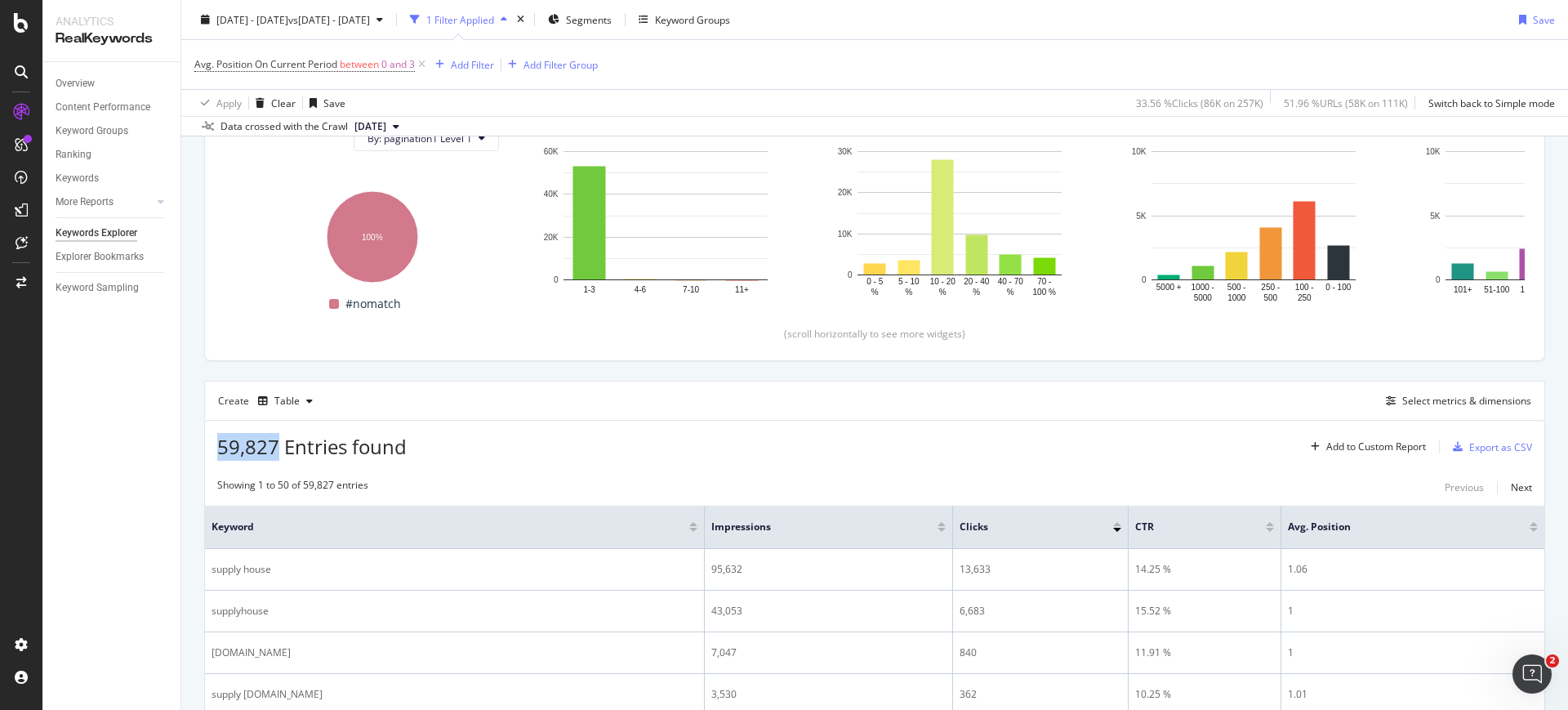
drag, startPoint x: 278, startPoint y: 450, endPoint x: 212, endPoint y: 461, distance: 66.9
click at [317, 30] on div "2025 Jun. 1st - Jun. 30th vs 2024 Aug. 1st - Aug. 31st" at bounding box center [291, 19] width 195 height 24
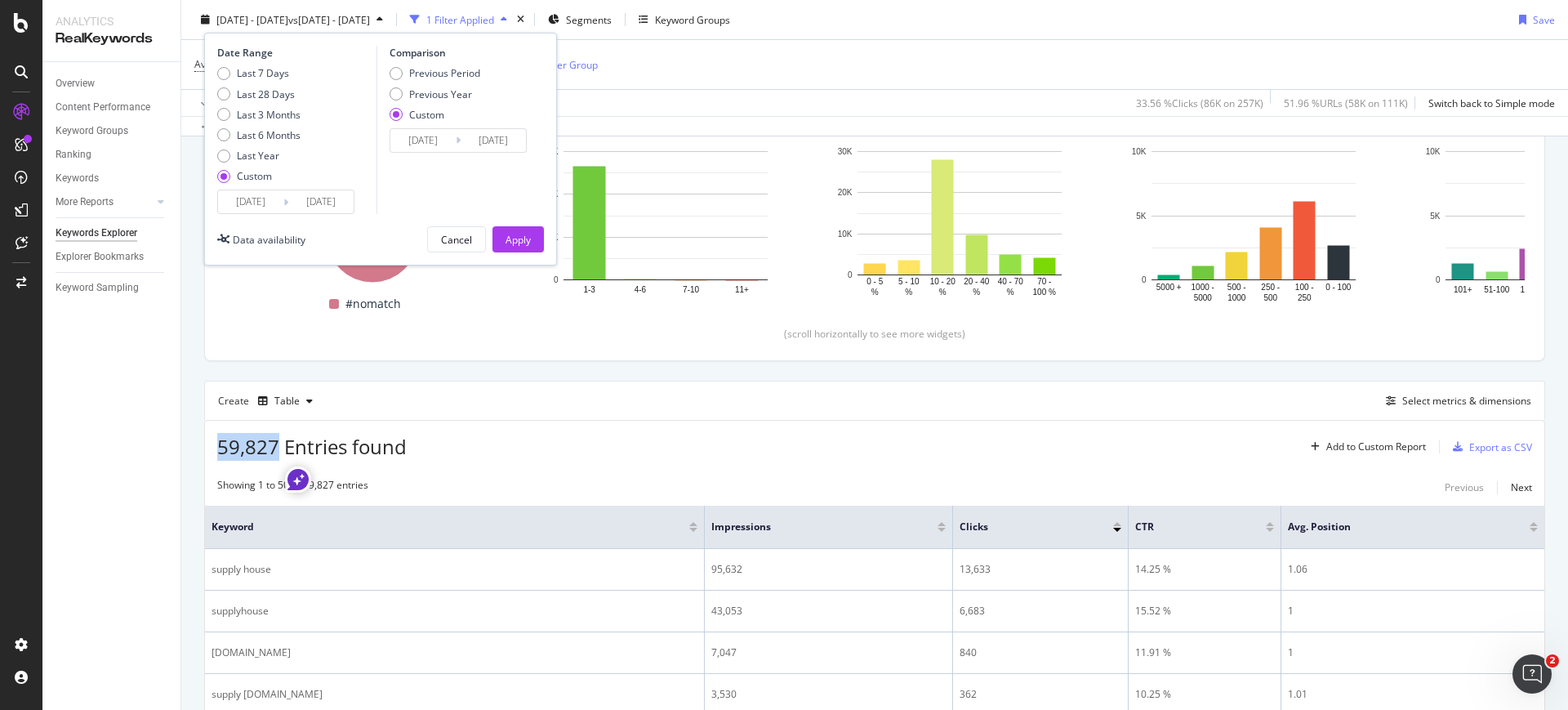
click at [261, 211] on input "2025/06/01" at bounding box center [251, 202] width 65 height 23
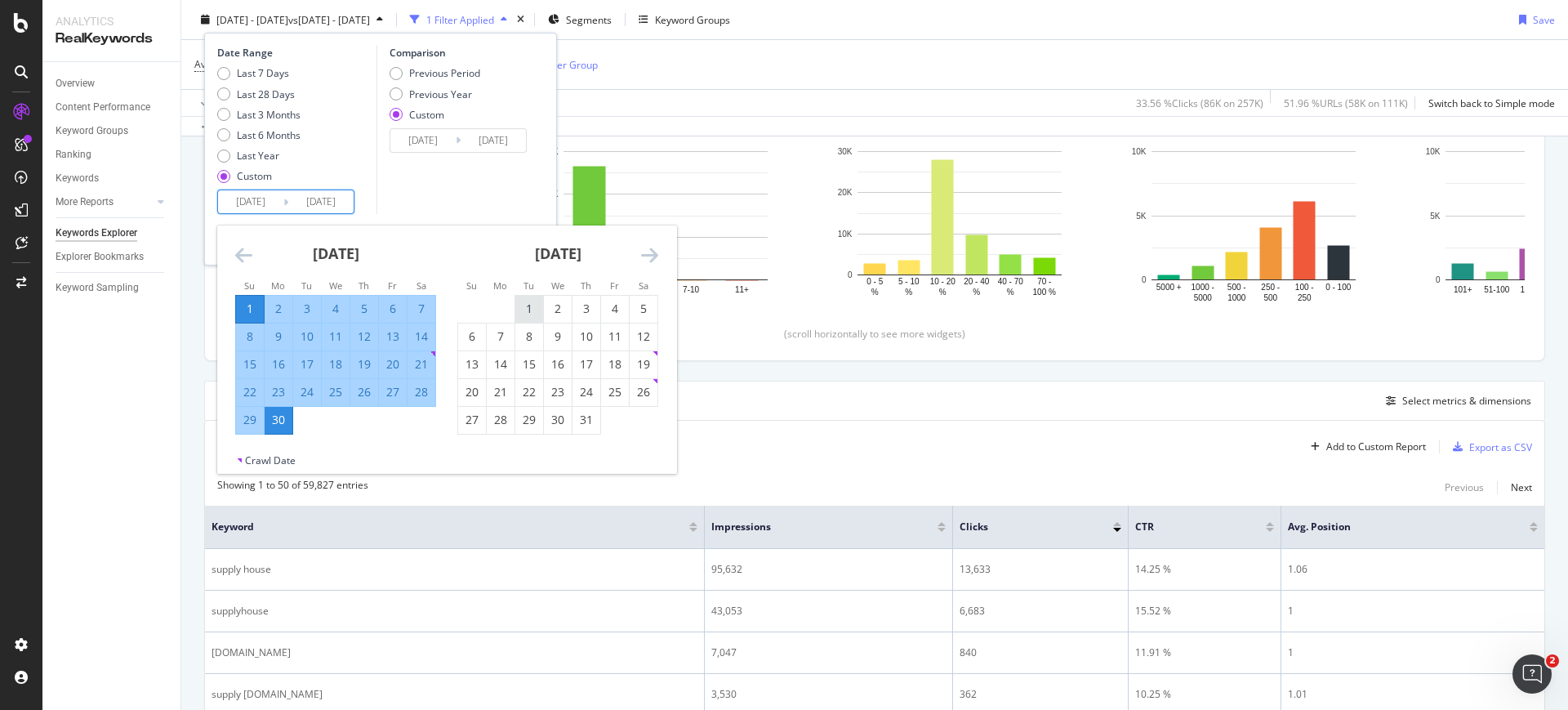
click at [539, 302] on div "1" at bounding box center [529, 309] width 28 height 17
type input "2025/07/01"
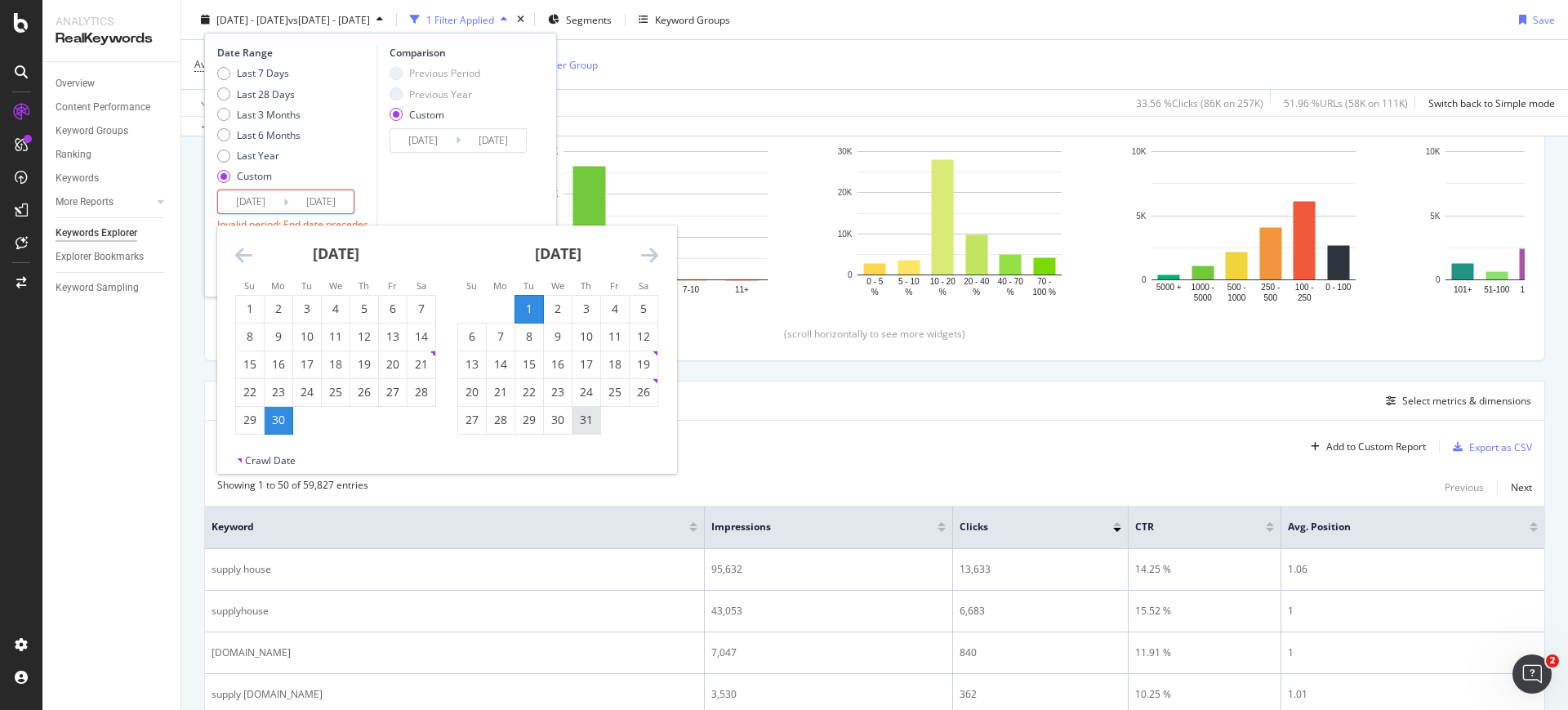
click at [594, 425] on div "31" at bounding box center [586, 420] width 28 height 17
type input "2025/07/31"
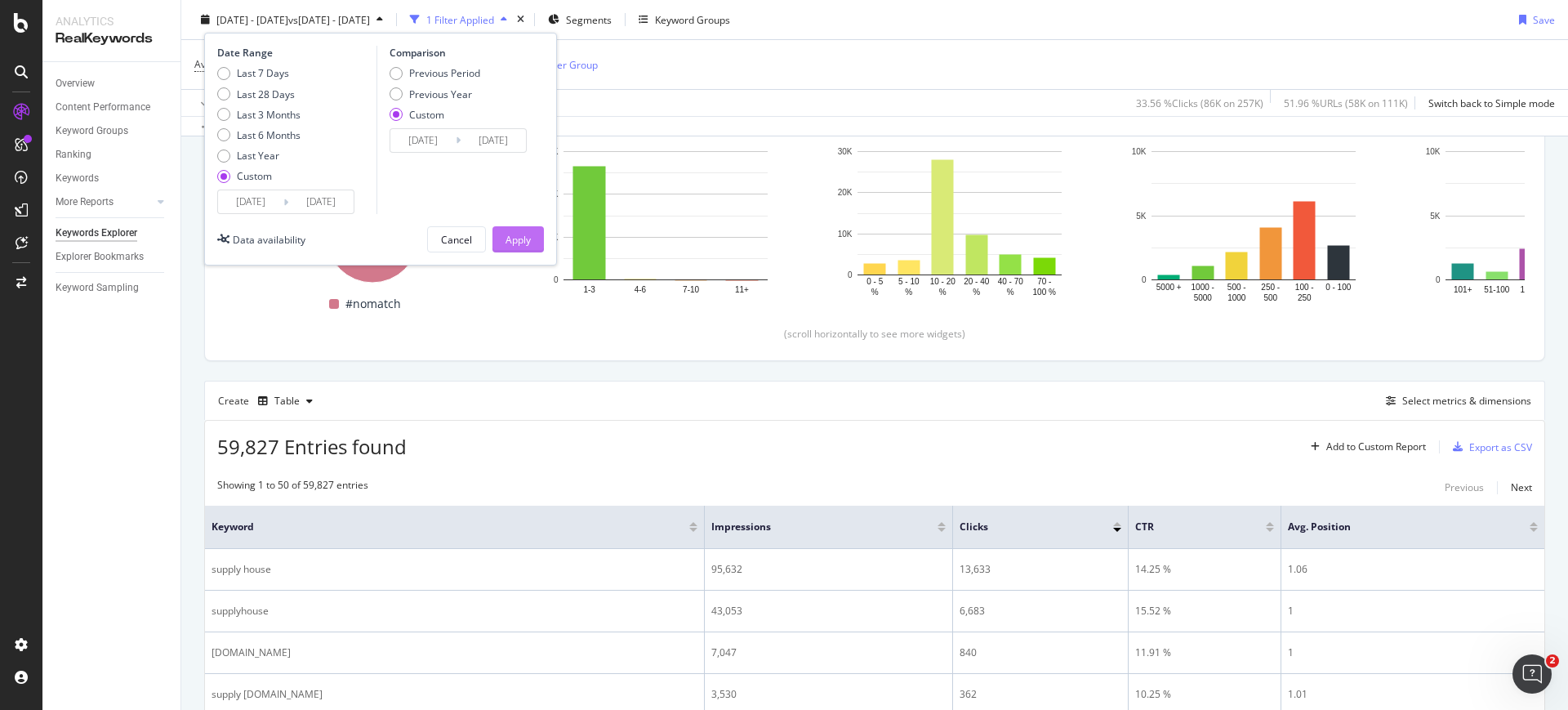
click at [501, 239] on button "Apply" at bounding box center [518, 238] width 52 height 26
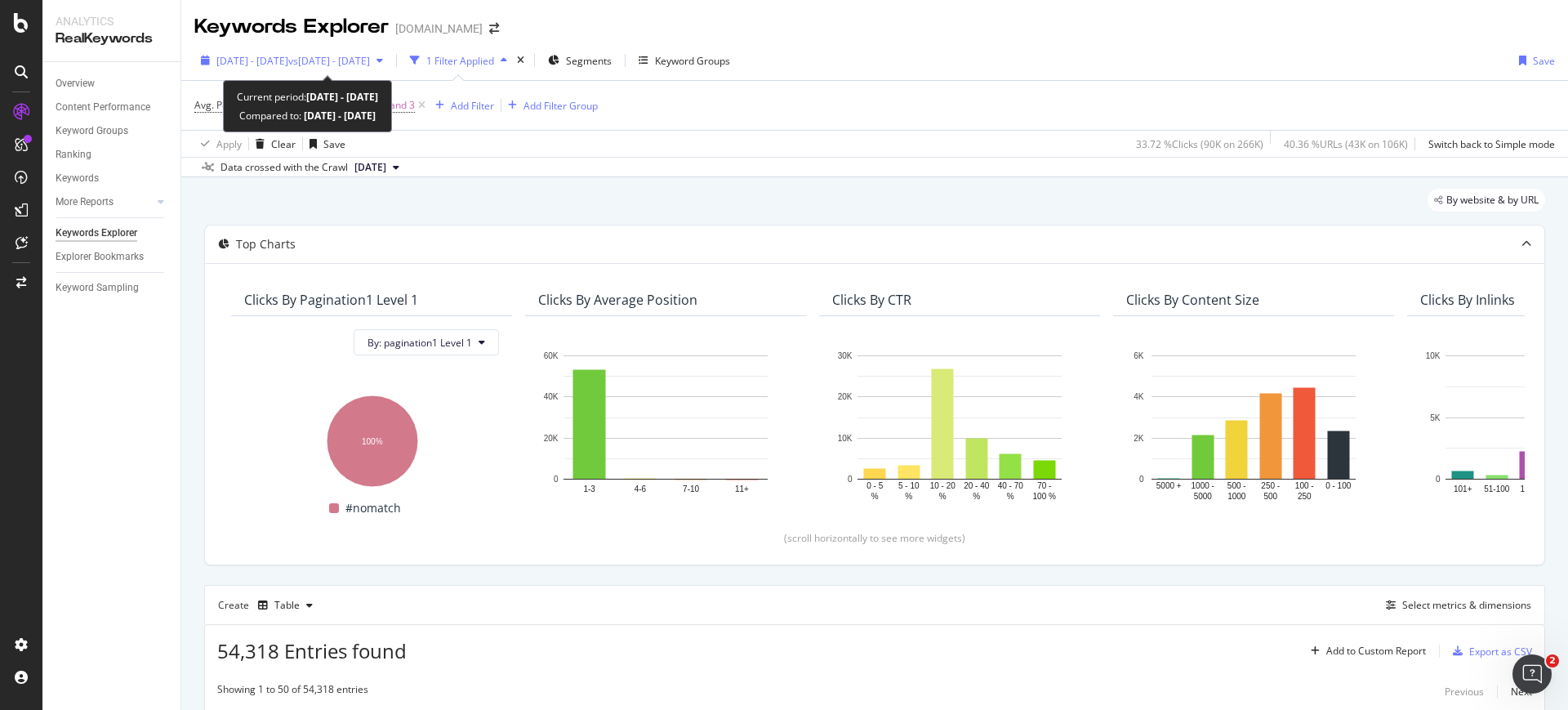
click at [233, 63] on span "2025 Jul. 1st - Jul. 31st" at bounding box center [253, 60] width 72 height 14
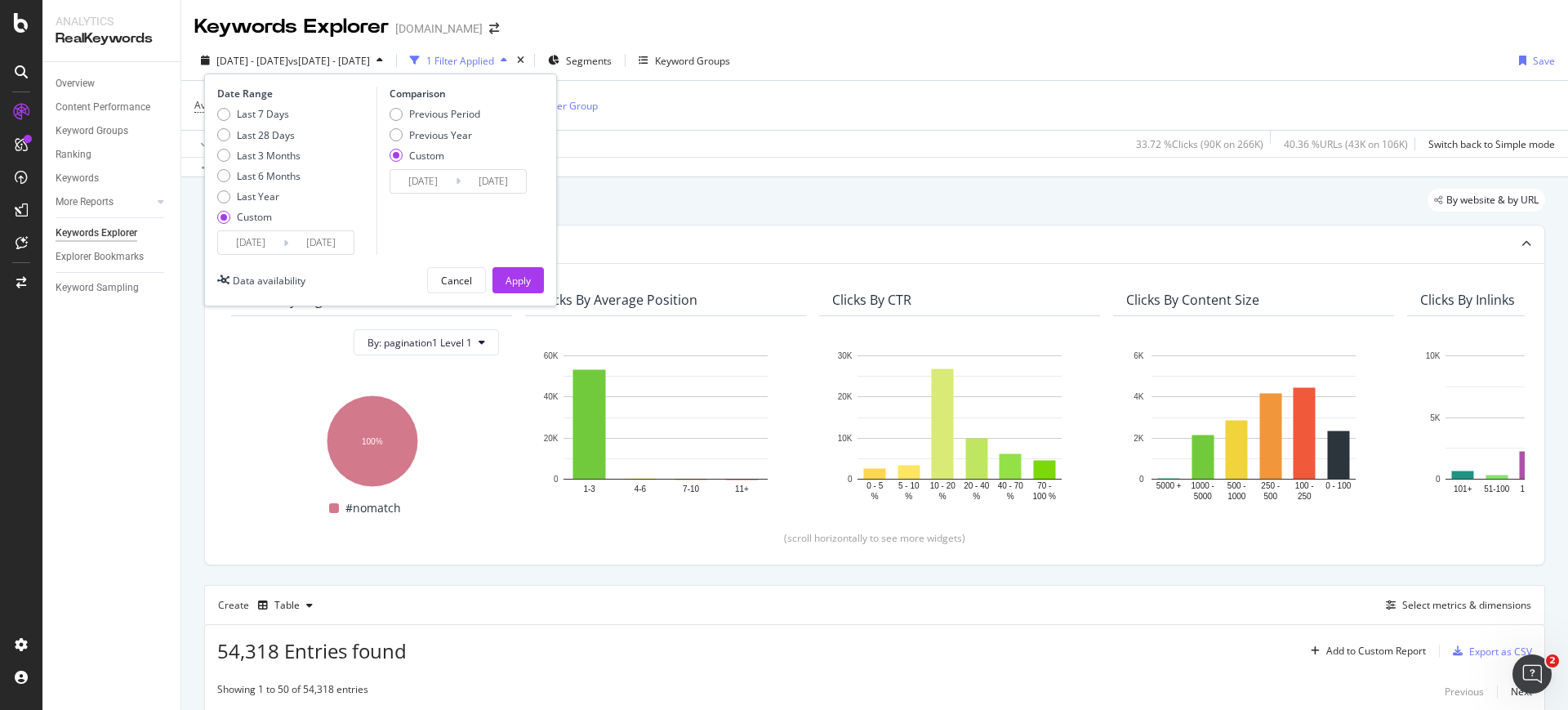
click at [252, 237] on input "2025/07/01" at bounding box center [251, 242] width 65 height 23
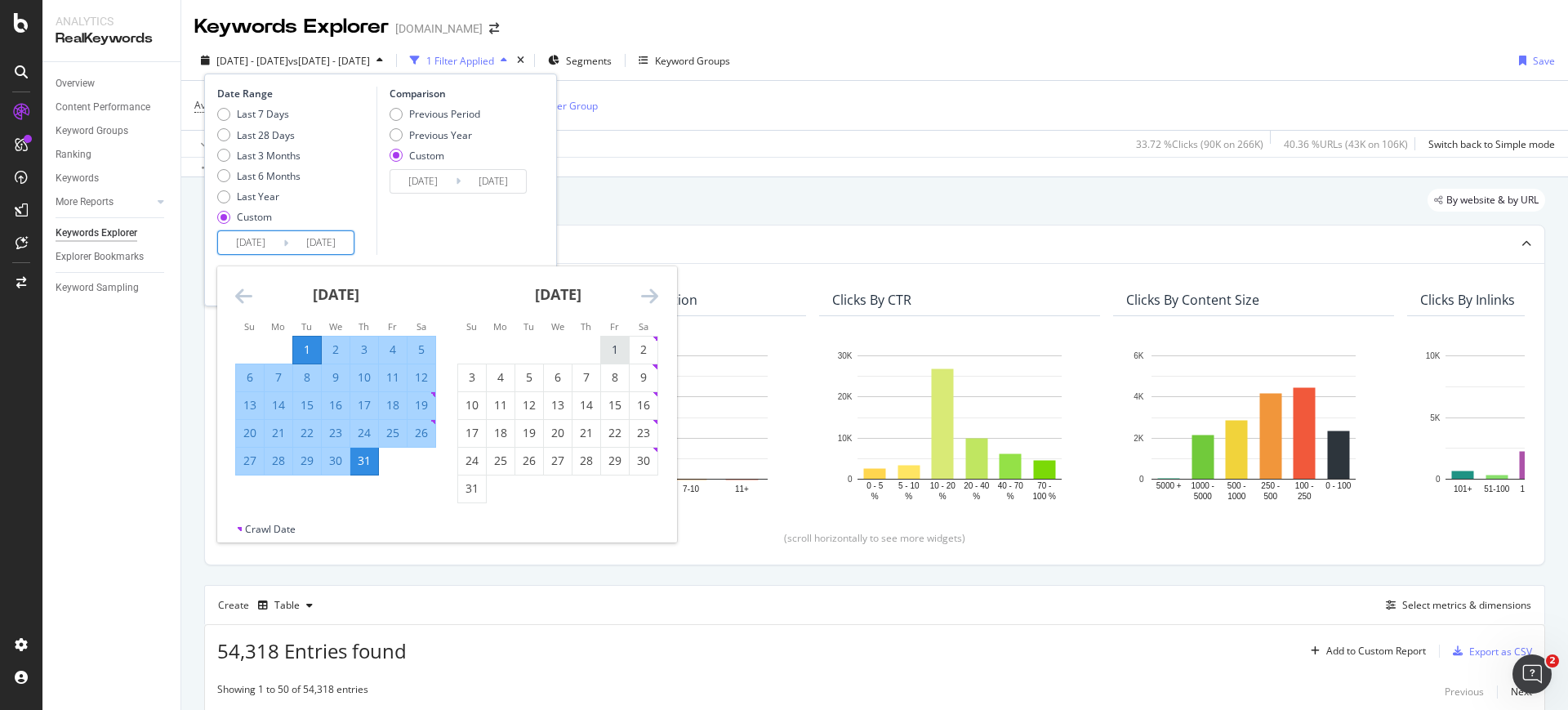
click at [621, 350] on div "1" at bounding box center [615, 350] width 28 height 17
type input "[DATE]"
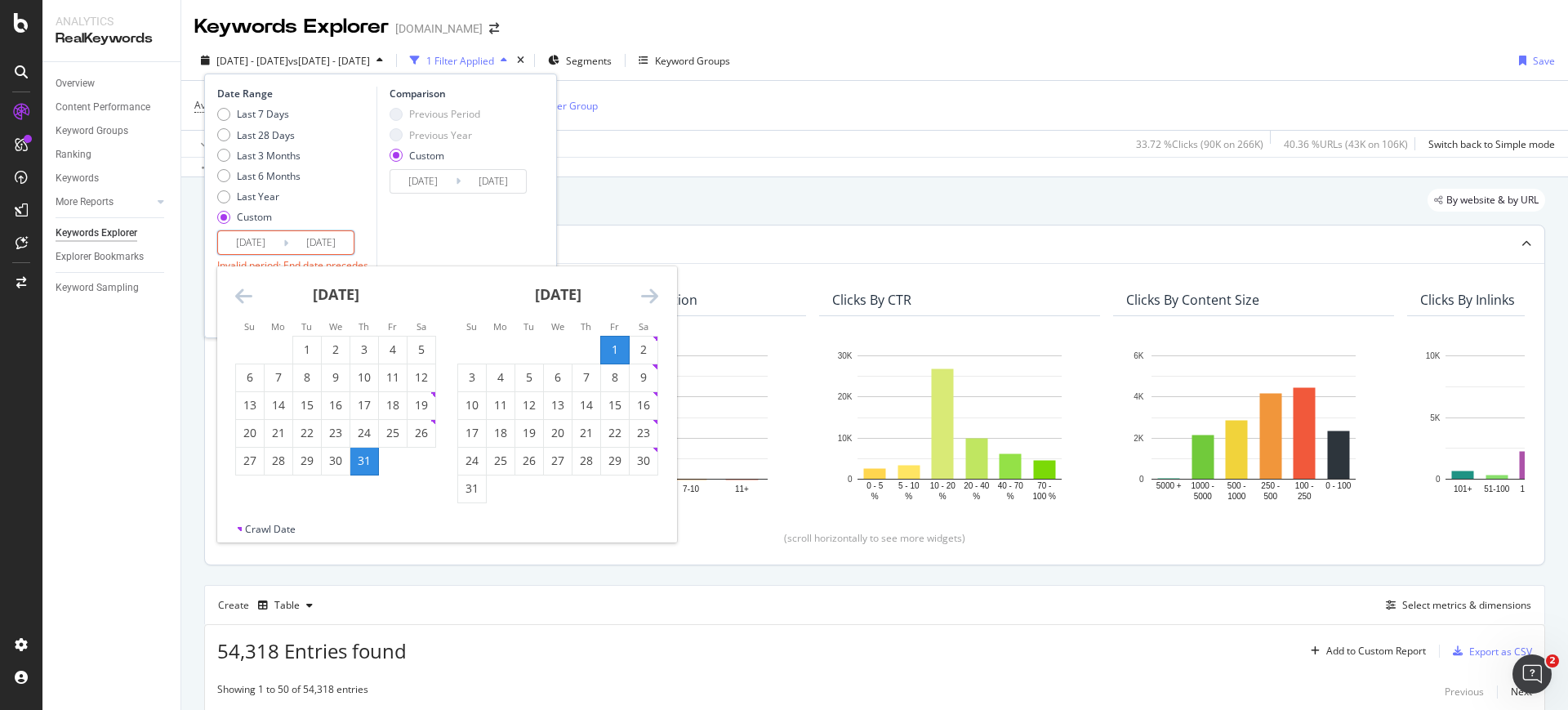
click at [471, 494] on div "31" at bounding box center [472, 488] width 28 height 17
type input "[DATE]"
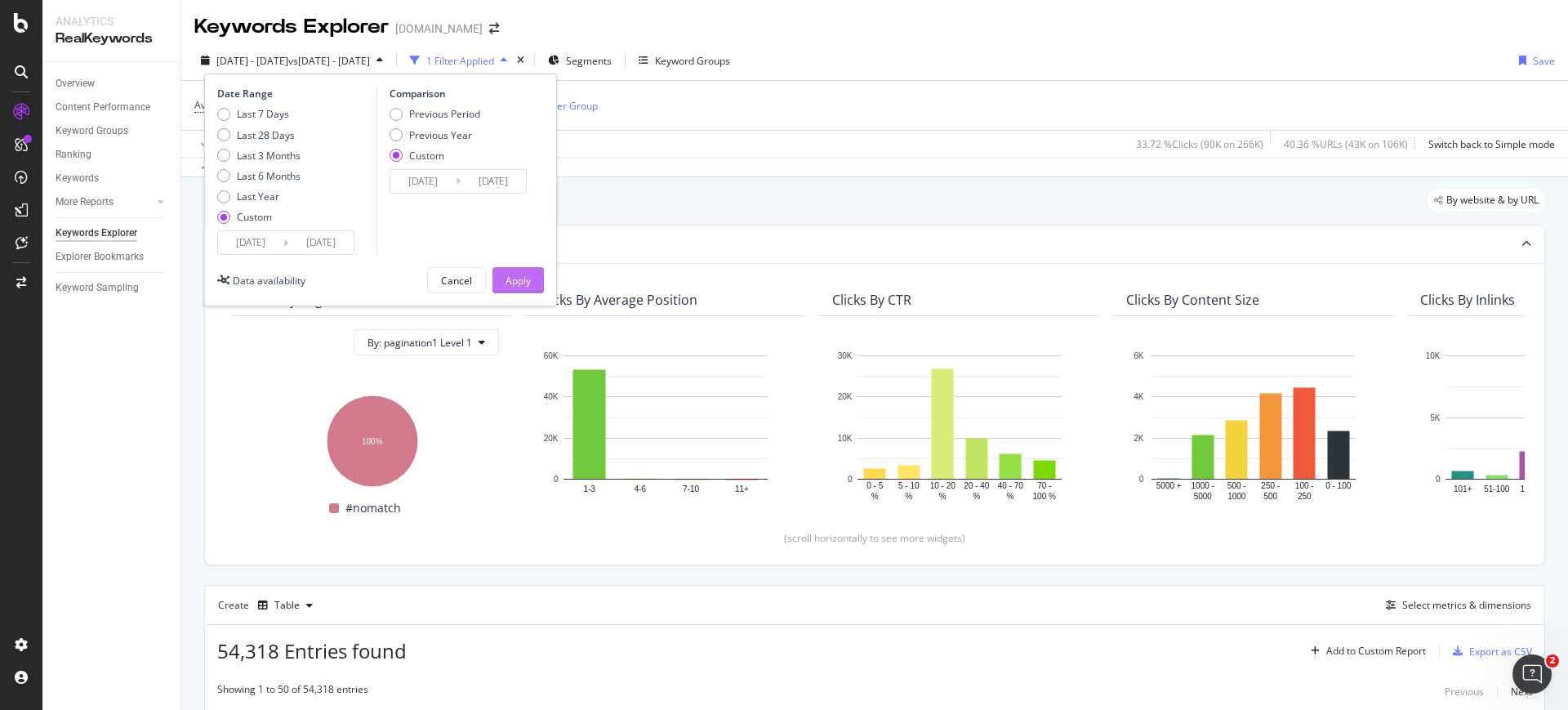
click at [501, 268] on button "Apply" at bounding box center [518, 279] width 52 height 26
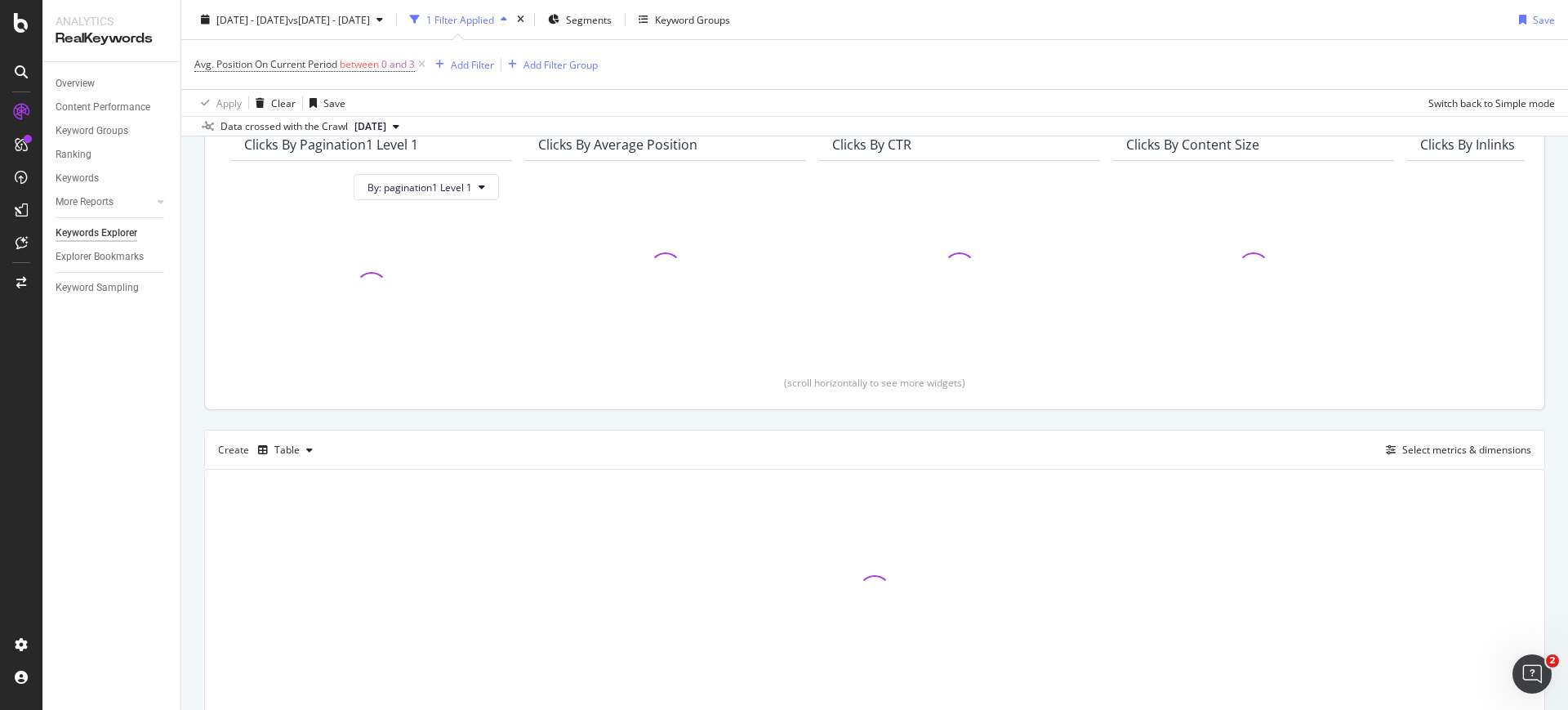
scroll to position [204, 0]
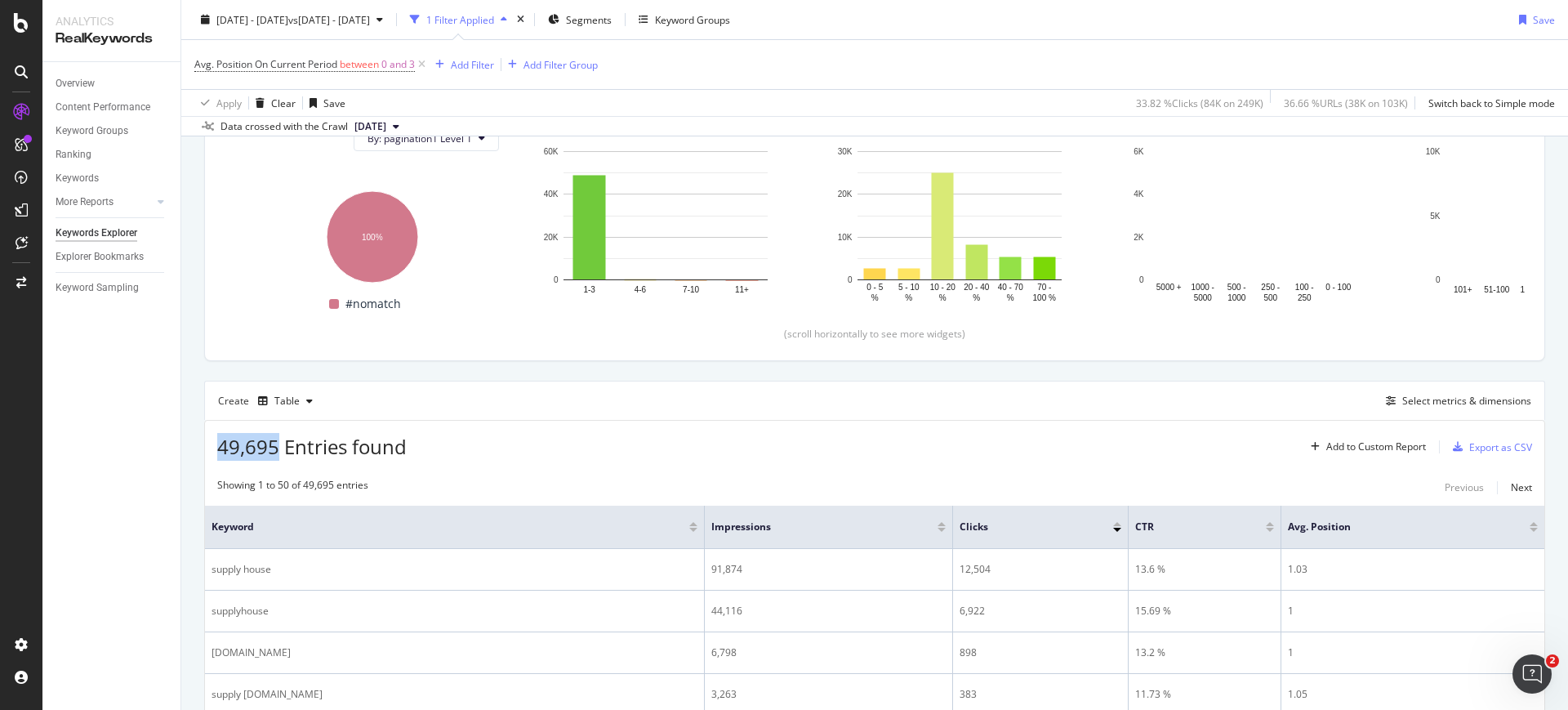
drag, startPoint x: 279, startPoint y: 448, endPoint x: 214, endPoint y: 451, distance: 65.1
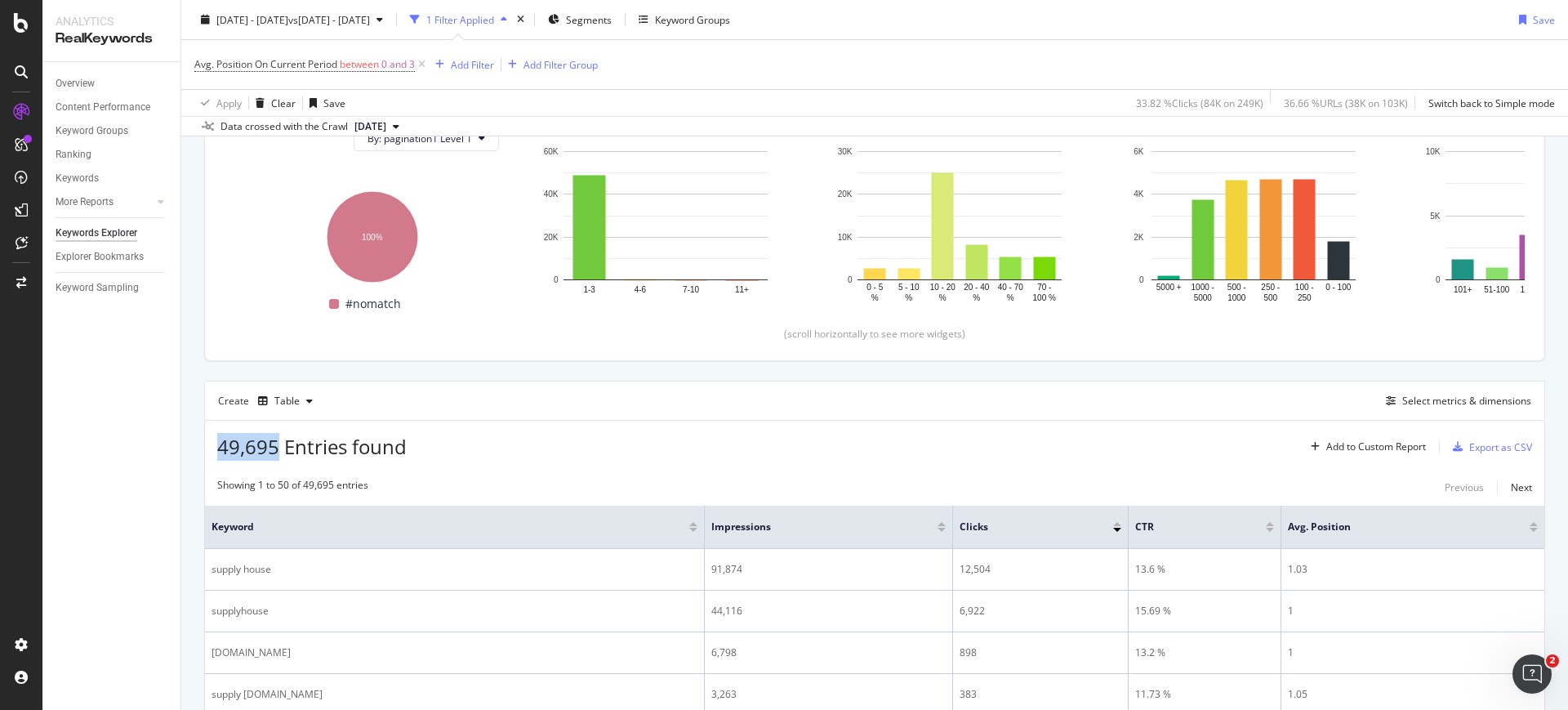
click at [214, 451] on div "49,695 Entries found Add to Custom Report Export as CSV" at bounding box center [874, 441] width 1339 height 40
click at [477, 445] on div "49,695 Entries found Add to Custom Report Export as CSV" at bounding box center [874, 441] width 1339 height 40
click at [571, 61] on div "Add Filter Group" at bounding box center [560, 64] width 74 height 14
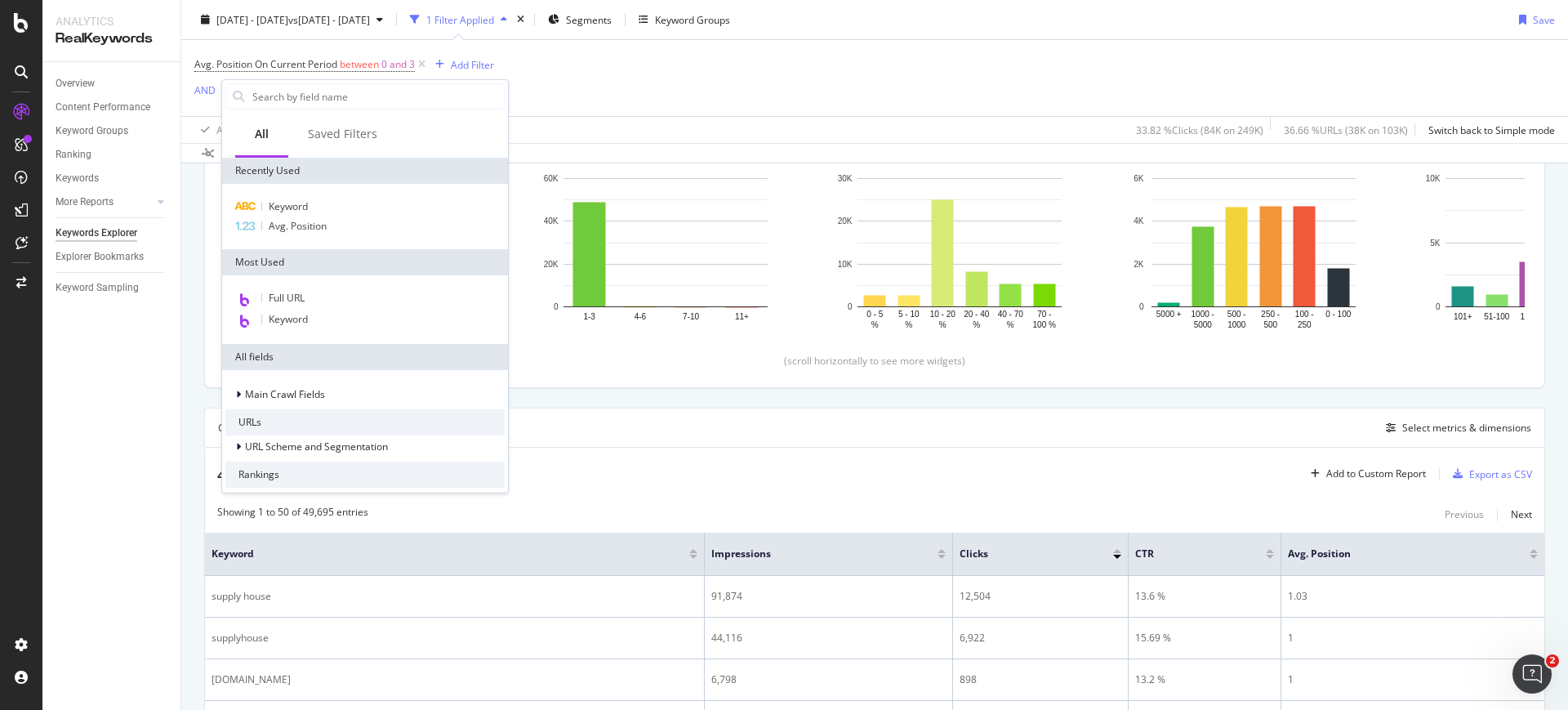
scroll to position [231, 0]
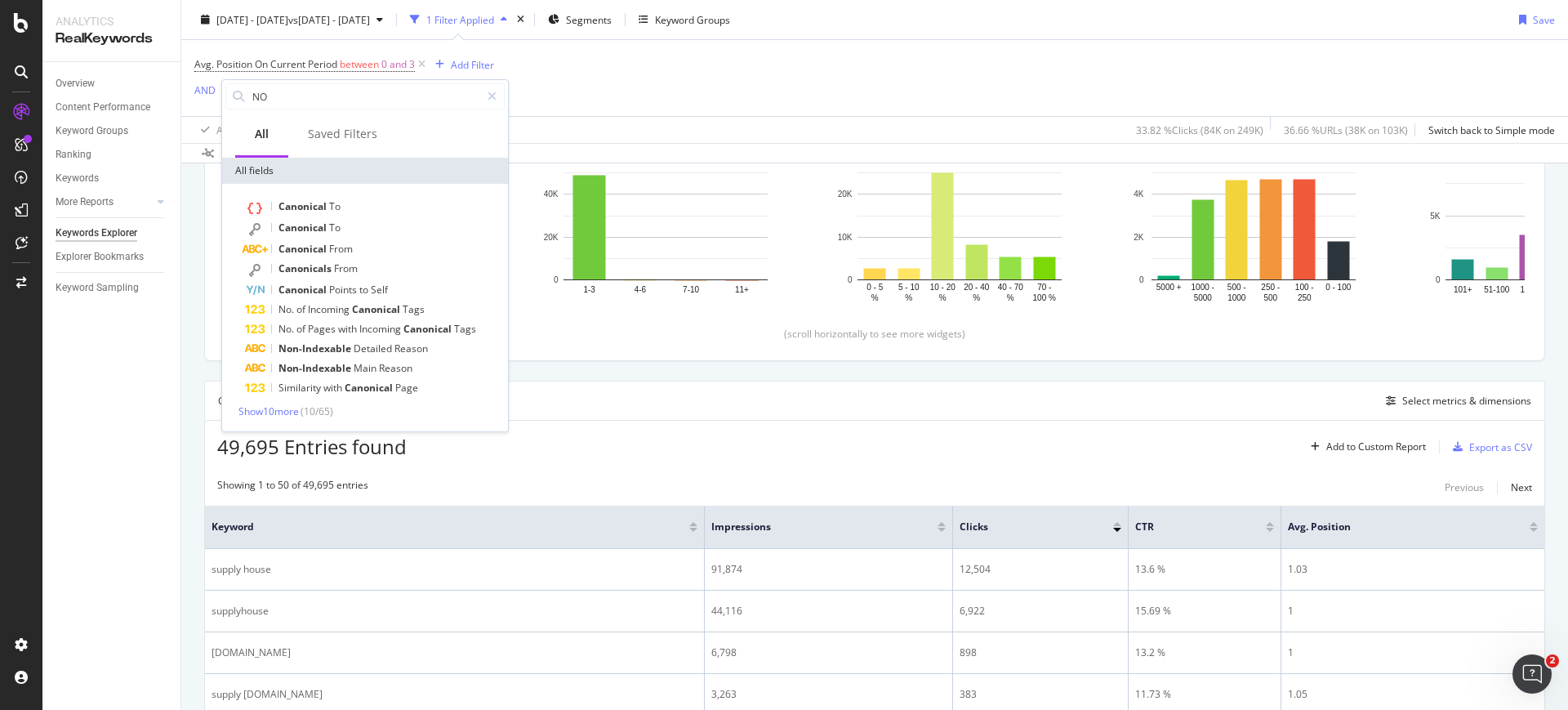
type input "N"
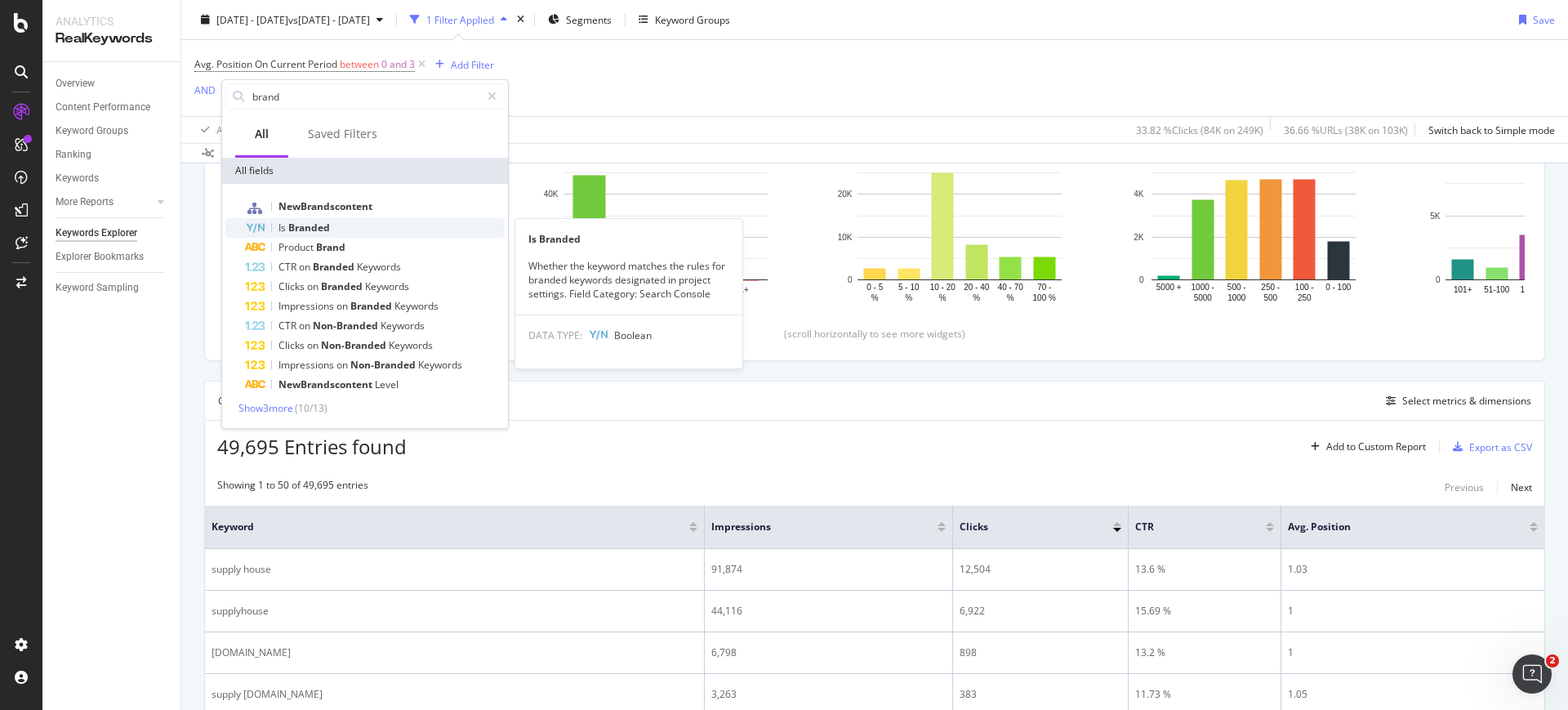
type input "brand"
click at [409, 218] on div "Is Branded" at bounding box center [375, 227] width 260 height 19
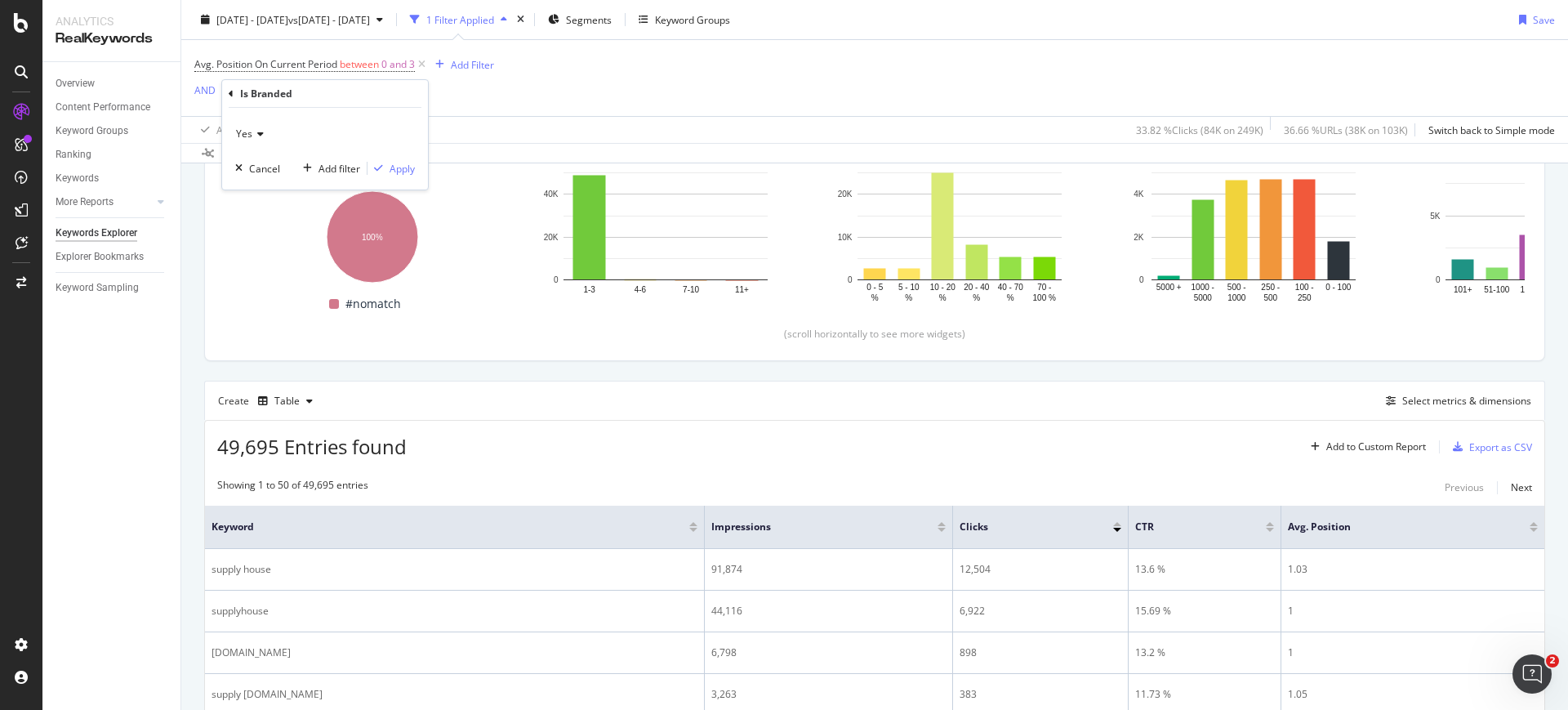
click at [264, 133] on div "Yes" at bounding box center [324, 134] width 180 height 26
click at [268, 185] on div "No" at bounding box center [326, 188] width 175 height 21
click at [390, 165] on div "Apply" at bounding box center [402, 168] width 25 height 14
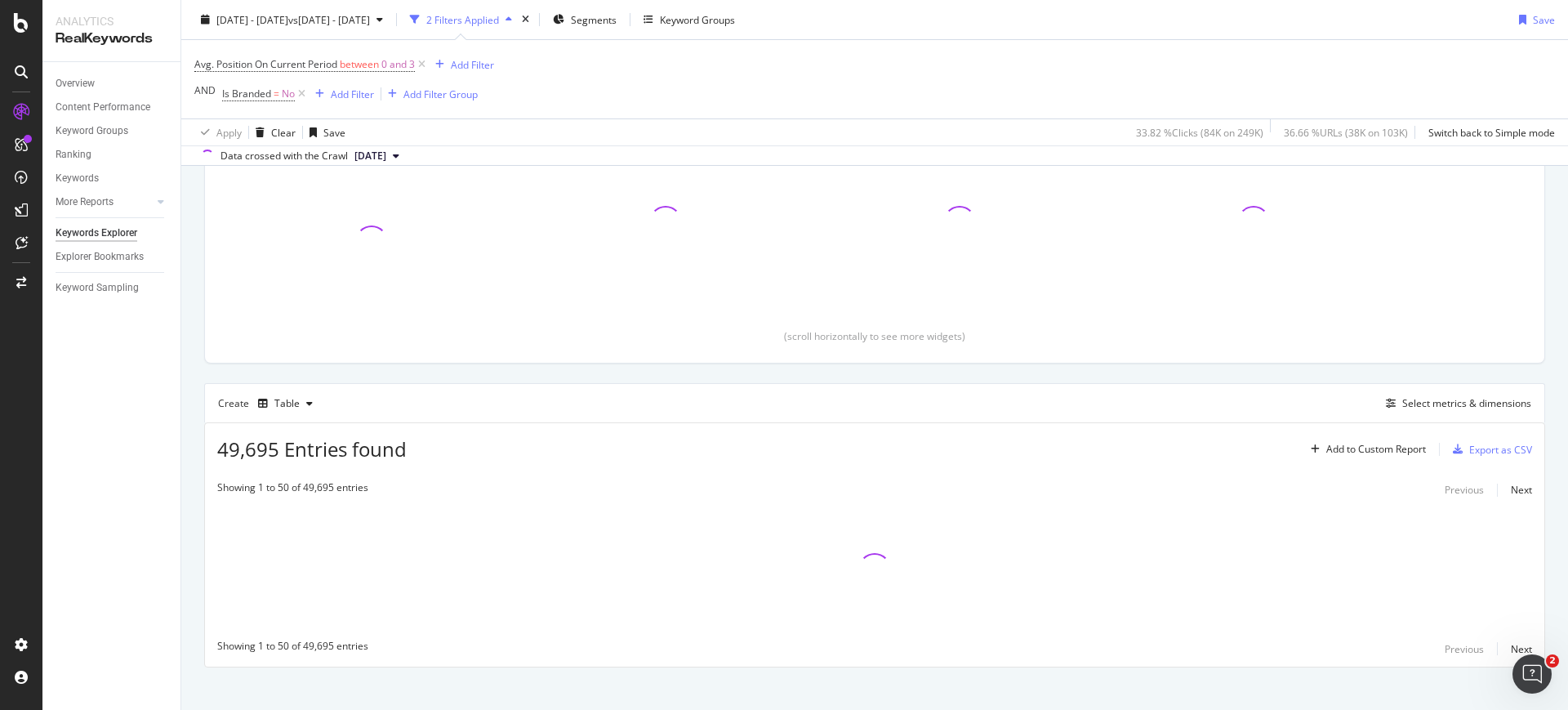
scroll to position [233, 0]
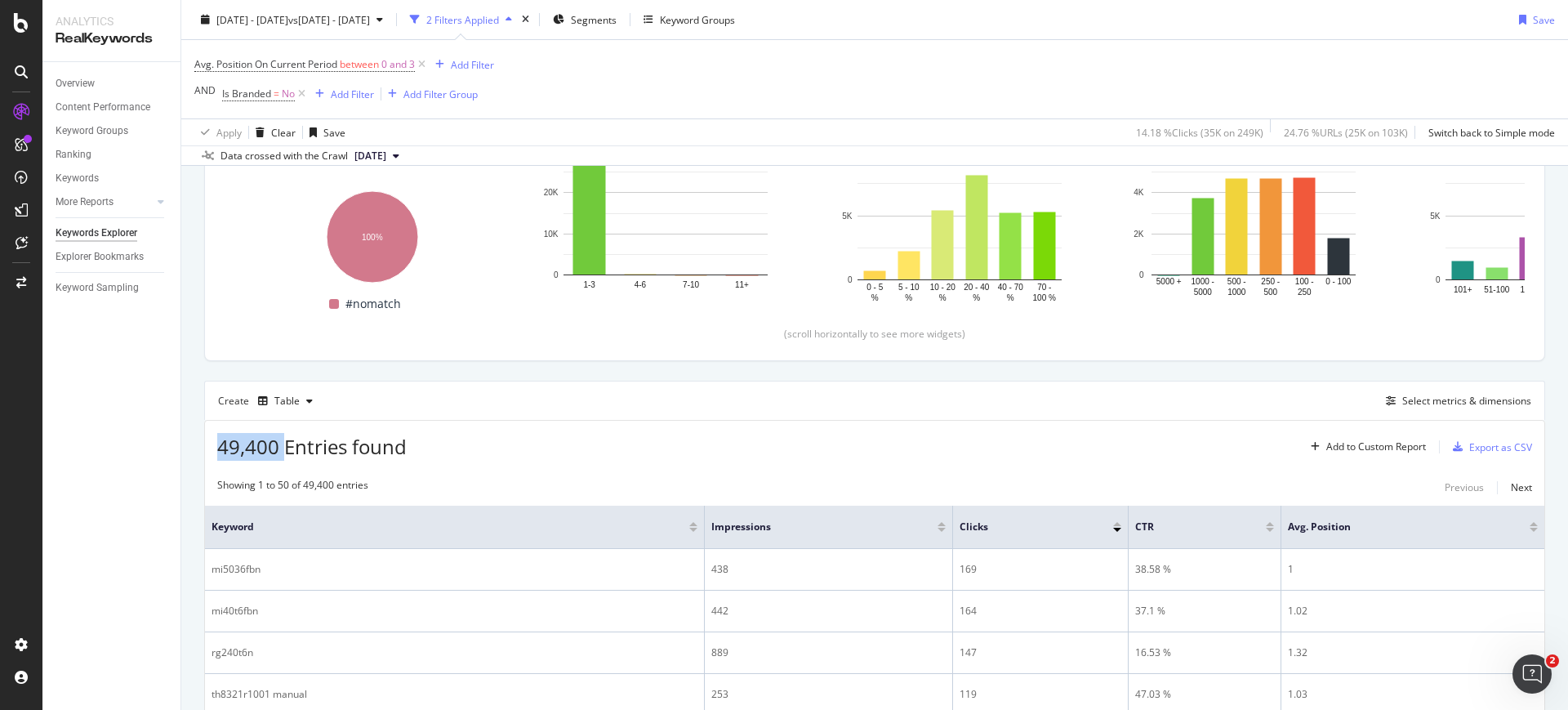
drag, startPoint x: 283, startPoint y: 451, endPoint x: 217, endPoint y: 443, distance: 66.5
click at [217, 443] on div "49,400 Entries found Add to Custom Report Export as CSV" at bounding box center [874, 441] width 1339 height 40
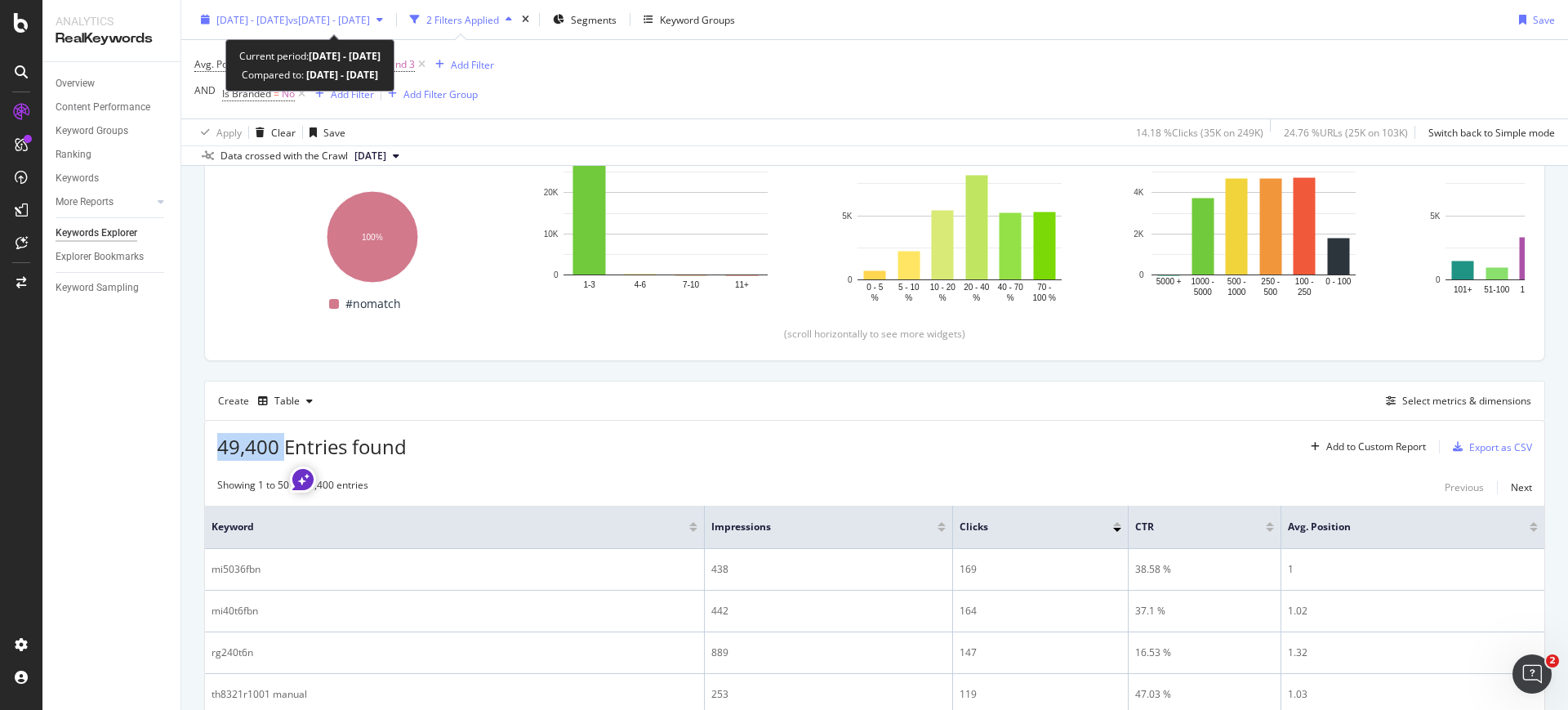
click at [266, 28] on div "2025 Aug. 1st - Aug. 31st vs 2024 Aug. 1st - Aug. 31st" at bounding box center [291, 19] width 195 height 24
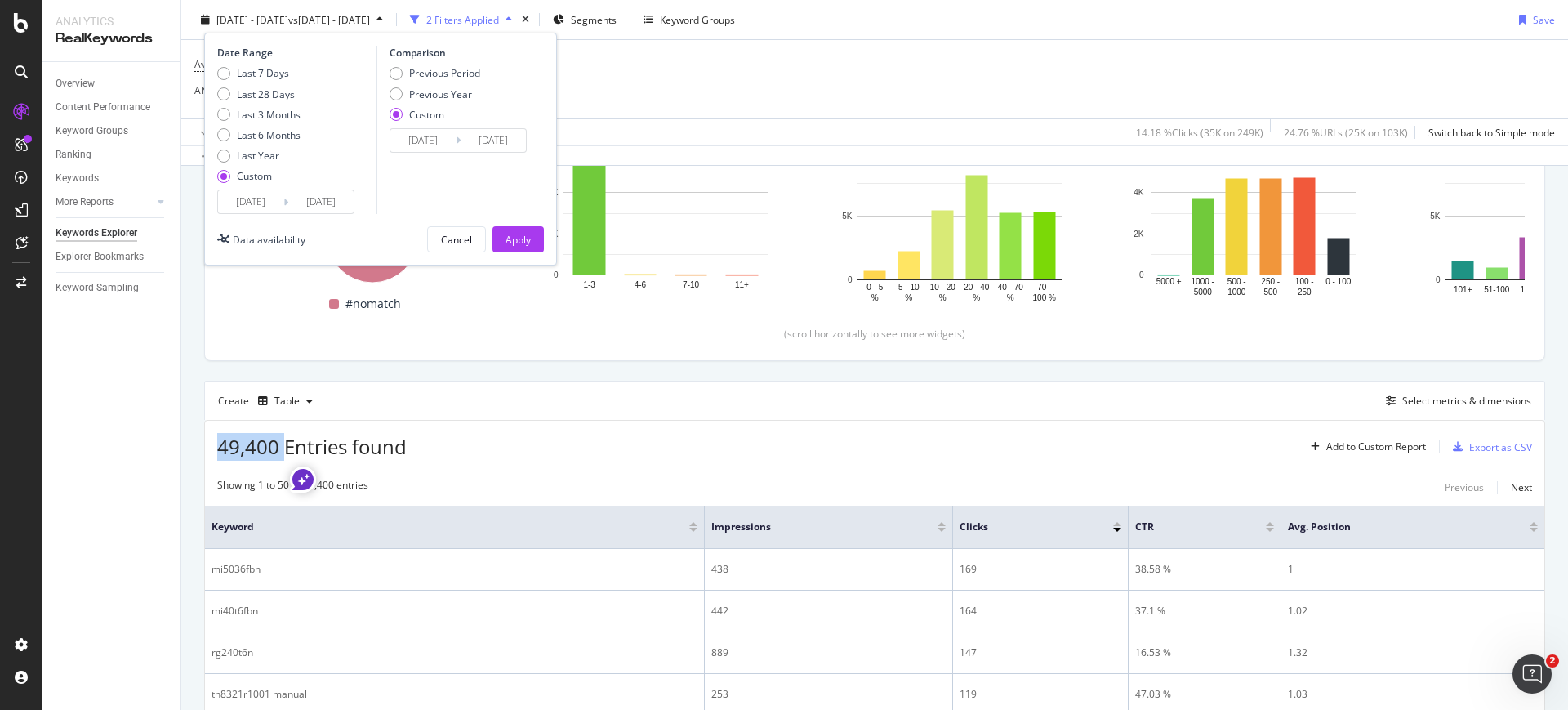
click at [244, 196] on input "[DATE]" at bounding box center [251, 202] width 65 height 23
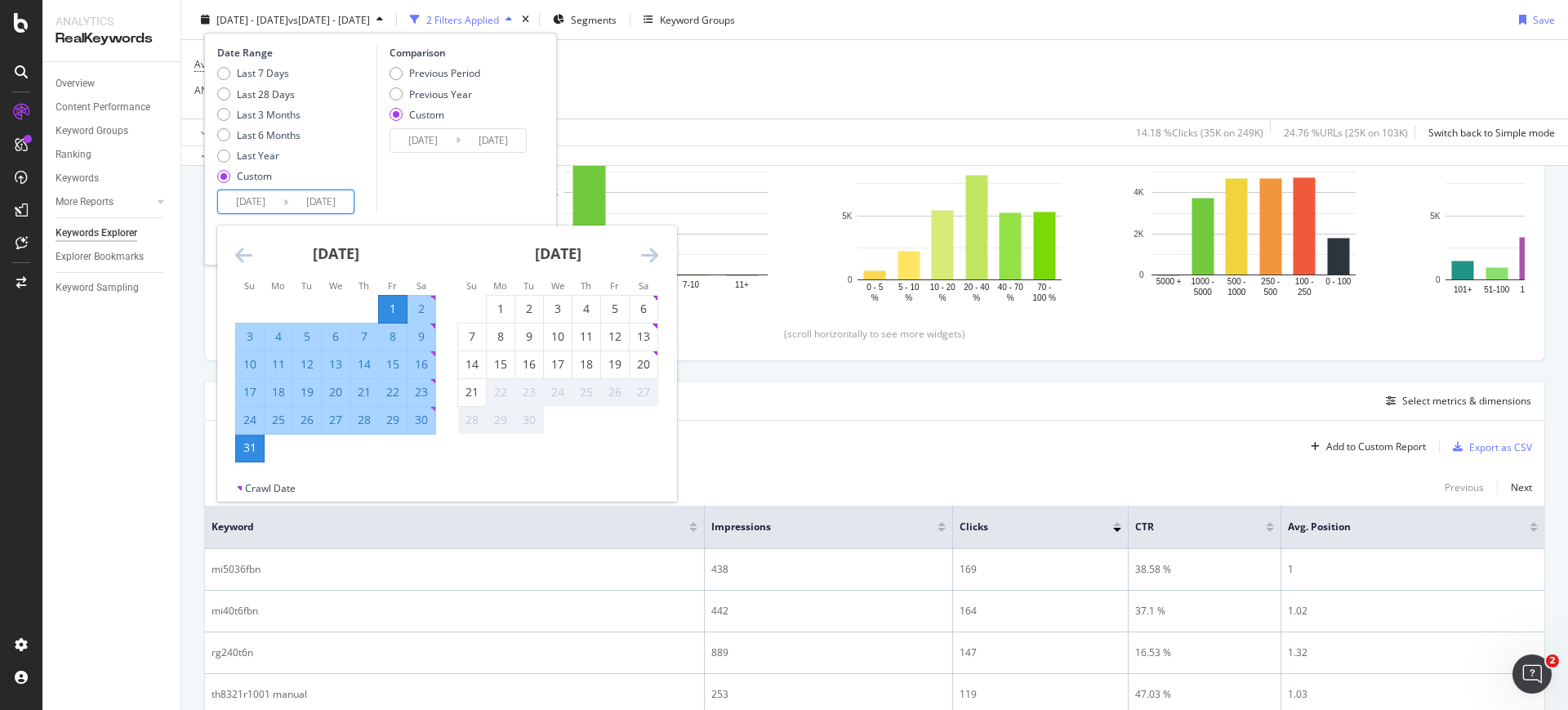
click at [258, 260] on div "[DATE]" at bounding box center [335, 260] width 201 height 69
click at [251, 258] on icon "Move backward to switch to the previous month." at bounding box center [243, 254] width 18 height 19
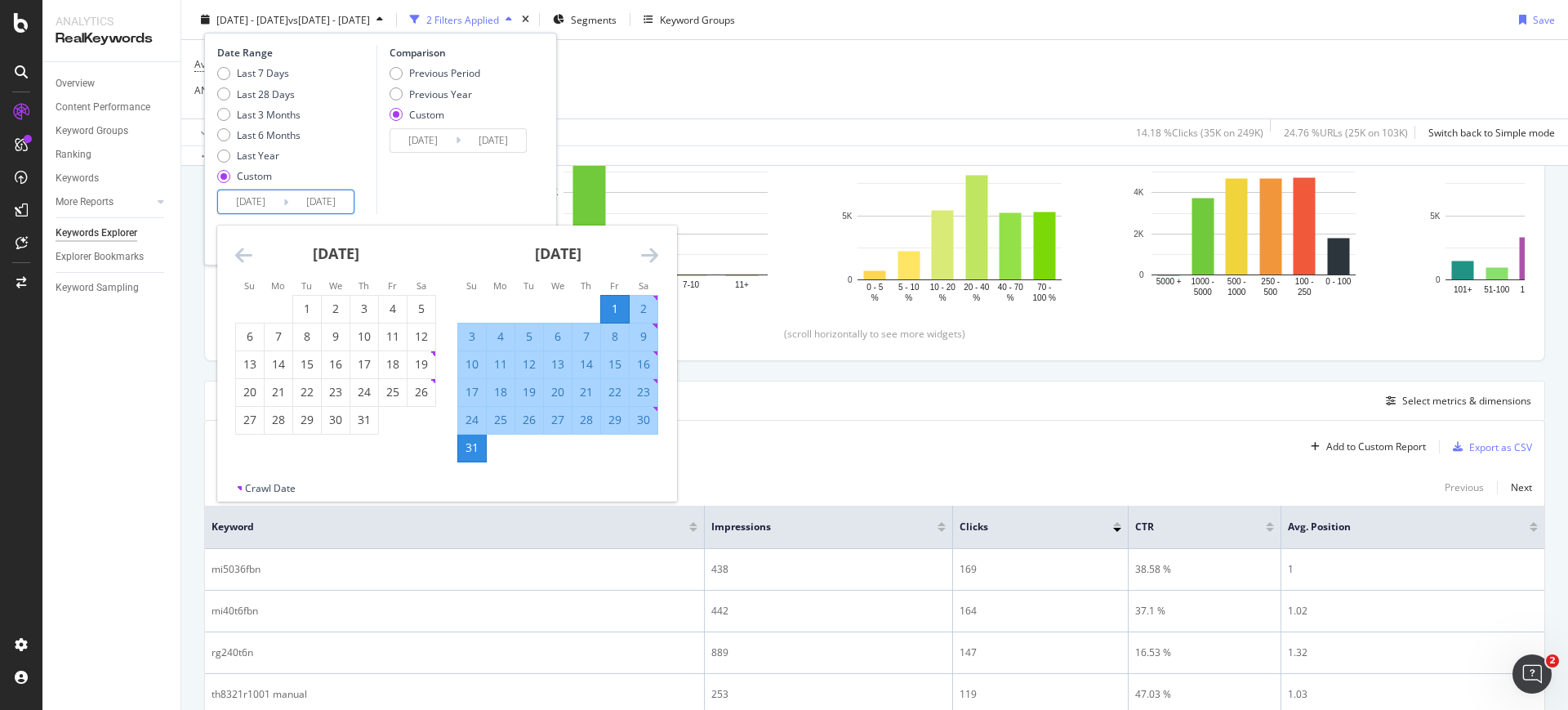
click at [249, 258] on icon "Move backward to switch to the previous month." at bounding box center [243, 254] width 18 height 19
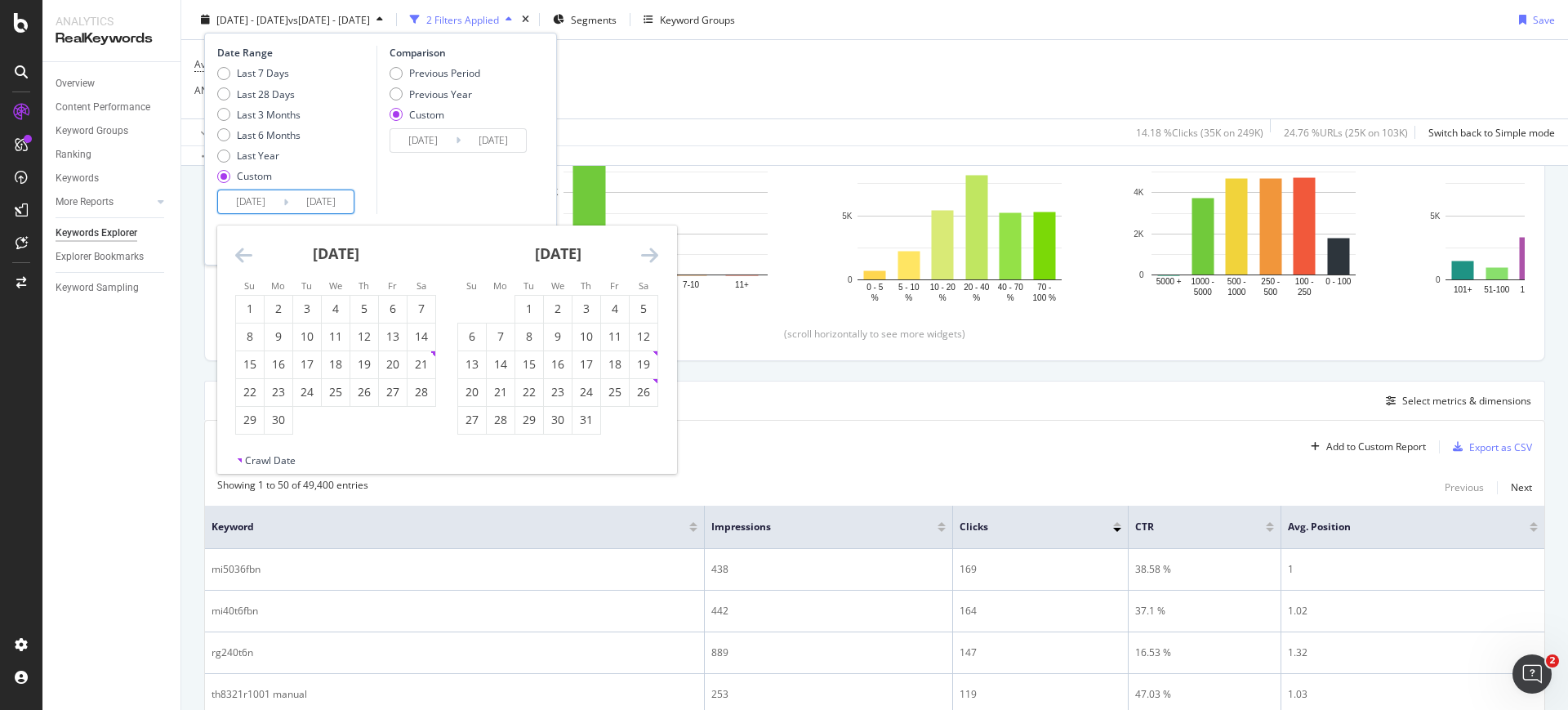
click at [249, 258] on icon "Move backward to switch to the previous month." at bounding box center [243, 254] width 18 height 19
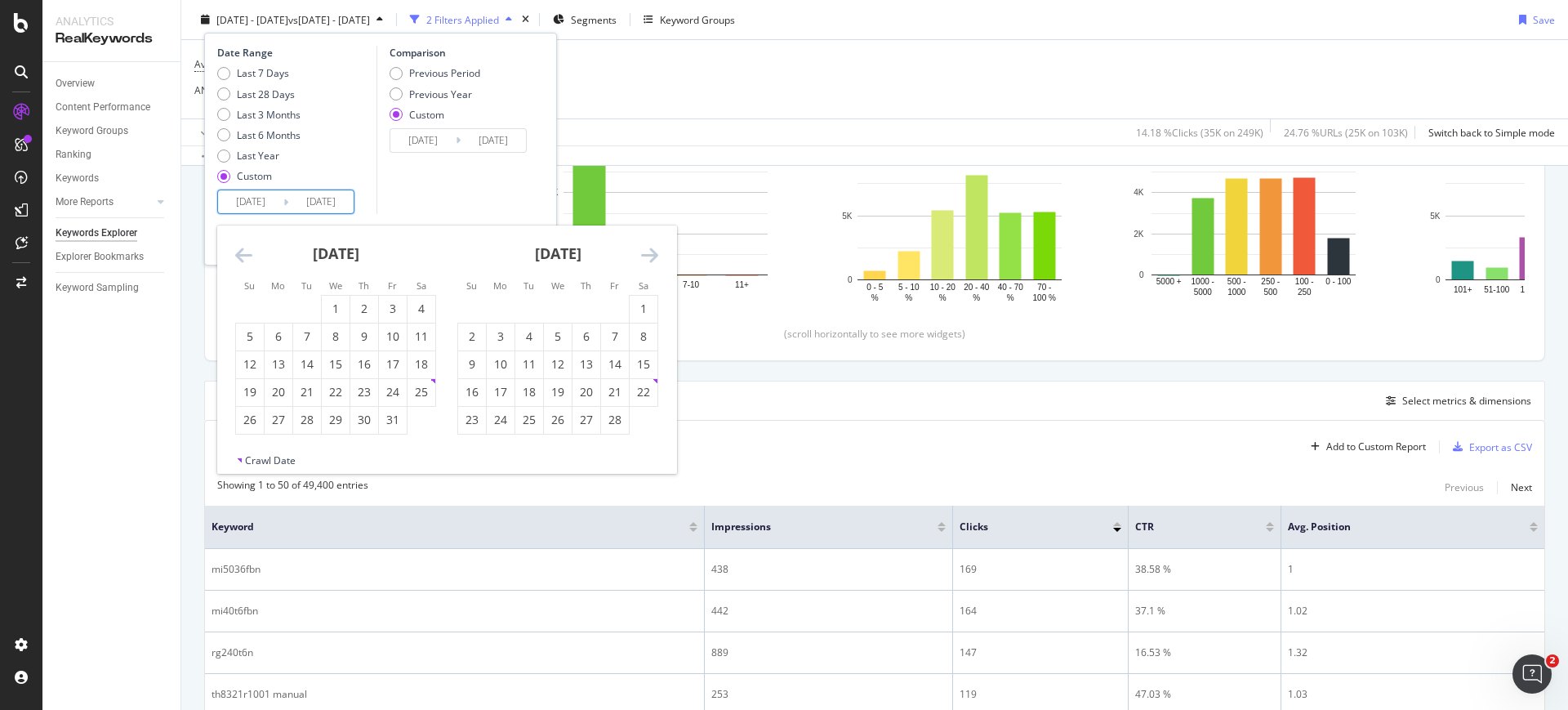
click at [249, 258] on icon "Move backward to switch to the previous month." at bounding box center [243, 254] width 18 height 19
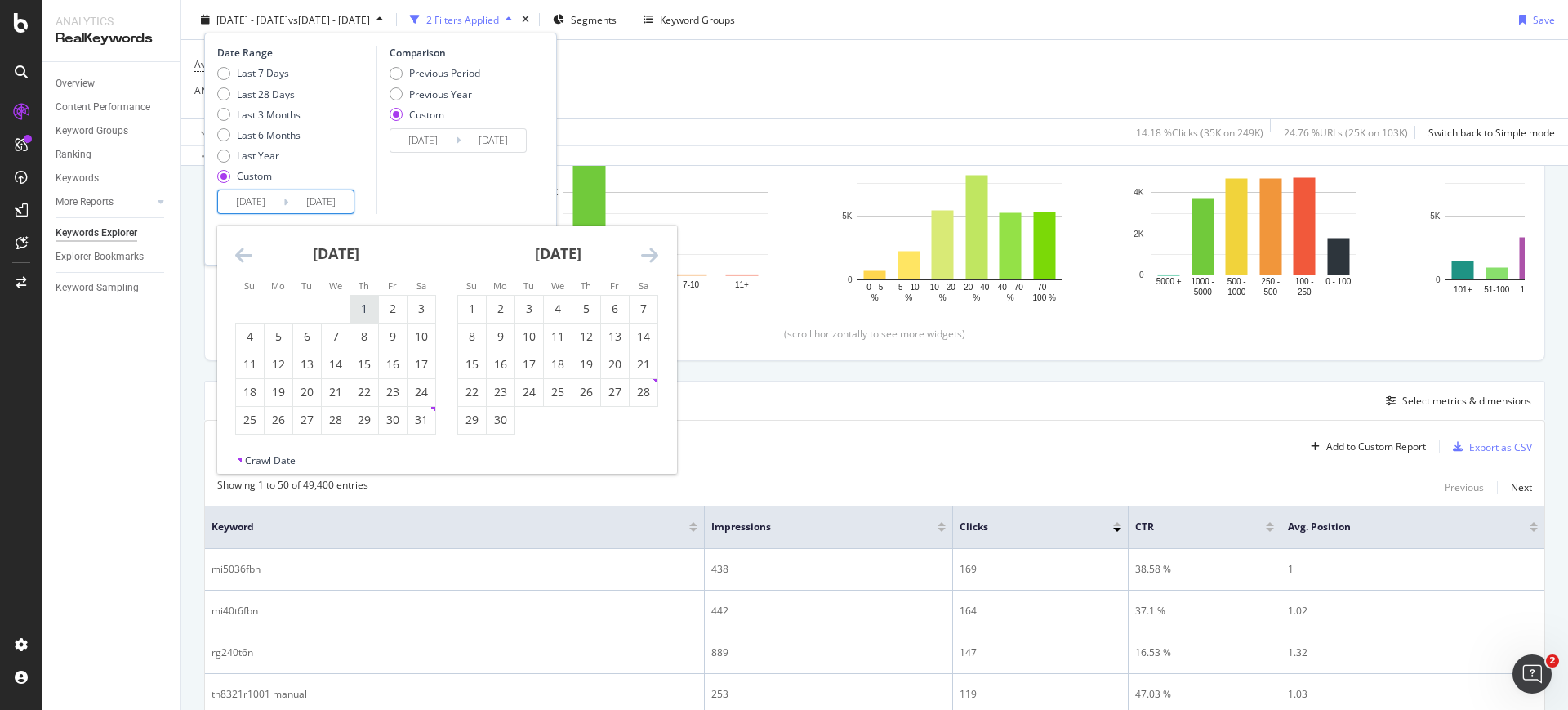
click at [352, 314] on div "1" at bounding box center [364, 309] width 28 height 17
type input "[DATE]"
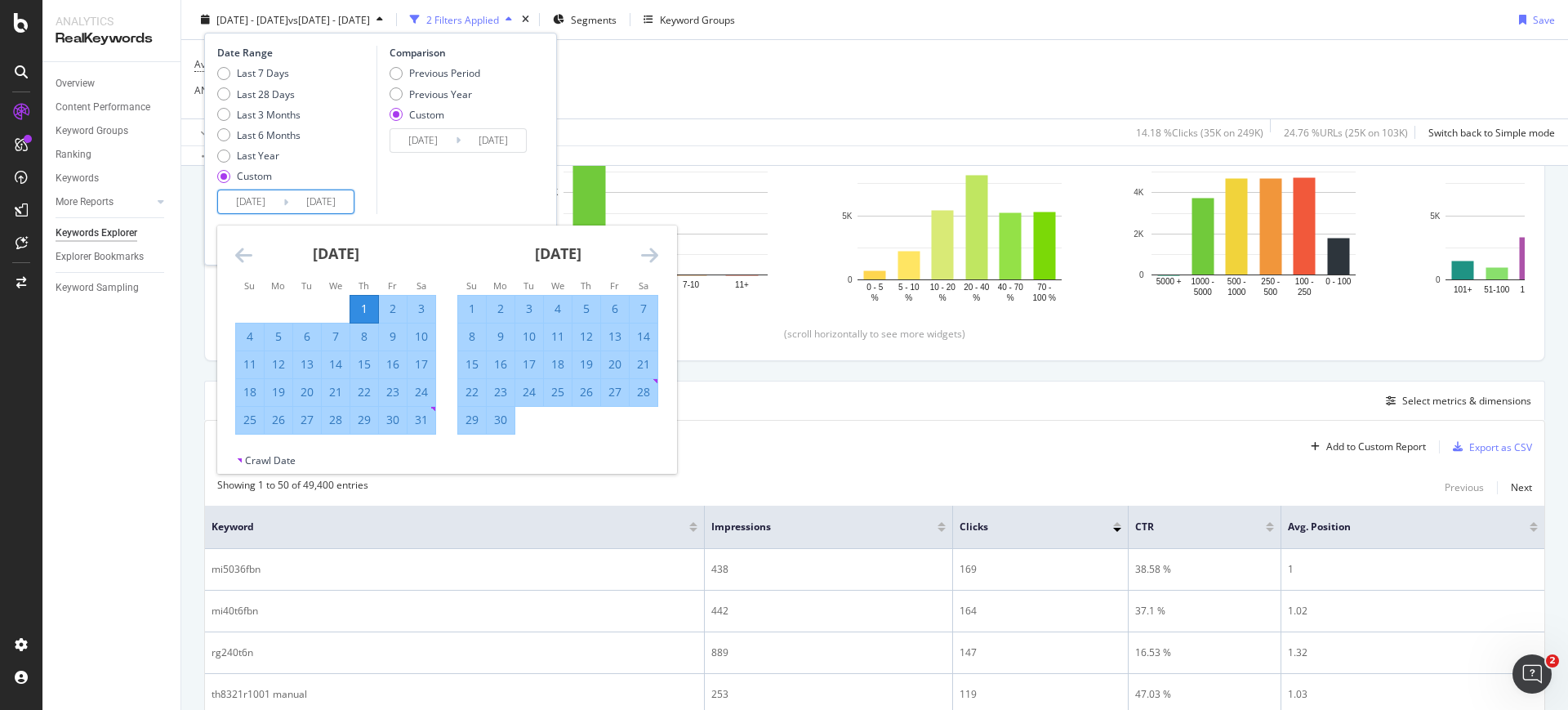
click at [425, 419] on div "31" at bounding box center [421, 420] width 28 height 17
type input "[DATE]"
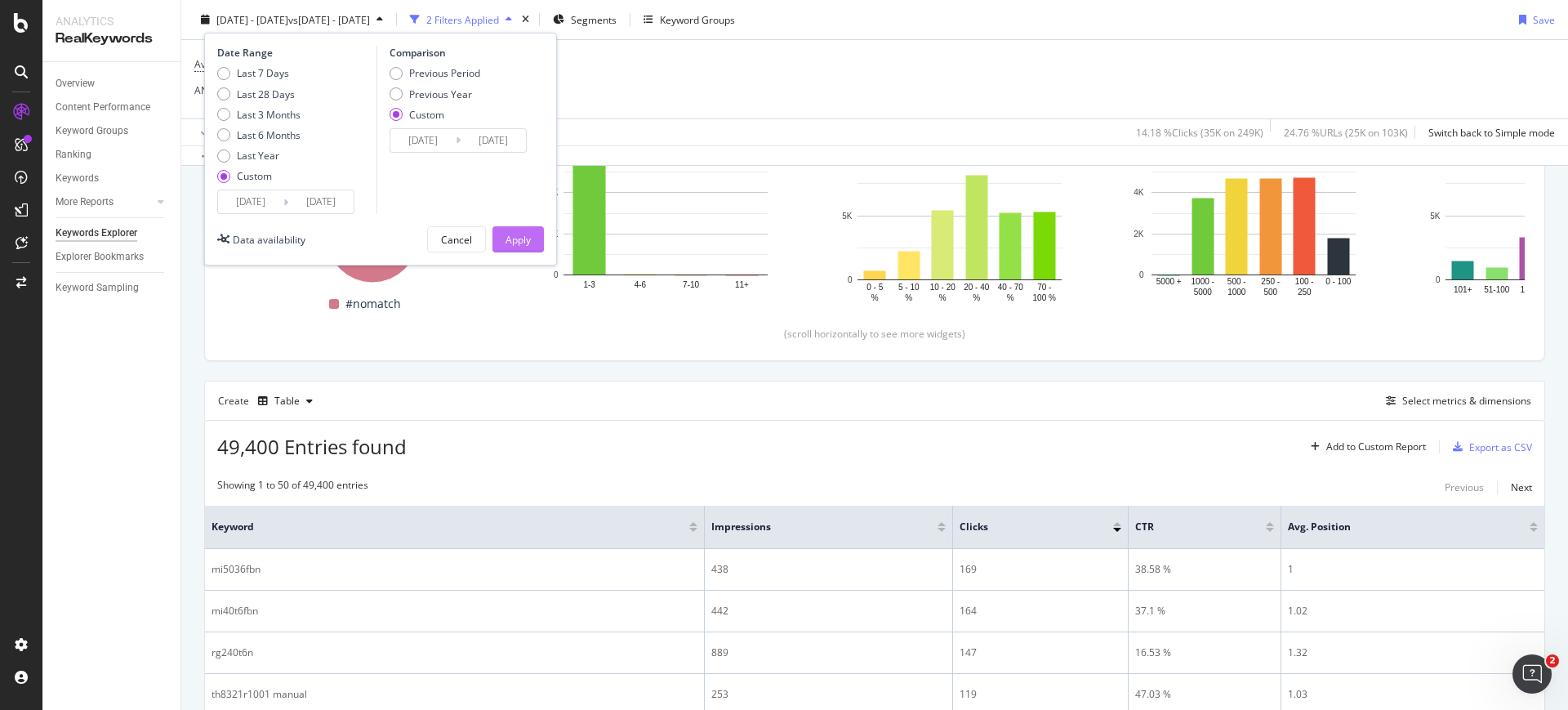
click at [524, 240] on div "Apply" at bounding box center [518, 238] width 25 height 14
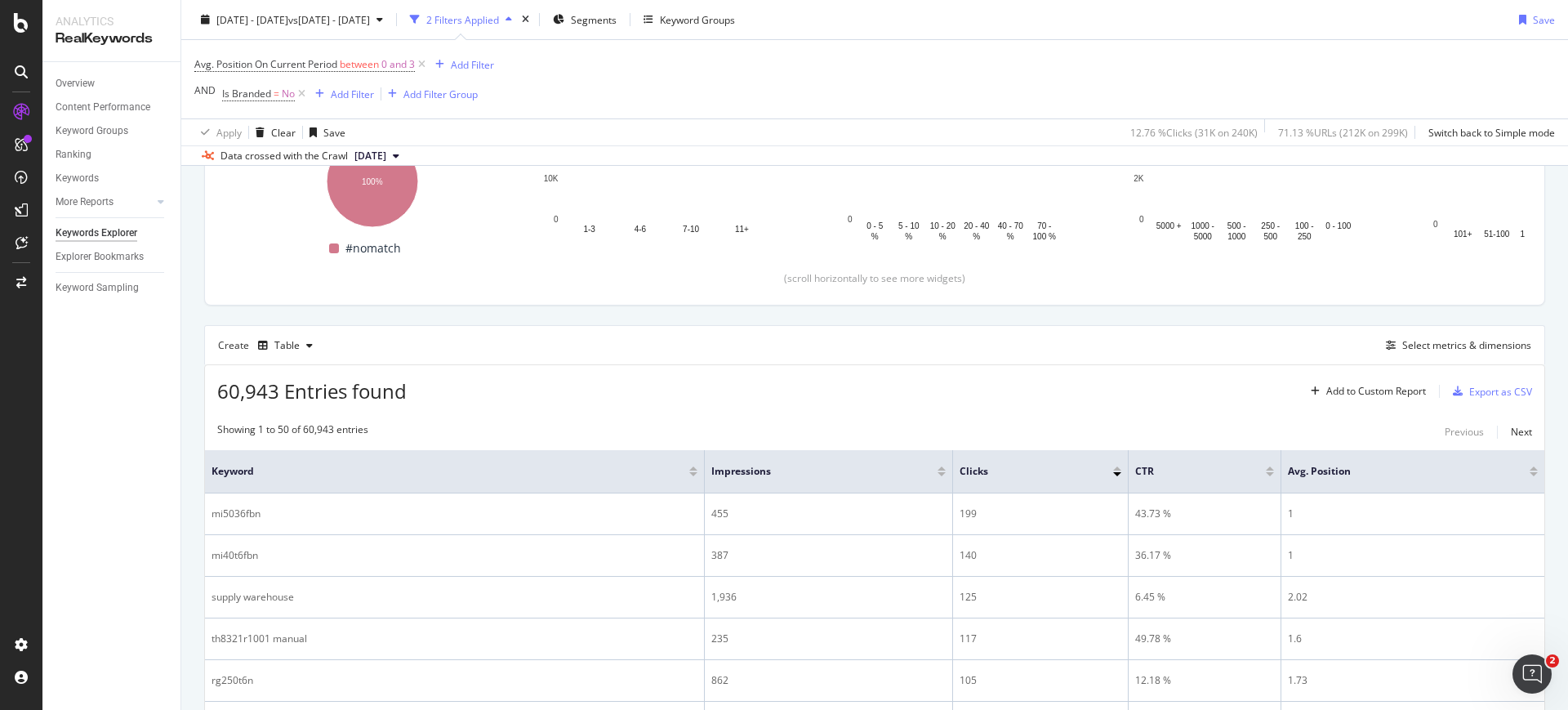
scroll to position [306, 0]
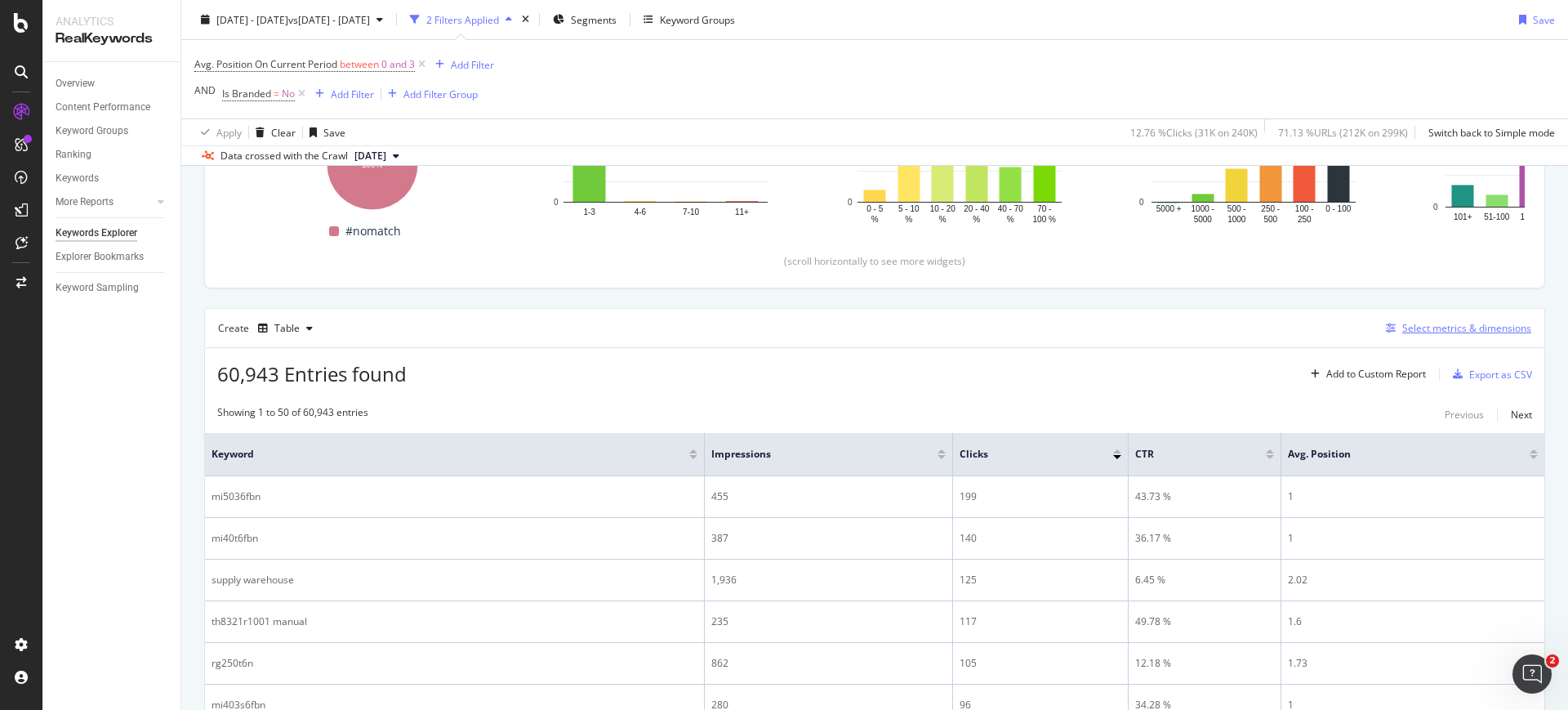
click at [1389, 324] on div "button" at bounding box center [1390, 329] width 23 height 10
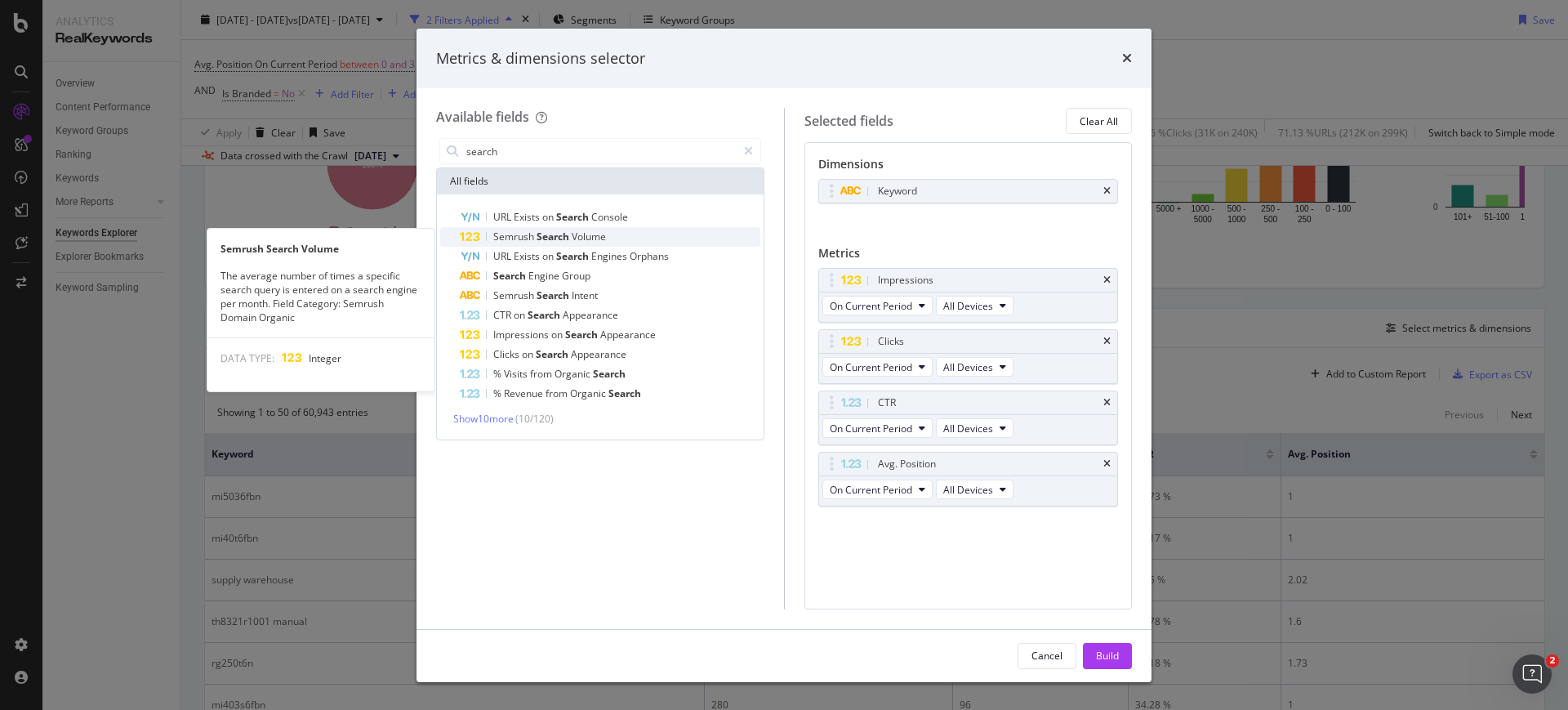
type input "search"
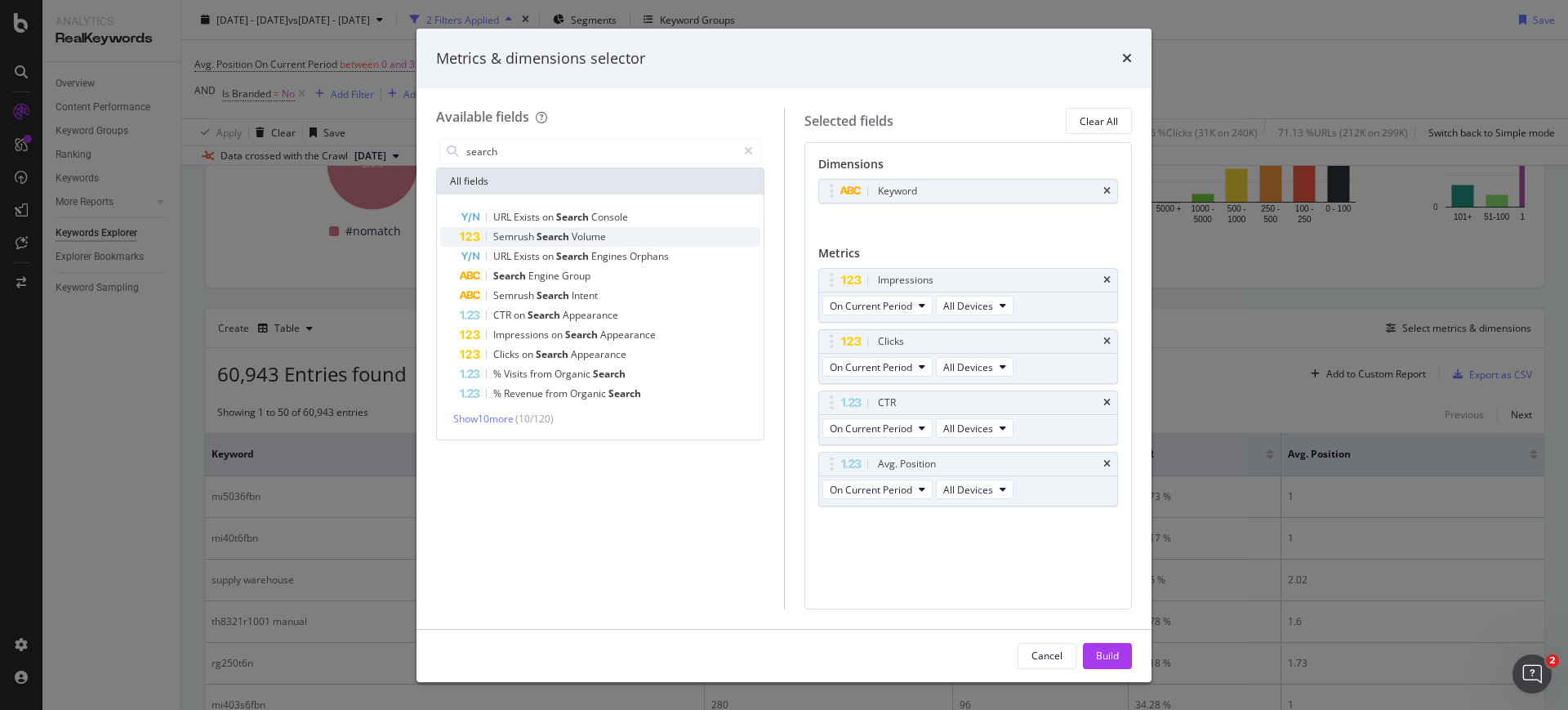
click at [631, 243] on div "Semrush Search Volume" at bounding box center [610, 236] width 300 height 19
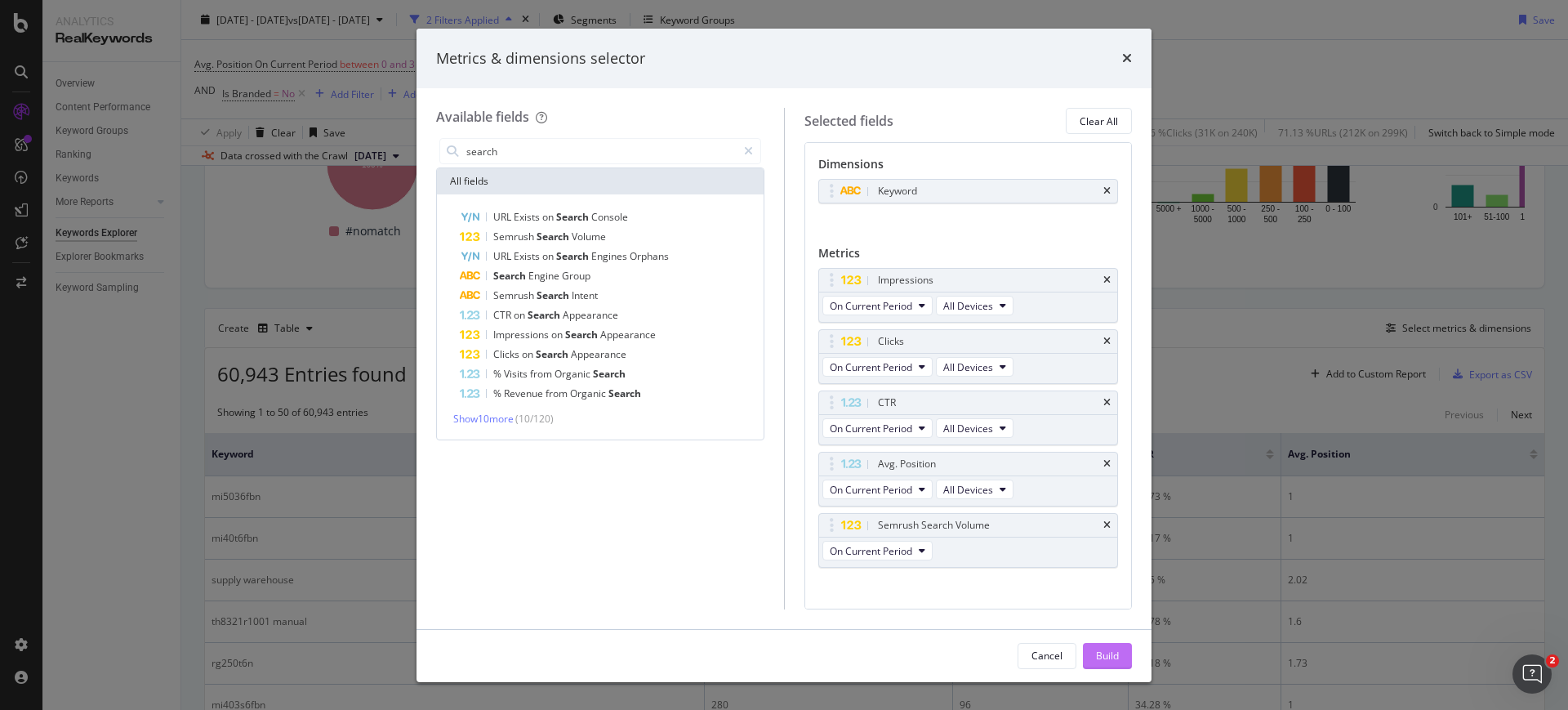
click at [1101, 660] on div "Build" at bounding box center [1106, 655] width 23 height 14
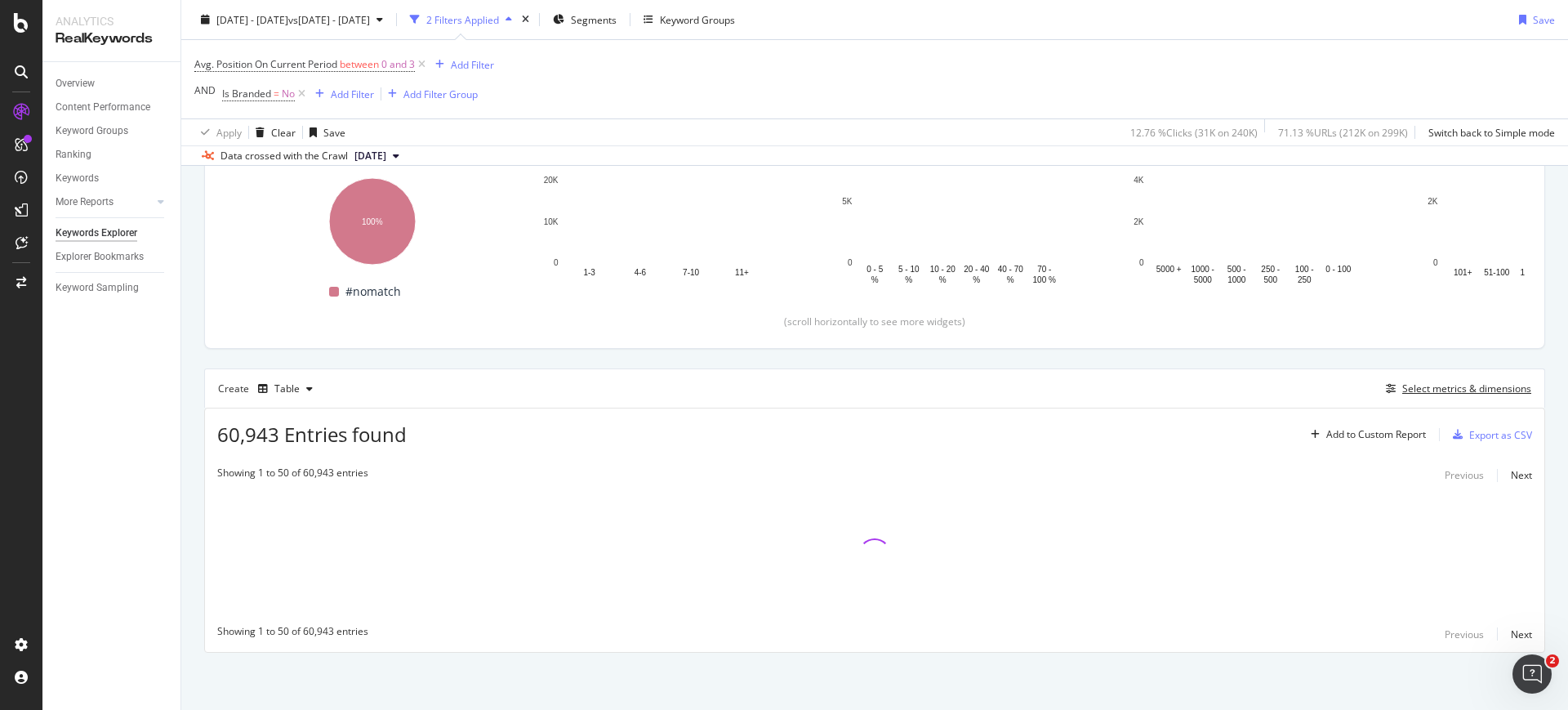
scroll to position [246, 0]
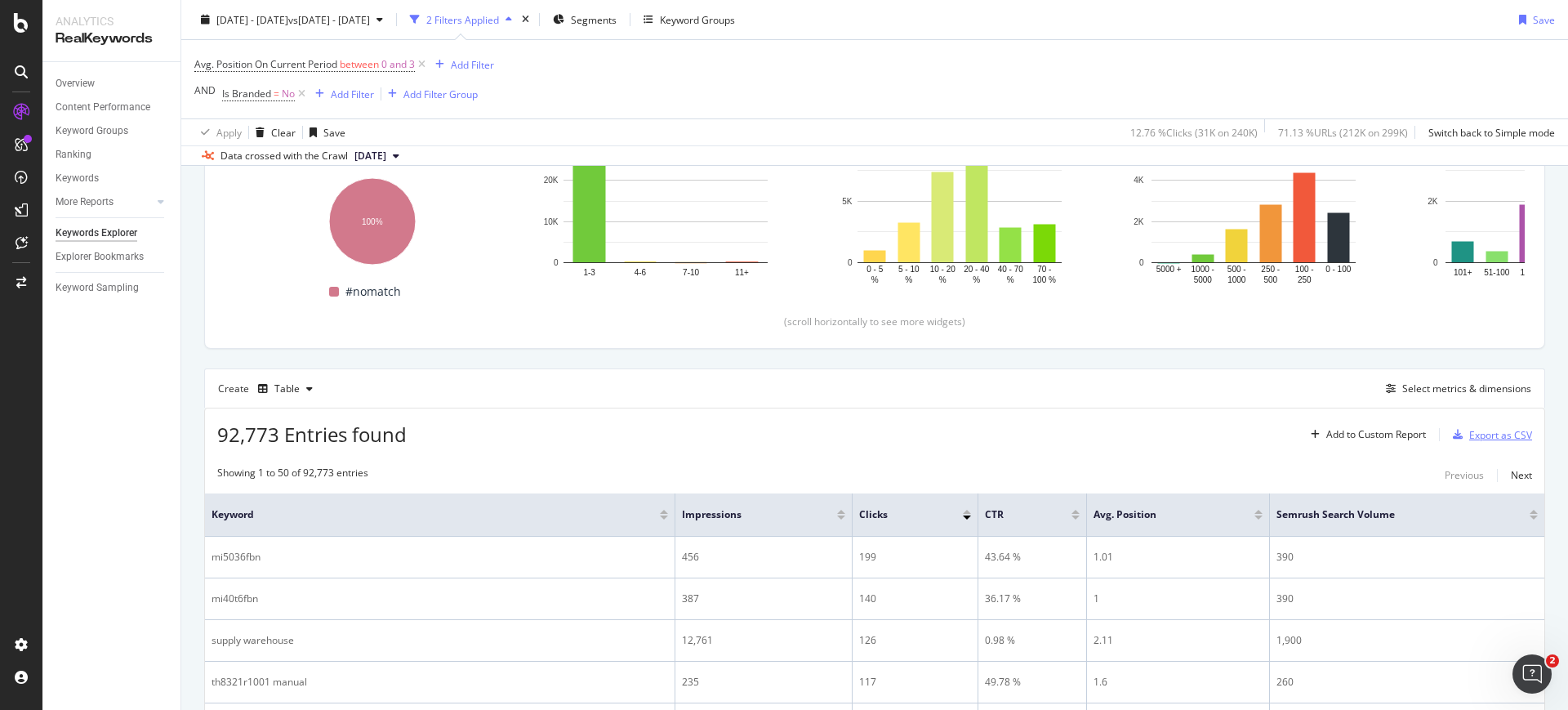
click at [1454, 431] on icon "button" at bounding box center [1458, 435] width 10 height 10
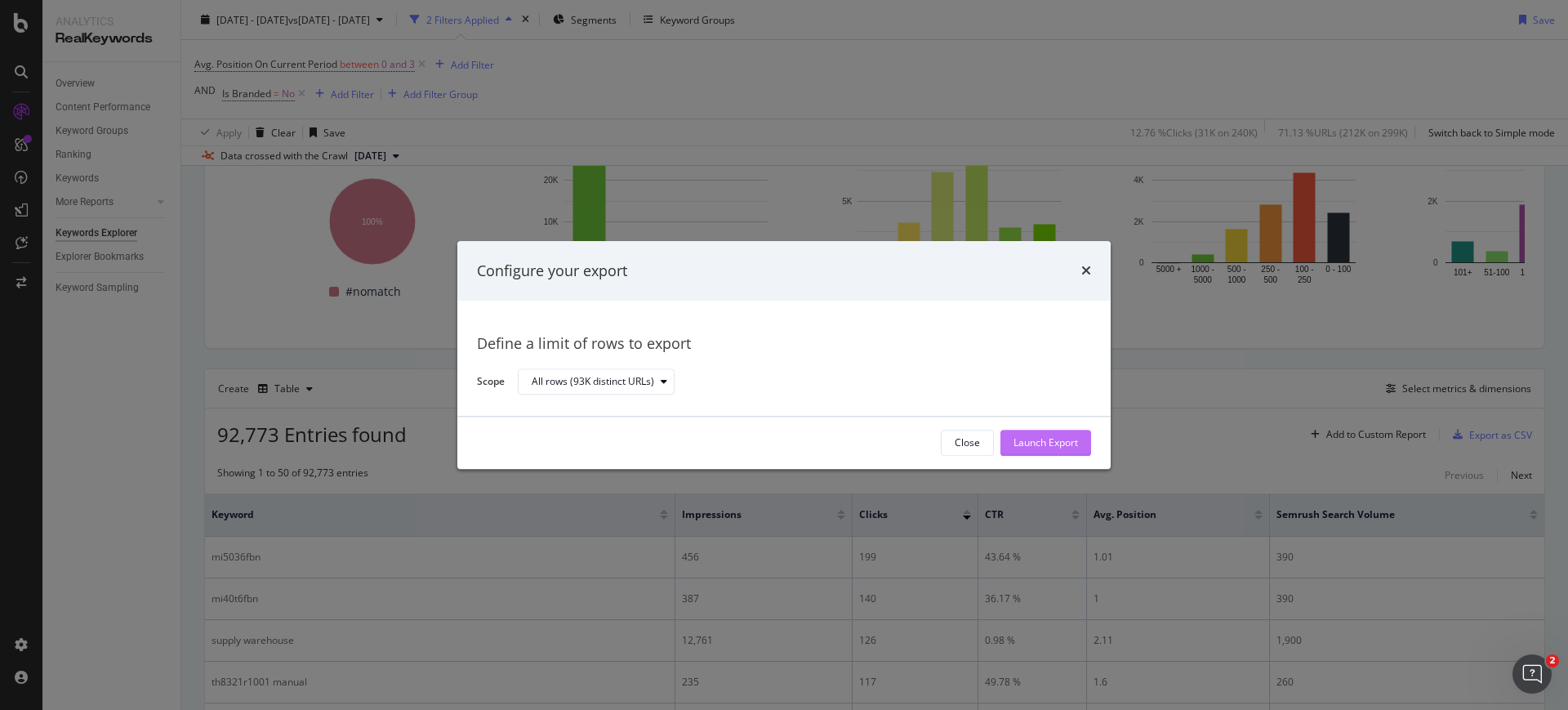
click at [1006, 441] on button "Launch Export" at bounding box center [1045, 442] width 90 height 26
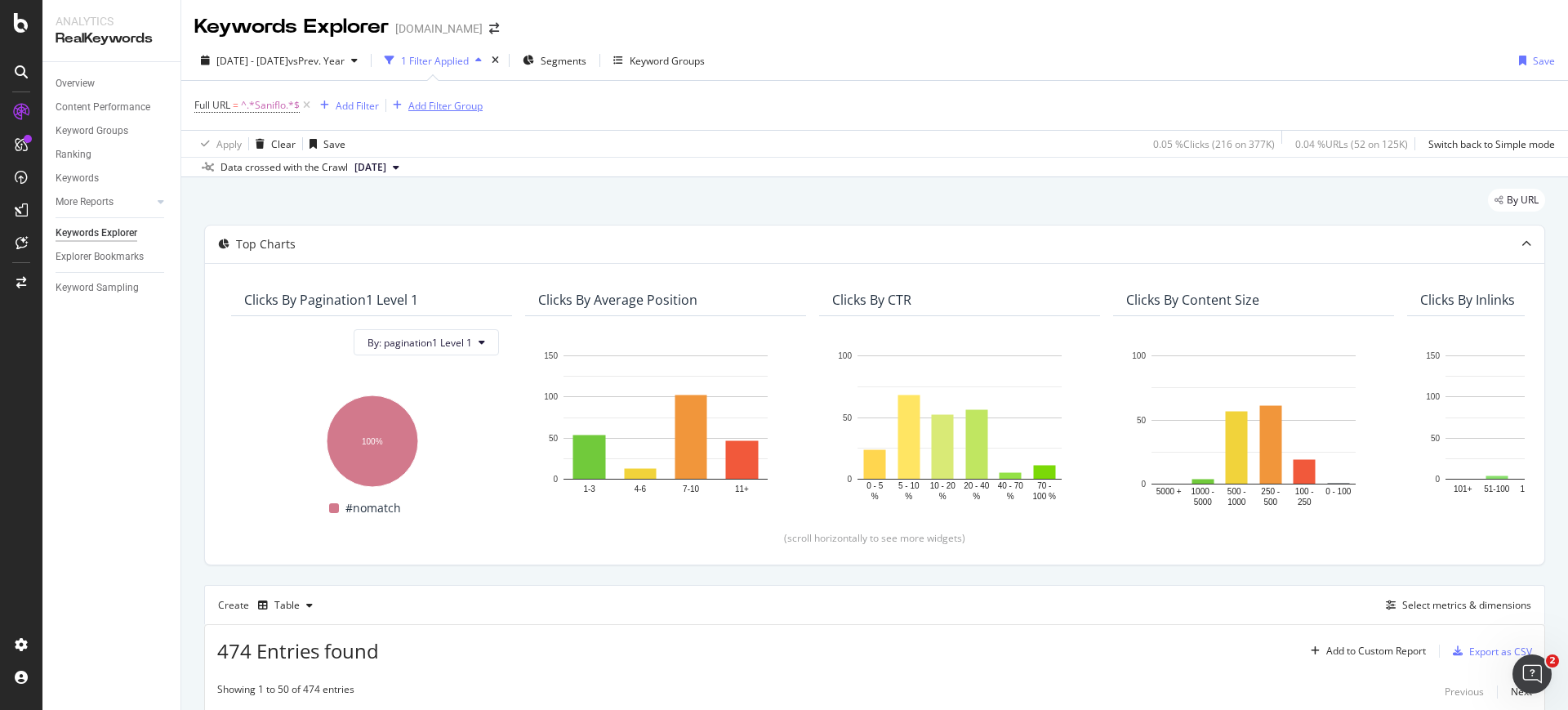
click at [425, 105] on div "Add Filter Group" at bounding box center [445, 105] width 74 height 14
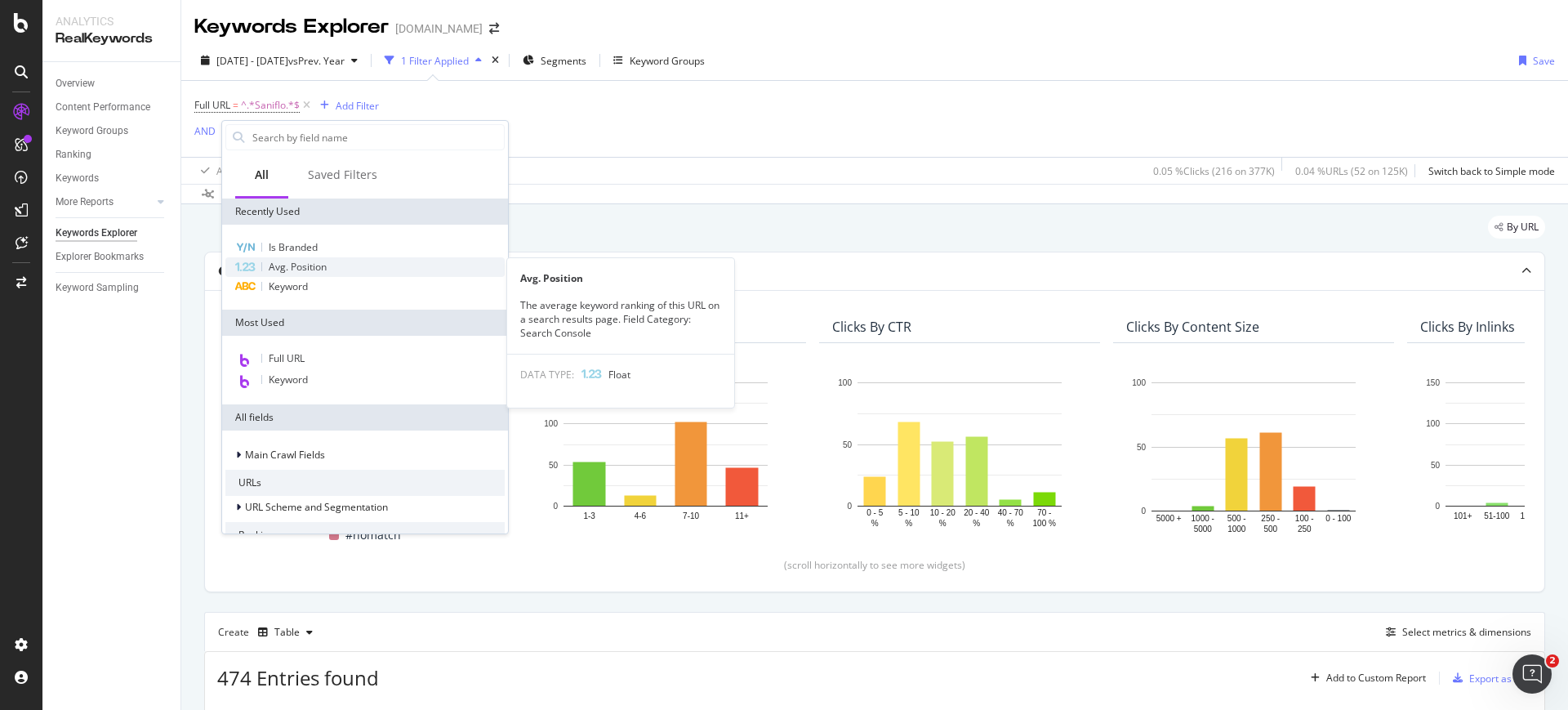
click at [349, 273] on div "Avg. Position" at bounding box center [365, 267] width 279 height 19
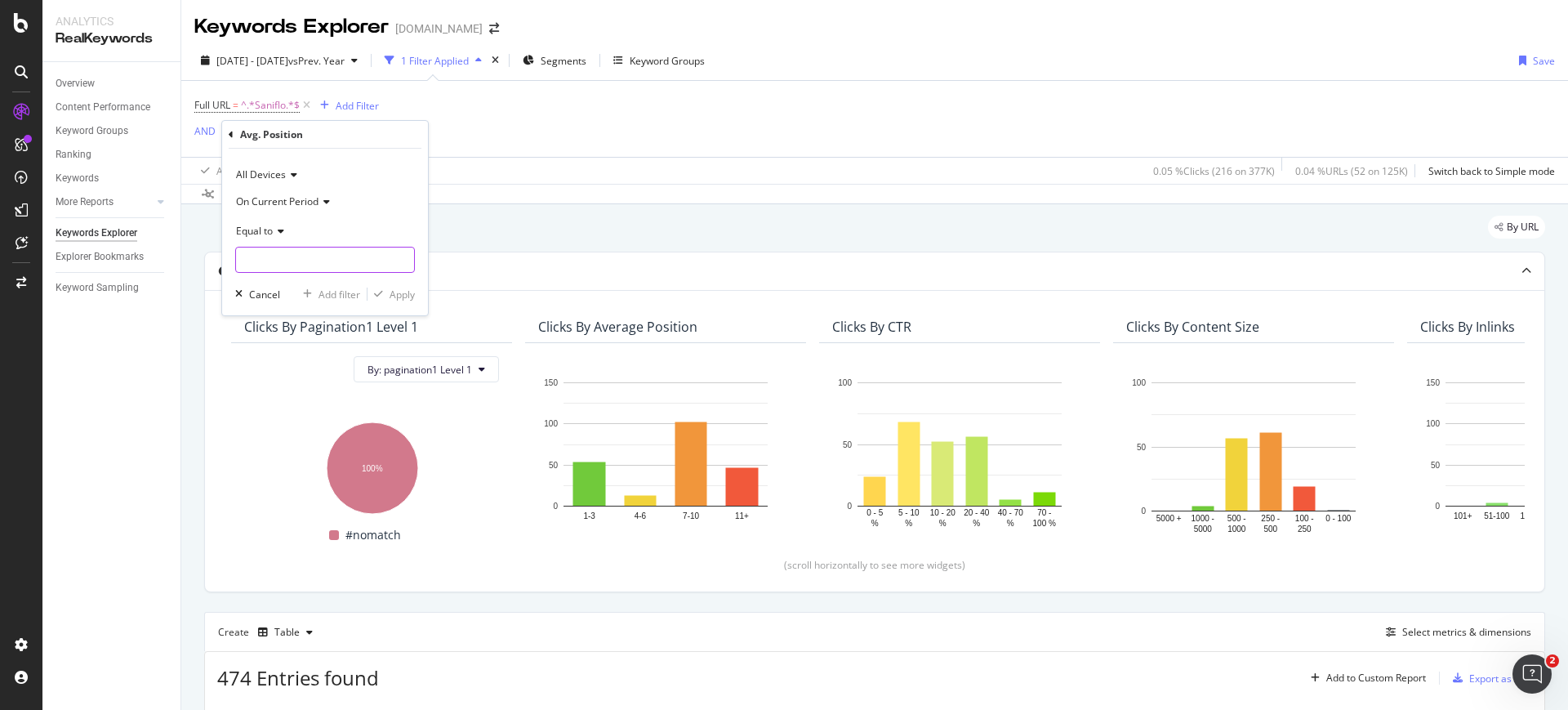
click at [294, 249] on input "number" at bounding box center [324, 259] width 180 height 26
type input "0"
click at [253, 230] on span "Equal to" at bounding box center [254, 231] width 37 height 14
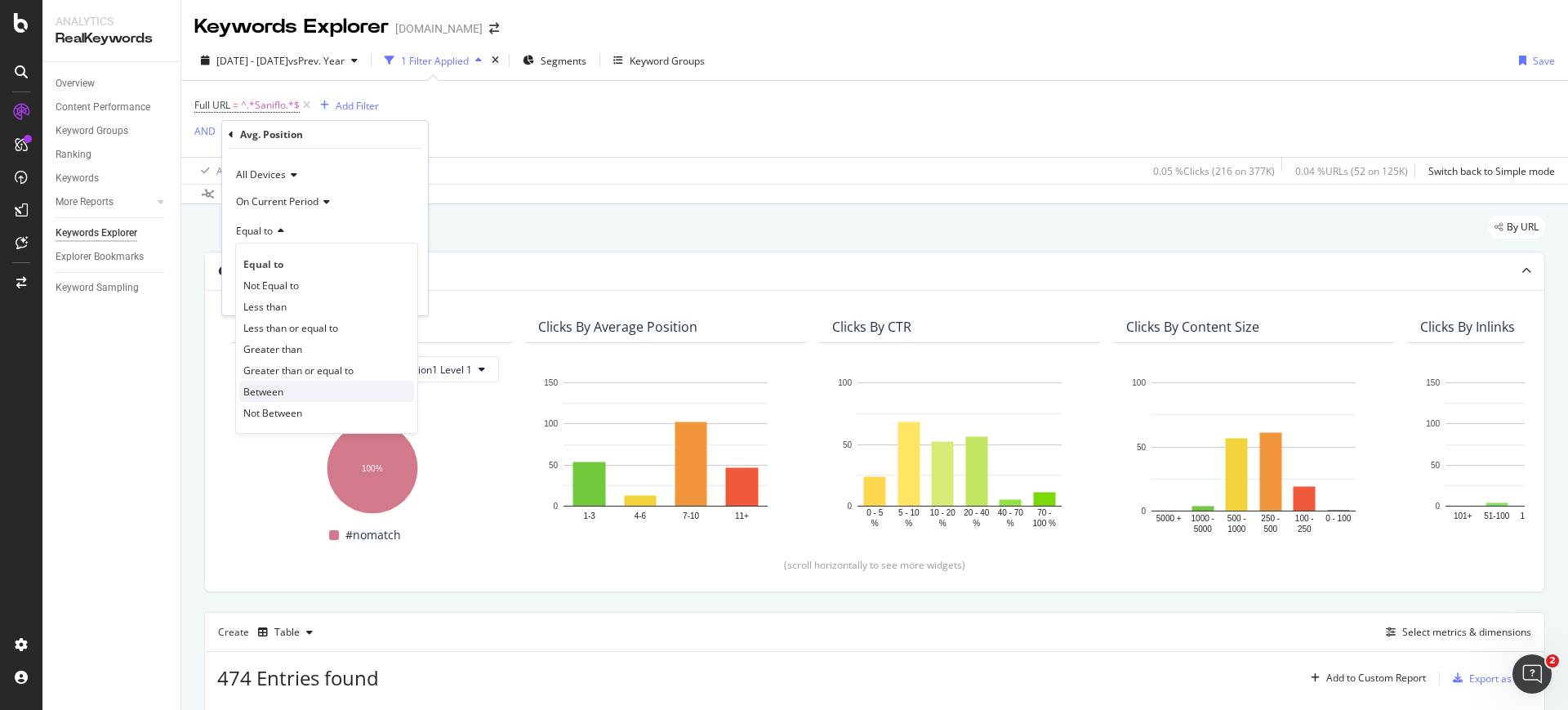
click at [271, 392] on span "Between" at bounding box center [263, 391] width 40 height 14
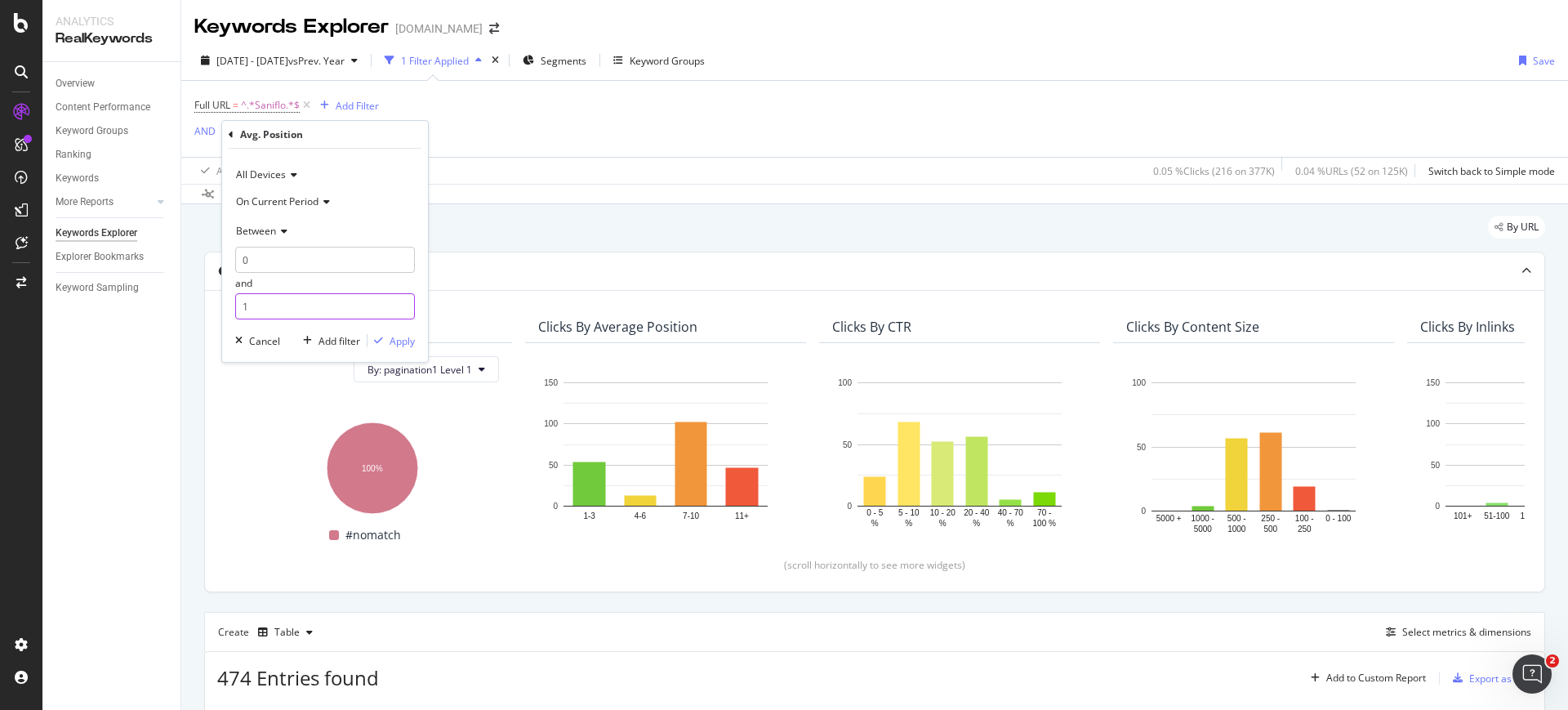
click at [281, 312] on input "1" at bounding box center [324, 306] width 180 height 26
type input "10"
click at [384, 335] on div "button" at bounding box center [378, 340] width 22 height 10
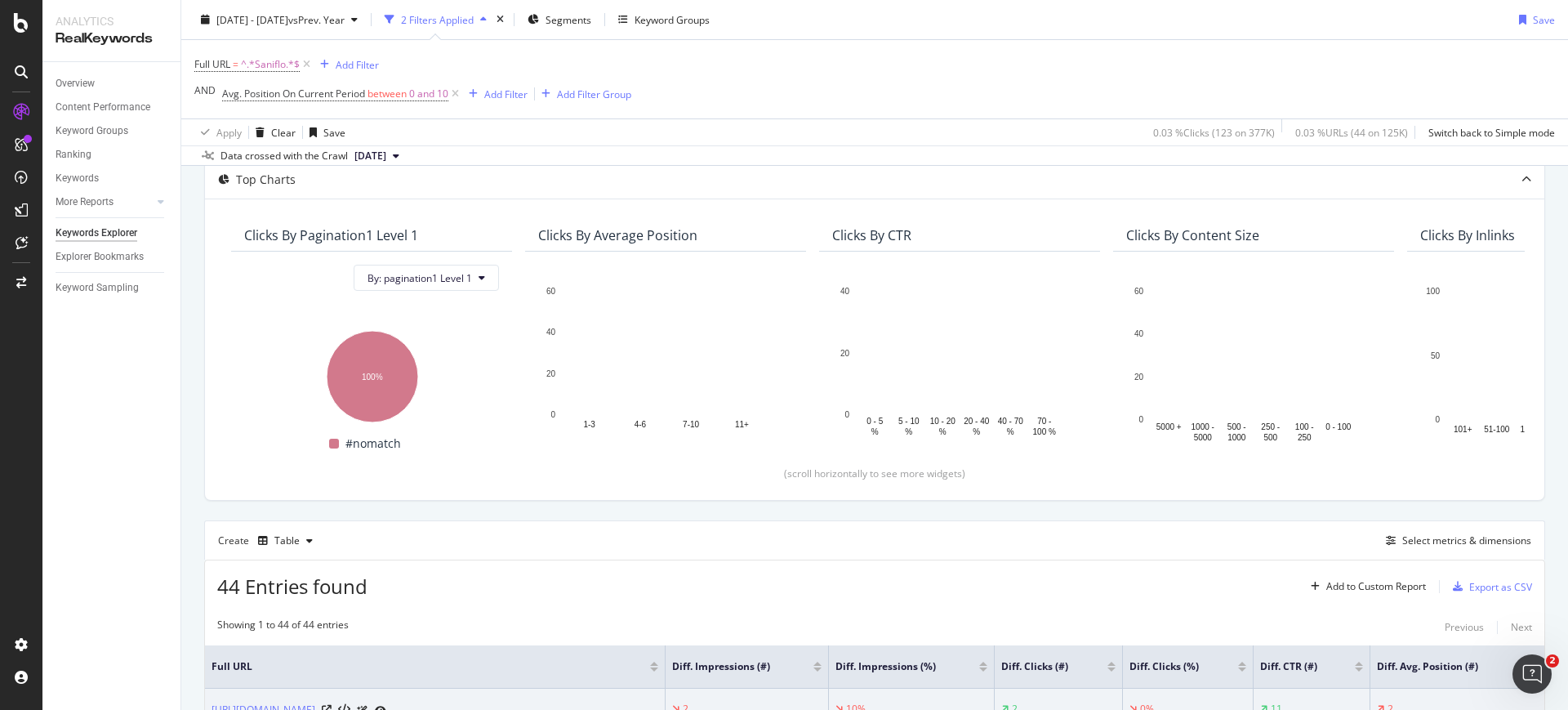
scroll to position [204, 0]
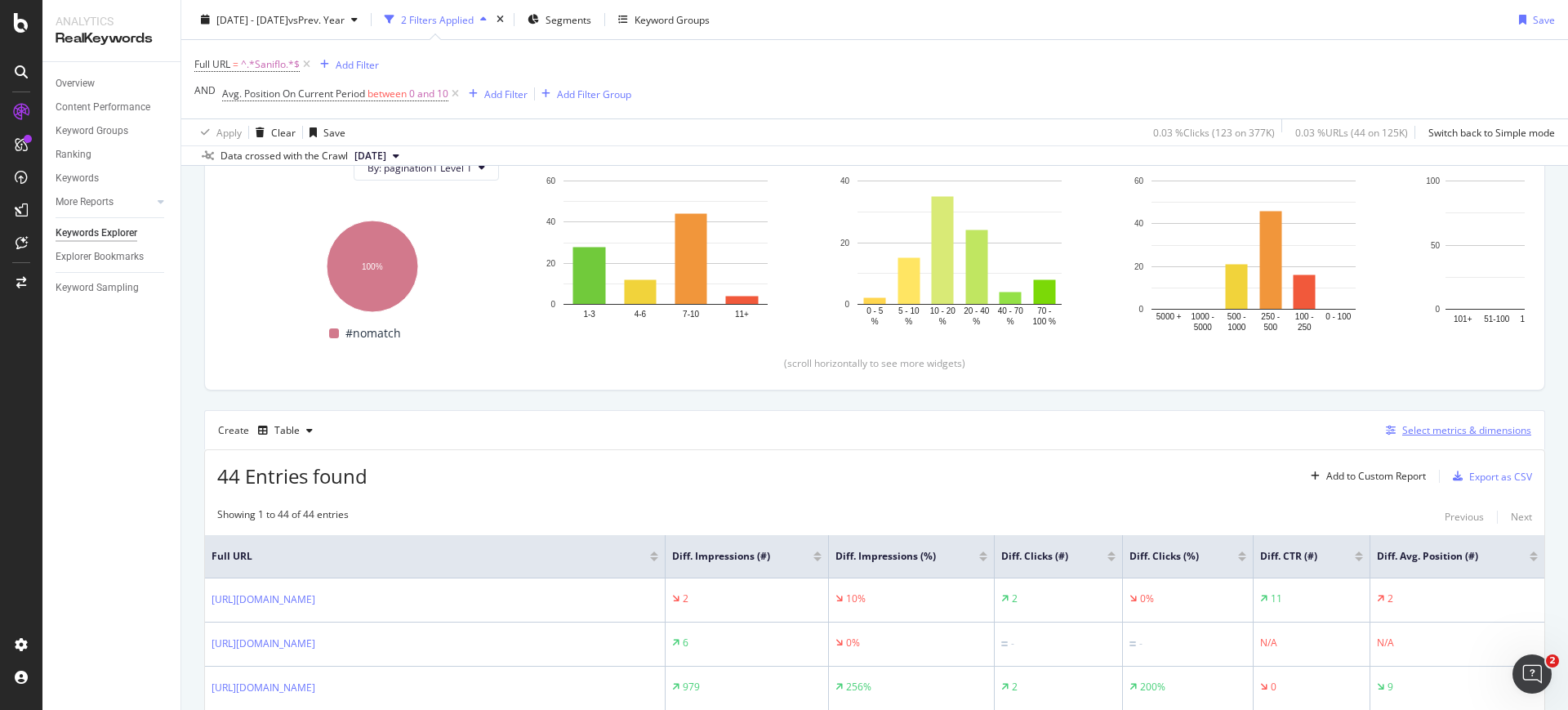
click at [1379, 435] on div "Select metrics & dimensions" at bounding box center [1455, 430] width 152 height 18
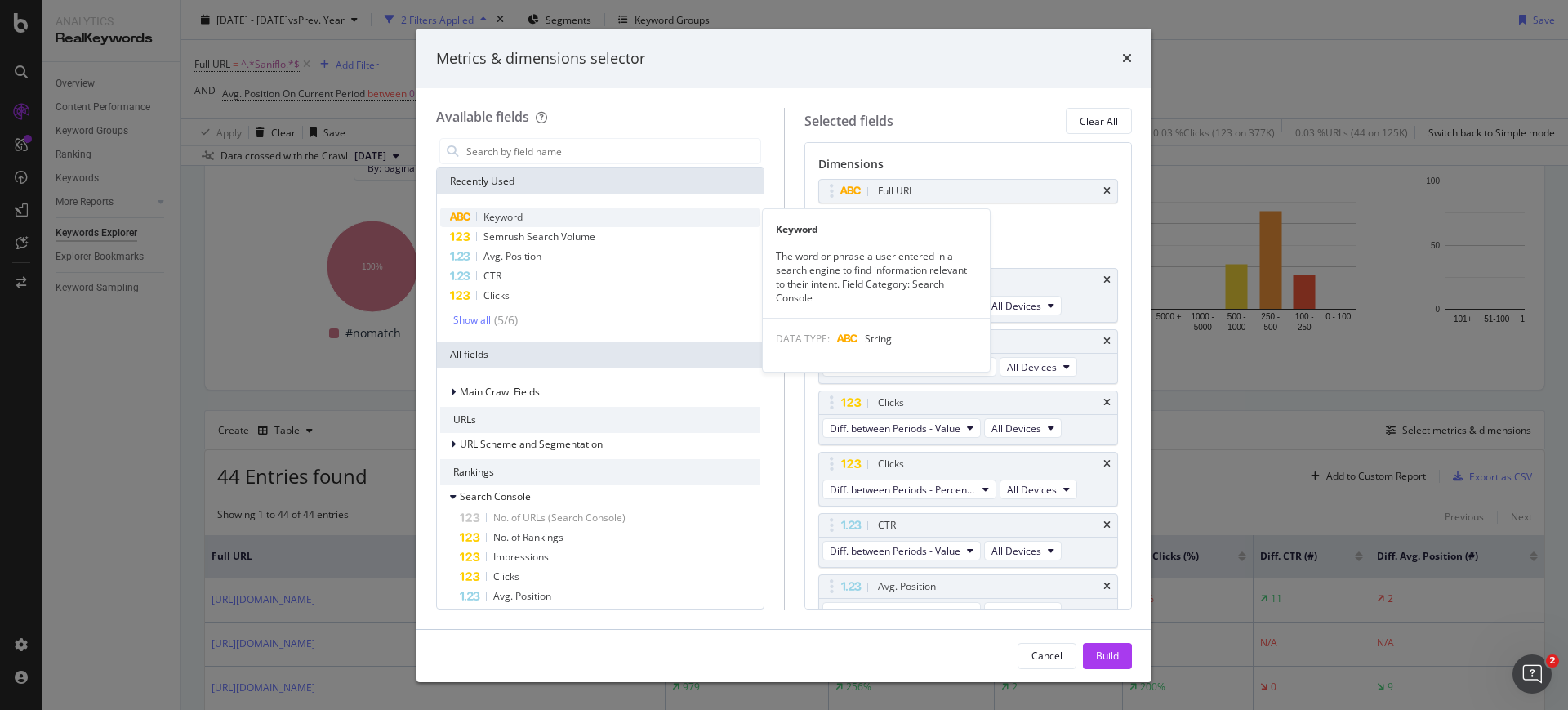
click at [624, 221] on div "Keyword" at bounding box center [600, 217] width 320 height 19
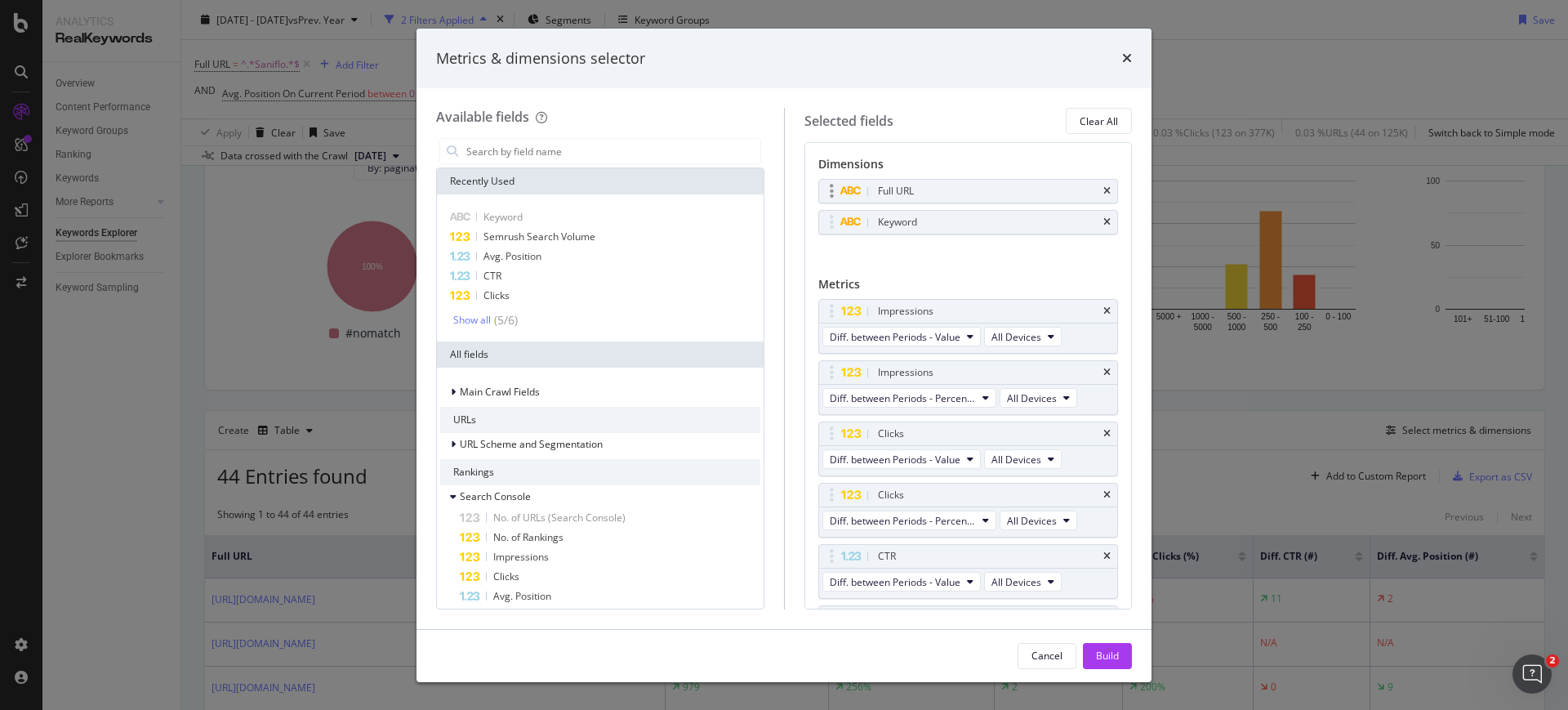
click at [1093, 193] on div "Full URL" at bounding box center [968, 191] width 299 height 23
click at [1095, 186] on div "Full URL" at bounding box center [968, 191] width 299 height 23
click at [1102, 192] on div "Full URL" at bounding box center [968, 191] width 299 height 23
click at [1092, 191] on div "Full URL" at bounding box center [968, 191] width 299 height 23
click at [1101, 182] on div "Full URL" at bounding box center [968, 191] width 299 height 23
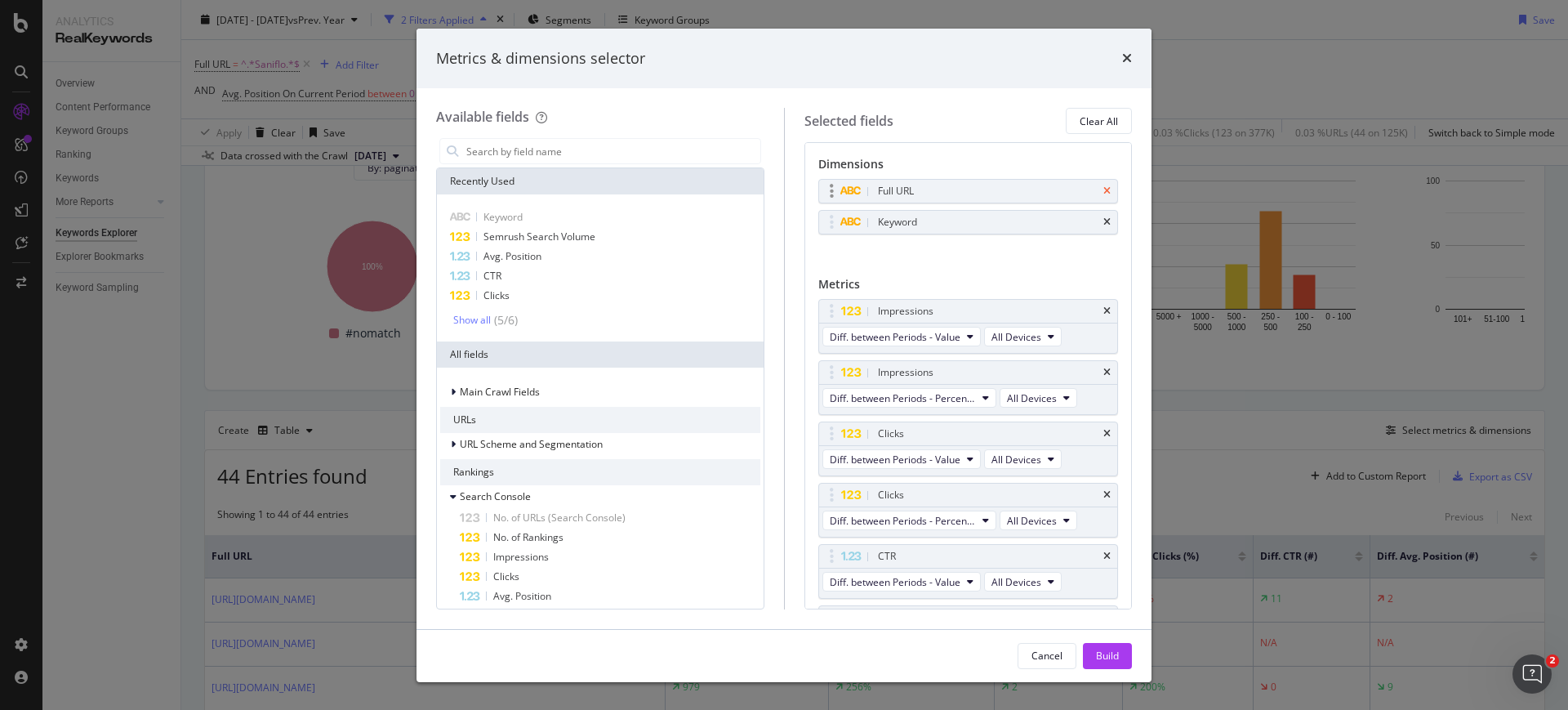
click at [1103, 190] on icon "times" at bounding box center [1106, 192] width 8 height 10
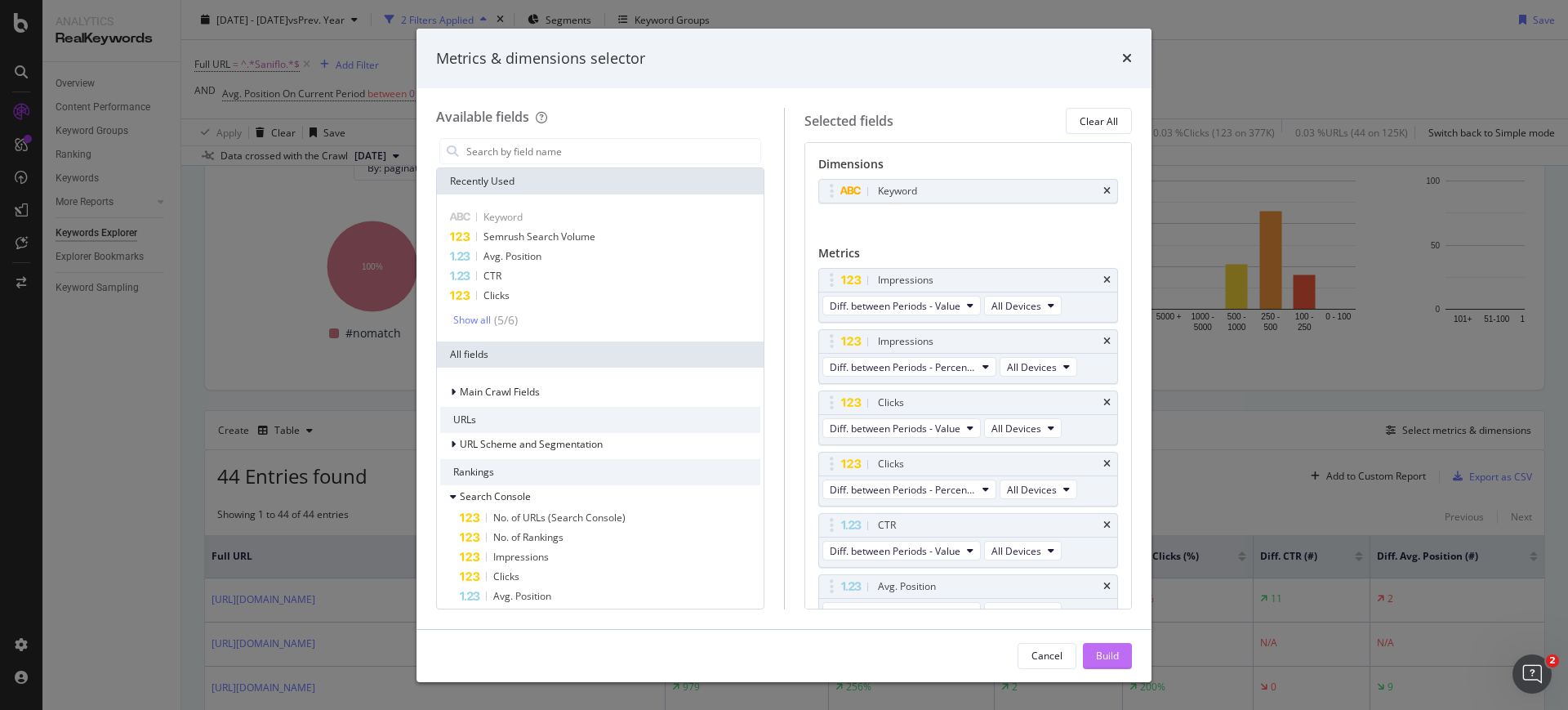
click at [1110, 643] on button "Build" at bounding box center [1107, 656] width 49 height 26
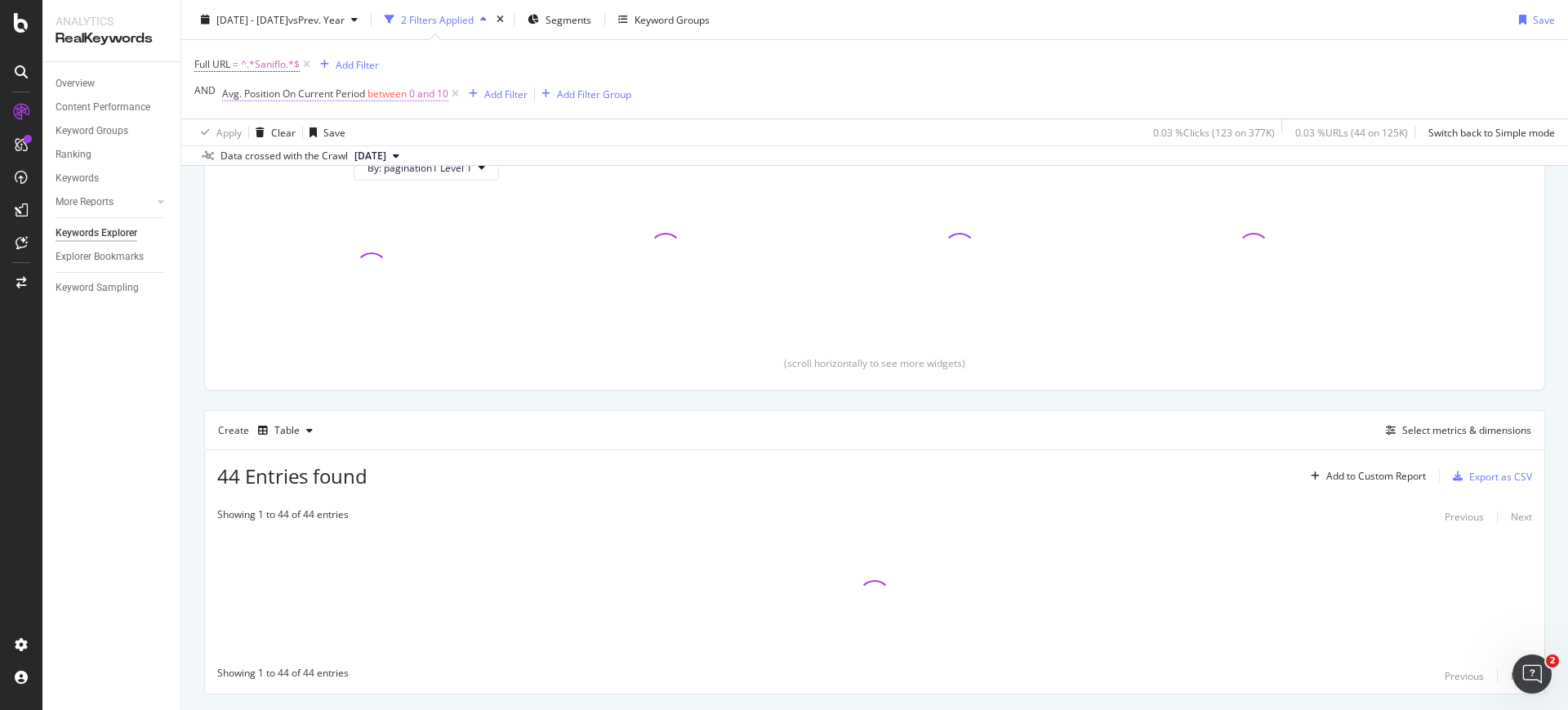
click at [391, 87] on span "between" at bounding box center [386, 94] width 39 height 14
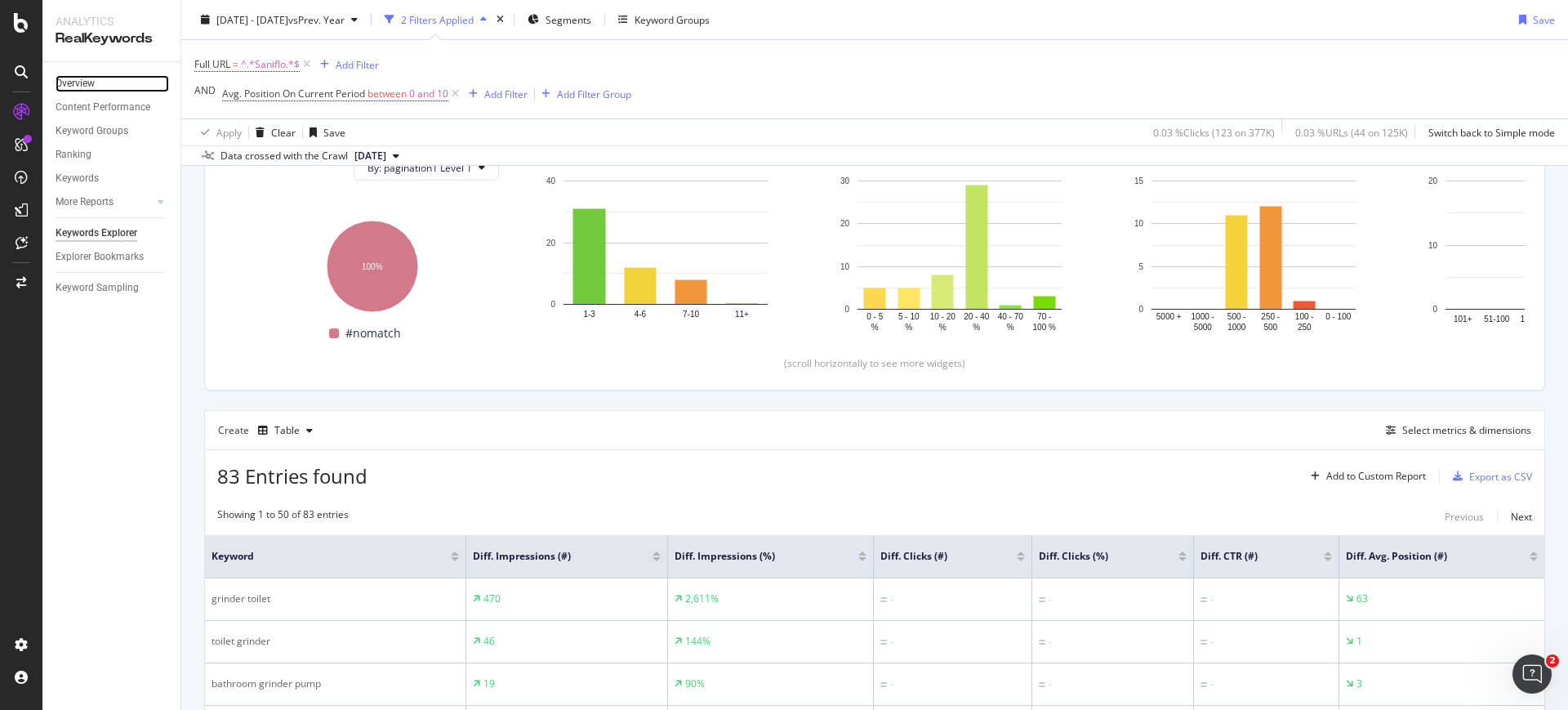
click at [104, 88] on link "Overview" at bounding box center [112, 84] width 114 height 18
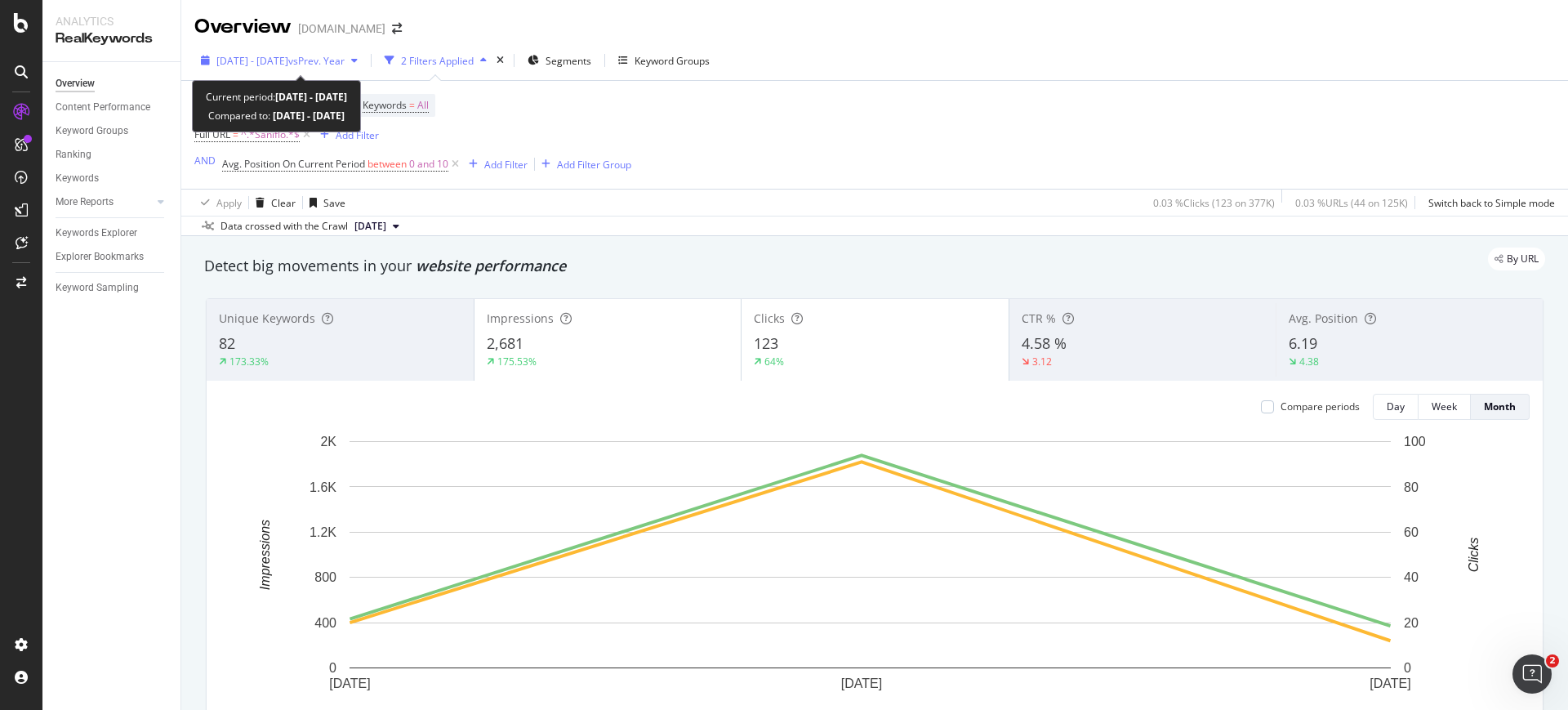
click at [289, 61] on span "2025 Jun. 24th - Aug. 6th" at bounding box center [253, 60] width 72 height 14
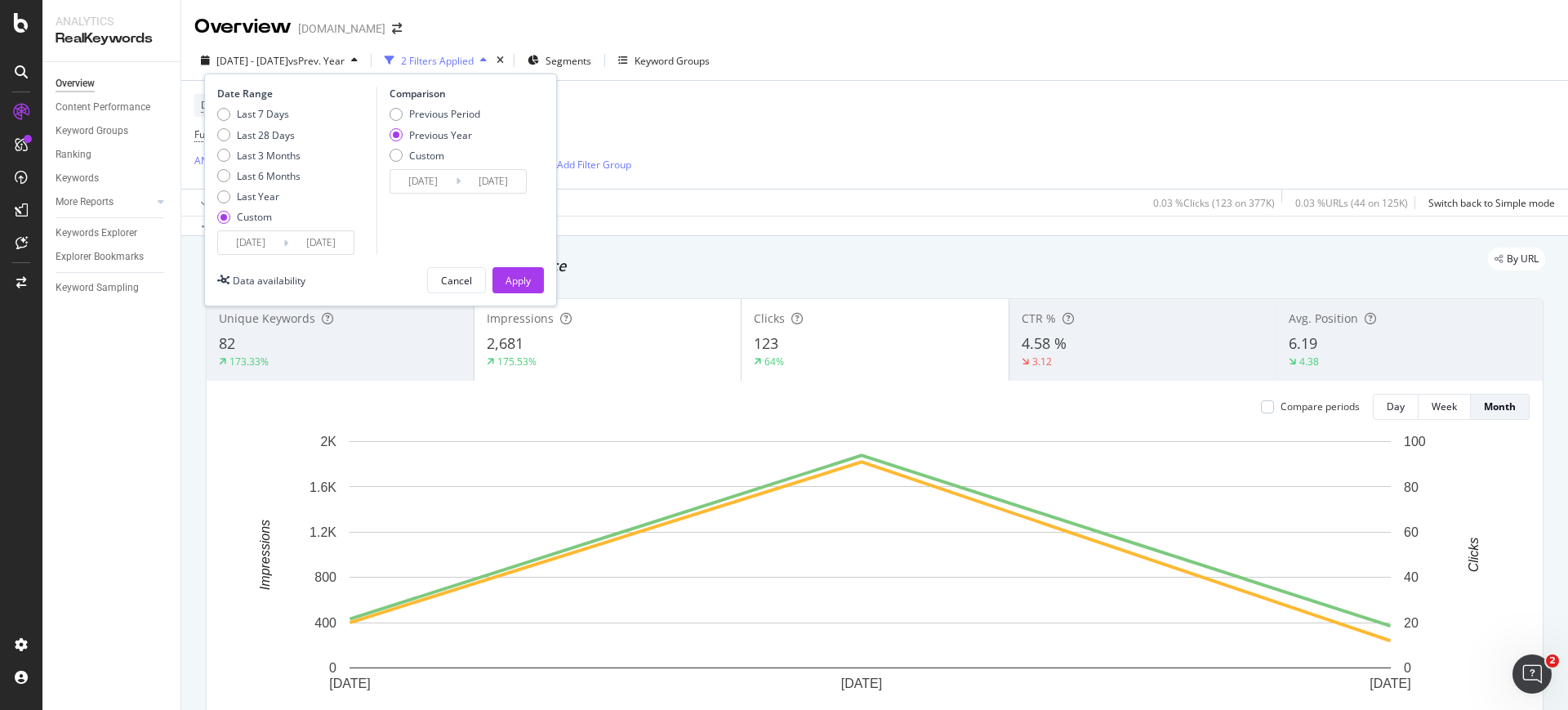
click at [268, 240] on input "2025/06/24" at bounding box center [251, 242] width 65 height 23
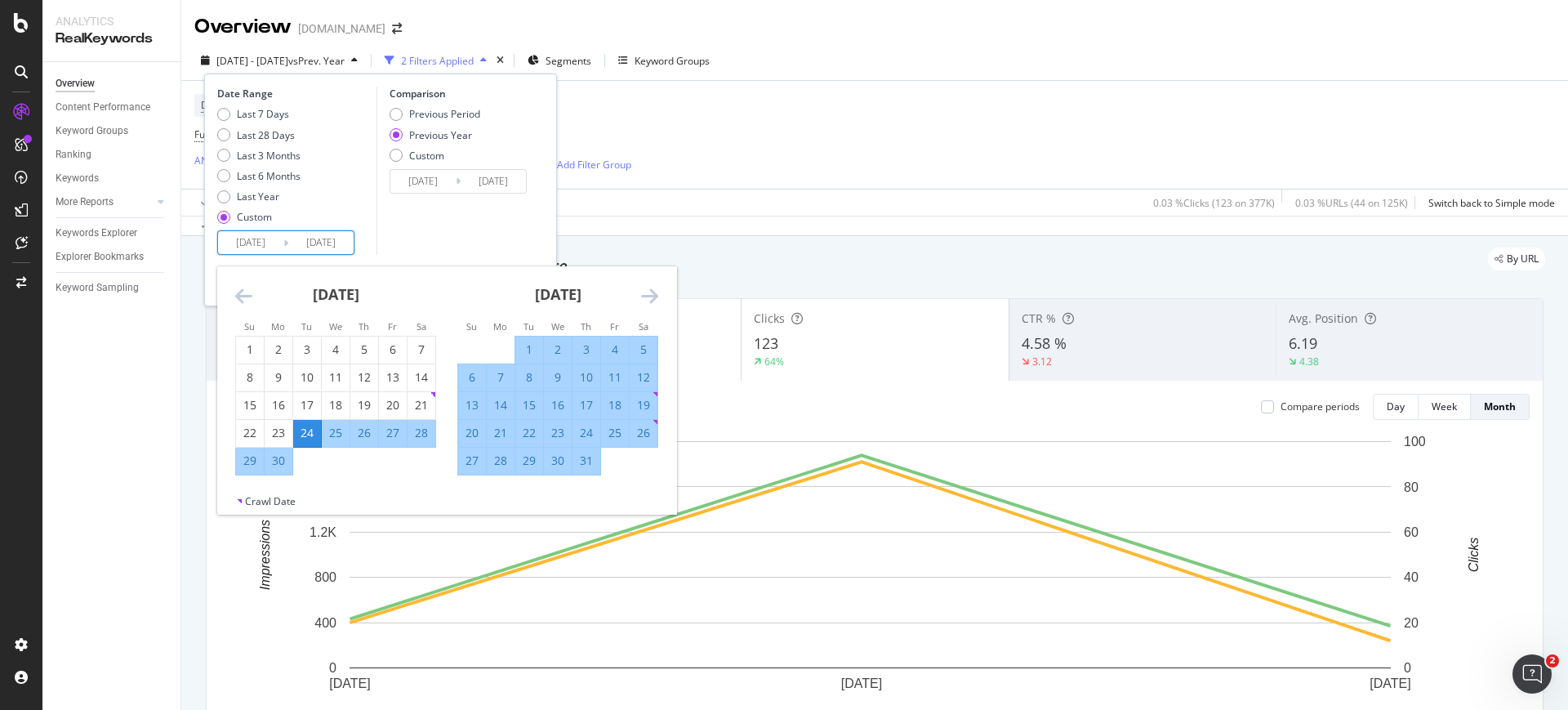
click at [301, 435] on div "24" at bounding box center [307, 433] width 28 height 17
click at [643, 295] on icon "Move forward to switch to the next month." at bounding box center [650, 295] width 18 height 19
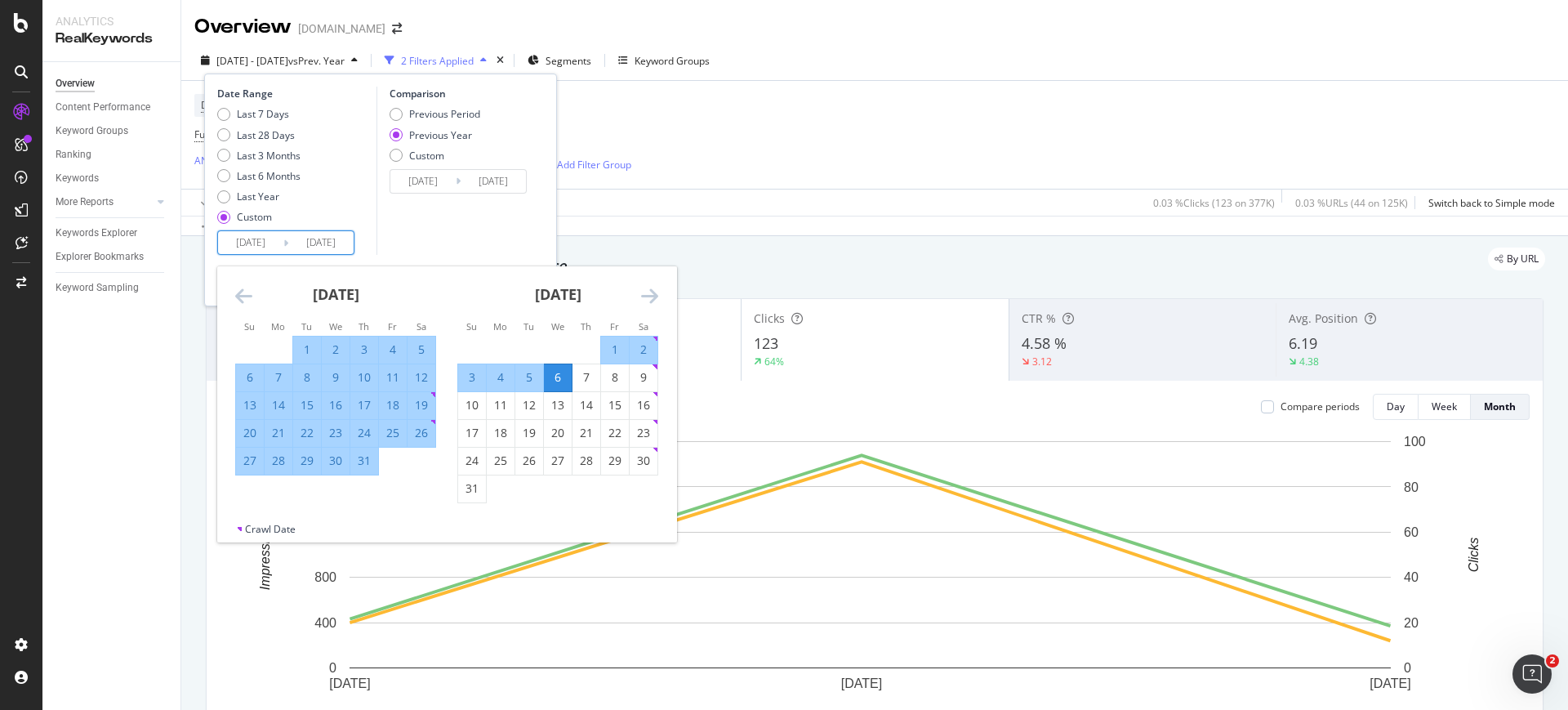
click at [643, 295] on icon "Move forward to switch to the next month." at bounding box center [650, 295] width 18 height 19
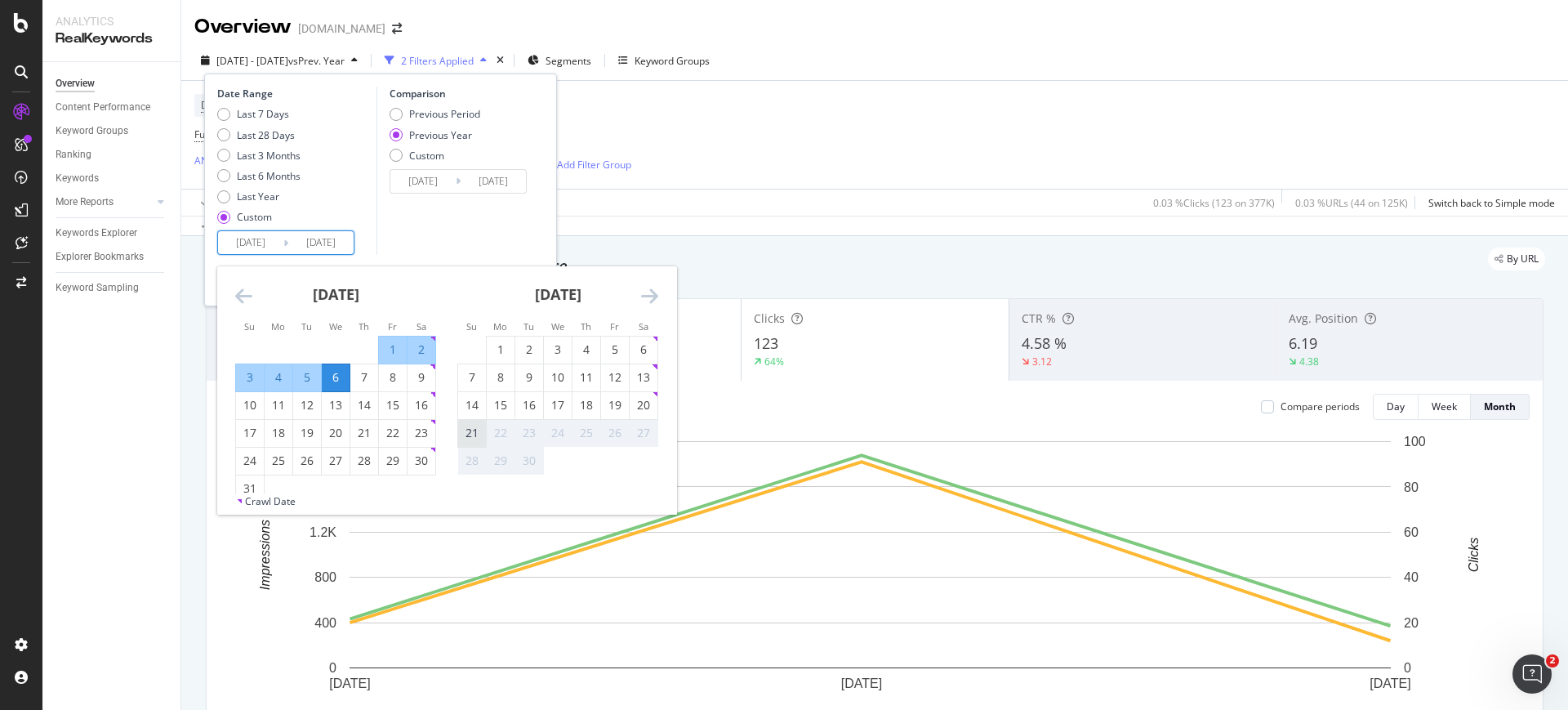
click at [473, 430] on div "21" at bounding box center [472, 433] width 28 height 17
type input "2025/09/21"
type input "2024/09/22"
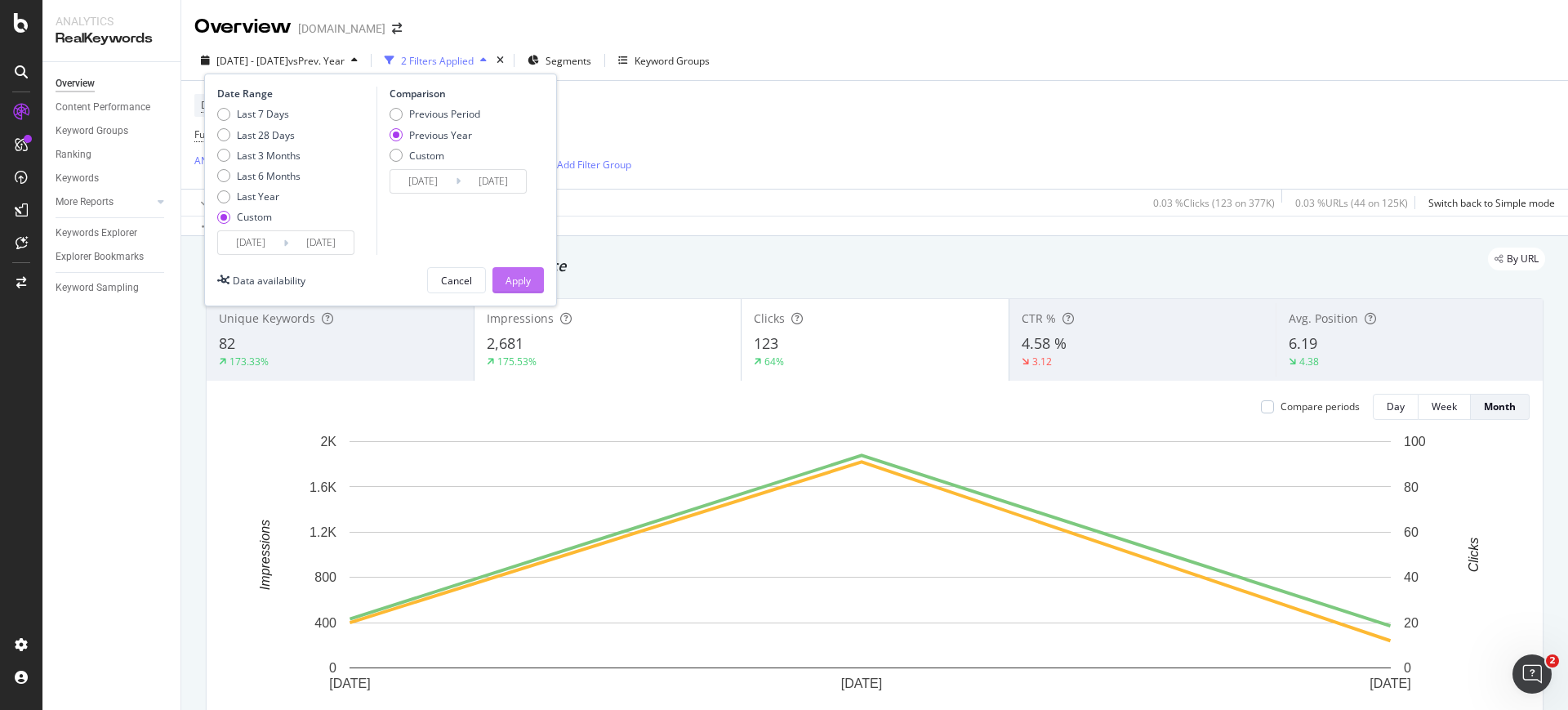
click at [529, 281] on div "Apply" at bounding box center [518, 280] width 25 height 14
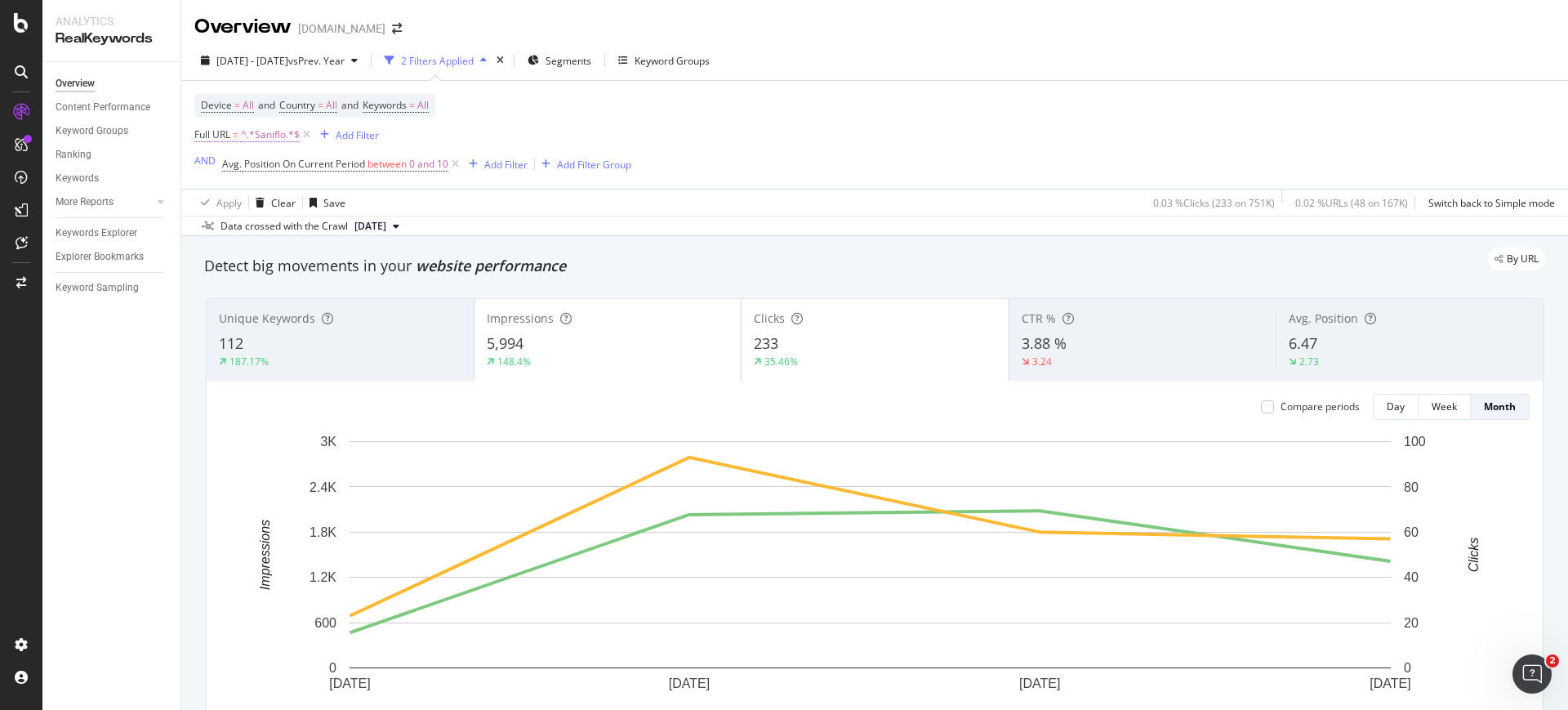
click at [266, 140] on span "^.*Saniflo.*$" at bounding box center [270, 134] width 59 height 23
click at [268, 195] on input "Saniflo" at bounding box center [286, 202] width 155 height 26
paste input "/NuTone-"
type input "NuTone"
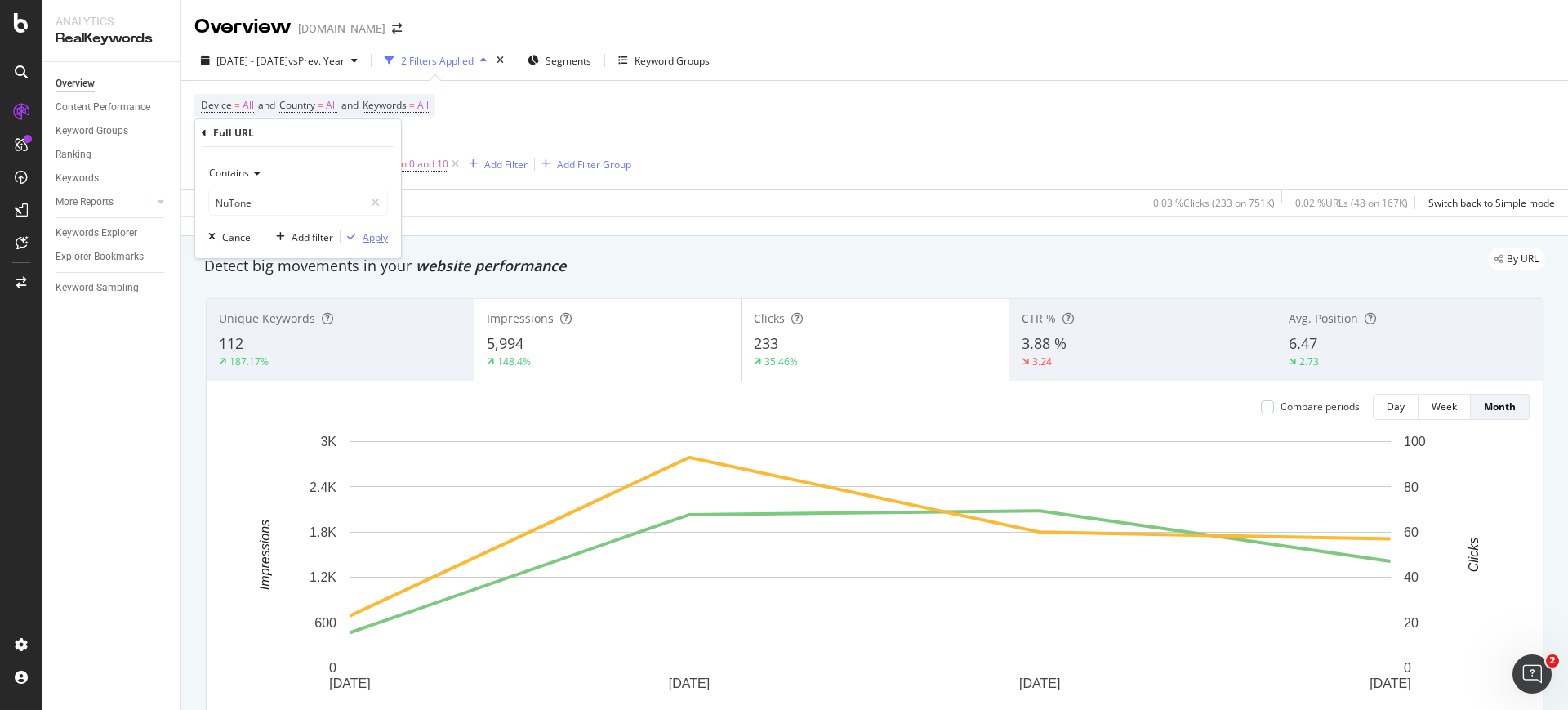
click at [376, 232] on div "Apply" at bounding box center [375, 237] width 25 height 14
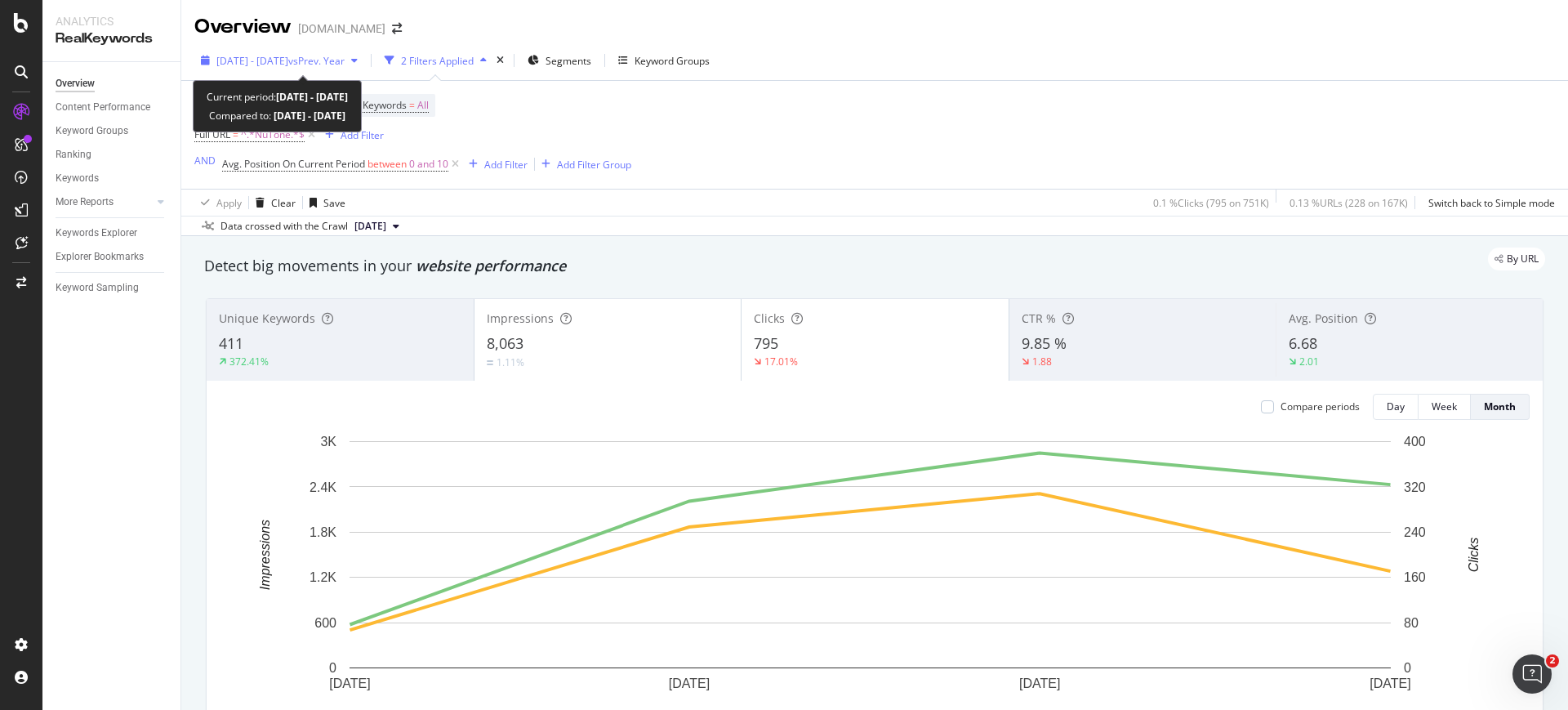
click at [284, 54] on span "2025 Jun. 24th - Sep. 21st" at bounding box center [253, 60] width 72 height 14
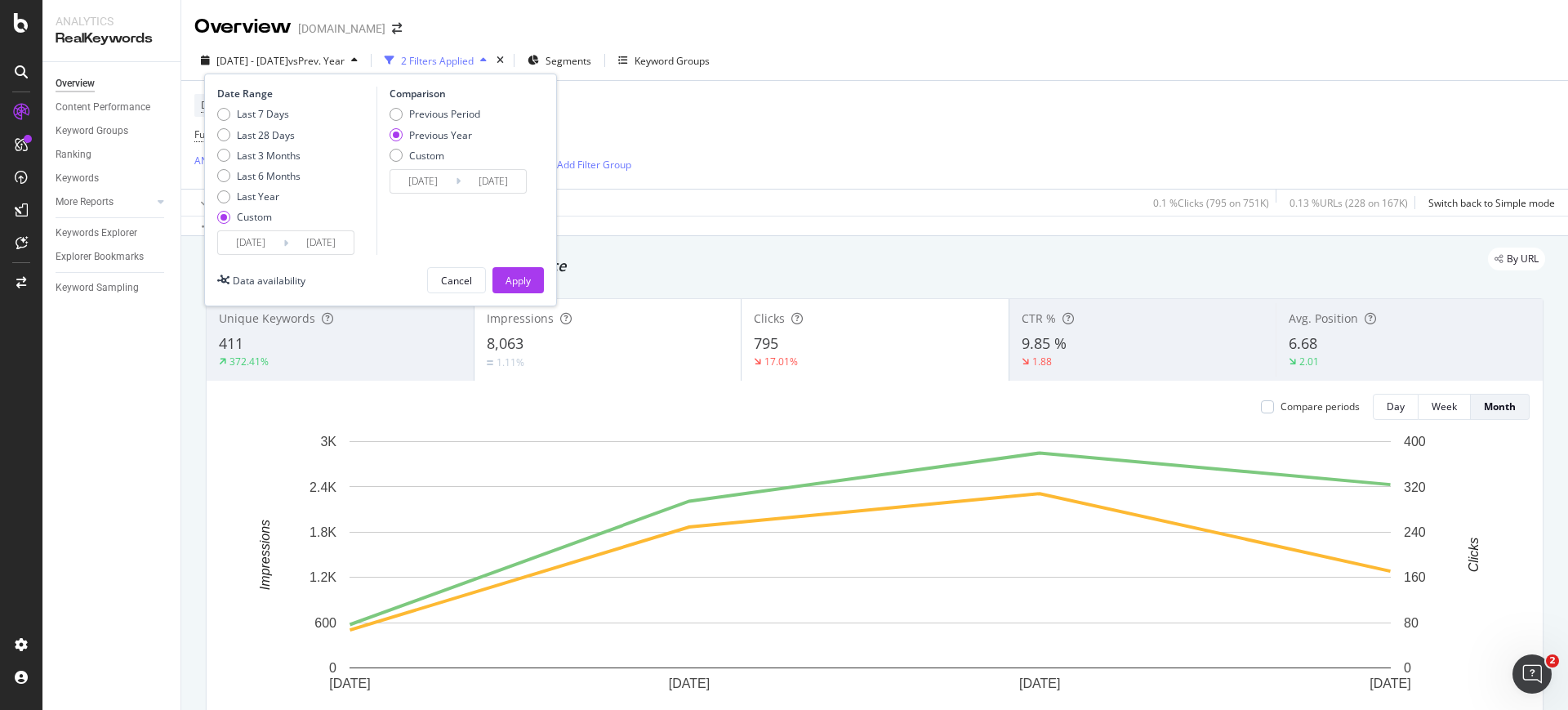
click at [266, 240] on input "2025/06/24" at bounding box center [251, 242] width 65 height 23
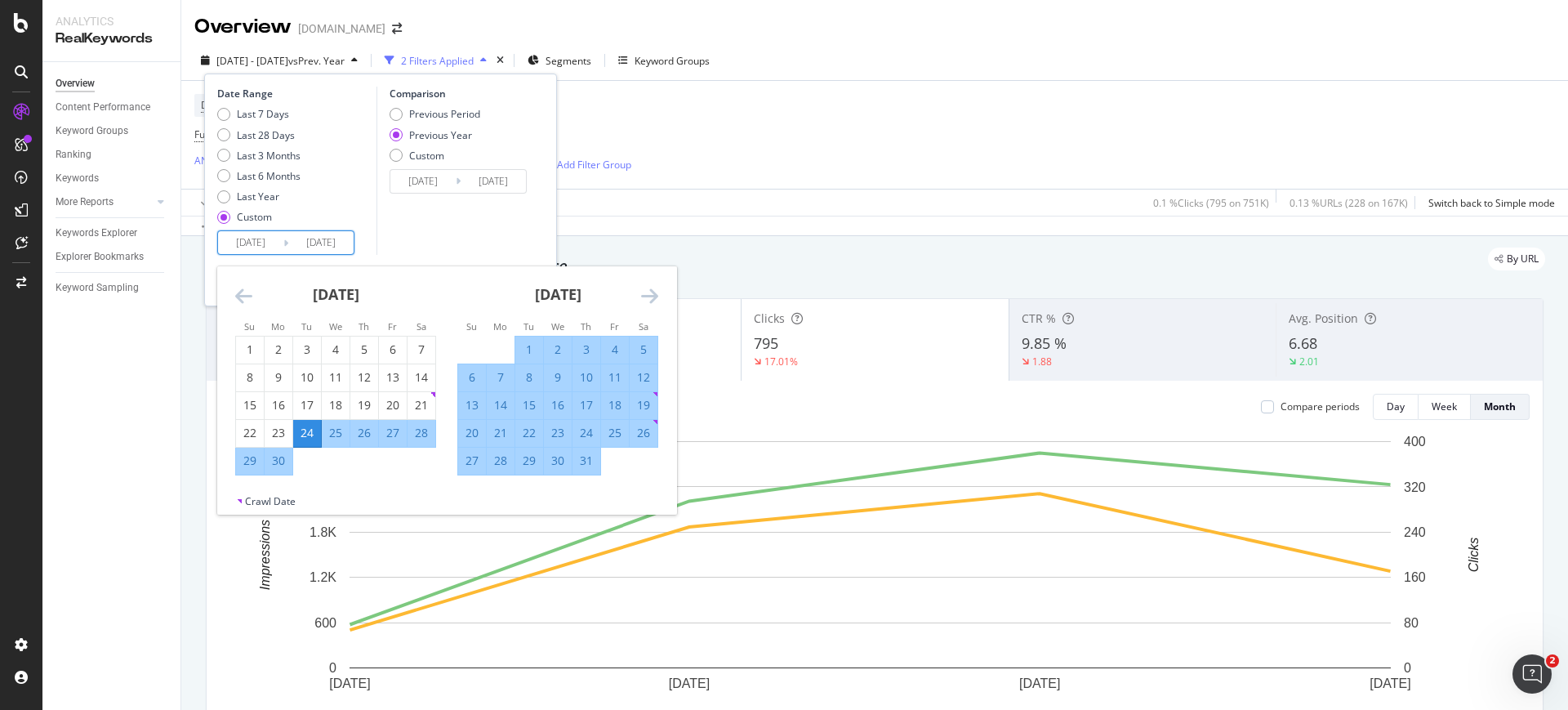
click at [645, 293] on icon "Move forward to switch to the next month." at bounding box center [650, 295] width 18 height 19
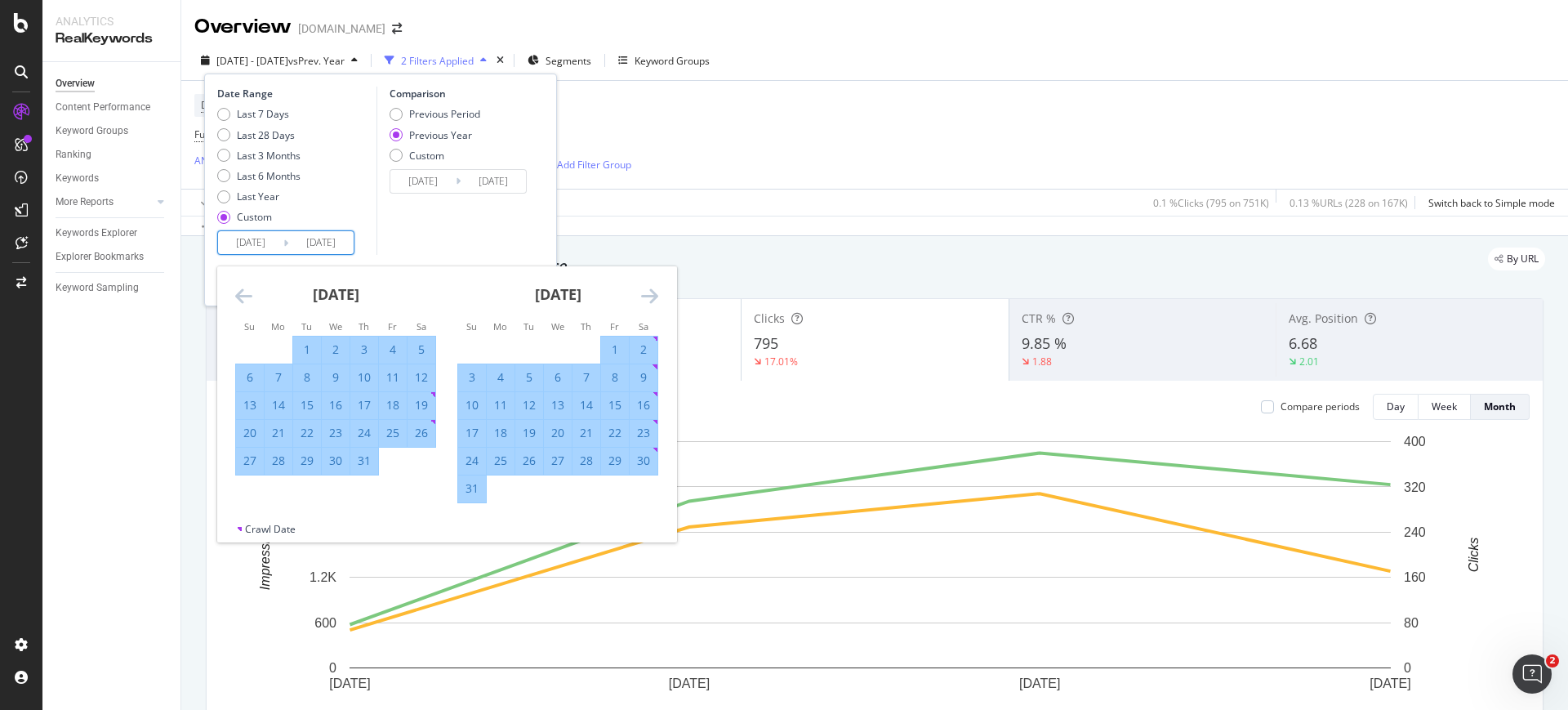
click at [483, 403] on div "10" at bounding box center [472, 406] width 28 height 17
type input "2025/08/10"
type input "2024/08/11"
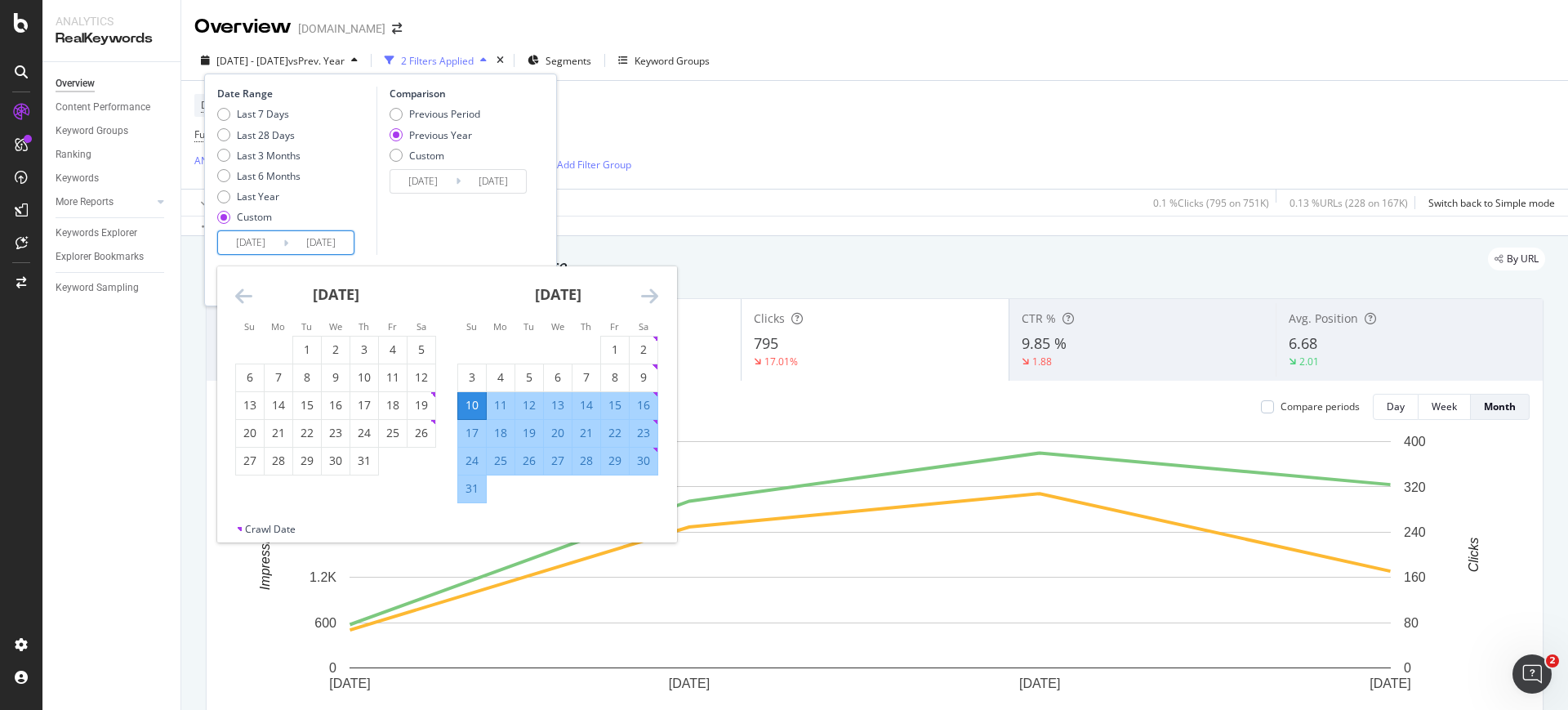
click at [648, 293] on icon "Move forward to switch to the next month." at bounding box center [650, 295] width 18 height 19
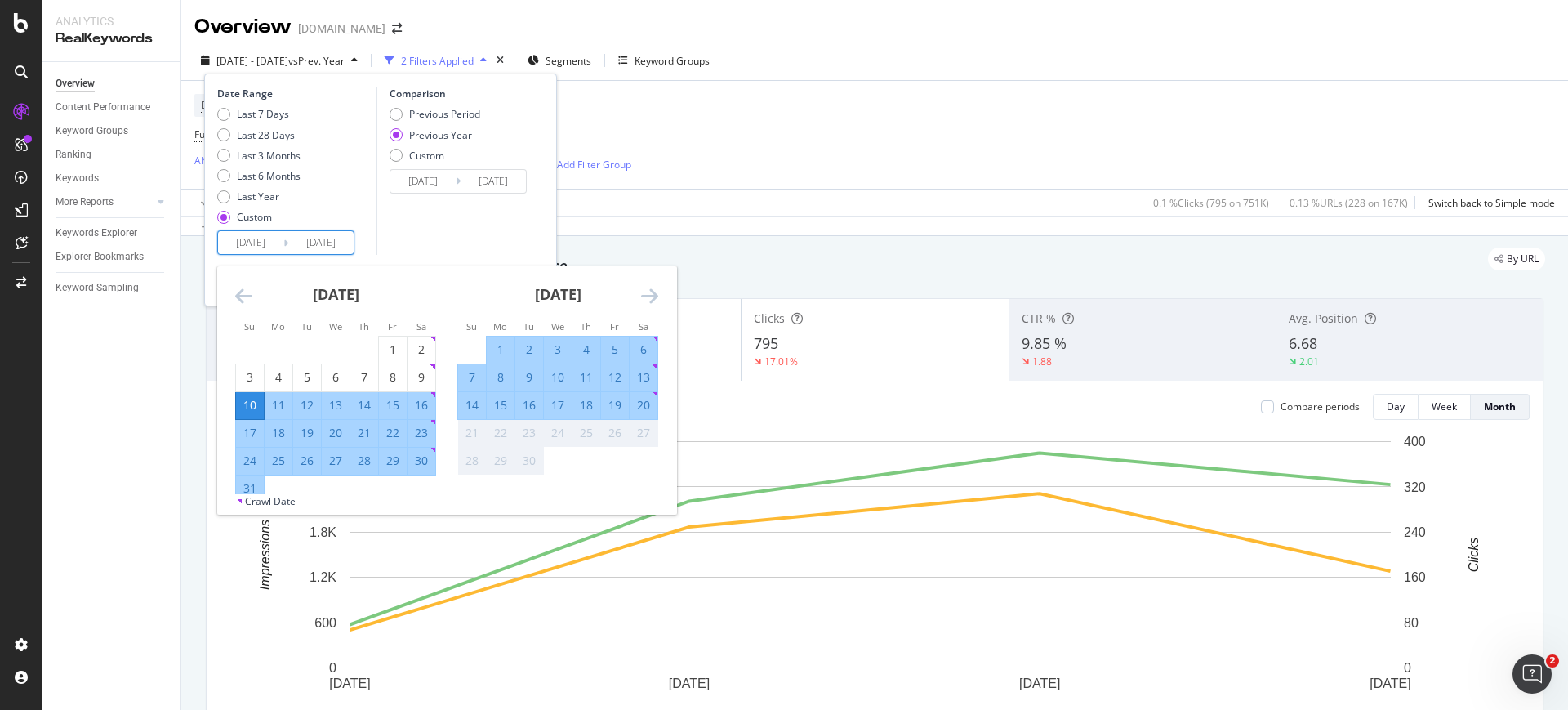
click at [652, 408] on div "20" at bounding box center [643, 406] width 28 height 17
type input "2025/09/20"
type input "2024/09/21"
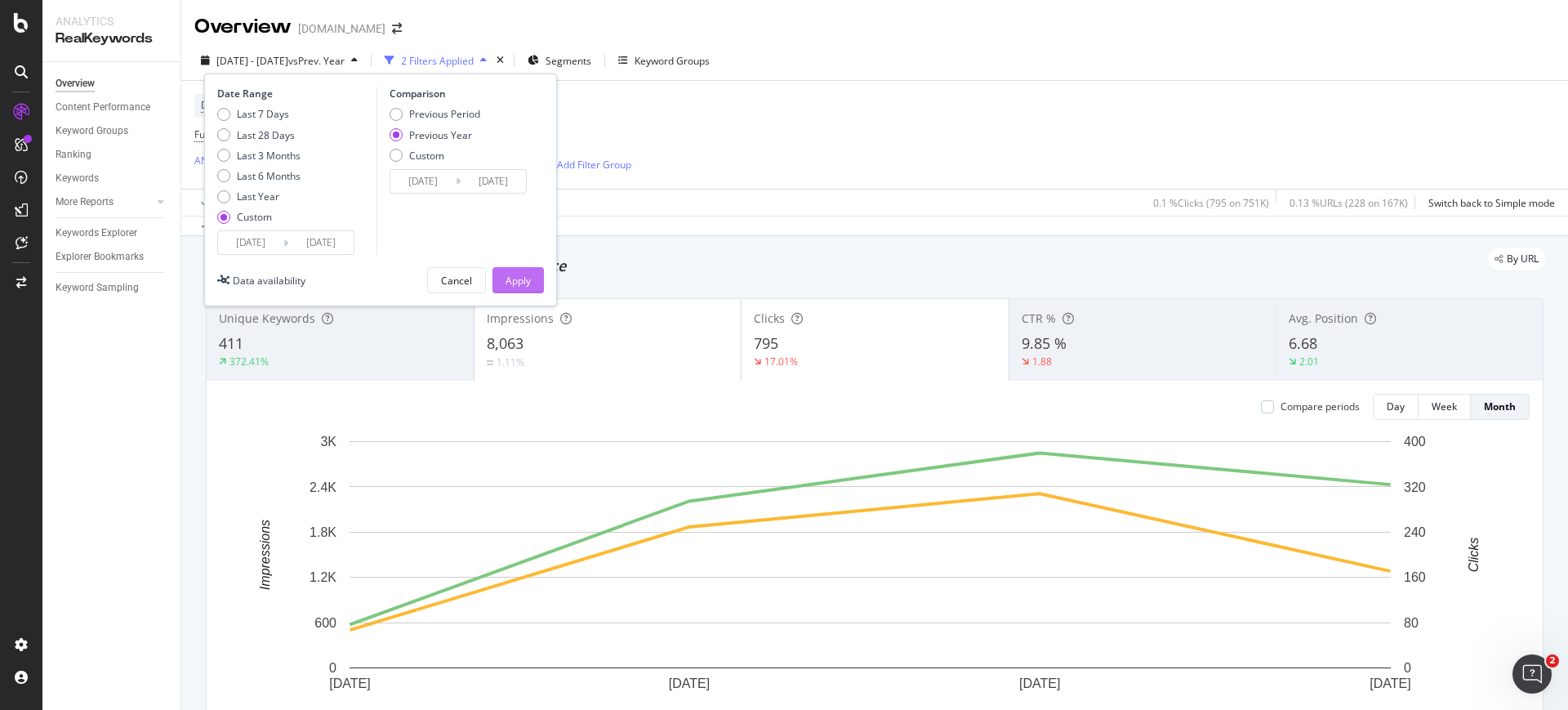
click at [524, 269] on div "Apply" at bounding box center [518, 279] width 25 height 24
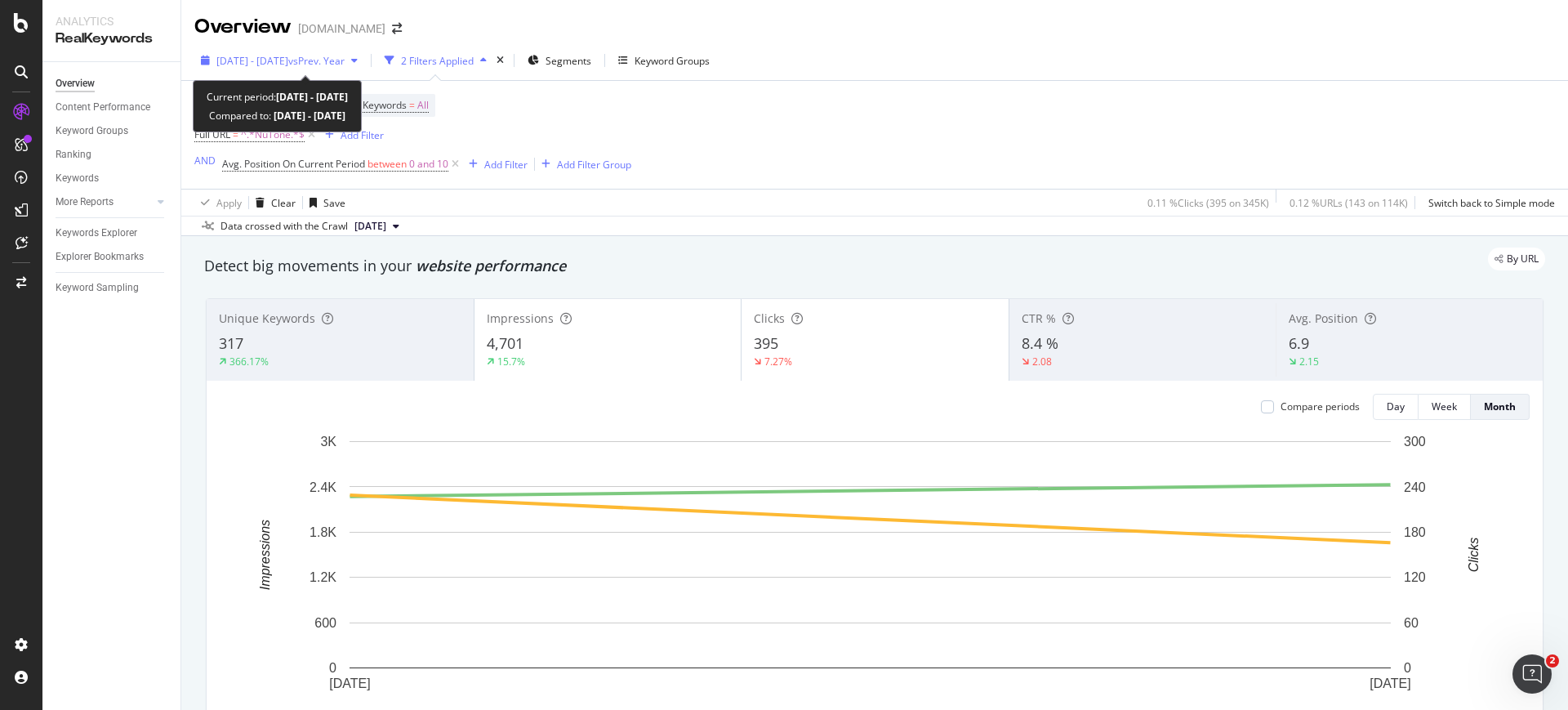
click at [314, 68] on div "2025 Aug. 10th - Sep. 20th vs Prev. Year" at bounding box center [278, 60] width 170 height 24
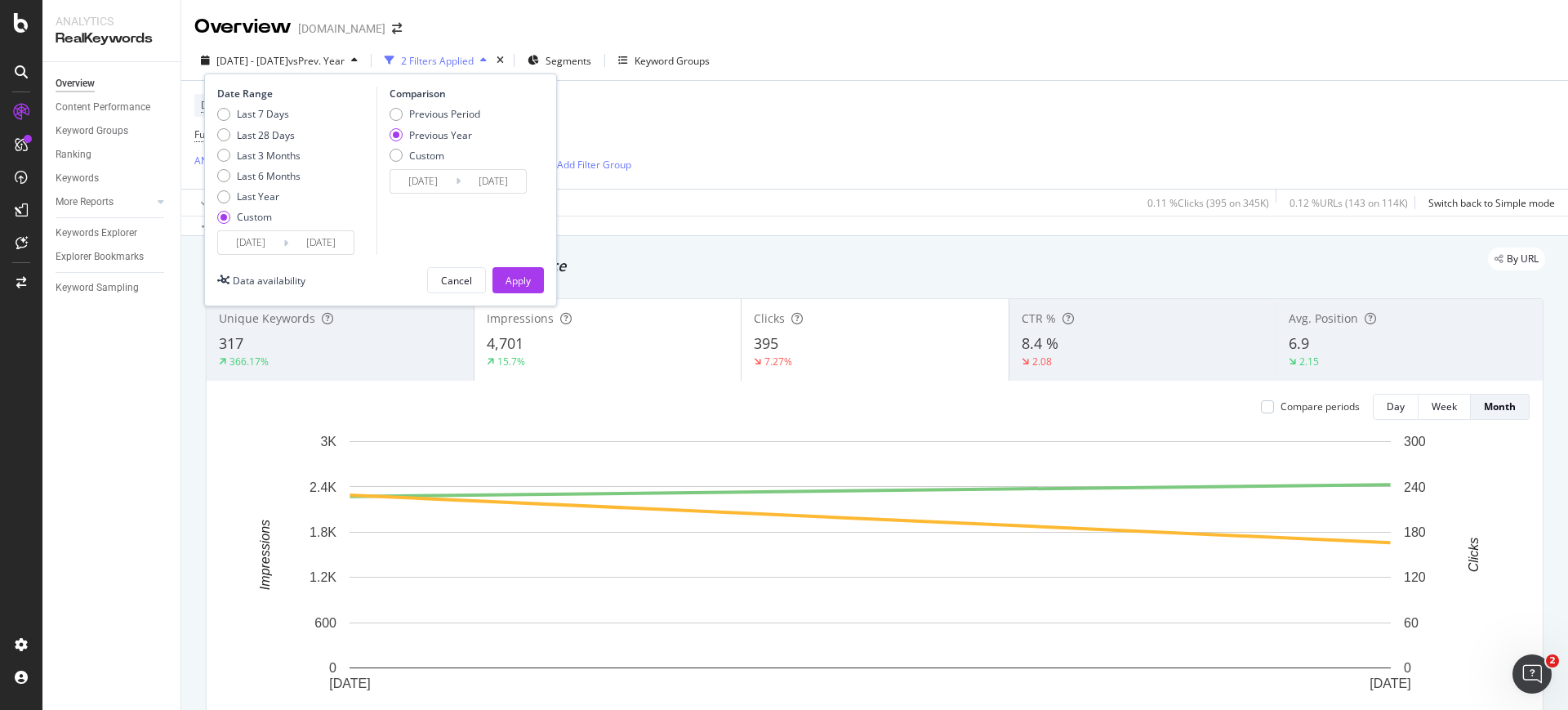
click at [283, 238] on input "2025/08/10" at bounding box center [251, 242] width 65 height 23
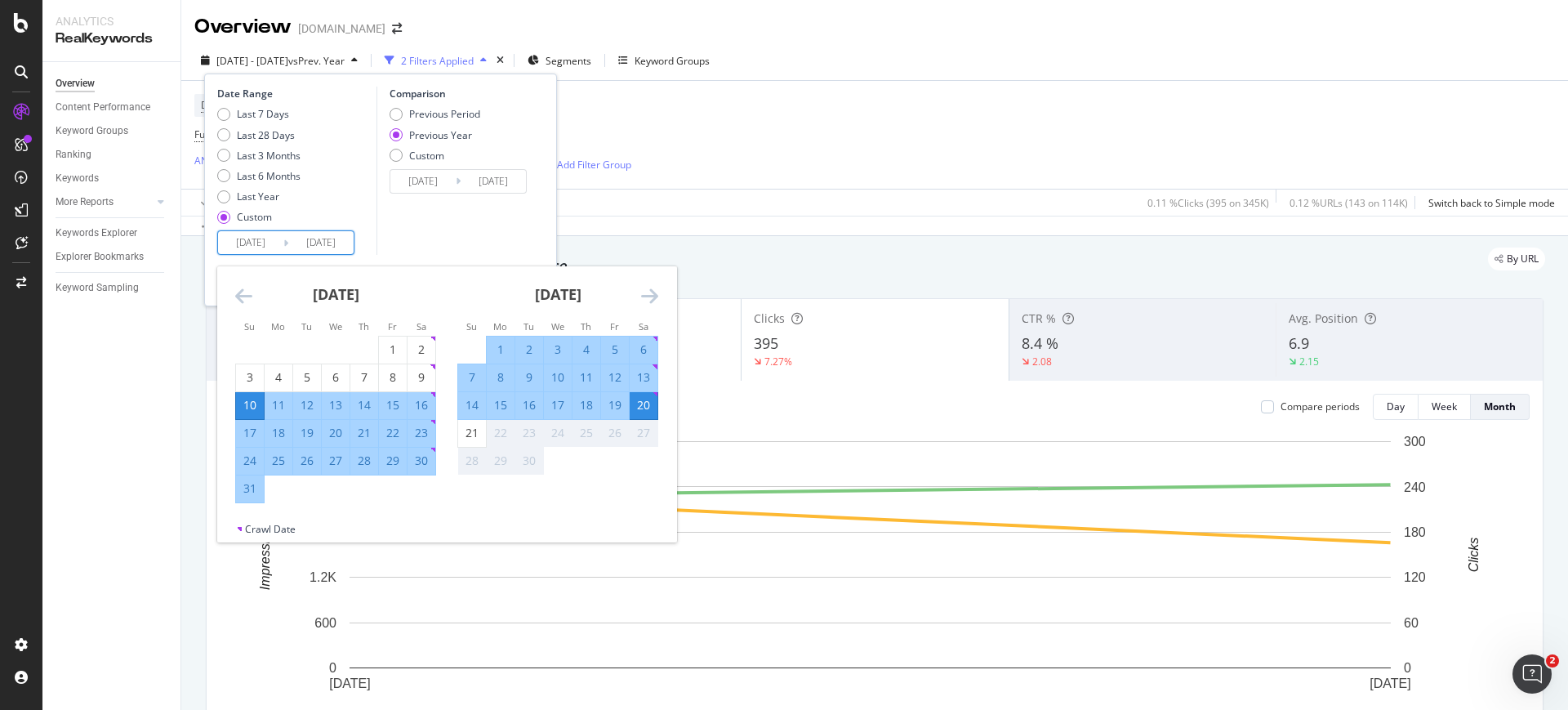
click at [253, 408] on div "10" at bounding box center [249, 406] width 28 height 17
click at [642, 406] on div "20" at bounding box center [643, 406] width 28 height 17
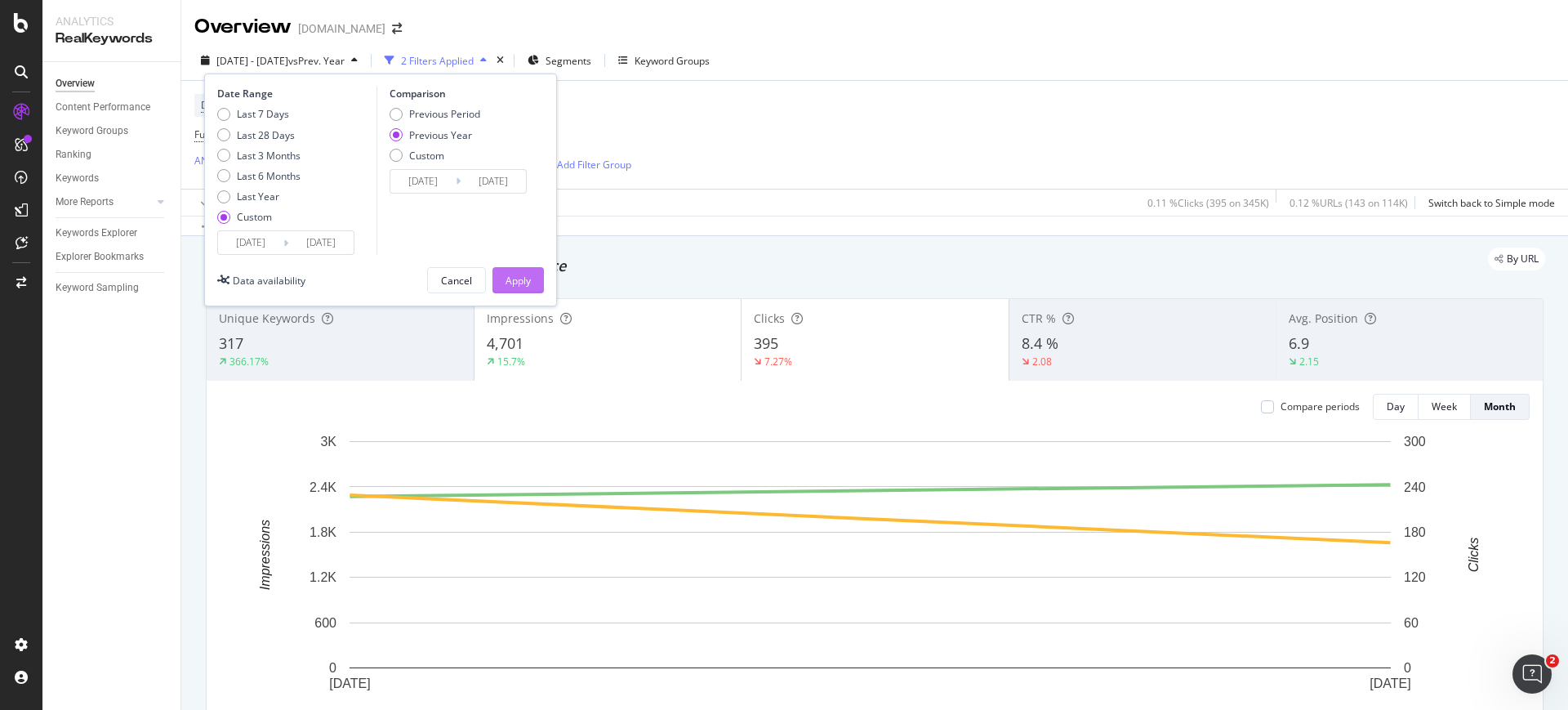
click at [531, 280] on button "Apply" at bounding box center [518, 279] width 52 height 26
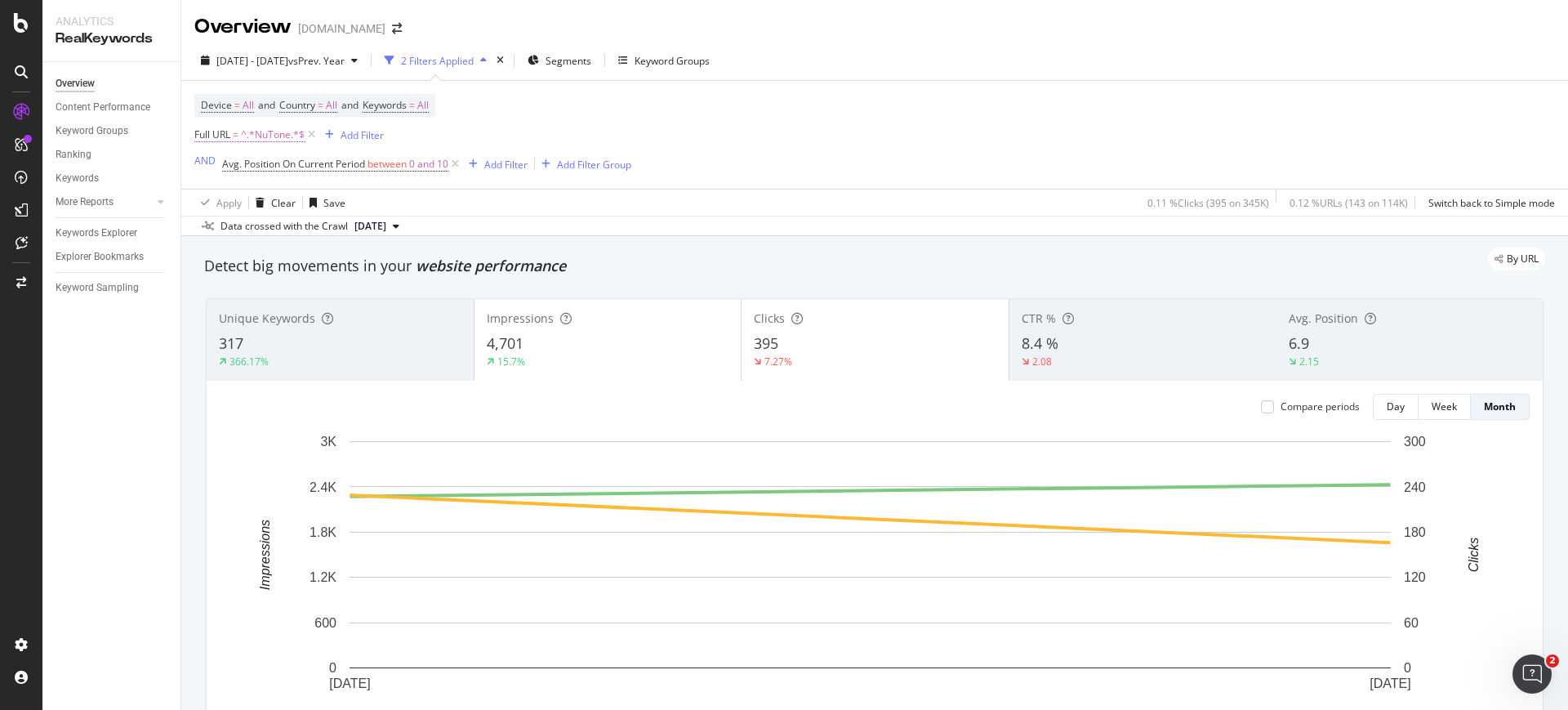
click at [277, 137] on span "^.*NuTone.*$" at bounding box center [273, 134] width 64 height 23
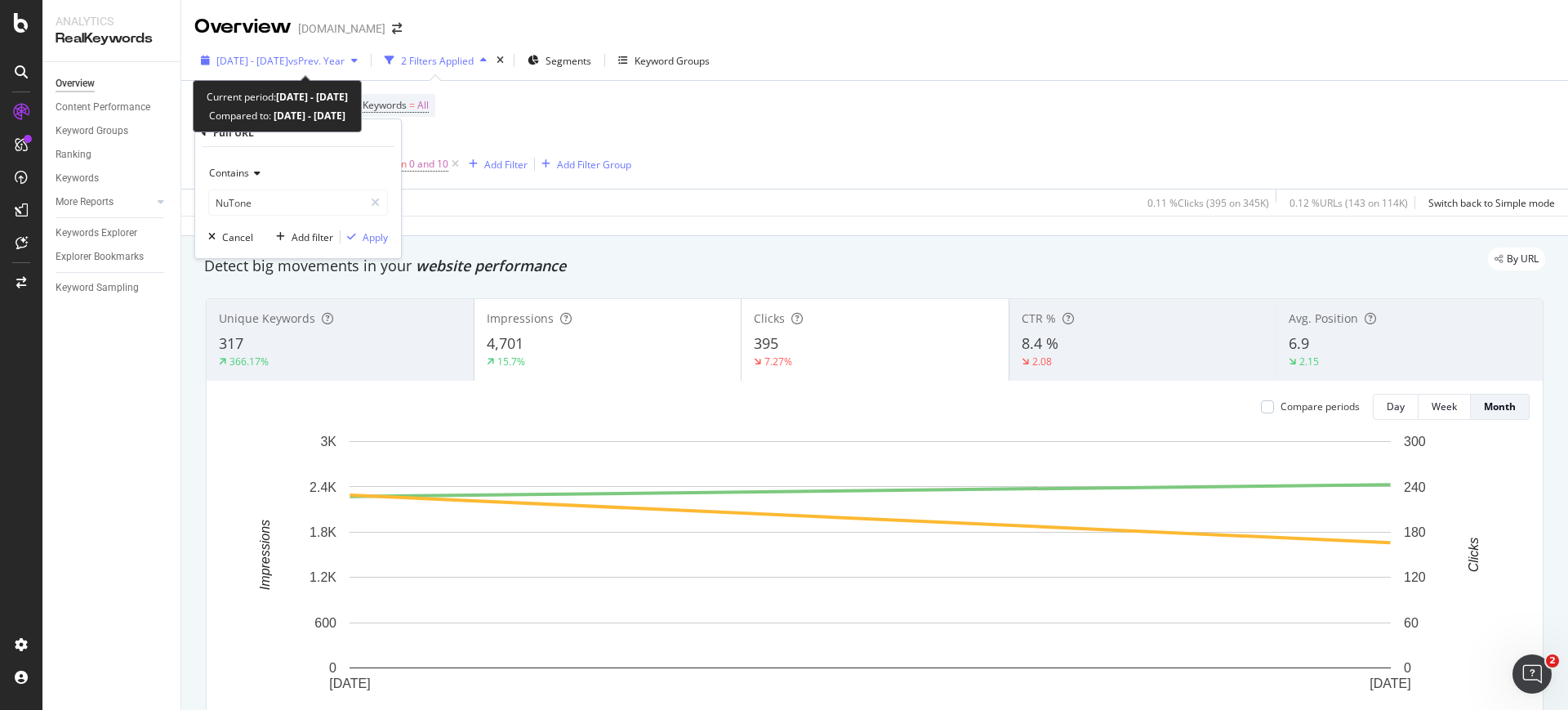
click at [289, 66] on span "2025 Aug. 10th - Sep. 20th" at bounding box center [253, 60] width 72 height 14
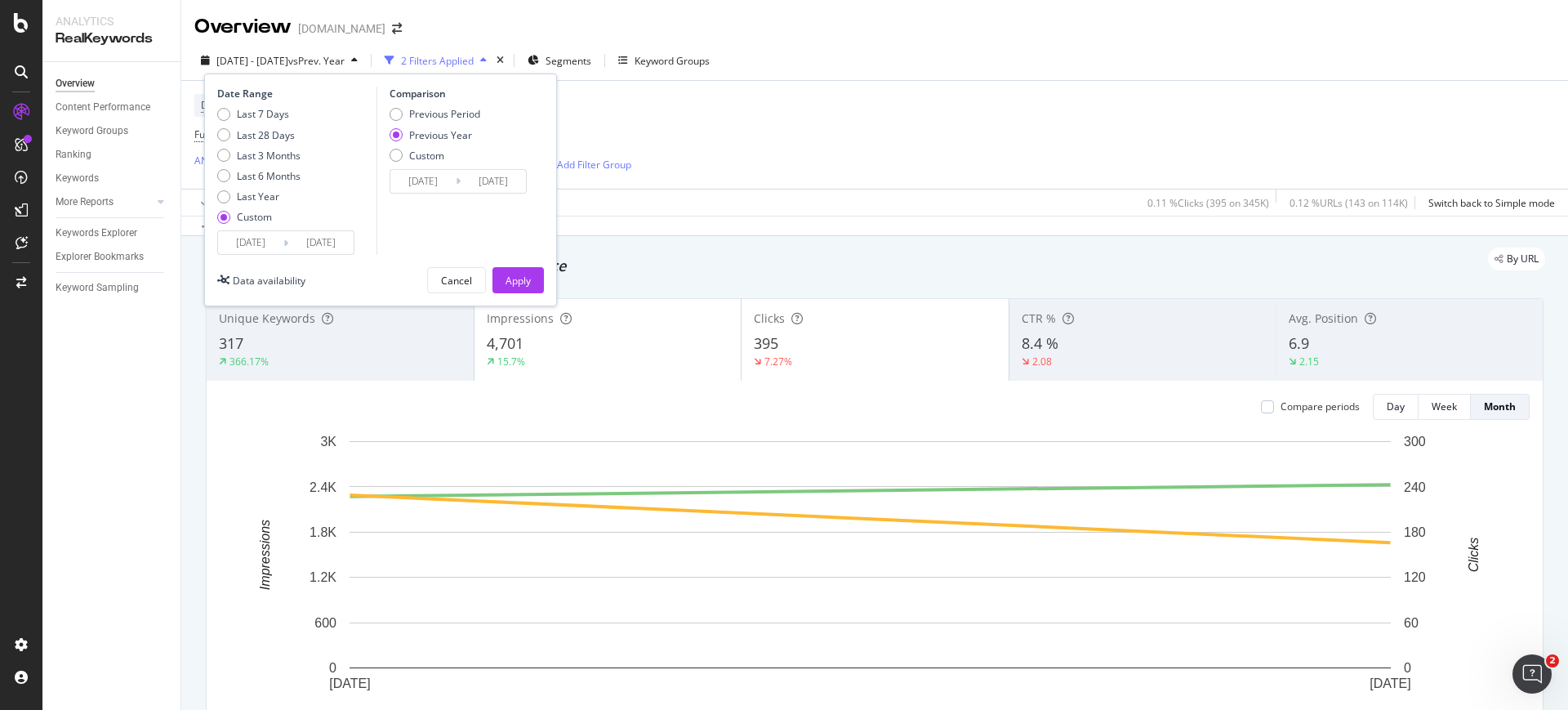
click at [263, 245] on input "2025/08/10" at bounding box center [251, 242] width 65 height 23
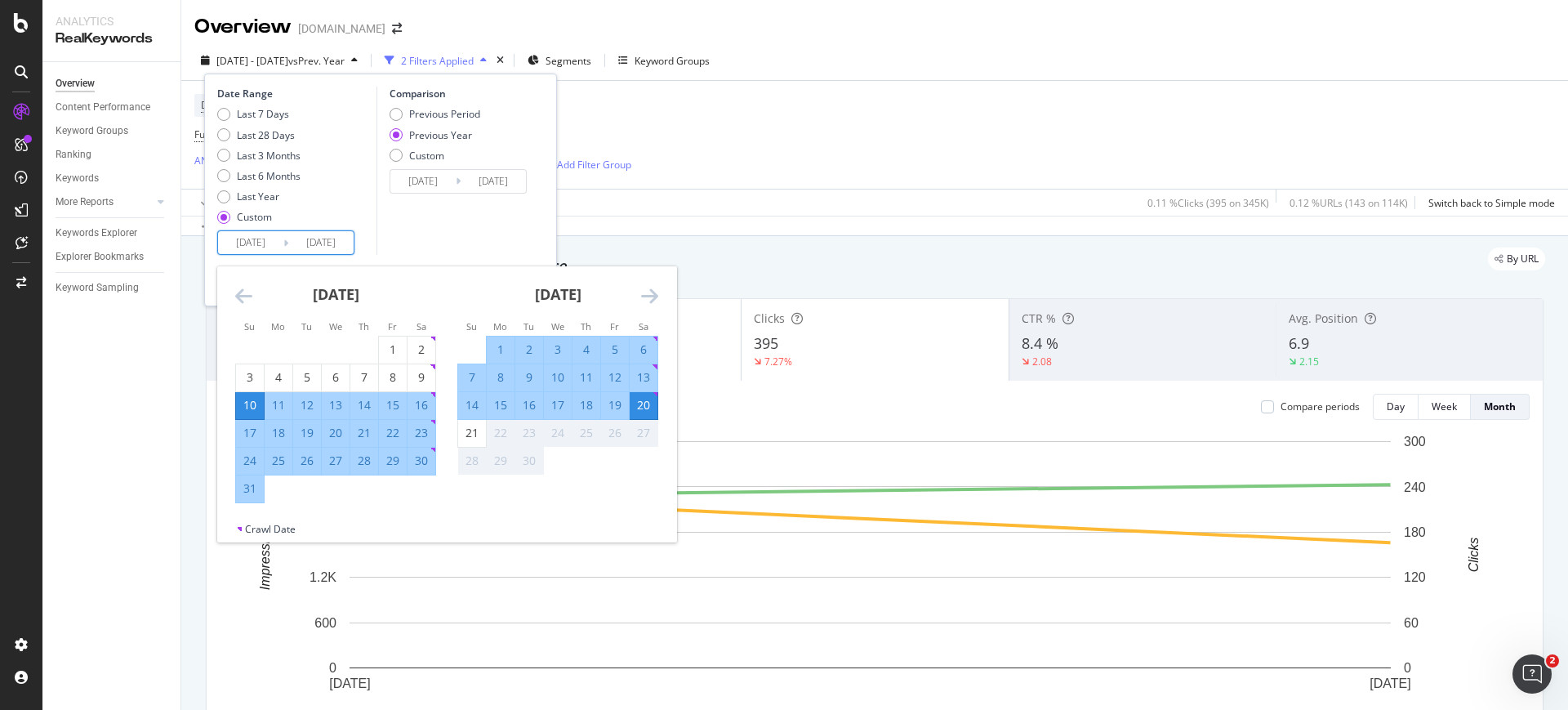
click at [235, 294] on icon "Move backward to switch to the previous month." at bounding box center [243, 295] width 18 height 19
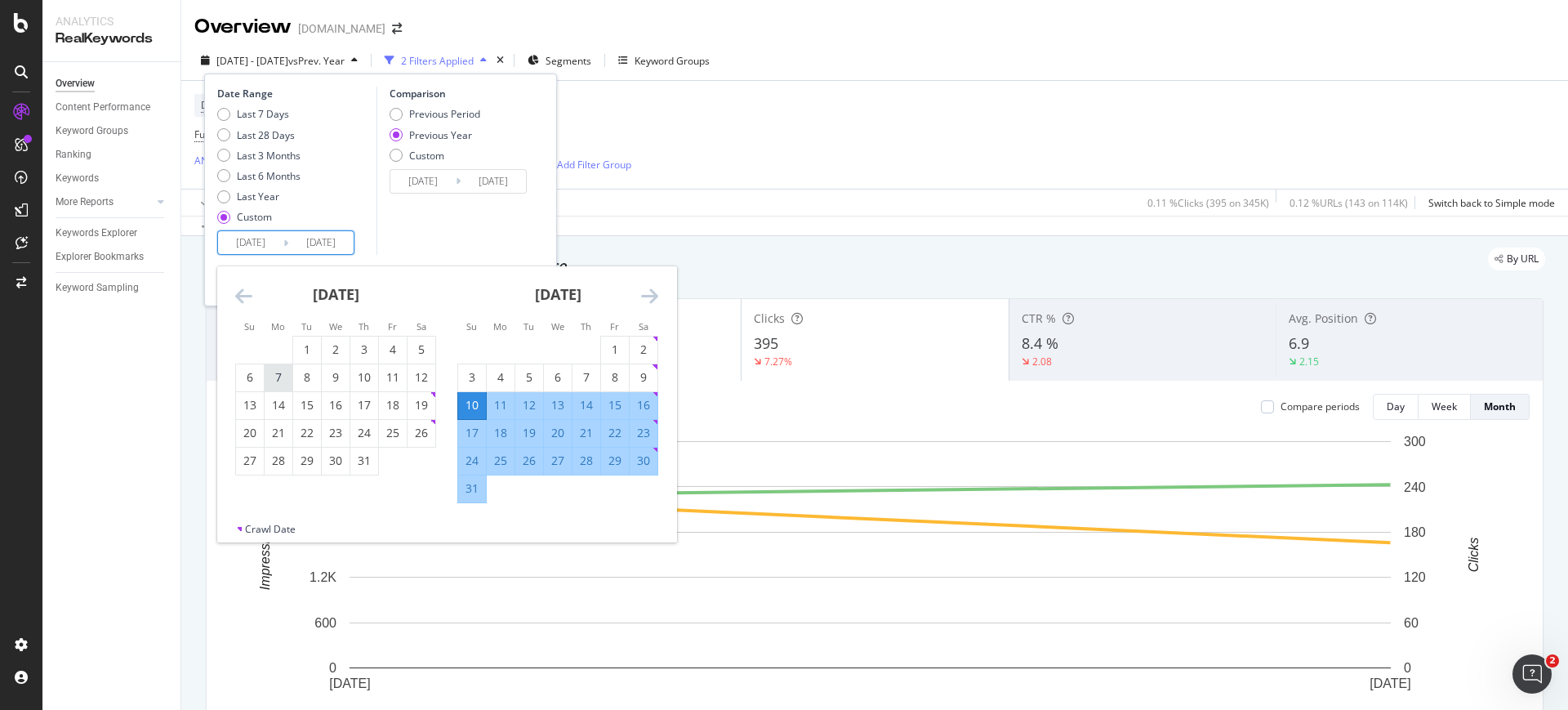
click at [270, 385] on div "7" at bounding box center [278, 377] width 28 height 17
type input "2025/07/07"
type input "2024/07/08"
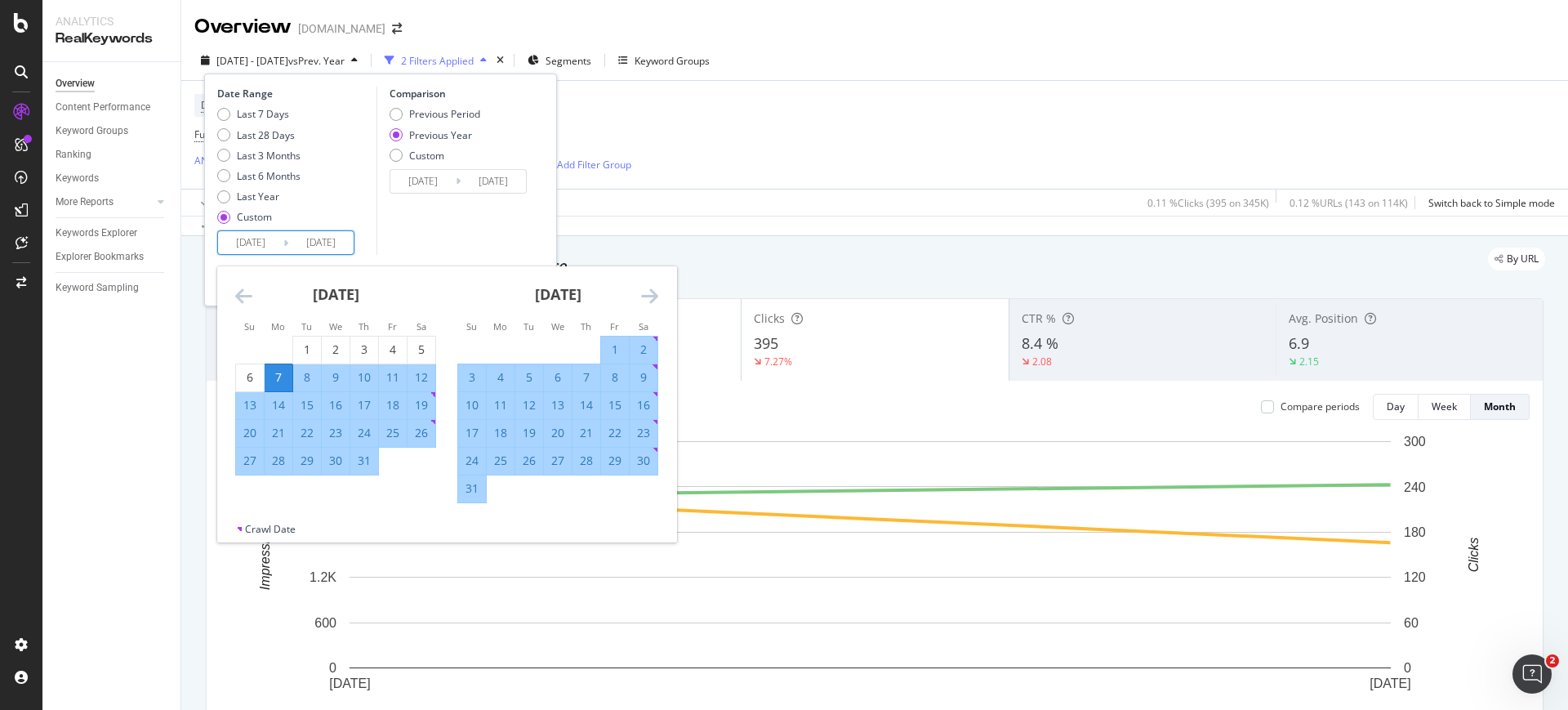
click at [656, 297] on icon "Move forward to switch to the next month." at bounding box center [650, 295] width 18 height 19
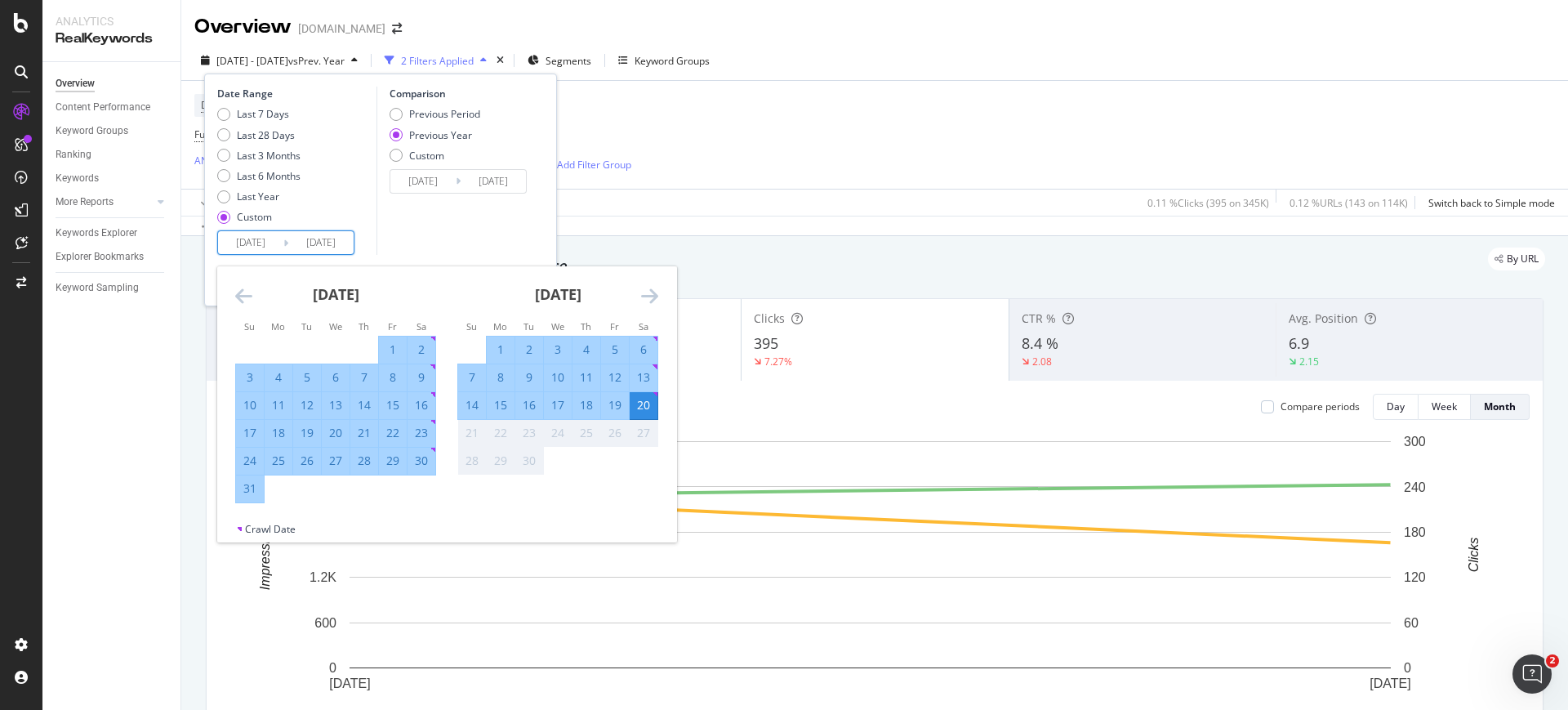
click at [650, 408] on div "20" at bounding box center [643, 406] width 28 height 17
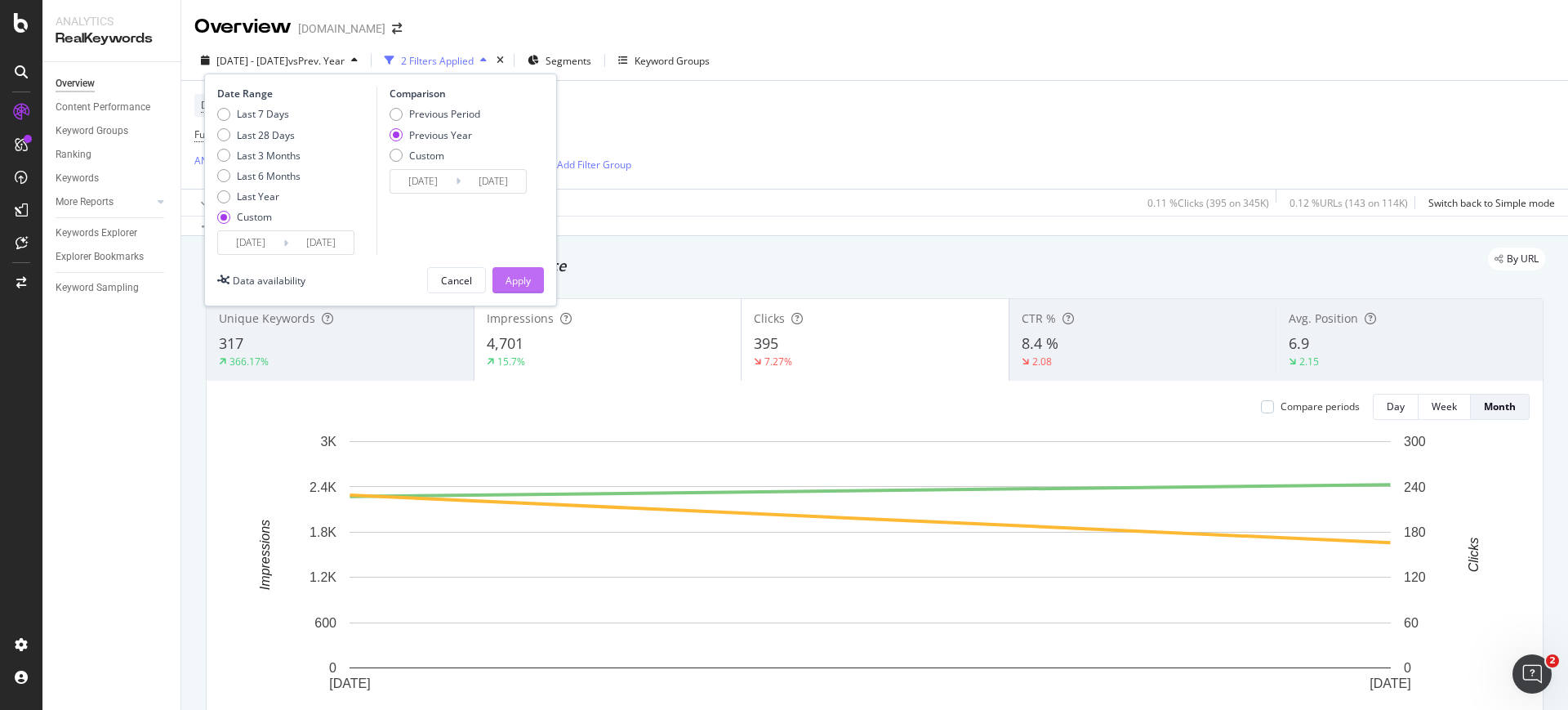
click at [531, 268] on button "Apply" at bounding box center [518, 279] width 52 height 26
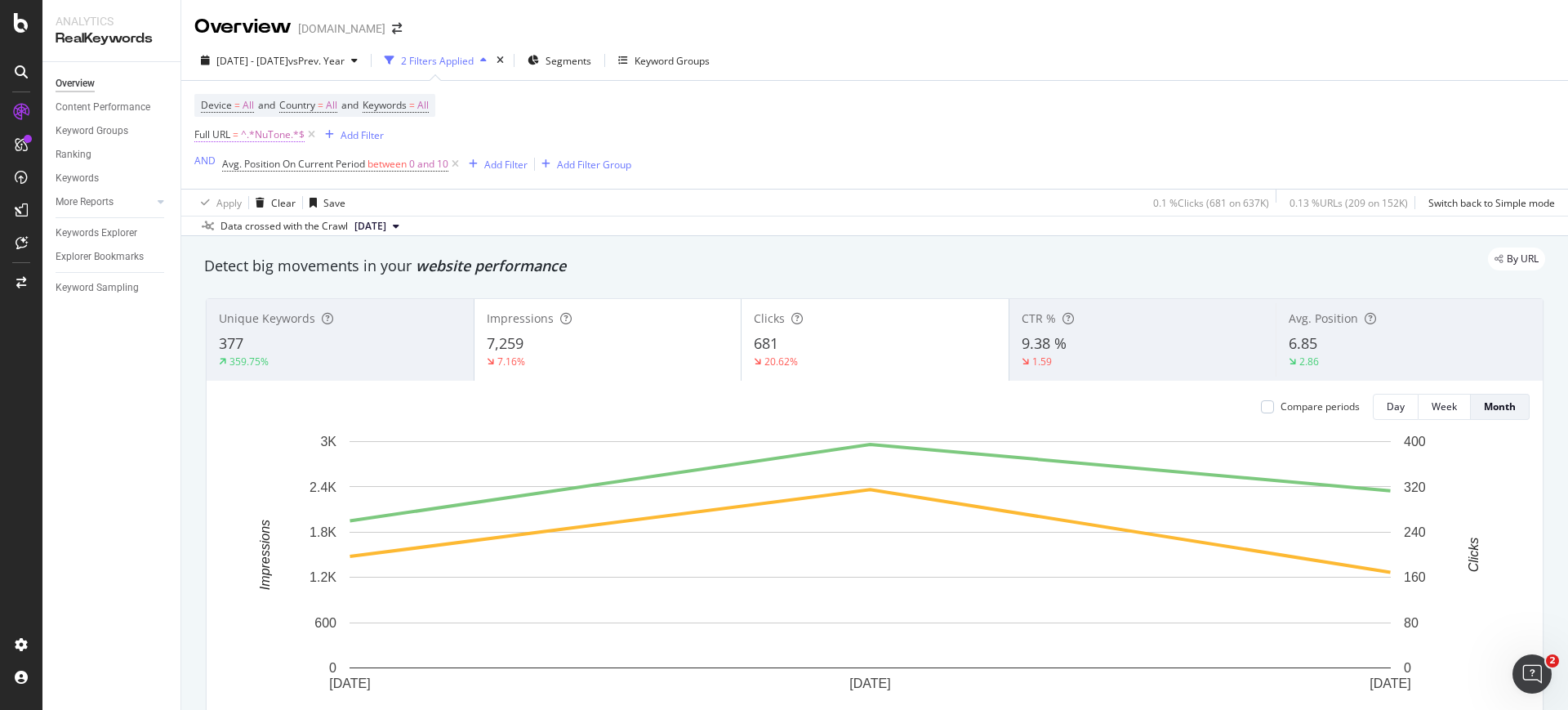
click at [287, 134] on span "^.*NuTone.*$" at bounding box center [273, 134] width 64 height 23
click at [304, 202] on input "NuTone" at bounding box center [286, 202] width 155 height 26
paste input "Smartlock-"
type input "Smartlock"
click at [372, 244] on button "Apply" at bounding box center [364, 237] width 48 height 17
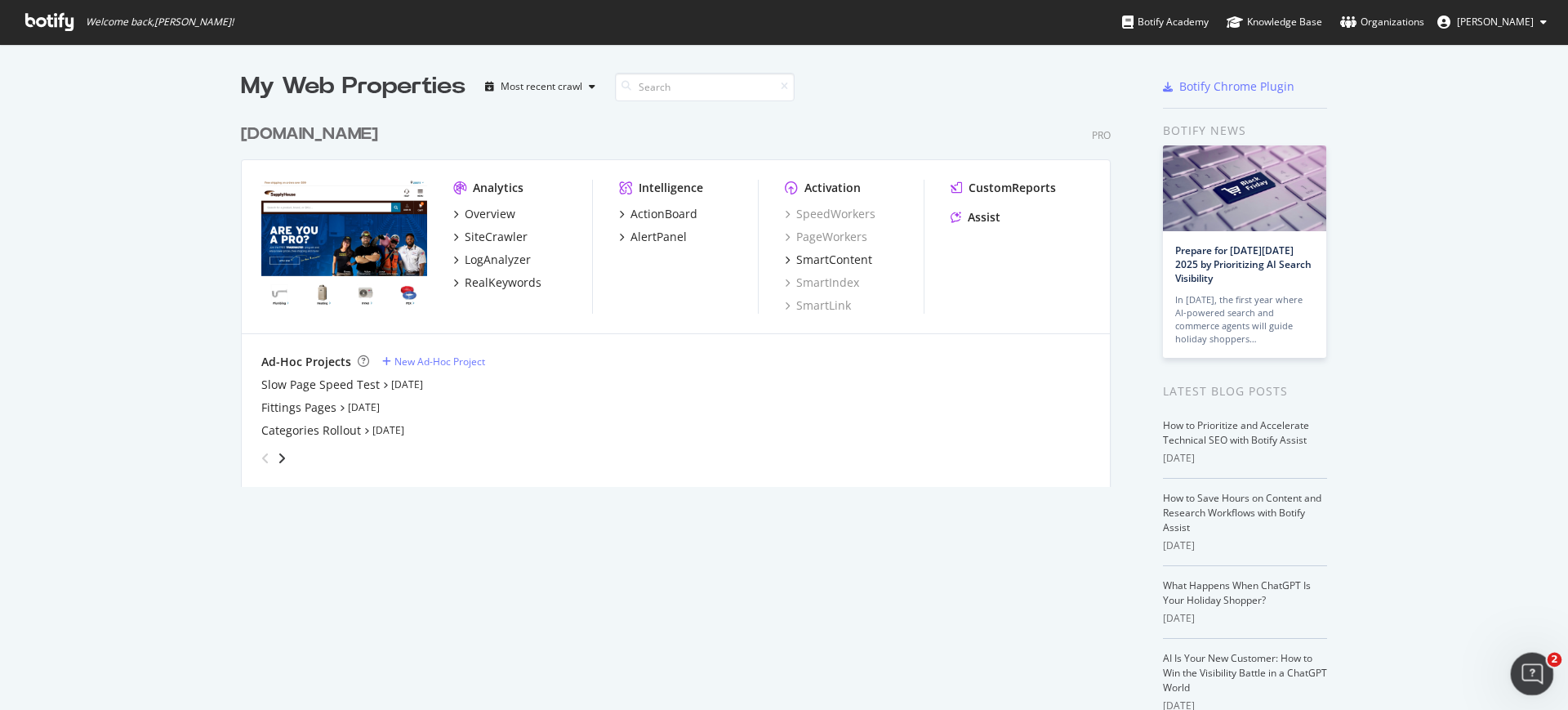
click at [1520, 660] on div "Open Intercom Messenger" at bounding box center [1530, 671] width 54 height 54
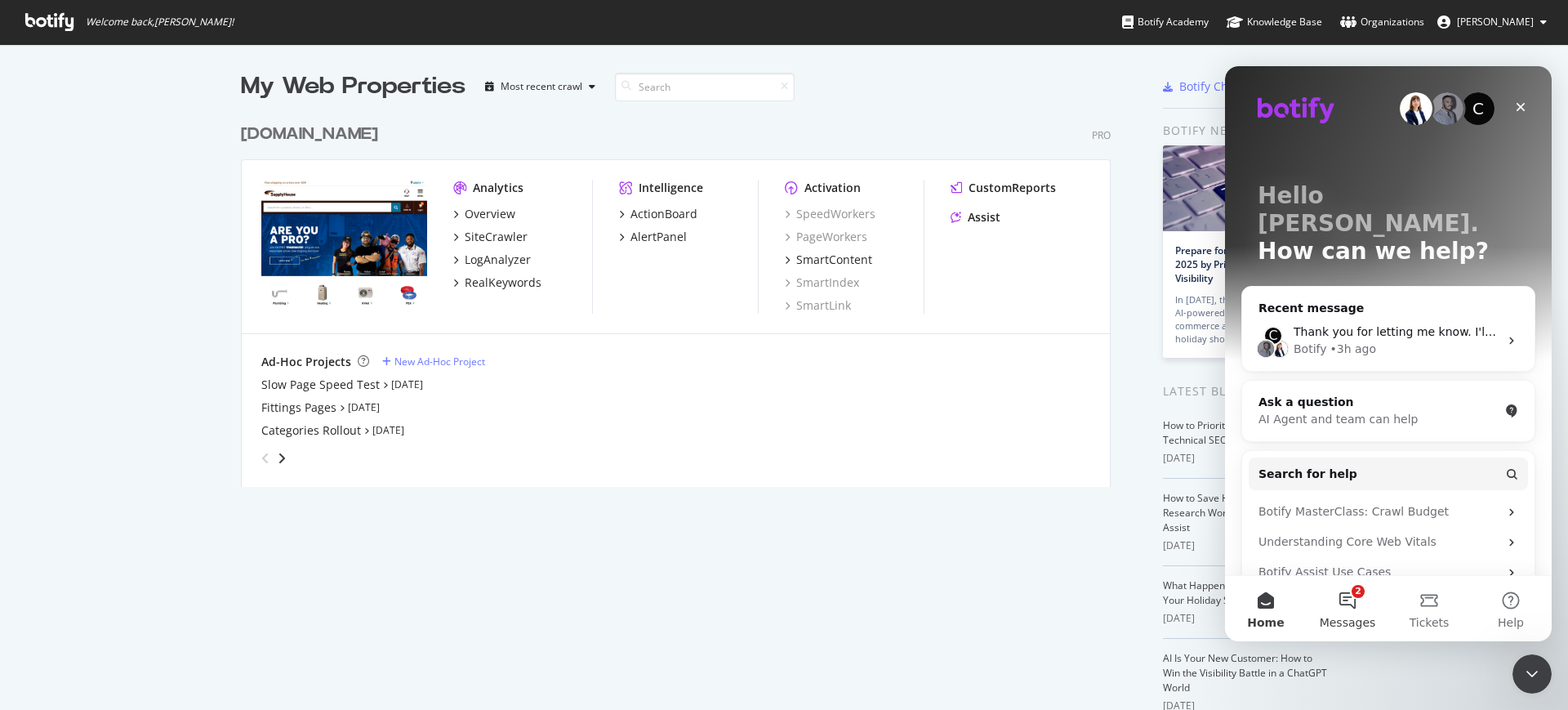
click at [1366, 608] on button "2 Messages" at bounding box center [1347, 608] width 82 height 65
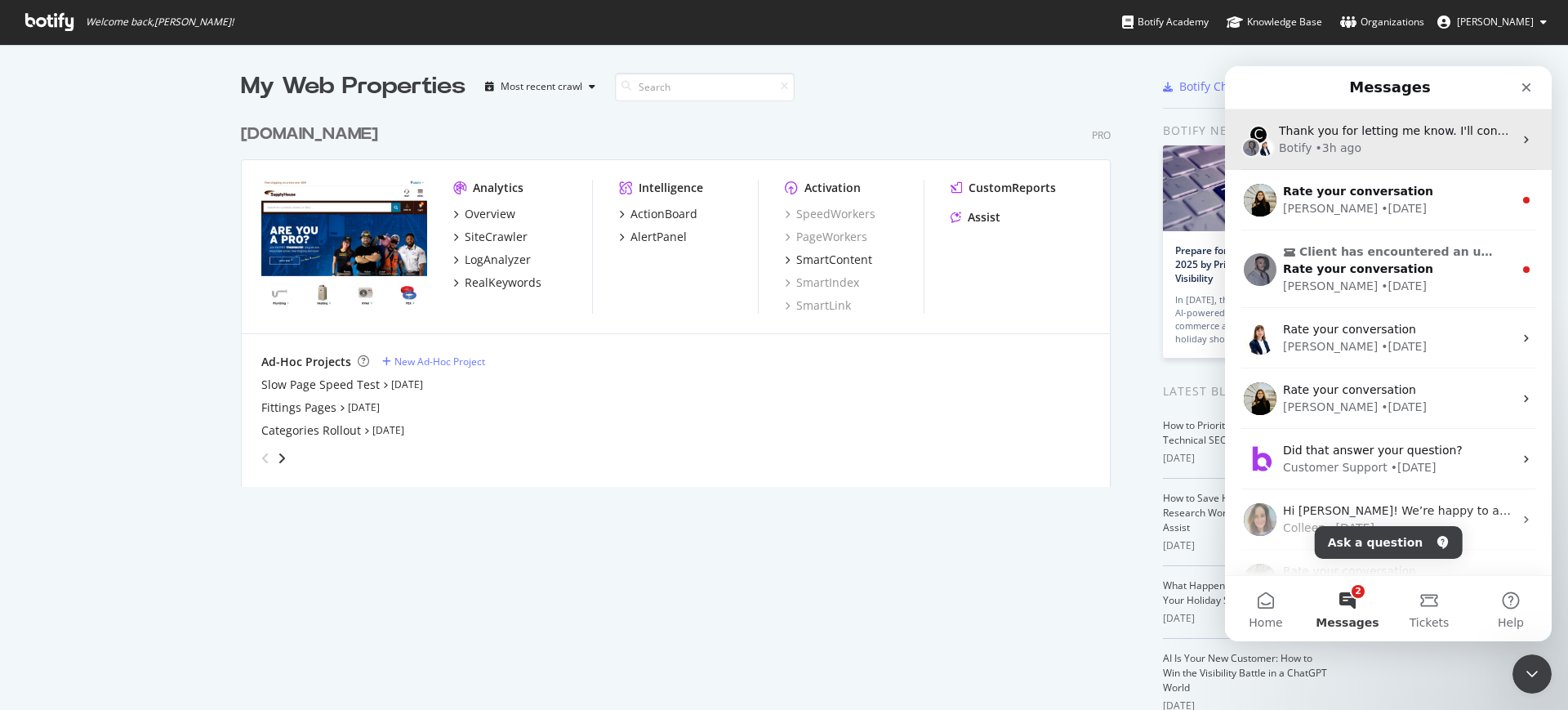
click at [1385, 149] on div "Botify • 3h ago" at bounding box center [1396, 148] width 234 height 18
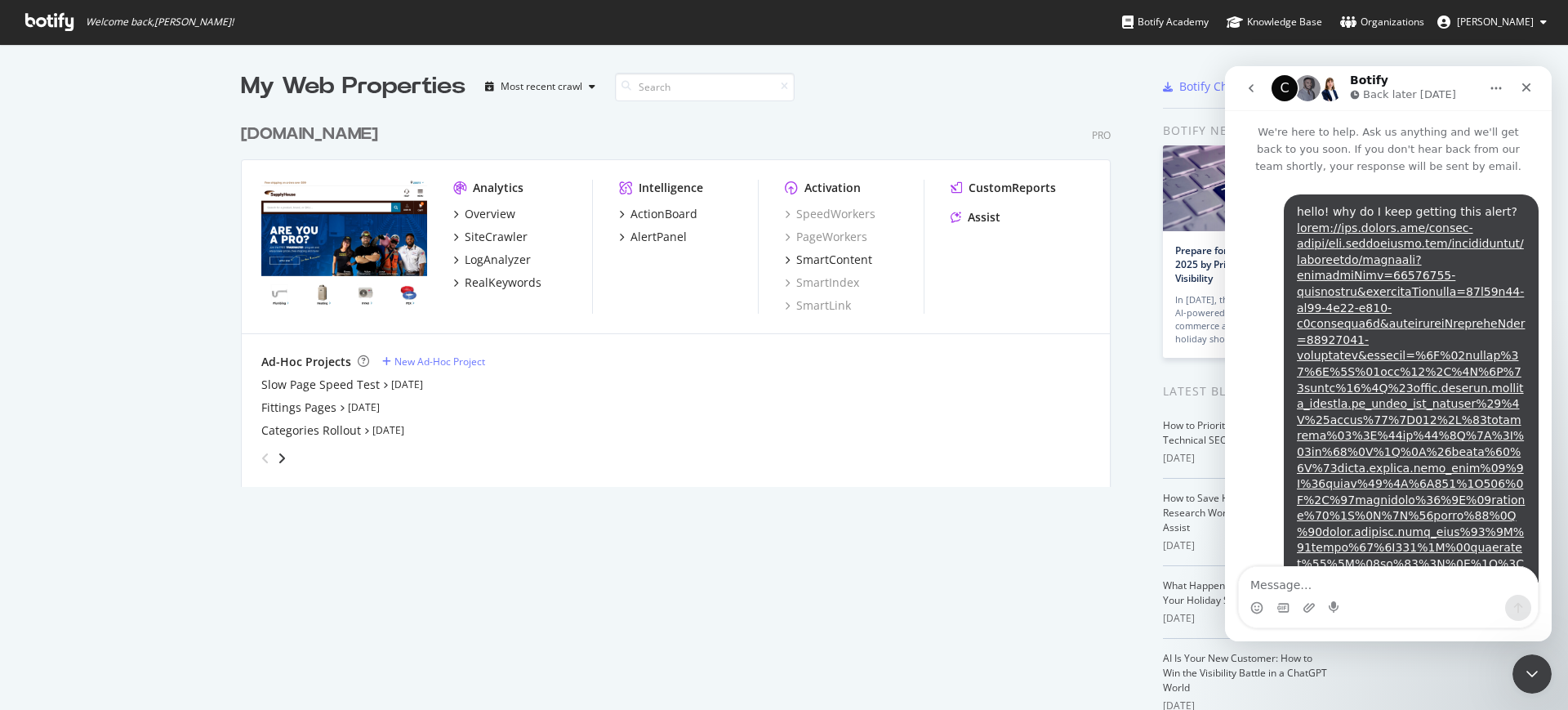
scroll to position [1351, 0]
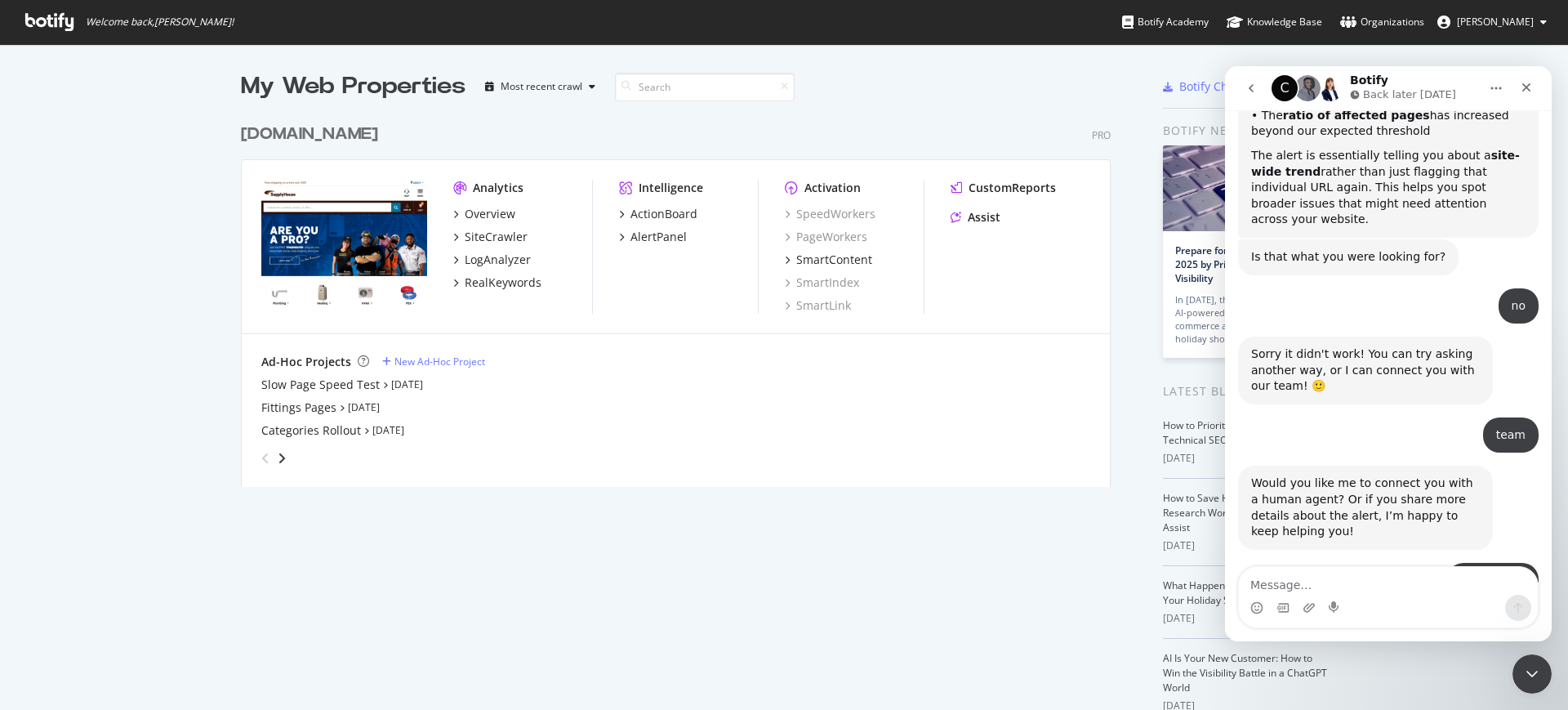
click at [1369, 586] on textarea "Message…" at bounding box center [1387, 580] width 299 height 28
type textarea "h"
type textarea "thank you!"
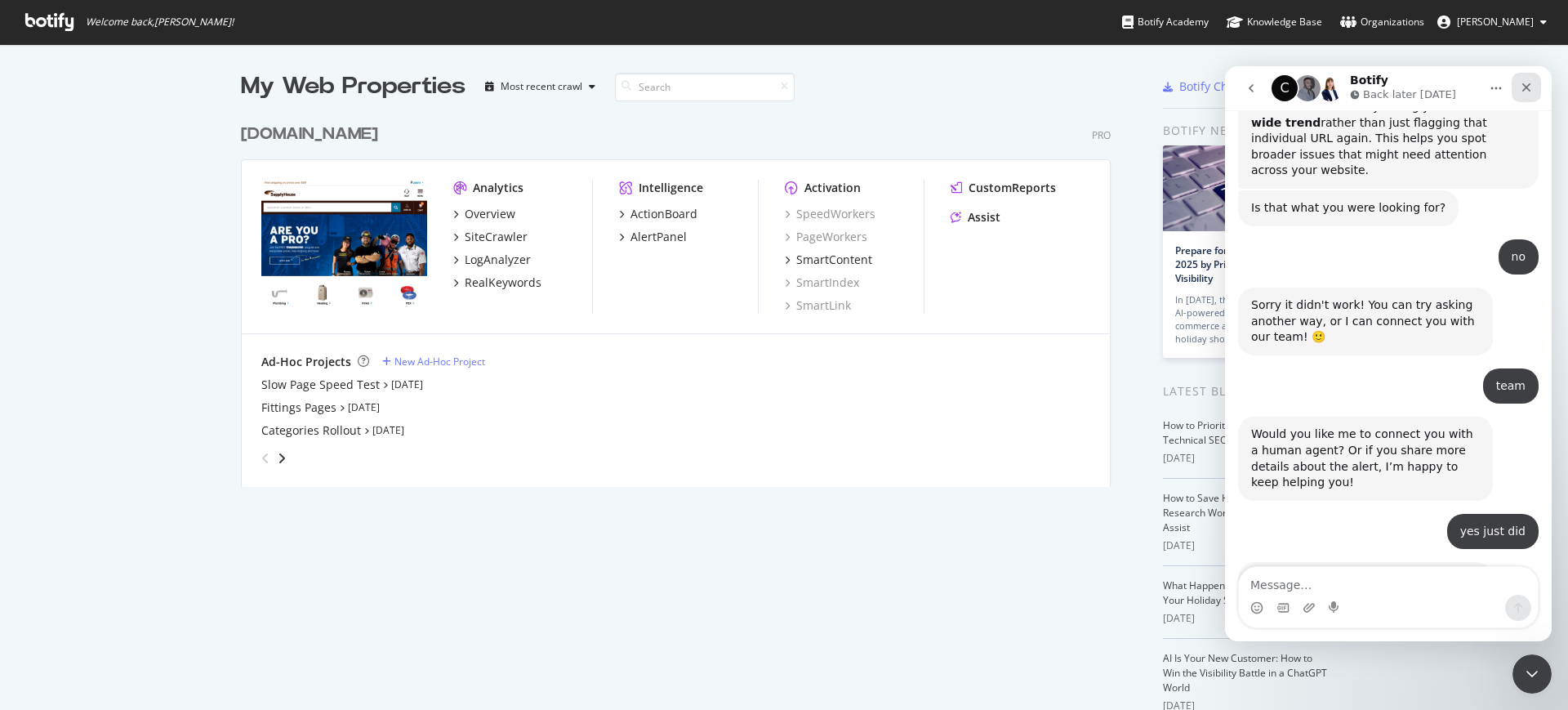
click at [1529, 87] on icon "Close" at bounding box center [1526, 88] width 13 height 13
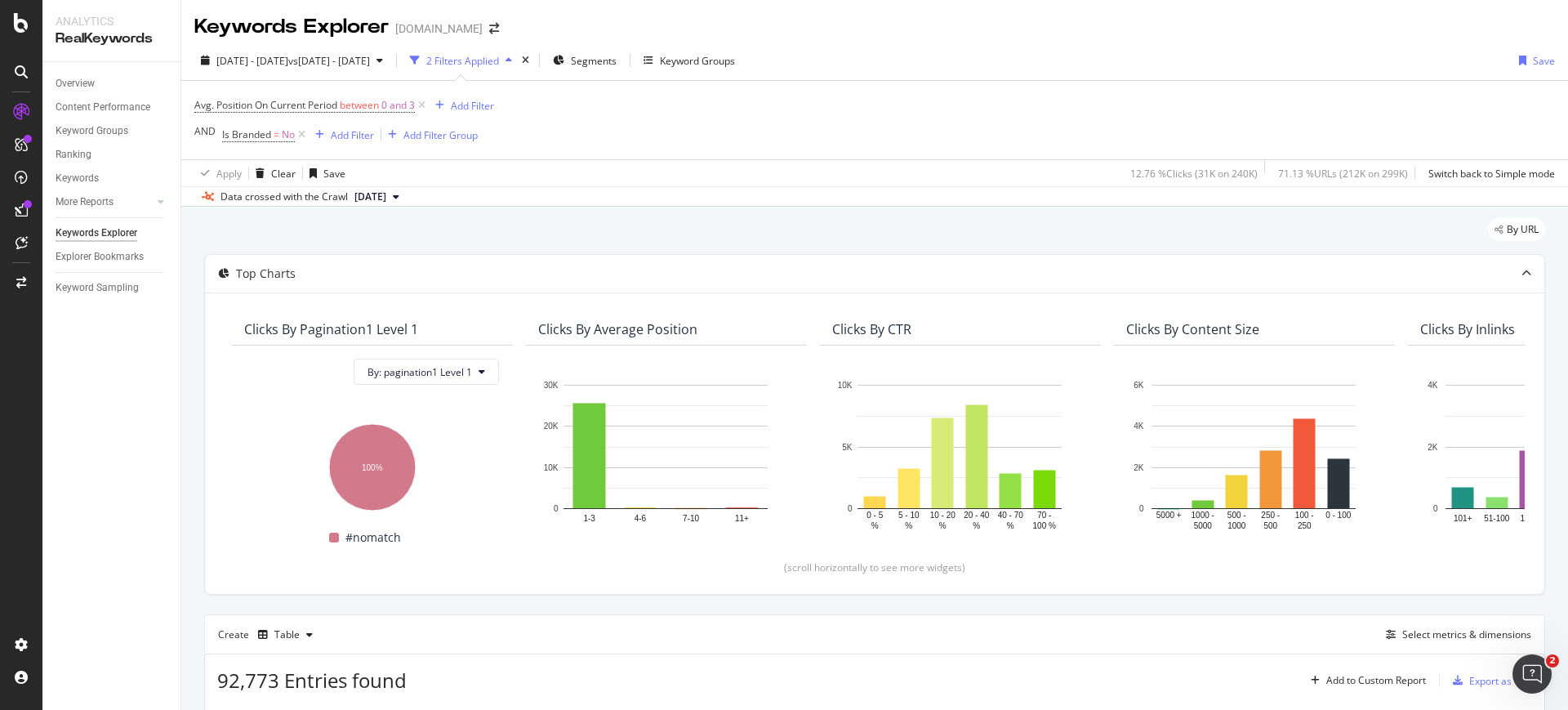
scroll to position [246, 0]
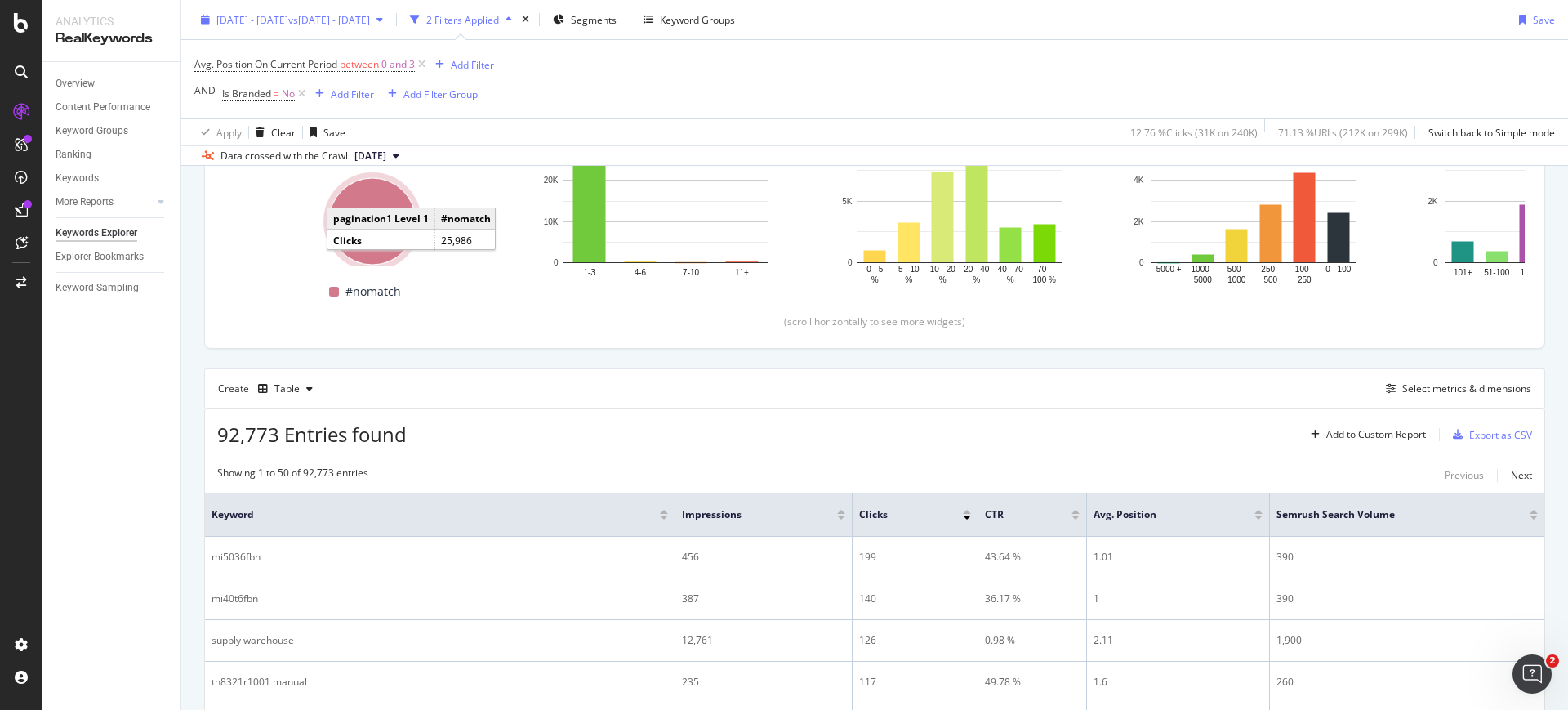
click at [255, 24] on span "[DATE] - [DATE]" at bounding box center [253, 19] width 72 height 14
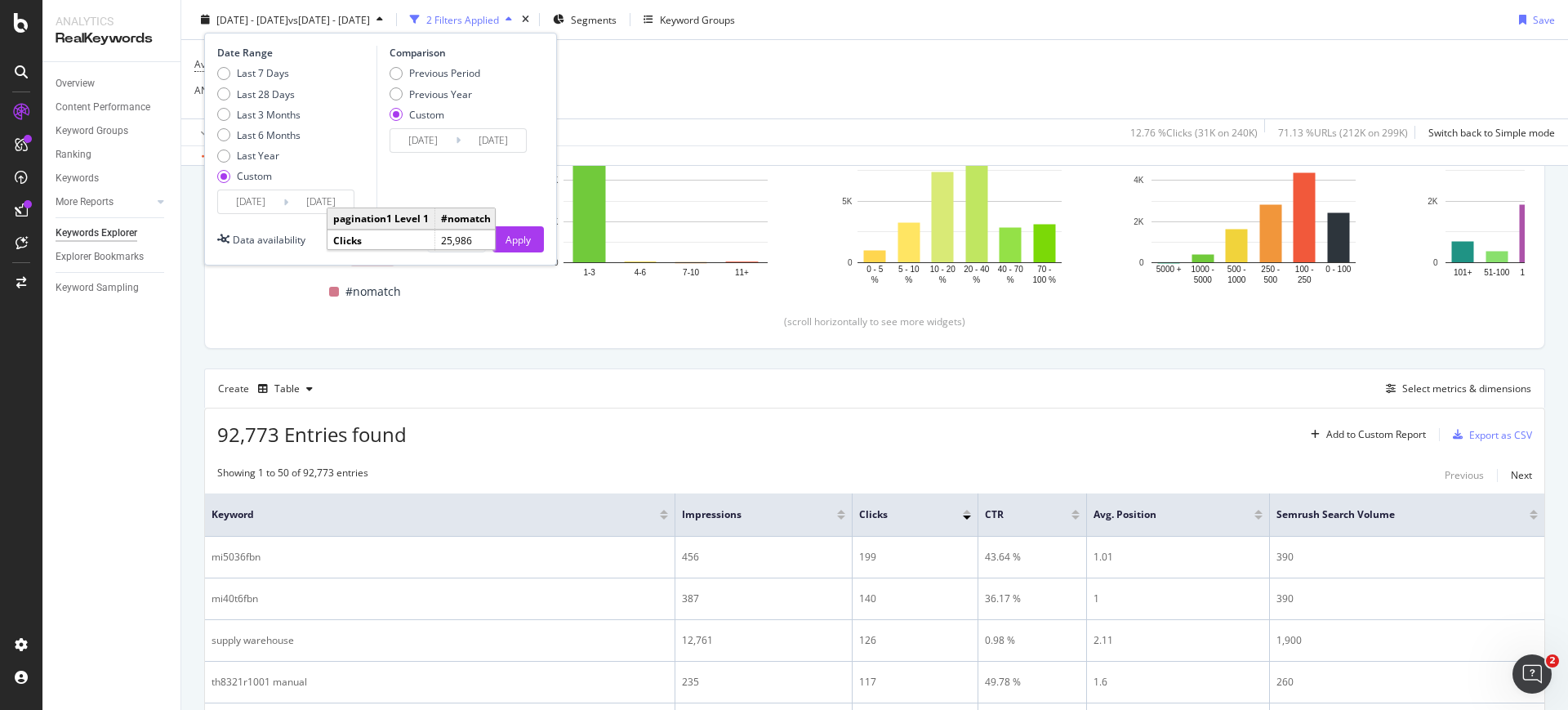
click at [260, 208] on input "[DATE]" at bounding box center [251, 202] width 65 height 23
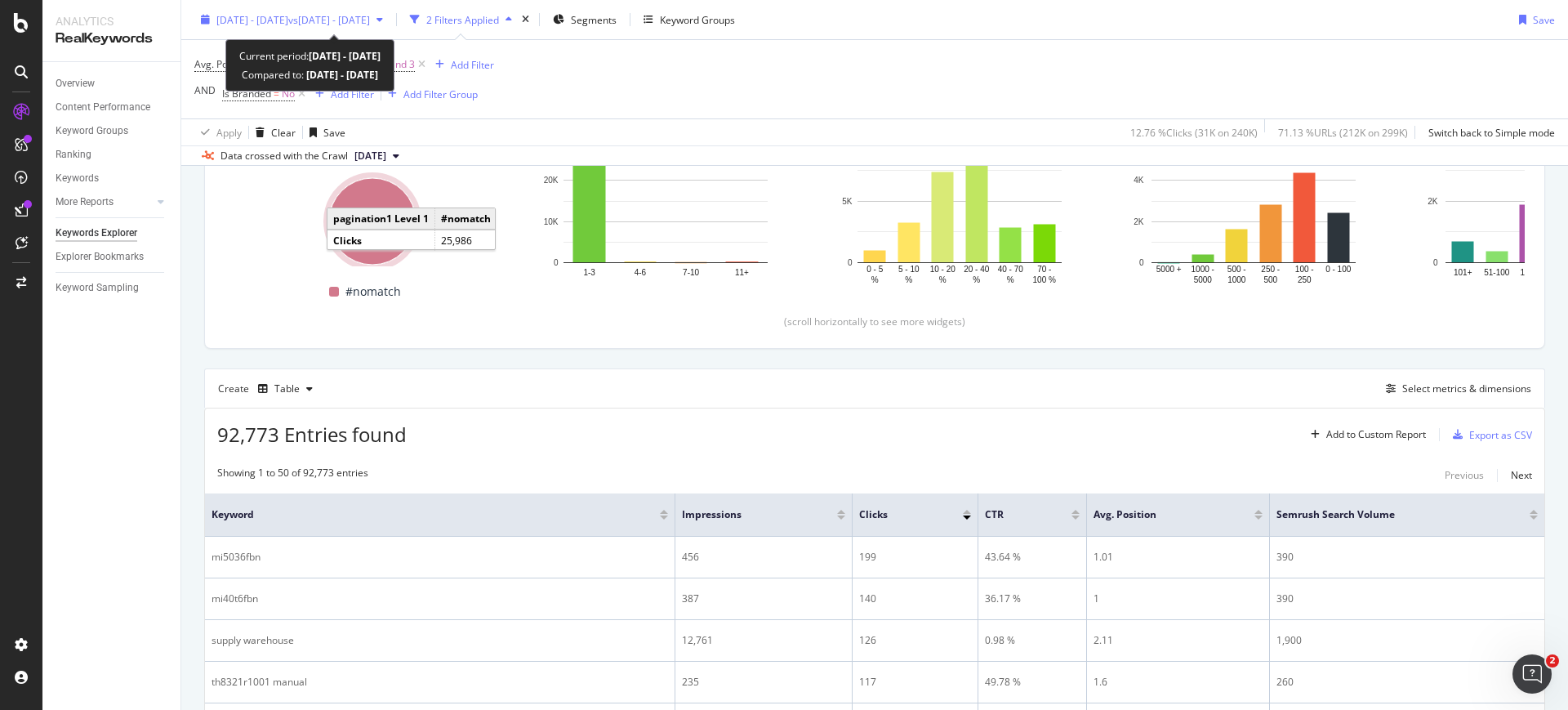
click at [333, 9] on div "[DATE] - [DATE] vs [DATE] - [DATE]" at bounding box center [291, 19] width 195 height 24
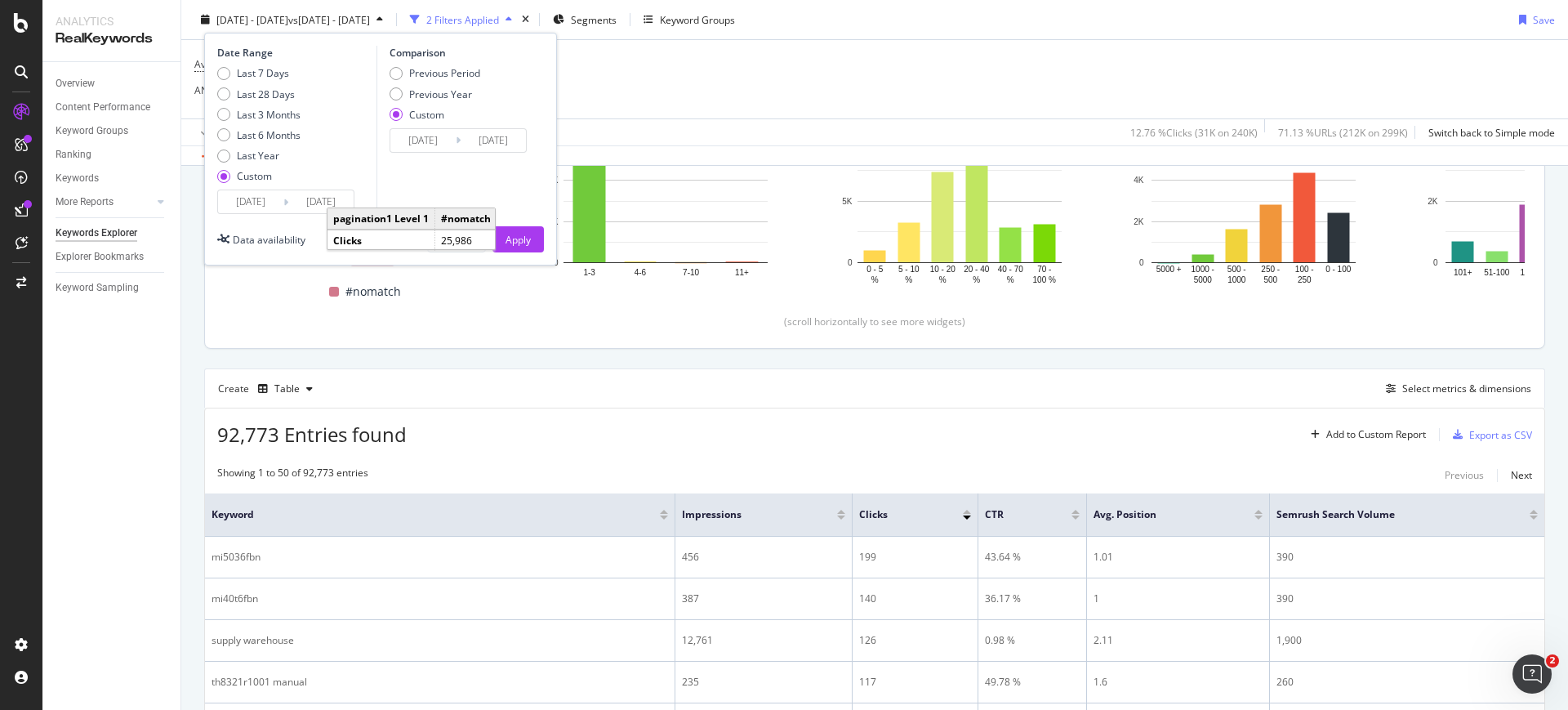
click at [467, 336] on div "Clicks By pagination1 Level 1 By: pagination1 Level 1 Hold CTRL while clicking …" at bounding box center [874, 197] width 1339 height 301
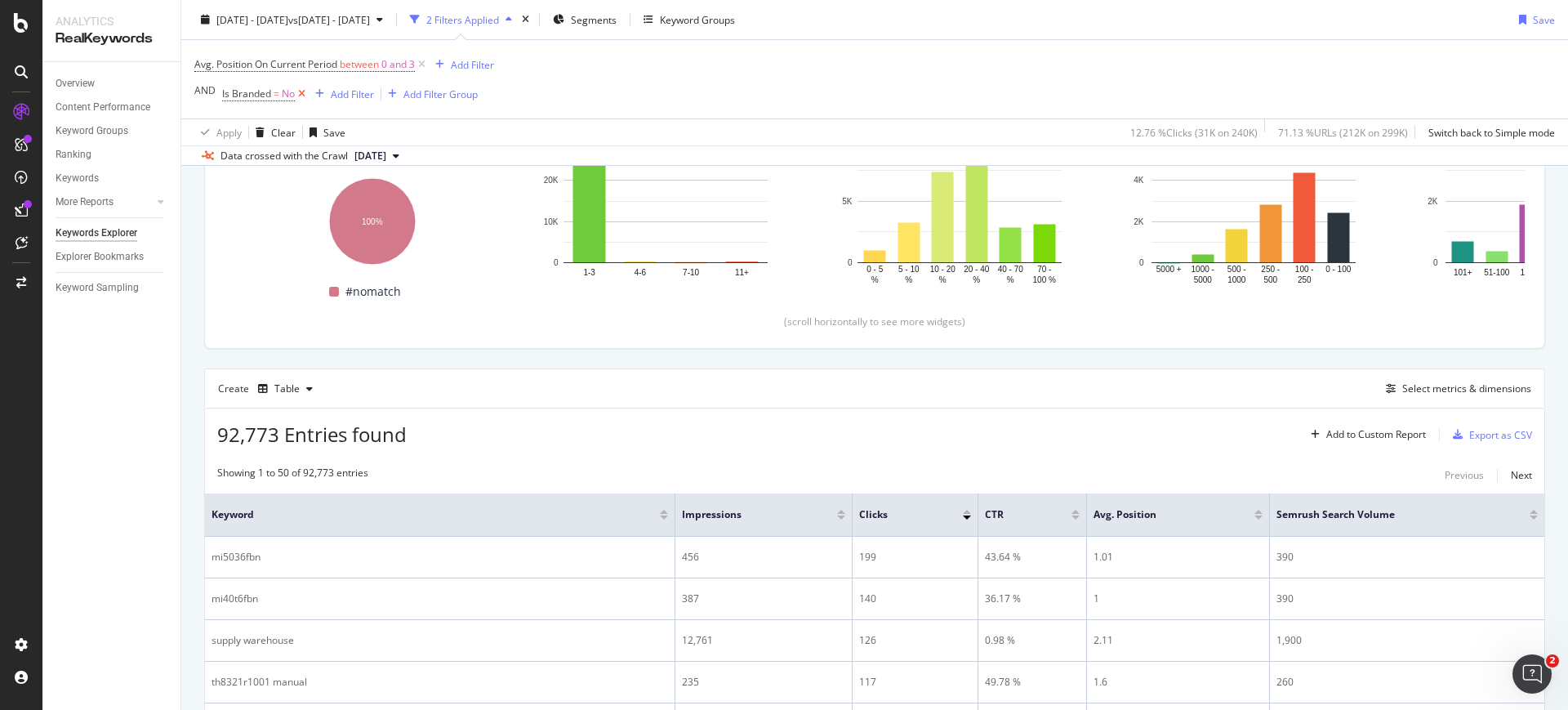
click at [302, 98] on icon at bounding box center [302, 94] width 14 height 17
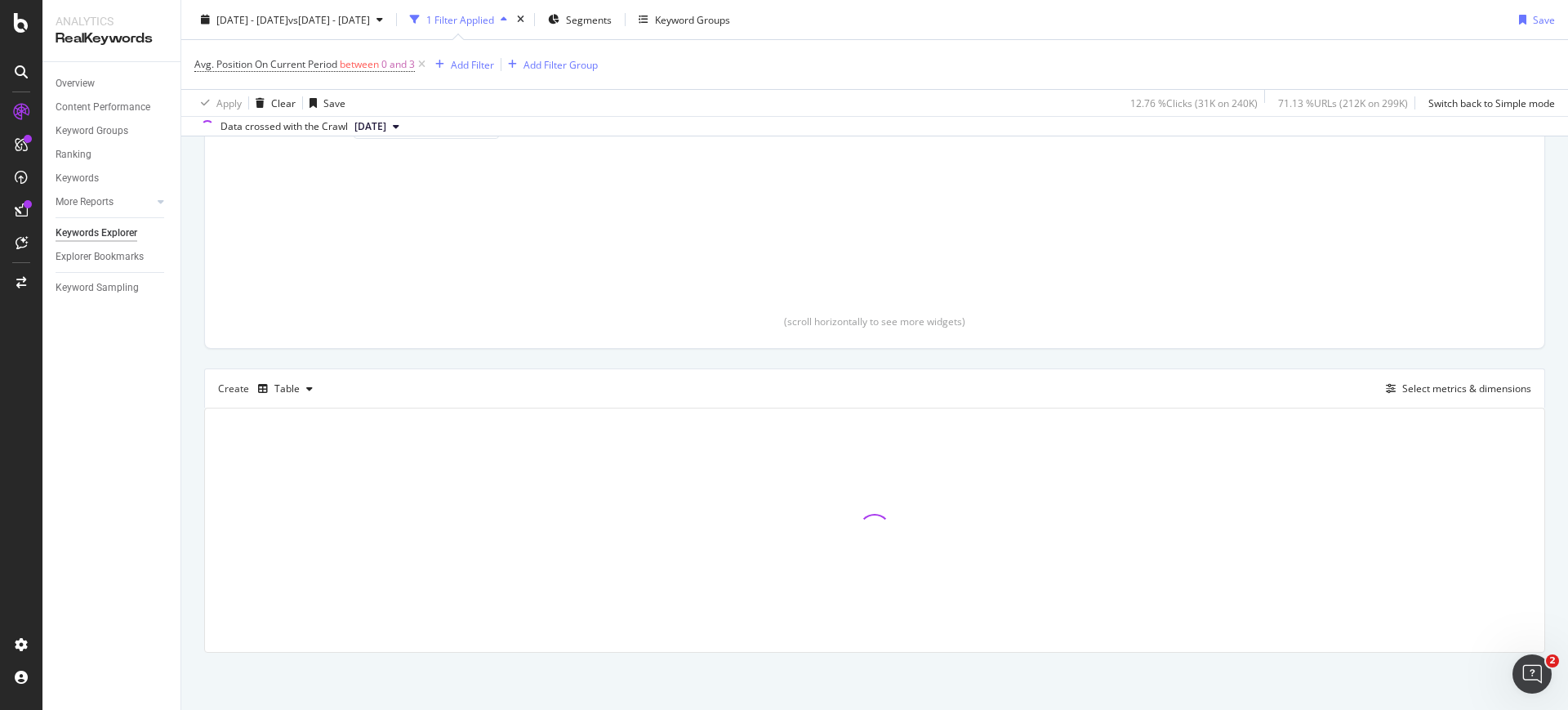
scroll to position [217, 0]
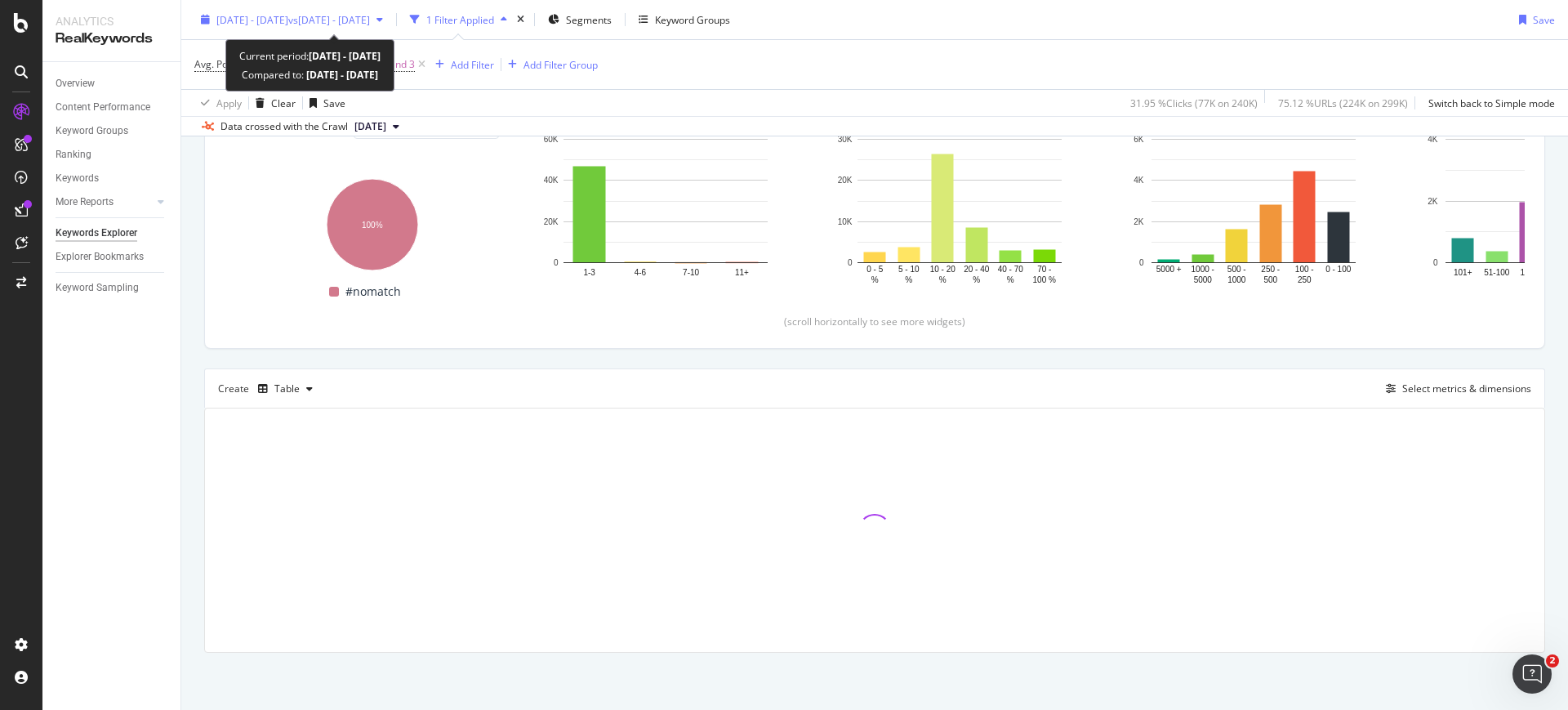
click at [272, 32] on button "[DATE] - [DATE] vs [DATE] - [DATE]" at bounding box center [291, 19] width 195 height 26
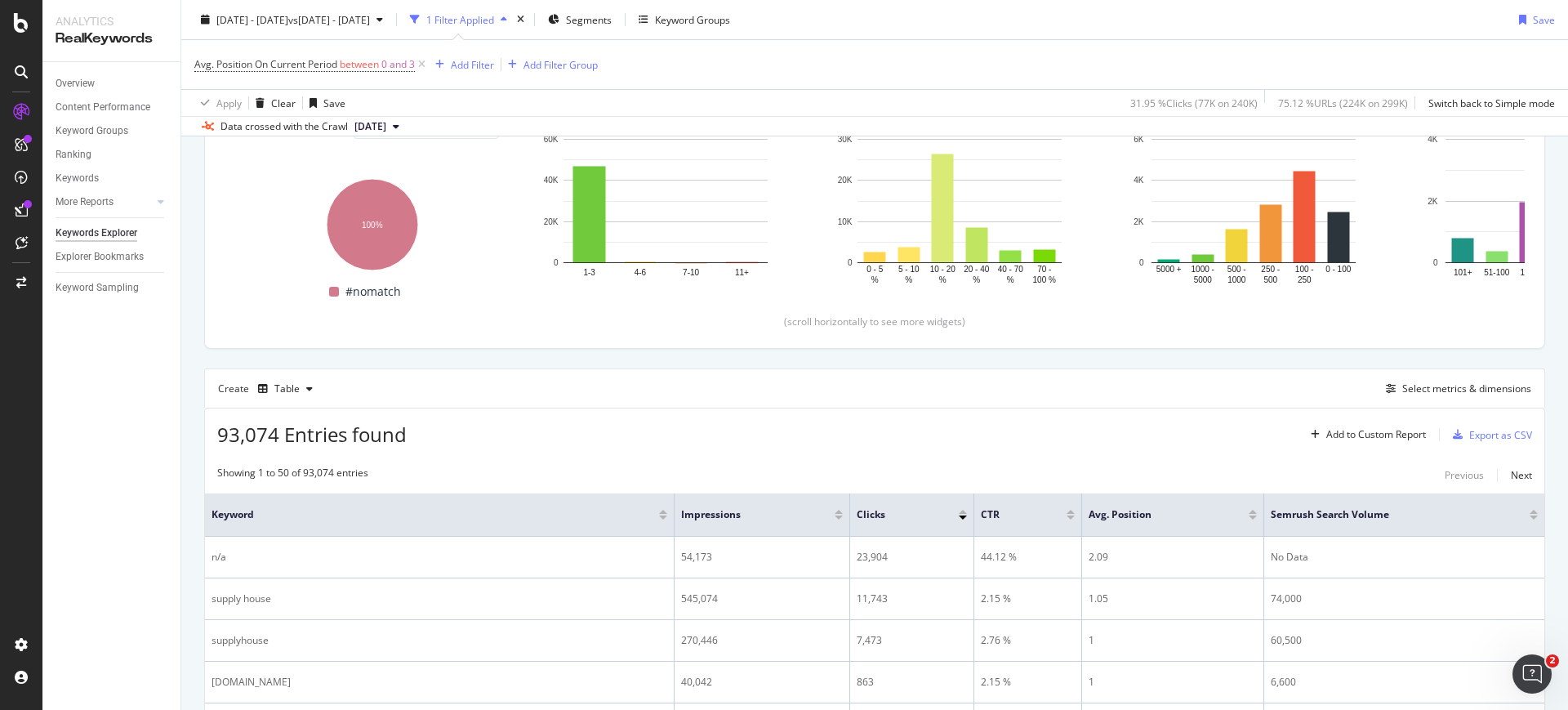
click at [503, 415] on div "93,074 Entries found Add to Custom Report Export as CSV" at bounding box center [874, 428] width 1339 height 40
click at [370, 24] on span "vs 2024 Aug. 1st - Aug. 31st" at bounding box center [329, 19] width 82 height 14
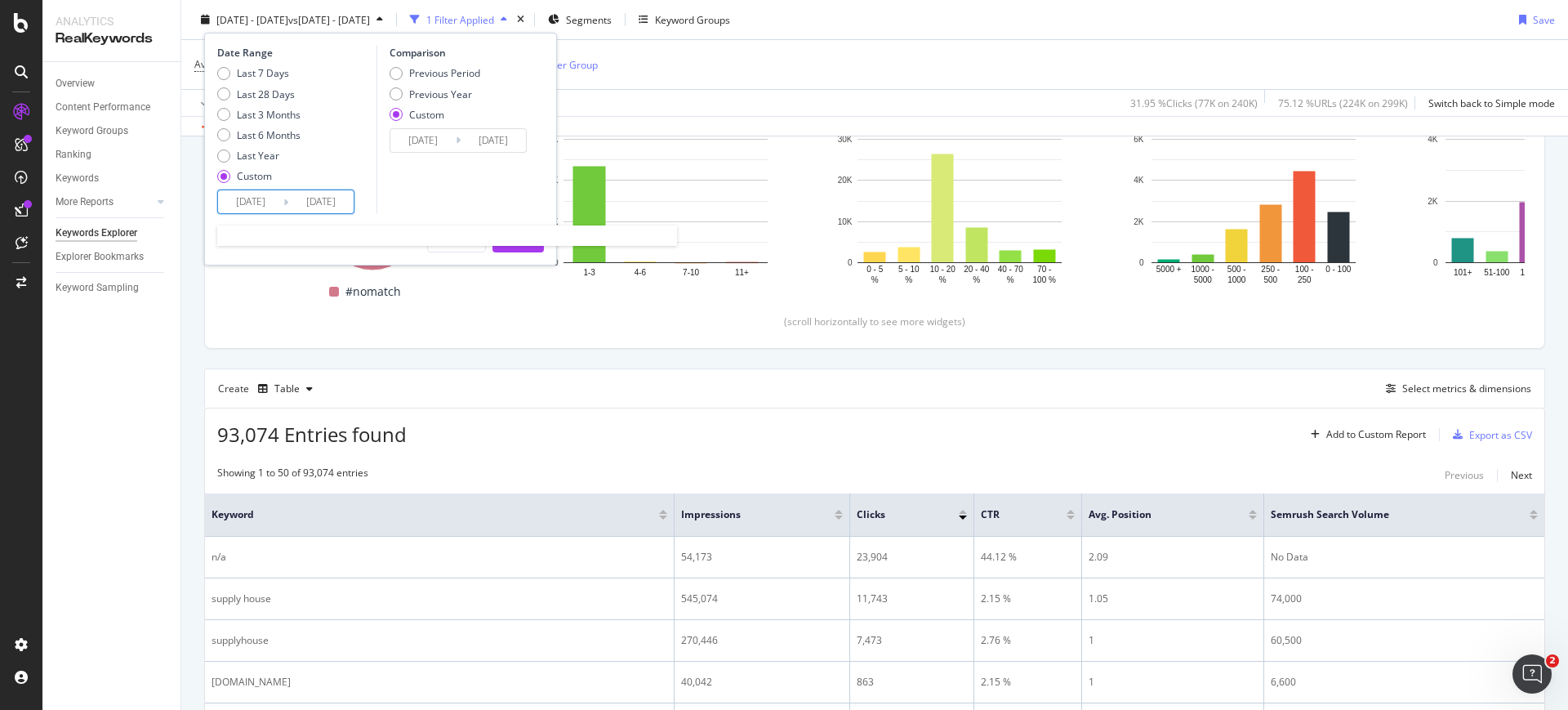
click at [272, 195] on input "[DATE]" at bounding box center [251, 202] width 65 height 23
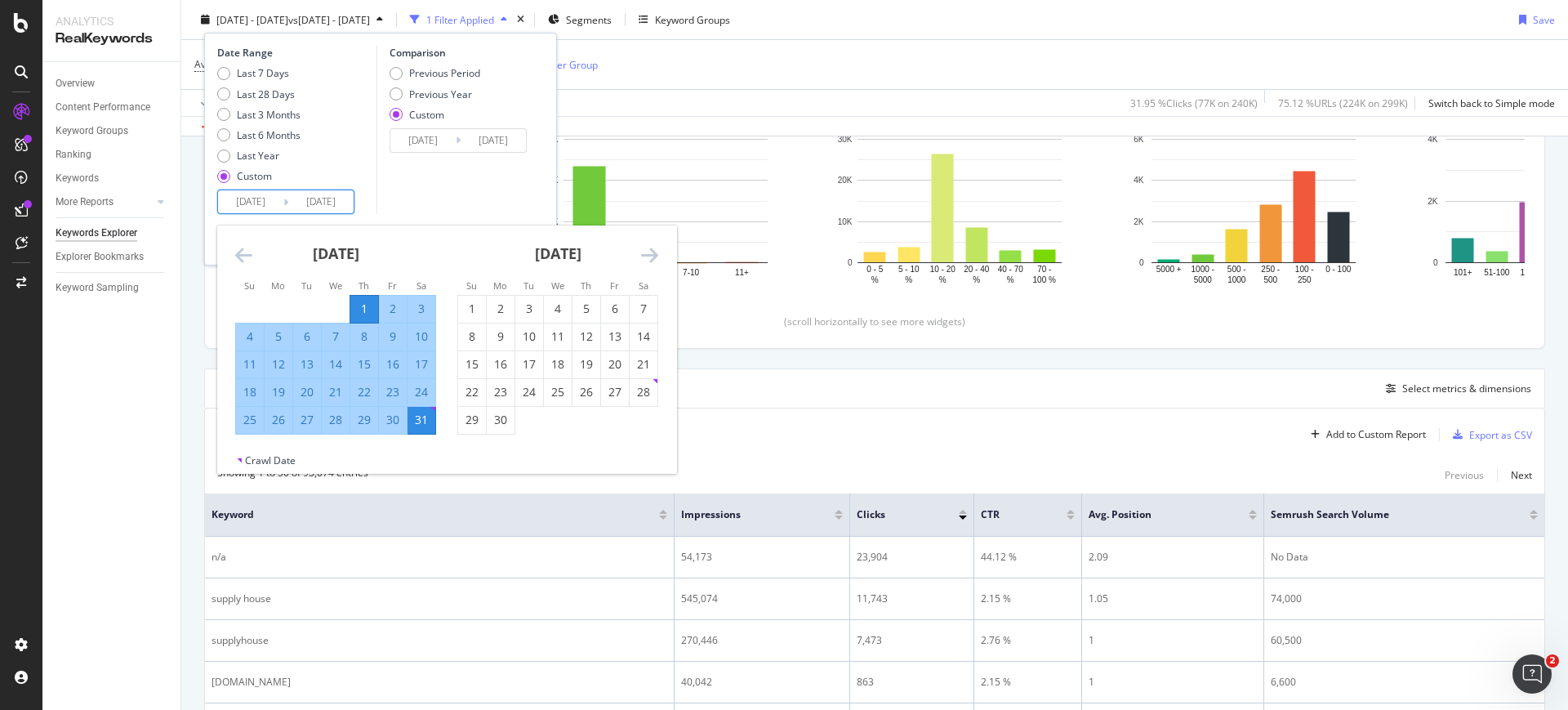
click at [656, 257] on icon "Move forward to switch to the next month." at bounding box center [650, 254] width 18 height 19
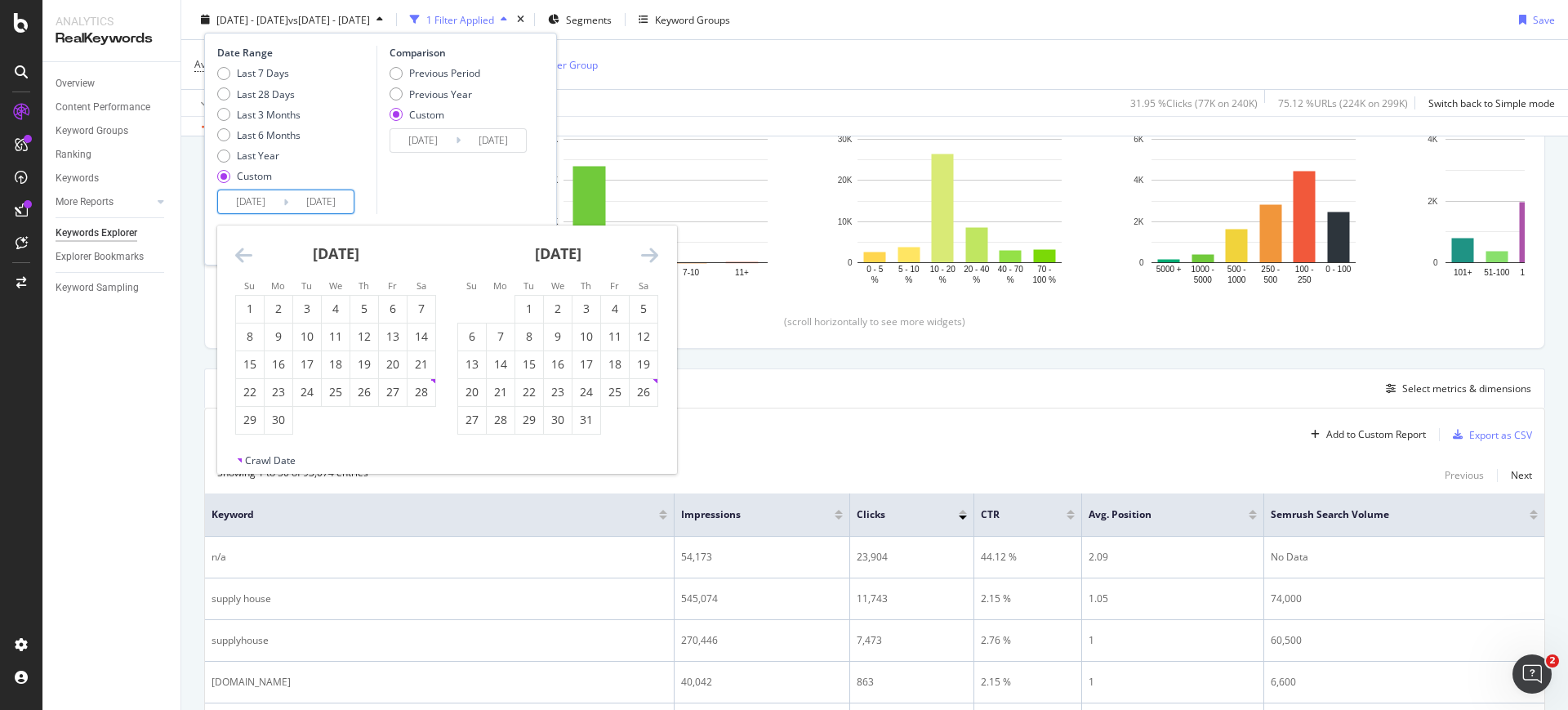
click at [656, 257] on icon "Move forward to switch to the next month." at bounding box center [650, 254] width 18 height 19
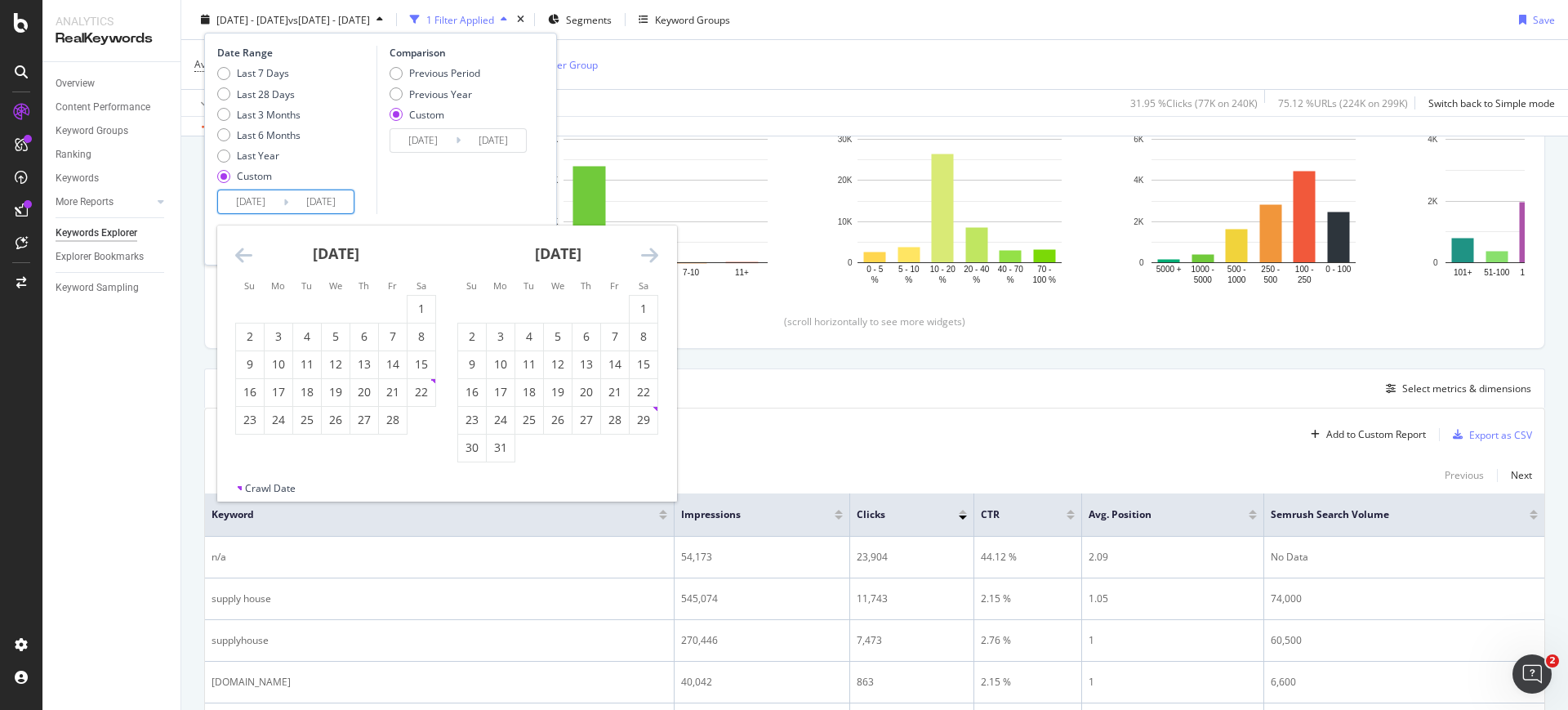
click at [656, 257] on icon "Move forward to switch to the next month." at bounding box center [650, 254] width 18 height 19
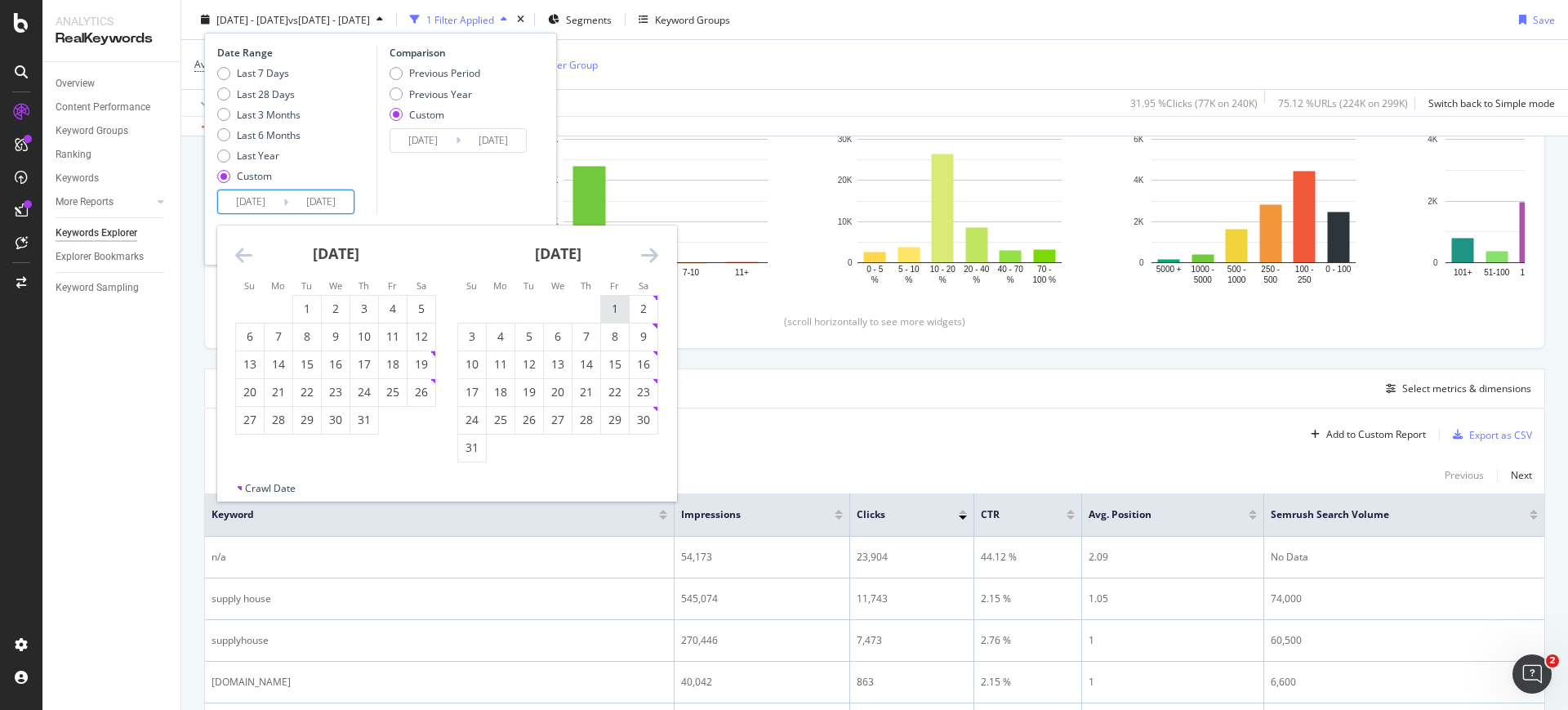
click at [601, 304] on div "1" at bounding box center [615, 309] width 28 height 17
type input "2025/08/01"
click at [476, 450] on div "31" at bounding box center [472, 447] width 28 height 17
type input "2025/08/31"
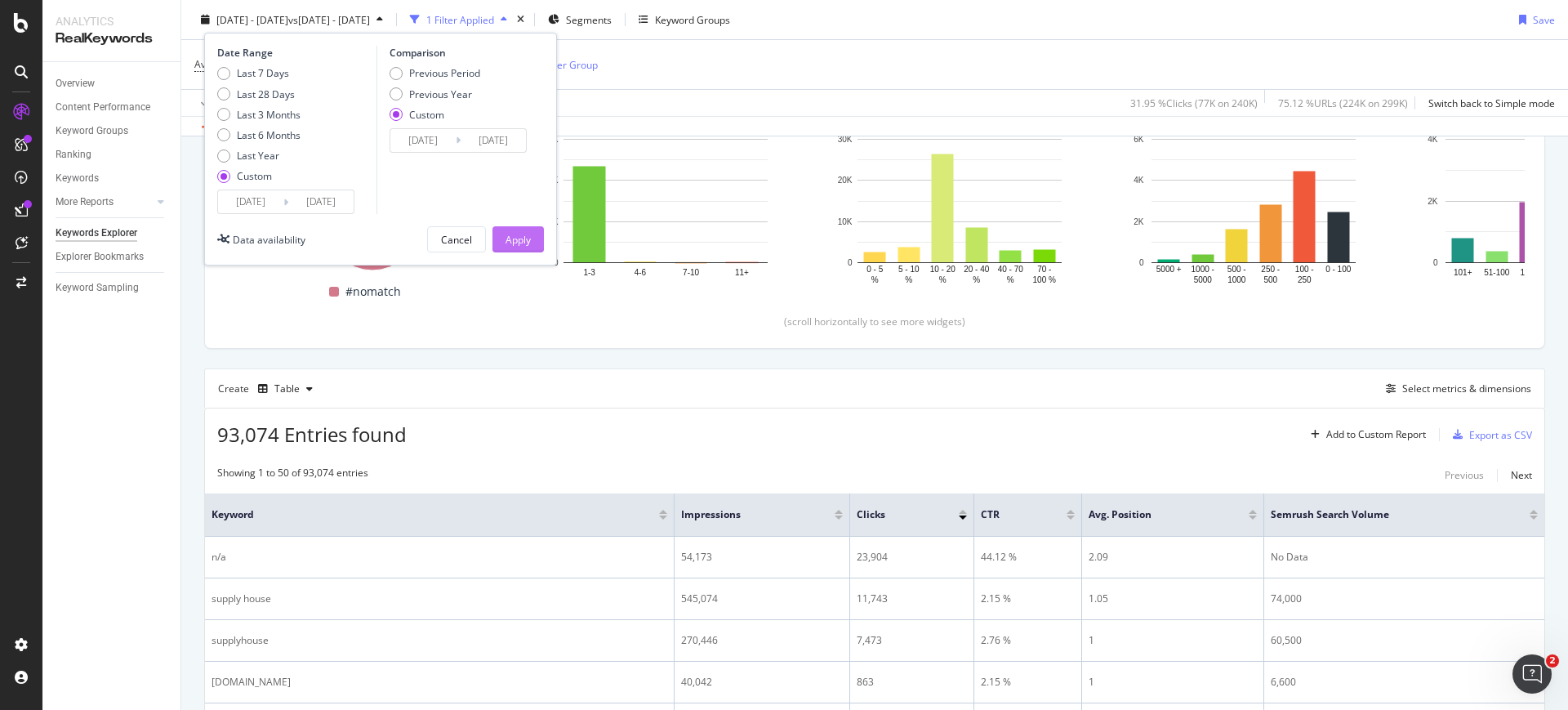
click at [511, 238] on div "Apply" at bounding box center [518, 238] width 25 height 14
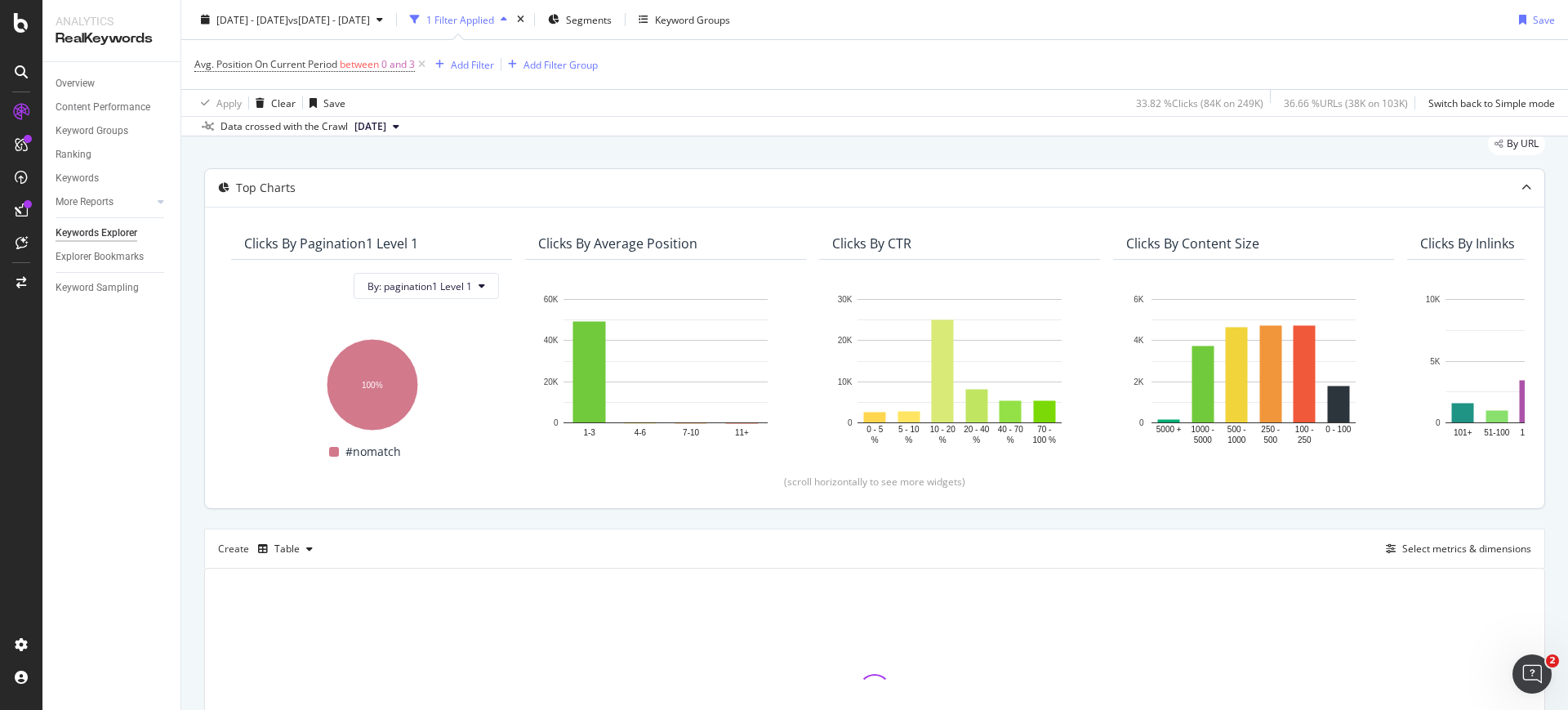
scroll to position [102, 0]
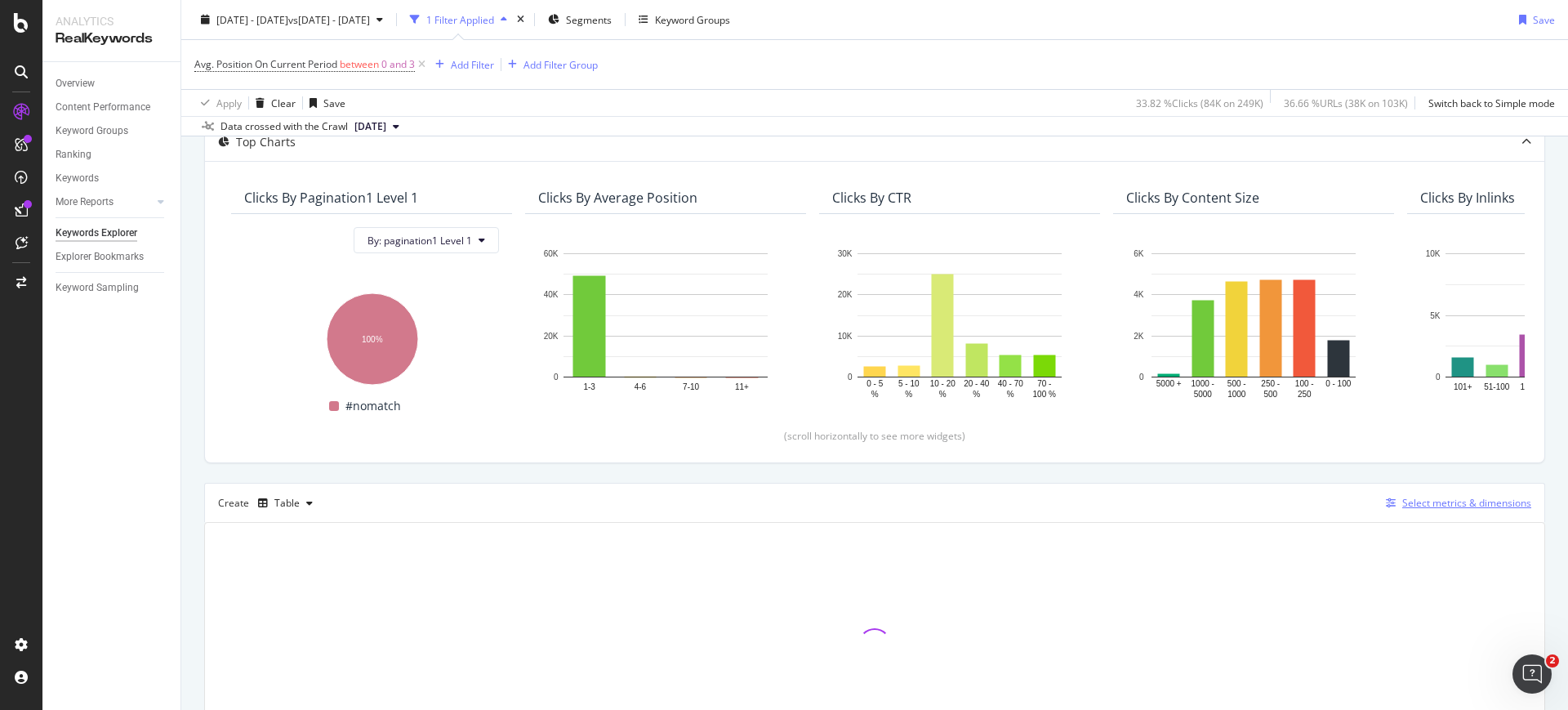
click at [1386, 500] on icon "button" at bounding box center [1391, 503] width 10 height 10
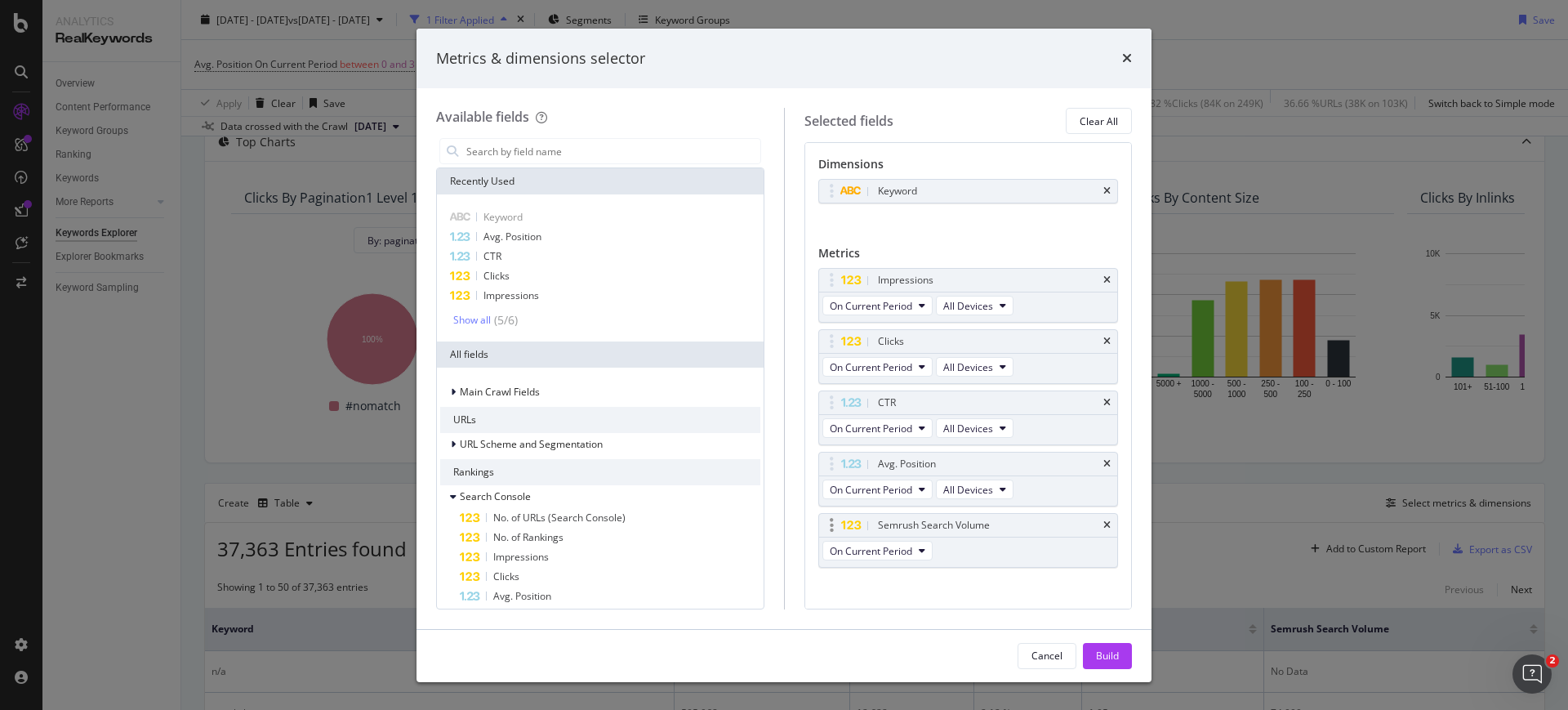
click at [1096, 530] on div "Semrush Search Volume" at bounding box center [968, 524] width 299 height 23
click at [1103, 528] on icon "times" at bounding box center [1106, 525] width 8 height 10
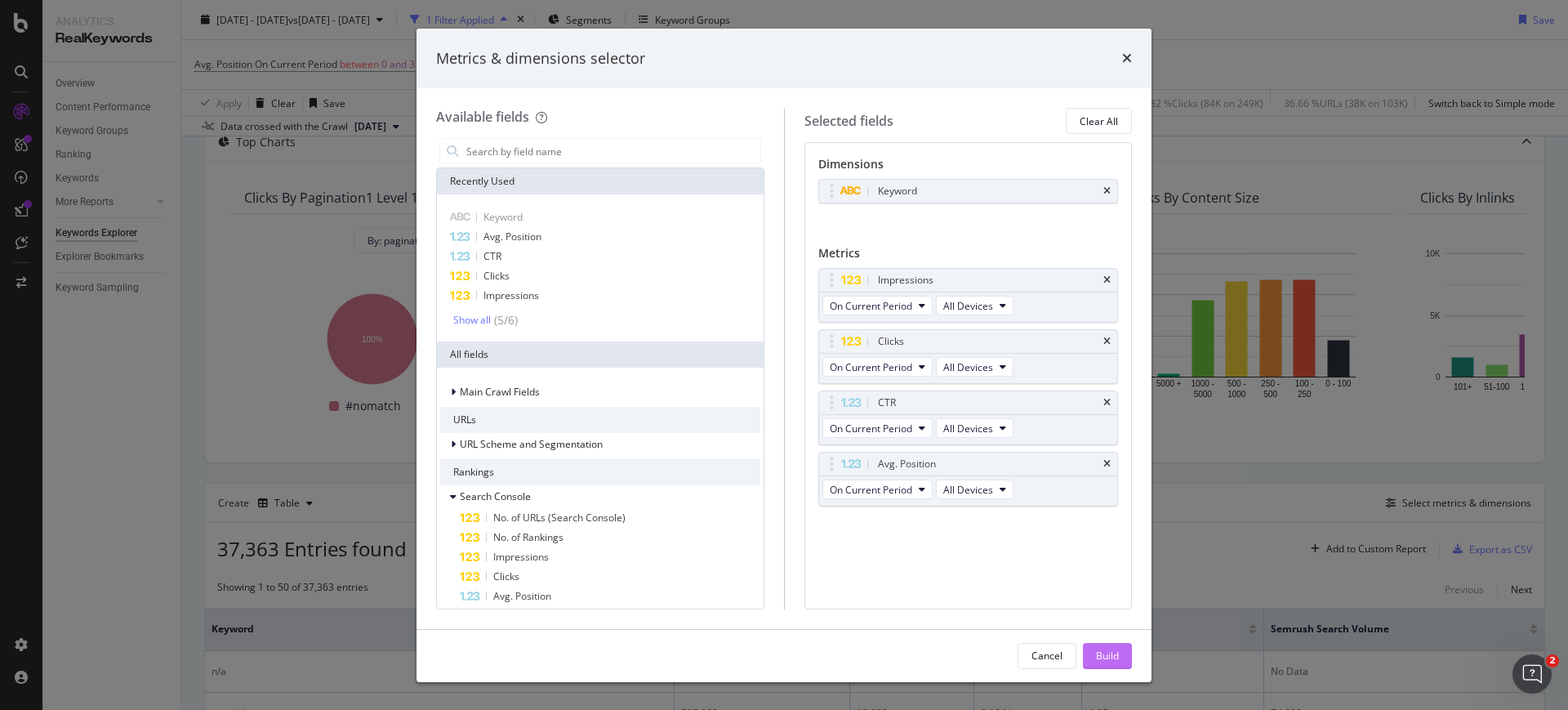
click at [1096, 651] on div "Build" at bounding box center [1106, 655] width 23 height 14
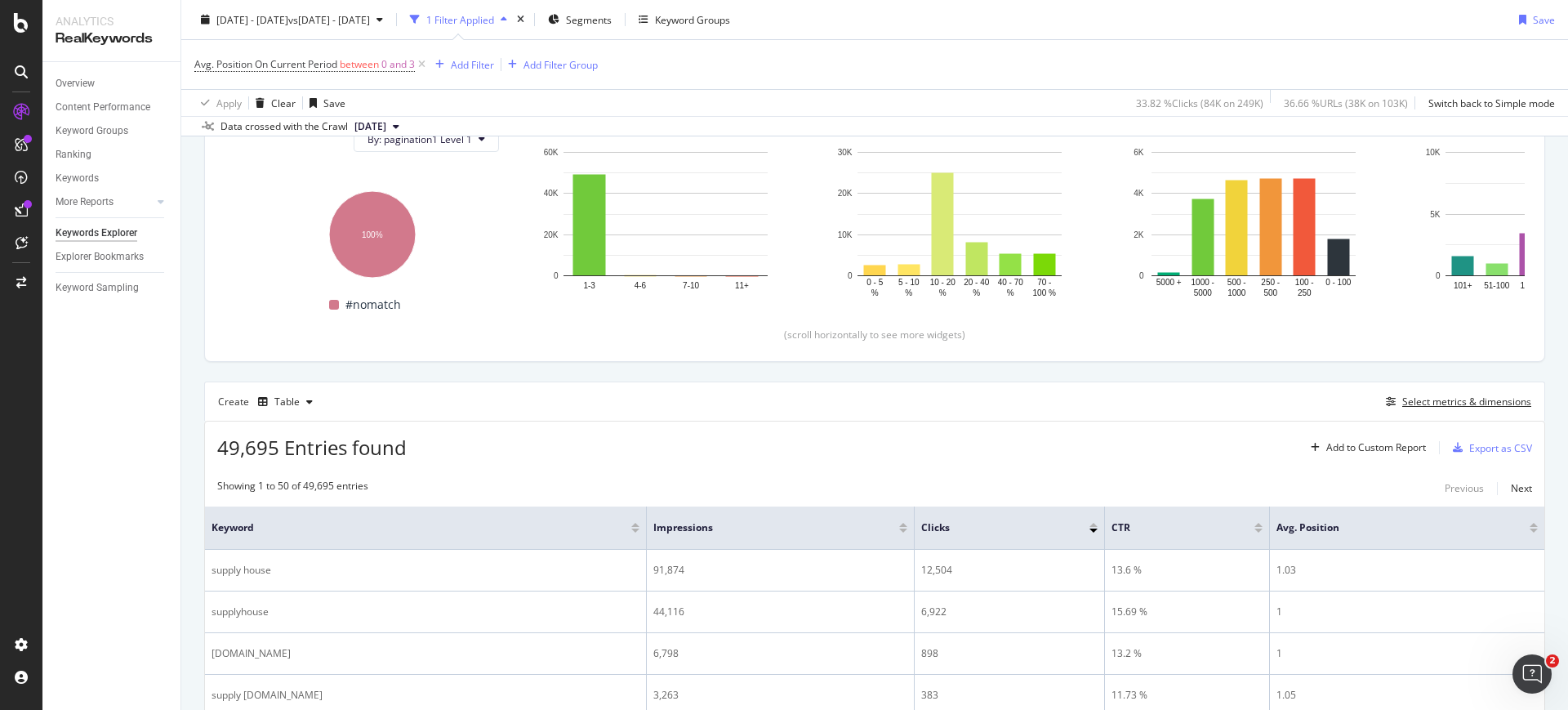
scroll to position [204, 0]
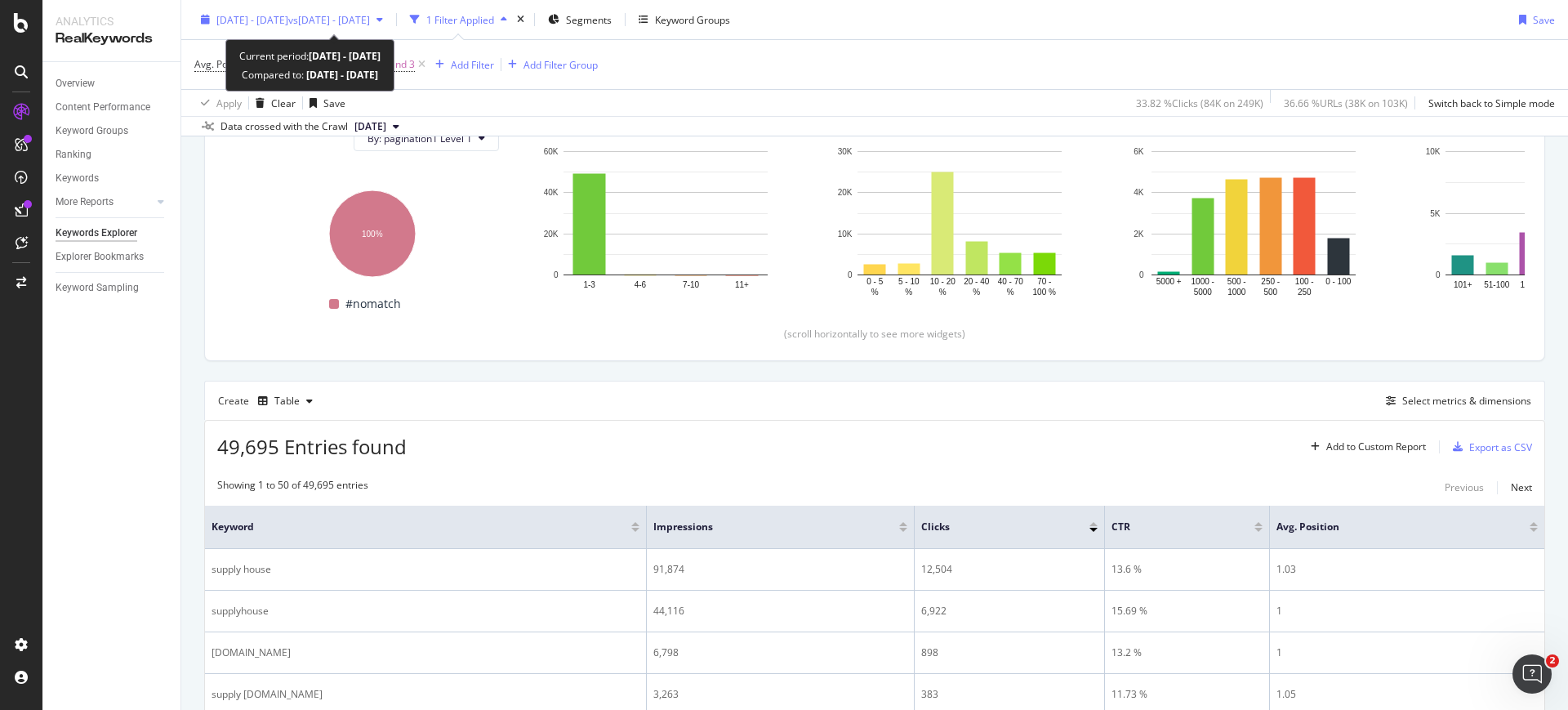
click at [370, 21] on span "vs 2024 Aug. 1st - Aug. 31st" at bounding box center [329, 19] width 82 height 14
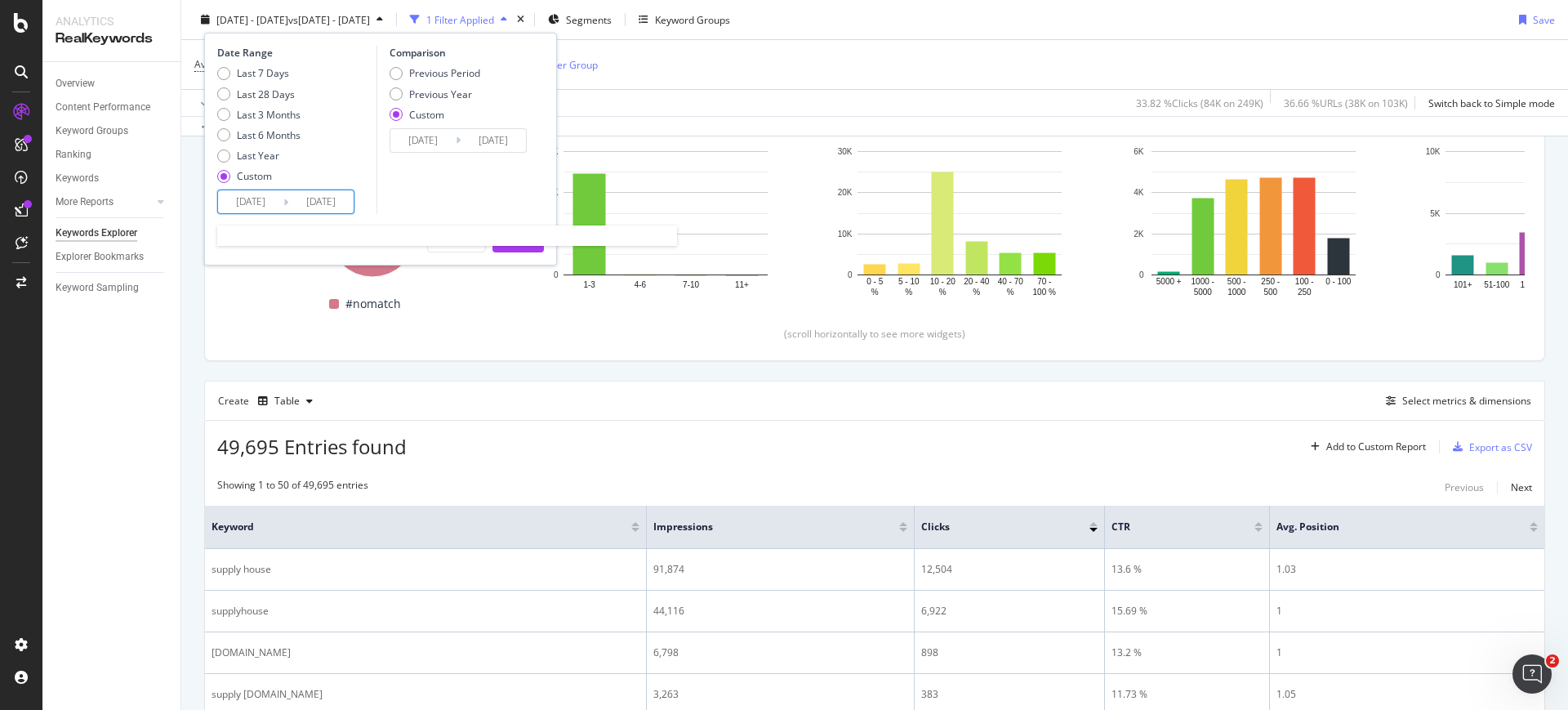
click at [283, 204] on input "2025/08/01" at bounding box center [251, 202] width 65 height 23
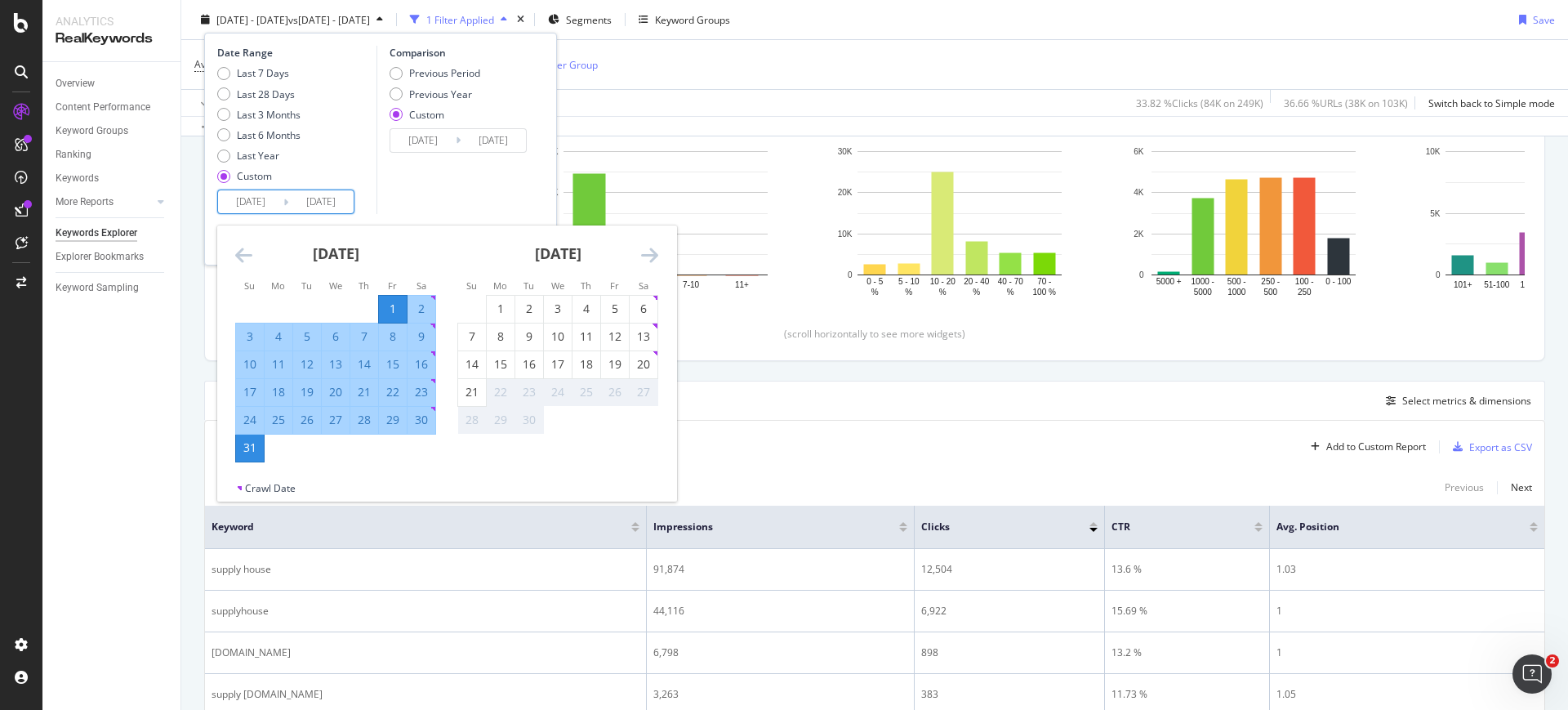
click at [237, 259] on icon "Move backward to switch to the previous month." at bounding box center [243, 254] width 18 height 19
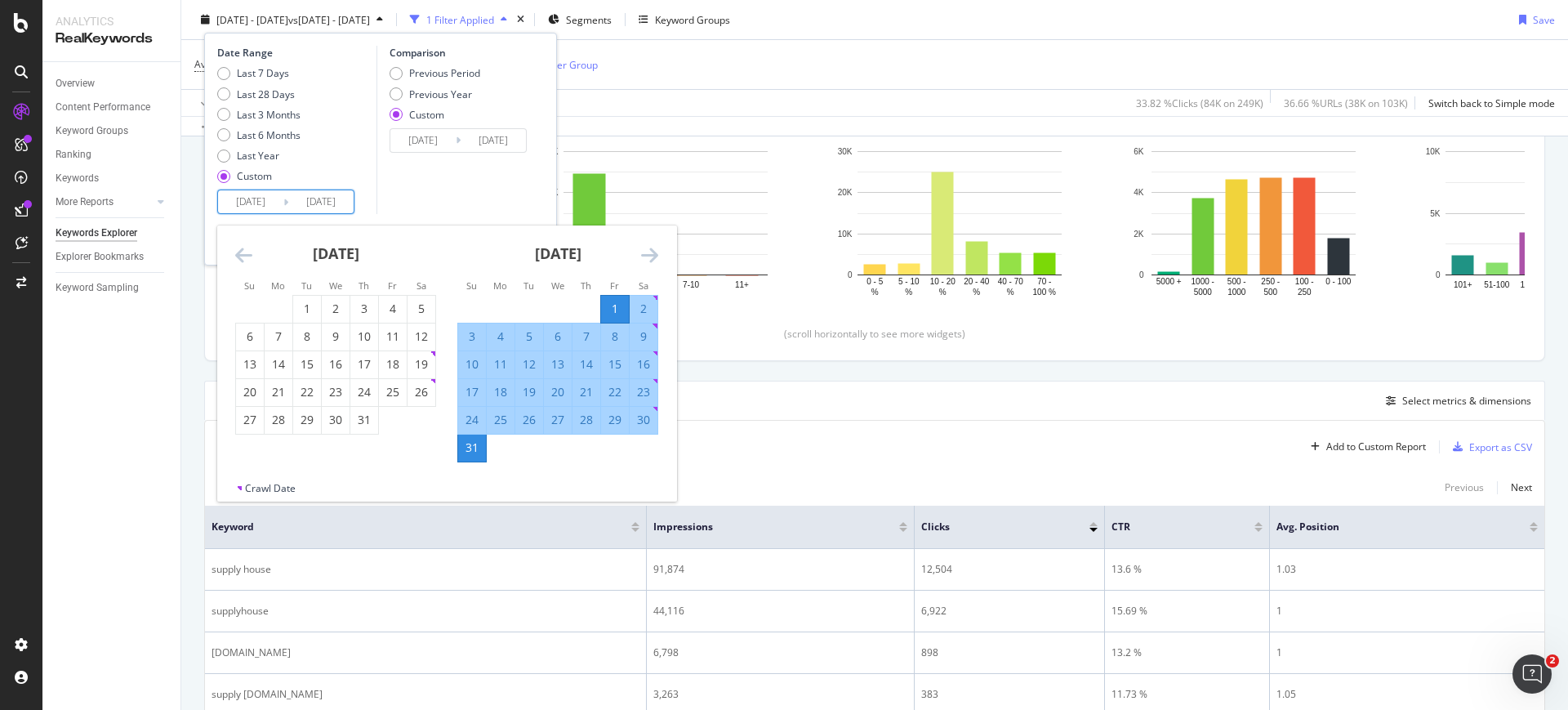
click at [236, 259] on icon "Move backward to switch to the previous month." at bounding box center [243, 254] width 18 height 19
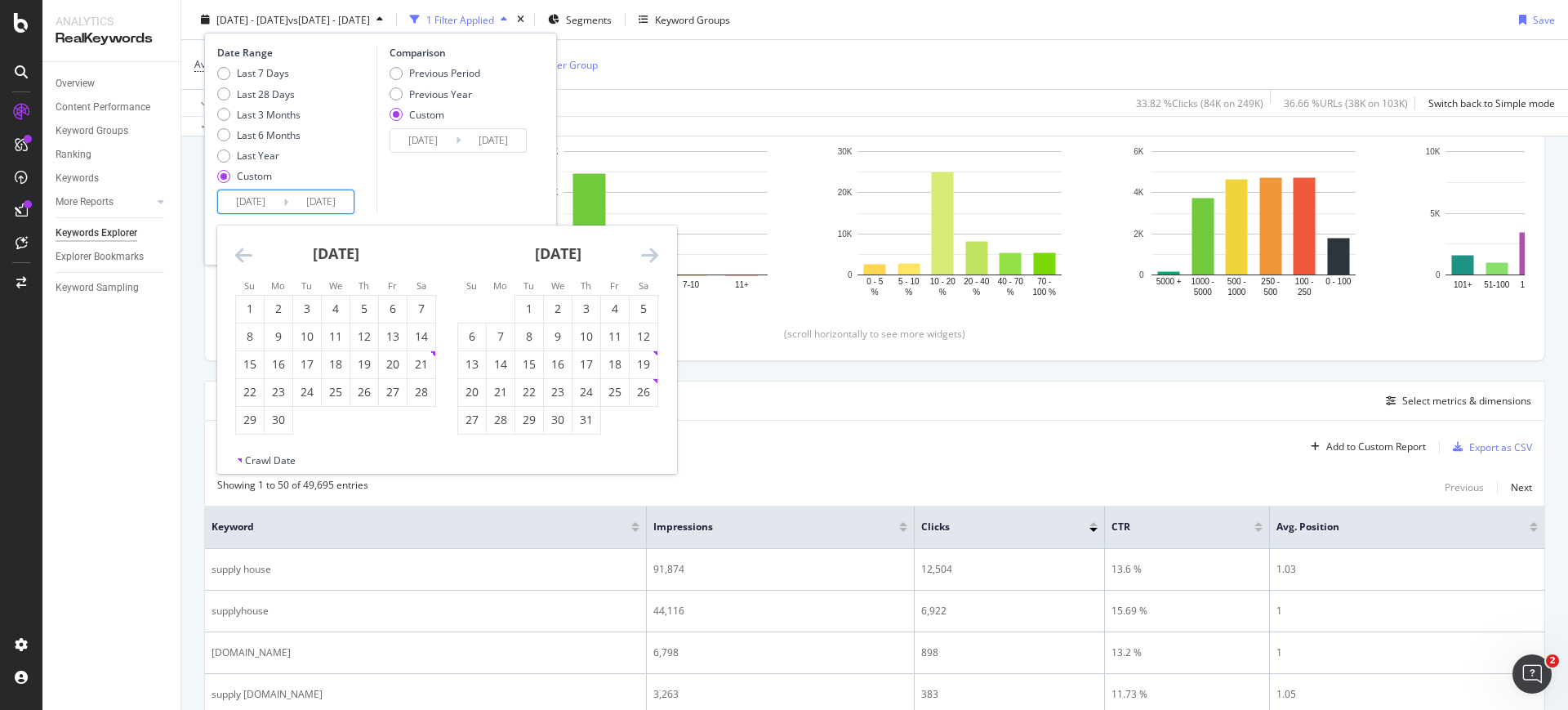
click at [235, 259] on icon "Move backward to switch to the previous month." at bounding box center [243, 254] width 18 height 19
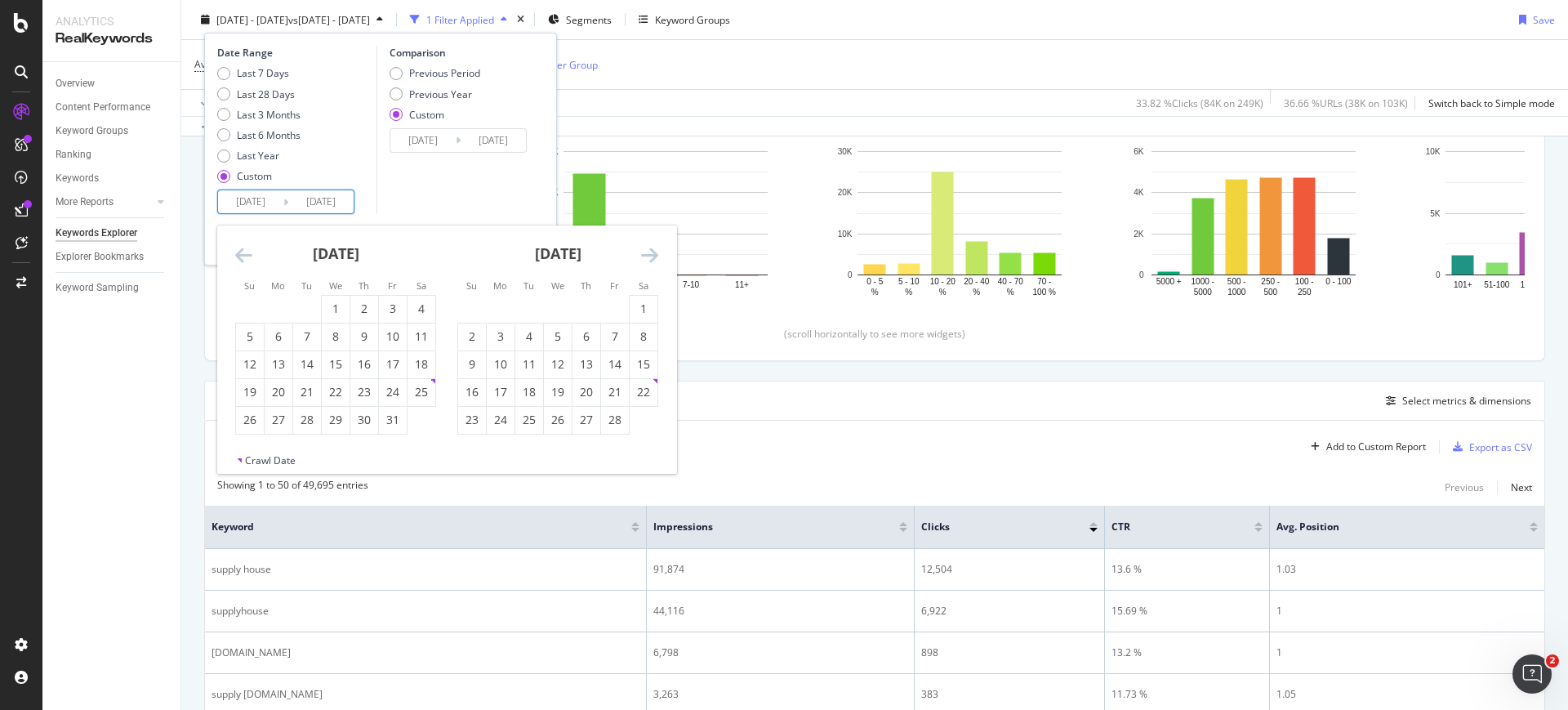
click at [235, 259] on icon "Move backward to switch to the previous month." at bounding box center [243, 254] width 18 height 19
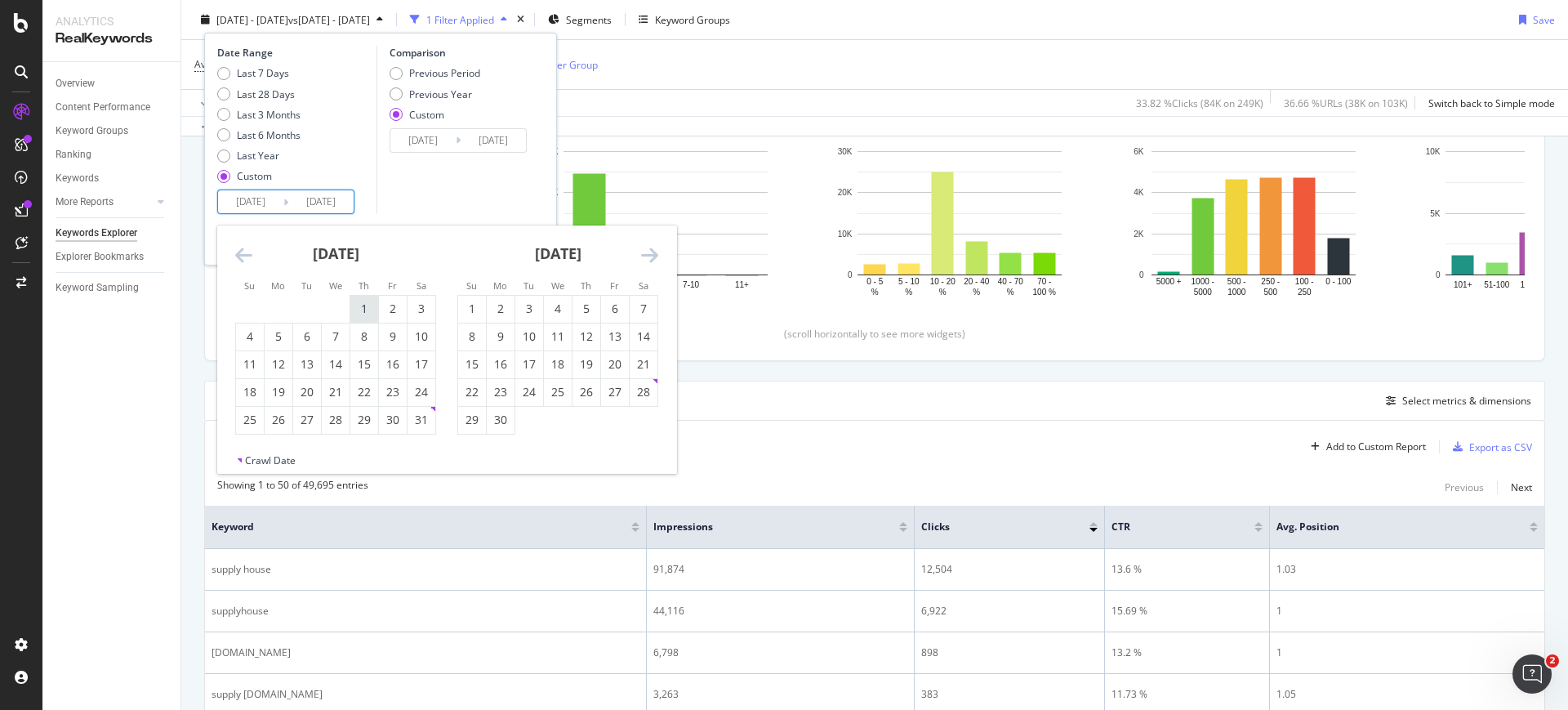
click at [355, 310] on div "1" at bounding box center [364, 309] width 28 height 17
type input "2024/08/01"
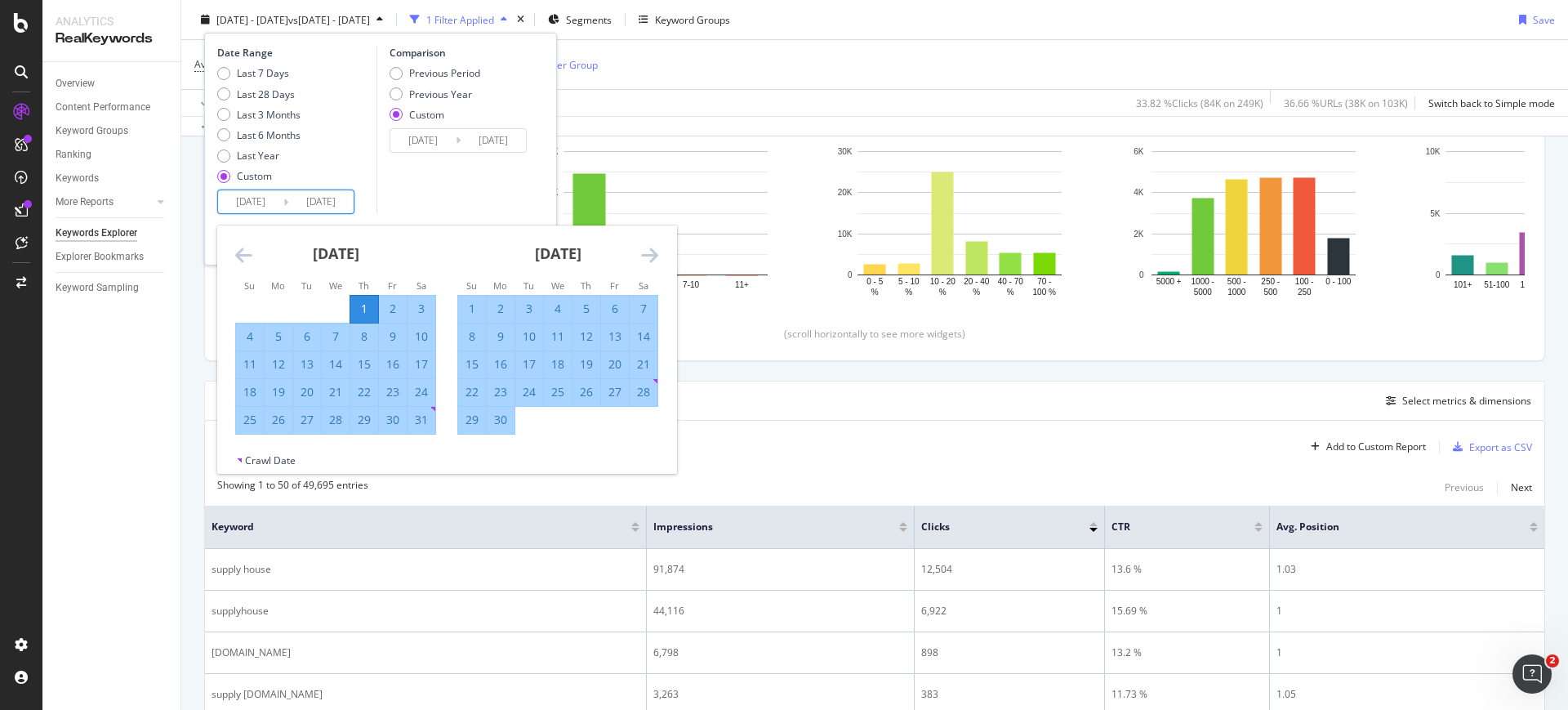
click at [426, 421] on div "31" at bounding box center [421, 420] width 28 height 17
type input "2024/08/31"
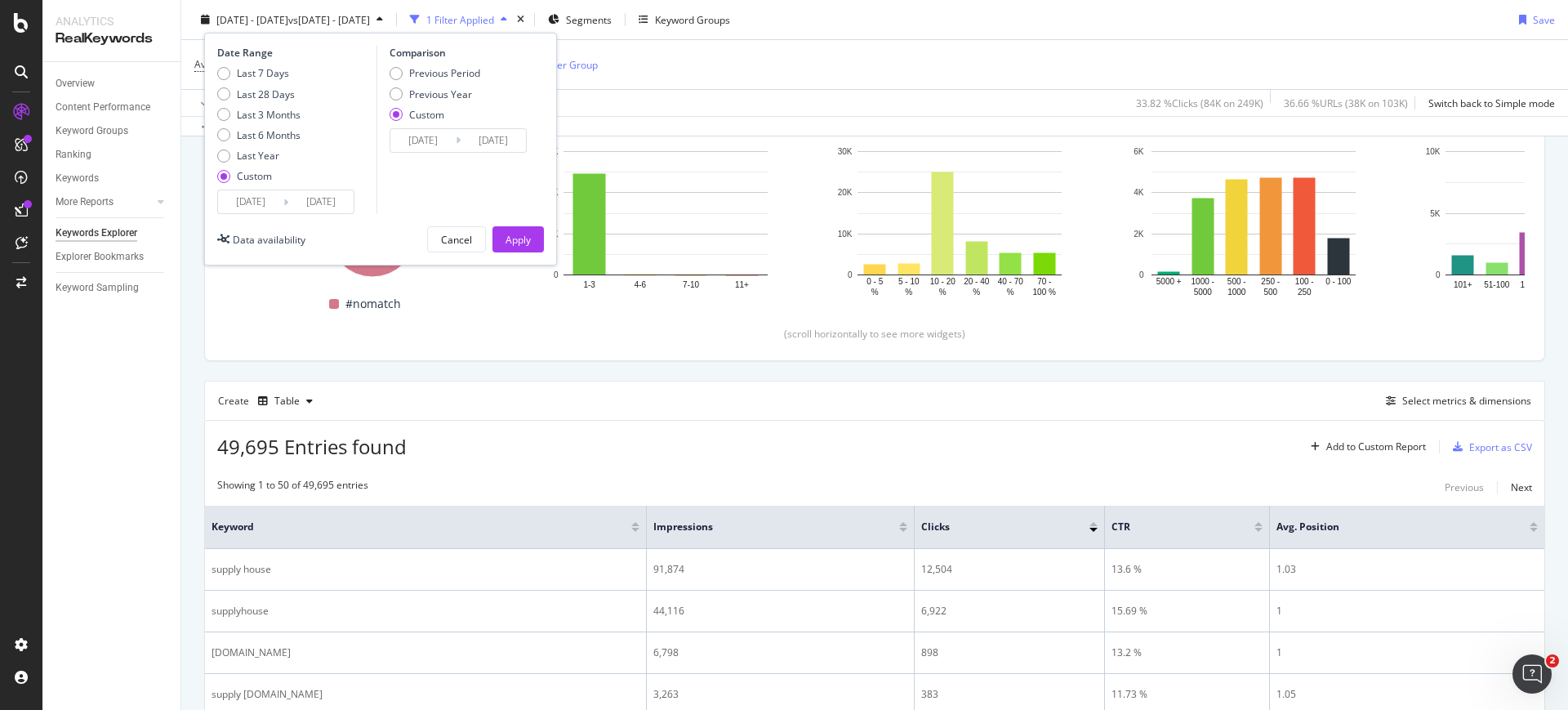
click at [491, 248] on div "Cancel Apply" at bounding box center [486, 238] width 117 height 26
click at [499, 243] on button "Apply" at bounding box center [518, 238] width 52 height 26
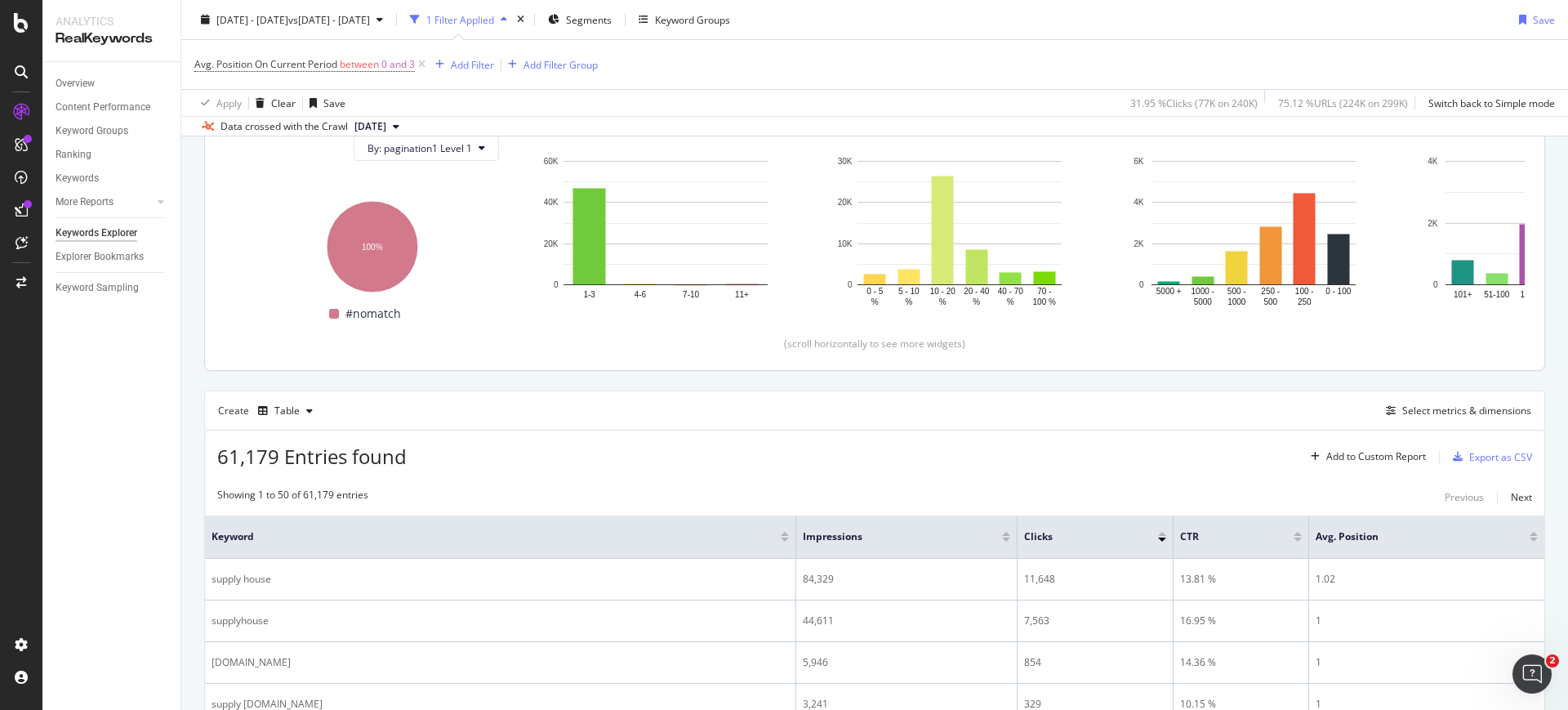
scroll to position [204, 0]
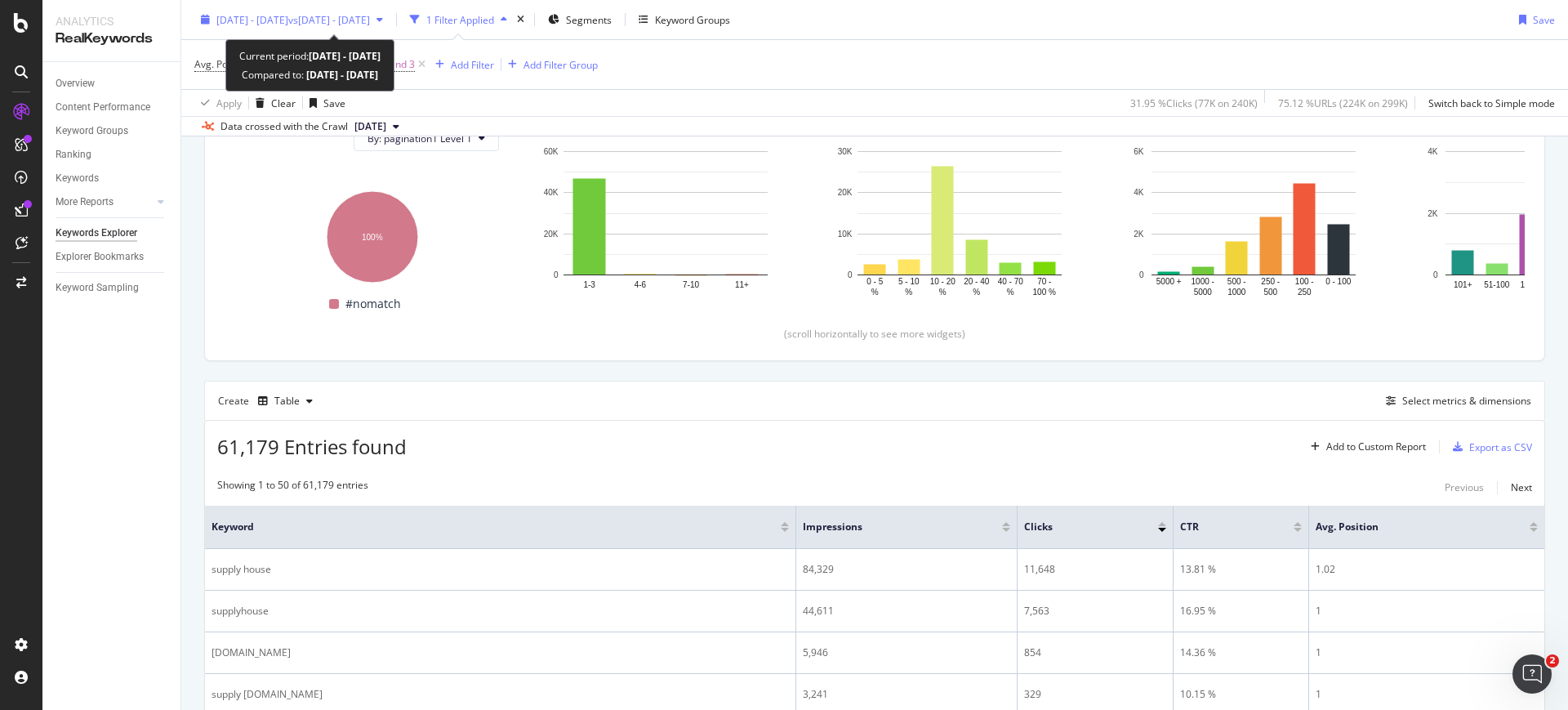
click at [274, 11] on div "2024 Aug. 1st - Aug. 31st vs 2024 Aug. 1st - Aug. 31st" at bounding box center [291, 19] width 195 height 24
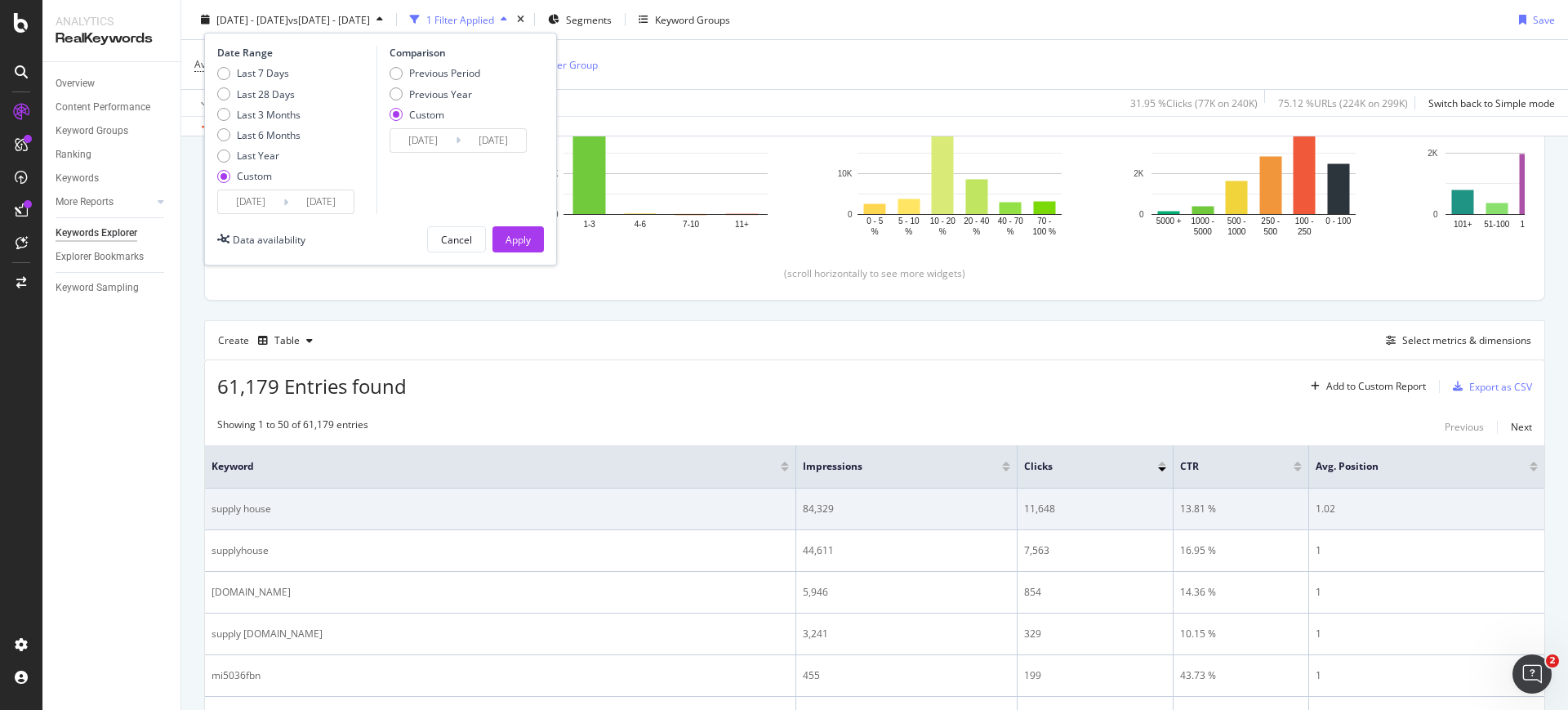
scroll to position [306, 0]
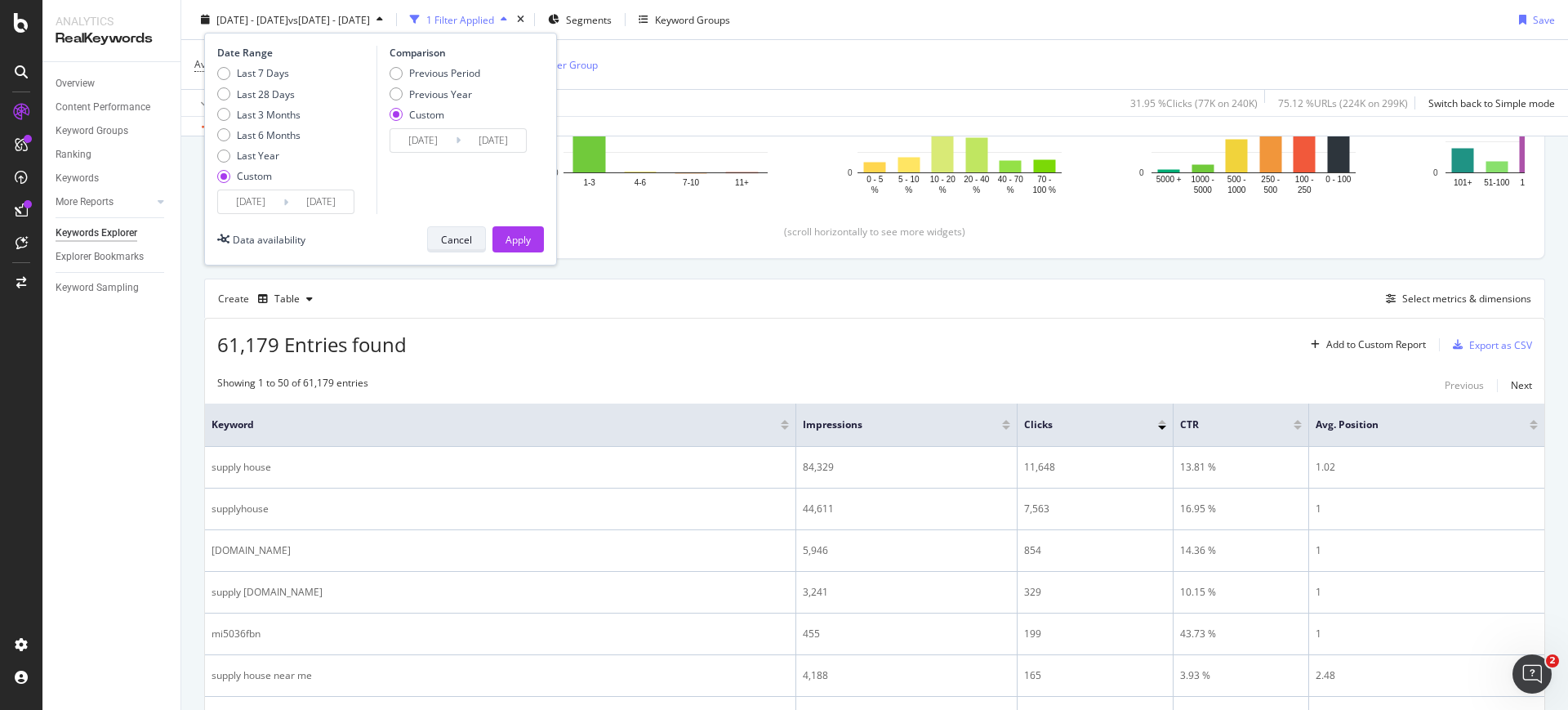
click at [454, 246] on div "Cancel" at bounding box center [456, 238] width 31 height 23
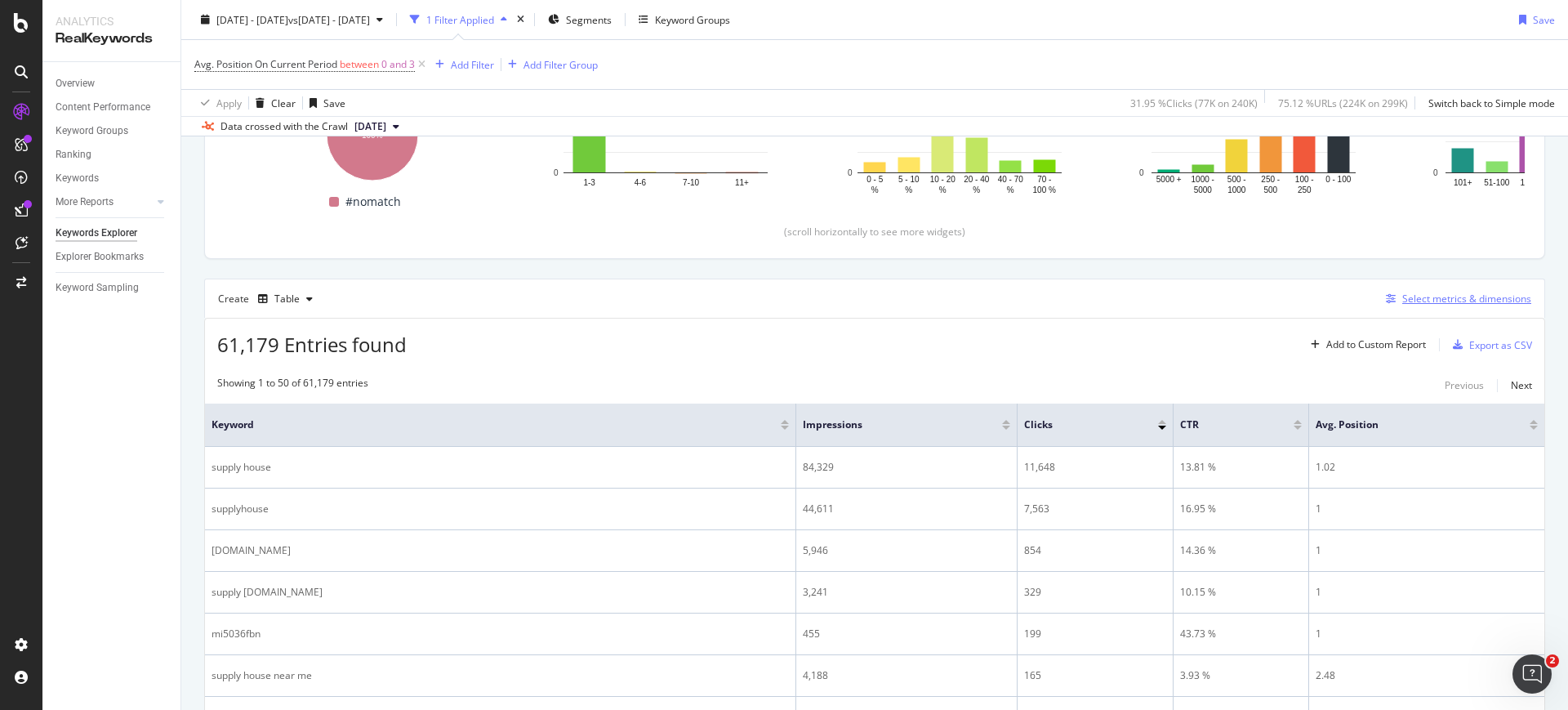
click at [1379, 298] on div "button" at bounding box center [1390, 299] width 23 height 10
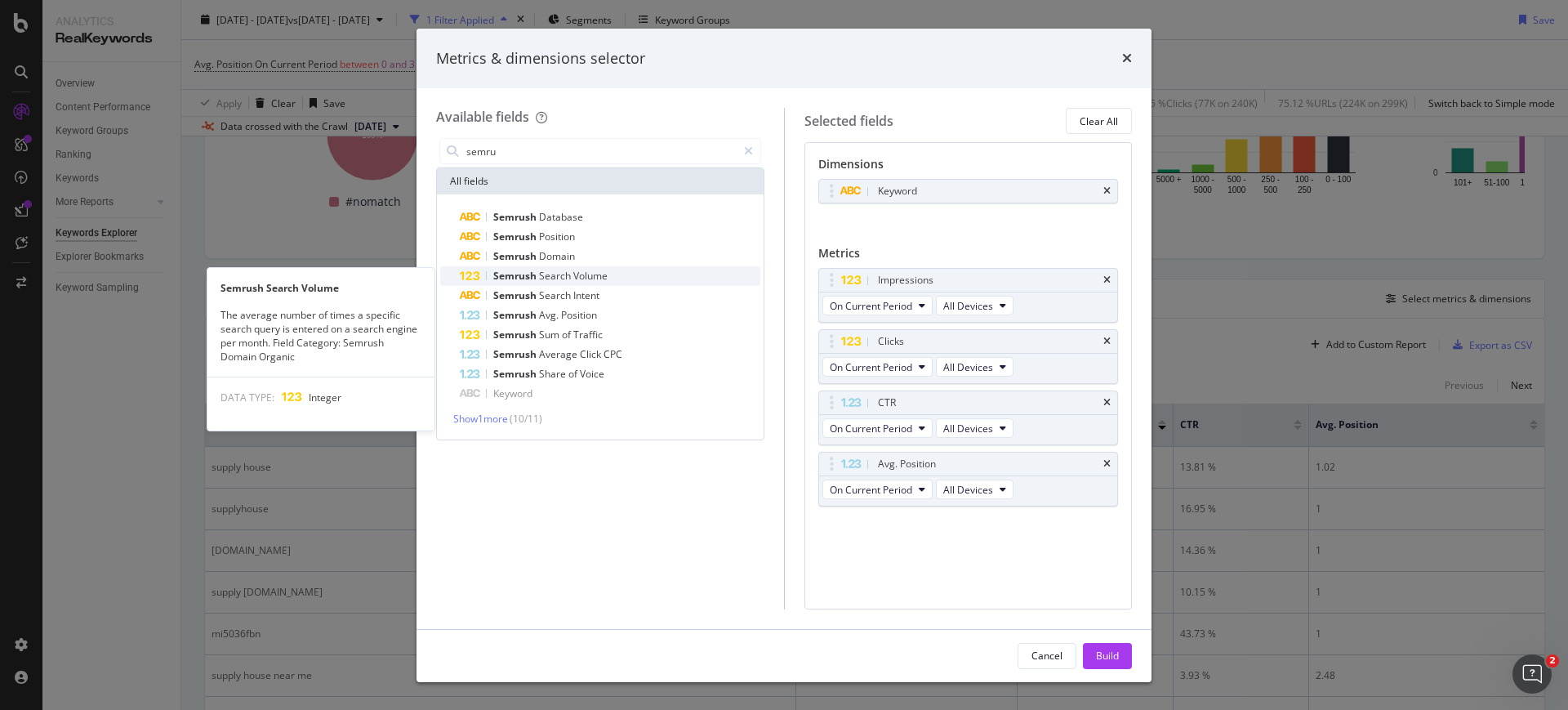
type input "semru"
click at [600, 268] on div "Semrush Search Volume" at bounding box center [610, 275] width 300 height 19
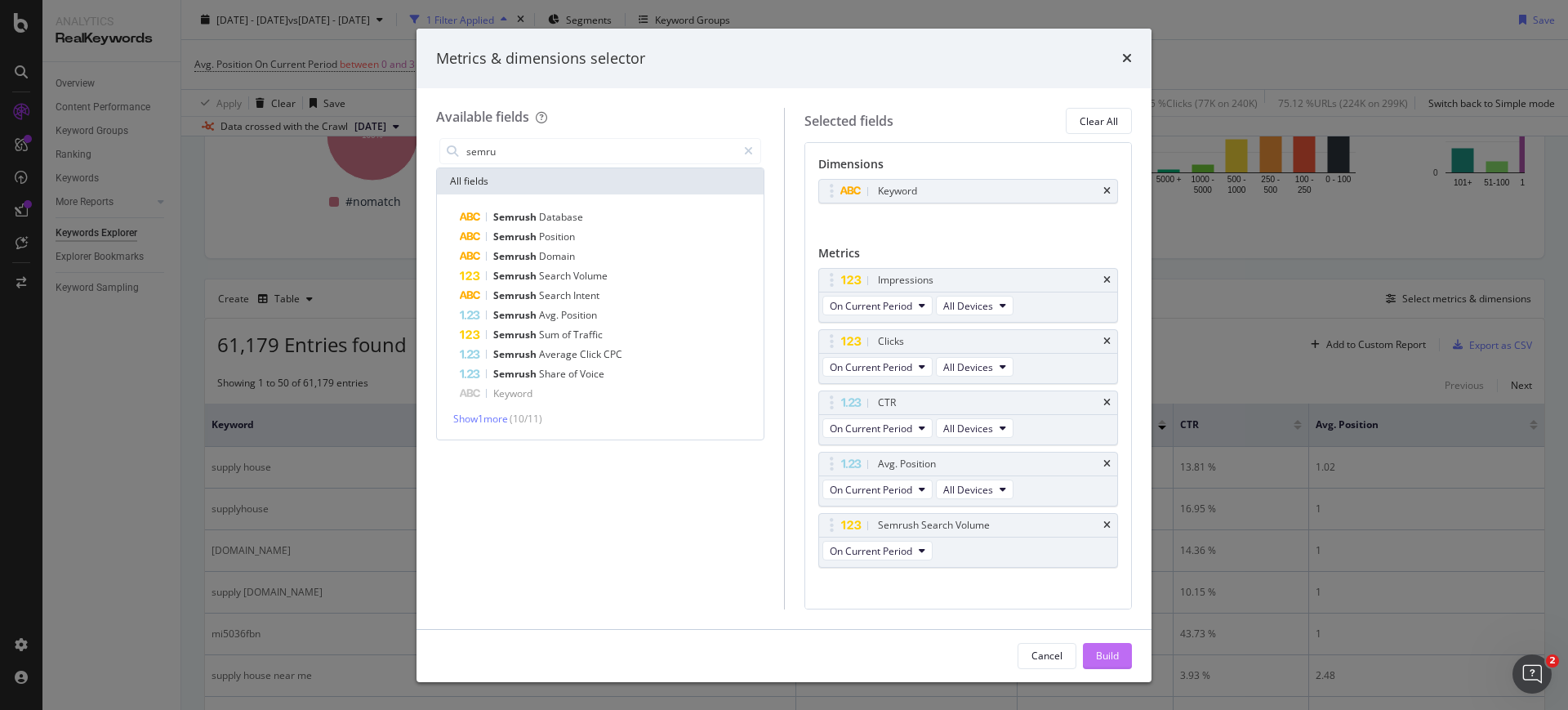
click at [1118, 643] on div "Build" at bounding box center [1106, 655] width 23 height 24
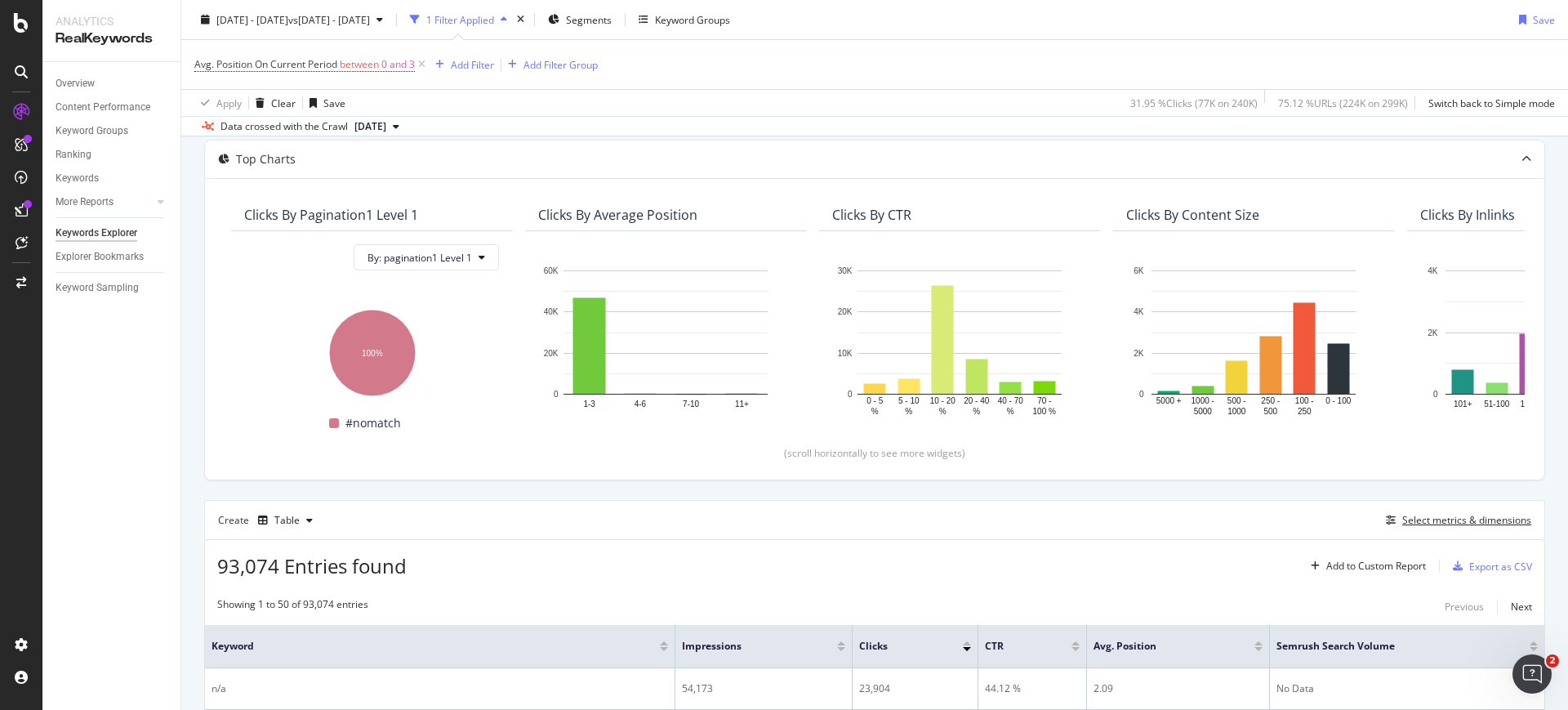
scroll to position [204, 0]
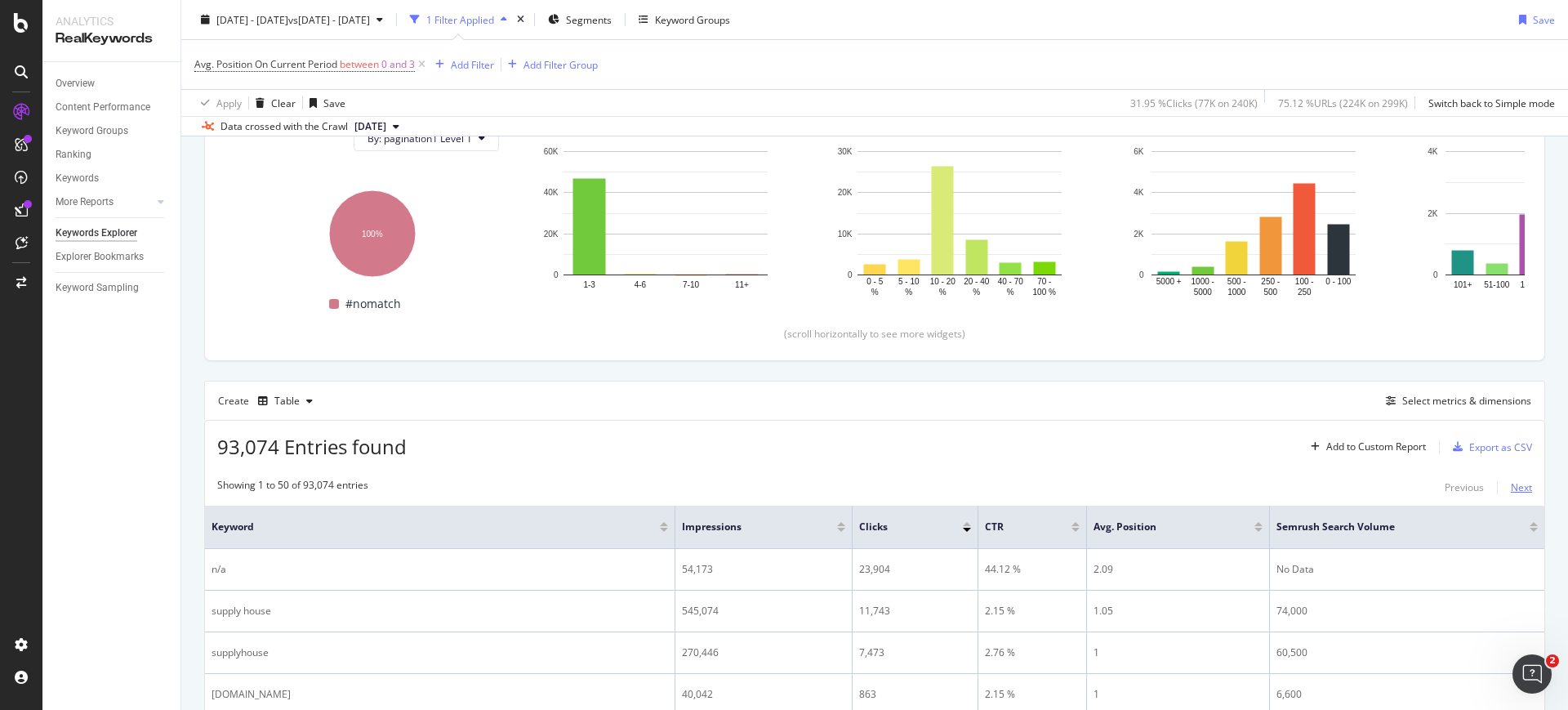
click at [1511, 491] on div "Next" at bounding box center [1521, 487] width 21 height 14
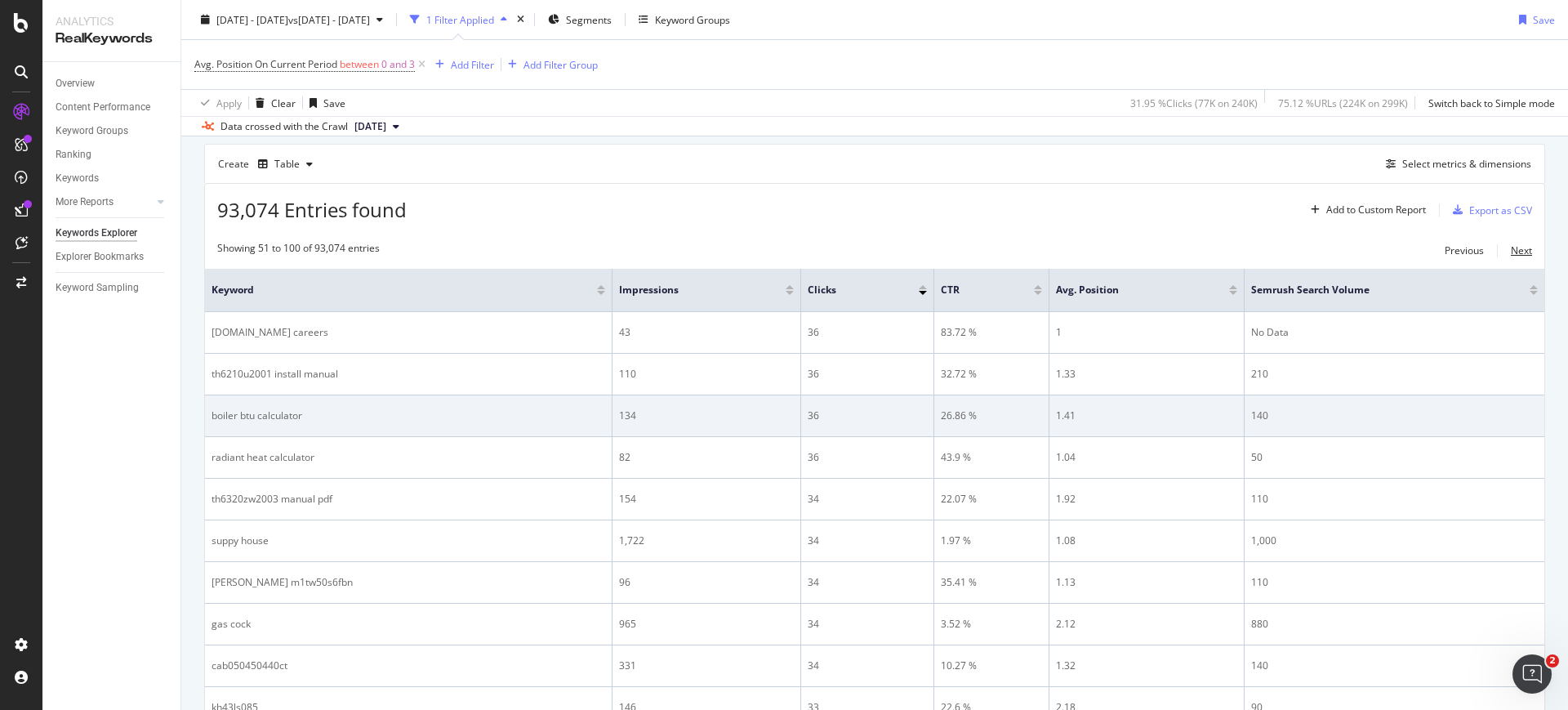
scroll to position [306, 0]
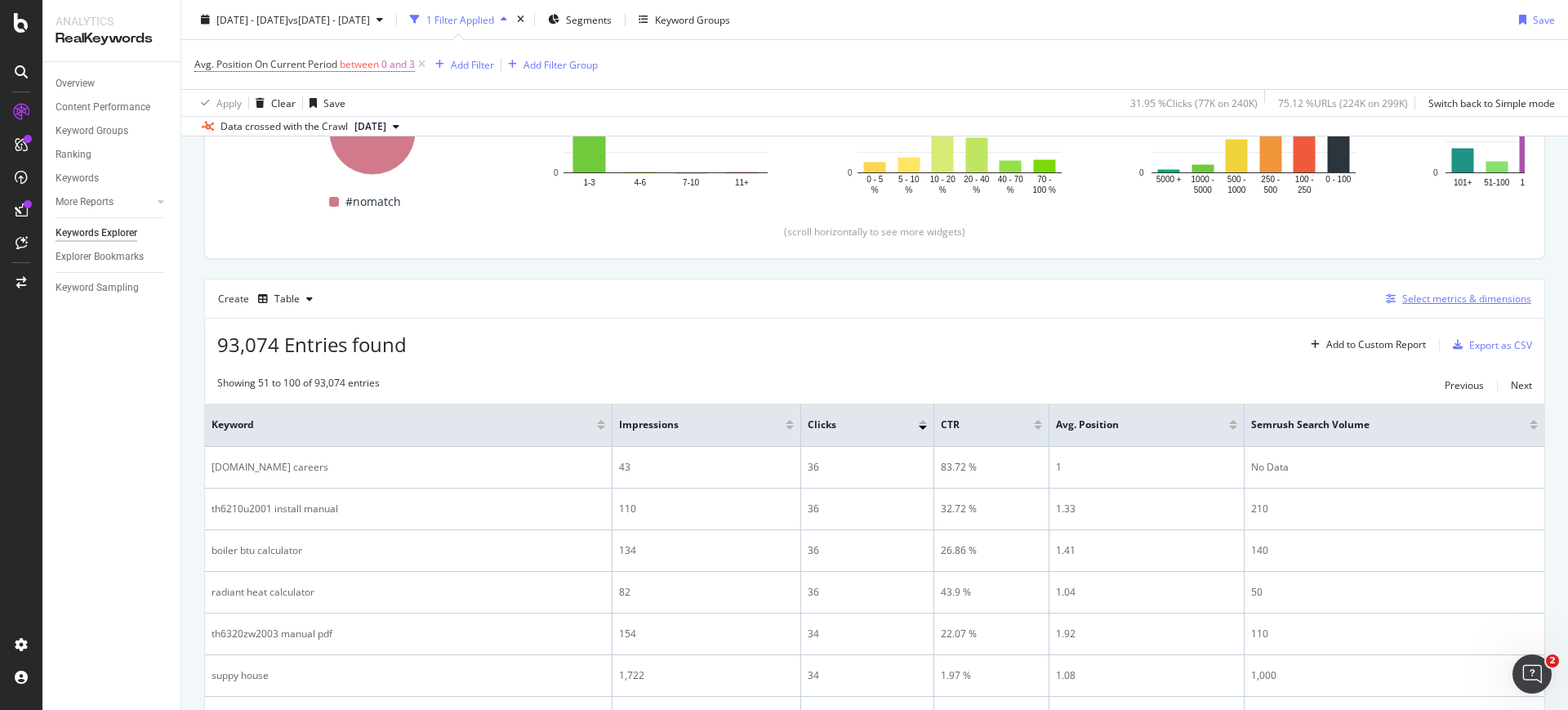
click at [1386, 303] on icon "button" at bounding box center [1391, 299] width 10 height 10
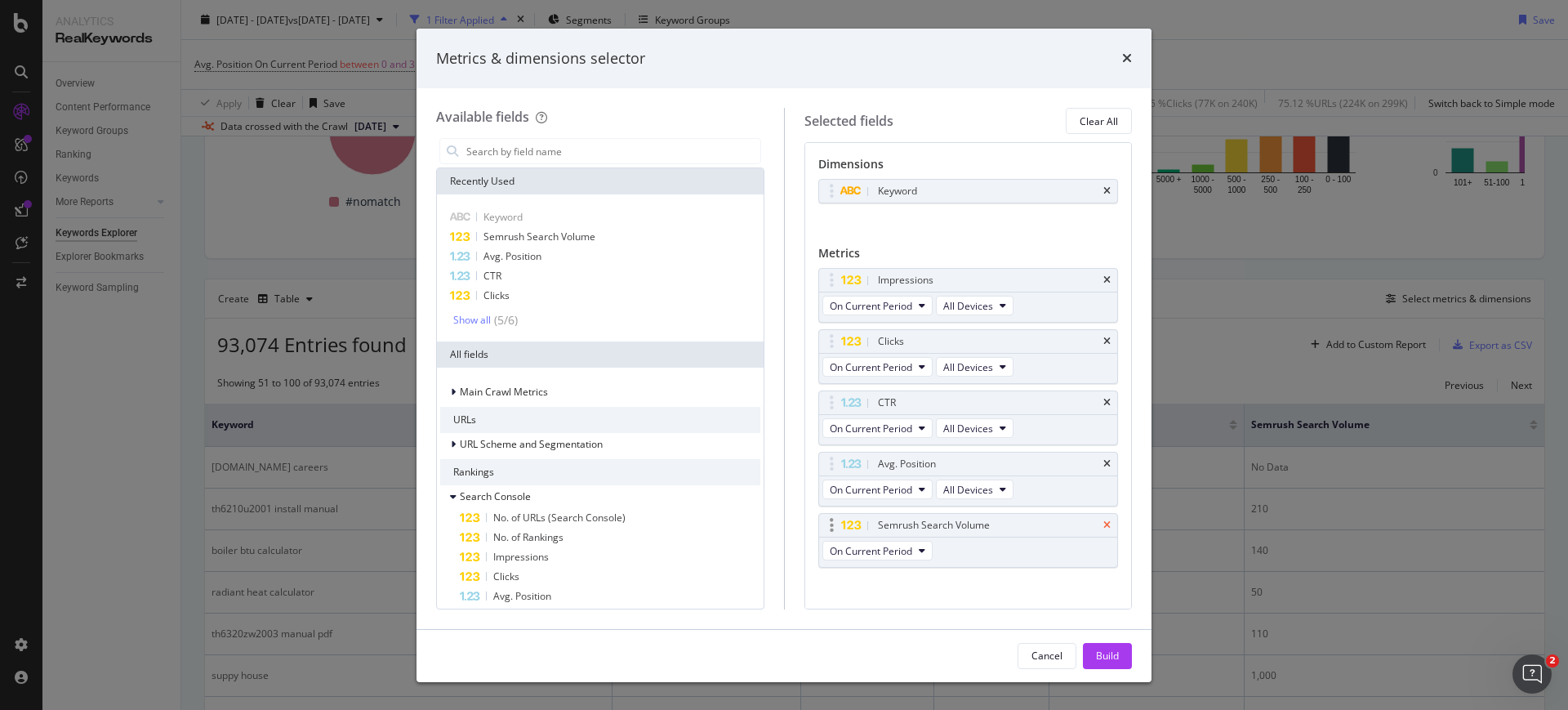
click at [1095, 525] on div "Semrush Search Volume" at bounding box center [968, 524] width 299 height 23
click at [1103, 523] on icon "times" at bounding box center [1106, 525] width 8 height 10
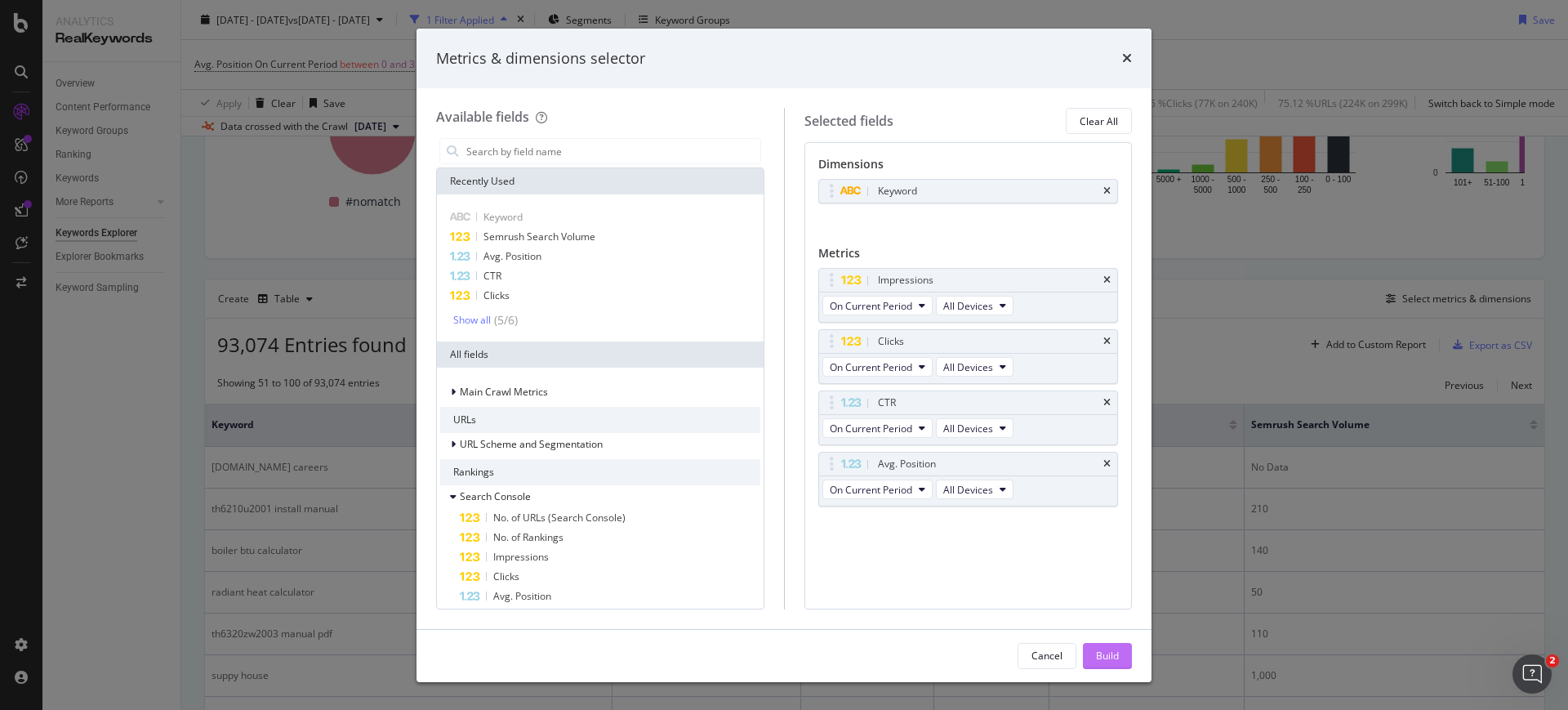
click at [1103, 646] on div "Build" at bounding box center [1106, 655] width 23 height 24
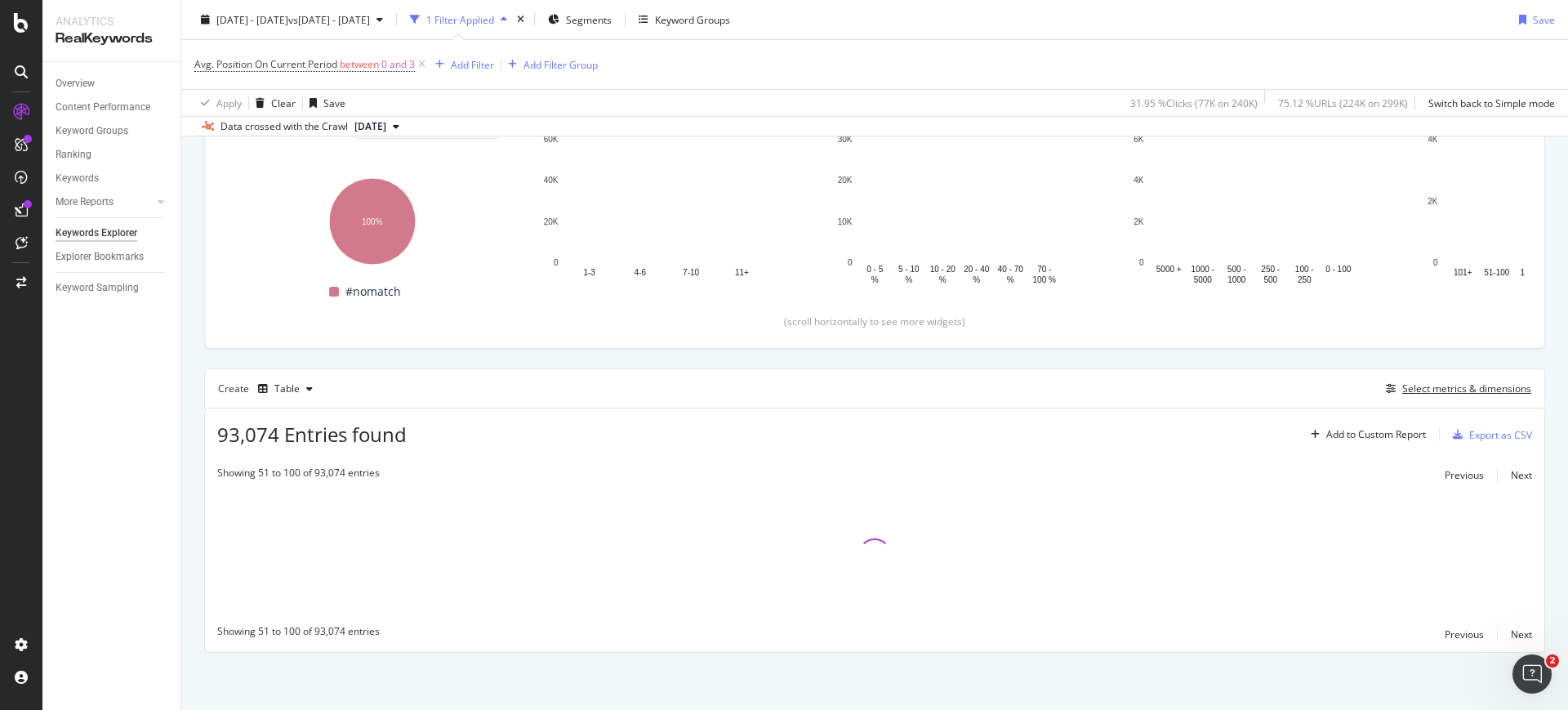
scroll to position [217, 0]
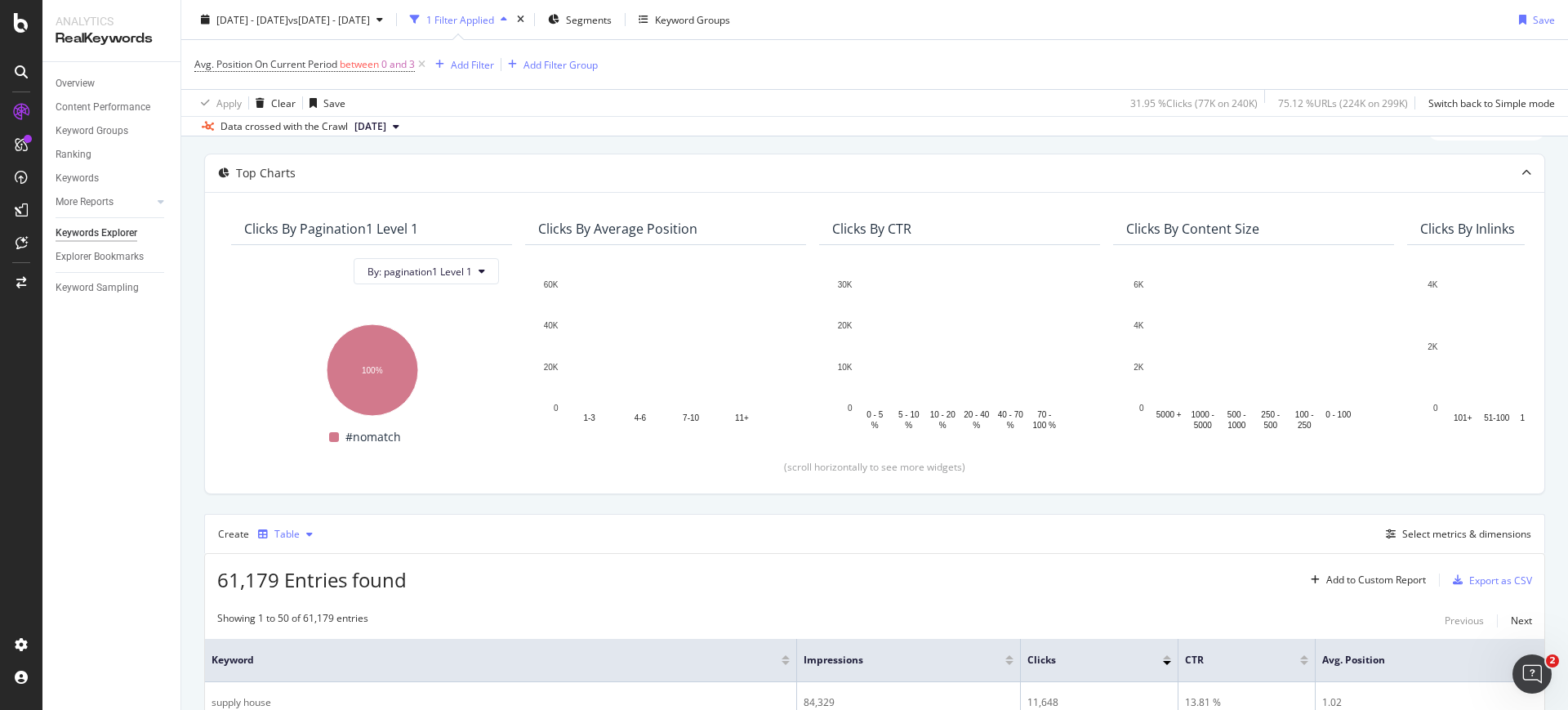
scroll to position [102, 0]
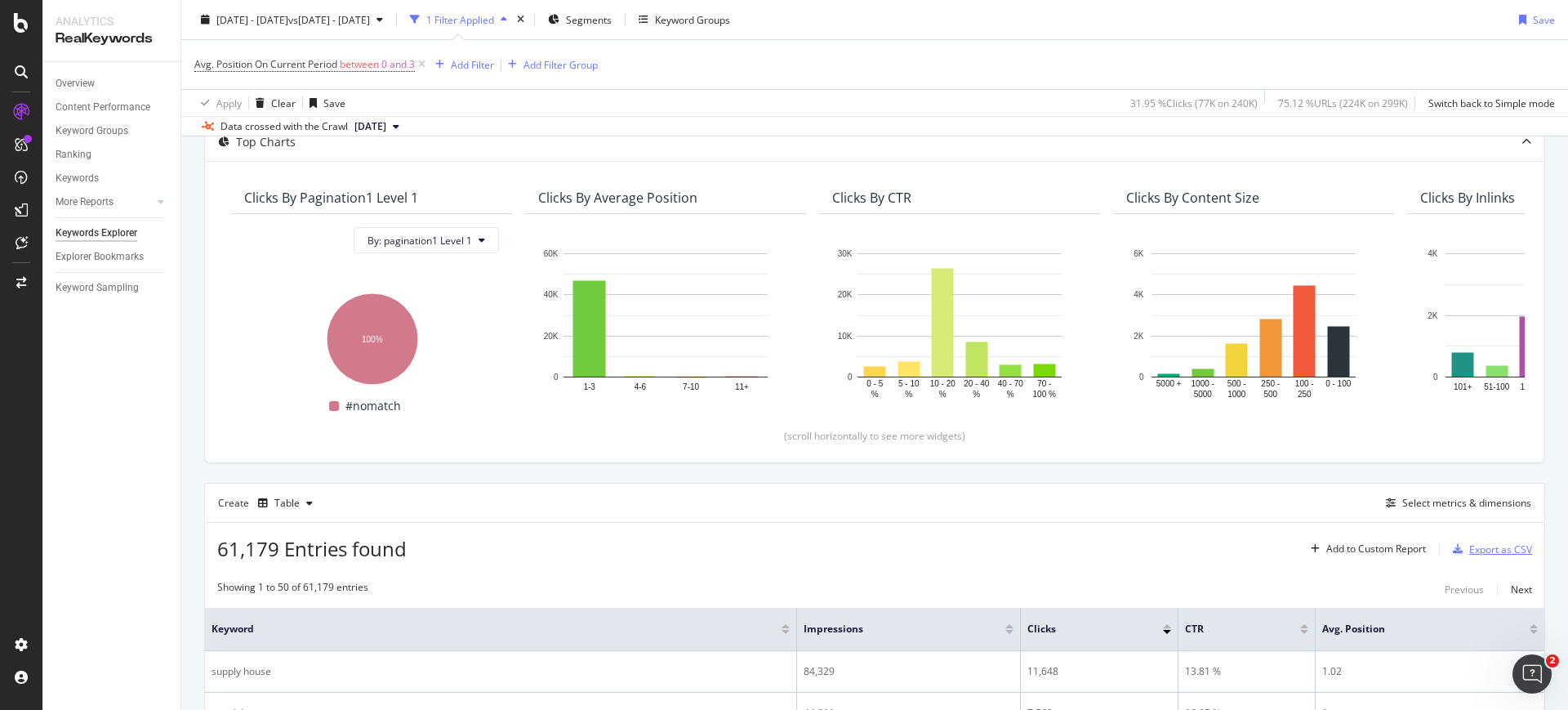
click at [1474, 553] on div "Export as CSV" at bounding box center [1500, 549] width 63 height 14
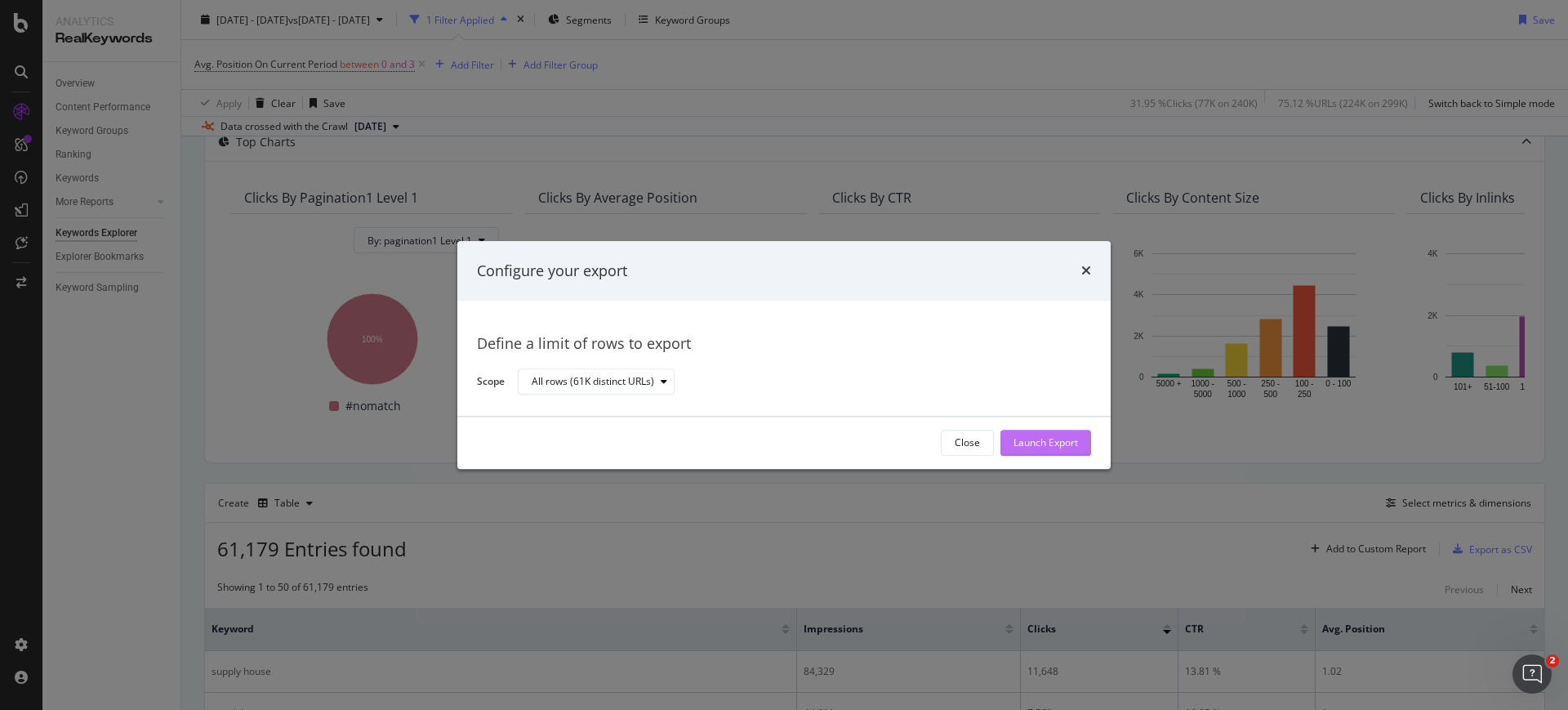
click at [1061, 439] on div "Launch Export" at bounding box center [1045, 442] width 64 height 14
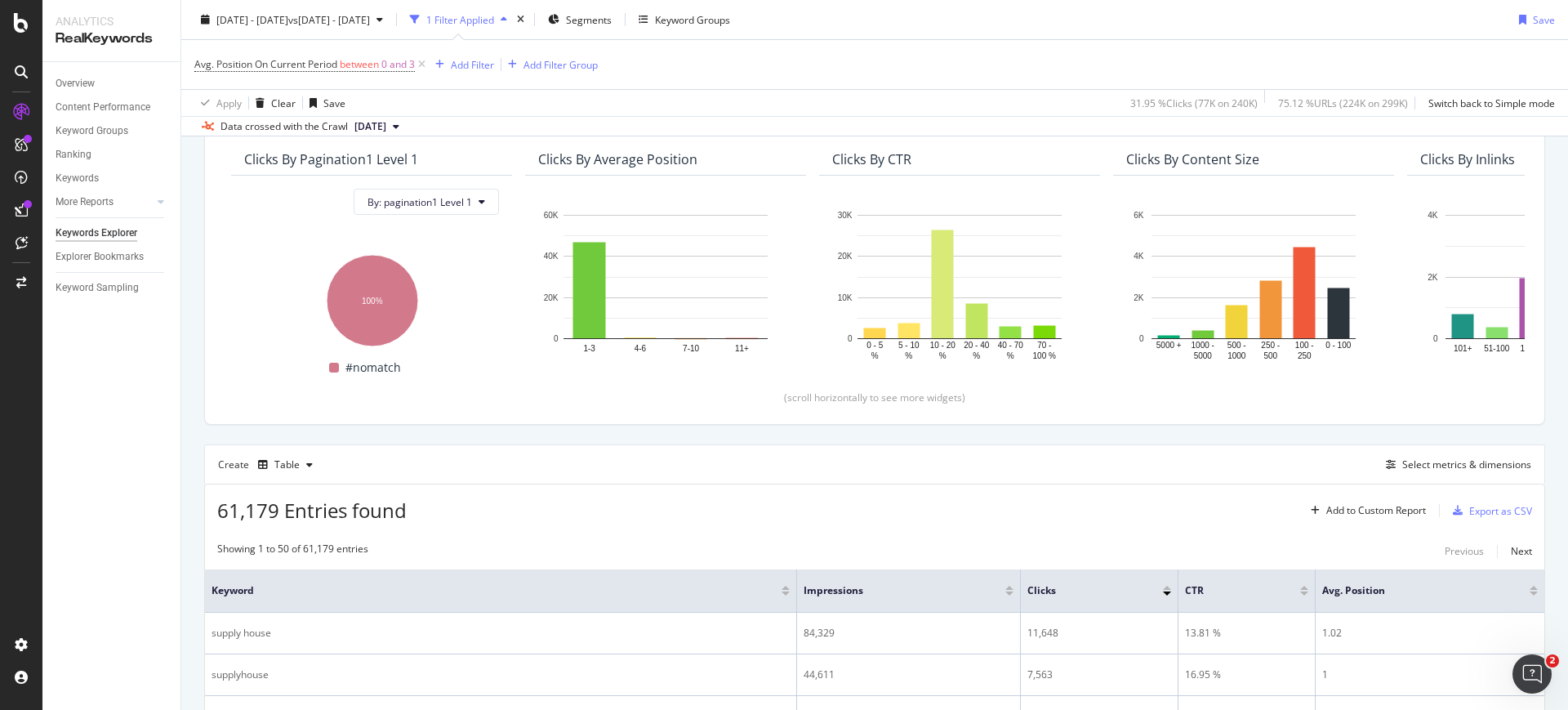
scroll to position [204, 0]
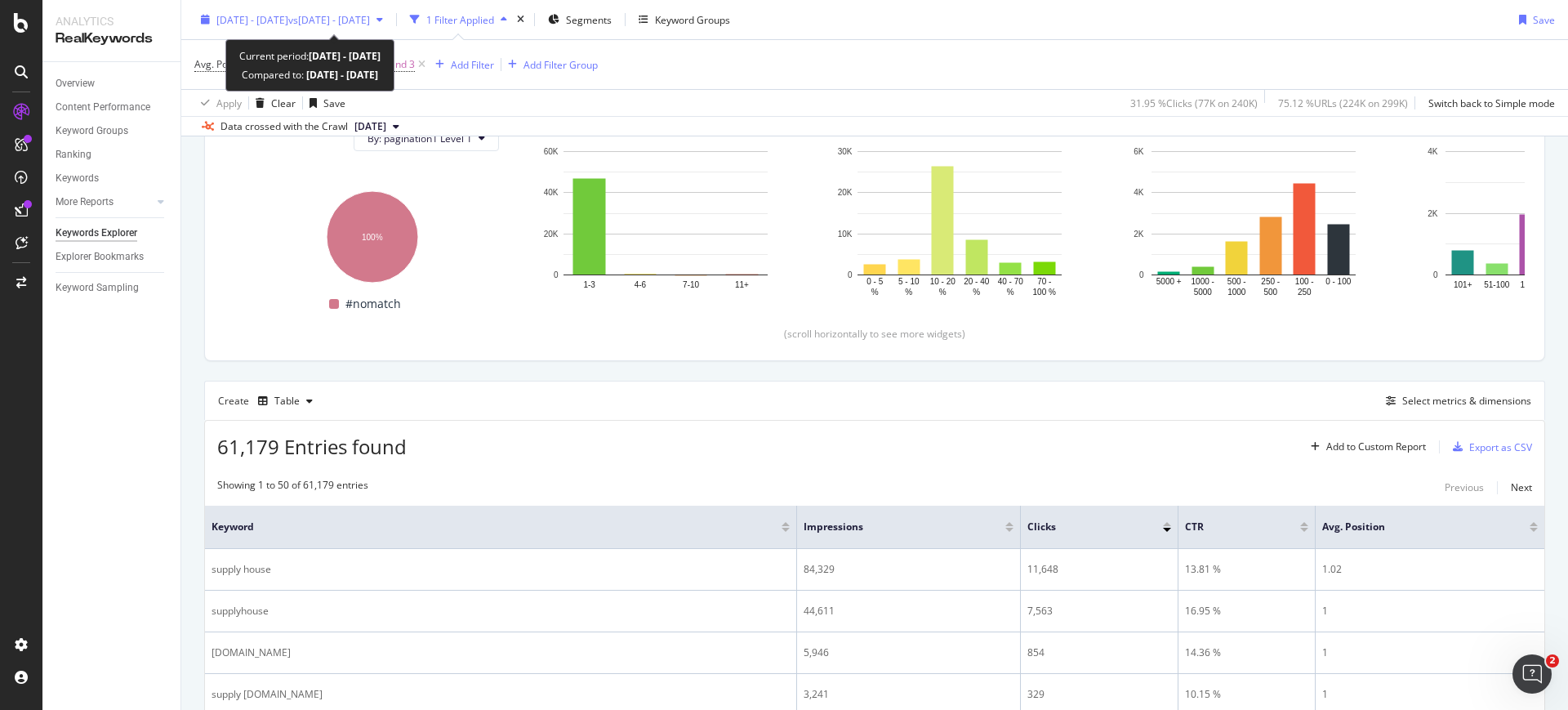
click at [289, 16] on span "[DATE] - [DATE]" at bounding box center [253, 19] width 72 height 14
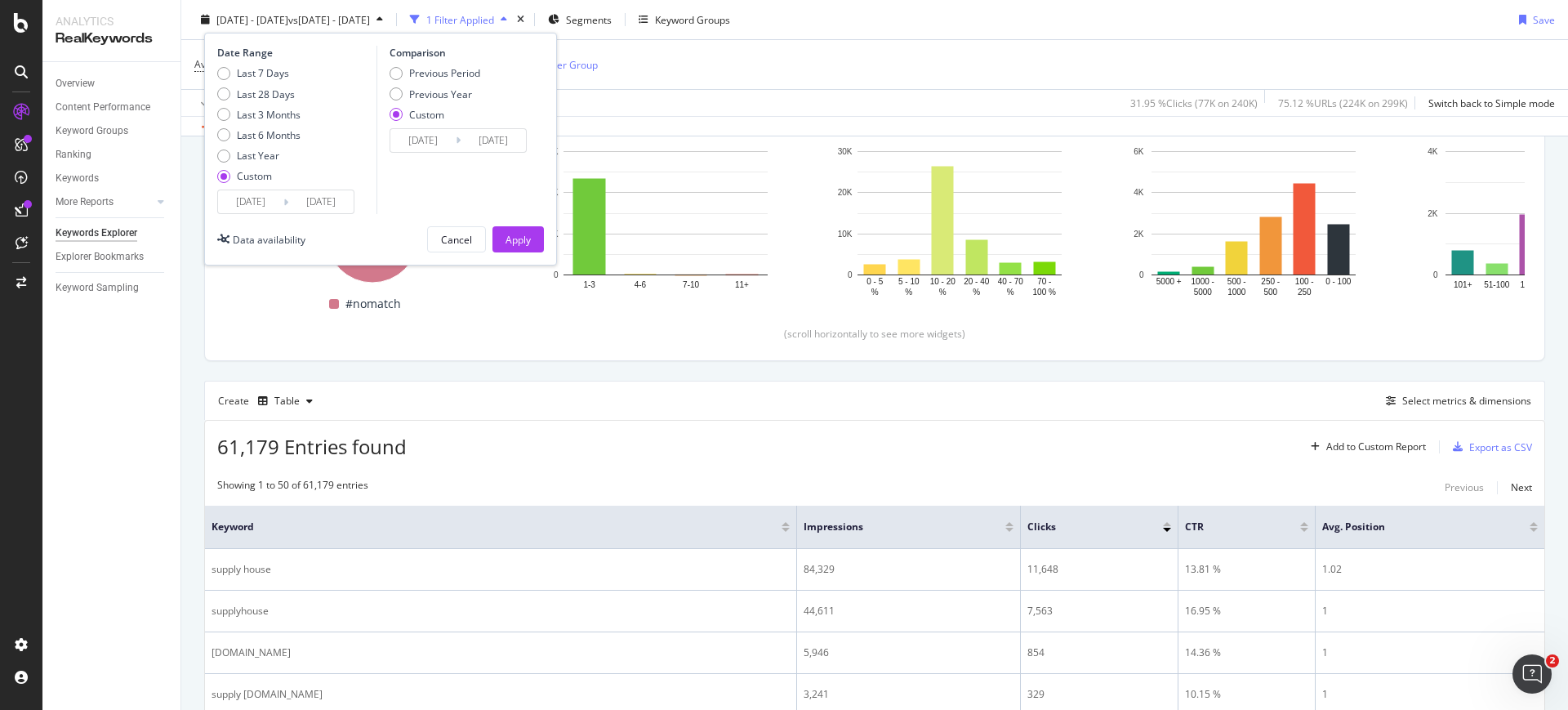
click at [266, 212] on input "[DATE]" at bounding box center [251, 202] width 65 height 23
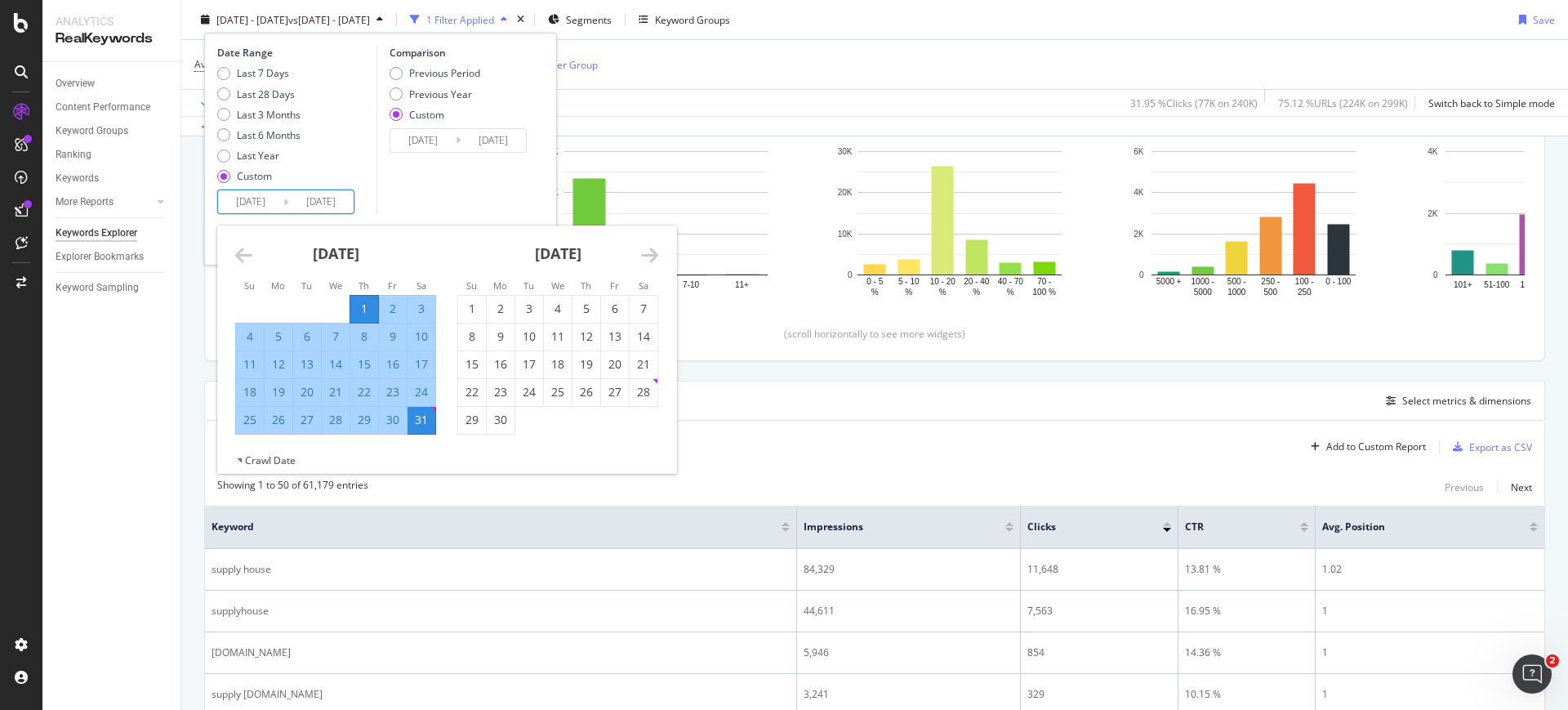
click at [661, 258] on div "[DATE] 1 2 3 4 5 6 7 8 9 10 11 12 13 14 15 16 17 18 19 20 21 22 23 24 25 26 27 …" at bounding box center [558, 330] width 222 height 209
click at [638, 251] on div "[DATE]" at bounding box center [558, 260] width 201 height 69
click at [642, 251] on div "[DATE] 1 2 3 4 5 6 7 8 9 10 11 12 13 14 15 16 17 18 19 20 21 22 23 24 25 26 27 …" at bounding box center [447, 340] width 459 height 227
click at [645, 251] on icon "Move forward to switch to the next month." at bounding box center [650, 254] width 18 height 19
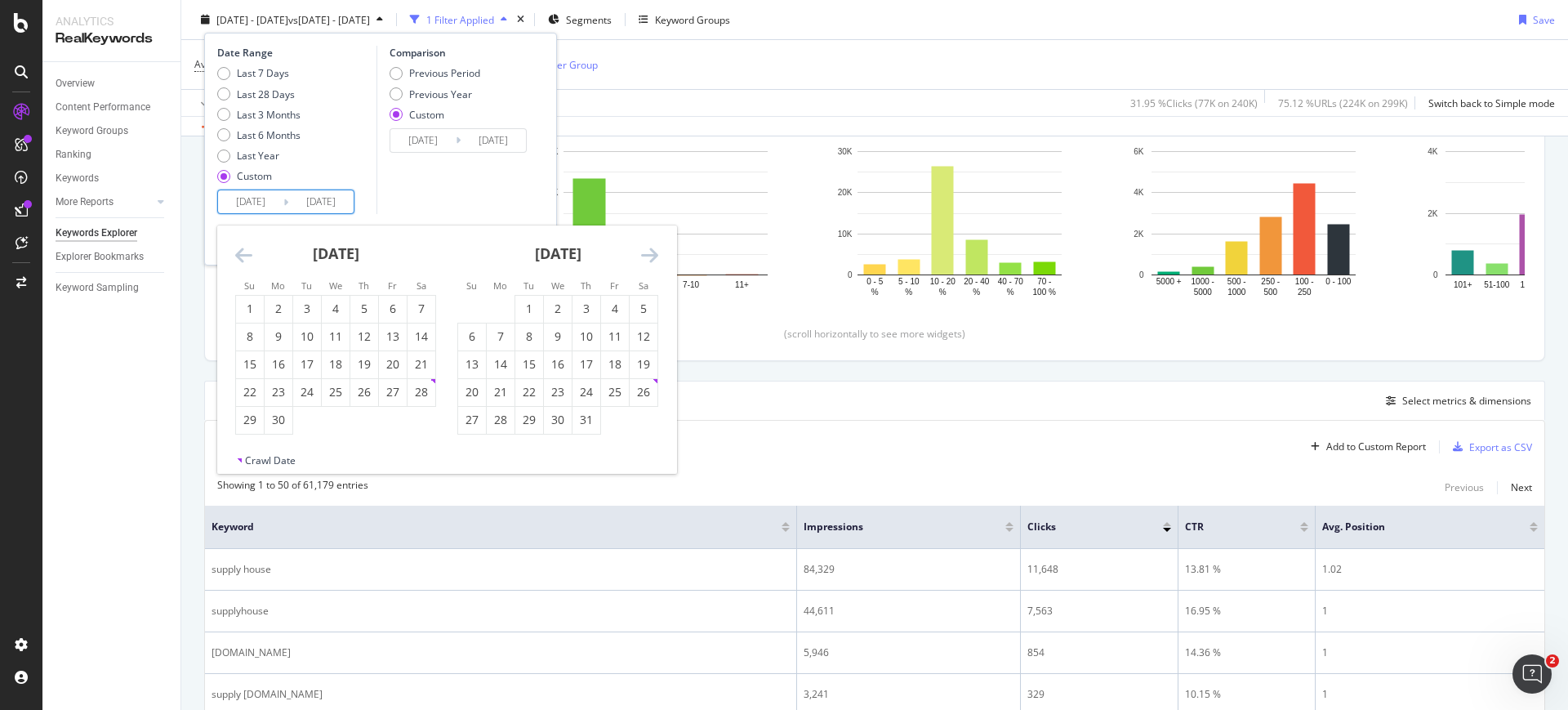
click at [645, 251] on icon "Move forward to switch to the next month." at bounding box center [650, 254] width 18 height 19
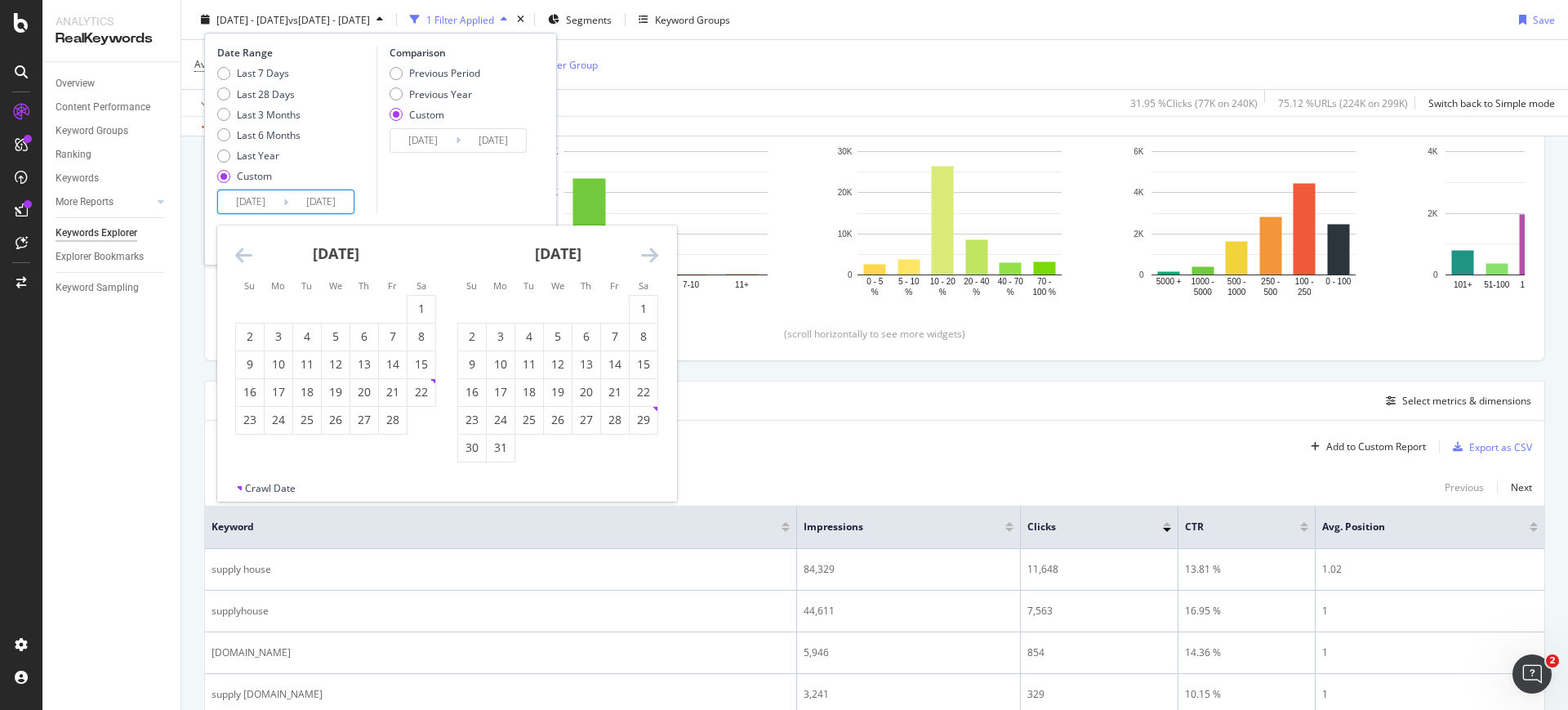
click at [645, 251] on icon "Move forward to switch to the next month." at bounding box center [650, 254] width 18 height 19
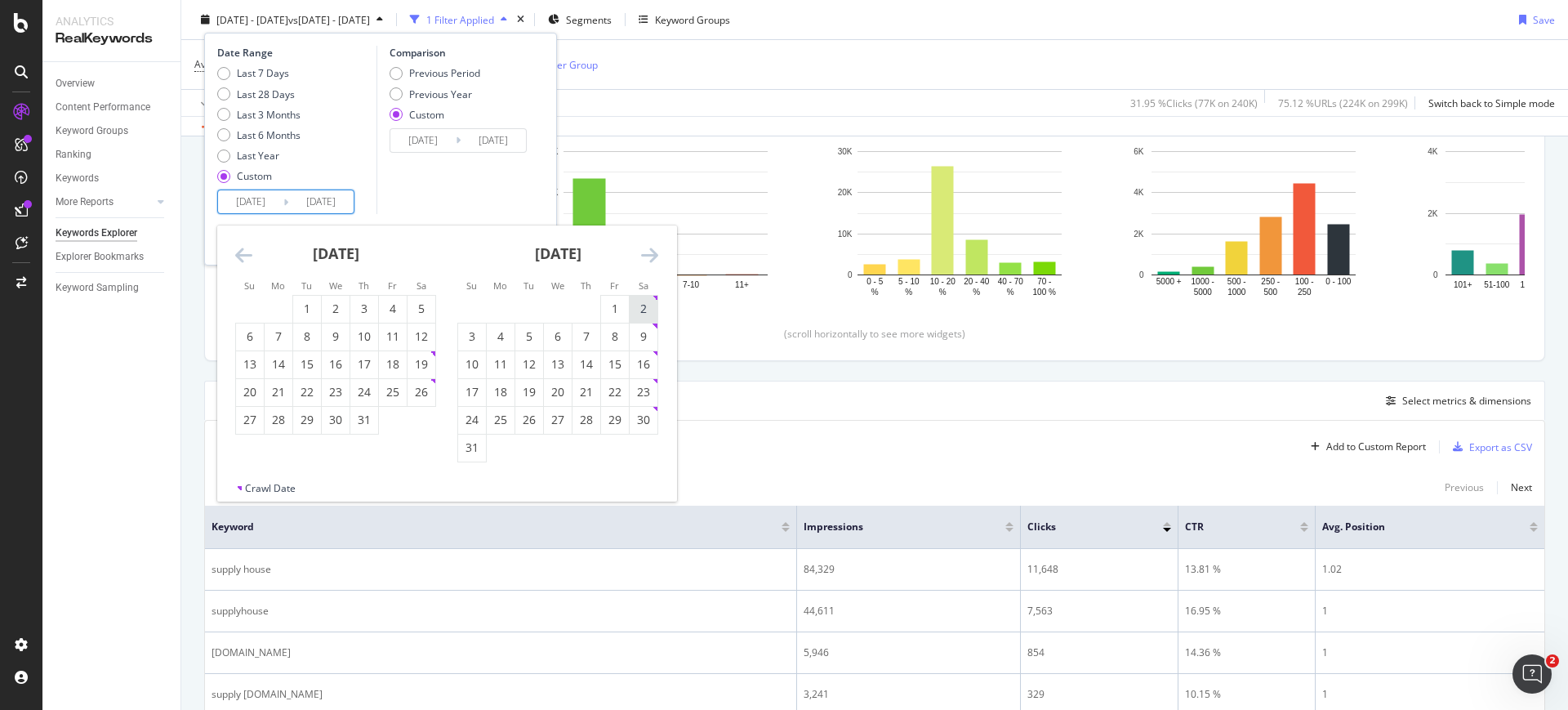
click at [630, 309] on td "2" at bounding box center [644, 309] width 28 height 28
click at [626, 309] on div "1" at bounding box center [615, 309] width 28 height 17
type input "[DATE]"
click at [471, 453] on div "31" at bounding box center [472, 447] width 28 height 17
type input "[DATE]"
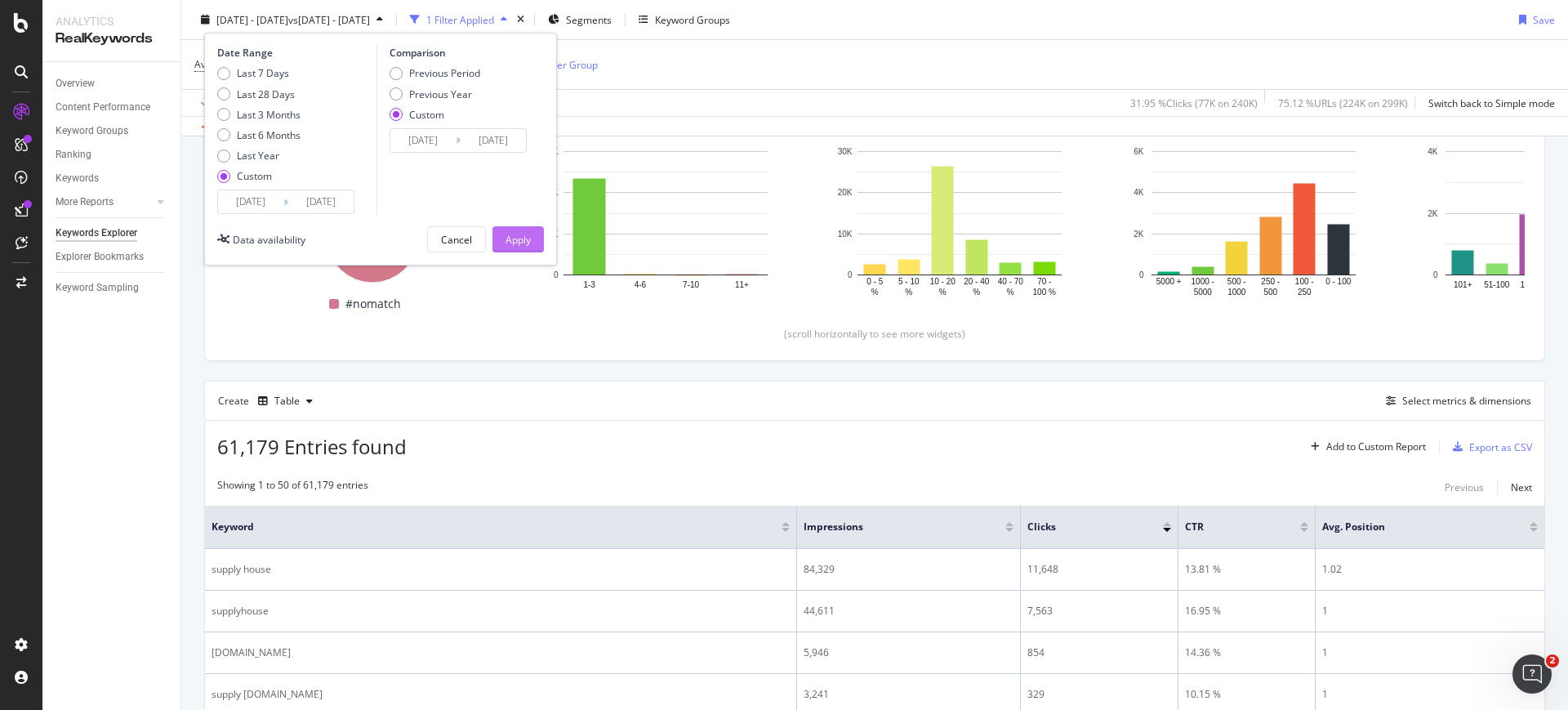
click at [518, 247] on div "Apply" at bounding box center [518, 238] width 25 height 24
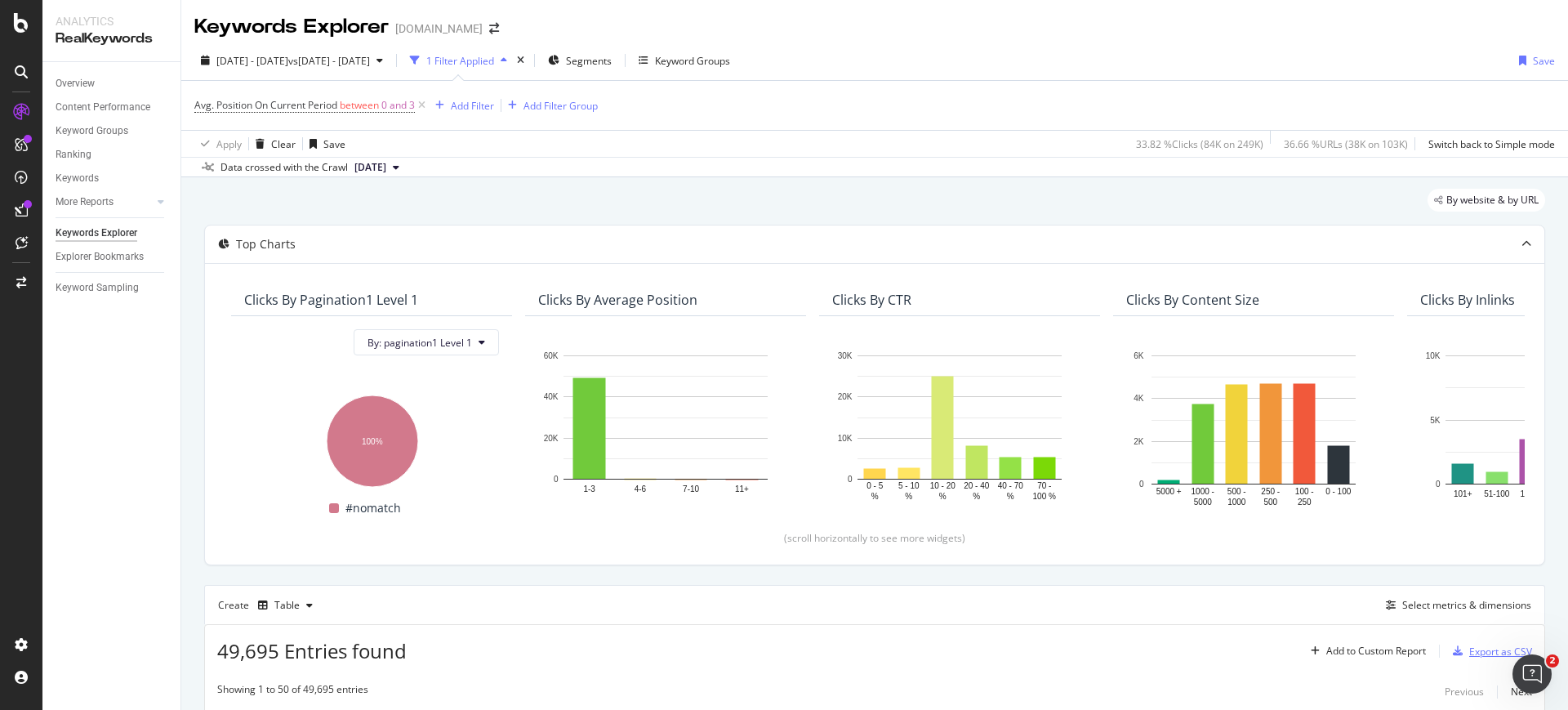
click at [1484, 653] on div "Export as CSV" at bounding box center [1500, 651] width 63 height 14
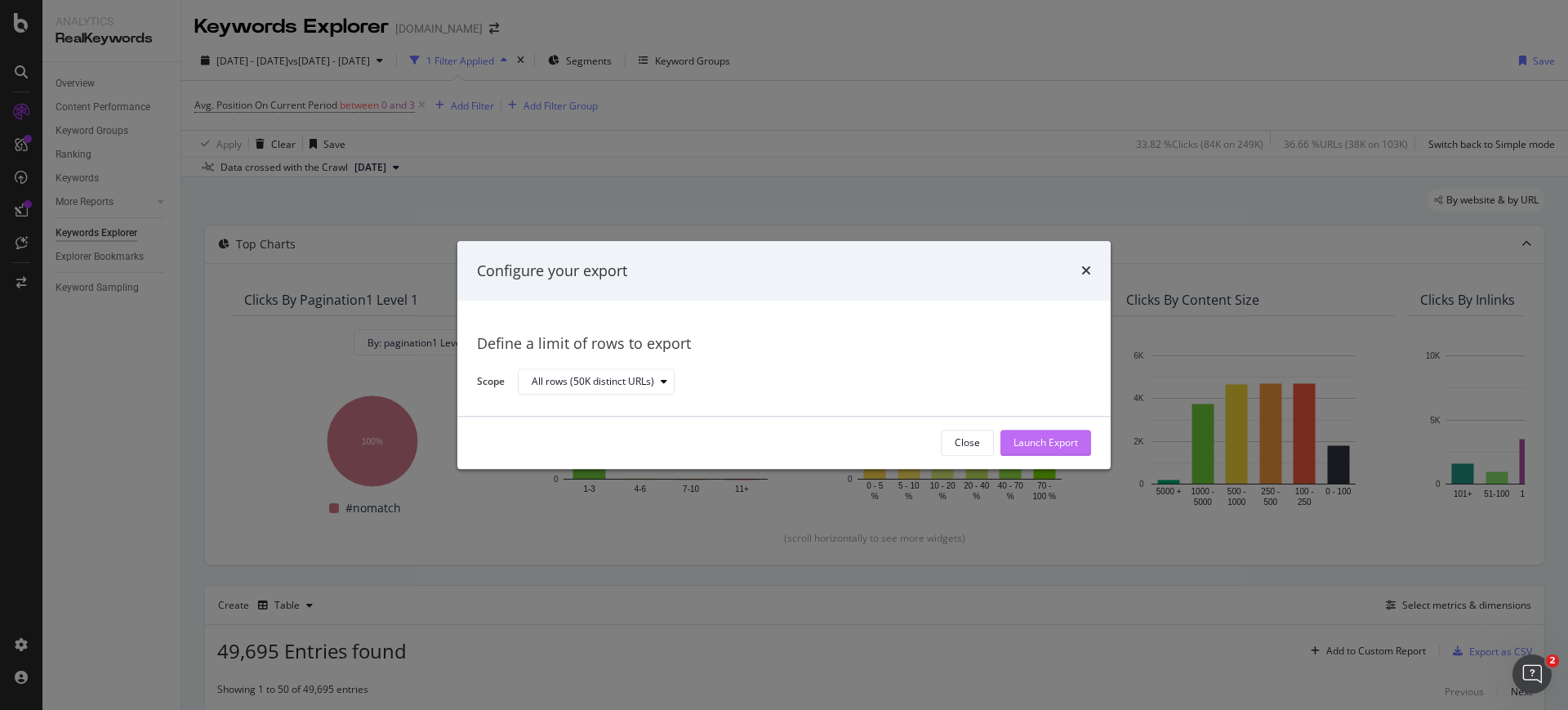
click at [1016, 437] on div "Launch Export" at bounding box center [1045, 442] width 64 height 14
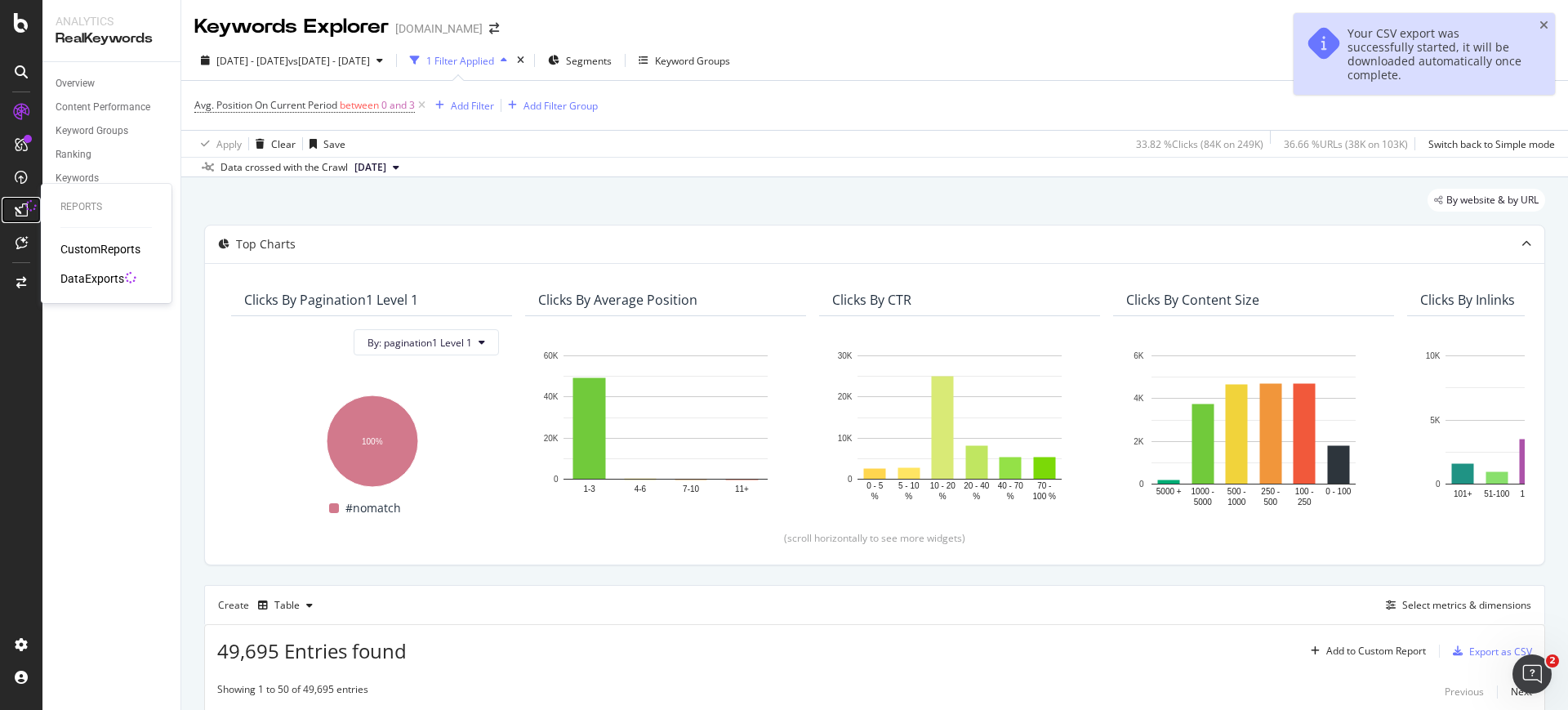
click at [22, 222] on div at bounding box center [21, 209] width 26 height 26
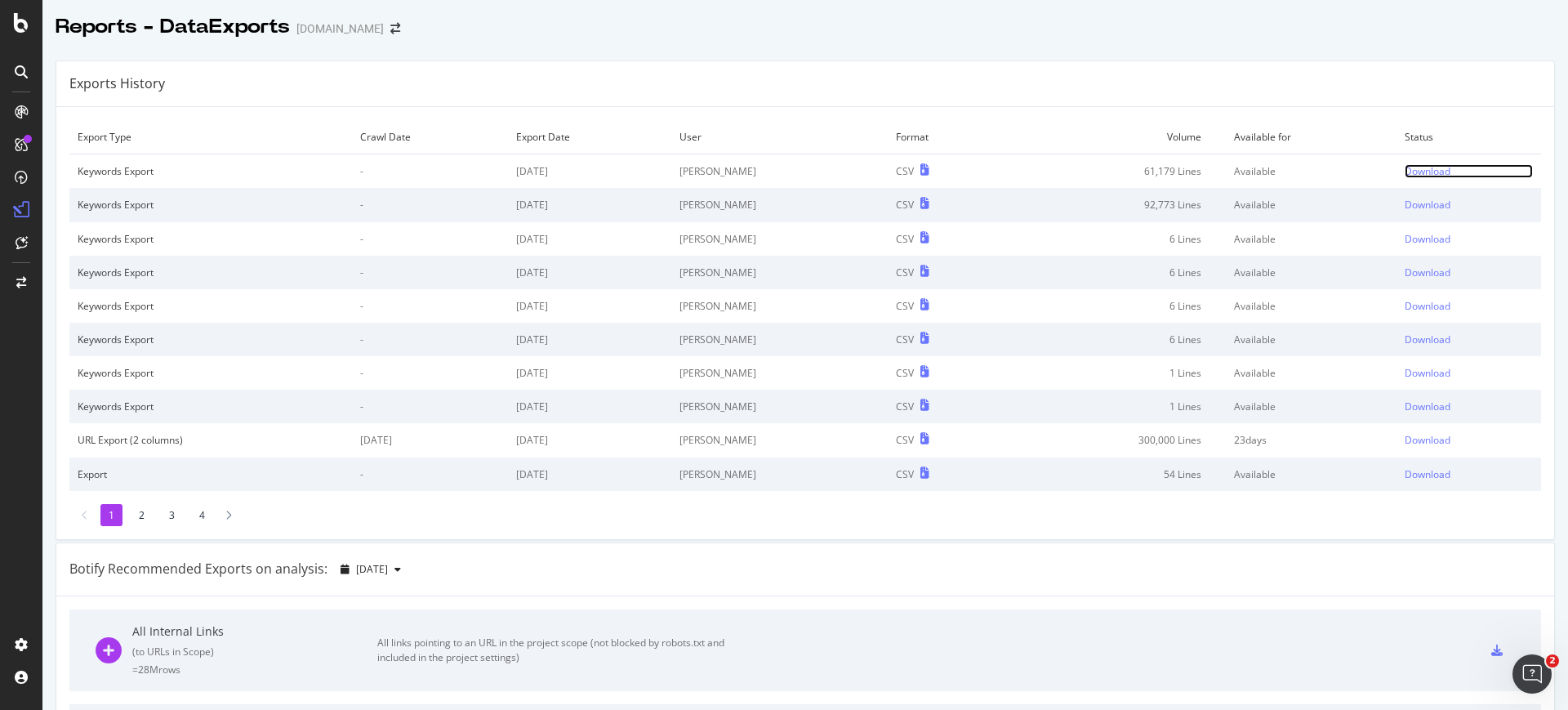
click at [1422, 166] on div "Download" at bounding box center [1428, 171] width 46 height 14
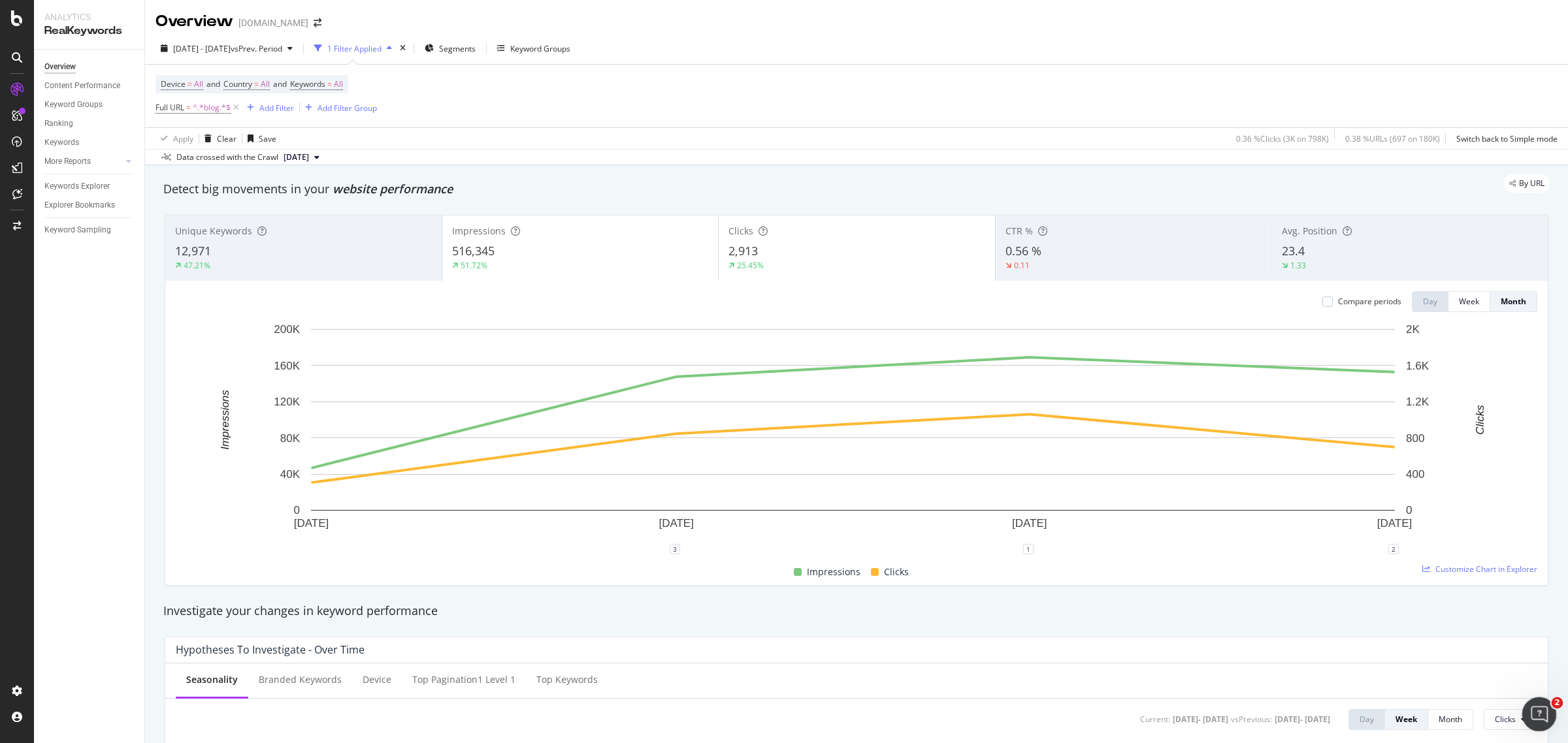
drag, startPoint x: 1527, startPoint y: 708, endPoint x: 3045, endPoint y: 1400, distance: 1668.3
click at [1254, 567] on div "Open Intercom Messenger" at bounding box center [1537, 712] width 43 height 43
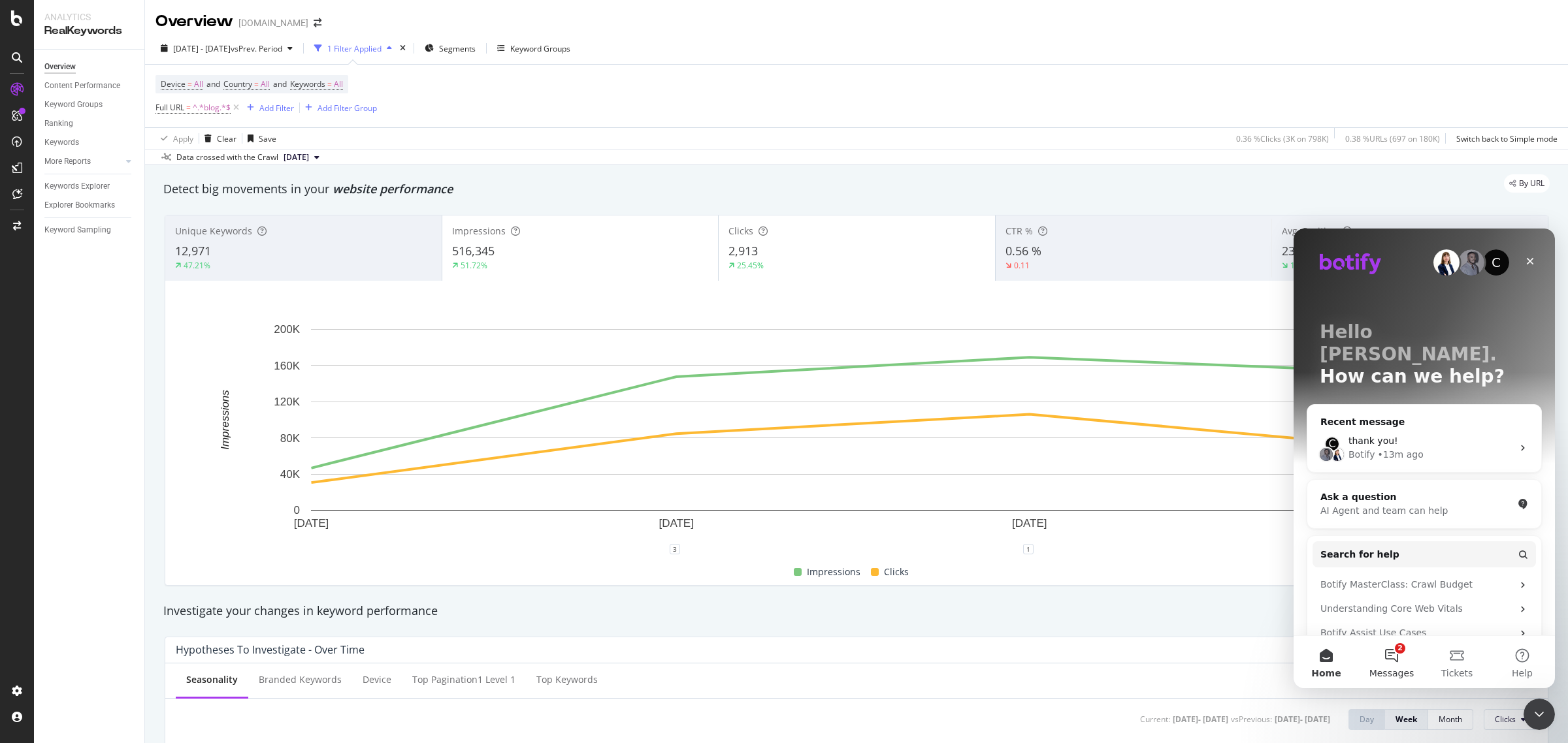
click at [1254, 567] on button "2 Messages" at bounding box center [1391, 662] width 66 height 52
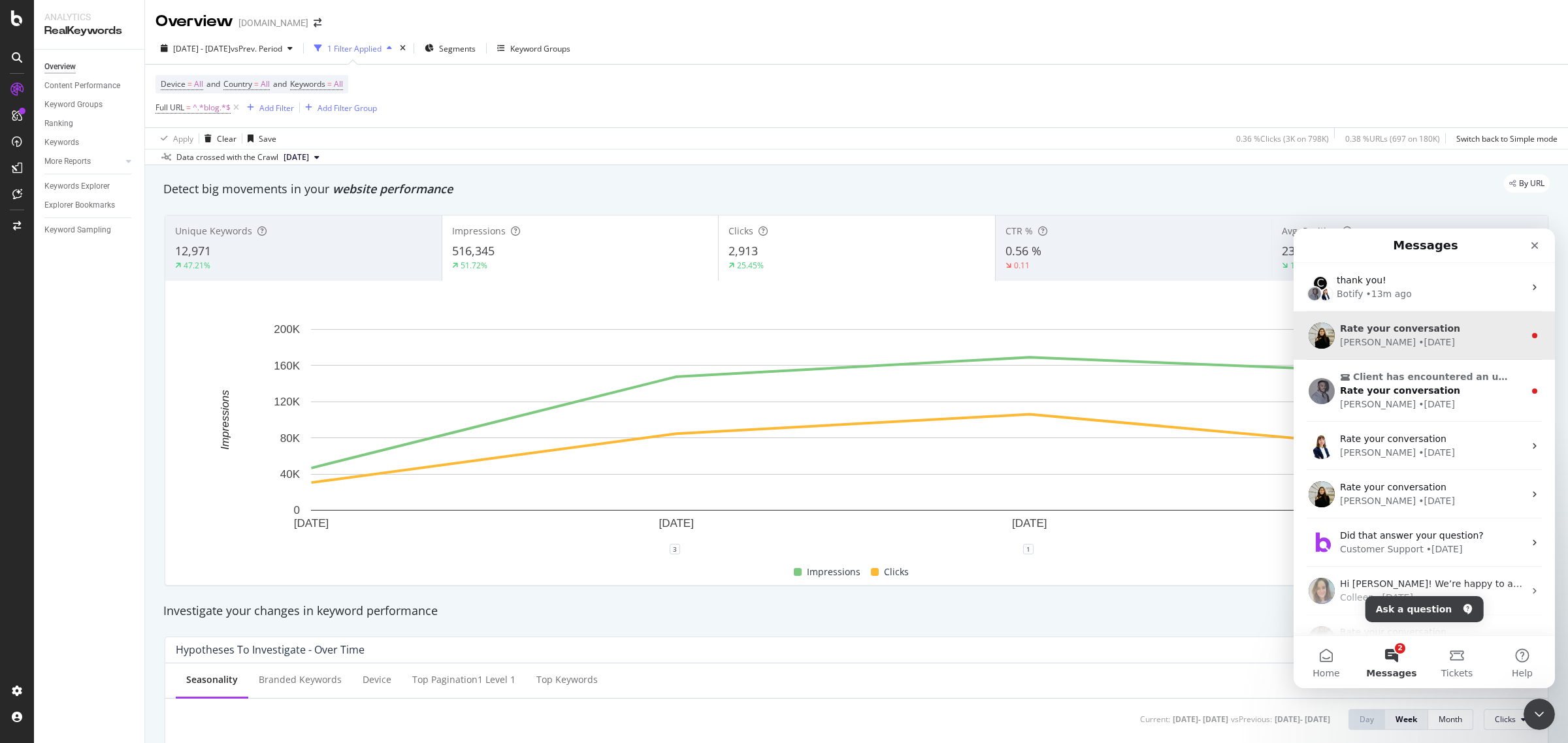
click at [1254, 333] on span "Rate your conversation" at bounding box center [1400, 328] width 120 height 11
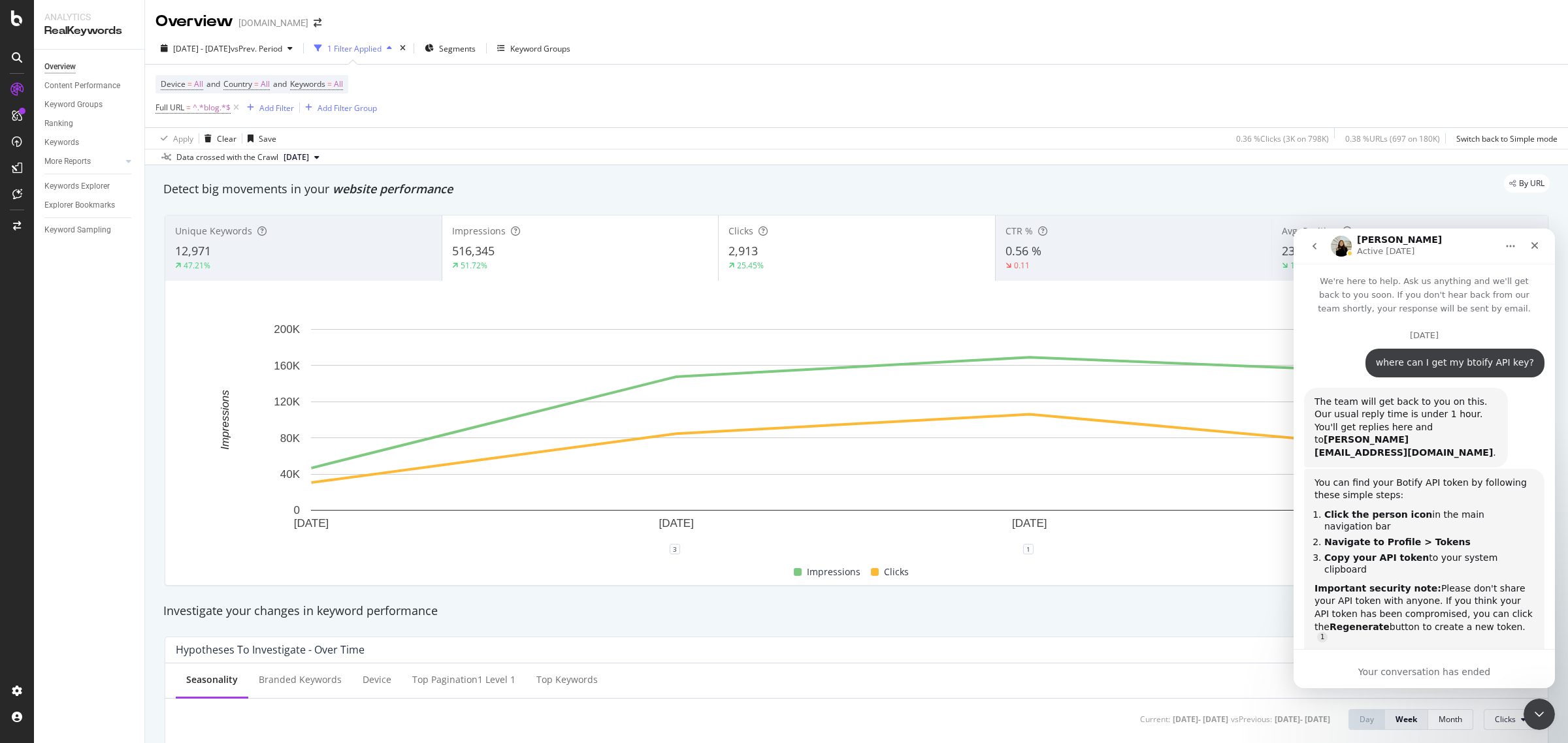
scroll to position [82, 0]
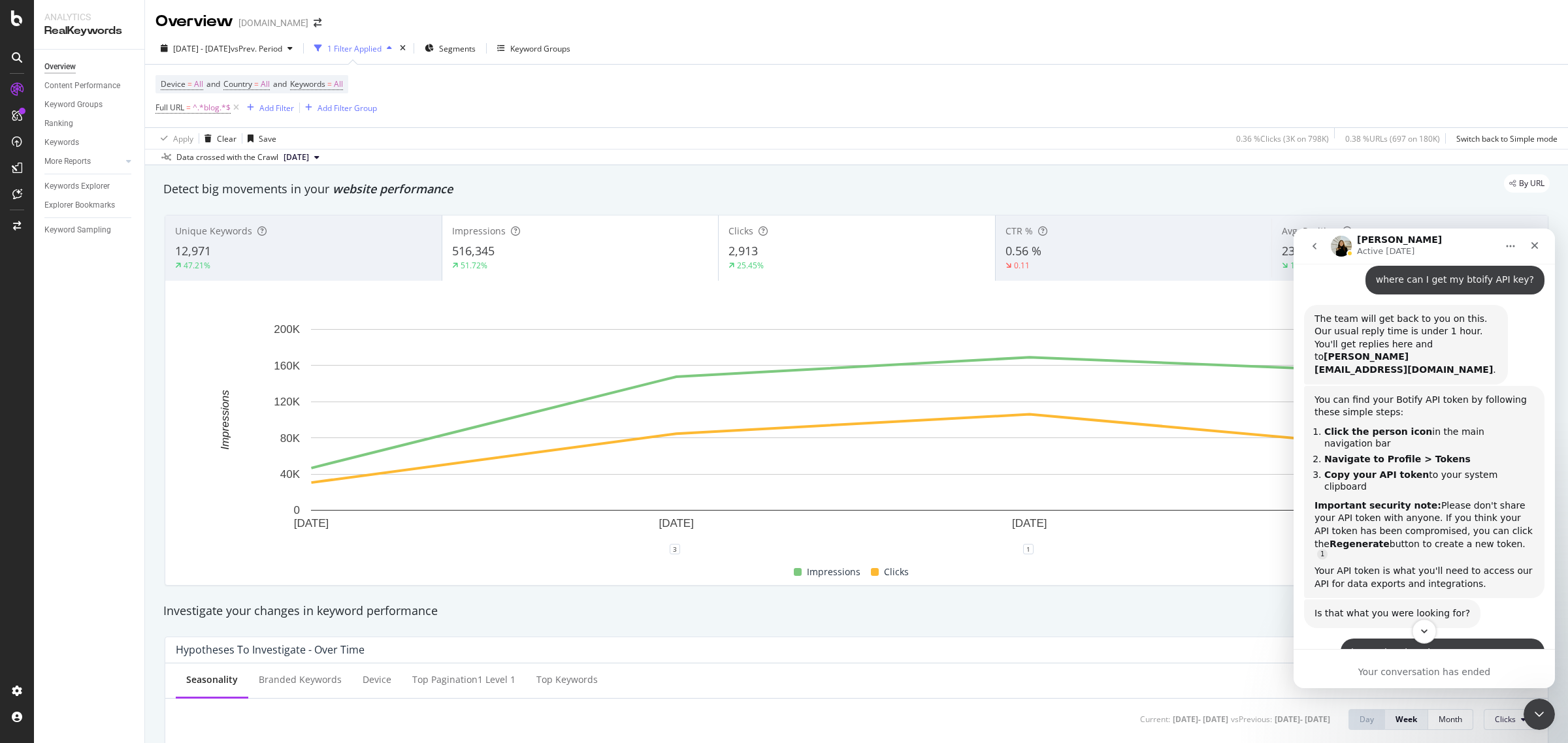
click at [1254, 567] on icon "Scroll to bottom" at bounding box center [1424, 631] width 12 height 12
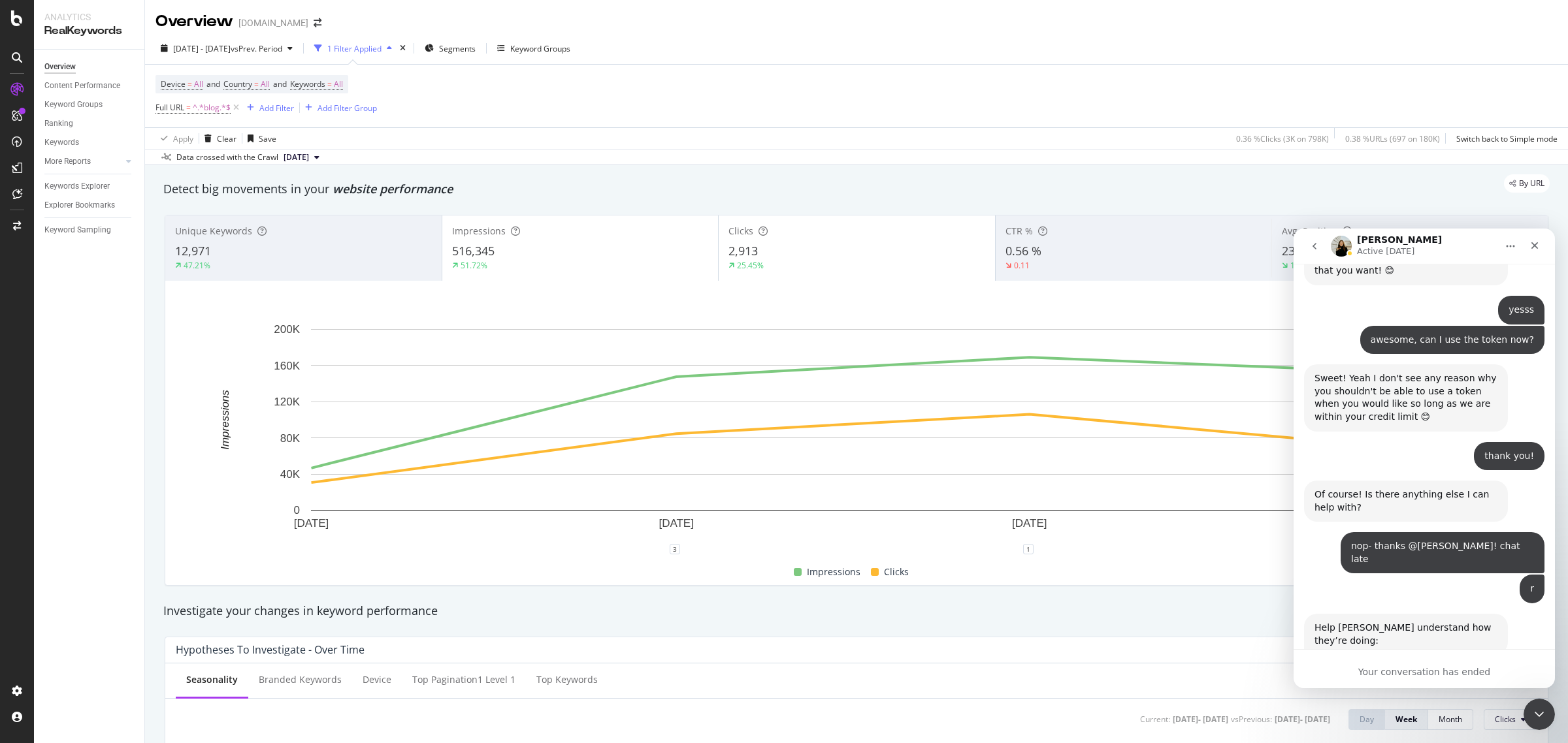
scroll to position [1232, 0]
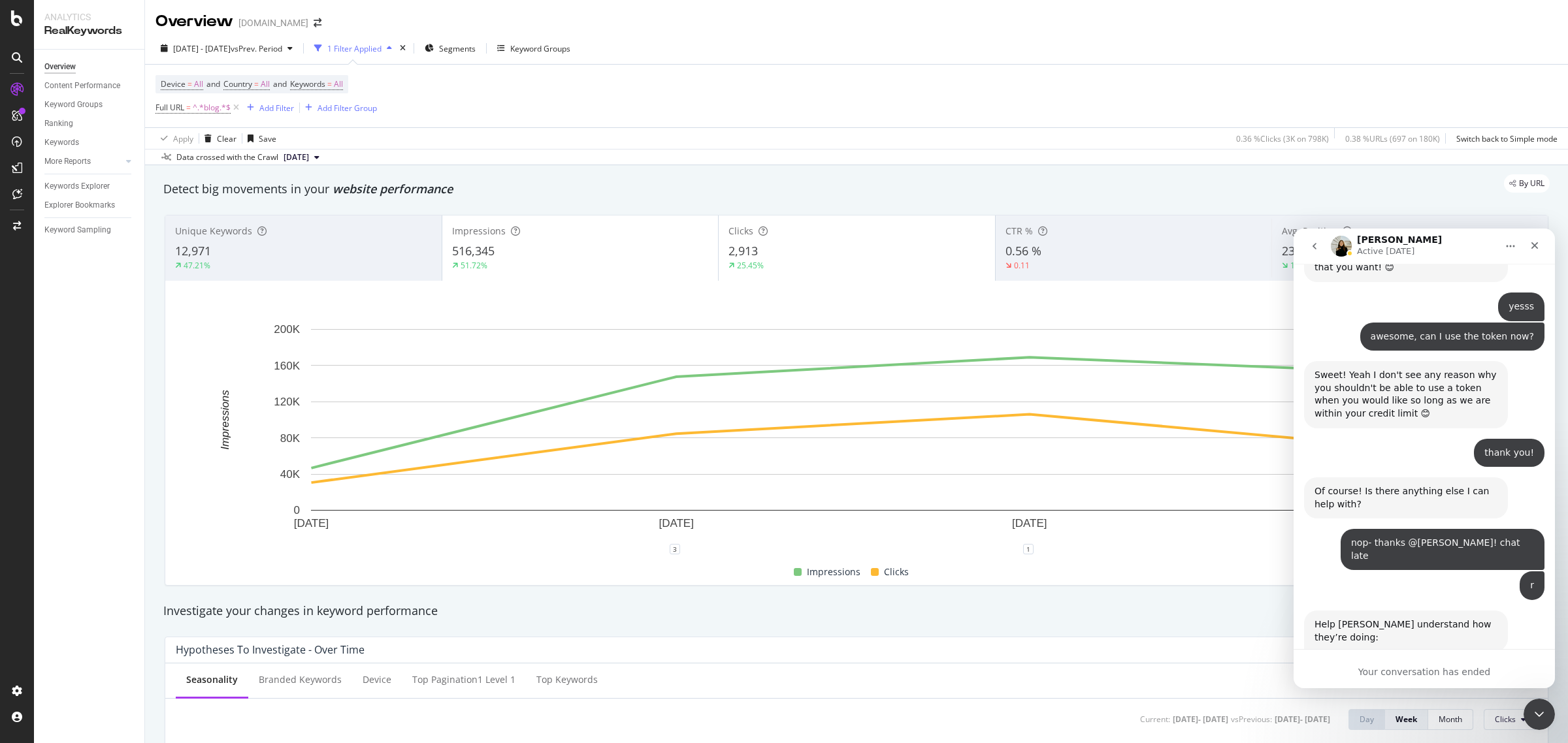
click at [1254, 567] on div "Your conversation has ended" at bounding box center [1424, 672] width 262 height 14
click at [1254, 244] on icon "go back" at bounding box center [1314, 246] width 11 height 11
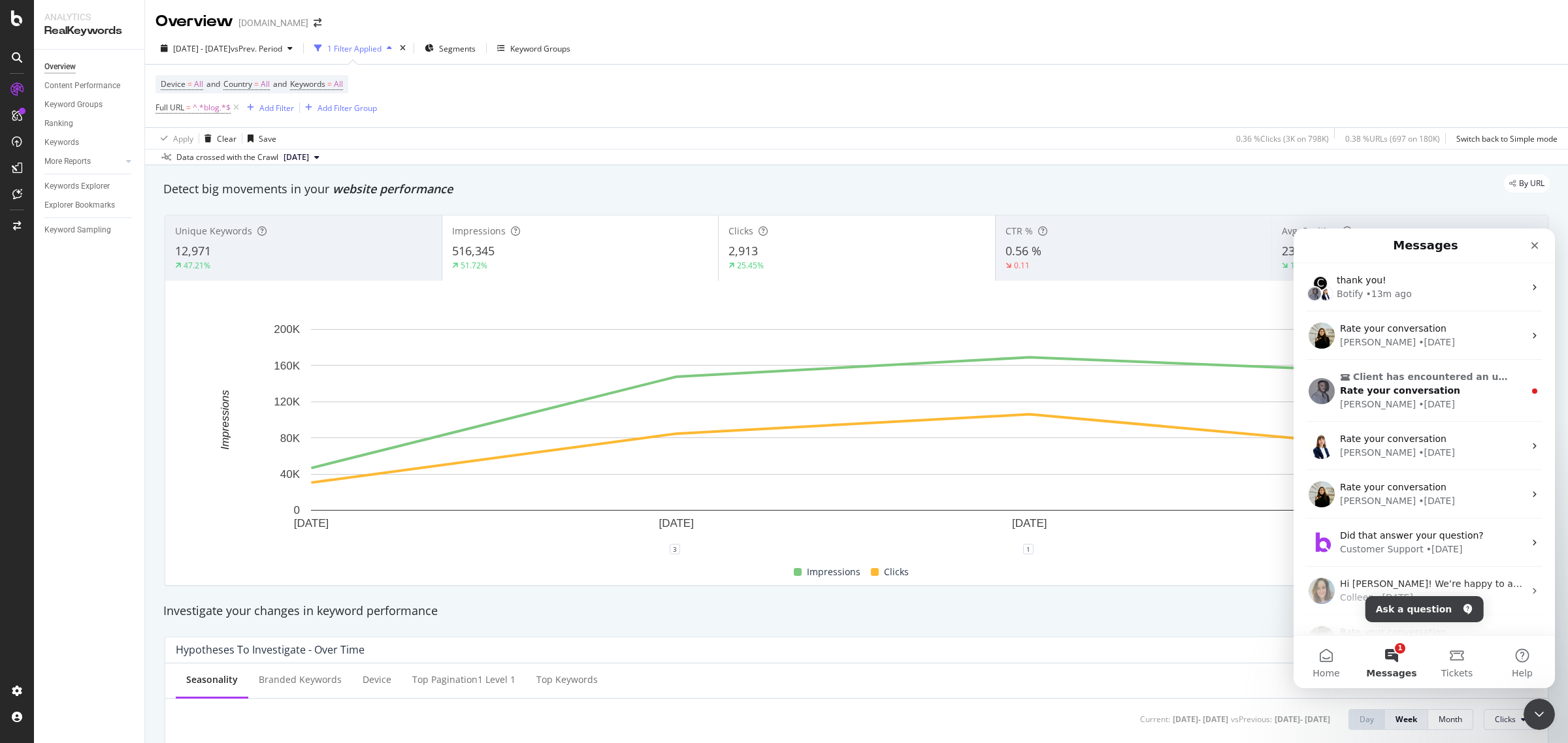
scroll to position [0, 0]
click at [1254, 286] on div "thank you!" at bounding box center [1430, 280] width 187 height 14
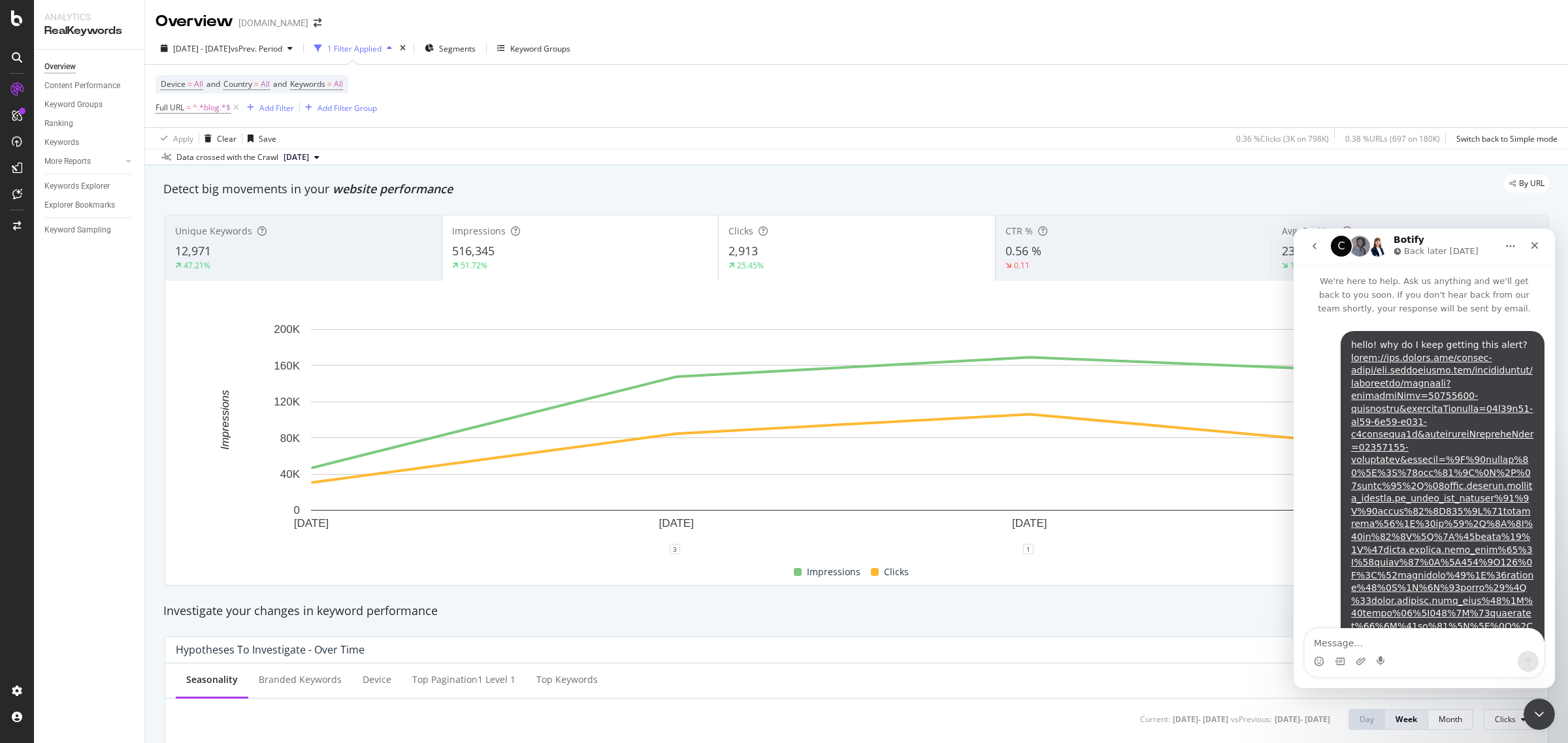
scroll to position [1120, 0]
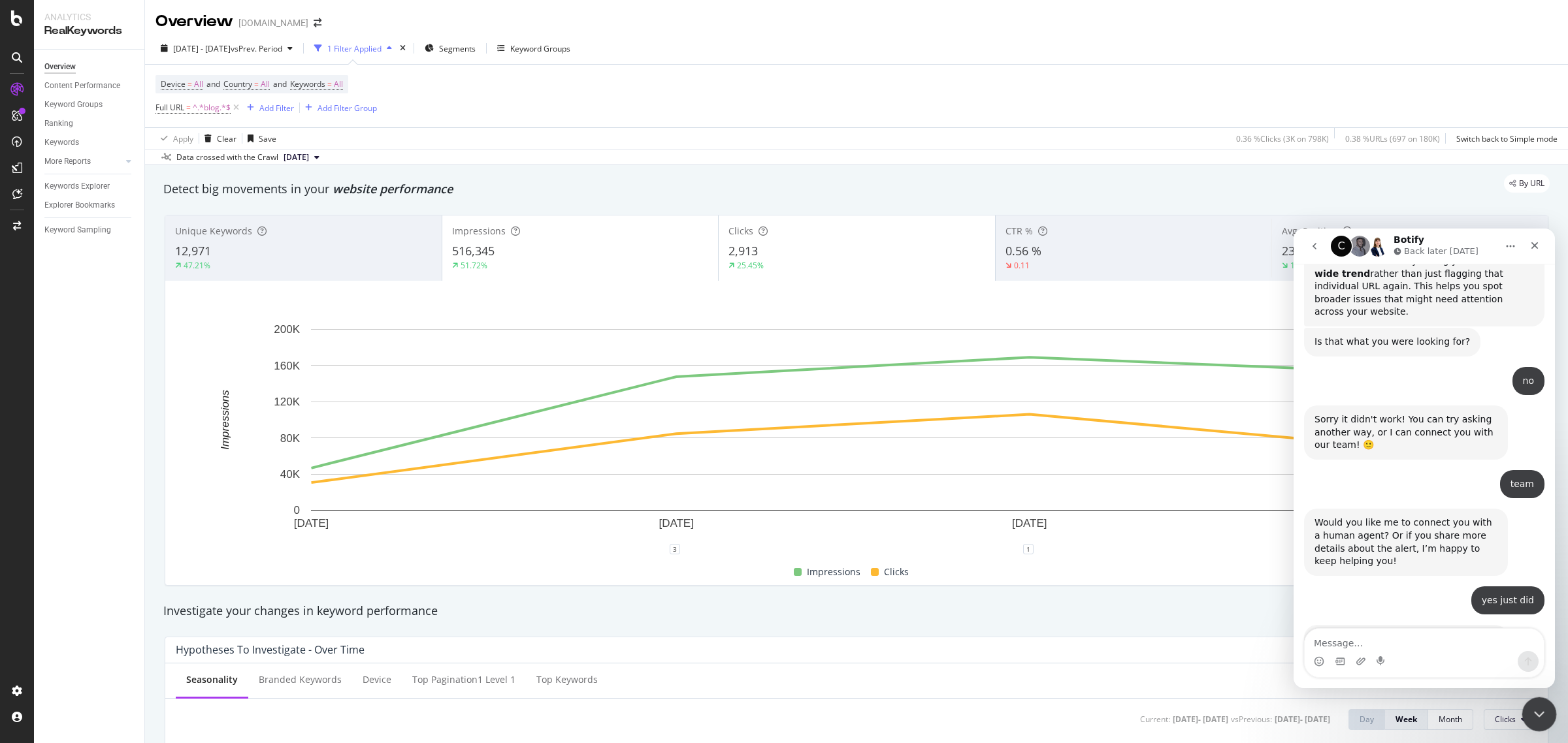
drag, startPoint x: 1534, startPoint y: 716, endPoint x: 3038, endPoint y: 1372, distance: 1640.8
click at [1254, 567] on icon "Close Intercom Messenger" at bounding box center [1537, 712] width 15 height 15
